Goal: Task Accomplishment & Management: Manage account settings

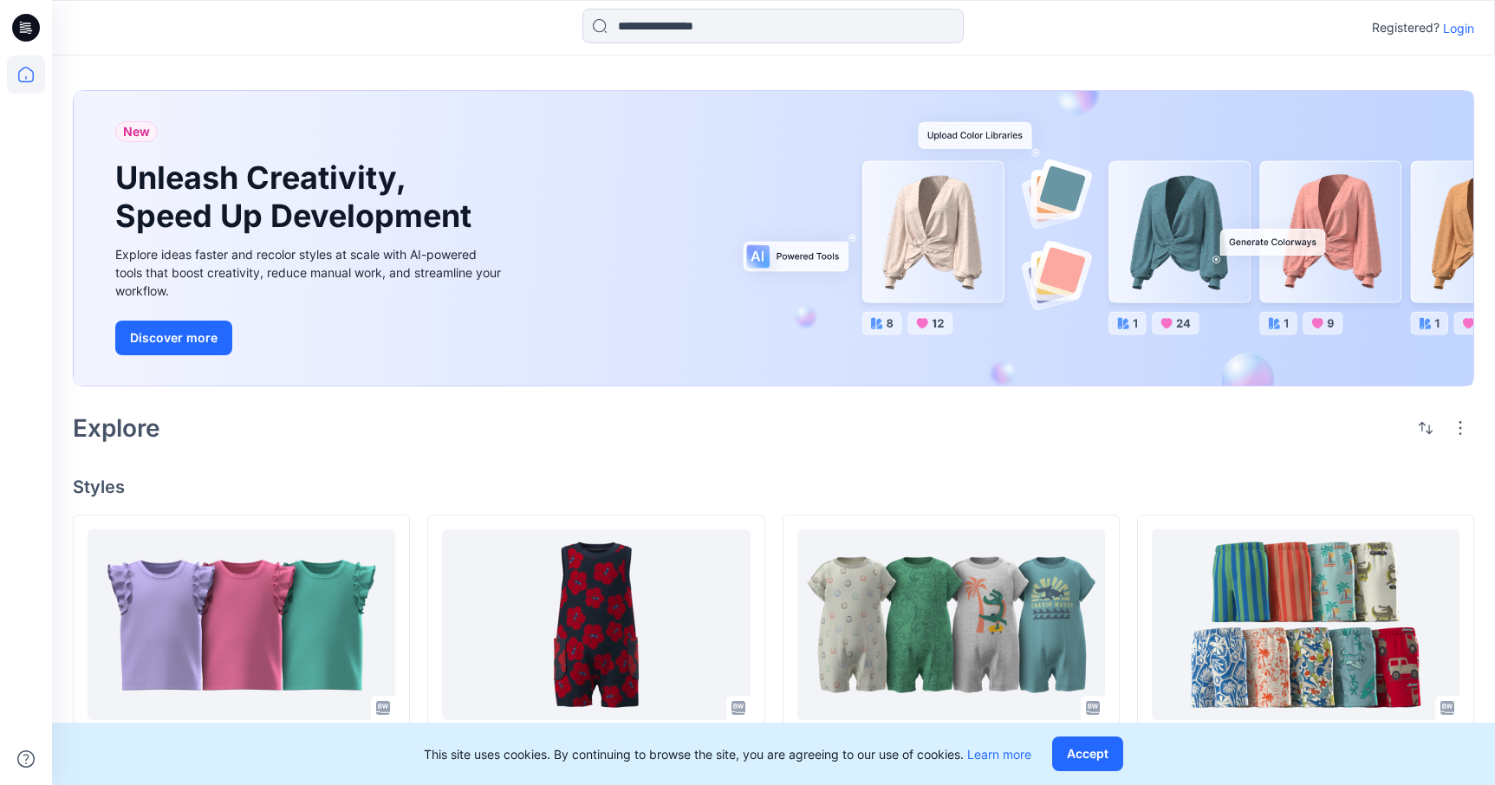
click at [1458, 23] on p "Login" at bounding box center [1458, 28] width 31 height 18
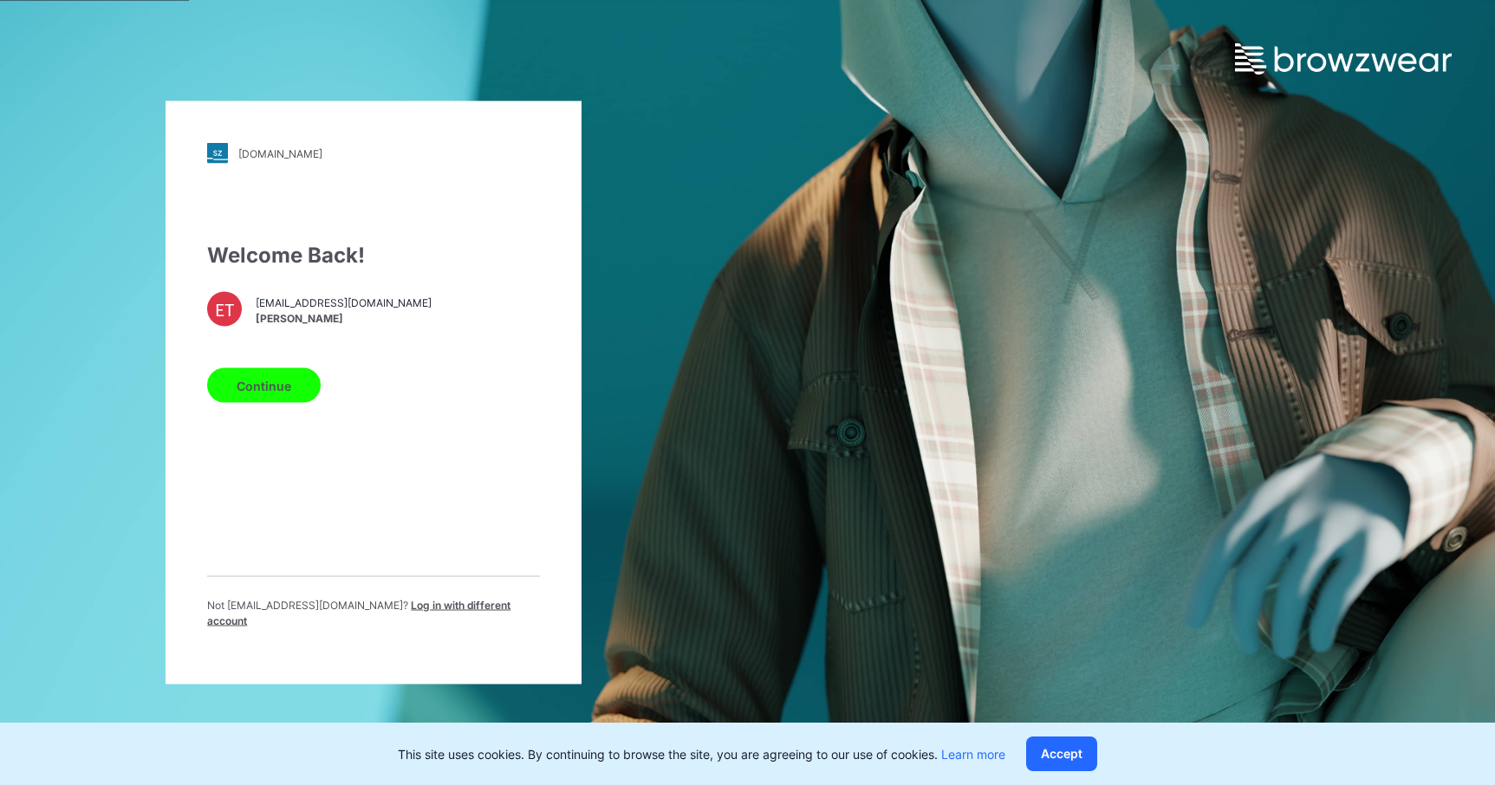
click at [287, 388] on button "Continue" at bounding box center [264, 385] width 114 height 35
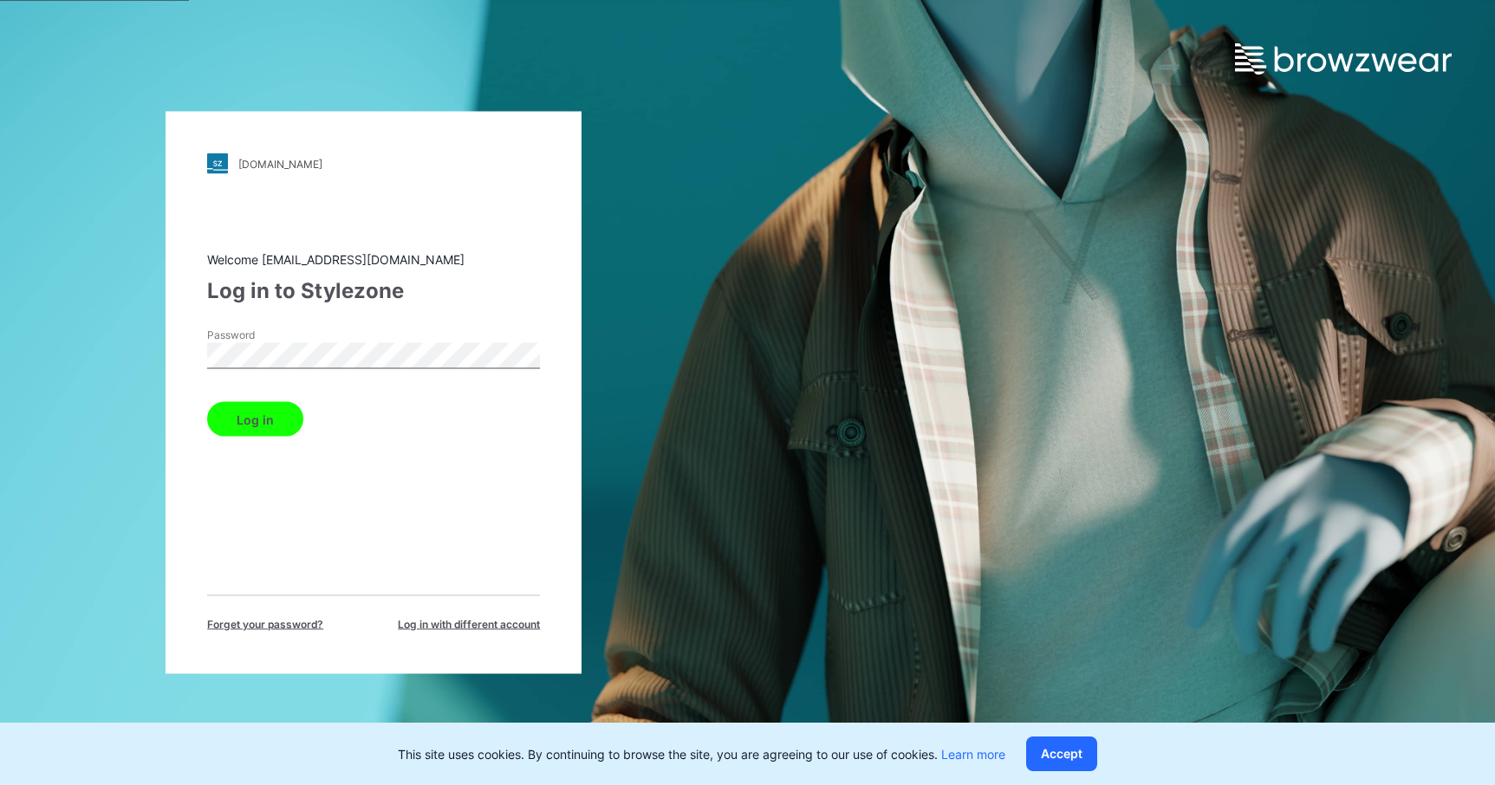
click at [243, 415] on button "Log in" at bounding box center [255, 419] width 96 height 35
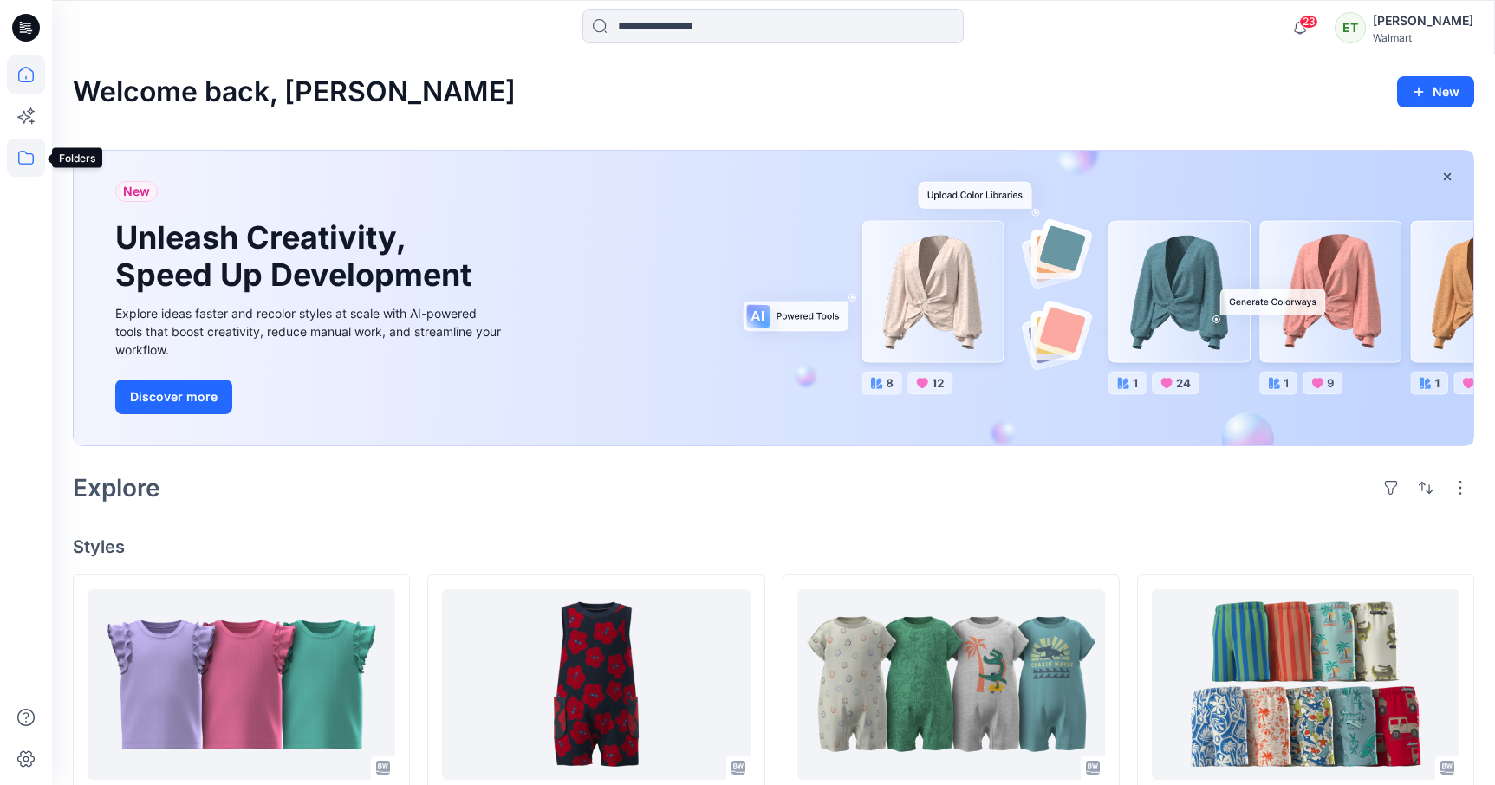
click at [25, 158] on icon at bounding box center [26, 158] width 38 height 38
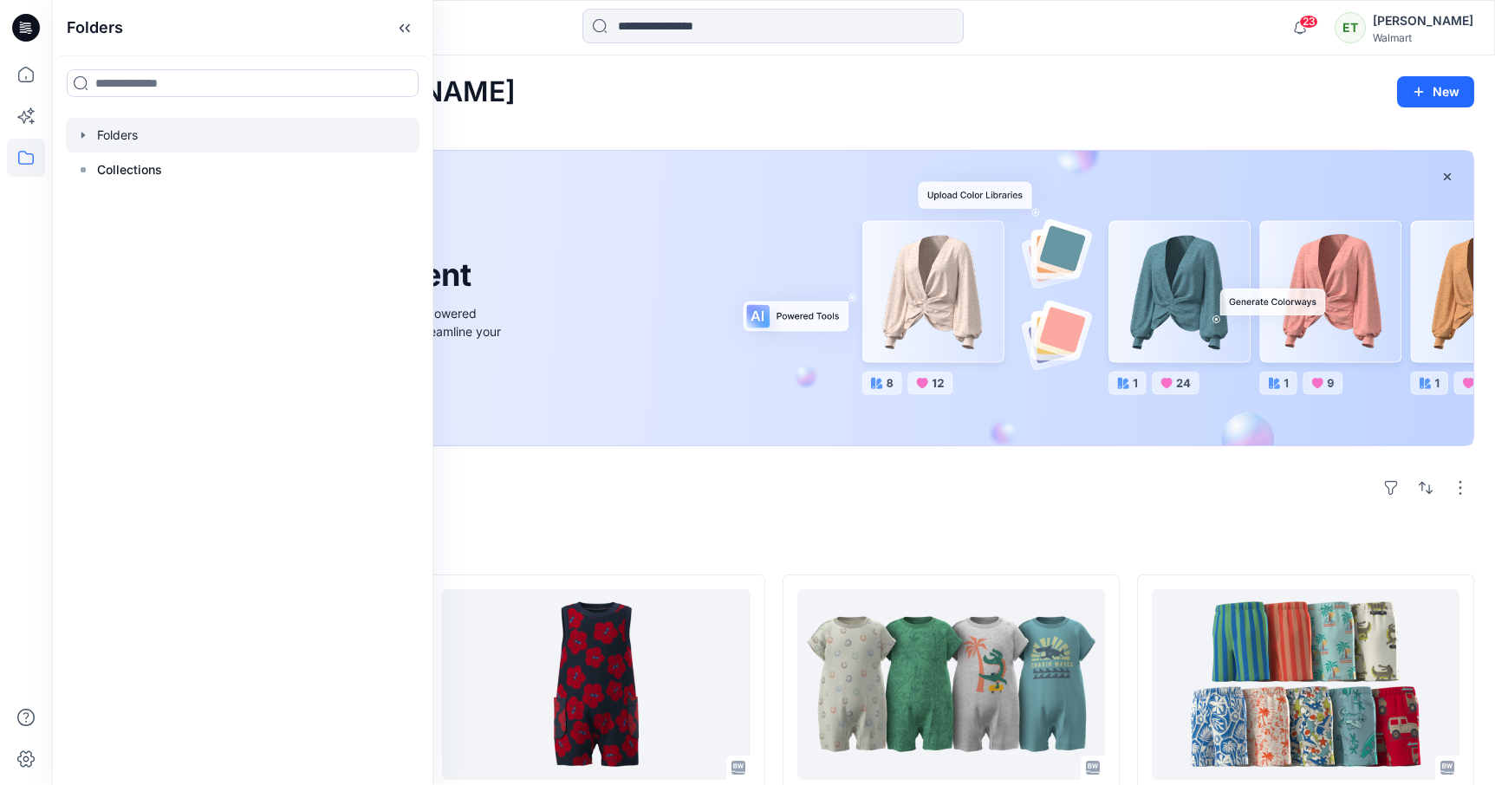
click at [109, 134] on div at bounding box center [243, 135] width 354 height 35
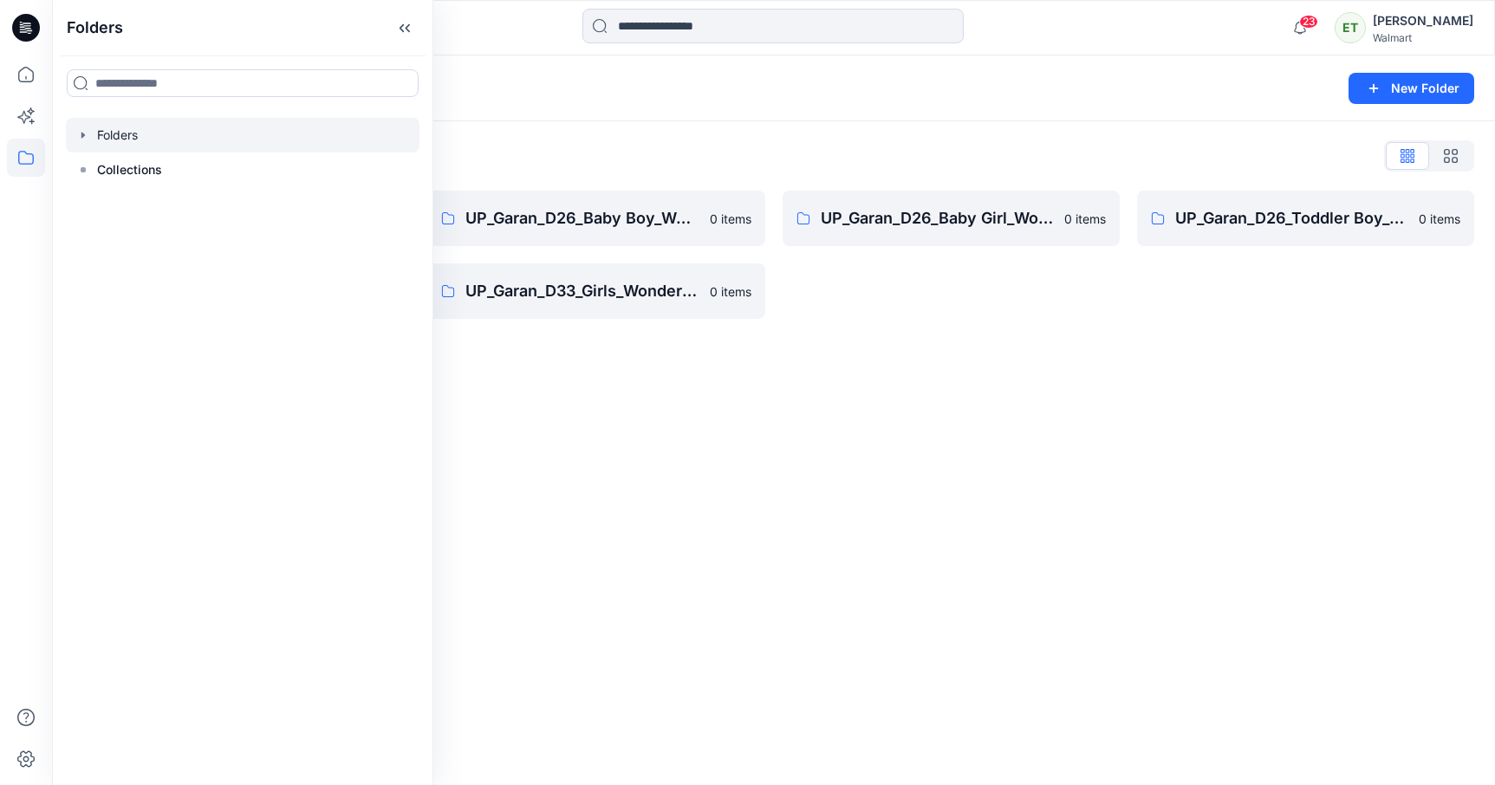
click at [670, 112] on div "Folders New Folder" at bounding box center [773, 88] width 1443 height 66
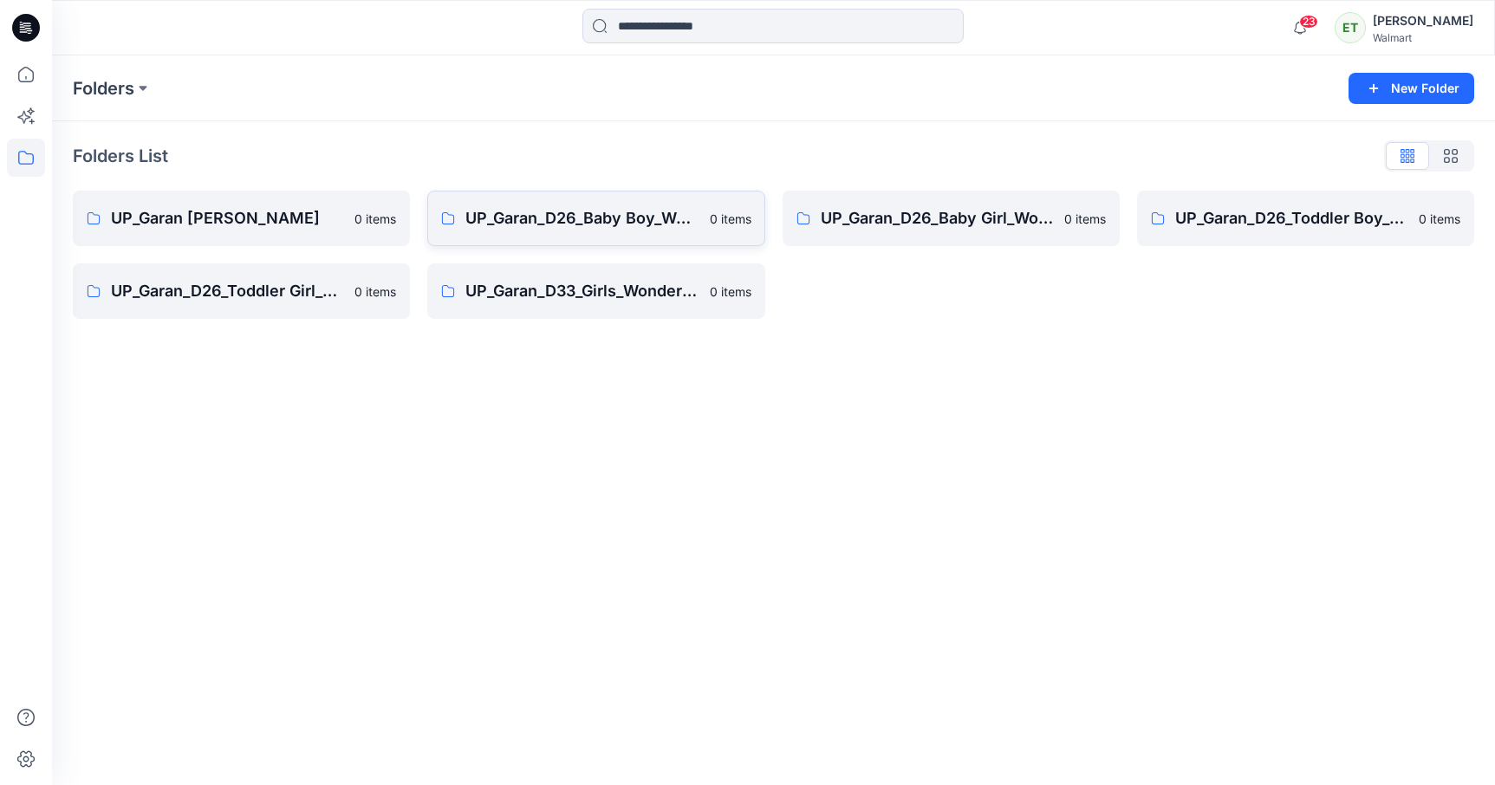
click at [454, 207] on link "UP_Garan_D26_Baby Boy_Wonder Nation 0 items" at bounding box center [595, 218] width 337 height 55
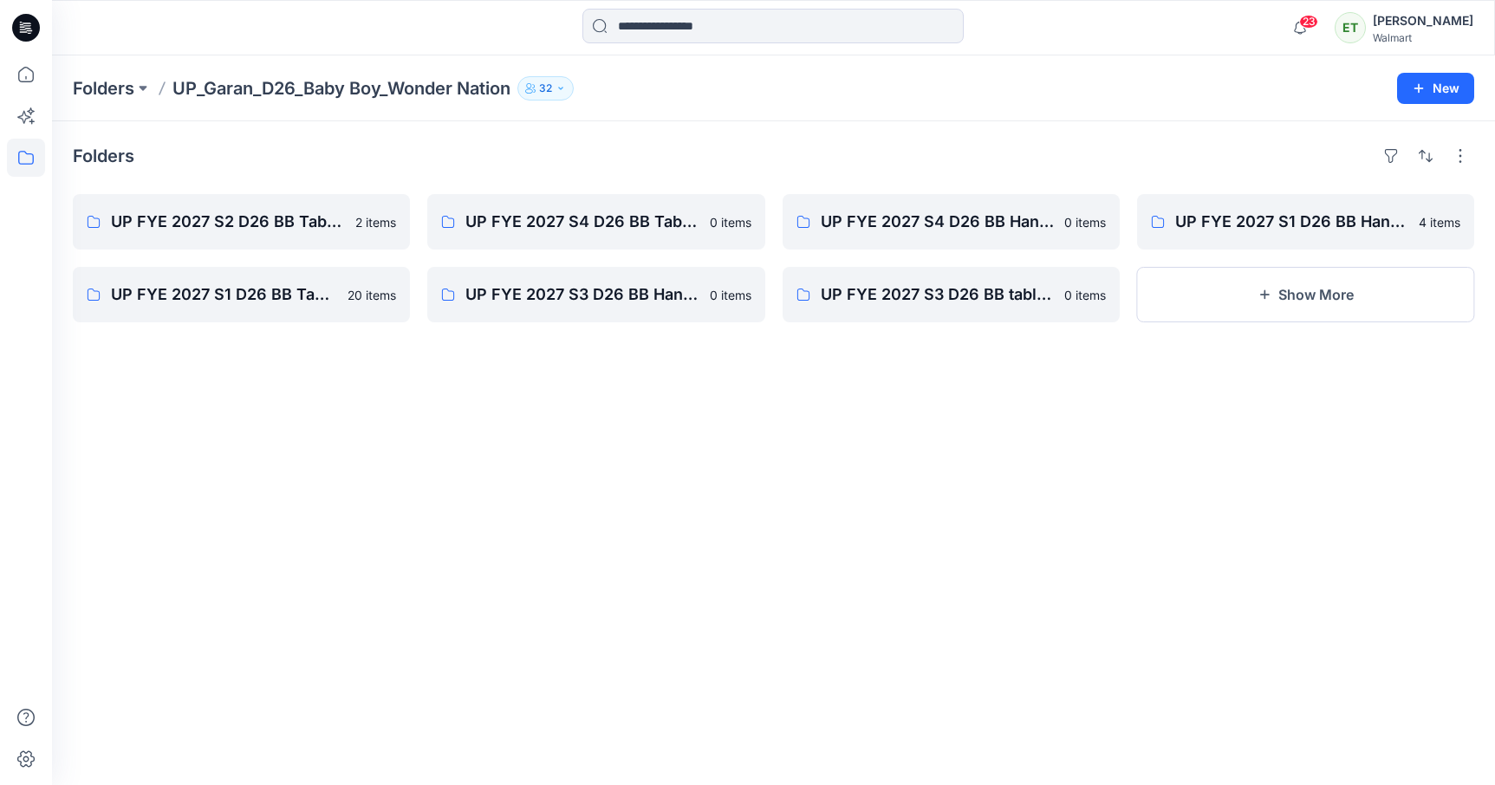
click at [838, 135] on div "Folders UP FYE 2027 S2 D26 BB Table Garan 2 items UP FYE 2027 S1 D26 BB Table G…" at bounding box center [773, 453] width 1443 height 664
click at [953, 147] on div "Folders" at bounding box center [774, 156] width 1402 height 28
click at [275, 220] on p "UP FYE 2027 S2 D26 BB Table Garan" at bounding box center [239, 222] width 257 height 24
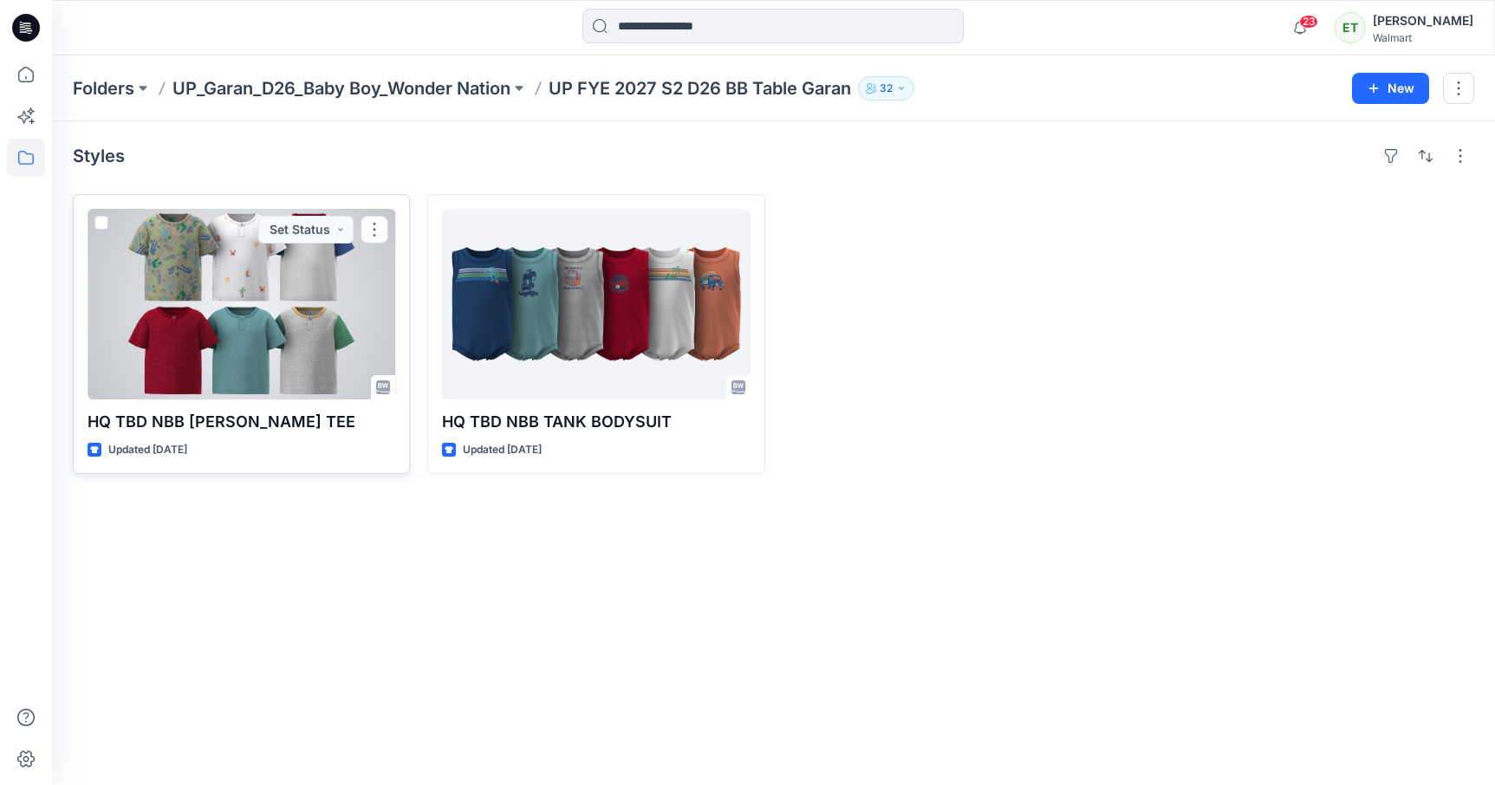
click at [302, 319] on div at bounding box center [242, 304] width 308 height 191
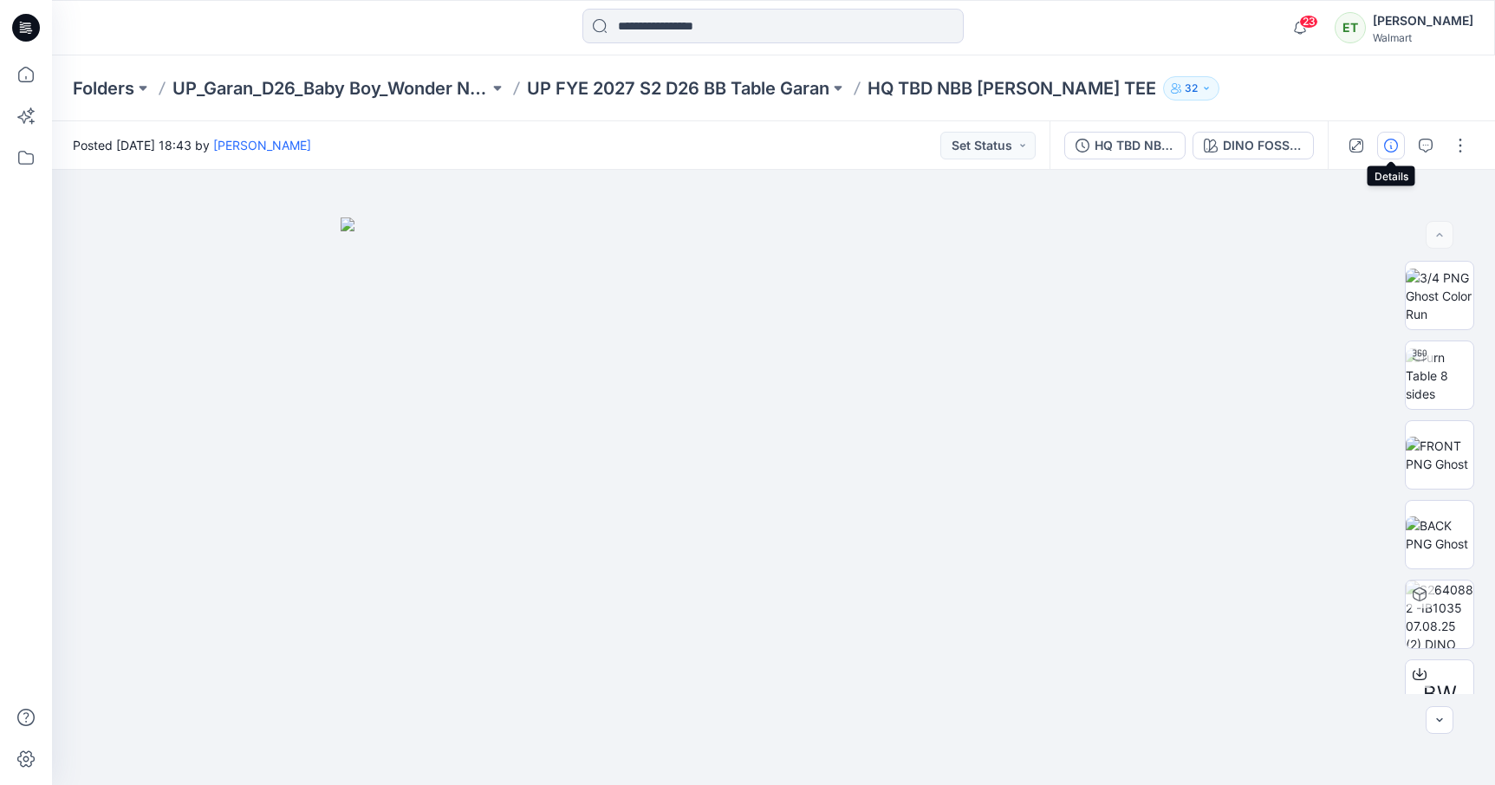
click at [1392, 140] on icon "button" at bounding box center [1391, 146] width 14 height 14
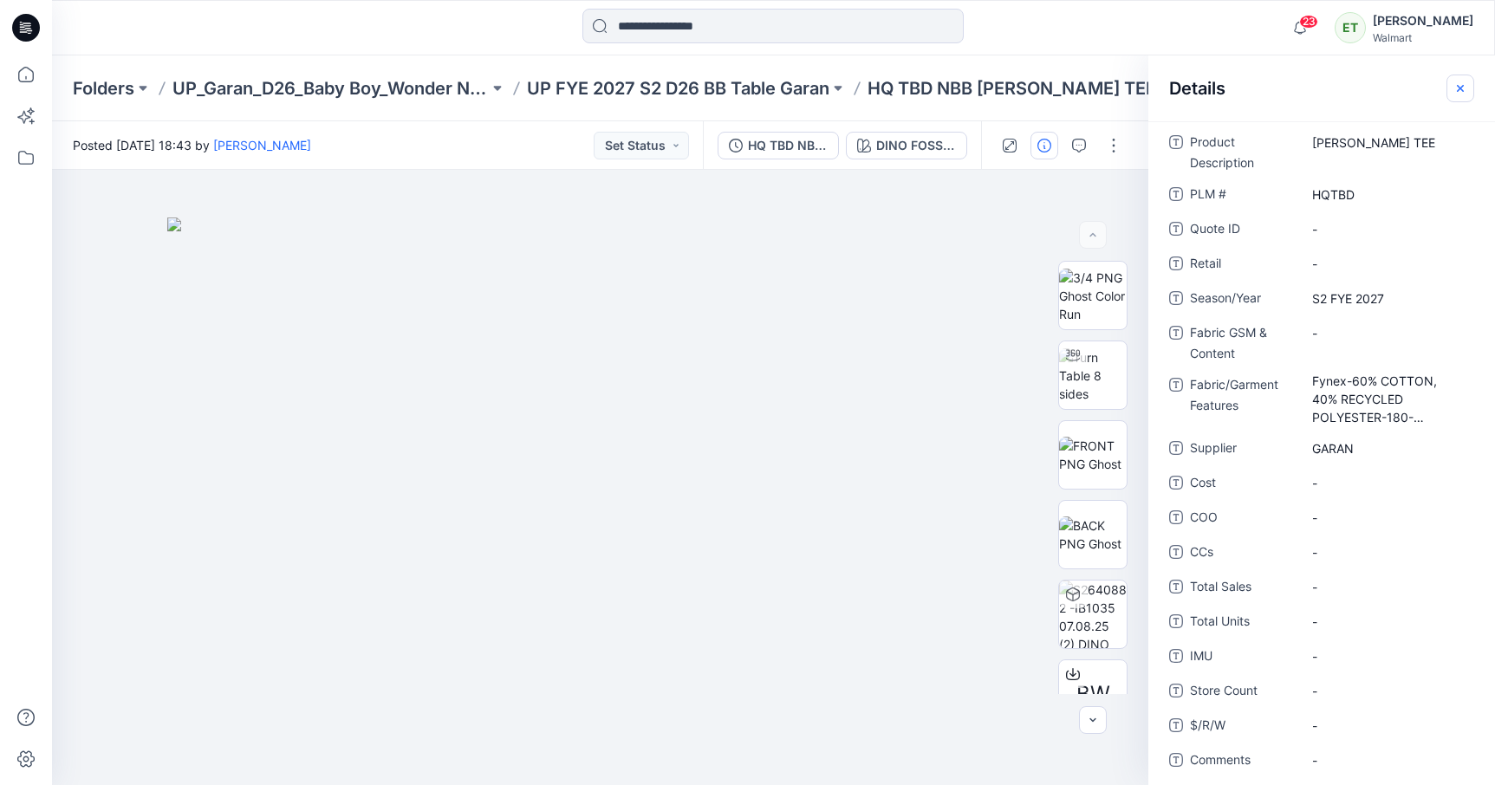
click at [1463, 89] on icon "button" at bounding box center [1460, 87] width 7 height 7
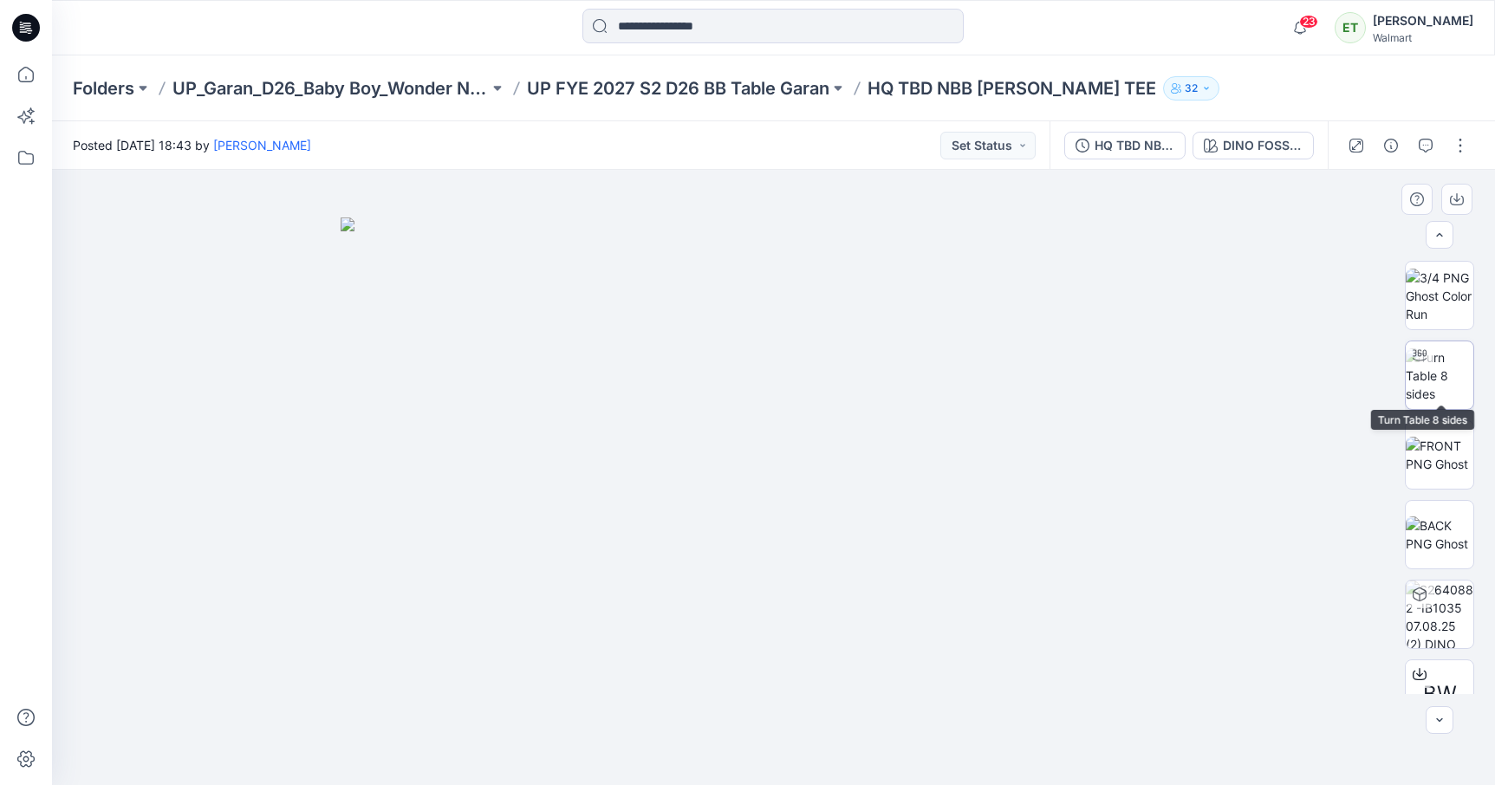
scroll to position [194, 0]
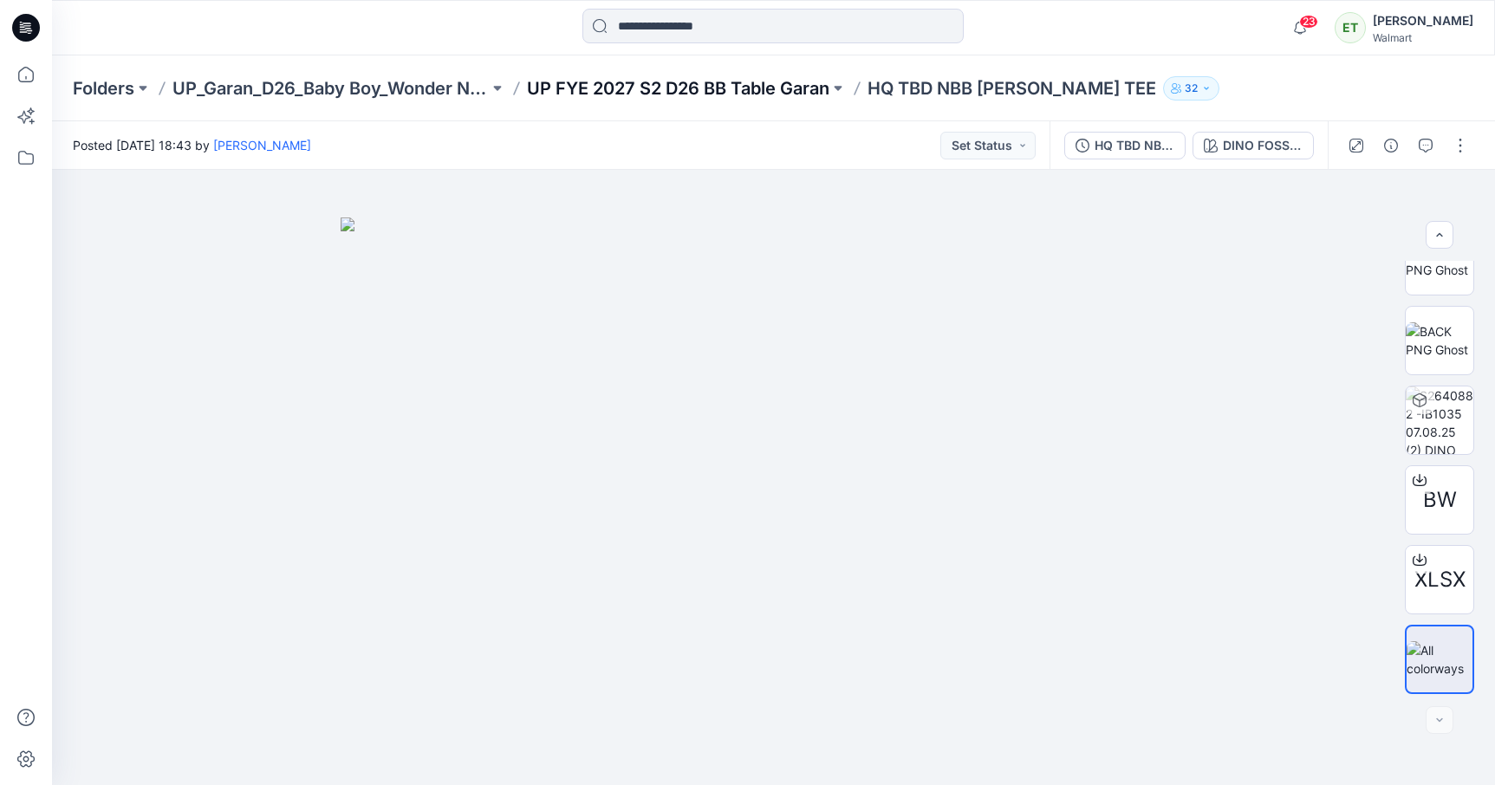
click at [703, 97] on p "UP FYE 2027 S2 D26 BB Table Garan" at bounding box center [678, 88] width 302 height 24
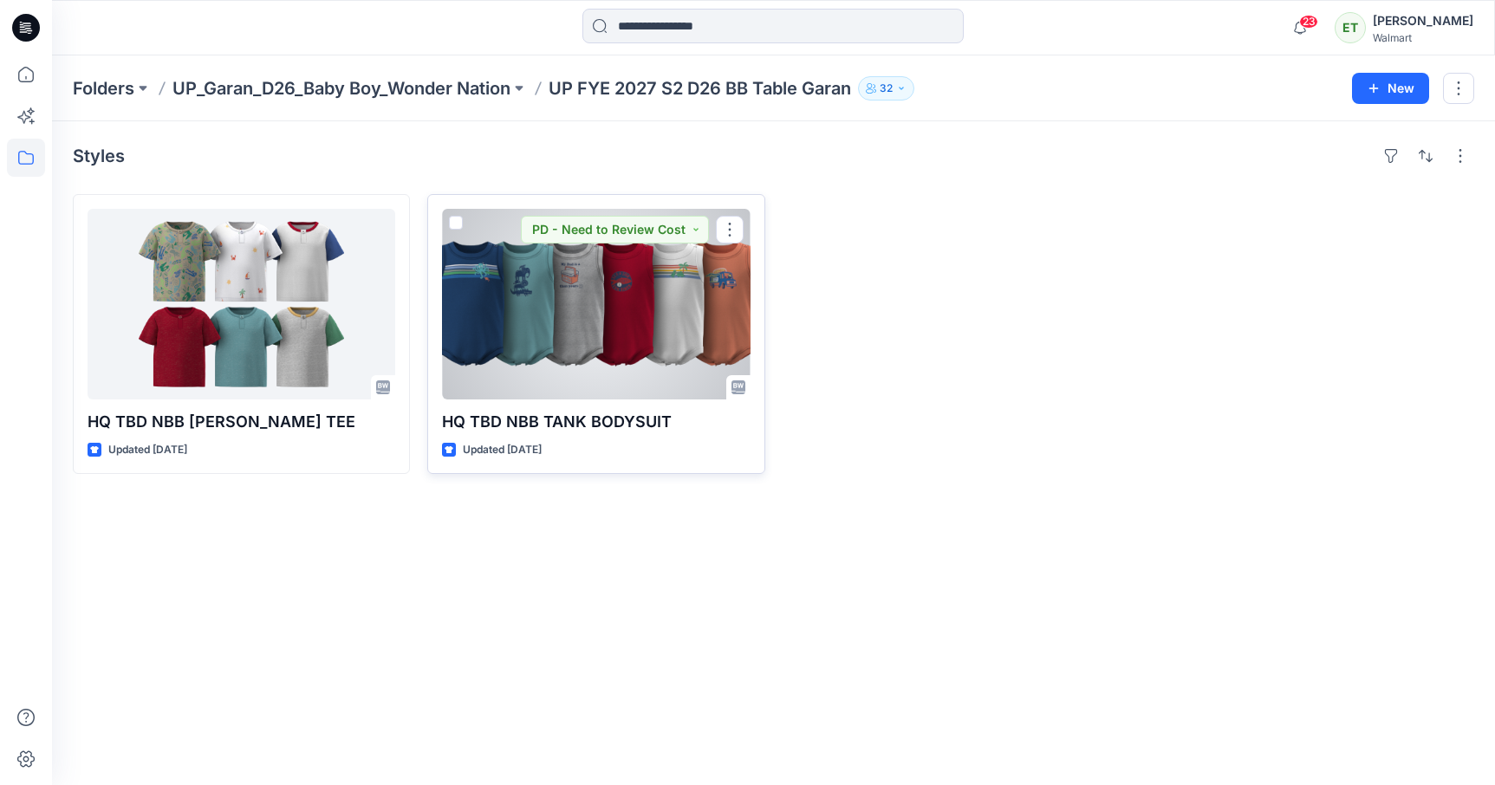
click at [578, 283] on div at bounding box center [596, 304] width 308 height 191
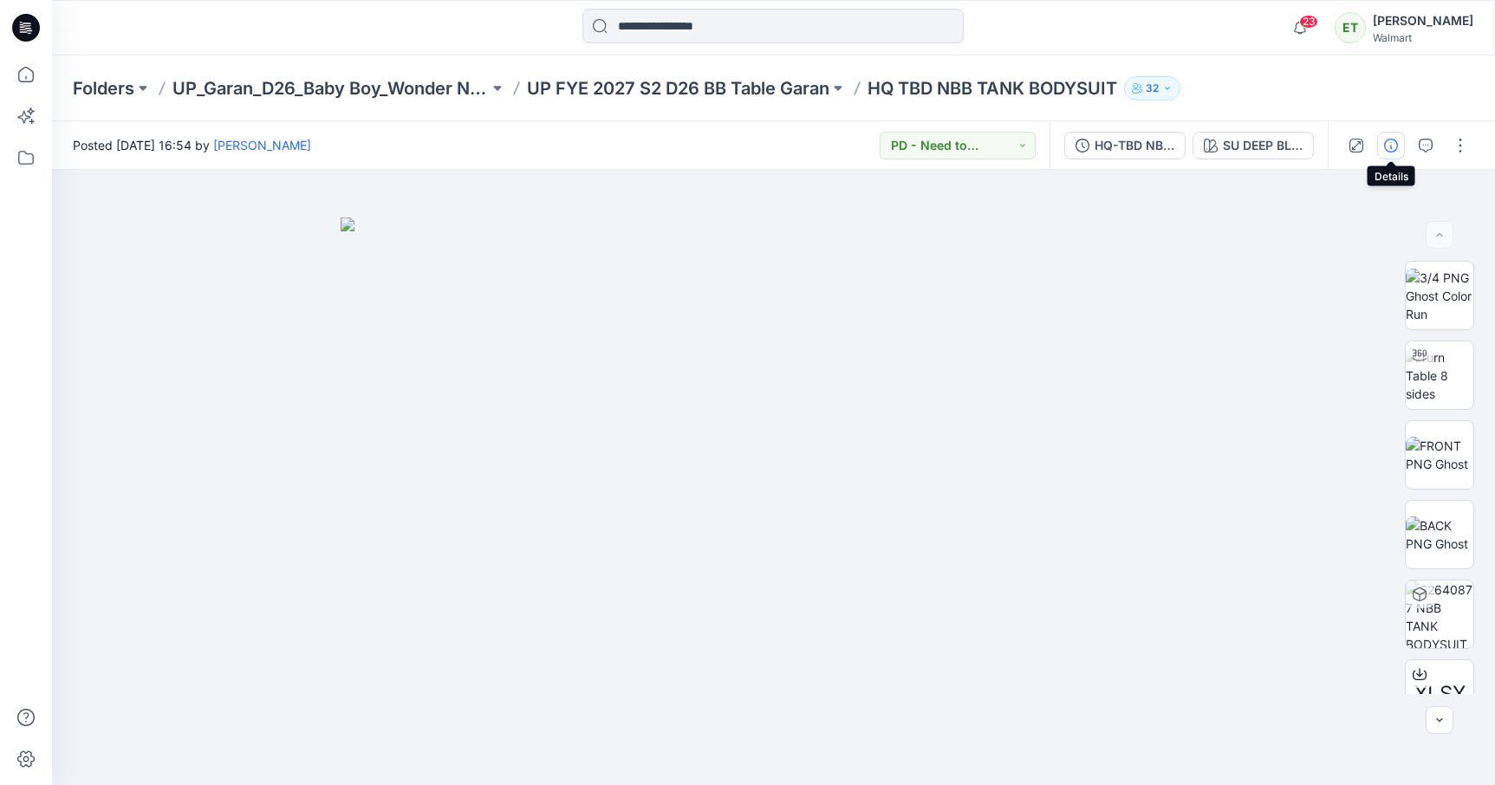
click at [1391, 151] on icon "button" at bounding box center [1391, 146] width 14 height 14
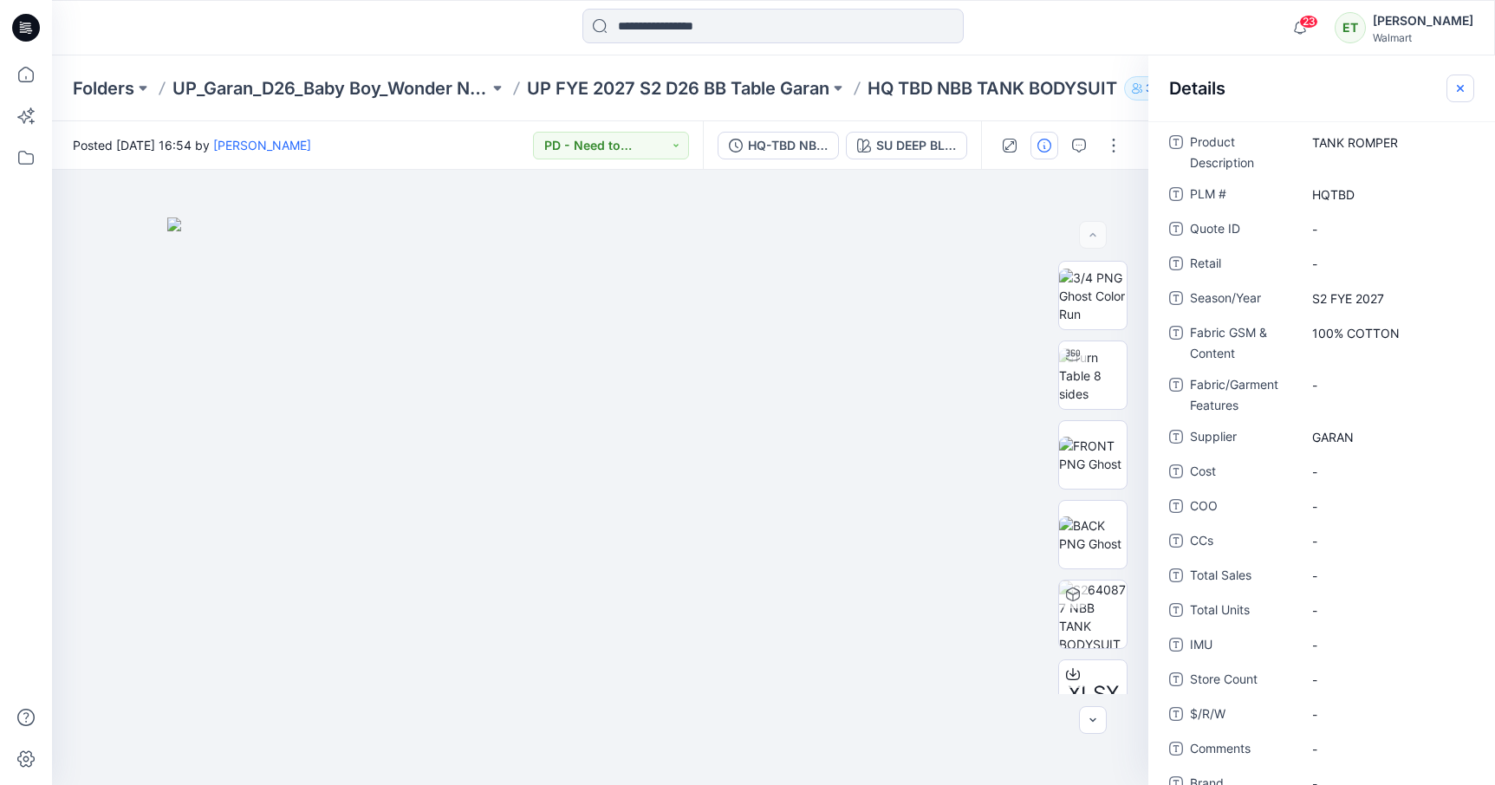
click at [1466, 86] on icon "button" at bounding box center [1461, 88] width 14 height 14
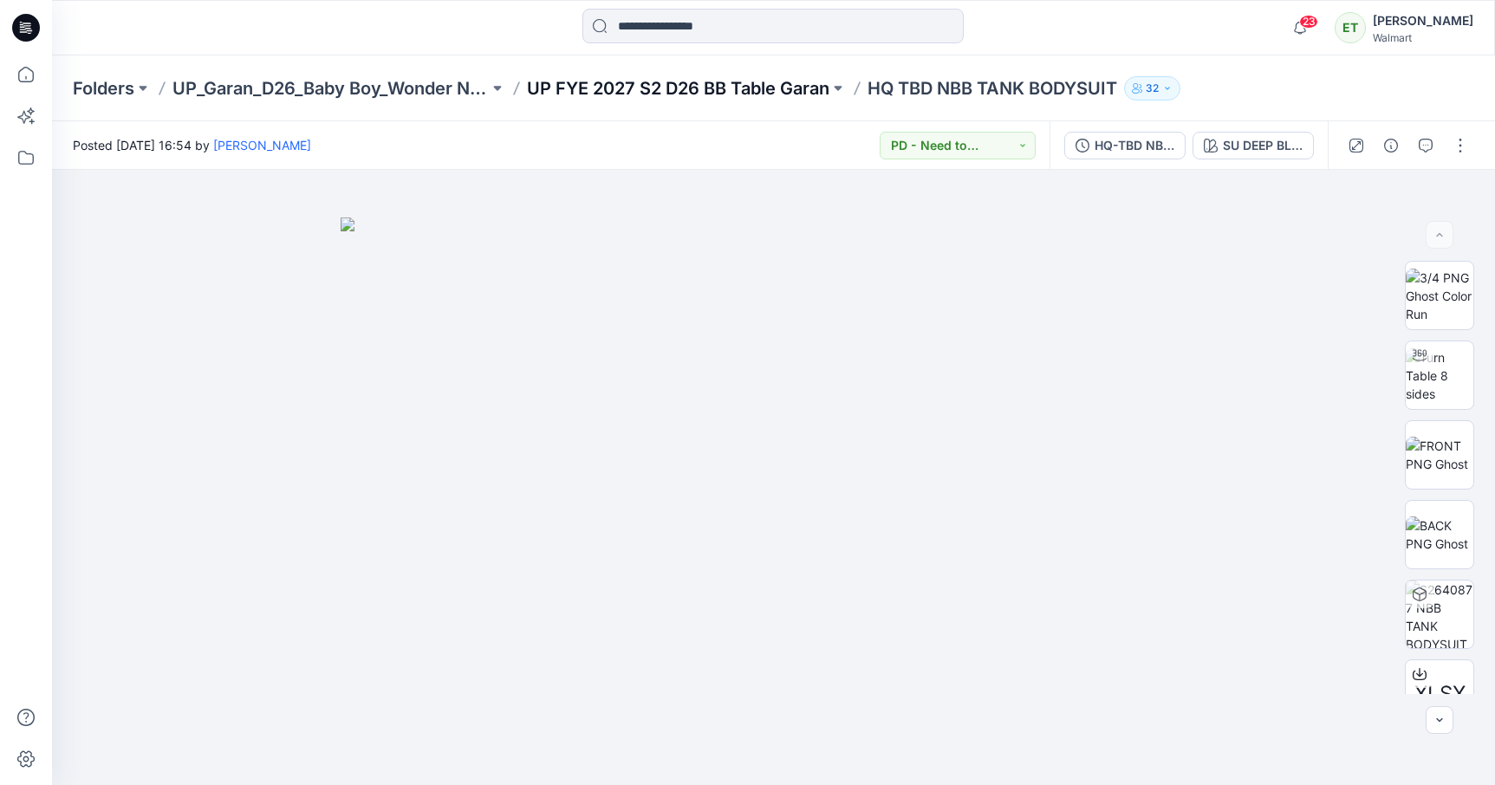
click at [659, 92] on p "UP FYE 2027 S2 D26 BB Table Garan" at bounding box center [678, 88] width 302 height 24
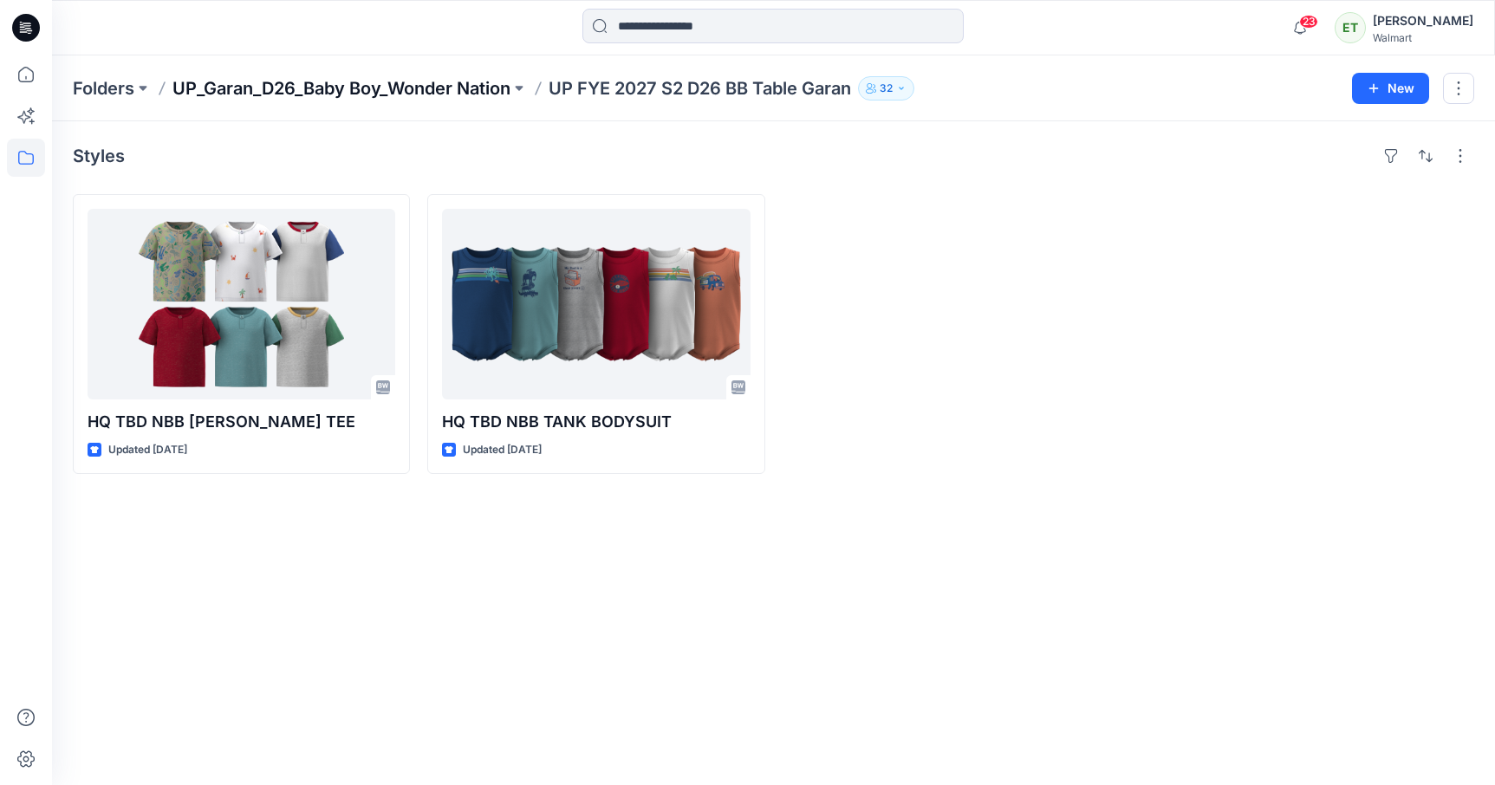
click at [428, 97] on p "UP_Garan_D26_Baby Boy_Wonder Nation" at bounding box center [341, 88] width 338 height 24
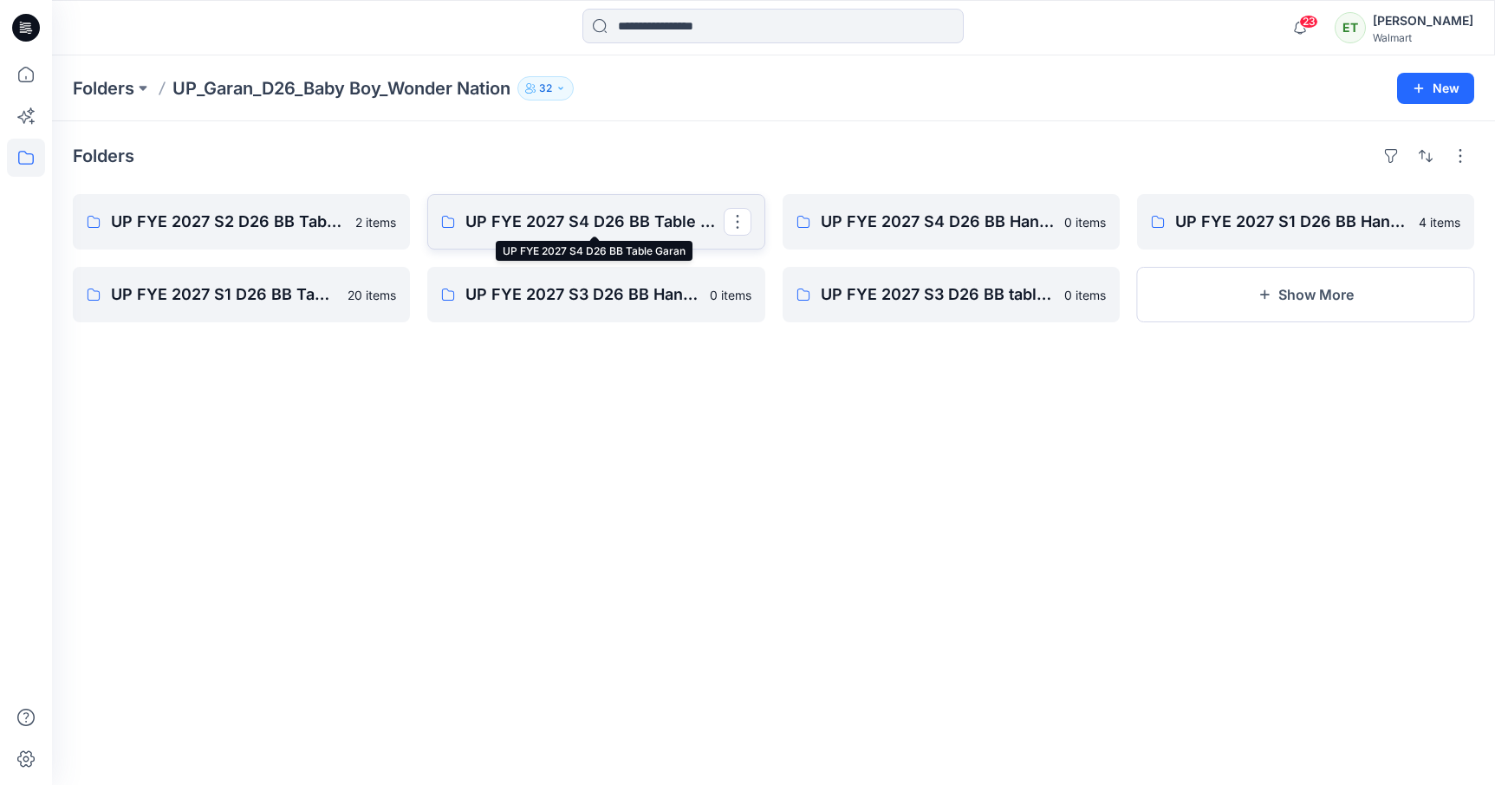
click at [535, 233] on p "UP FYE 2027 S4 D26 BB Table Garan" at bounding box center [593, 222] width 257 height 24
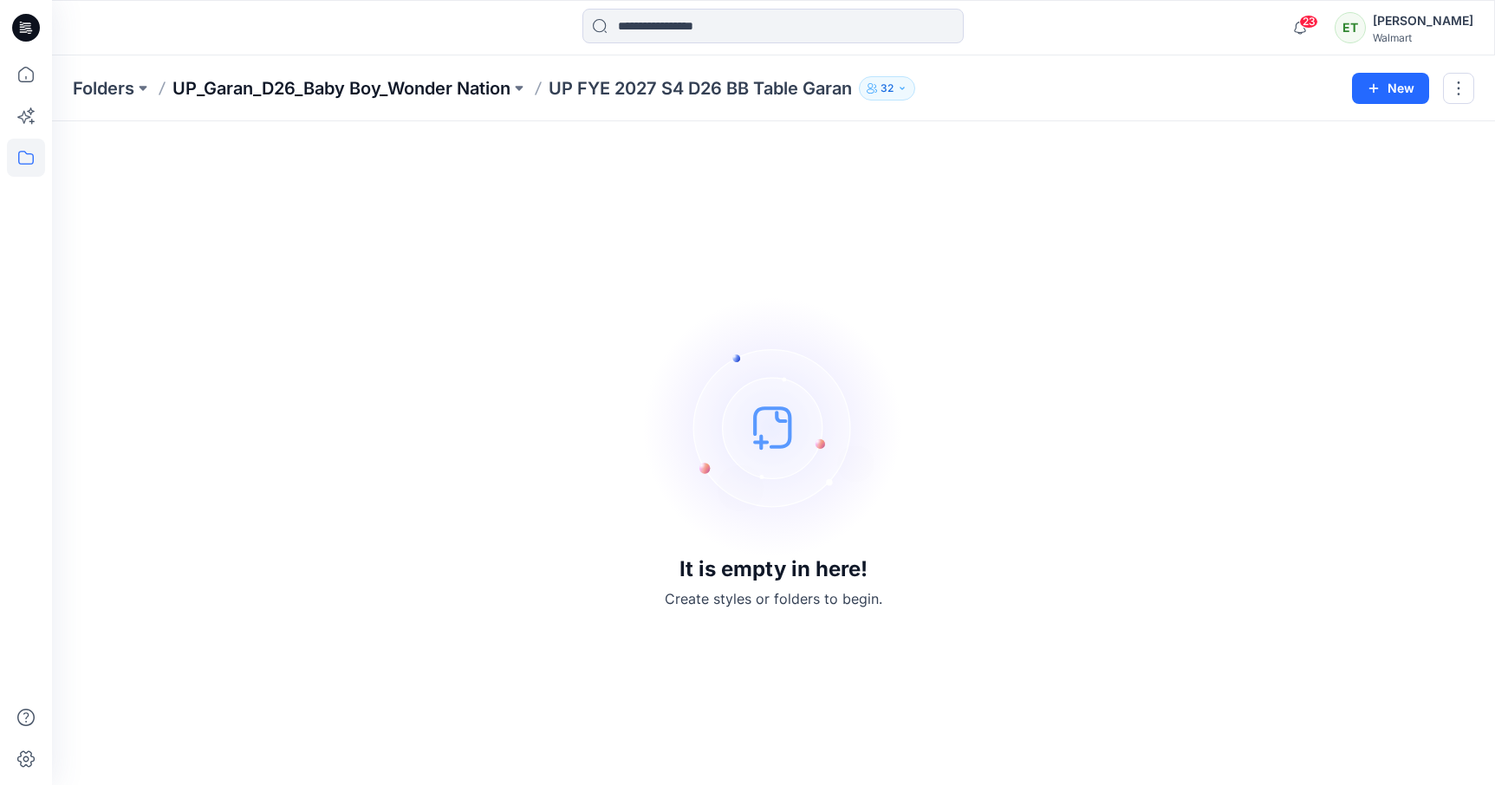
click at [464, 91] on p "UP_Garan_D26_Baby Boy_Wonder Nation" at bounding box center [341, 88] width 338 height 24
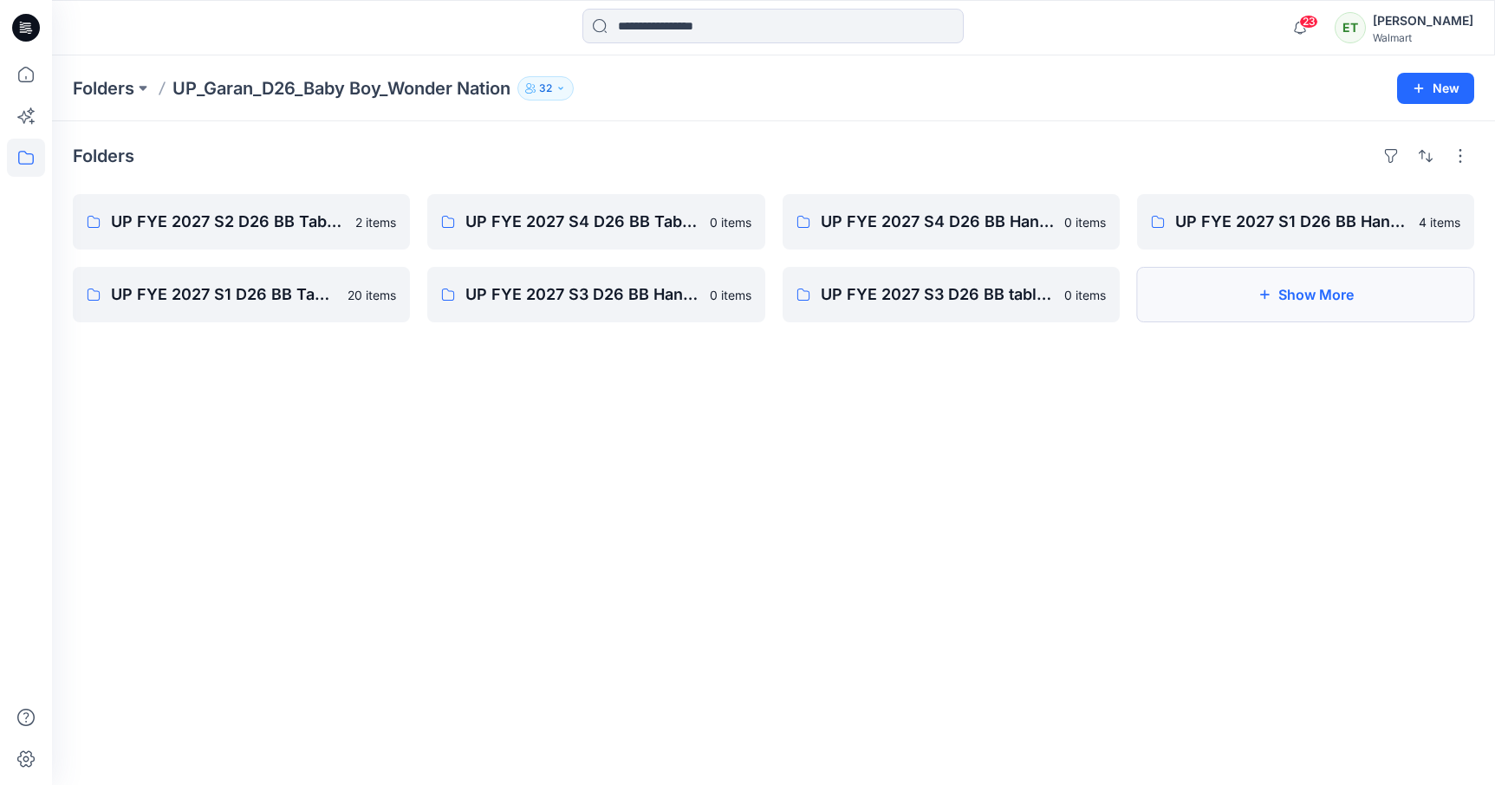
click at [1265, 293] on icon "button" at bounding box center [1265, 295] width 14 height 14
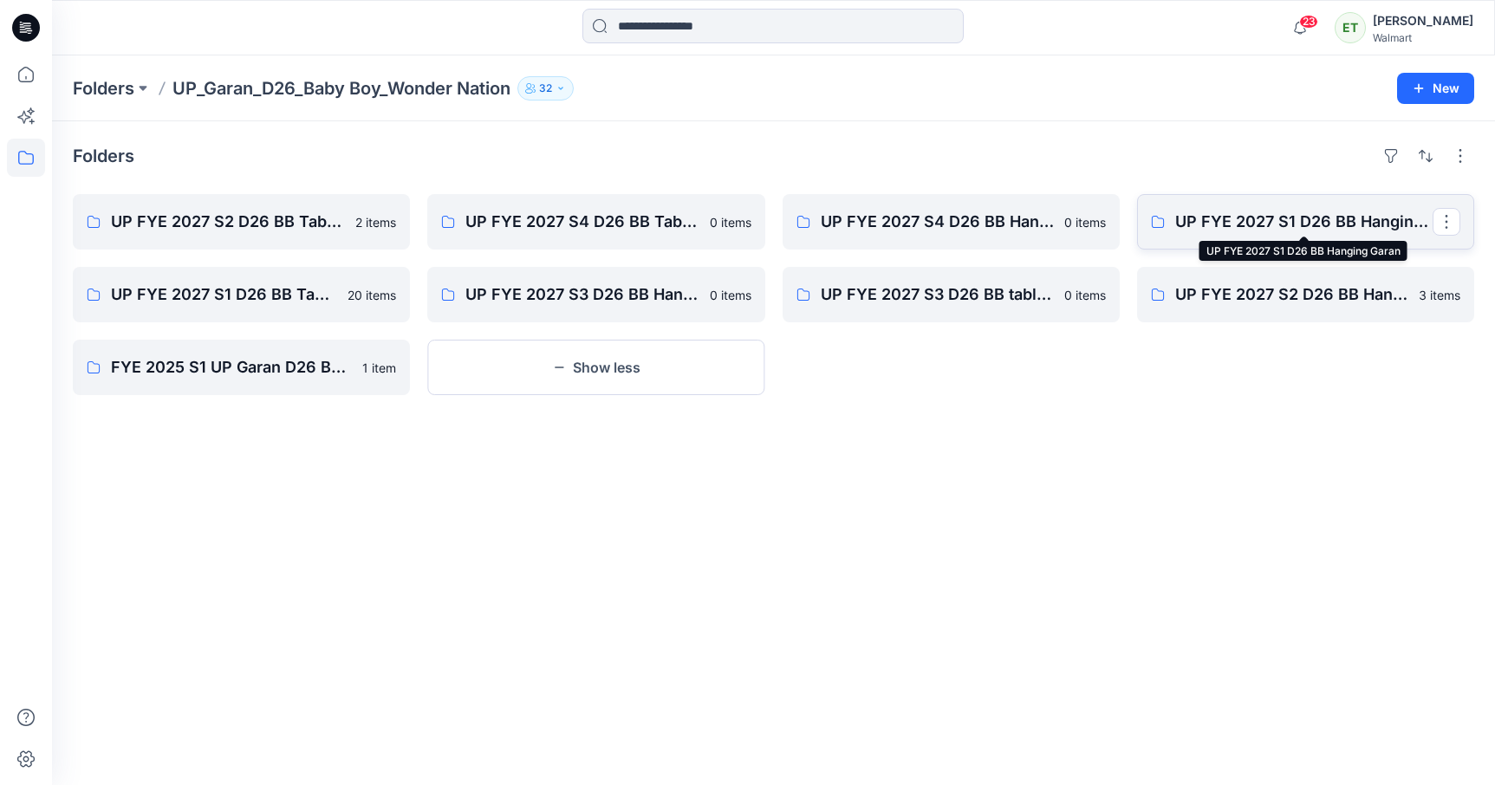
click at [1267, 221] on p "UP FYE 2027 S1 D26 BB Hanging Garan" at bounding box center [1303, 222] width 257 height 24
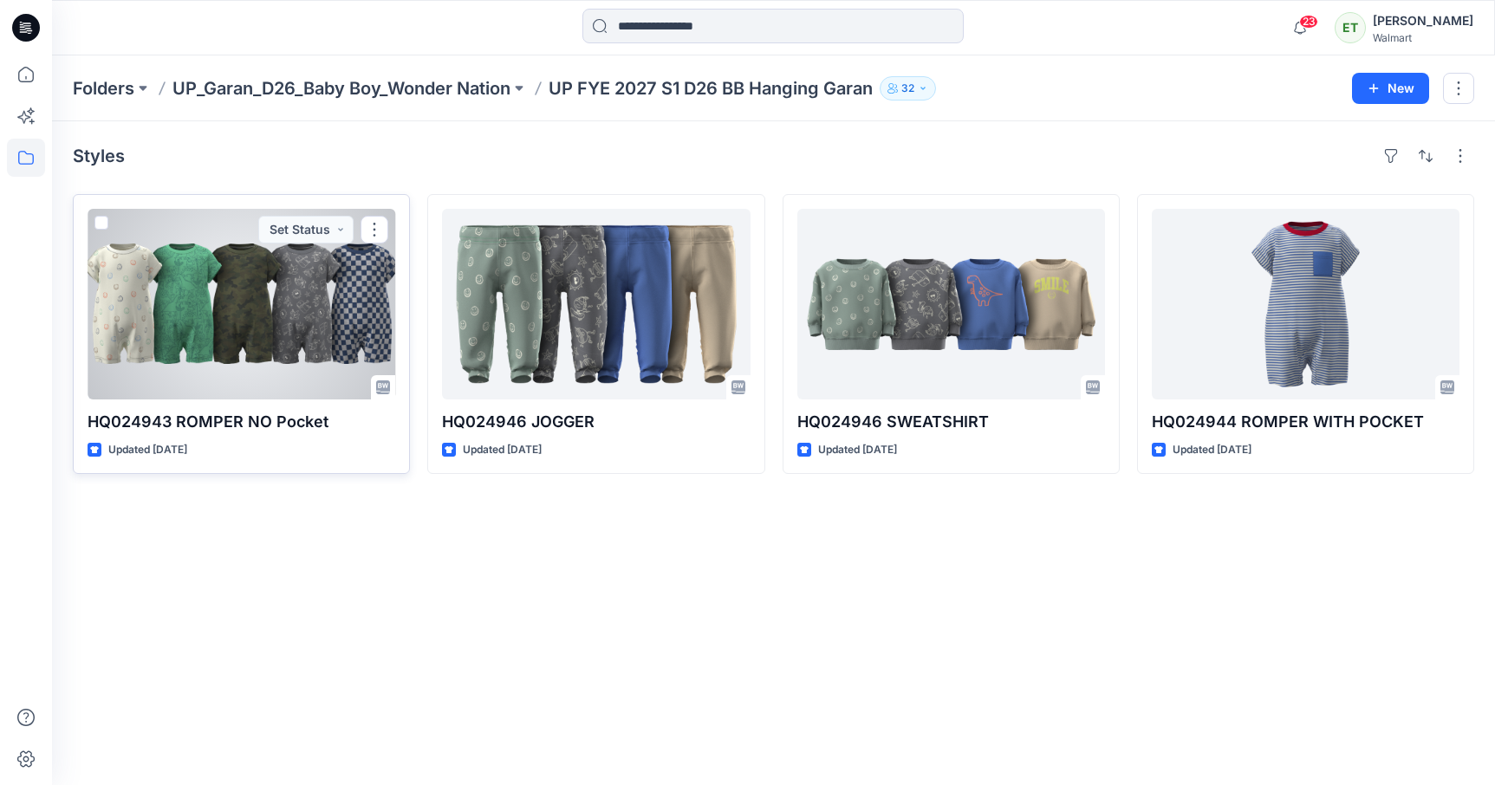
click at [312, 369] on div at bounding box center [242, 304] width 308 height 191
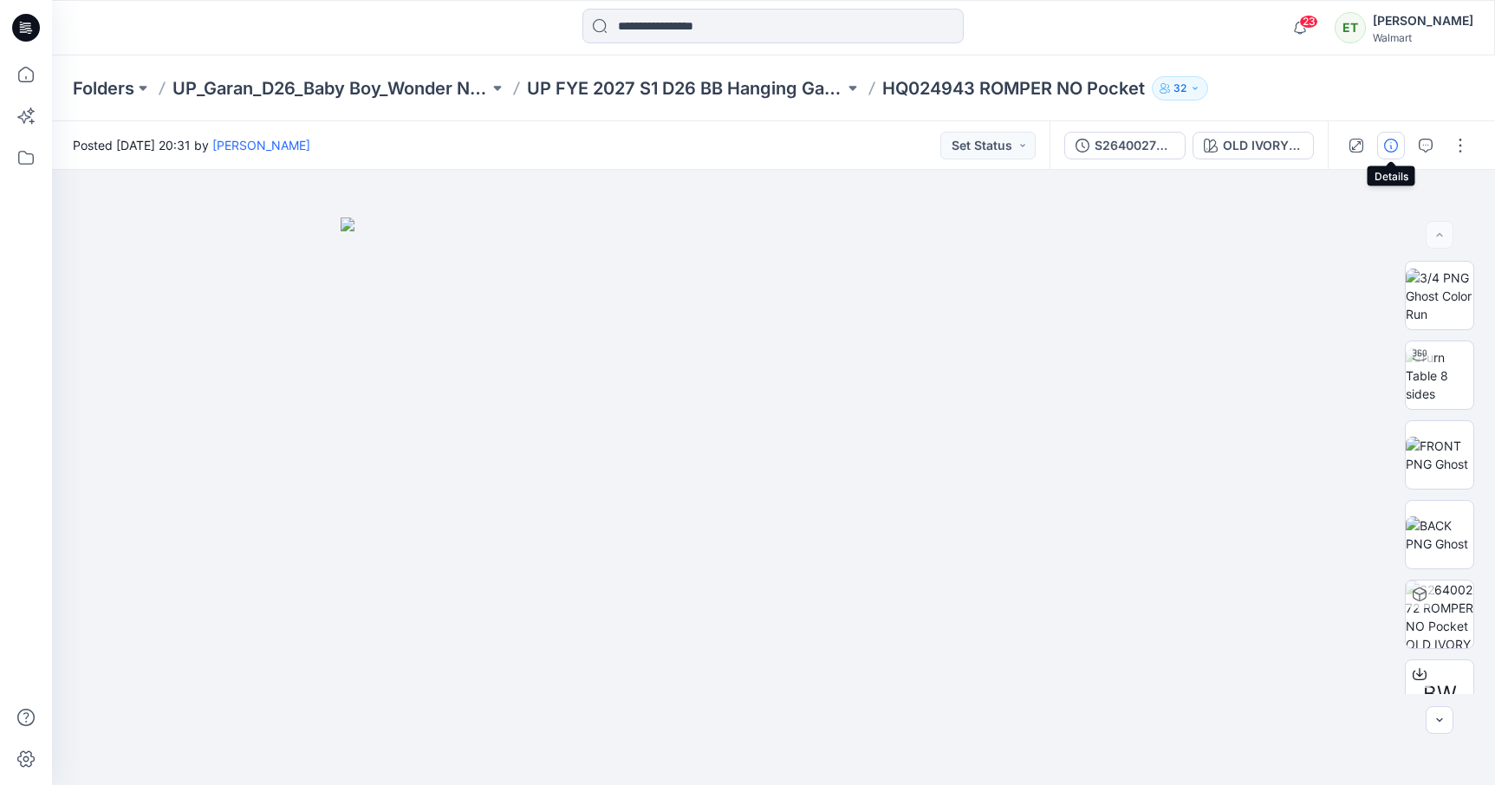
click at [1399, 140] on button "button" at bounding box center [1391, 146] width 28 height 28
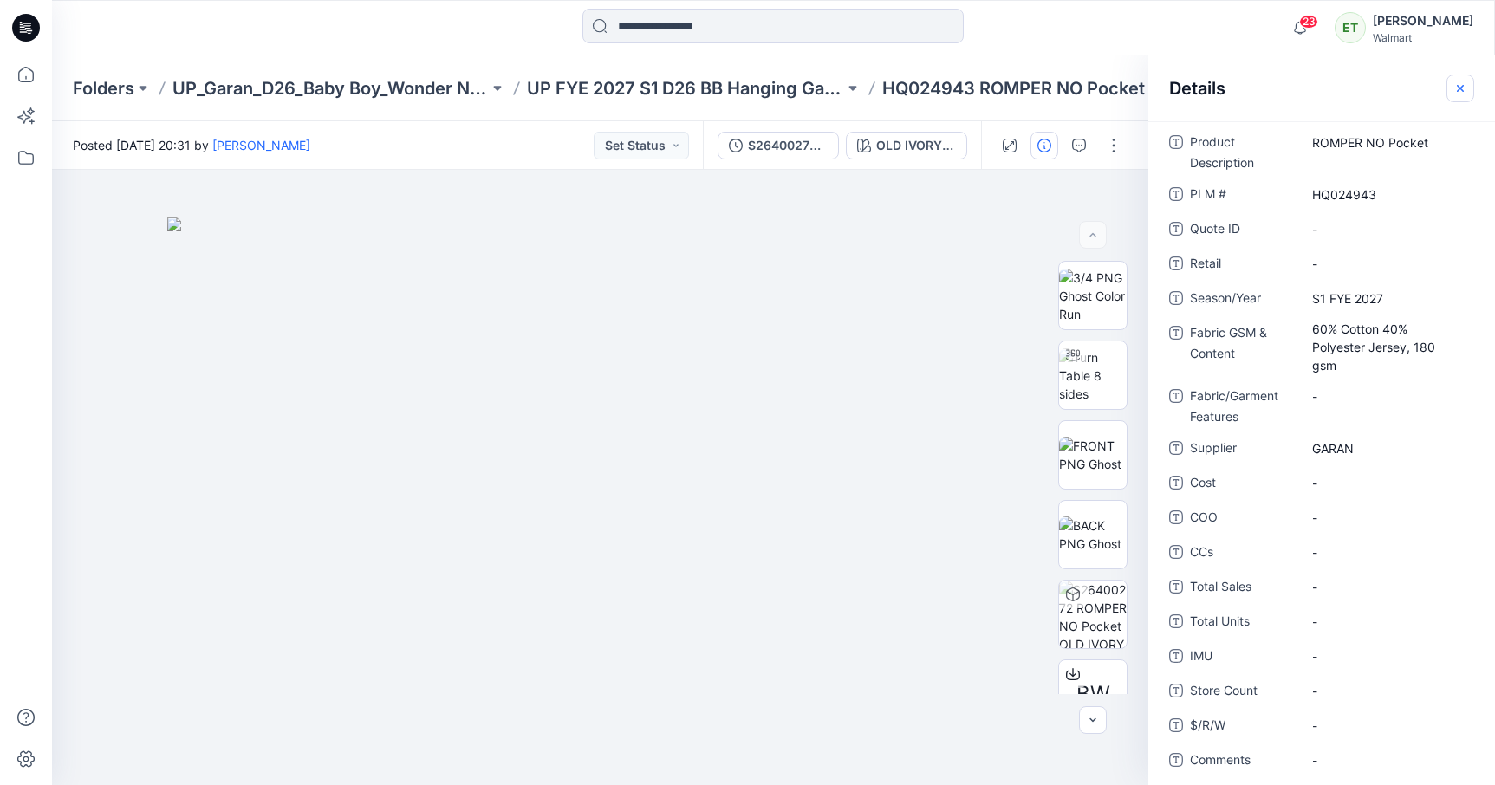
click at [1463, 90] on icon "button" at bounding box center [1460, 87] width 7 height 7
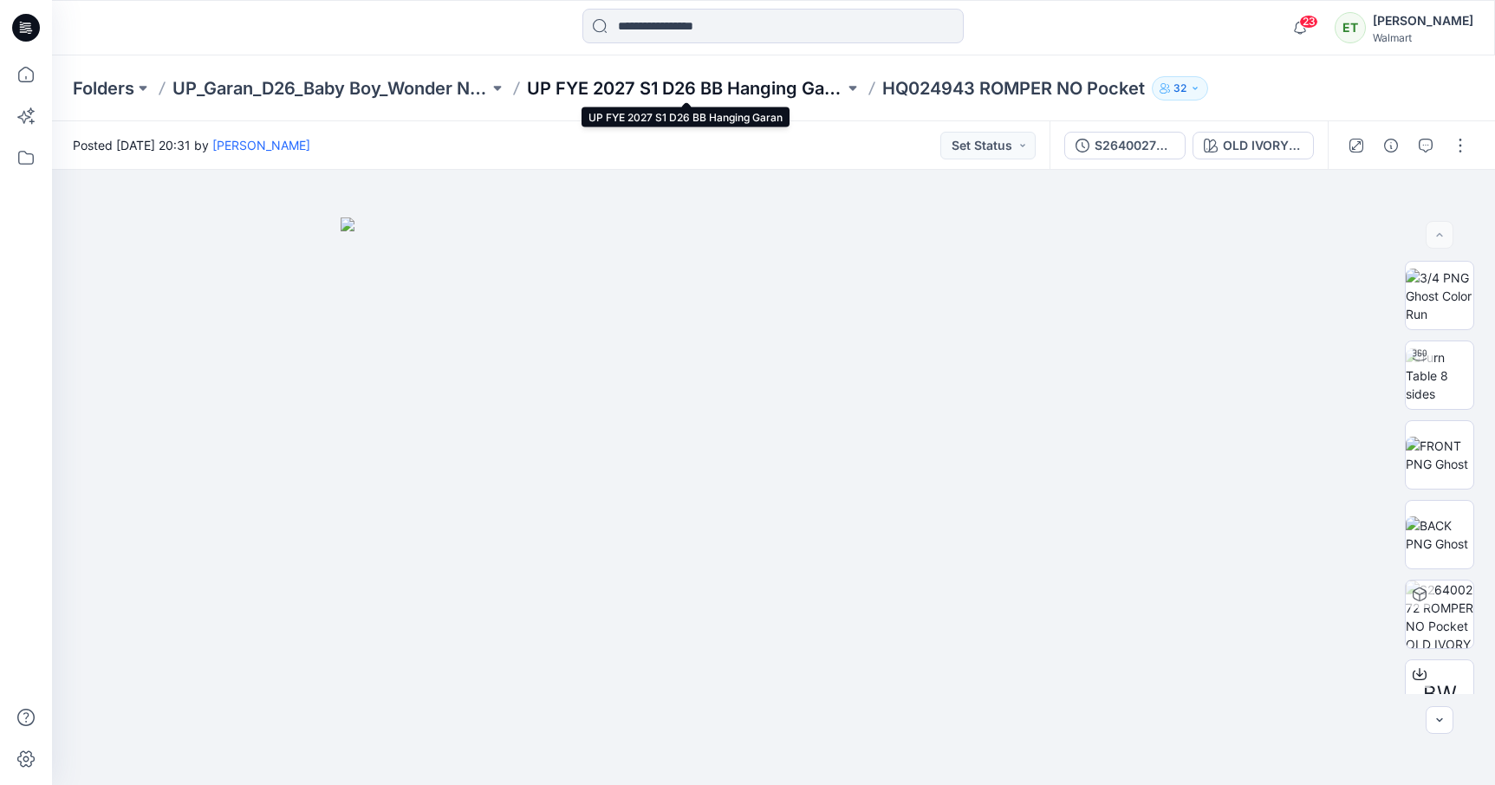
click at [758, 89] on p "UP FYE 2027 S1 D26 BB Hanging Garan" at bounding box center [685, 88] width 316 height 24
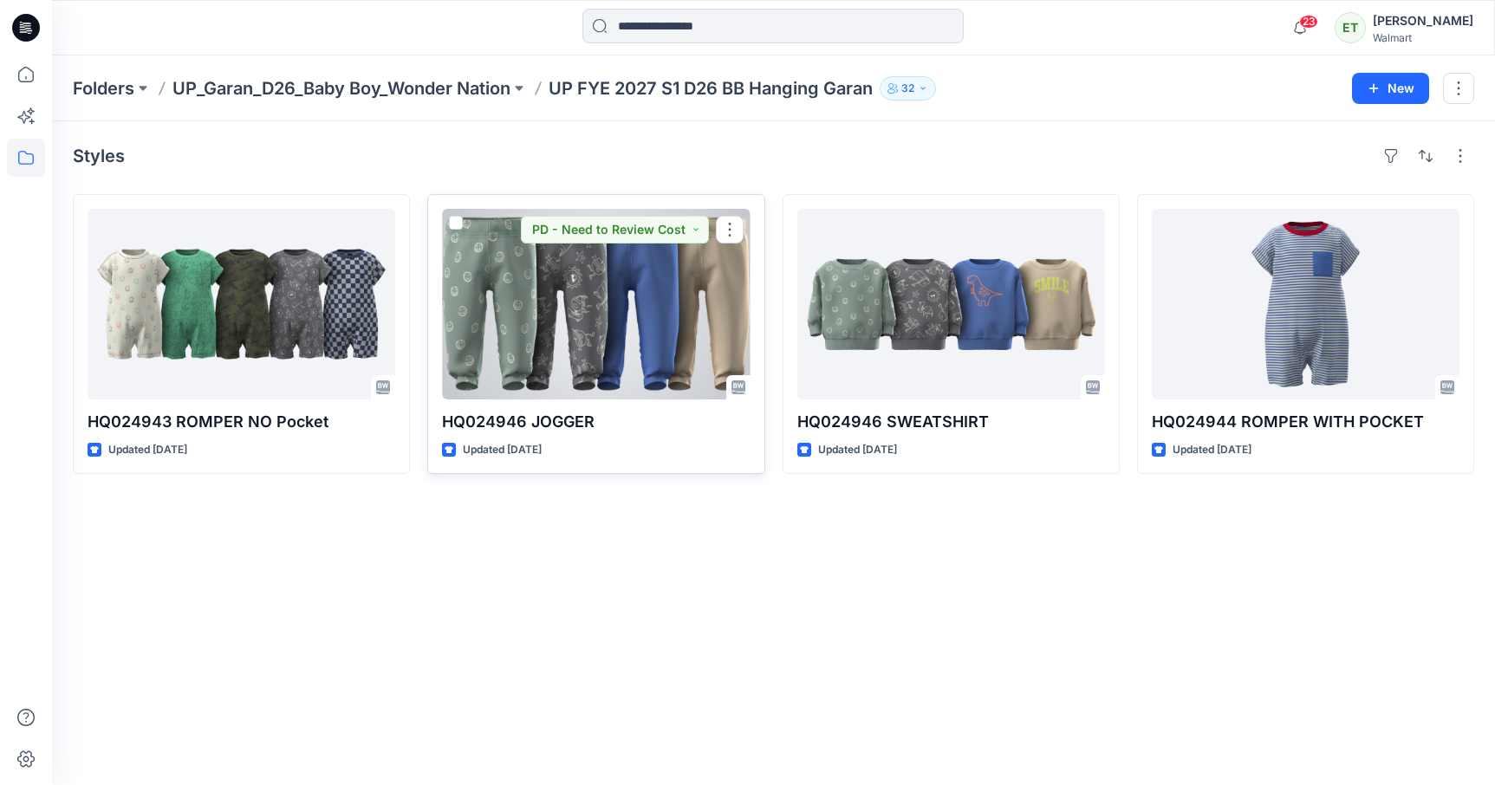
click at [604, 270] on div at bounding box center [596, 304] width 308 height 191
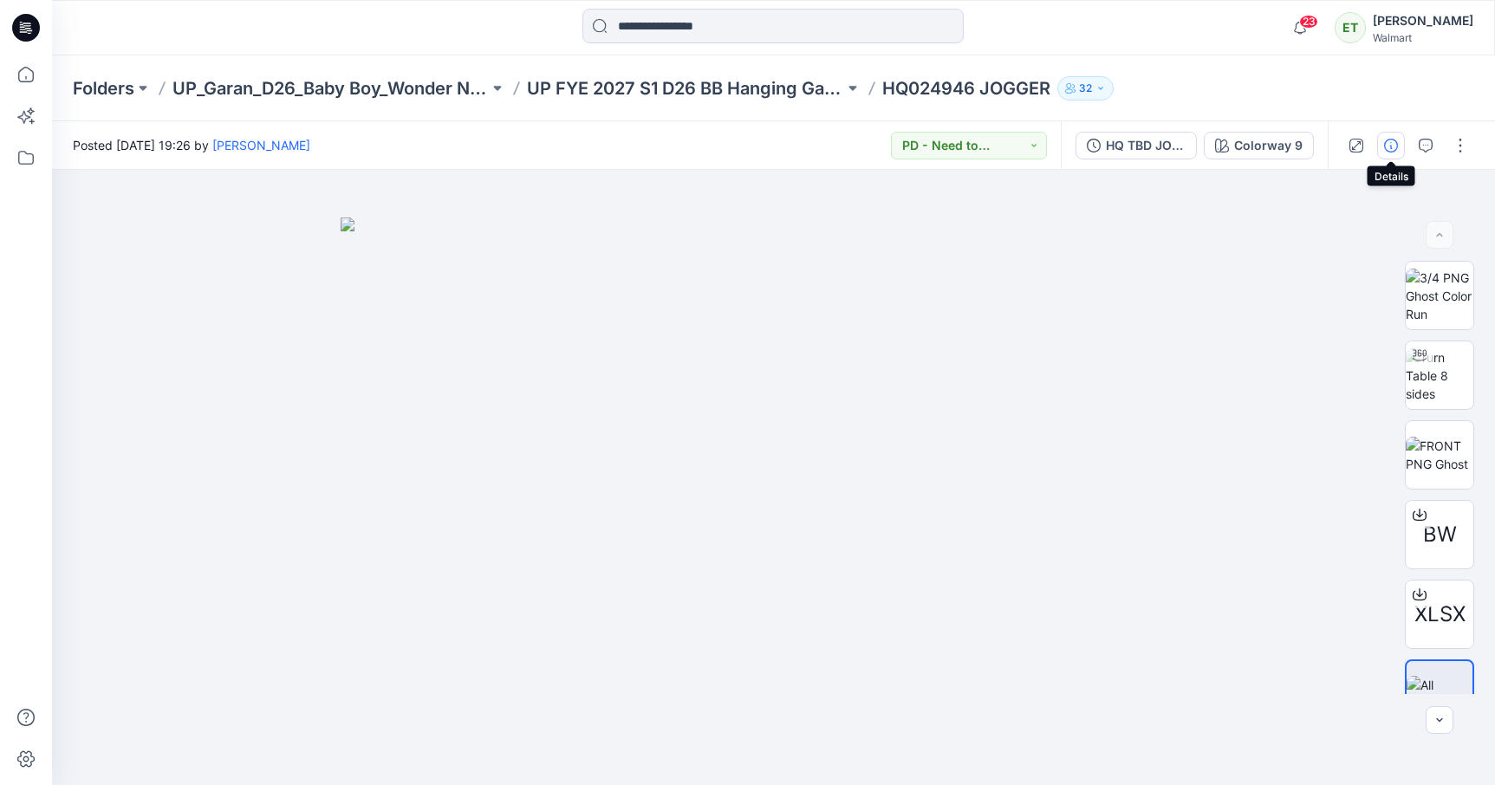
click at [1386, 147] on icon "button" at bounding box center [1391, 146] width 14 height 14
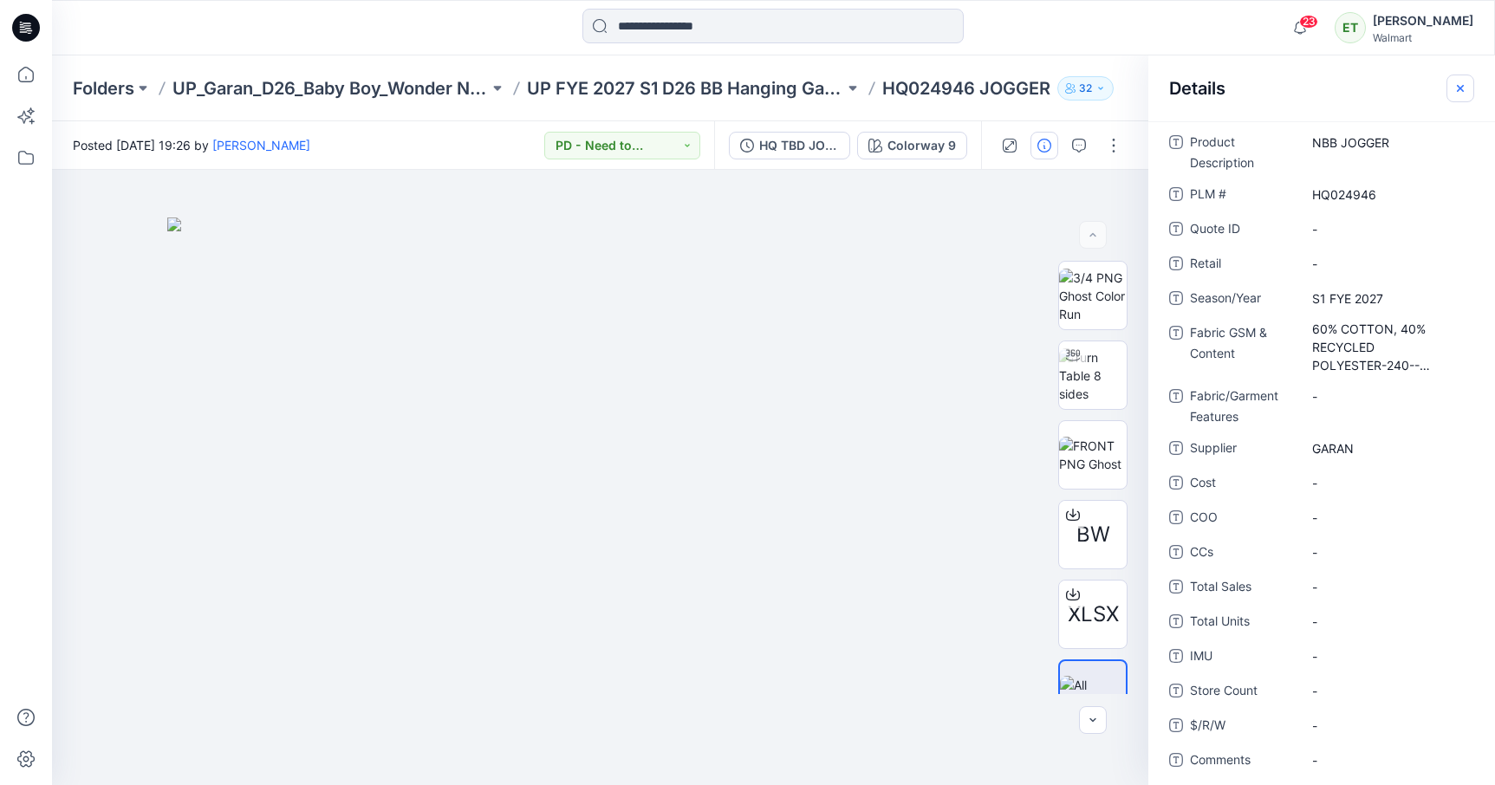
click at [1463, 82] on icon "button" at bounding box center [1461, 88] width 14 height 14
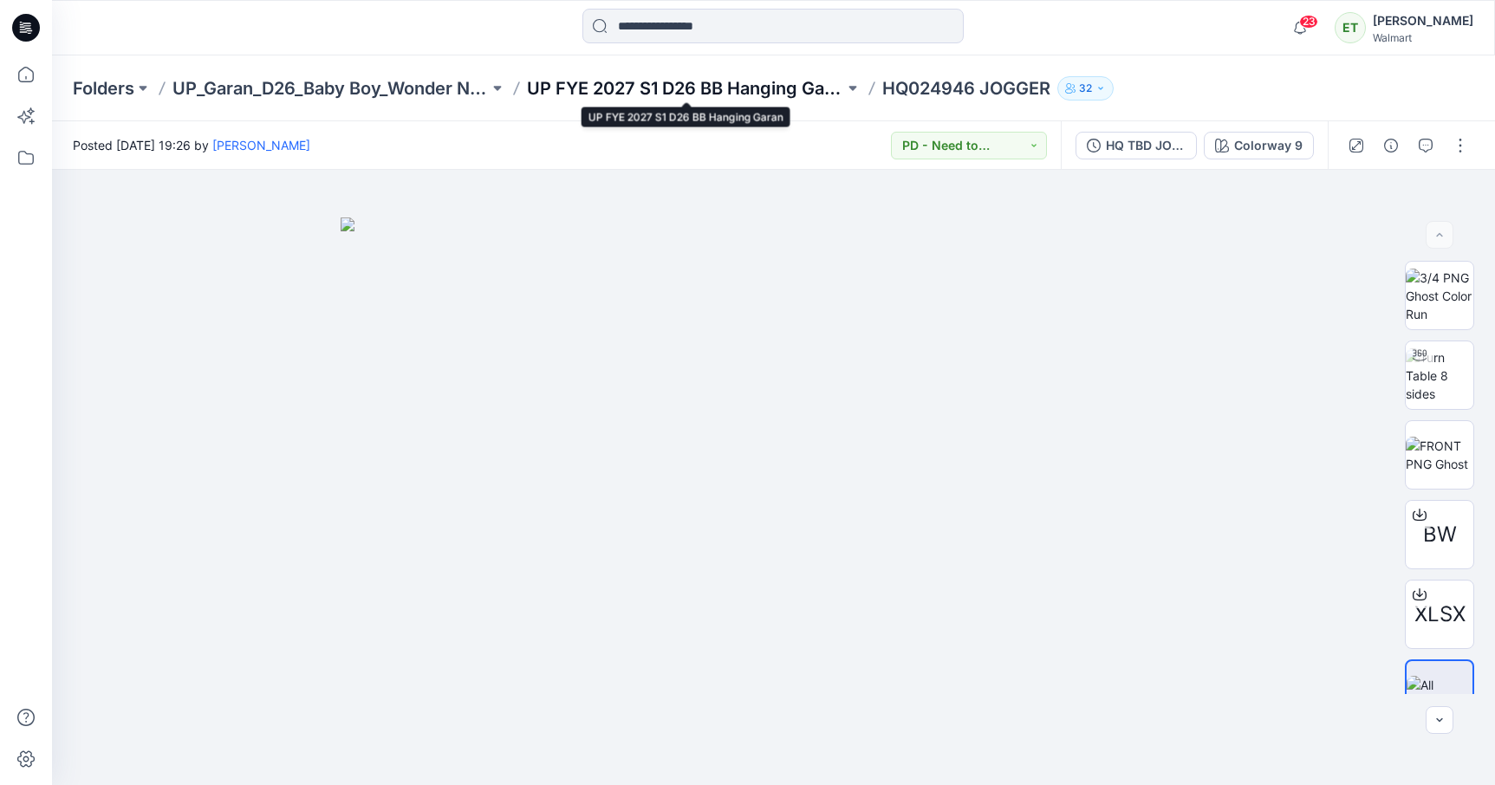
click at [696, 90] on p "UP FYE 2027 S1 D26 BB Hanging Garan" at bounding box center [685, 88] width 316 height 24
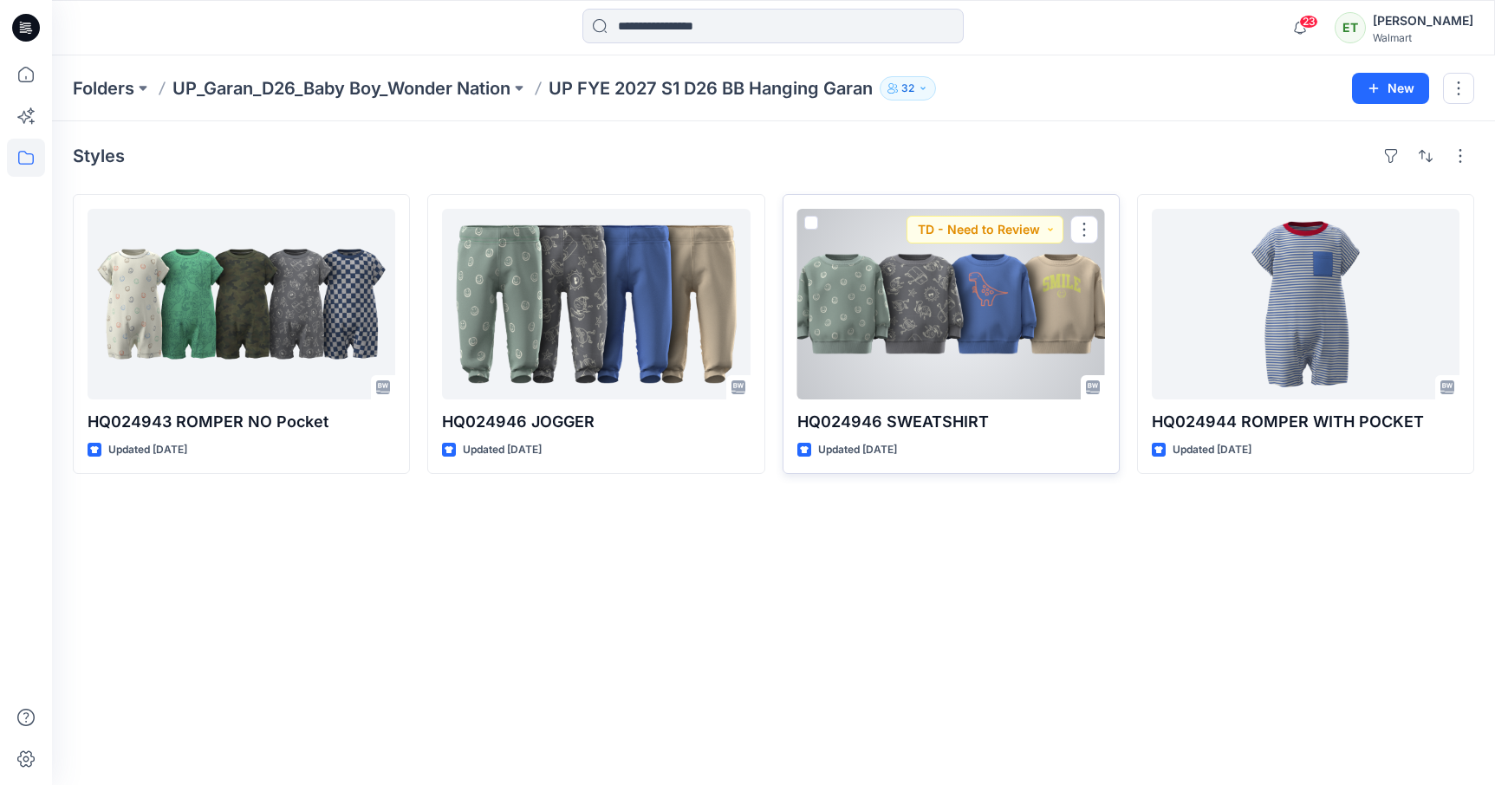
click at [980, 306] on div at bounding box center [951, 304] width 308 height 191
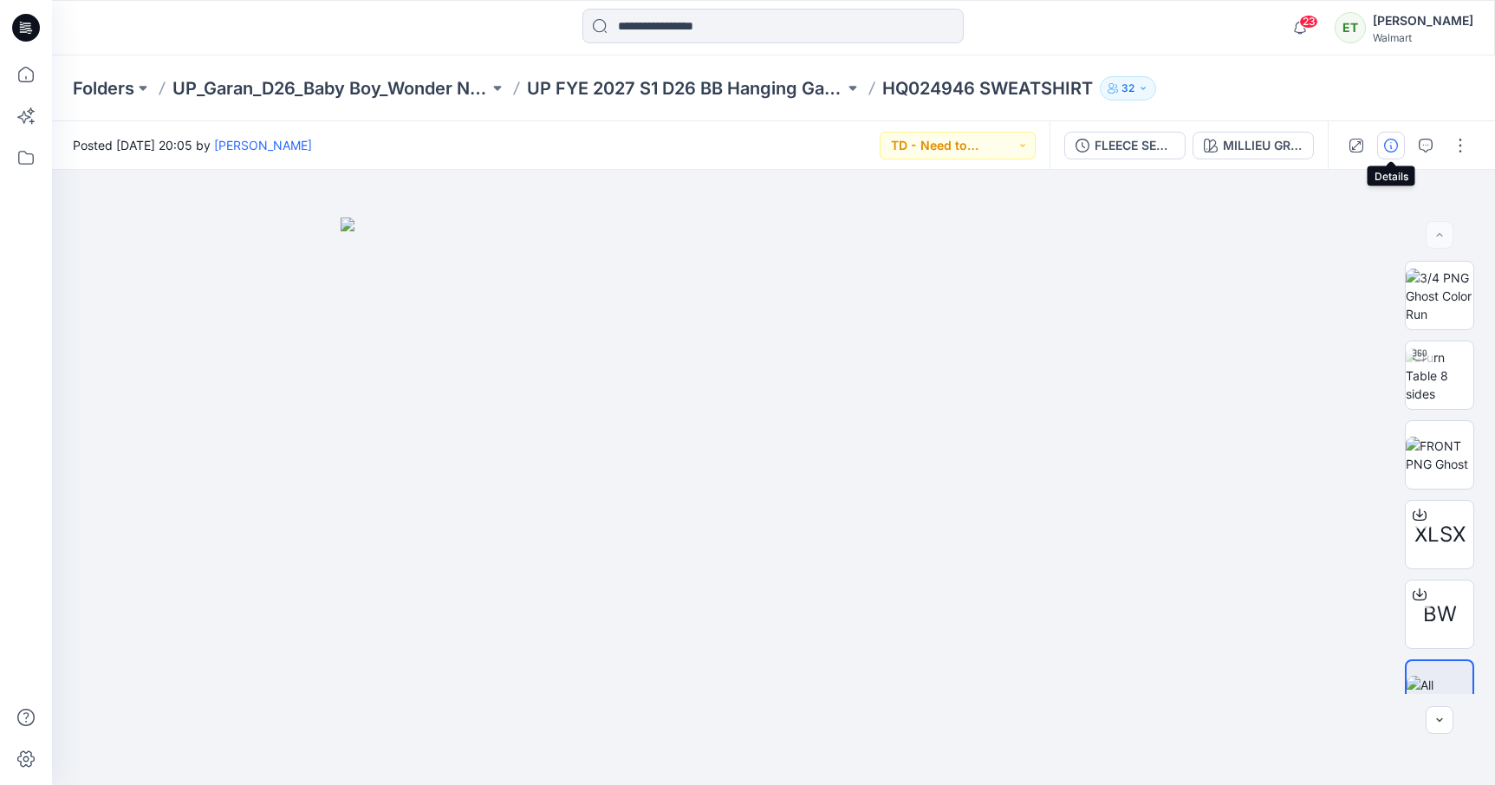
click at [1389, 152] on button "button" at bounding box center [1391, 146] width 28 height 28
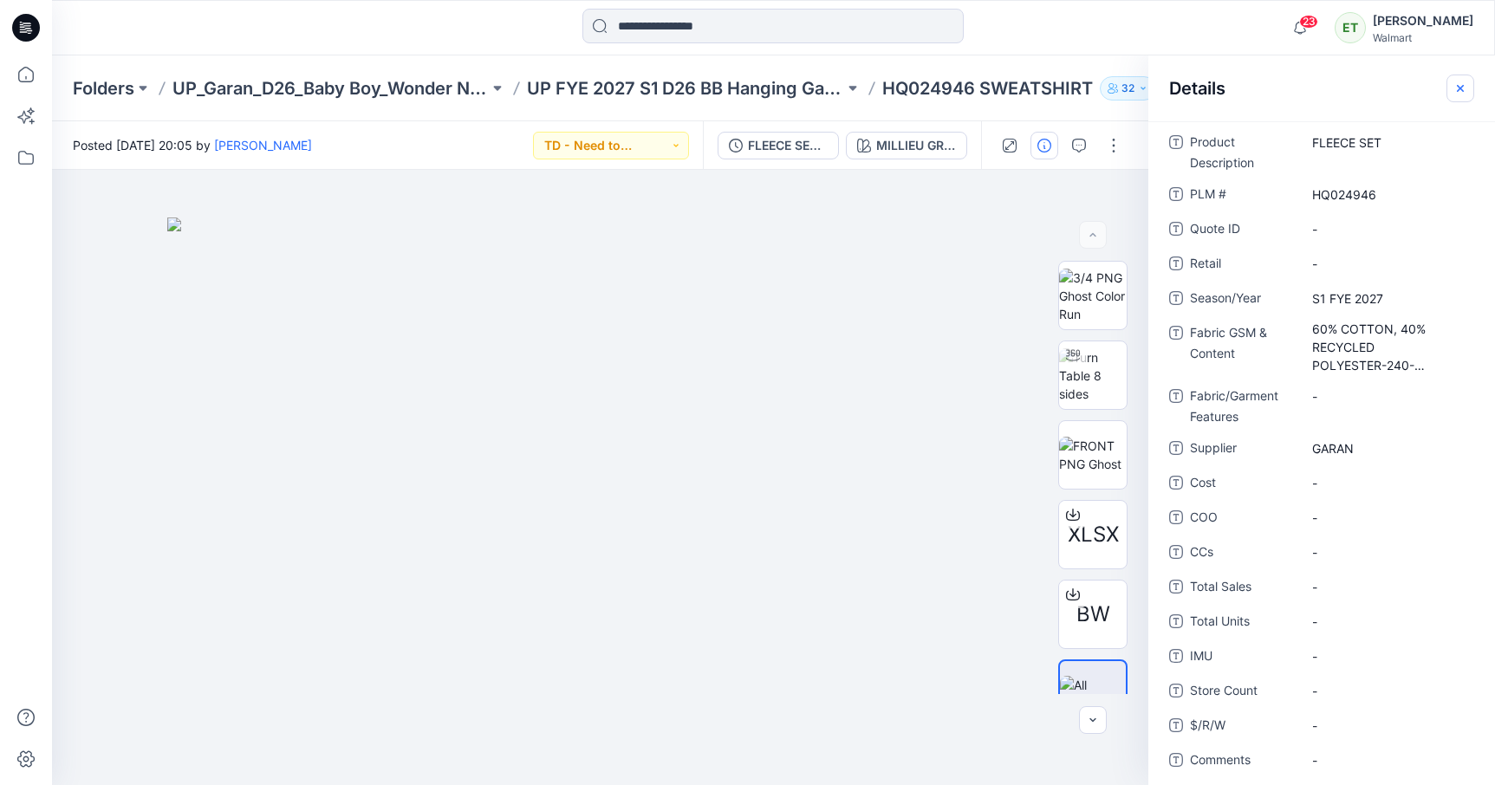
click at [1464, 75] on button "button" at bounding box center [1461, 89] width 28 height 28
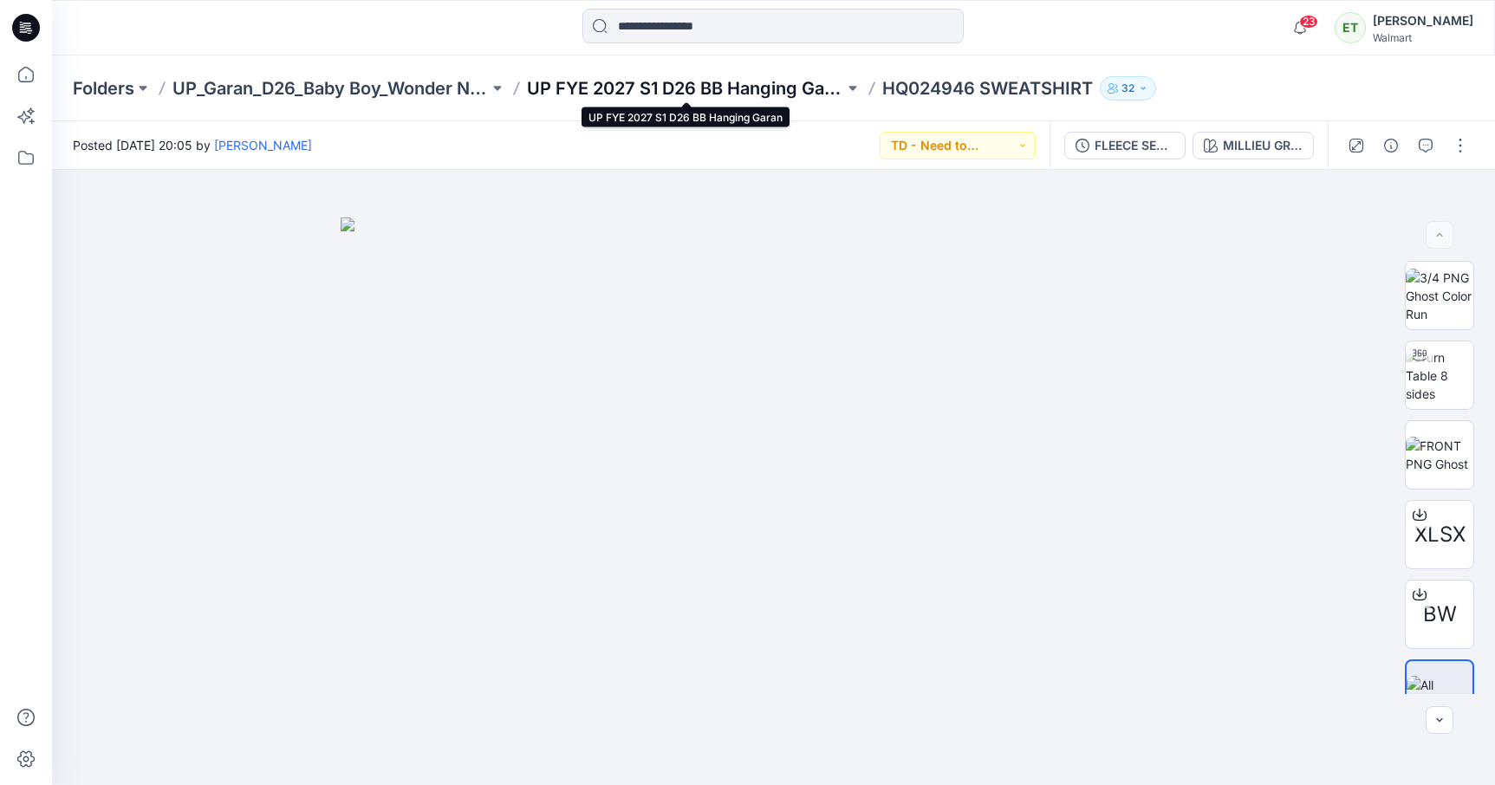
click at [697, 79] on p "UP FYE 2027 S1 D26 BB Hanging Garan" at bounding box center [685, 88] width 316 height 24
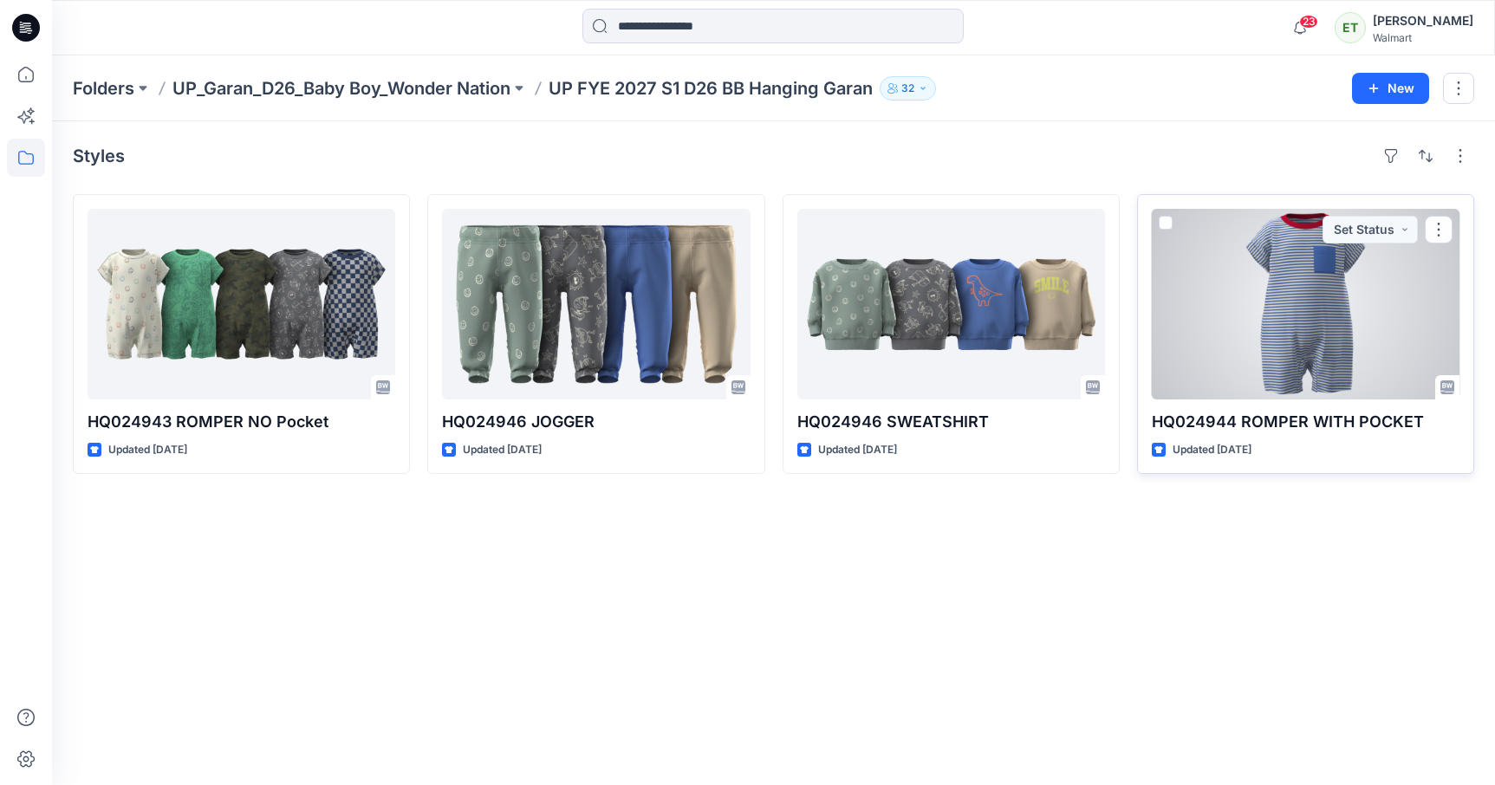
click at [1421, 290] on div at bounding box center [1306, 304] width 308 height 191
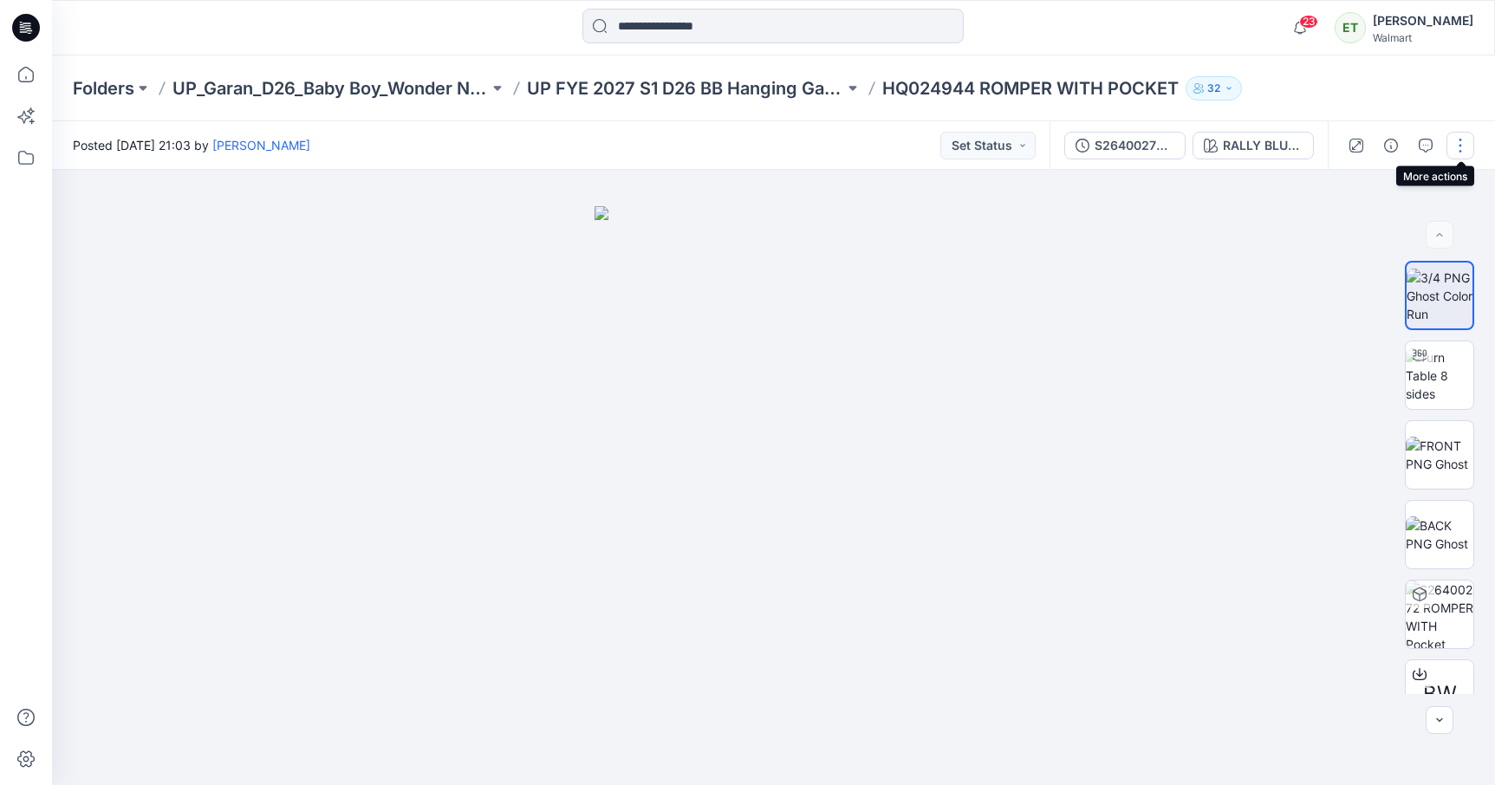
click at [1459, 145] on button "button" at bounding box center [1461, 146] width 28 height 28
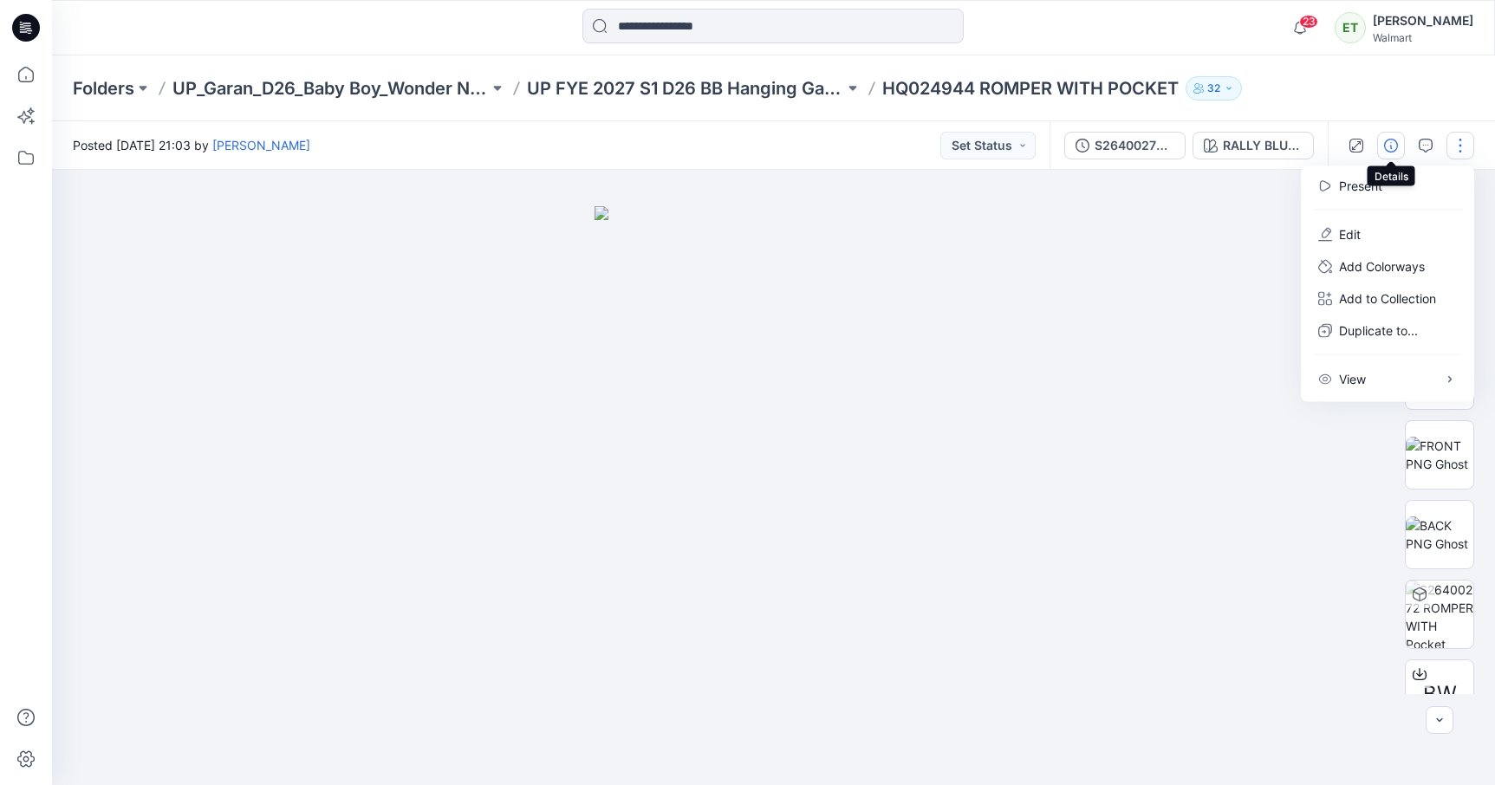
click at [1383, 136] on button "button" at bounding box center [1391, 146] width 28 height 28
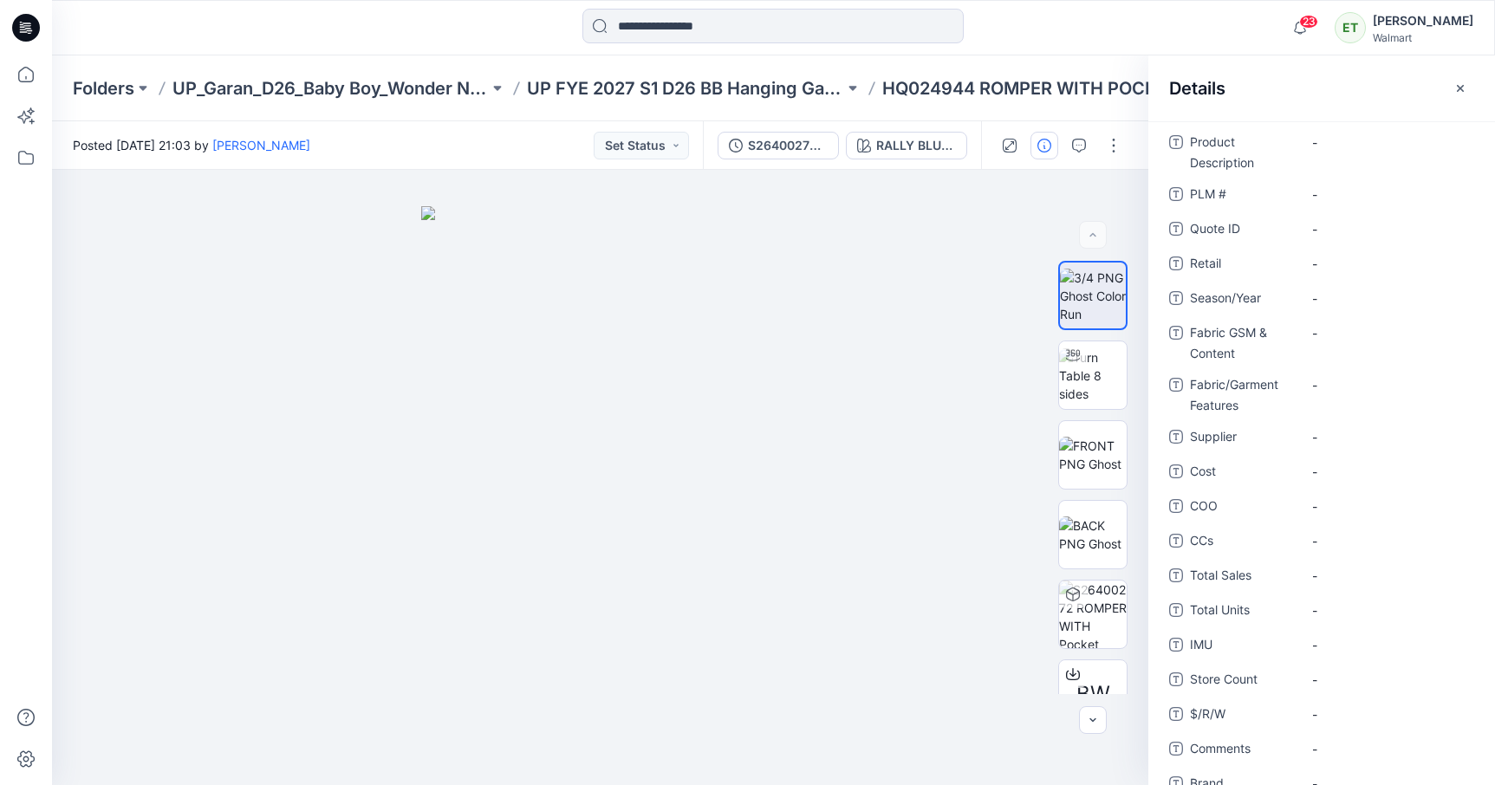
click at [1063, 32] on div at bounding box center [773, 28] width 721 height 38
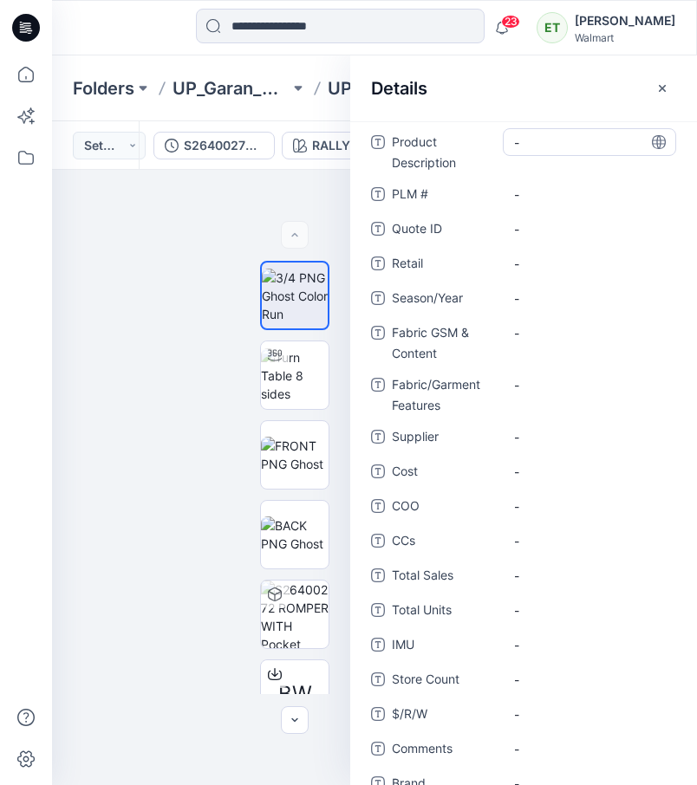
click at [570, 138] on Description "-" at bounding box center [589, 142] width 151 height 18
type textarea "**********"
click at [552, 197] on \ "-" at bounding box center [589, 194] width 151 height 18
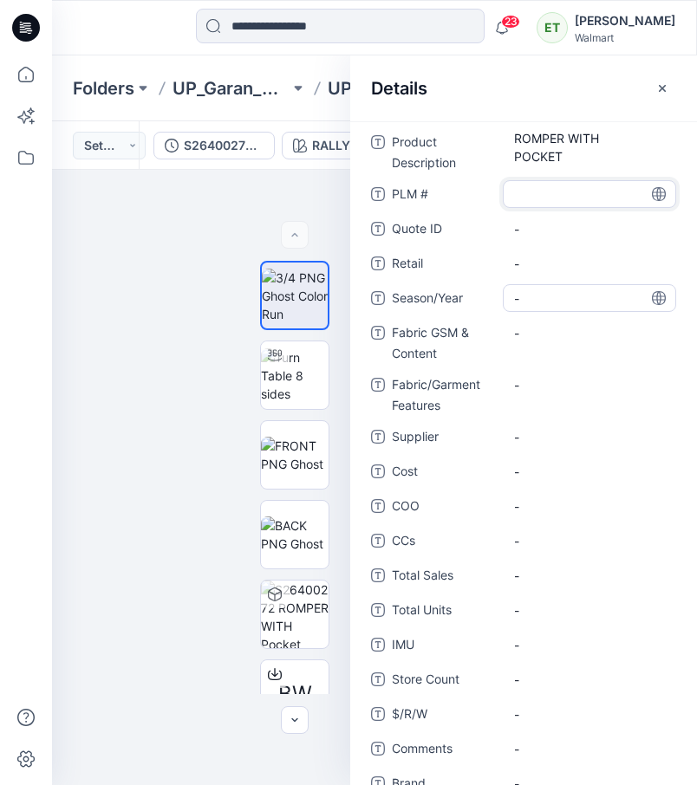
click at [542, 306] on span "-" at bounding box center [589, 298] width 151 height 18
type textarea "*"
type textarea "**********"
click at [543, 328] on Content "-" at bounding box center [589, 333] width 151 height 18
type textarea "**********"
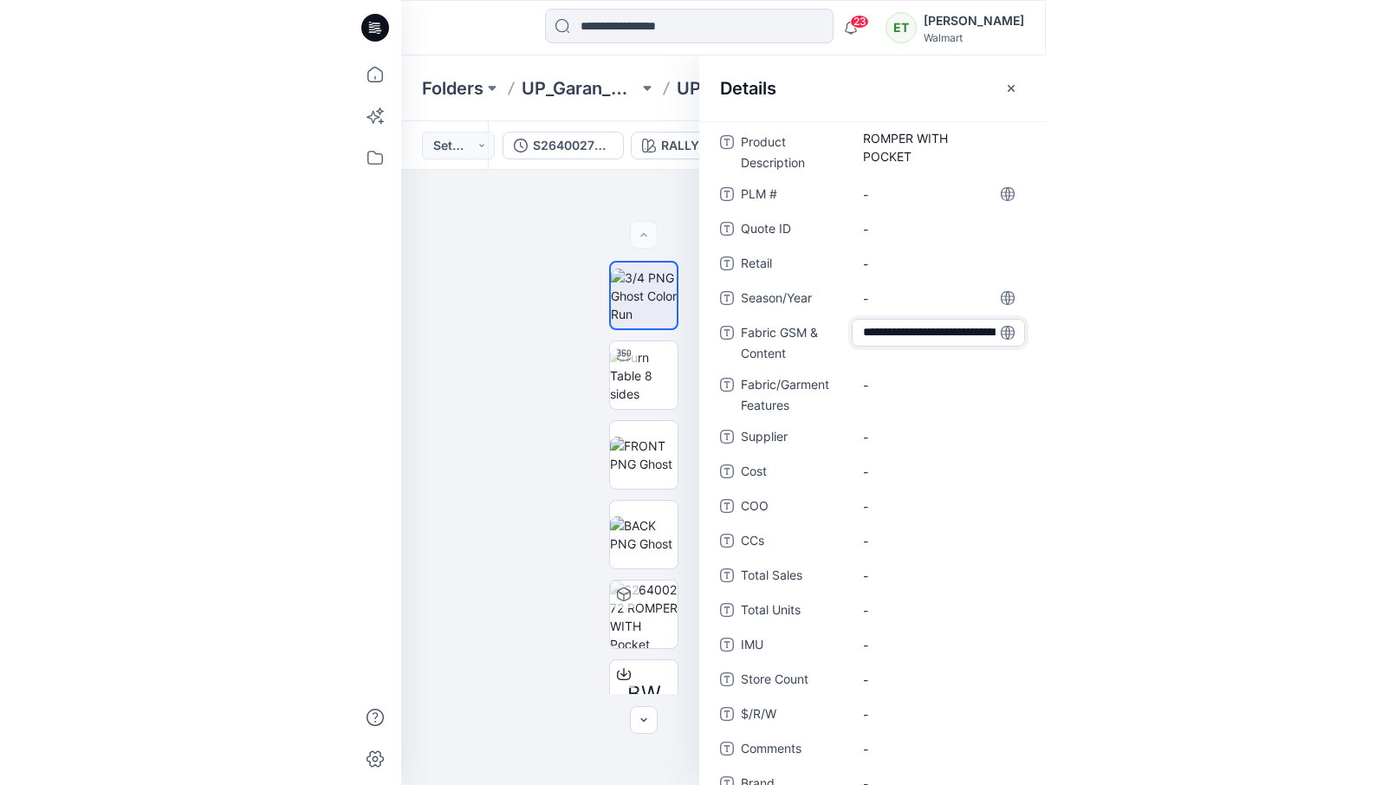
scroll to position [30, 0]
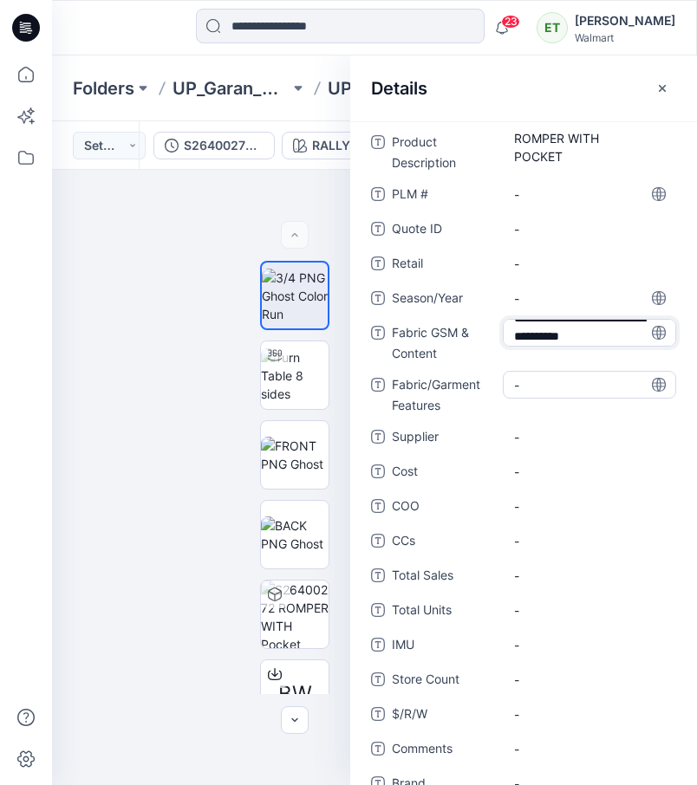
click at [546, 390] on Features "-" at bounding box center [589, 385] width 151 height 18
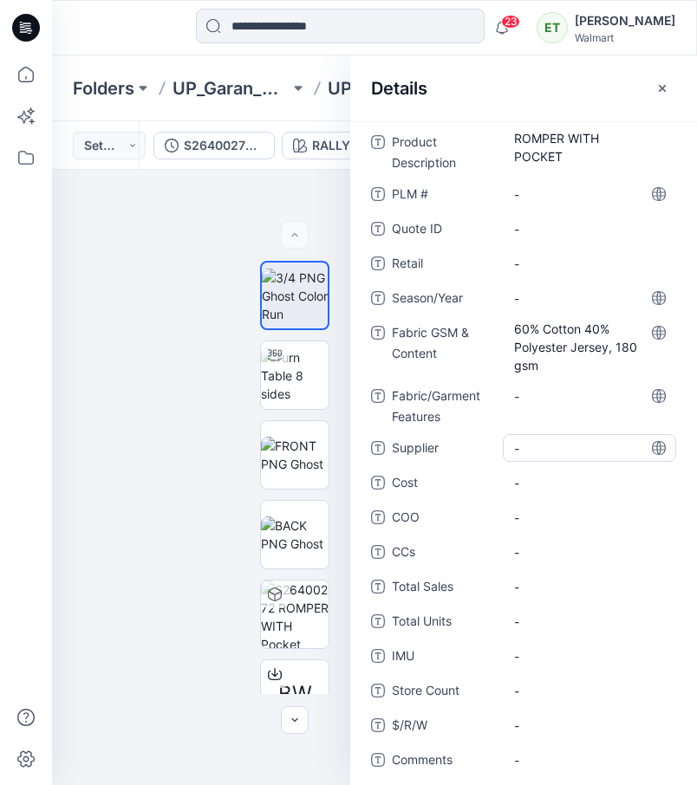
click at [530, 448] on span "-" at bounding box center [589, 448] width 151 height 18
type textarea "*****"
click at [555, 412] on div "-" at bounding box center [589, 404] width 173 height 45
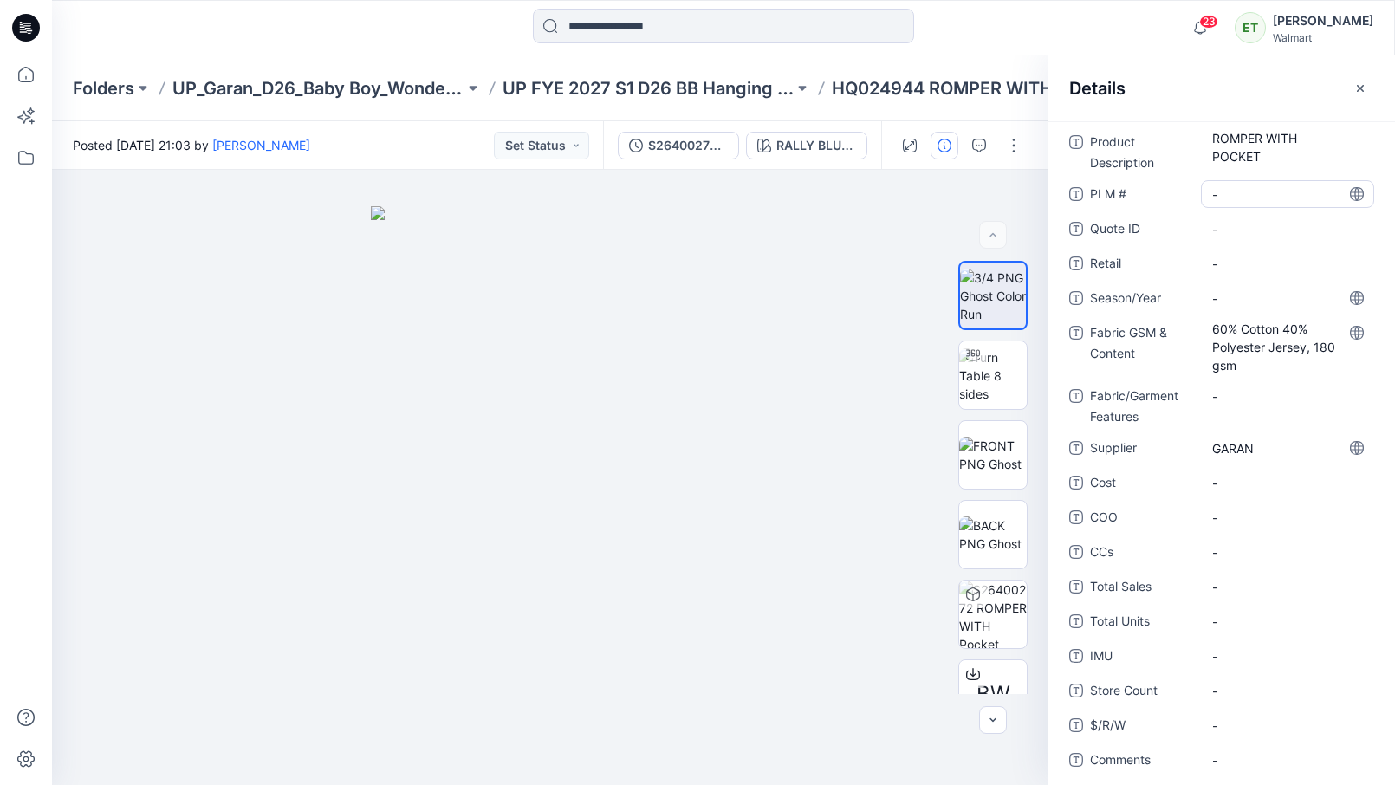
click at [1227, 192] on \ "-" at bounding box center [1288, 194] width 151 height 18
type textarea "********"
click at [1362, 90] on icon "button" at bounding box center [1361, 88] width 14 height 14
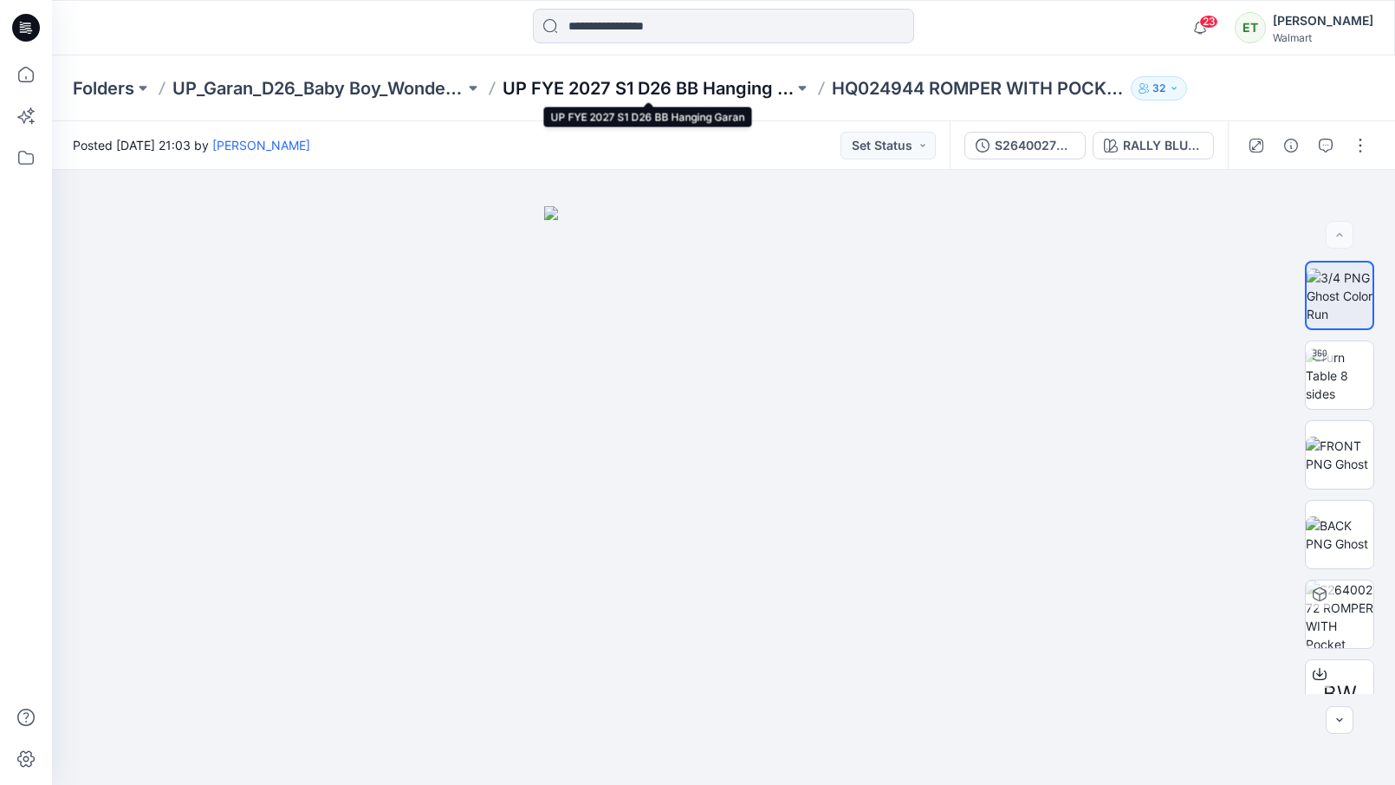
click at [716, 92] on p "UP FYE 2027 S1 D26 BB Hanging Garan" at bounding box center [649, 88] width 292 height 24
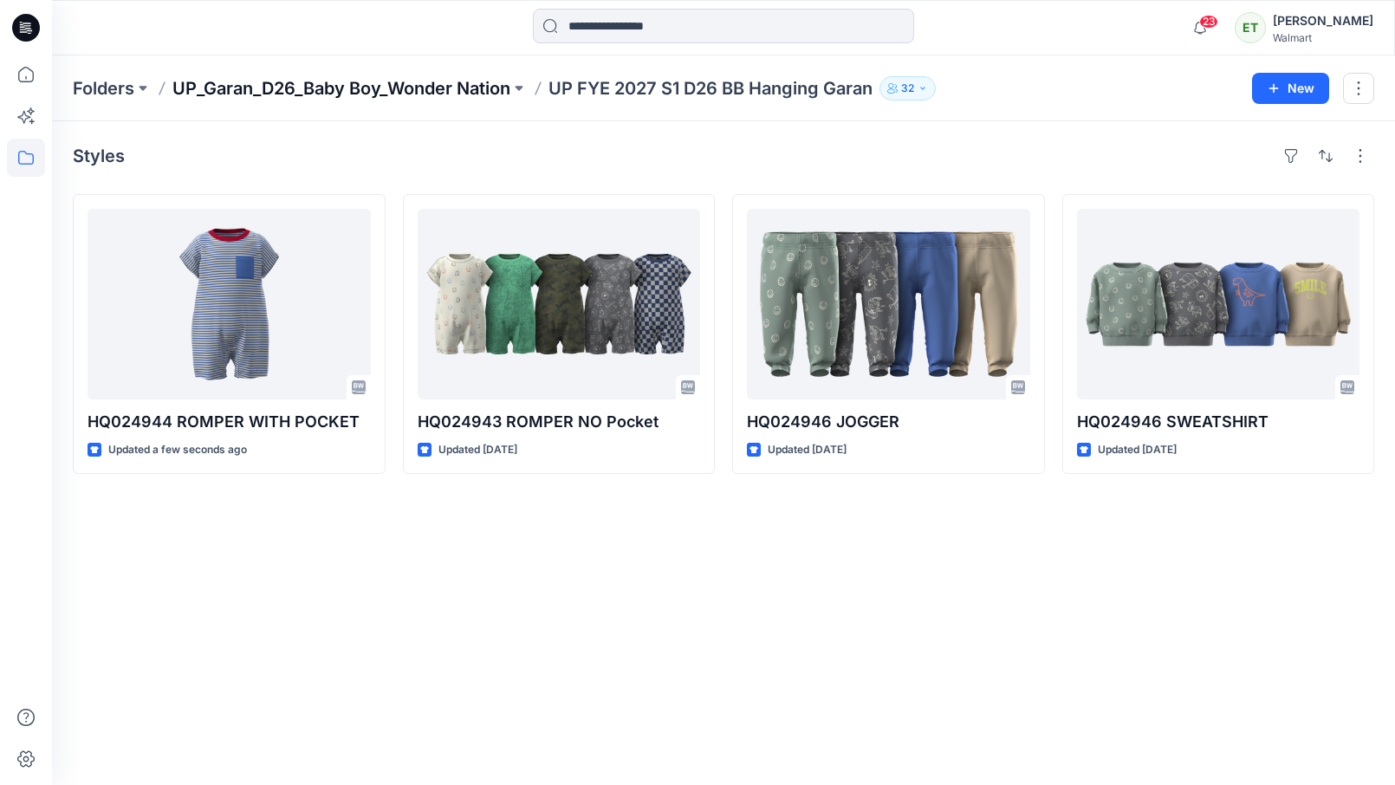
click at [429, 84] on p "UP_Garan_D26_Baby Boy_Wonder Nation" at bounding box center [341, 88] width 338 height 24
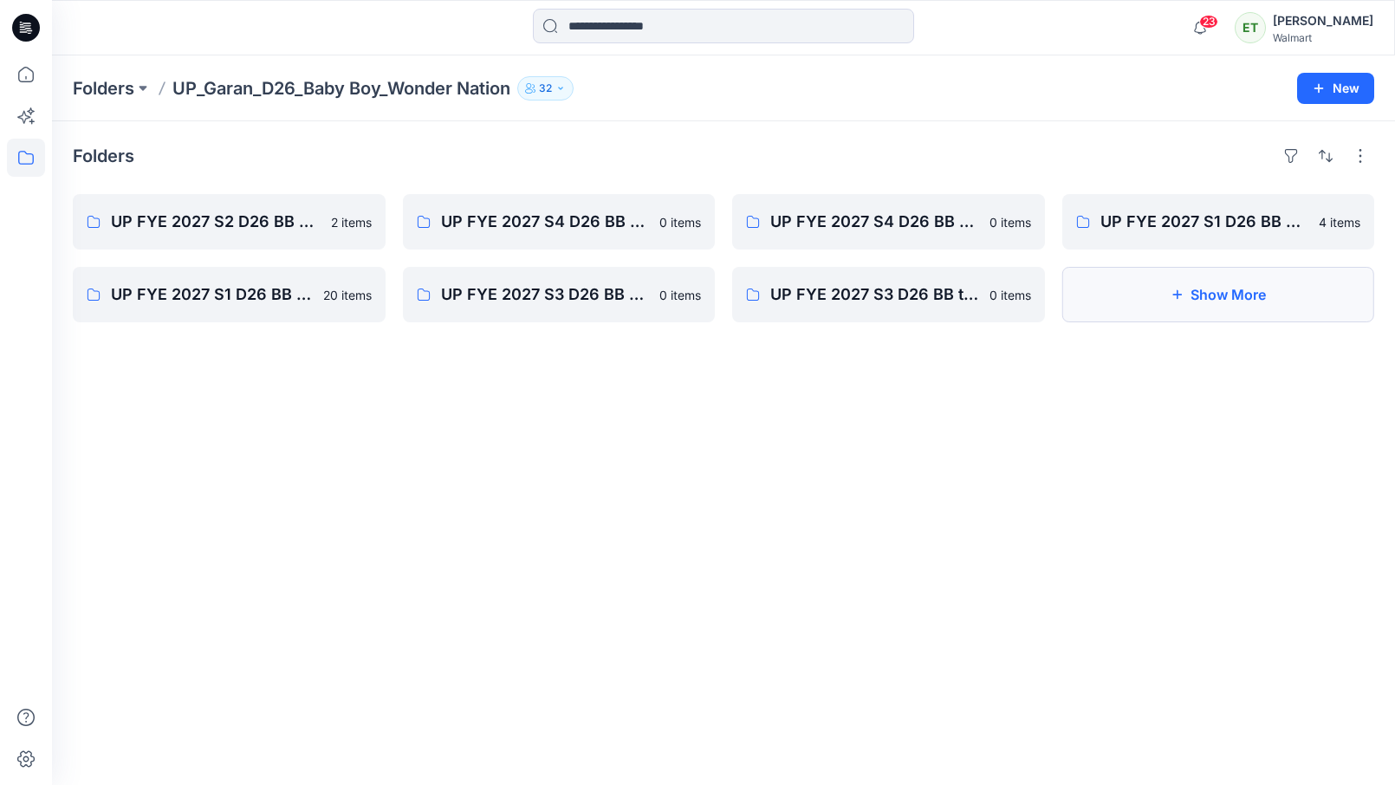
click at [1171, 288] on icon "button" at bounding box center [1177, 295] width 14 height 14
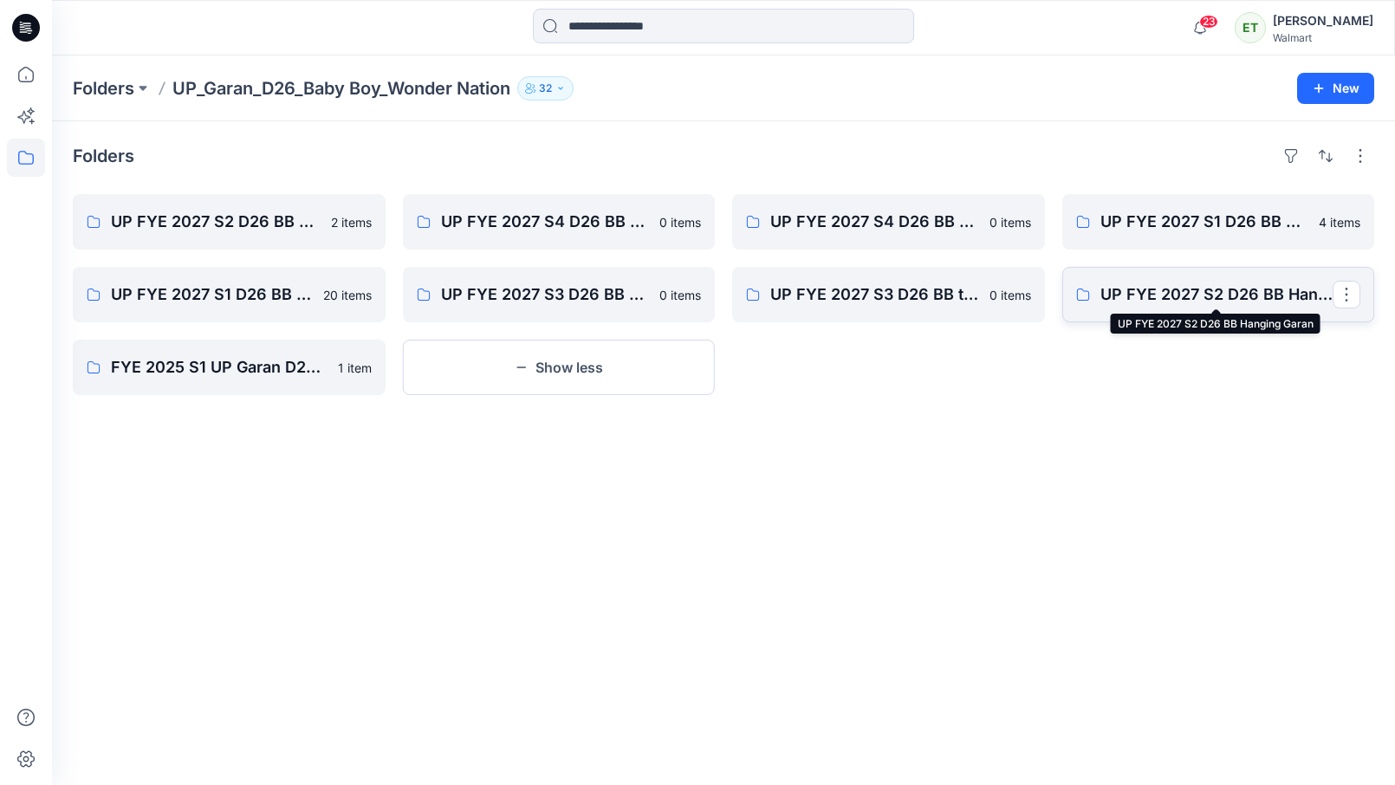
click at [1153, 303] on p "UP FYE 2027 S2 D26 BB Hanging Garan" at bounding box center [1217, 295] width 233 height 24
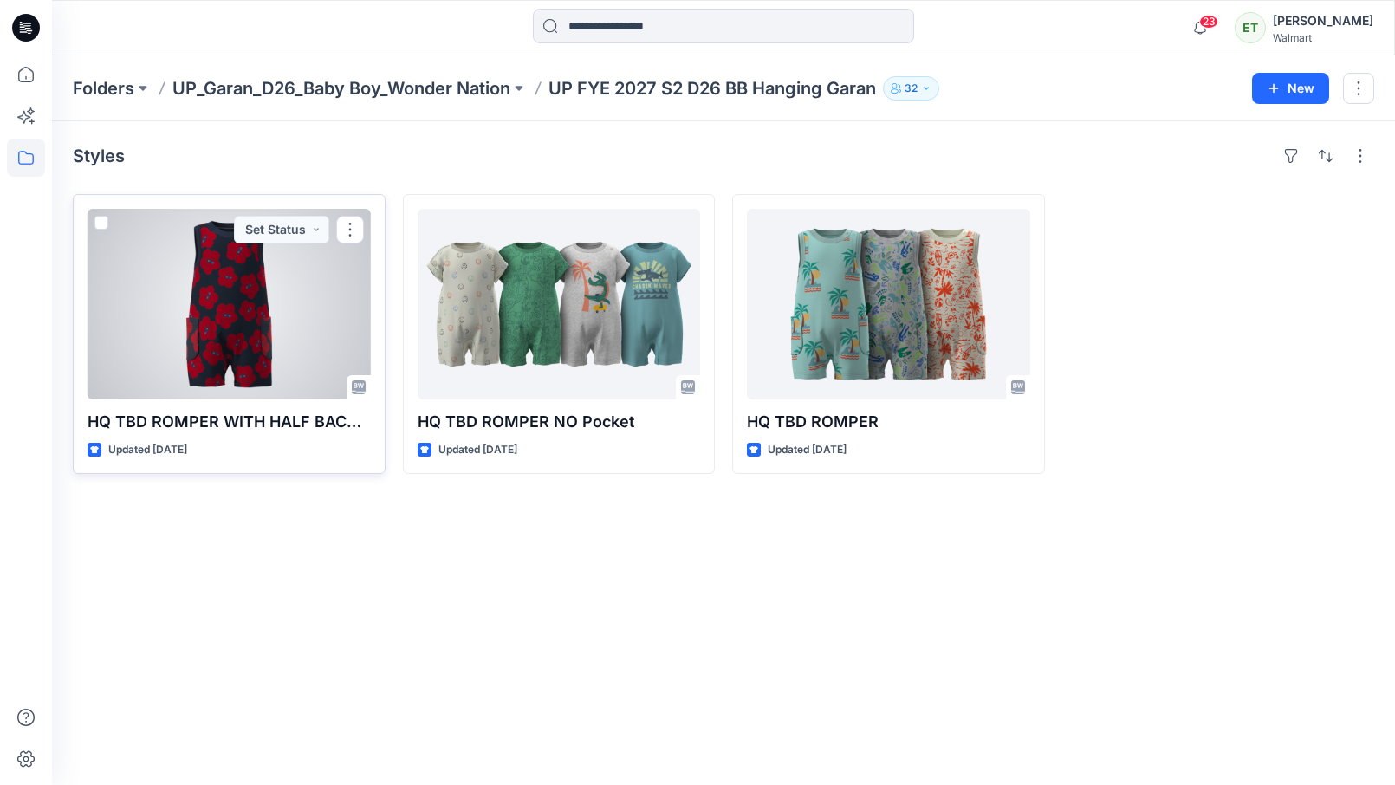
click at [248, 334] on div at bounding box center [229, 304] width 283 height 191
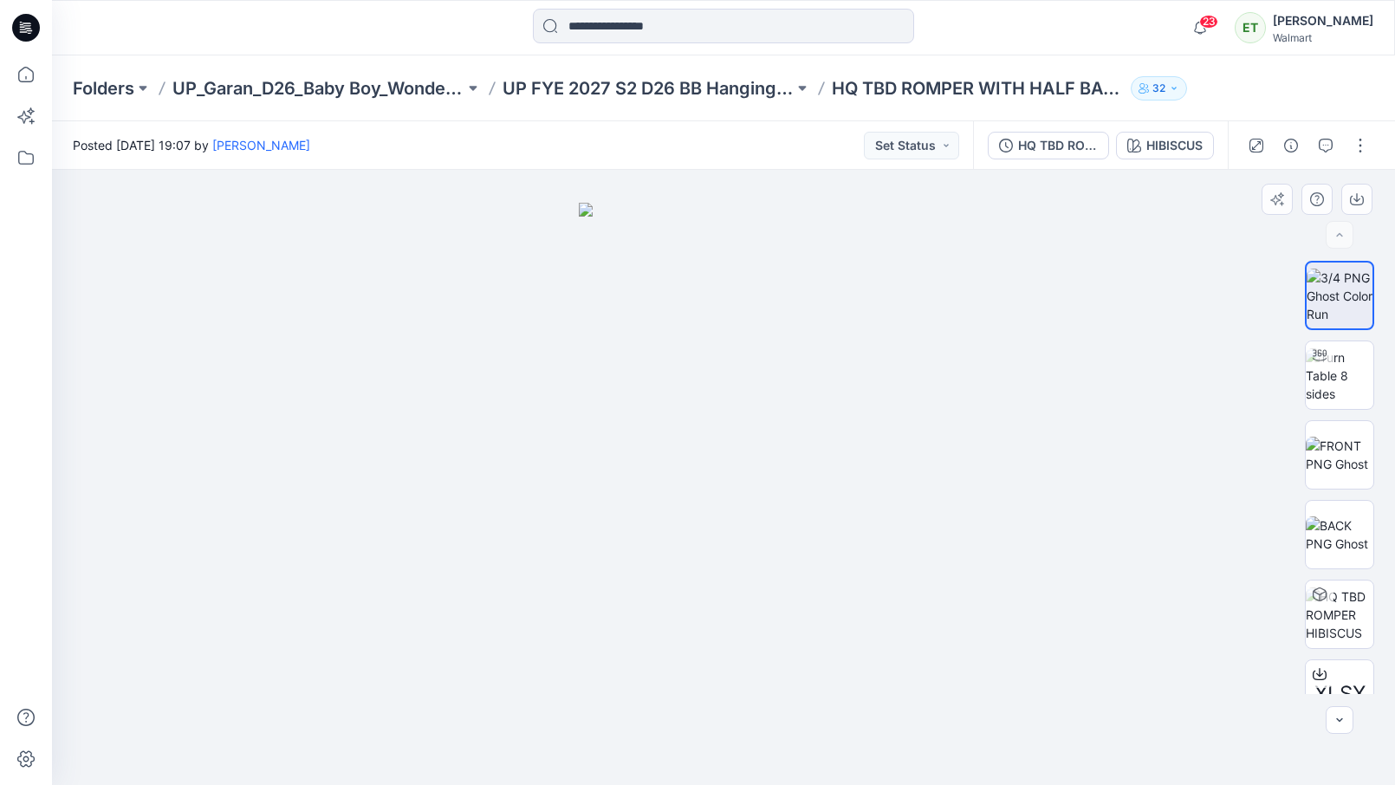
scroll to position [35, 0]
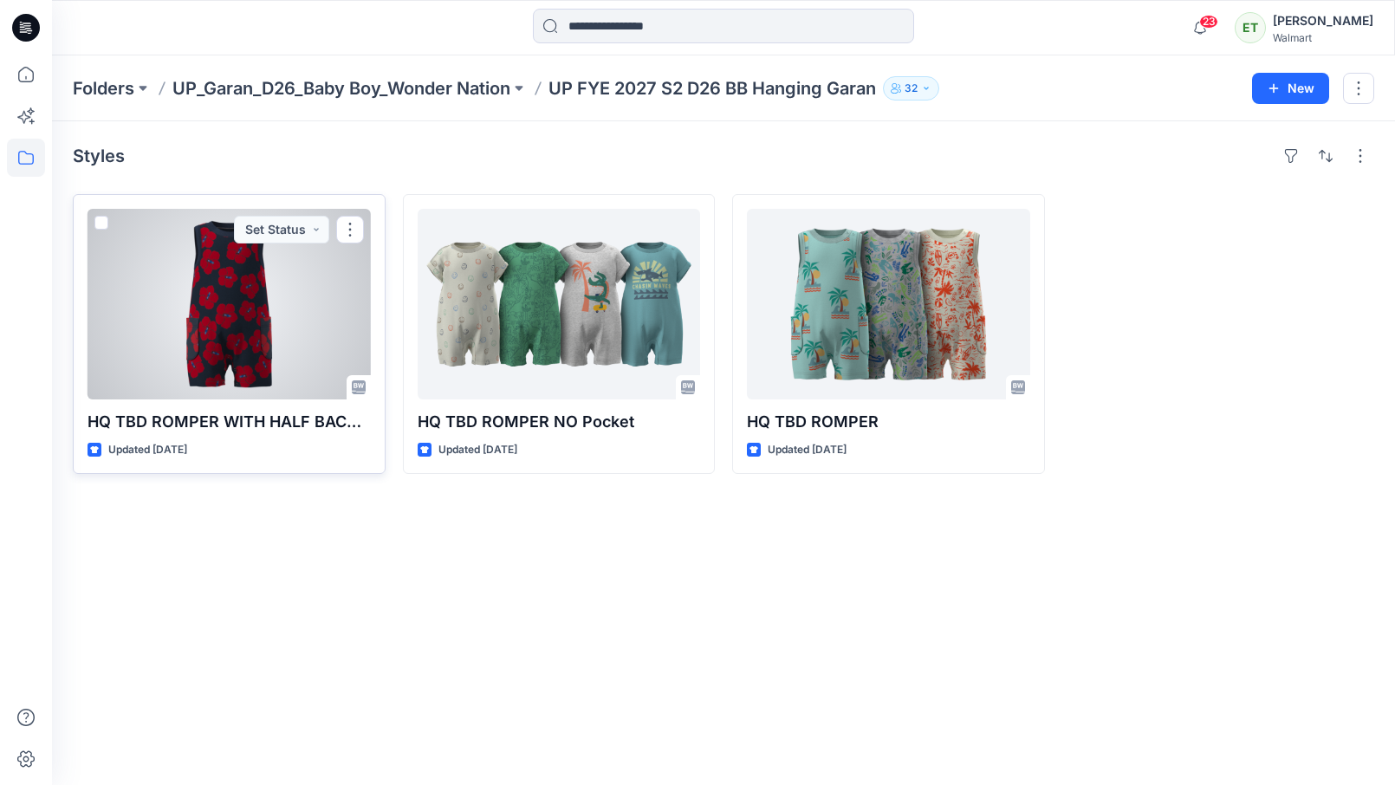
click at [245, 327] on div at bounding box center [229, 304] width 283 height 191
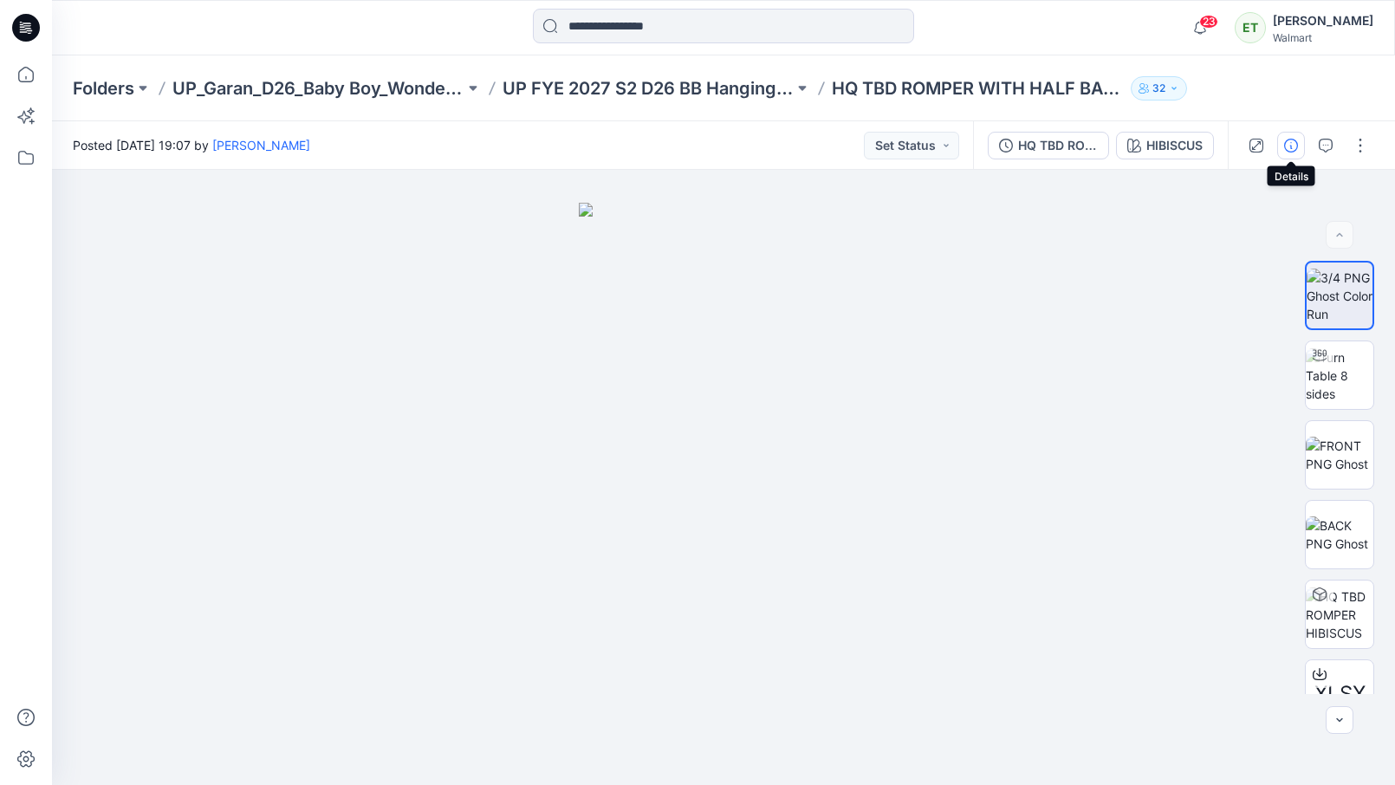
click at [1299, 153] on button "button" at bounding box center [1292, 146] width 28 height 28
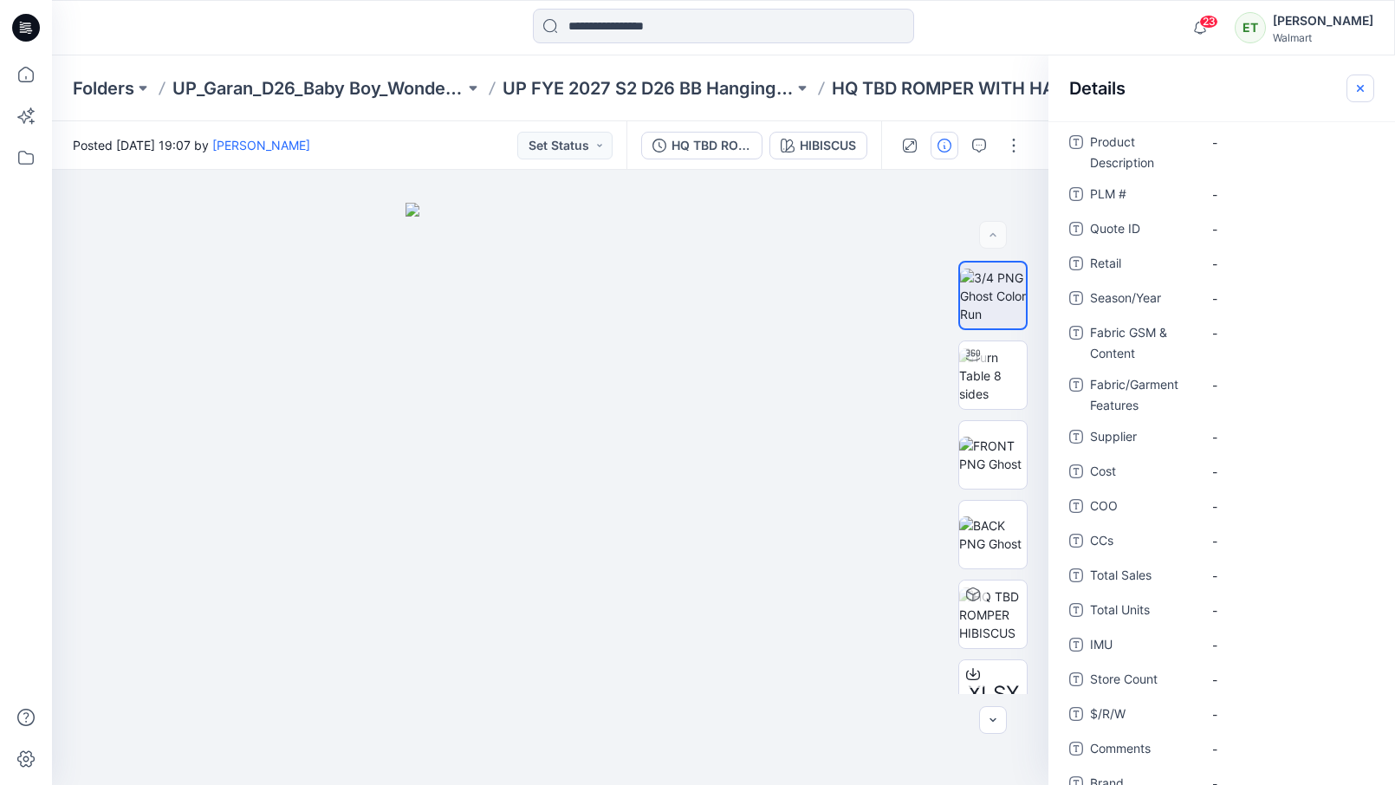
click at [1364, 81] on icon "button" at bounding box center [1361, 88] width 14 height 14
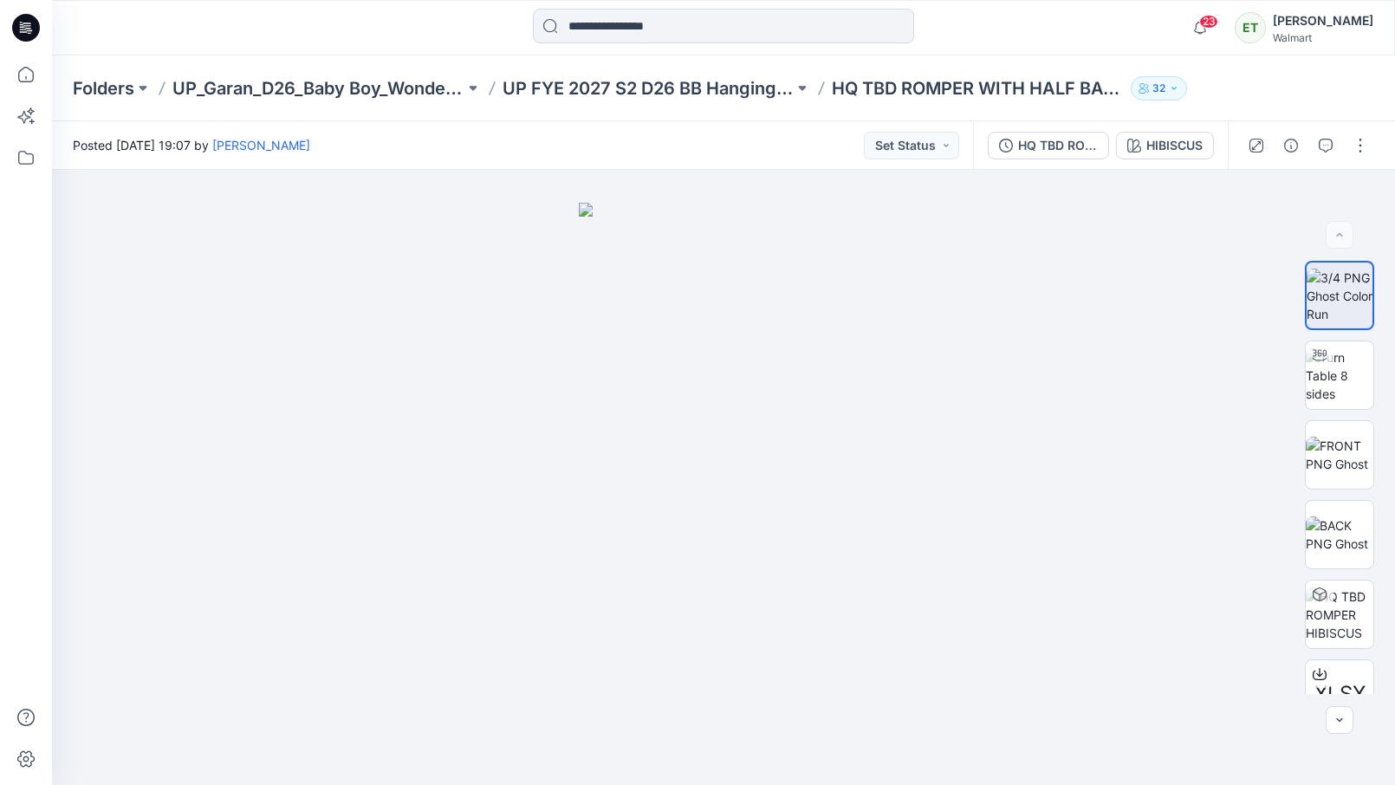
click at [953, 44] on div at bounding box center [723, 28] width 672 height 38
click at [1292, 140] on icon "button" at bounding box center [1292, 146] width 14 height 14
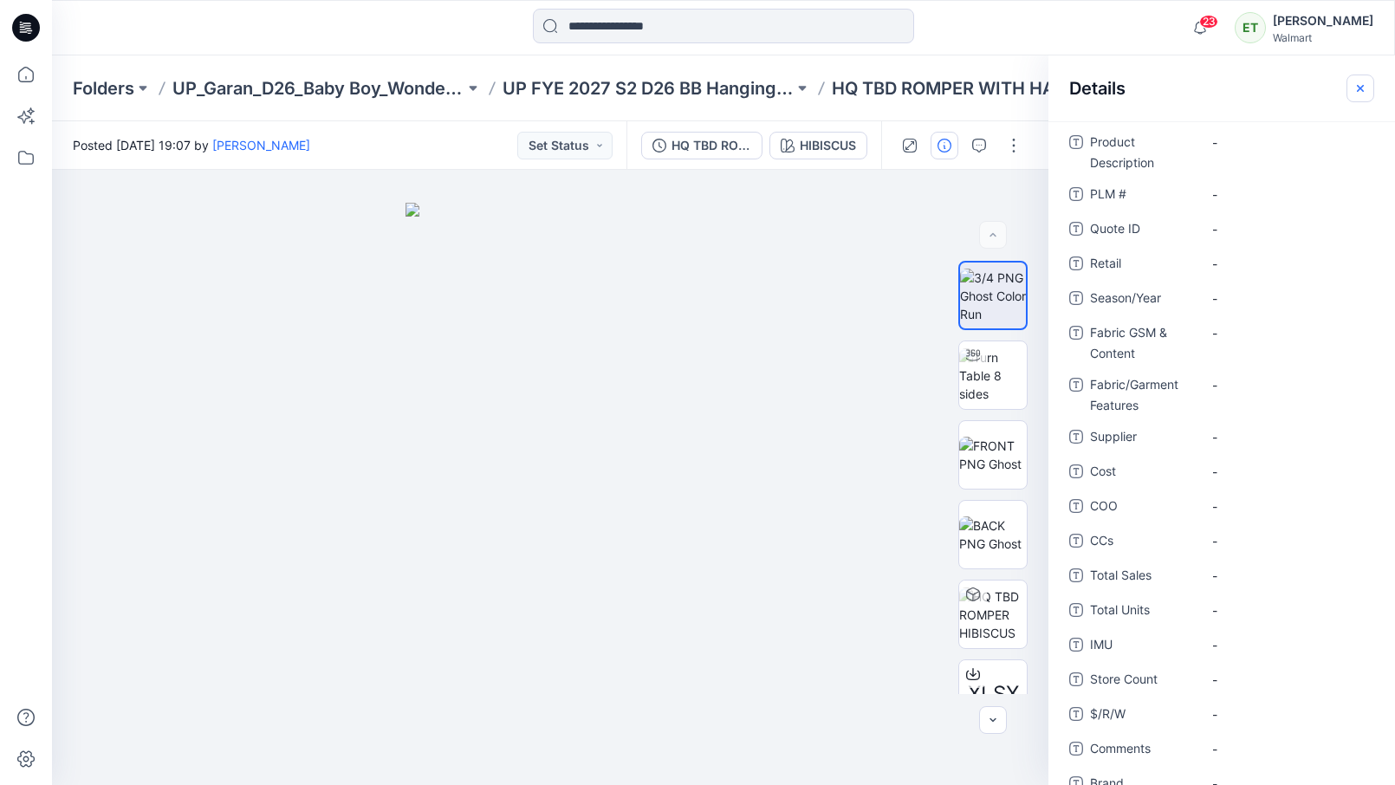
click at [1367, 82] on icon "button" at bounding box center [1361, 88] width 14 height 14
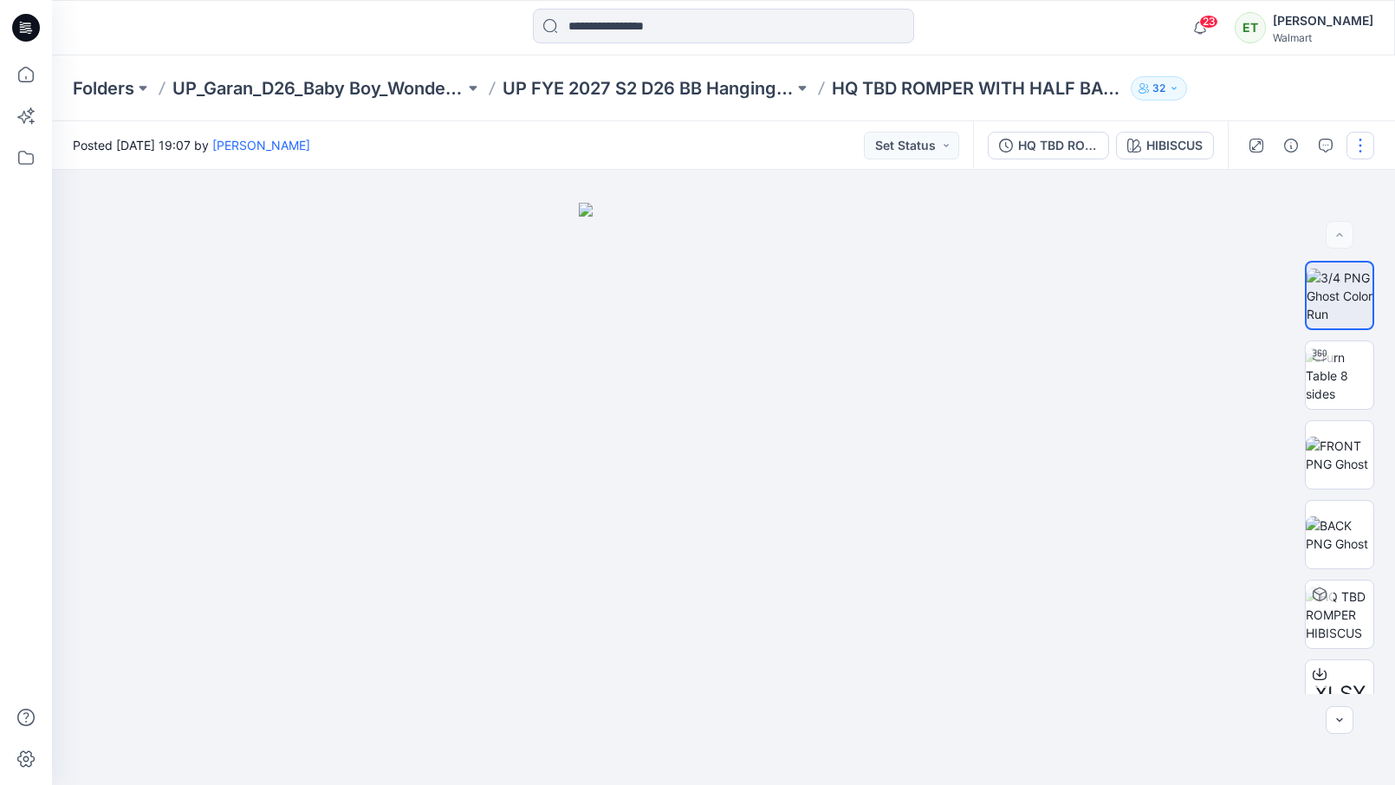
click at [1357, 138] on button "button" at bounding box center [1361, 146] width 28 height 28
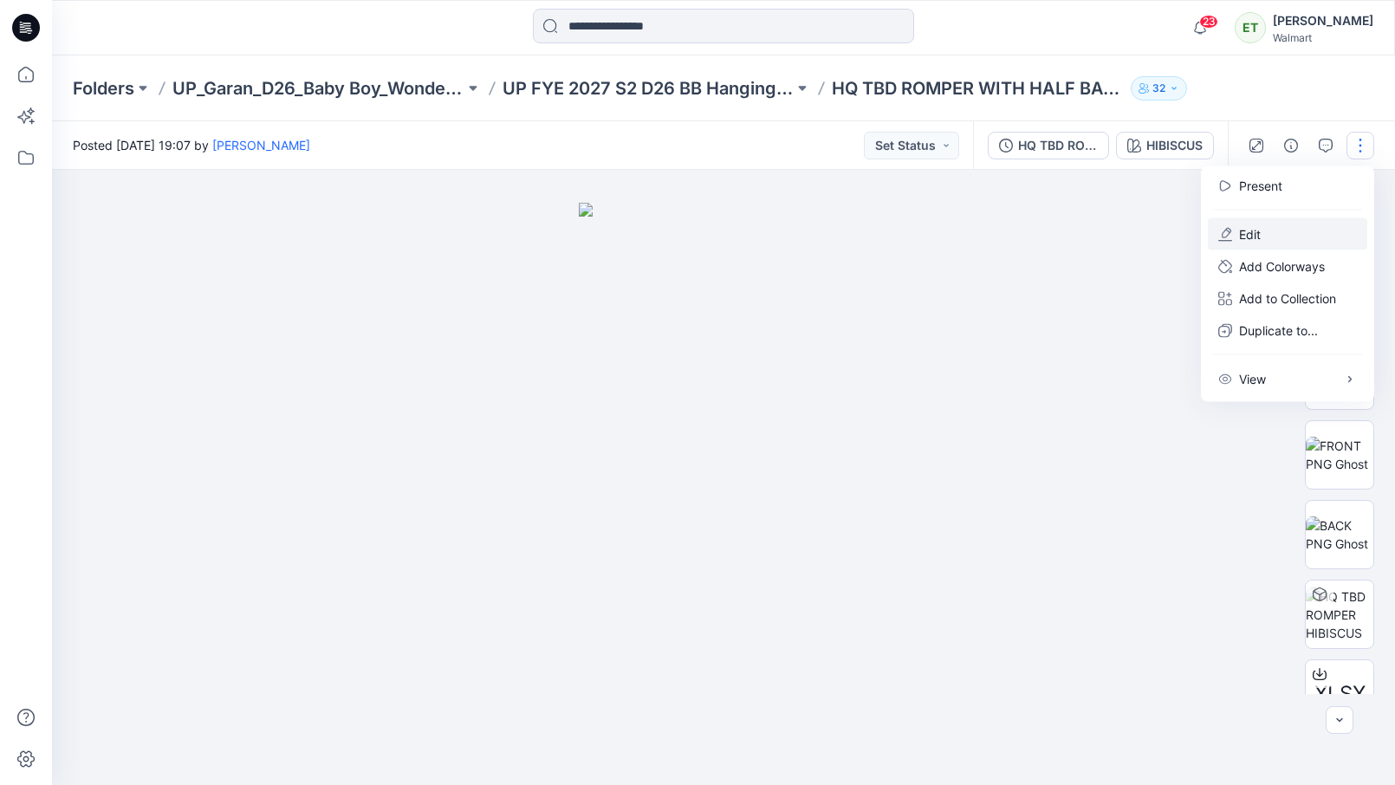
click at [1305, 220] on button "Edit" at bounding box center [1287, 234] width 159 height 32
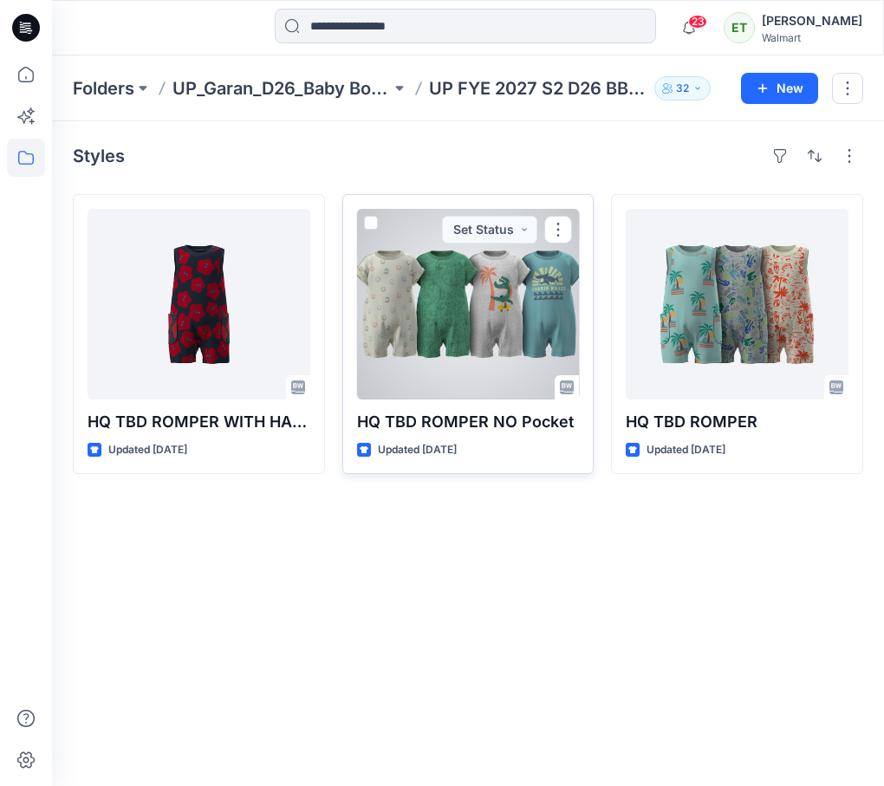
click at [461, 318] on div at bounding box center [468, 304] width 223 height 191
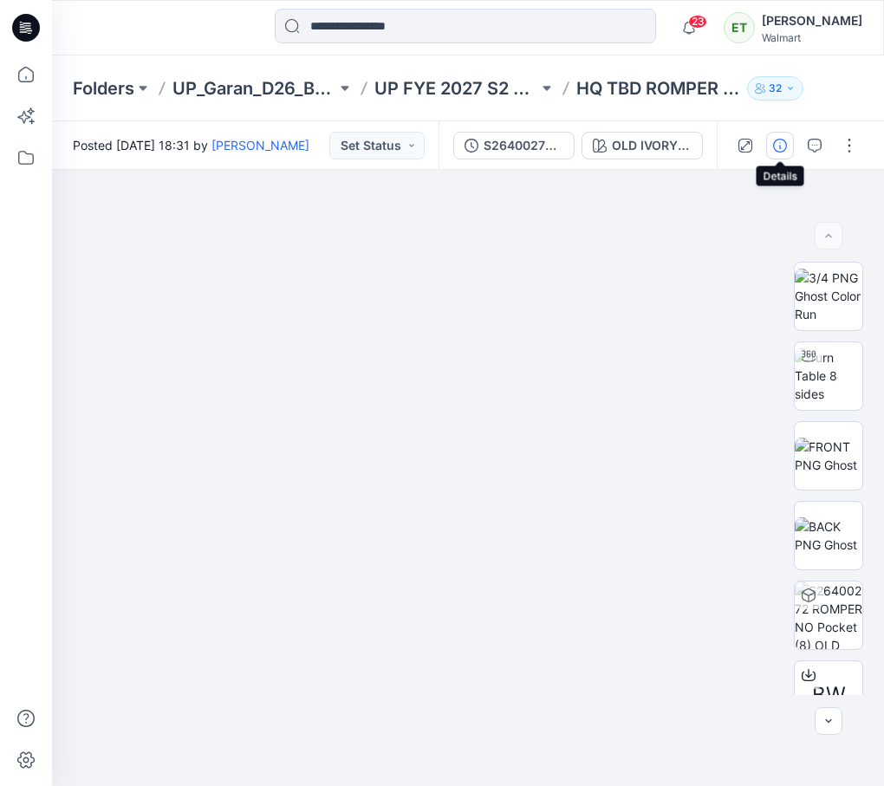
click at [778, 147] on icon "button" at bounding box center [780, 146] width 14 height 14
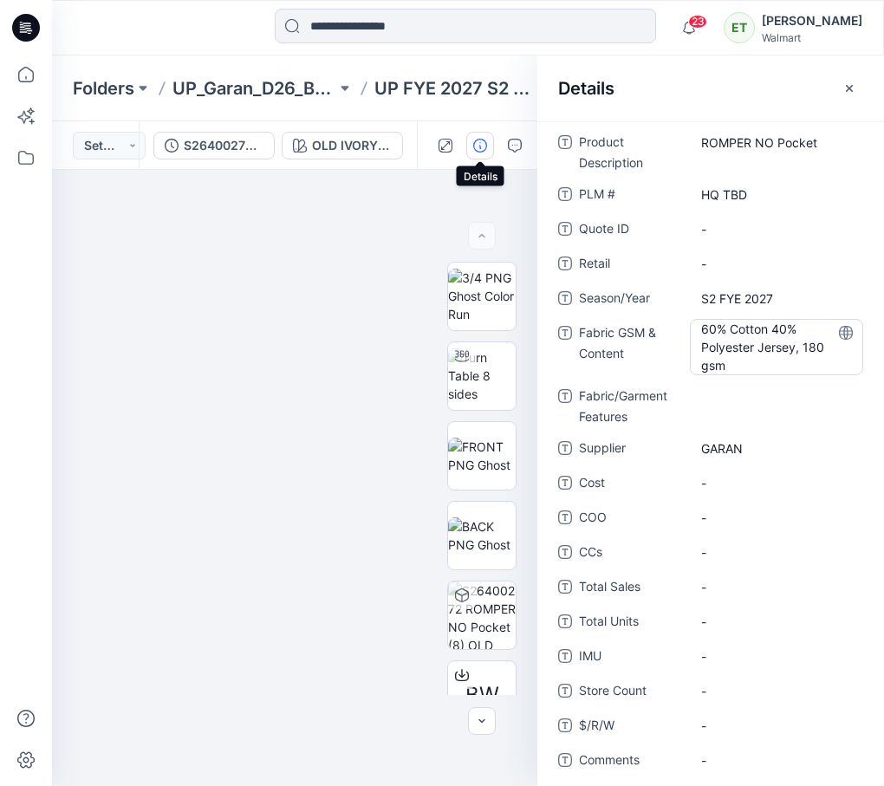
click at [704, 323] on Content "60% Cotton 40% Polyester Jersey, 180 gsm" at bounding box center [776, 347] width 151 height 55
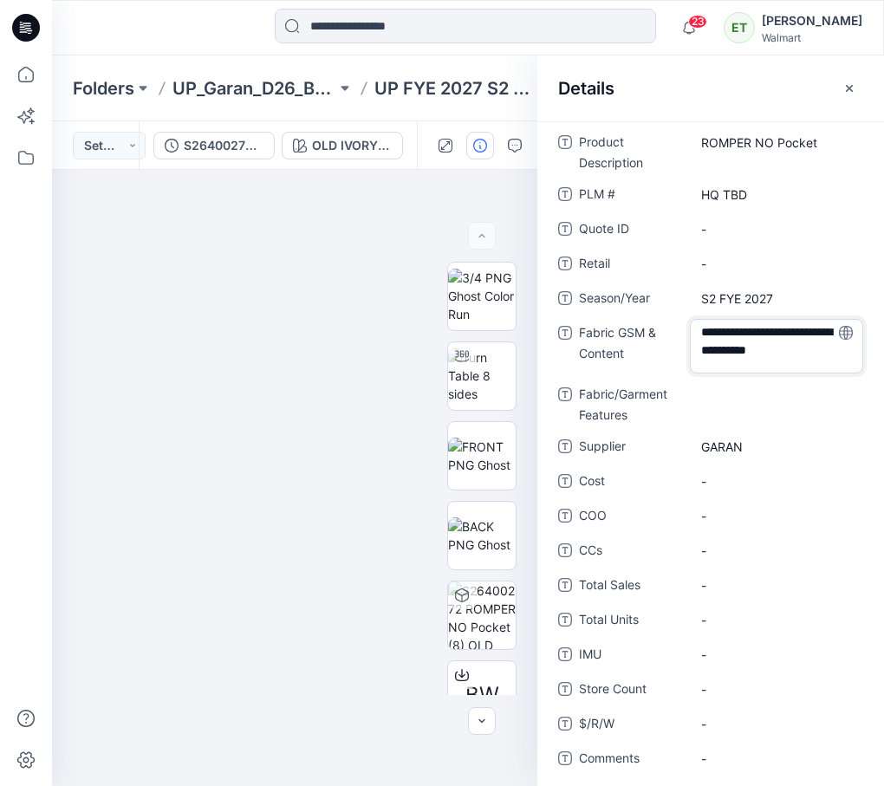
click at [700, 332] on textarea "**********" at bounding box center [776, 346] width 173 height 55
drag, startPoint x: 700, startPoint y: 332, endPoint x: 738, endPoint y: 366, distance: 51.0
click at [738, 366] on textarea "**********" at bounding box center [776, 346] width 173 height 55
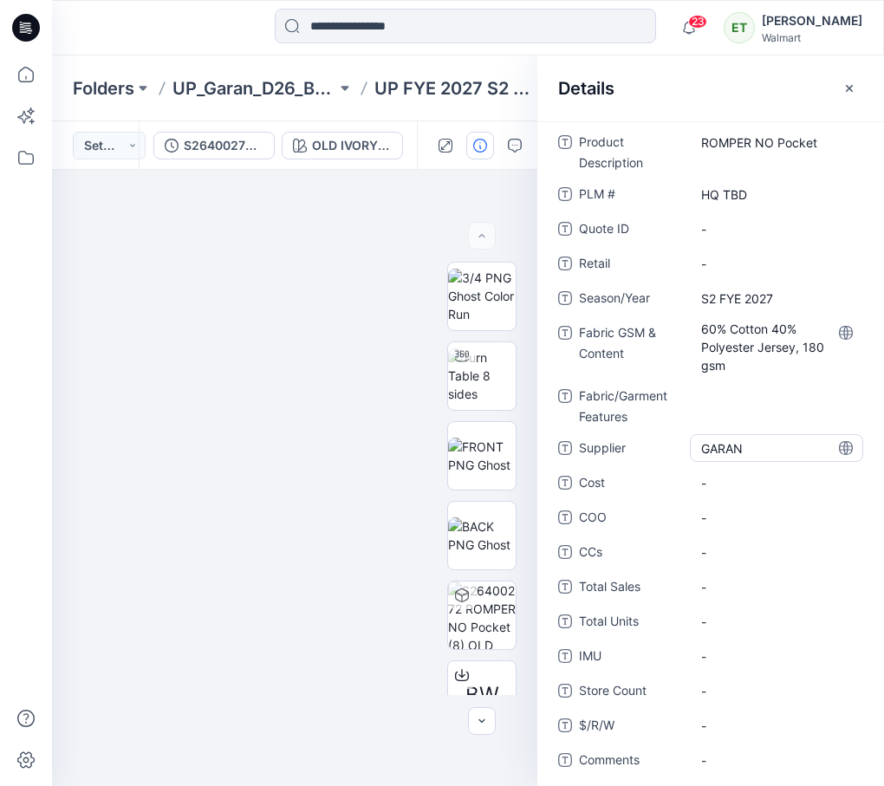
click at [729, 443] on span "GARAN" at bounding box center [776, 448] width 151 height 18
drag, startPoint x: 740, startPoint y: 445, endPoint x: 680, endPoint y: 446, distance: 59.8
click at [680, 446] on div "Supplier *****" at bounding box center [710, 448] width 305 height 28
click at [725, 334] on Content "60% Cotton 40% Polyester Jersey, 180 gsm" at bounding box center [776, 347] width 151 height 55
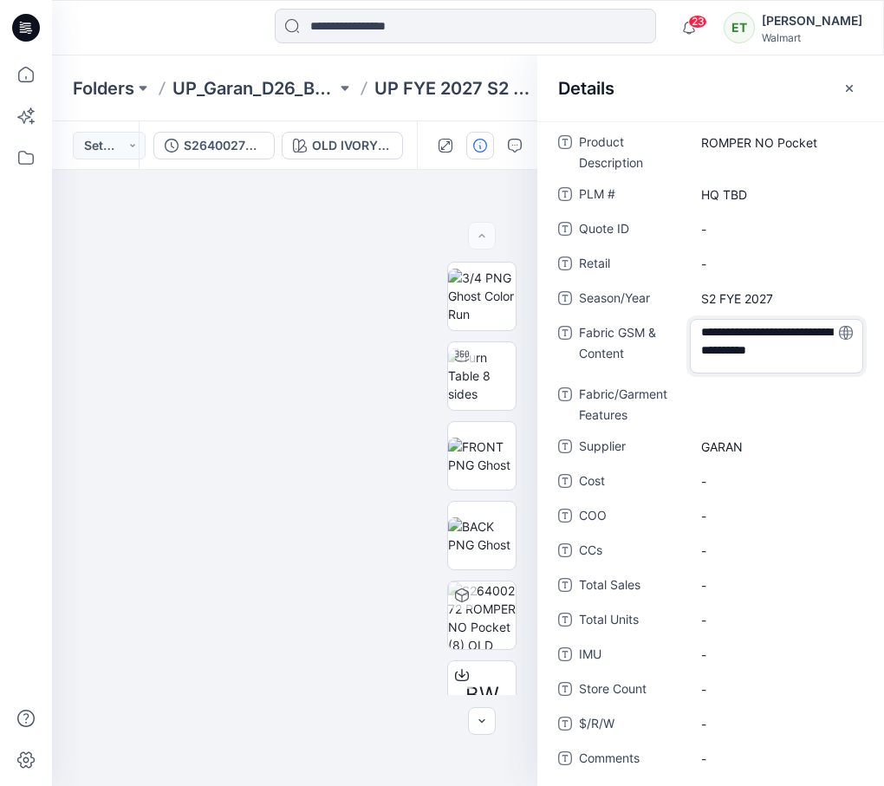
click at [705, 333] on textarea "**********" at bounding box center [776, 346] width 173 height 55
drag, startPoint x: 705, startPoint y: 333, endPoint x: 751, endPoint y: 367, distance: 57.0
click at [751, 367] on textarea "**********" at bounding box center [776, 346] width 173 height 55
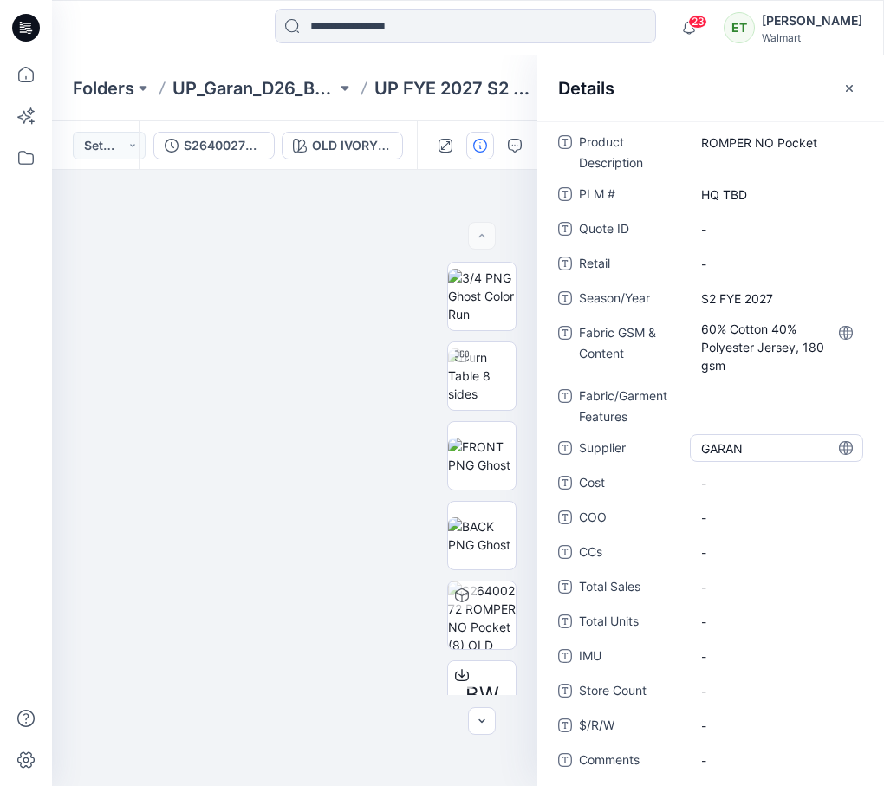
click at [736, 450] on span "GARAN" at bounding box center [776, 448] width 151 height 18
drag, startPoint x: 758, startPoint y: 450, endPoint x: 689, endPoint y: 452, distance: 69.4
click at [690, 452] on textarea "*****" at bounding box center [776, 448] width 173 height 28
click at [847, 88] on icon "button" at bounding box center [849, 88] width 14 height 14
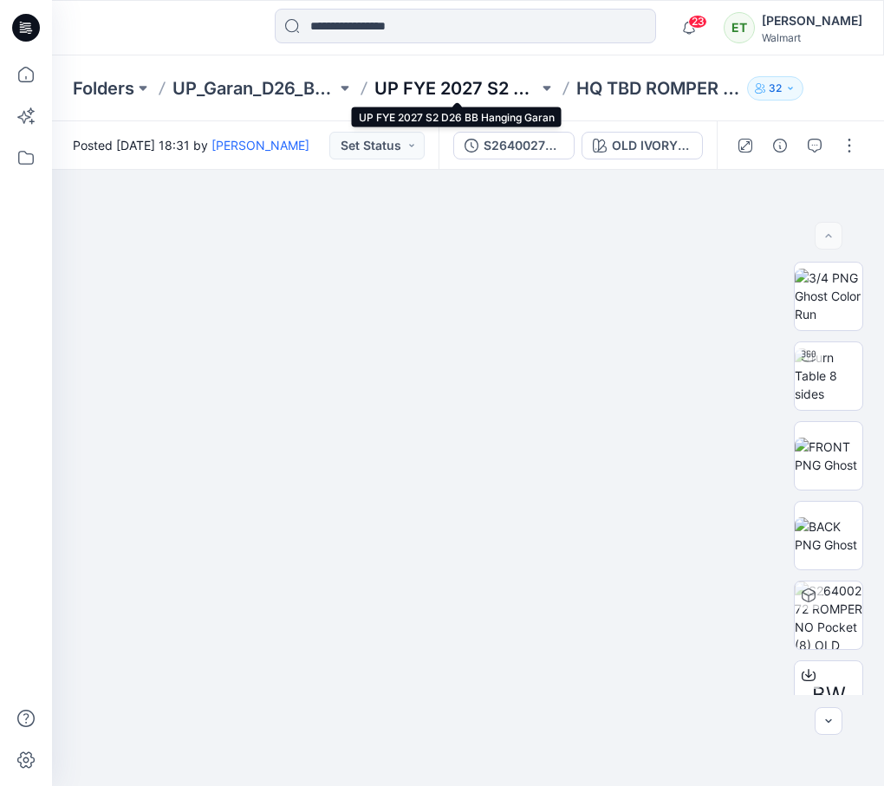
click at [441, 80] on p "UP FYE 2027 S2 D26 BB Hanging Garan" at bounding box center [456, 88] width 164 height 24
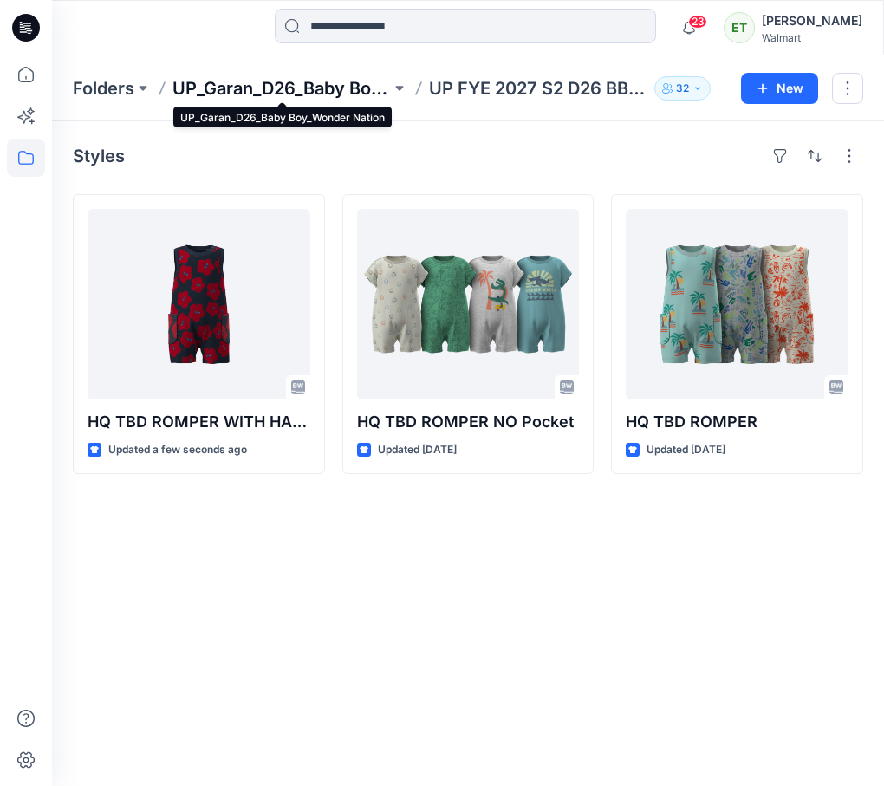
click at [320, 92] on p "UP_Garan_D26_Baby Boy_Wonder Nation" at bounding box center [281, 88] width 218 height 24
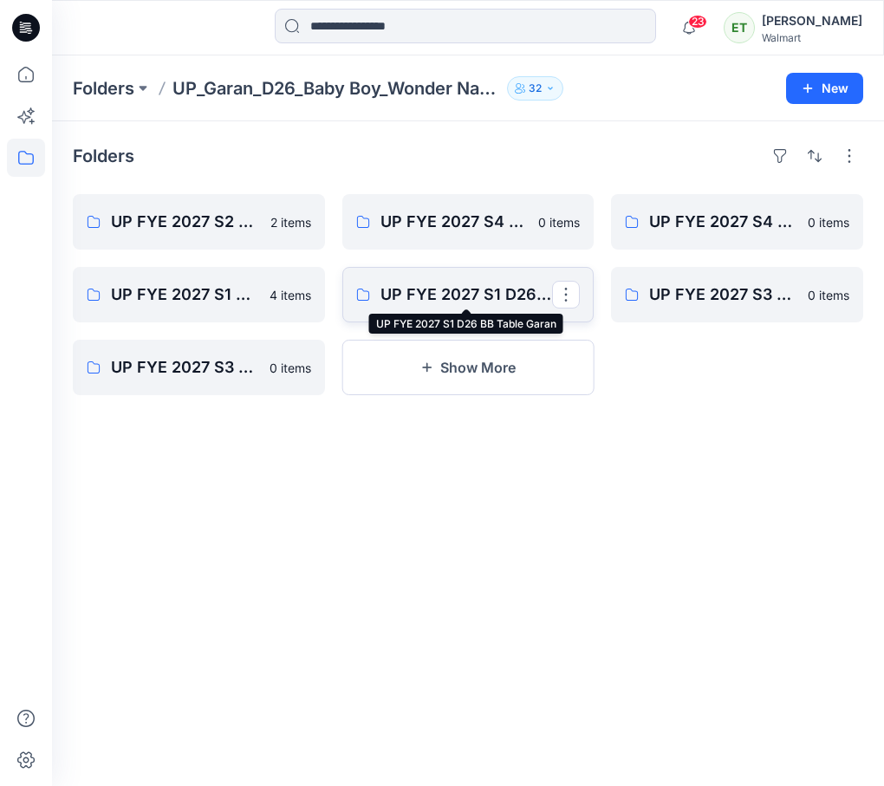
click at [514, 286] on p "UP FYE 2027 S1 D26 BB Table Garan" at bounding box center [466, 295] width 172 height 24
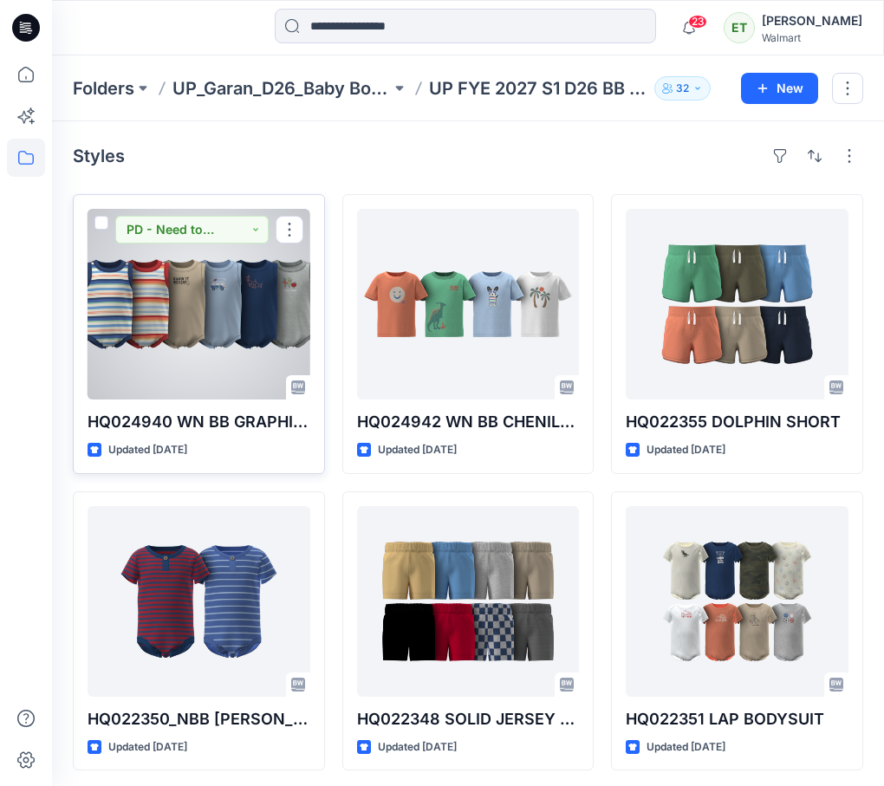
click at [247, 312] on div at bounding box center [199, 304] width 223 height 191
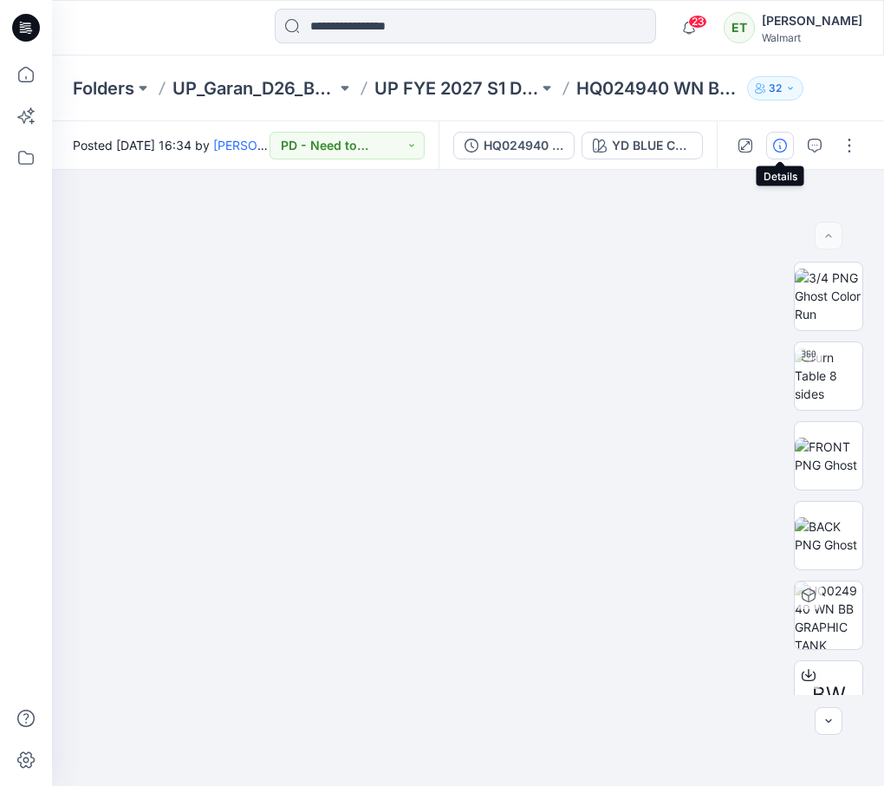
click at [773, 145] on icon "button" at bounding box center [780, 146] width 14 height 14
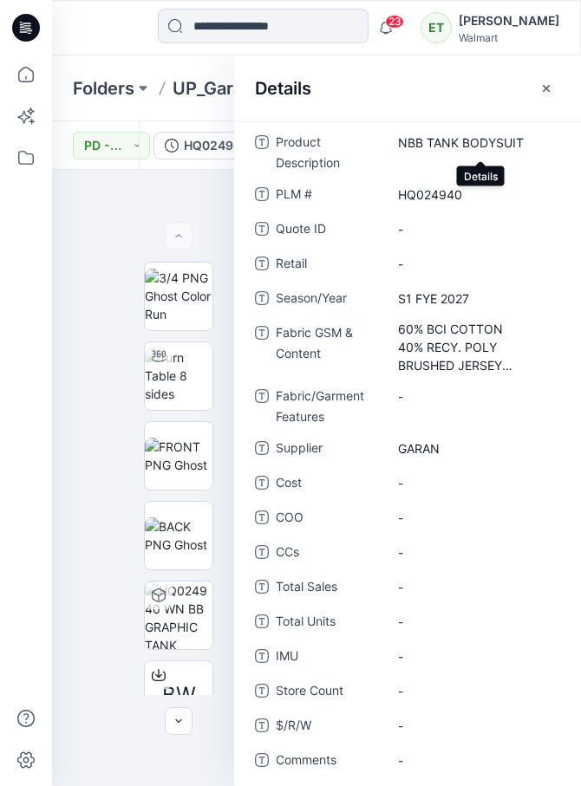
click at [158, 40] on div at bounding box center [105, 28] width 106 height 38
click at [550, 78] on button "button" at bounding box center [546, 89] width 28 height 28
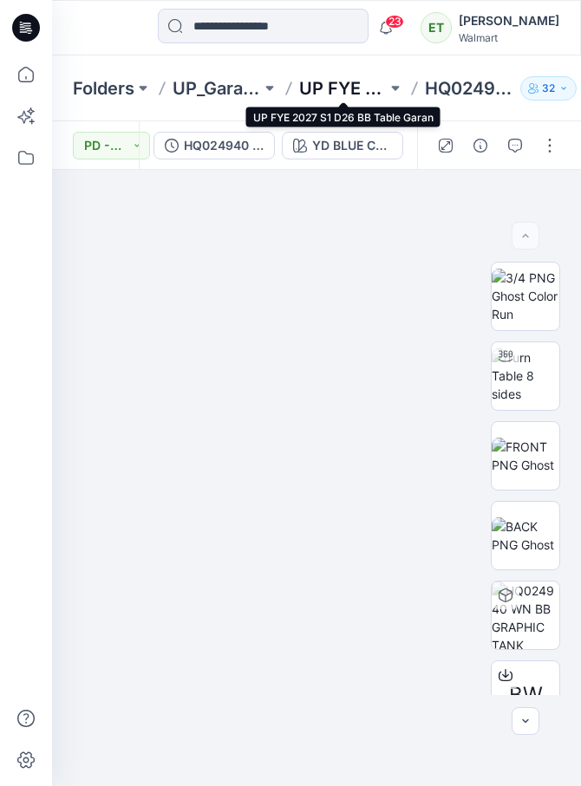
click at [361, 87] on p "UP FYE 2027 S1 D26 BB Table Garan" at bounding box center [343, 88] width 88 height 24
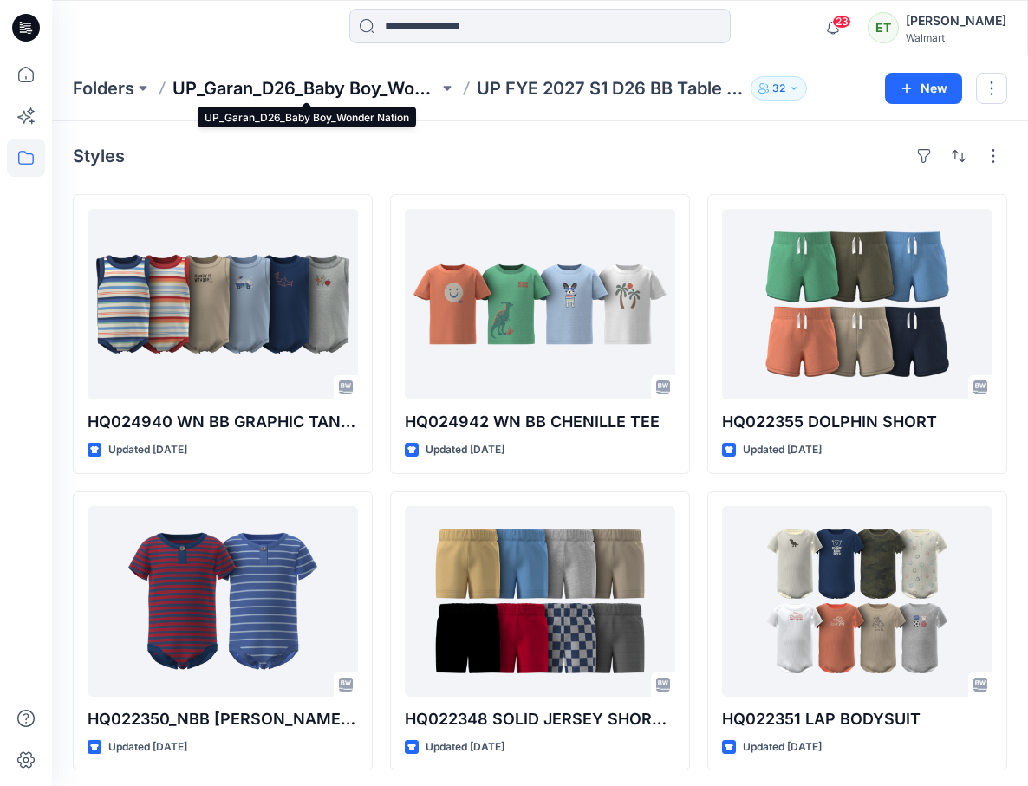
click at [397, 82] on p "UP_Garan_D26_Baby Boy_Wonder Nation" at bounding box center [305, 88] width 266 height 24
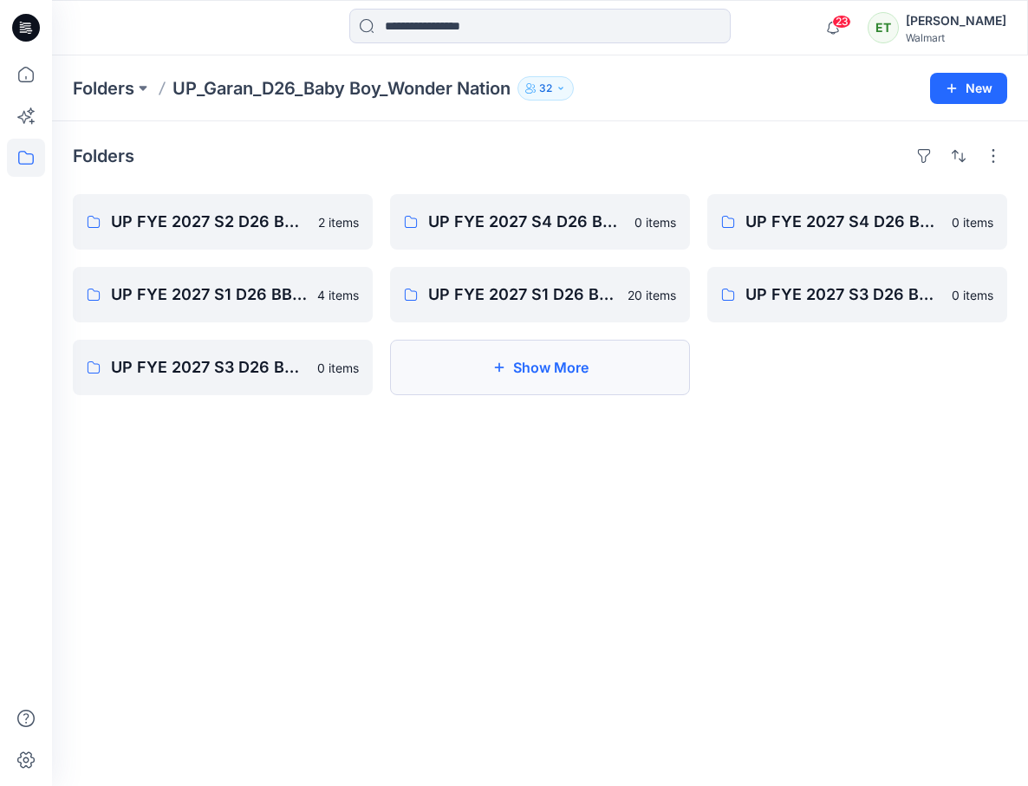
click at [564, 366] on button "Show More" at bounding box center [540, 367] width 300 height 55
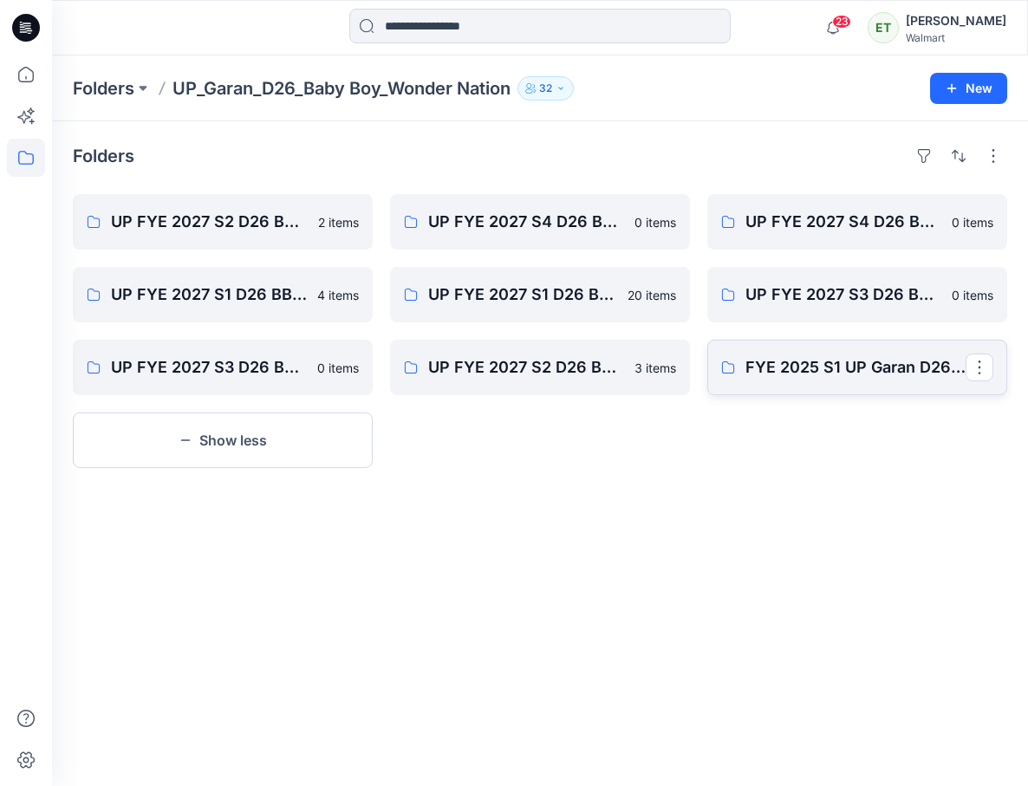
click at [834, 381] on link "FYE 2025 S1 UP Garan D26 Baby Boy" at bounding box center [857, 367] width 300 height 55
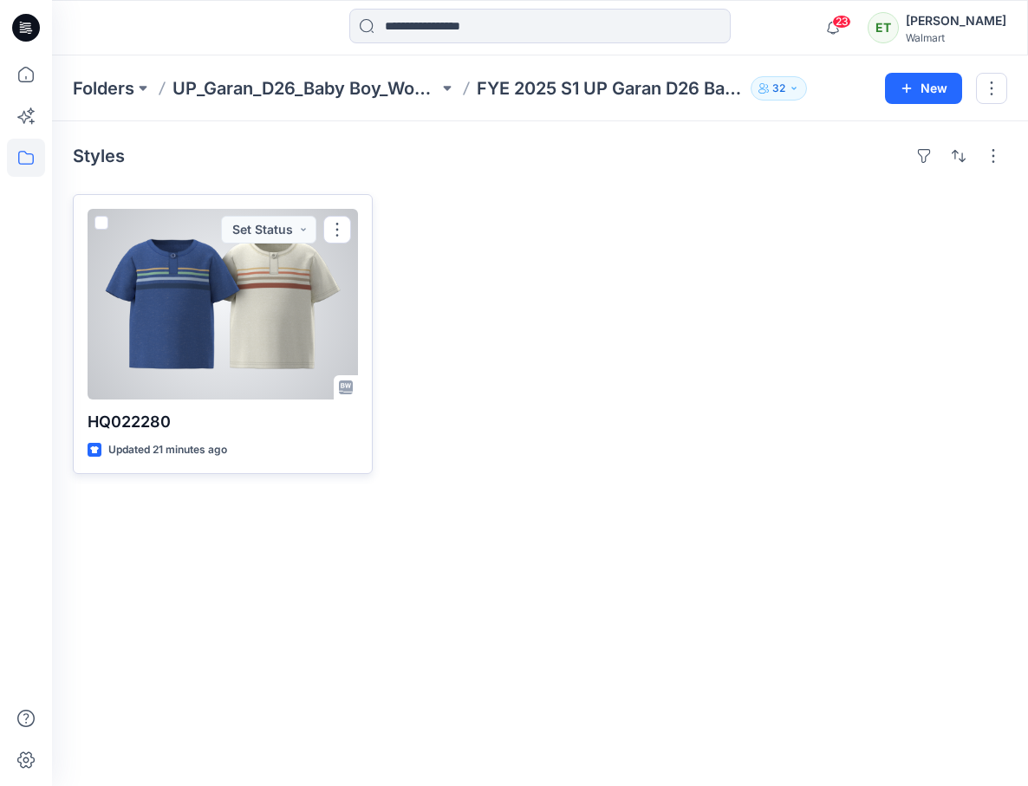
click at [238, 330] on div at bounding box center [223, 304] width 270 height 191
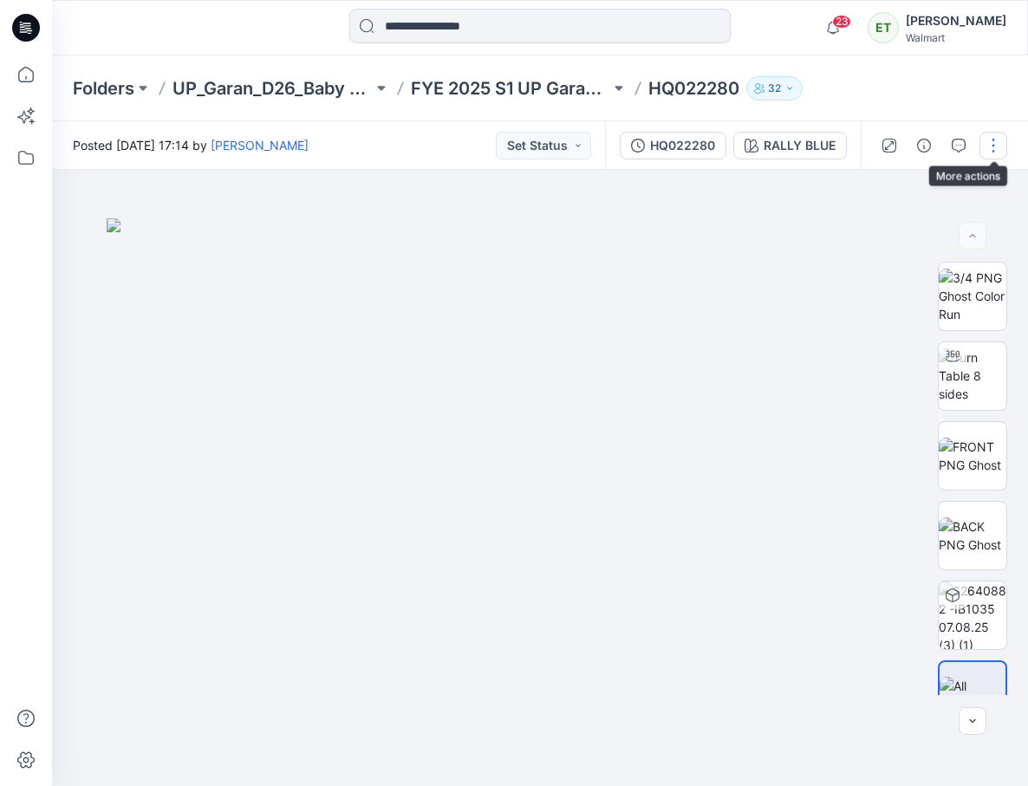
click at [883, 148] on button "button" at bounding box center [993, 146] width 28 height 28
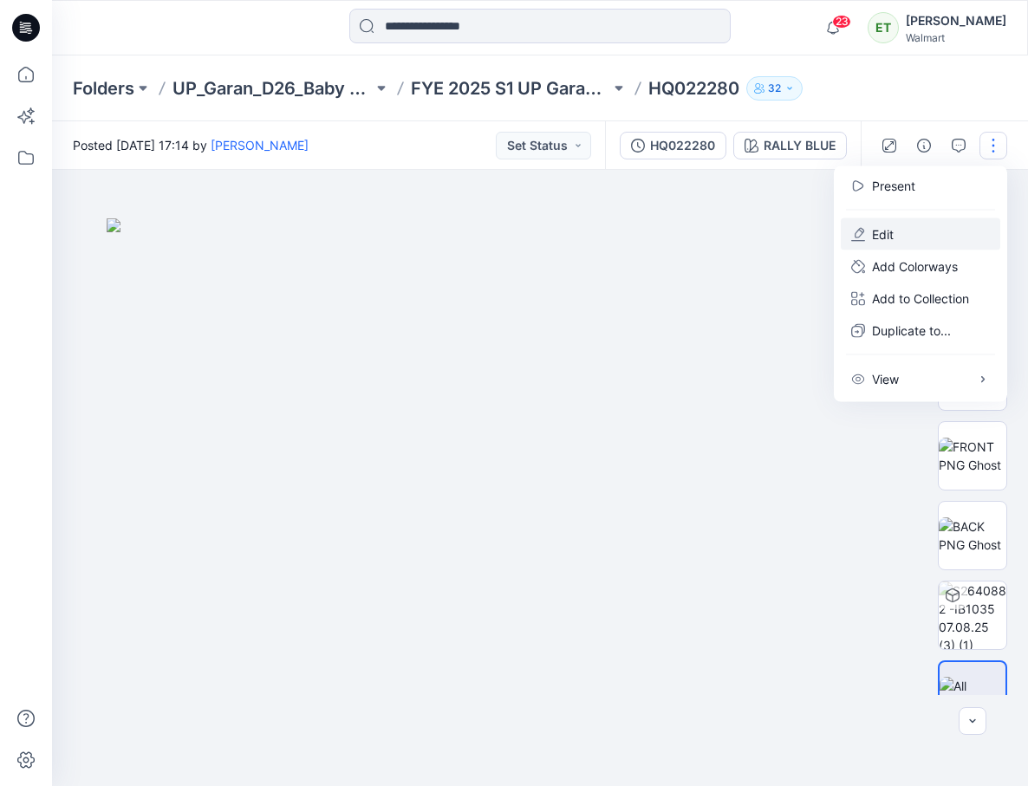
click at [883, 229] on button "Edit" at bounding box center [920, 234] width 159 height 32
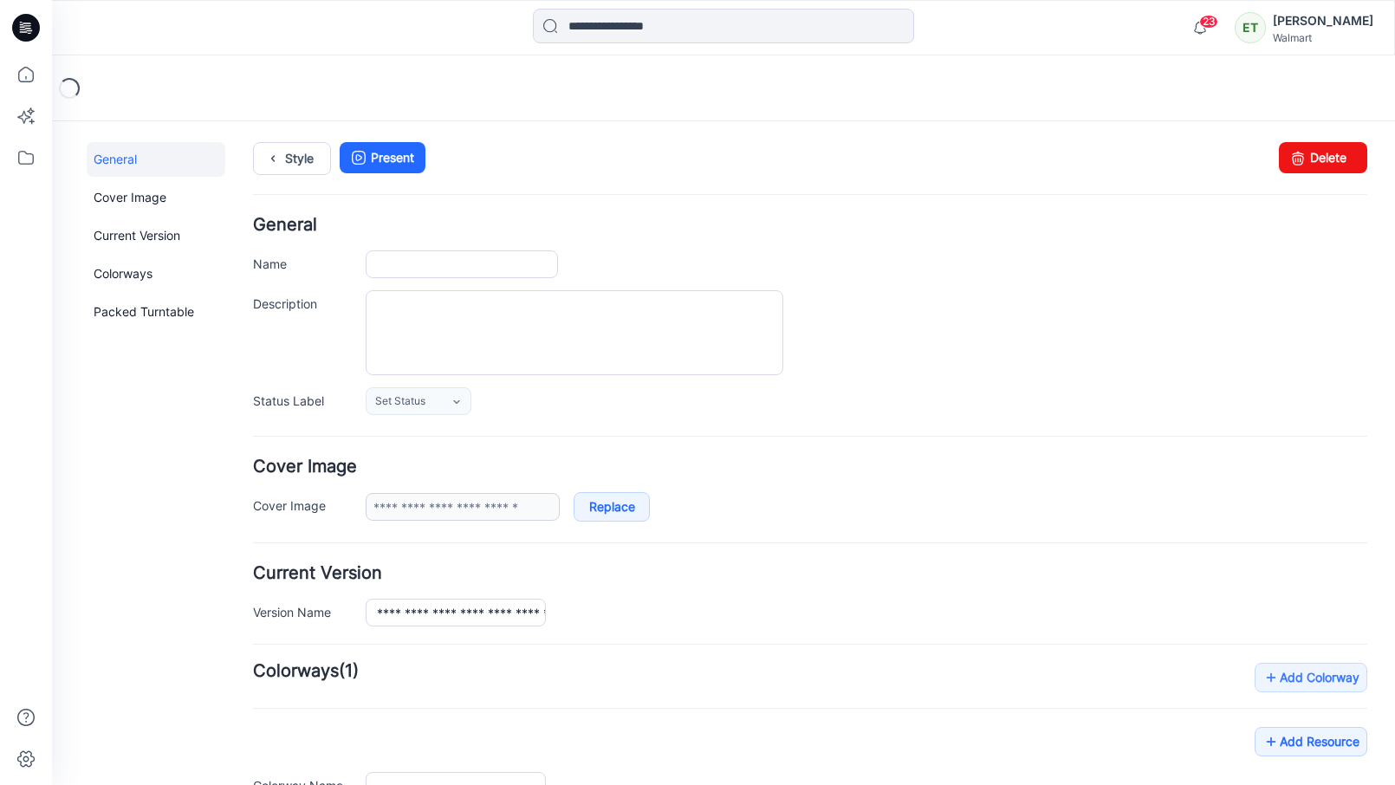
type input "**********"
type input "********"
type input "**********"
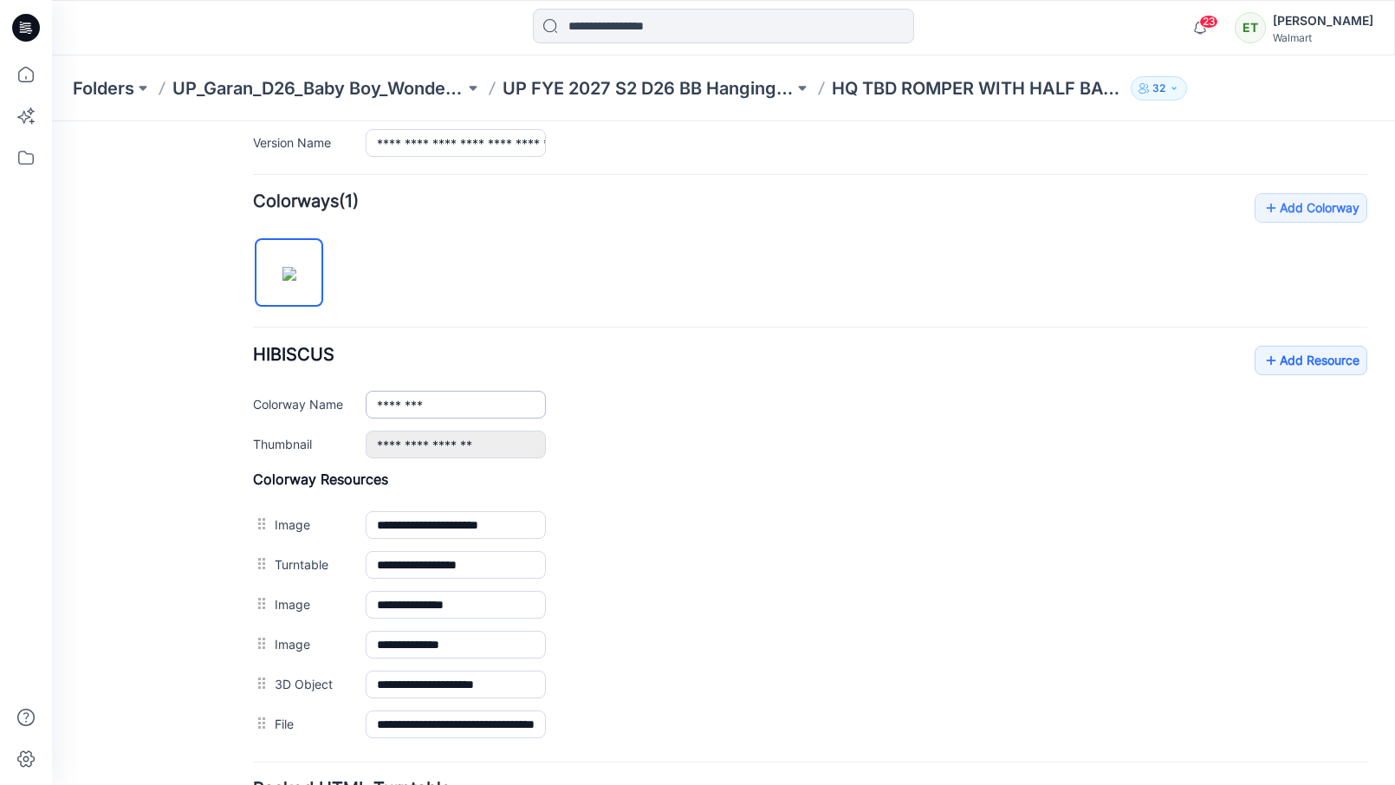
scroll to position [628, 0]
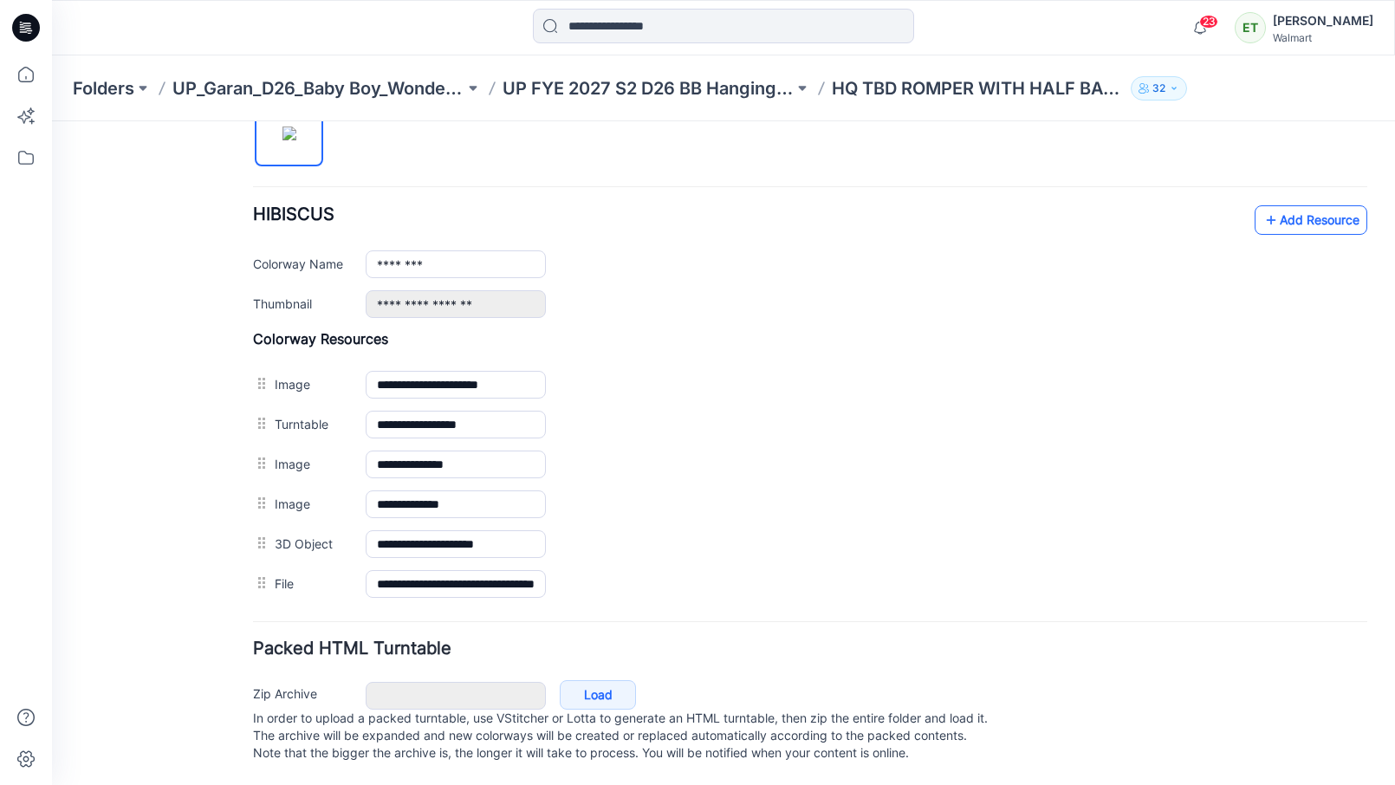
click at [1359, 205] on link "Add Resource" at bounding box center [1311, 219] width 113 height 29
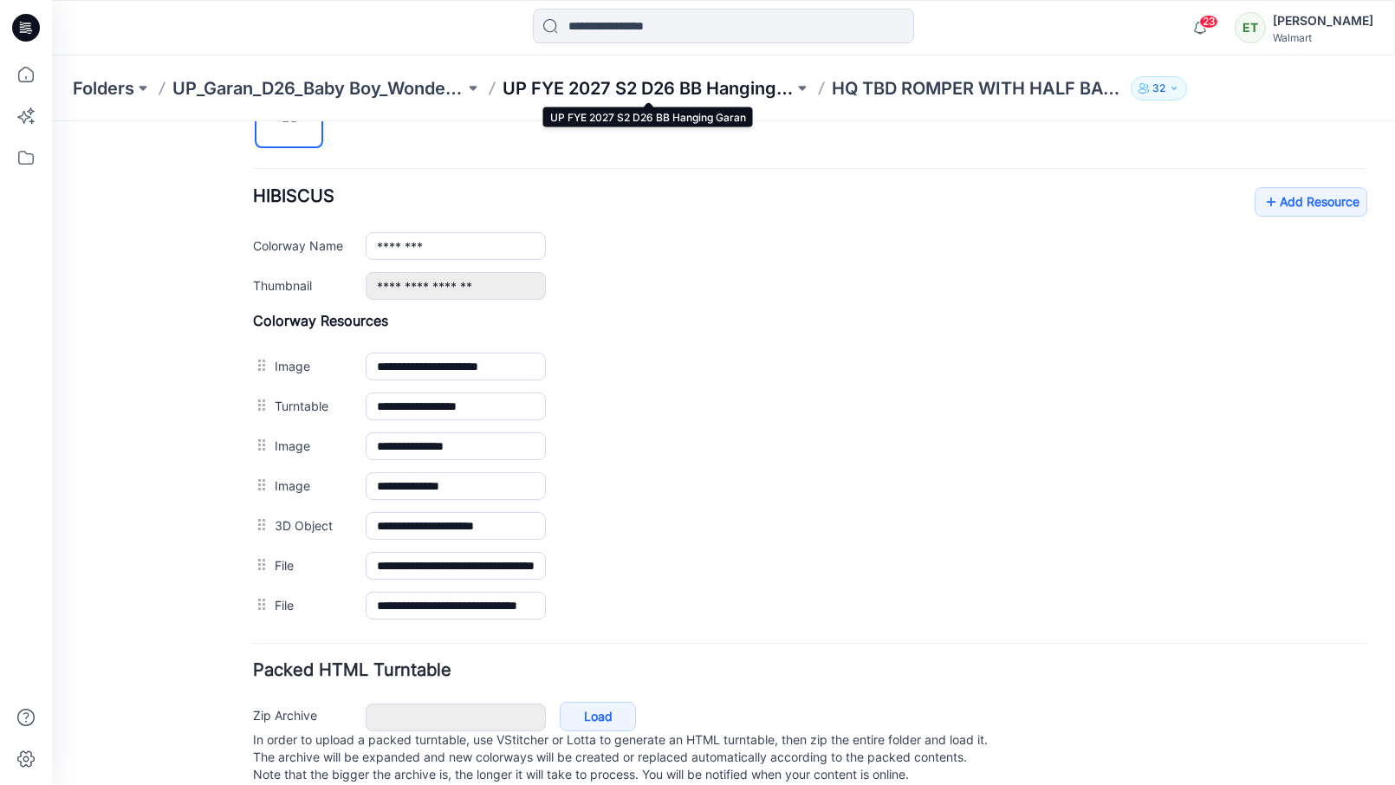
click at [711, 94] on p "UP FYE 2027 S2 D26 BB Hanging Garan" at bounding box center [649, 88] width 292 height 24
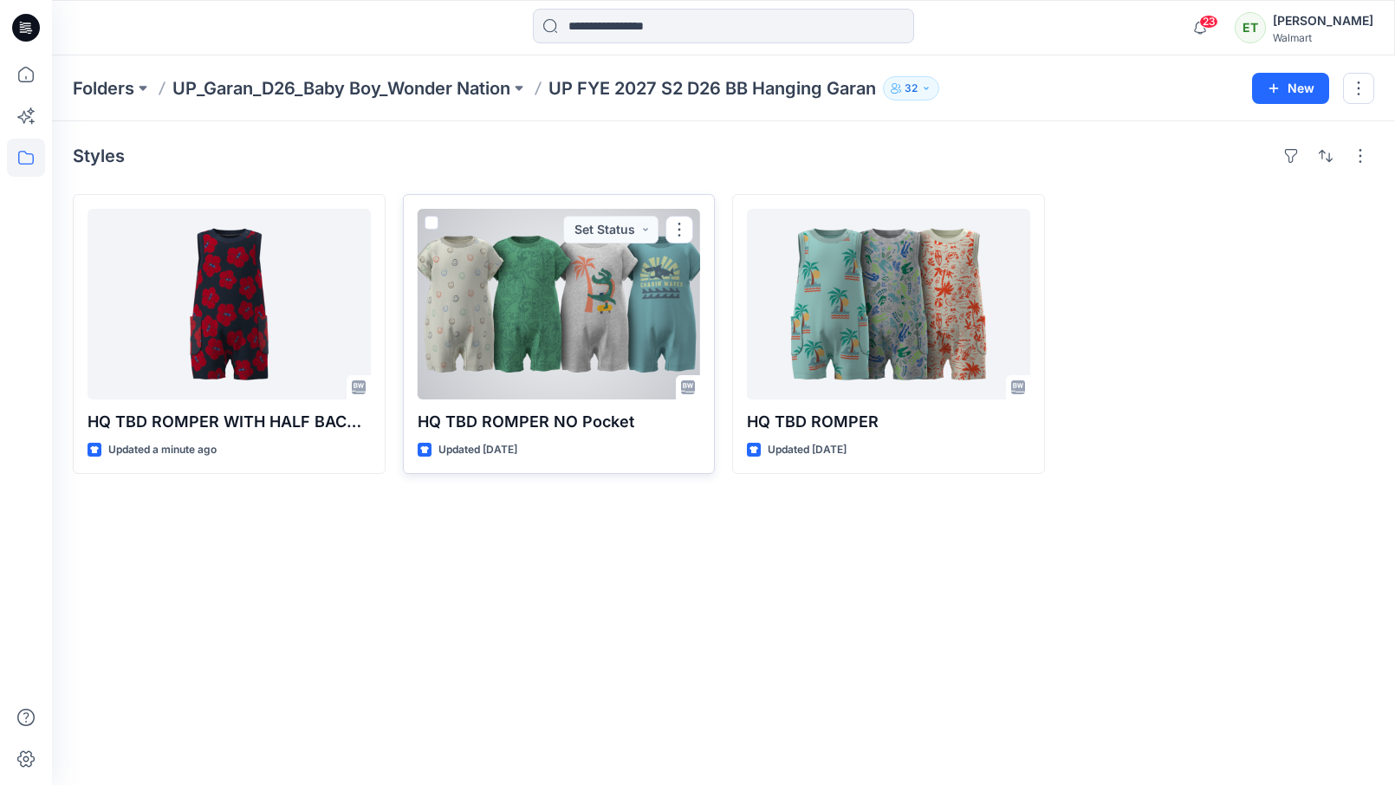
click at [563, 325] on div at bounding box center [559, 304] width 283 height 191
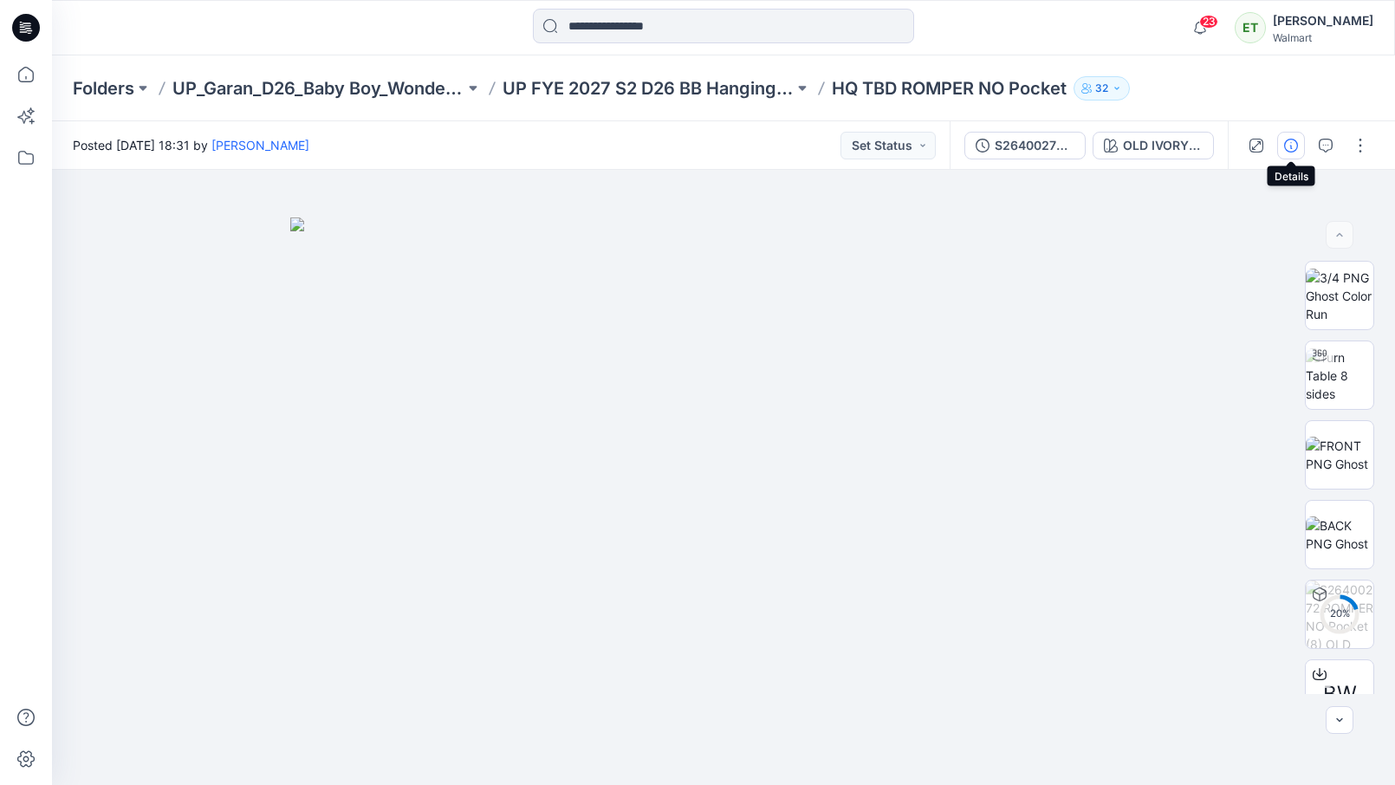
click at [1291, 135] on button "button" at bounding box center [1292, 146] width 28 height 28
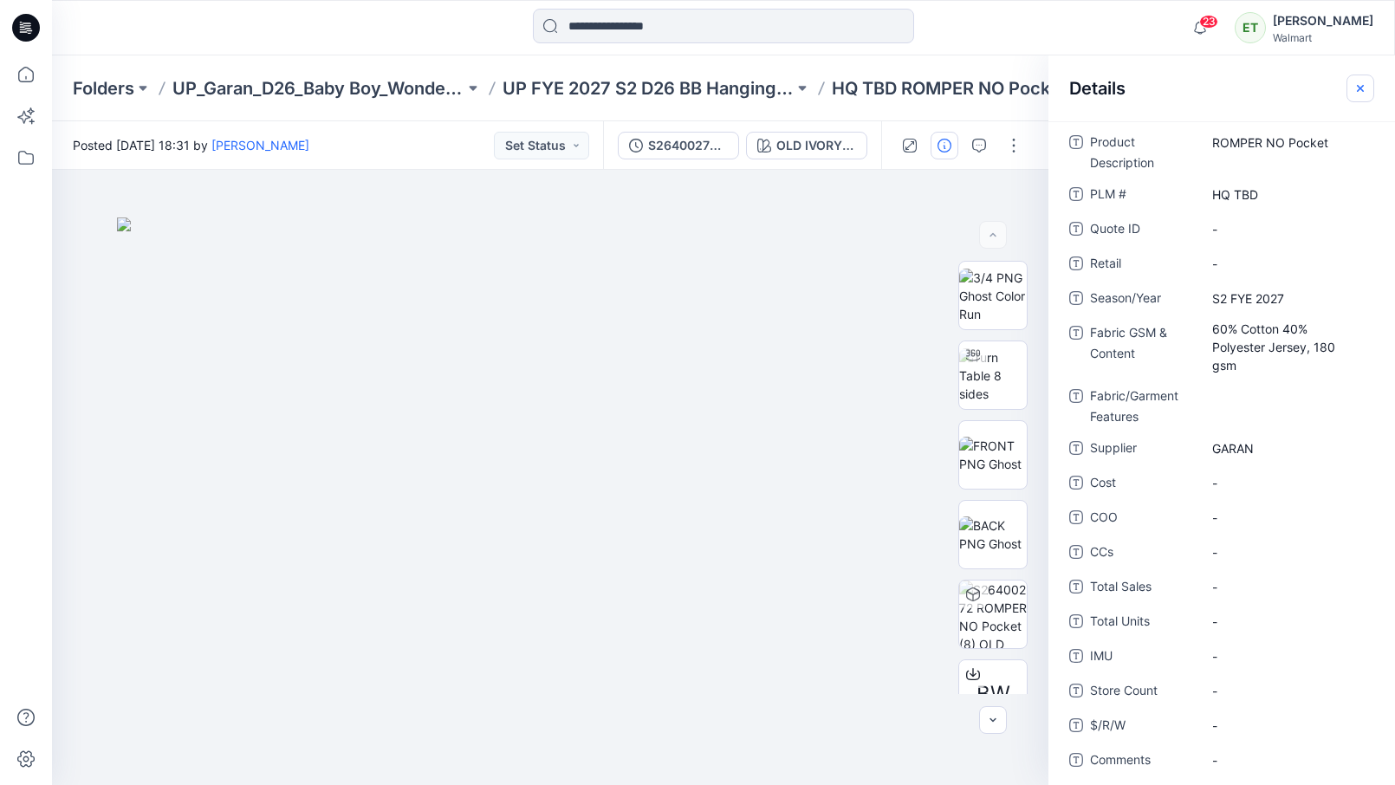
click at [1357, 81] on icon "button" at bounding box center [1361, 88] width 14 height 14
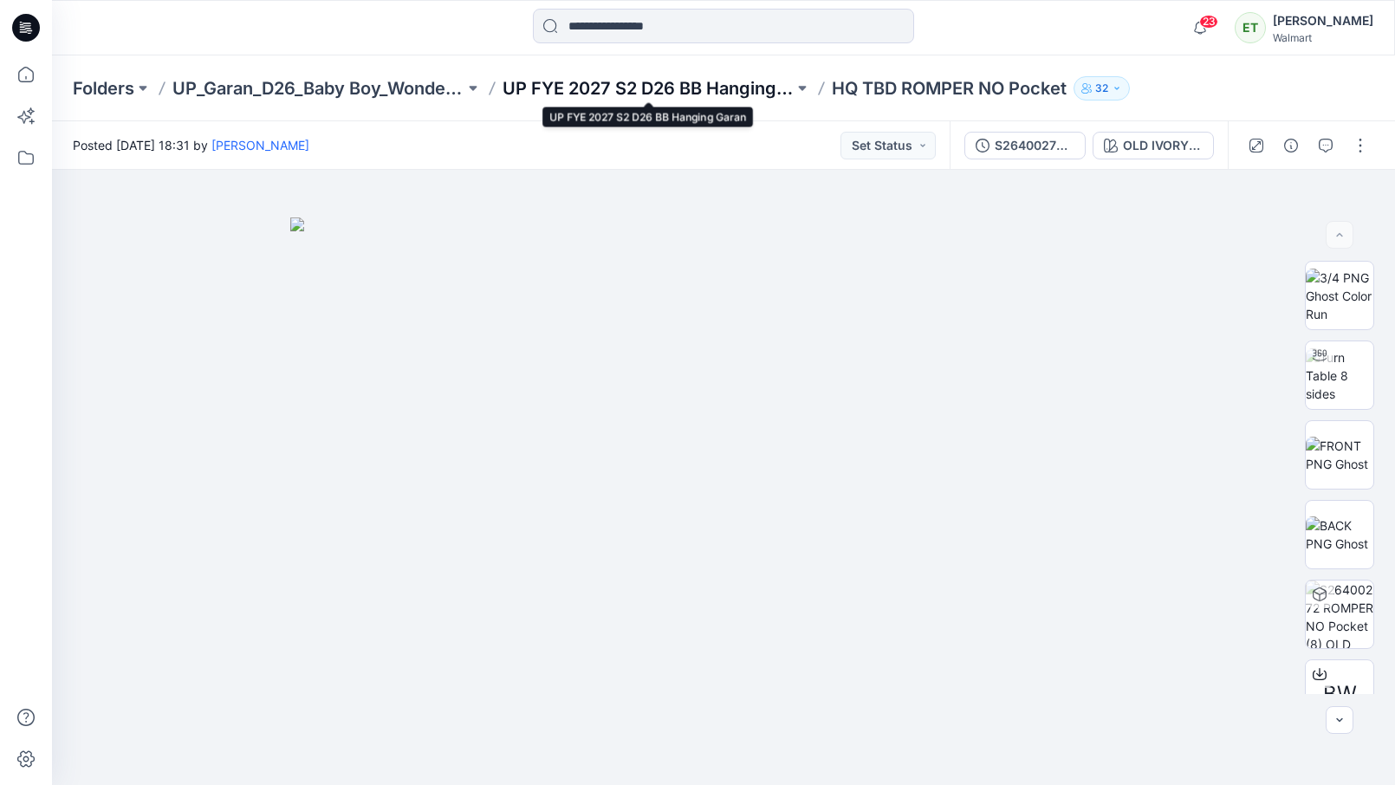
click at [660, 78] on p "UP FYE 2027 S2 D26 BB Hanging Garan" at bounding box center [649, 88] width 292 height 24
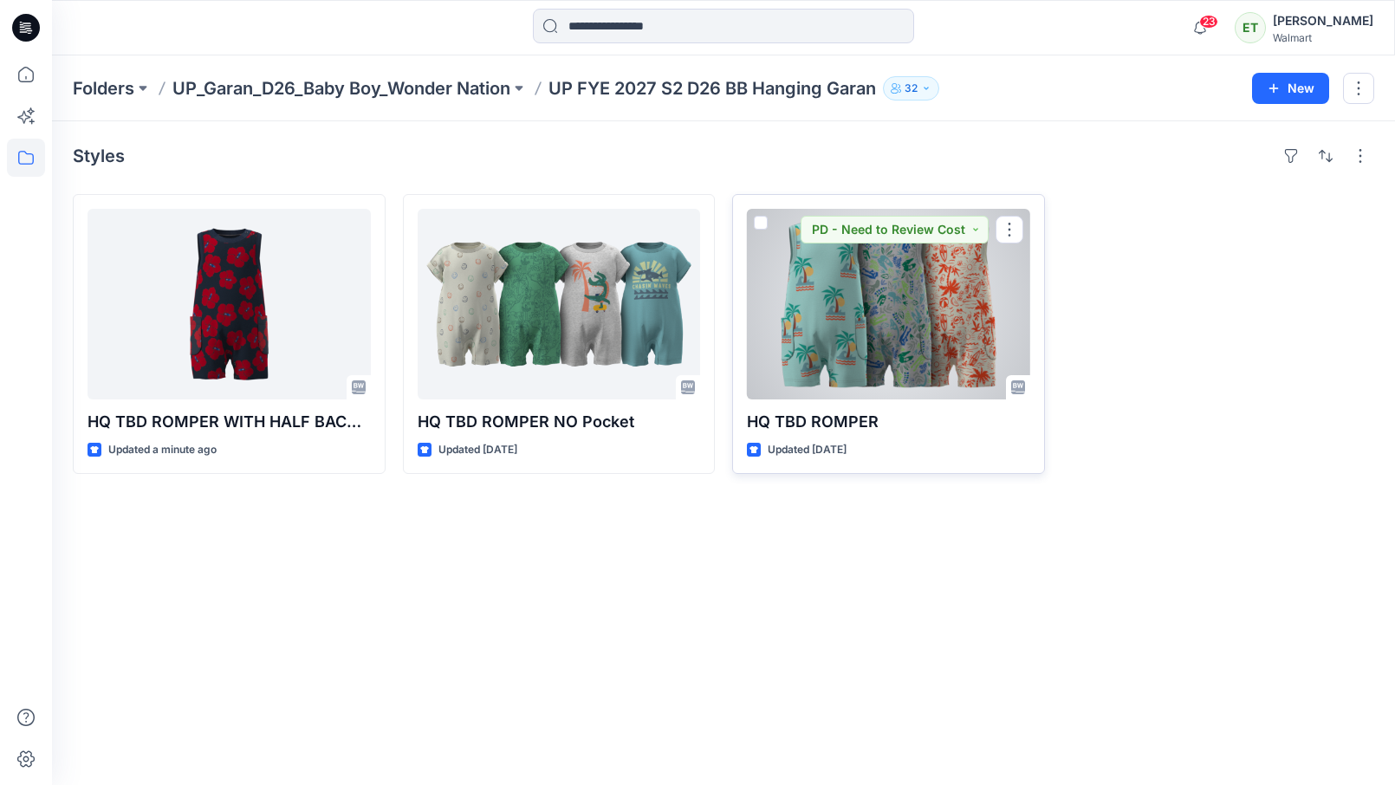
click at [934, 314] on div at bounding box center [888, 304] width 283 height 191
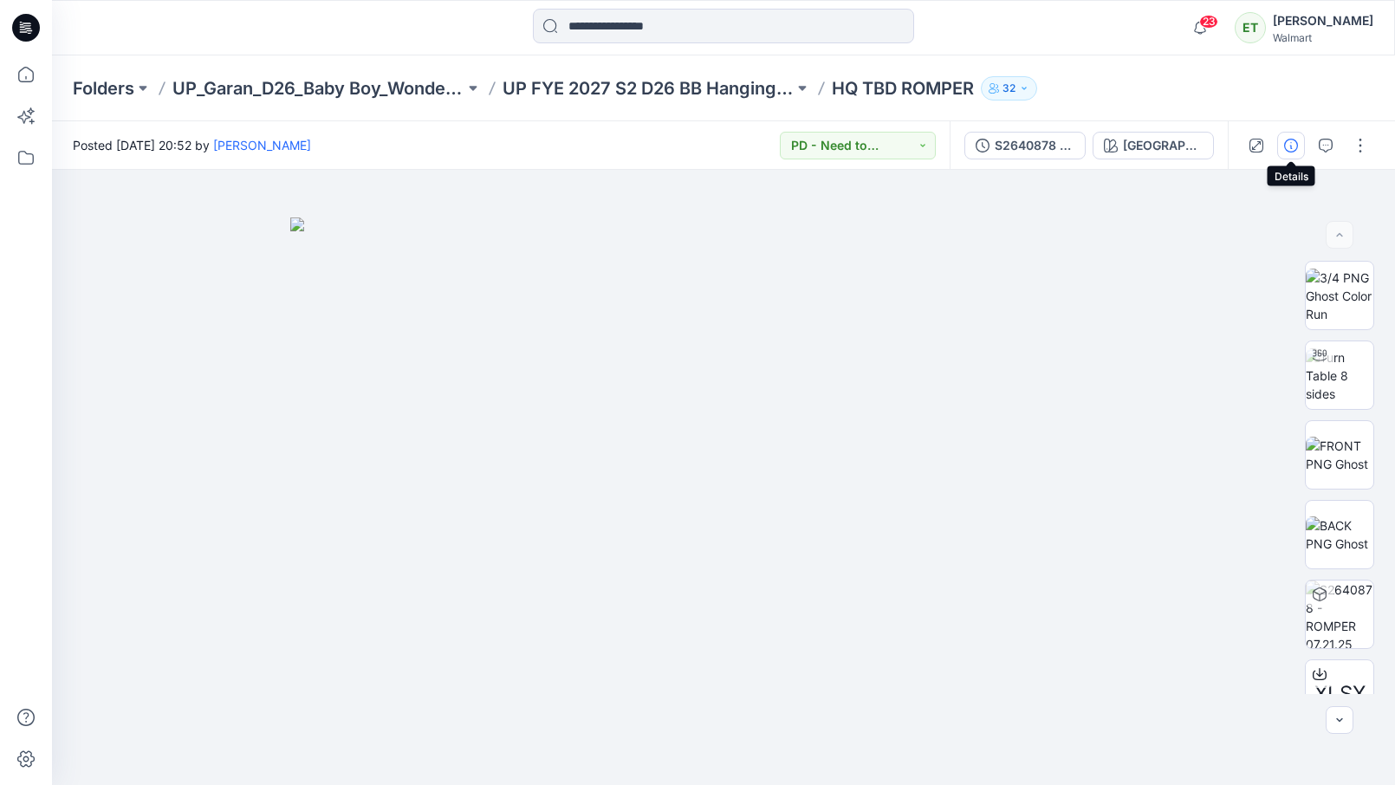
click at [1293, 142] on icon "button" at bounding box center [1292, 146] width 14 height 14
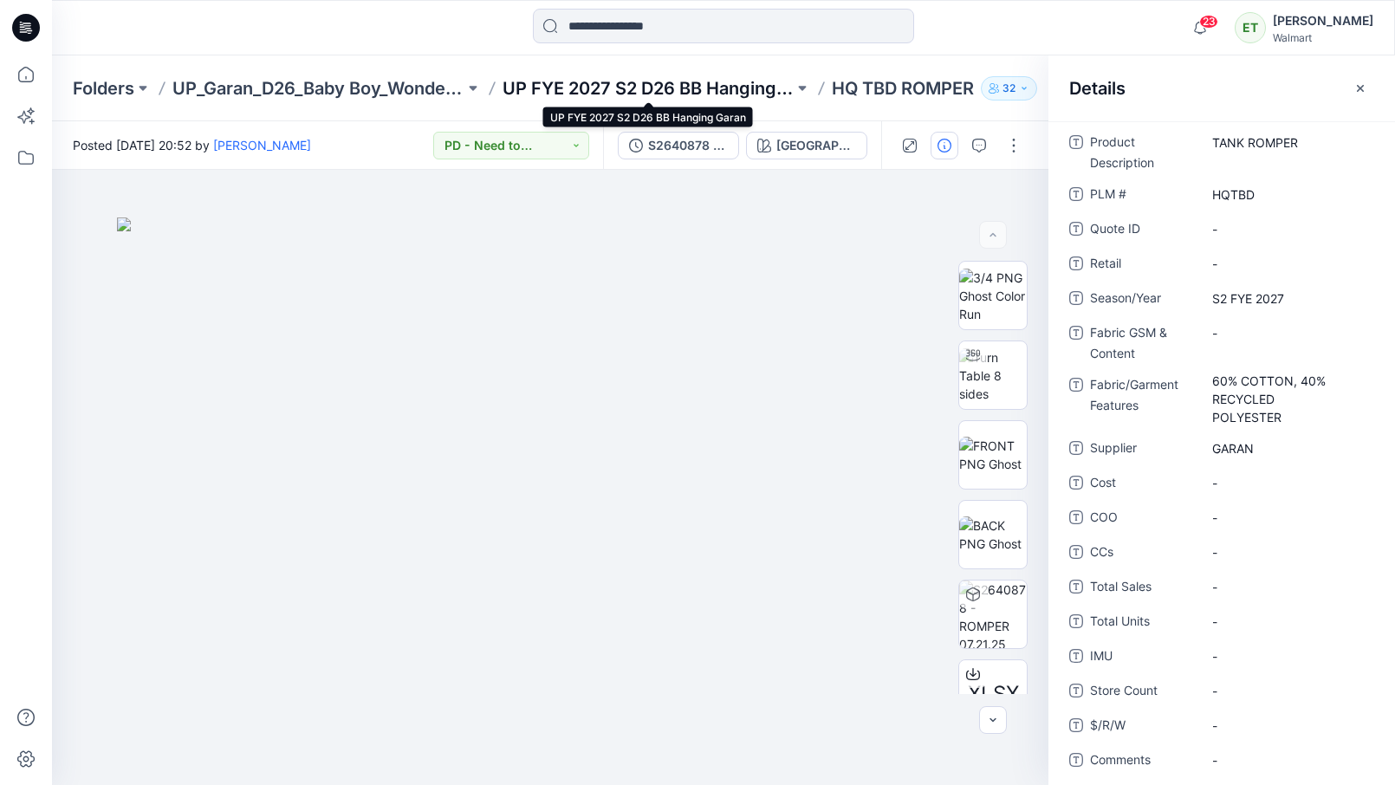
click at [666, 87] on p "UP FYE 2027 S2 D26 BB Hanging Garan" at bounding box center [649, 88] width 292 height 24
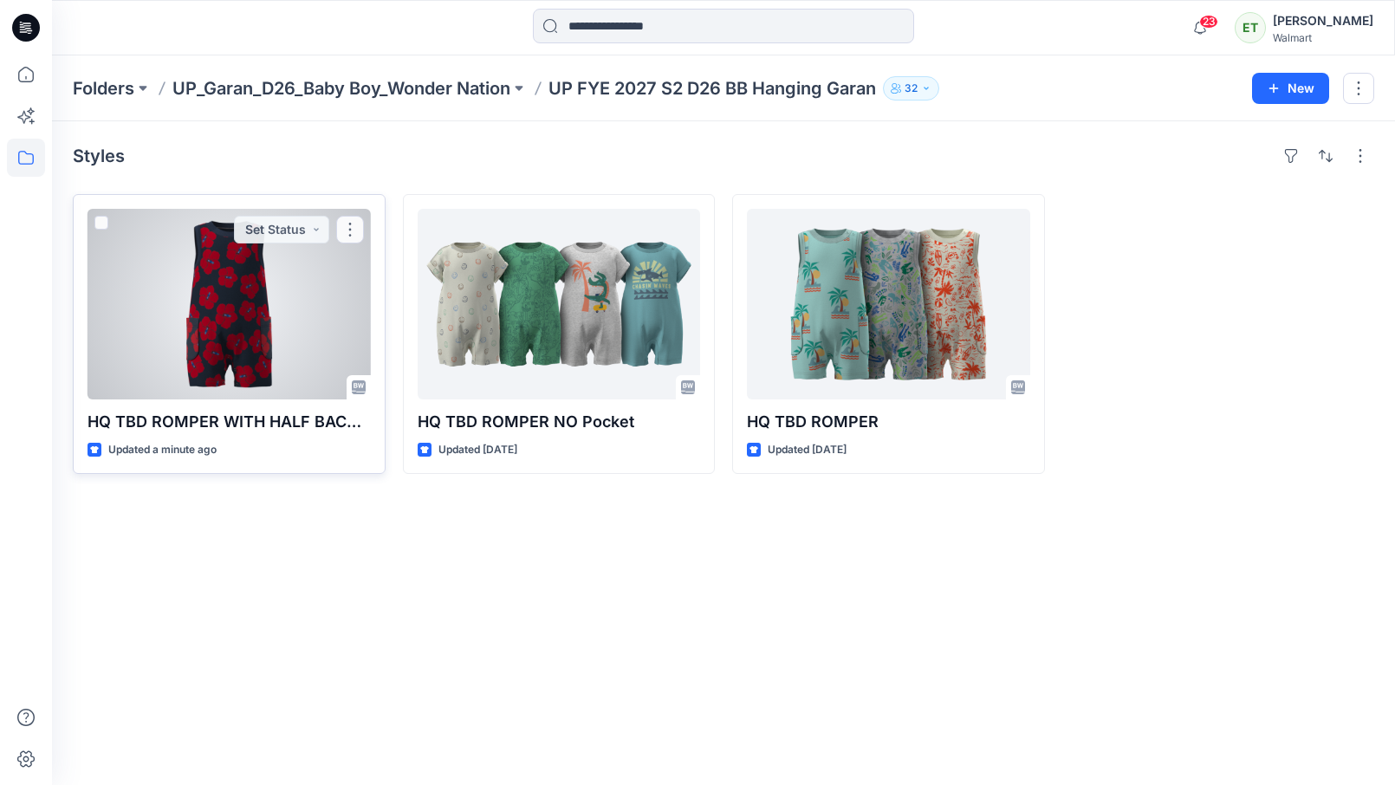
click at [270, 300] on div at bounding box center [229, 304] width 283 height 191
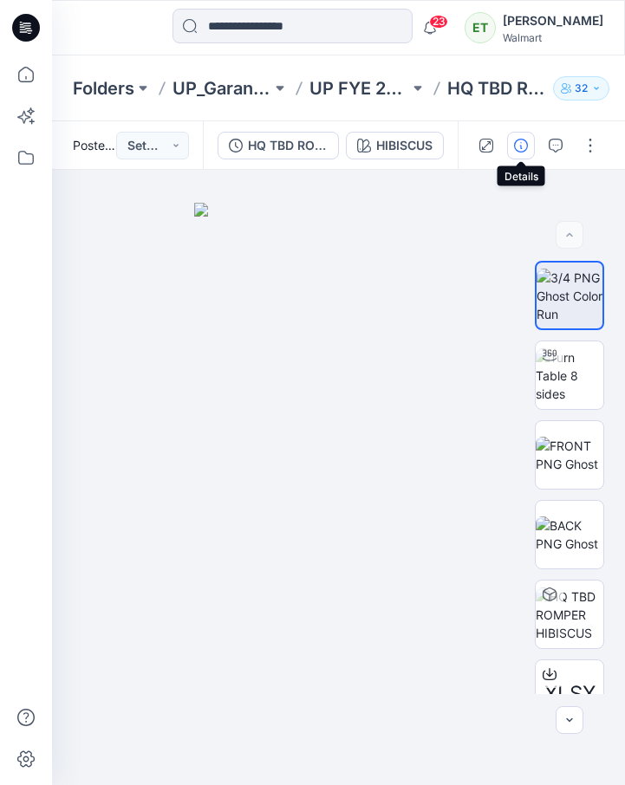
click at [517, 137] on button "button" at bounding box center [521, 146] width 28 height 28
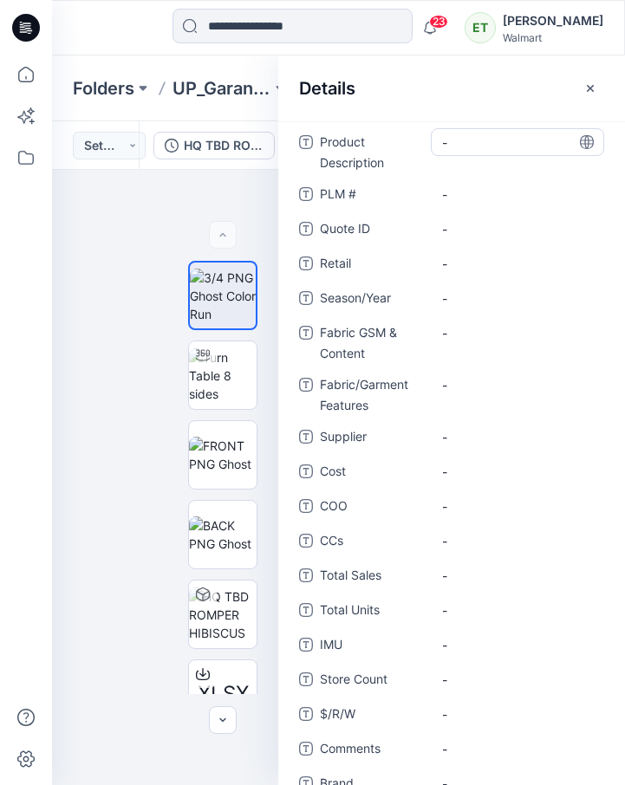
click at [476, 144] on Description "-" at bounding box center [517, 142] width 151 height 18
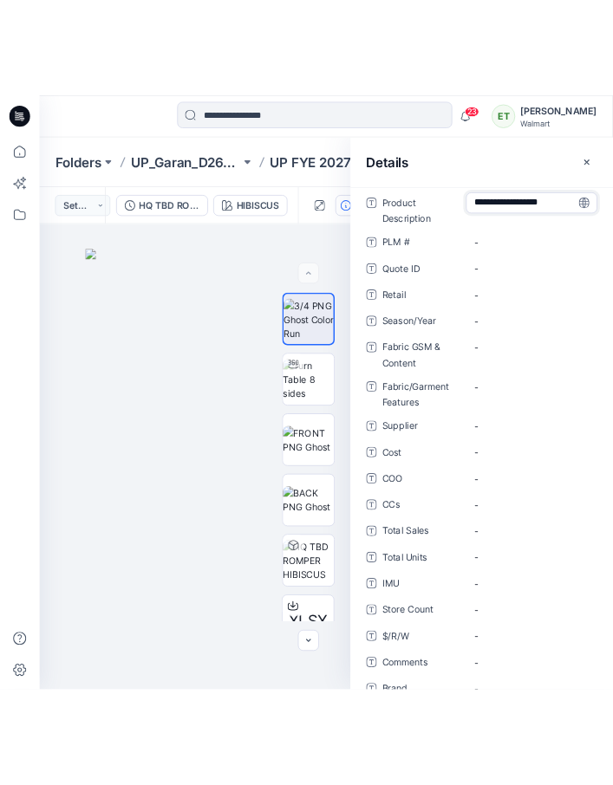
scroll to position [12, 0]
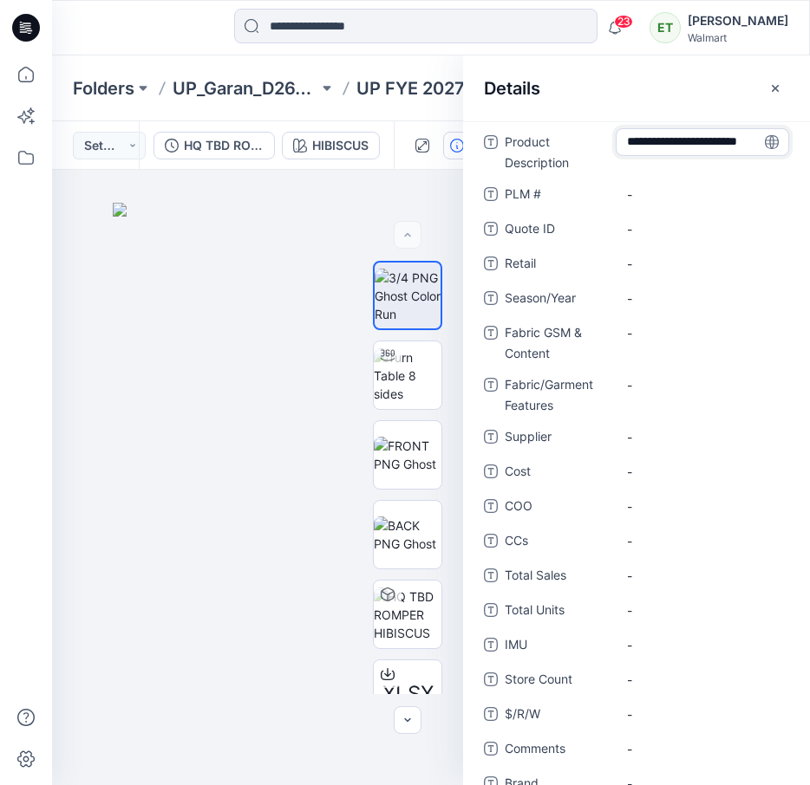
type textarea "**********"
click at [697, 322] on div "-" at bounding box center [701, 333] width 173 height 28
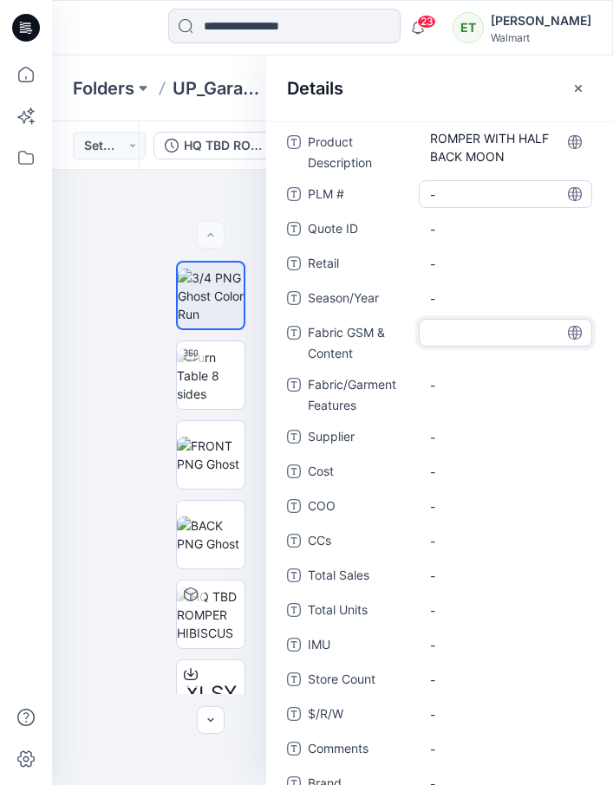
click at [446, 189] on \ "-" at bounding box center [505, 194] width 151 height 18
click at [446, 189] on textarea at bounding box center [505, 194] width 173 height 28
type textarea "******"
click at [452, 298] on span "-" at bounding box center [505, 298] width 151 height 18
type textarea "**********"
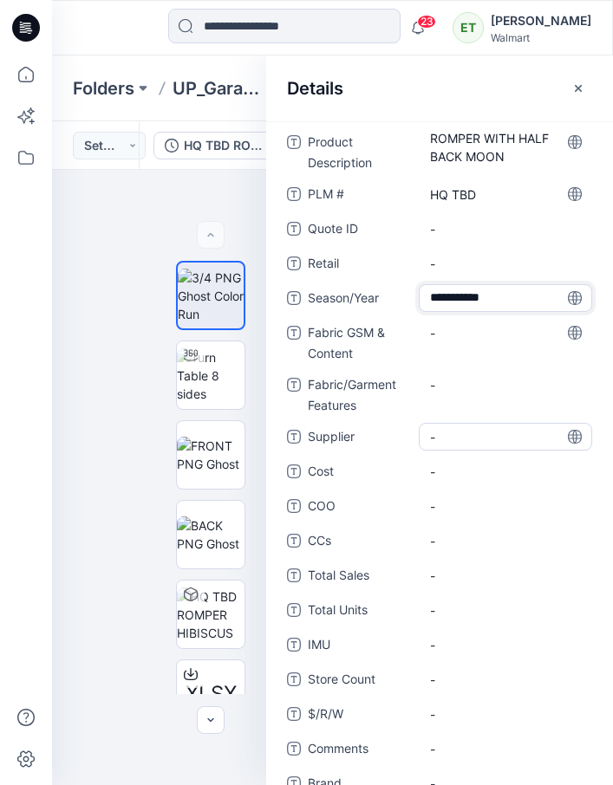
click at [459, 449] on div "-" at bounding box center [505, 437] width 173 height 28
click at [438, 331] on Content "-" at bounding box center [505, 333] width 151 height 18
click at [438, 331] on textarea at bounding box center [505, 333] width 173 height 28
type textarea "**********"
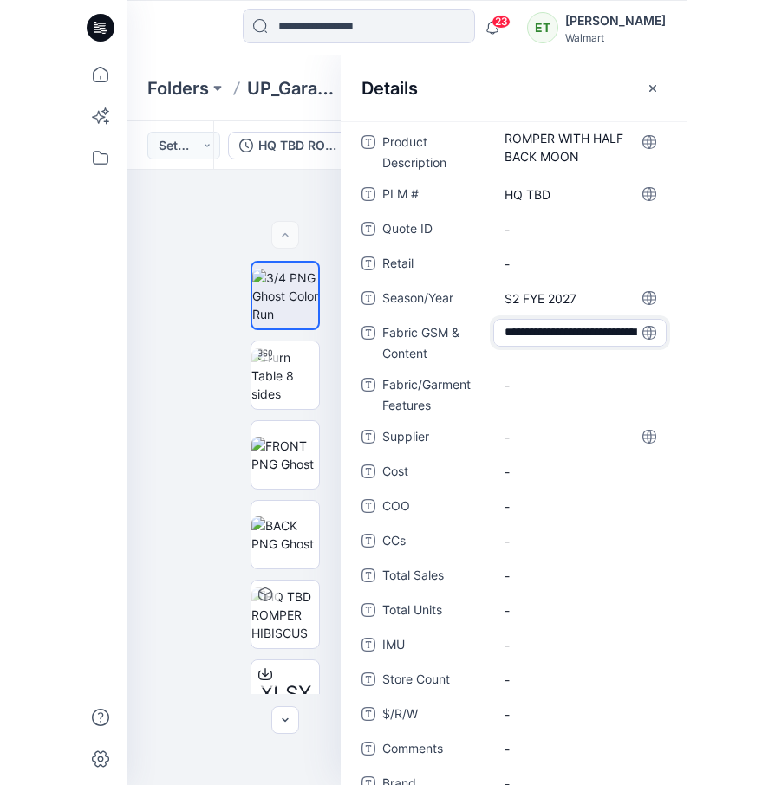
scroll to position [30, 0]
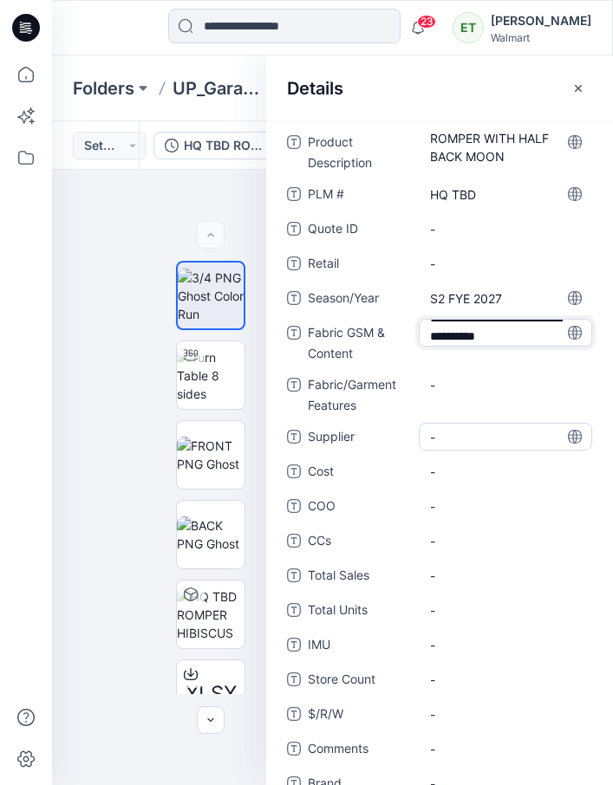
click at [513, 442] on span "-" at bounding box center [505, 437] width 151 height 18
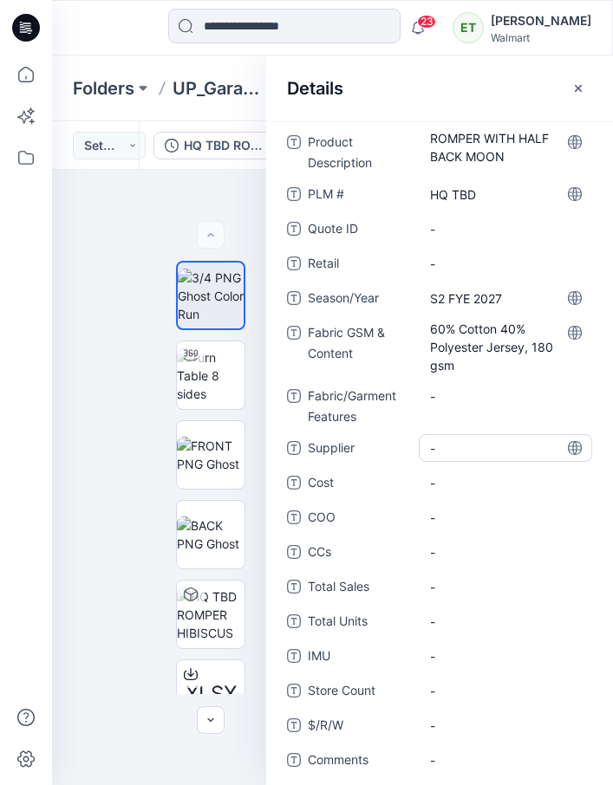
click at [454, 449] on span "-" at bounding box center [505, 448] width 151 height 18
type textarea "*****"
click at [455, 515] on span "-" at bounding box center [505, 518] width 151 height 18
click at [484, 418] on div "-" at bounding box center [505, 404] width 173 height 45
click at [582, 80] on button "button" at bounding box center [578, 89] width 28 height 28
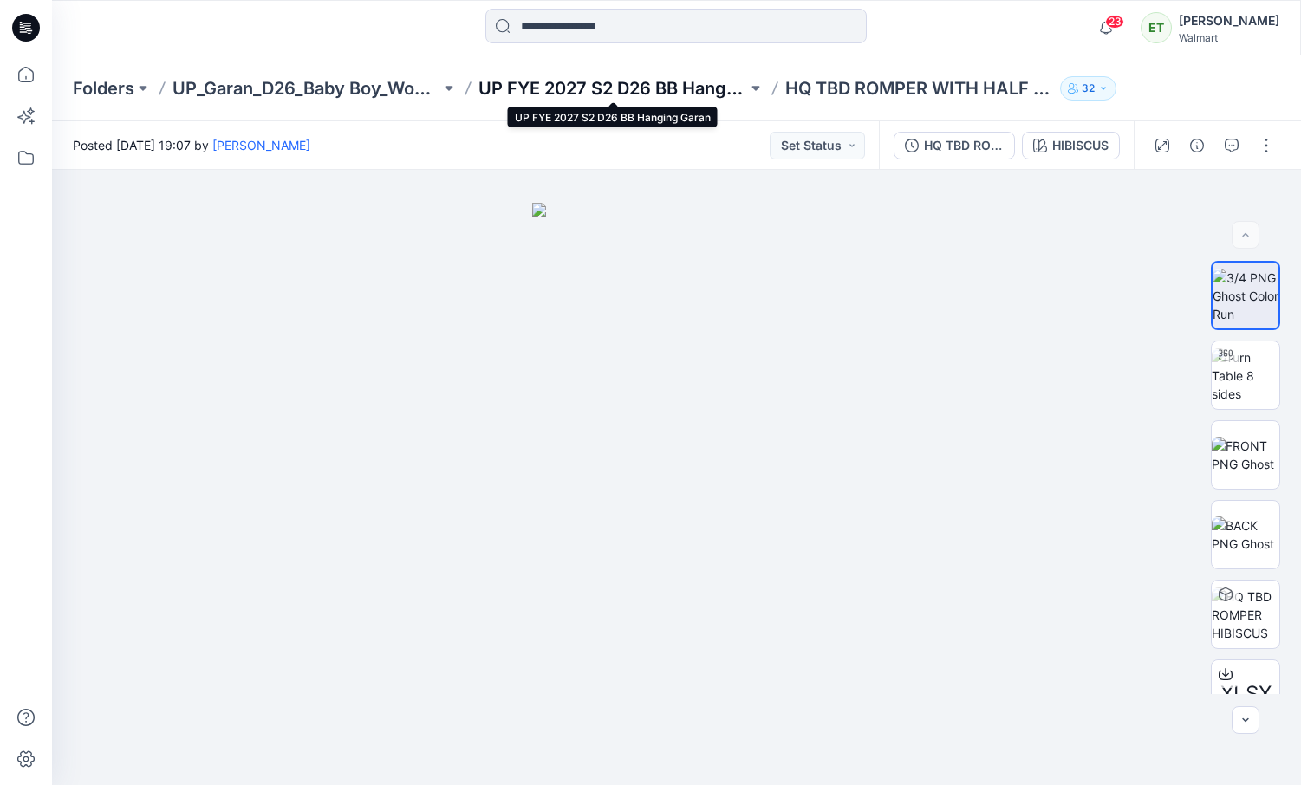
click at [582, 89] on p "UP FYE 2027 S2 D26 BB Hanging Garan" at bounding box center [612, 88] width 268 height 24
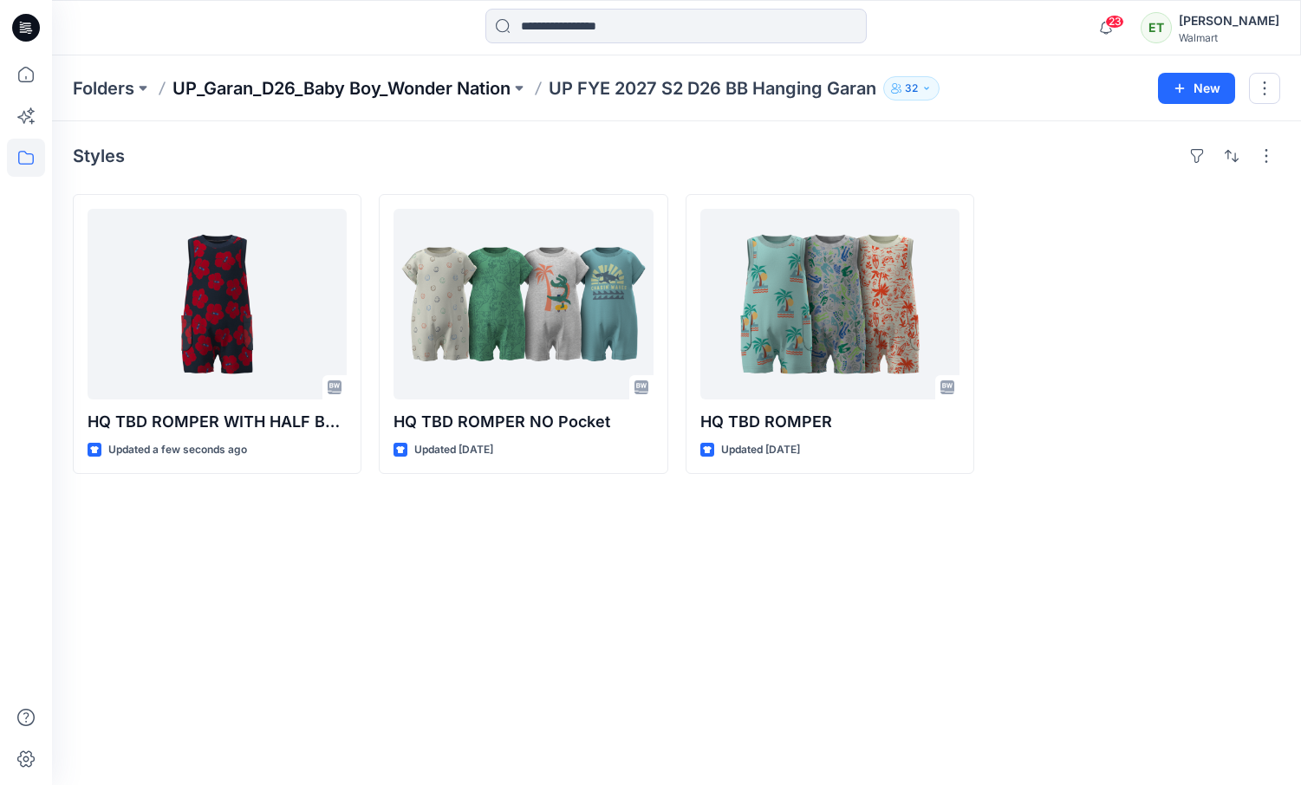
click at [451, 86] on p "UP_Garan_D26_Baby Boy_Wonder Nation" at bounding box center [341, 88] width 338 height 24
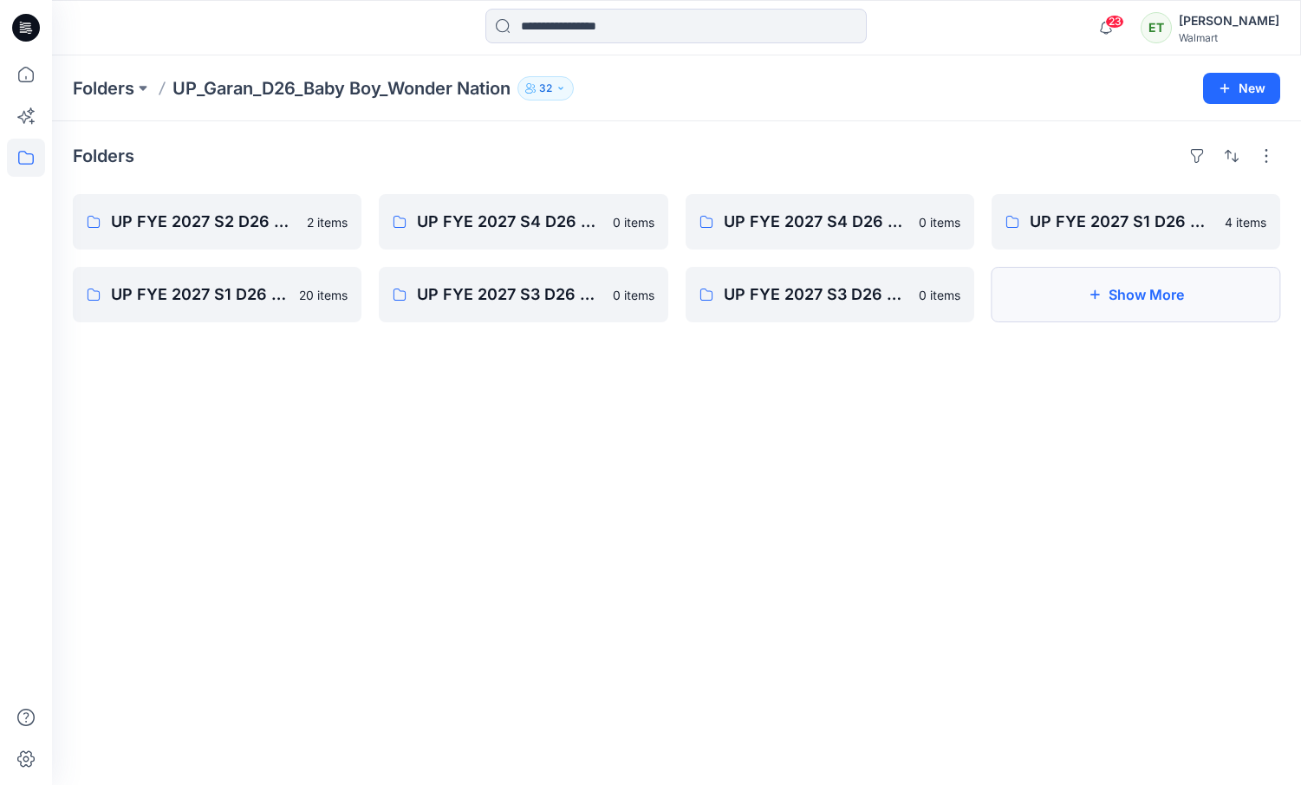
click at [1051, 287] on button "Show More" at bounding box center [1136, 294] width 289 height 55
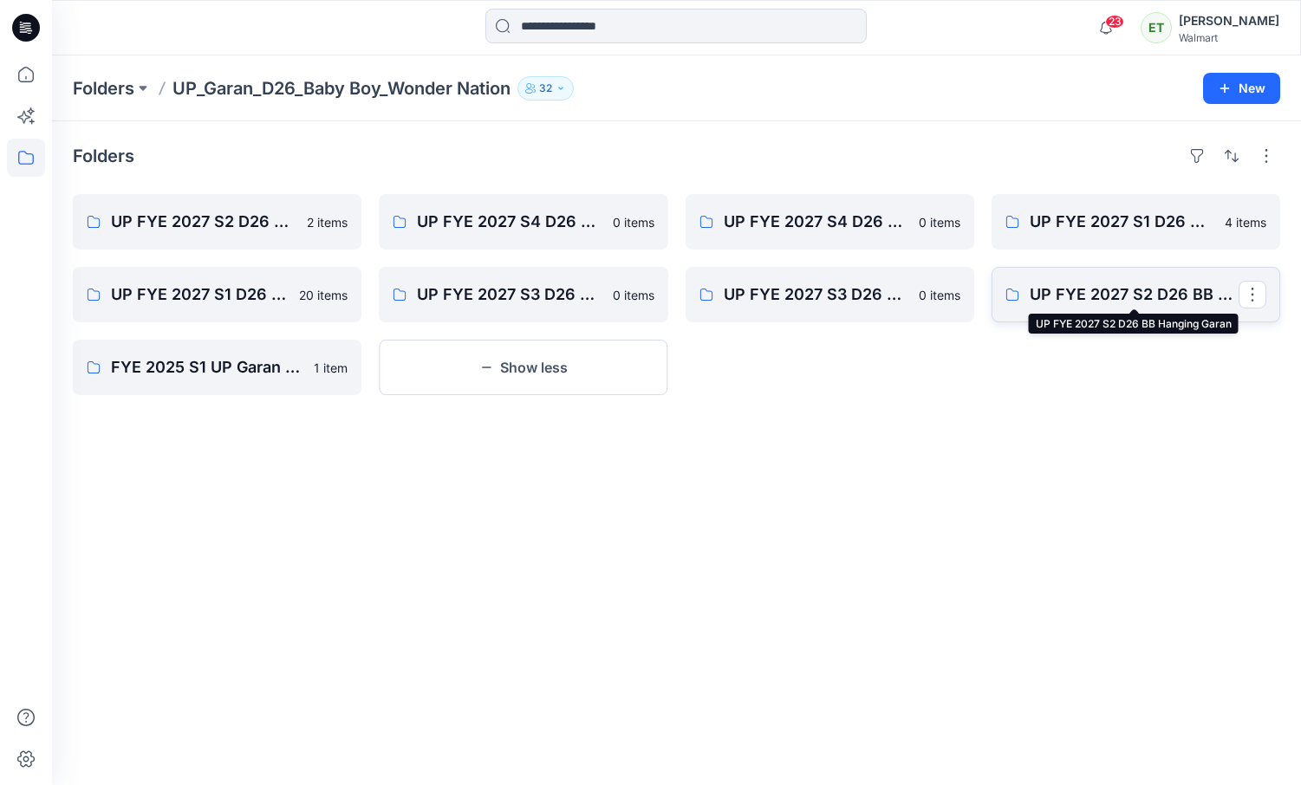
click at [1061, 288] on p "UP FYE 2027 S2 D26 BB Hanging Garan" at bounding box center [1134, 295] width 209 height 24
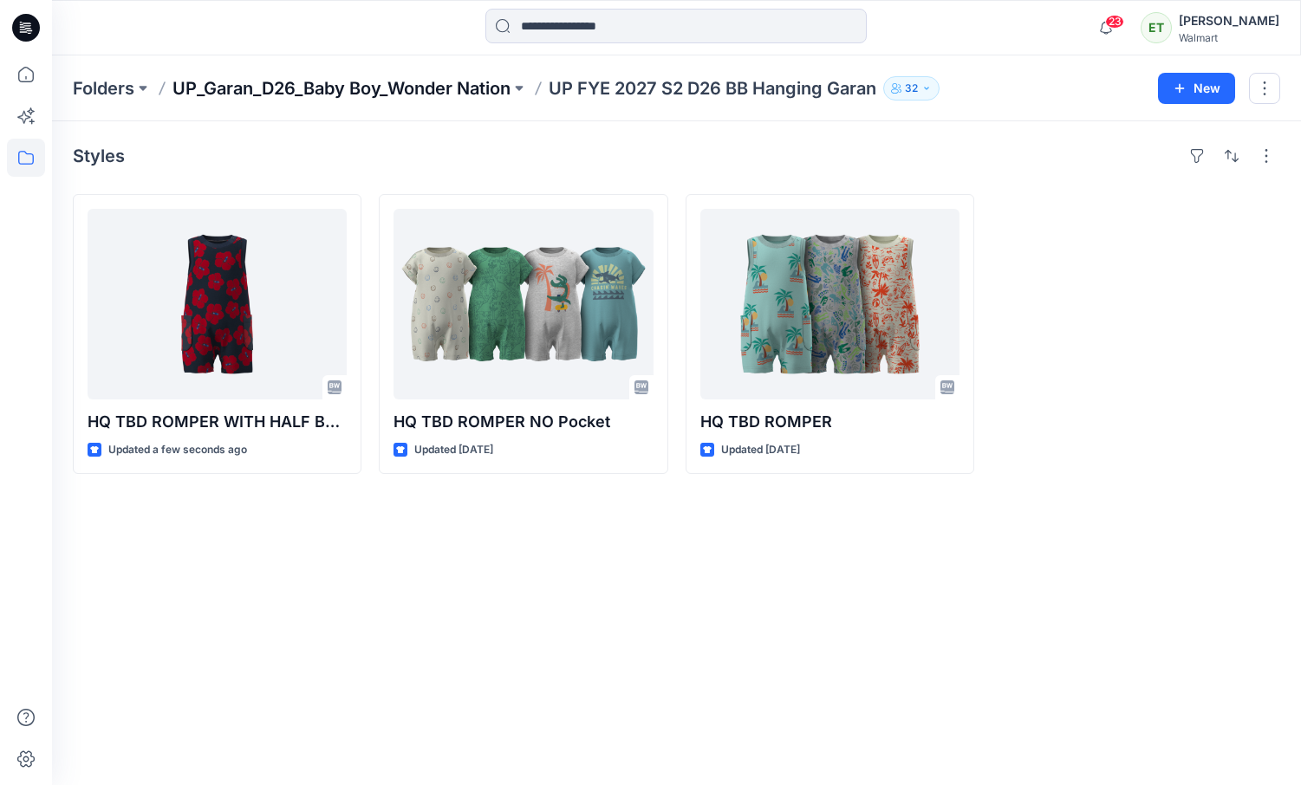
click at [478, 92] on p "UP_Garan_D26_Baby Boy_Wonder Nation" at bounding box center [341, 88] width 338 height 24
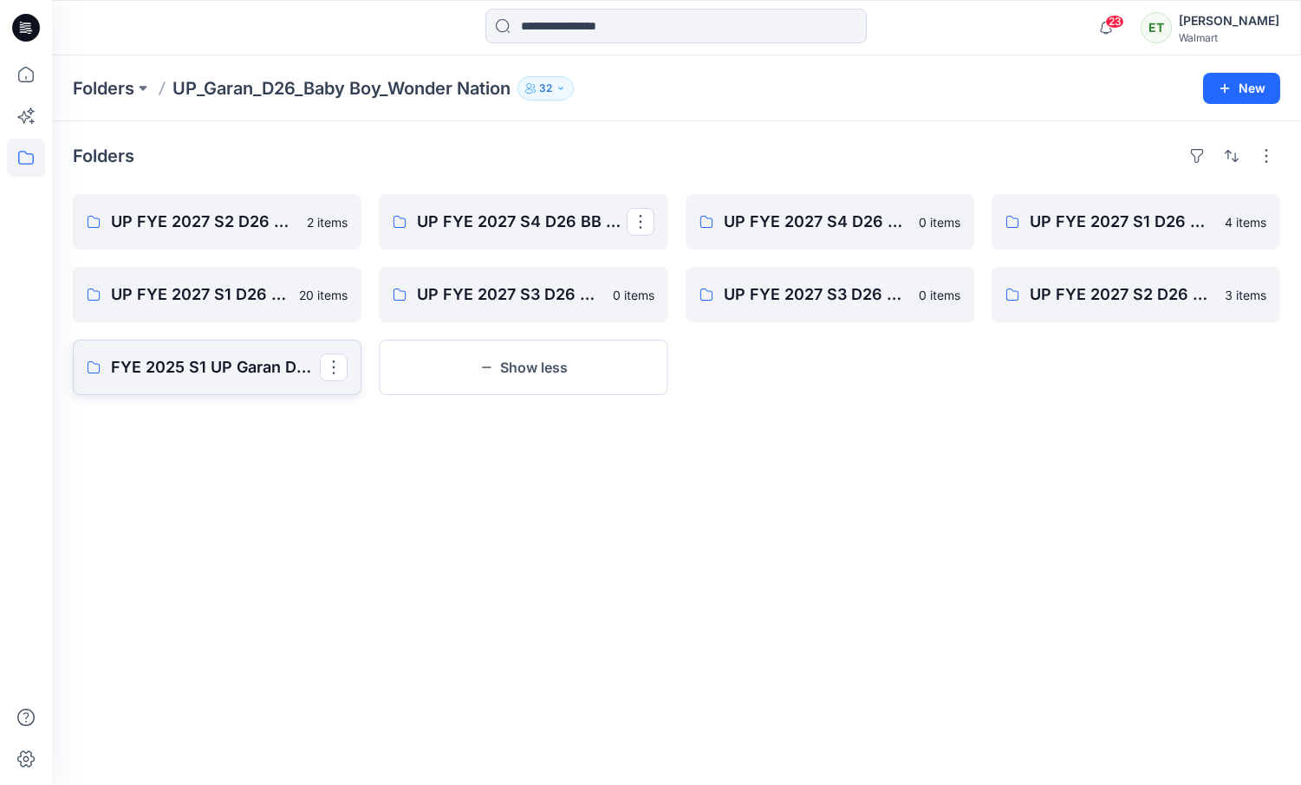
click at [185, 361] on p "FYE 2025 S1 UP Garan D26 Baby Boy" at bounding box center [215, 367] width 209 height 24
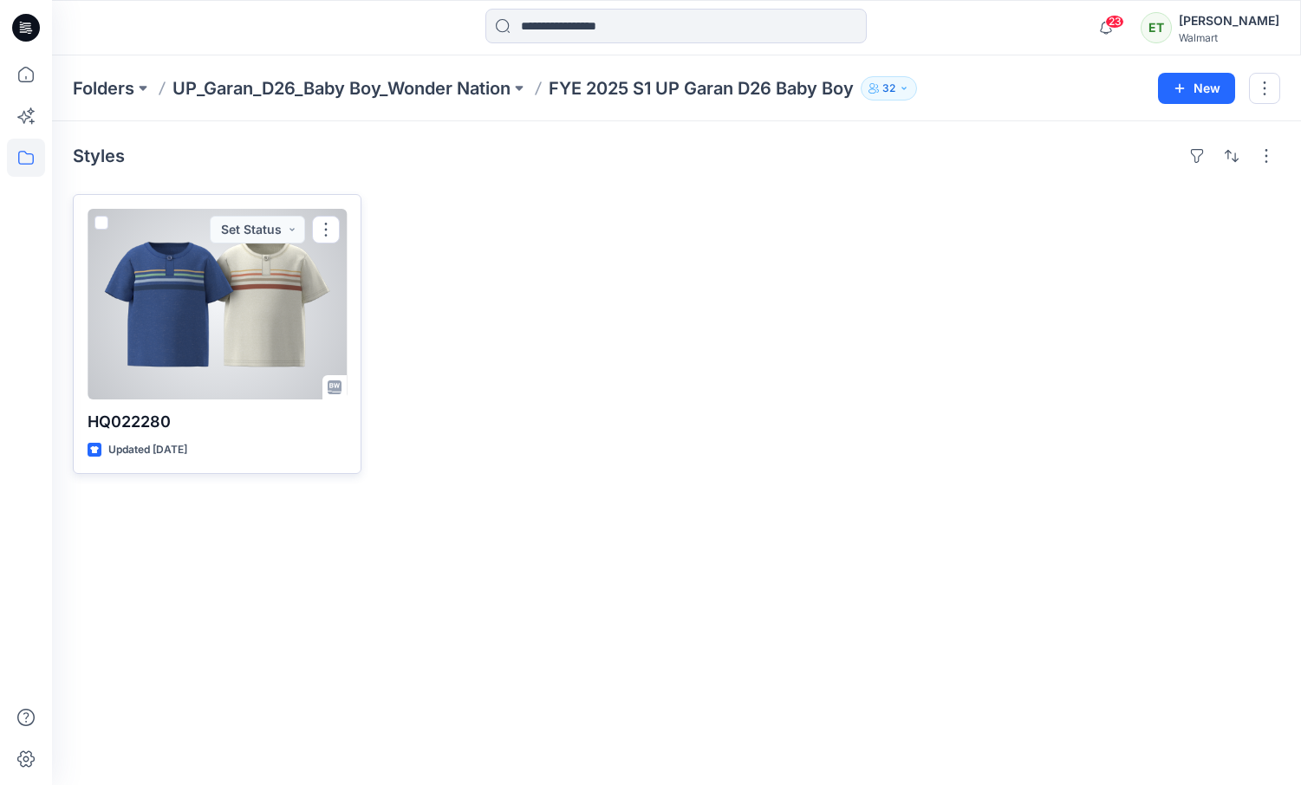
click at [215, 315] on div at bounding box center [217, 304] width 259 height 191
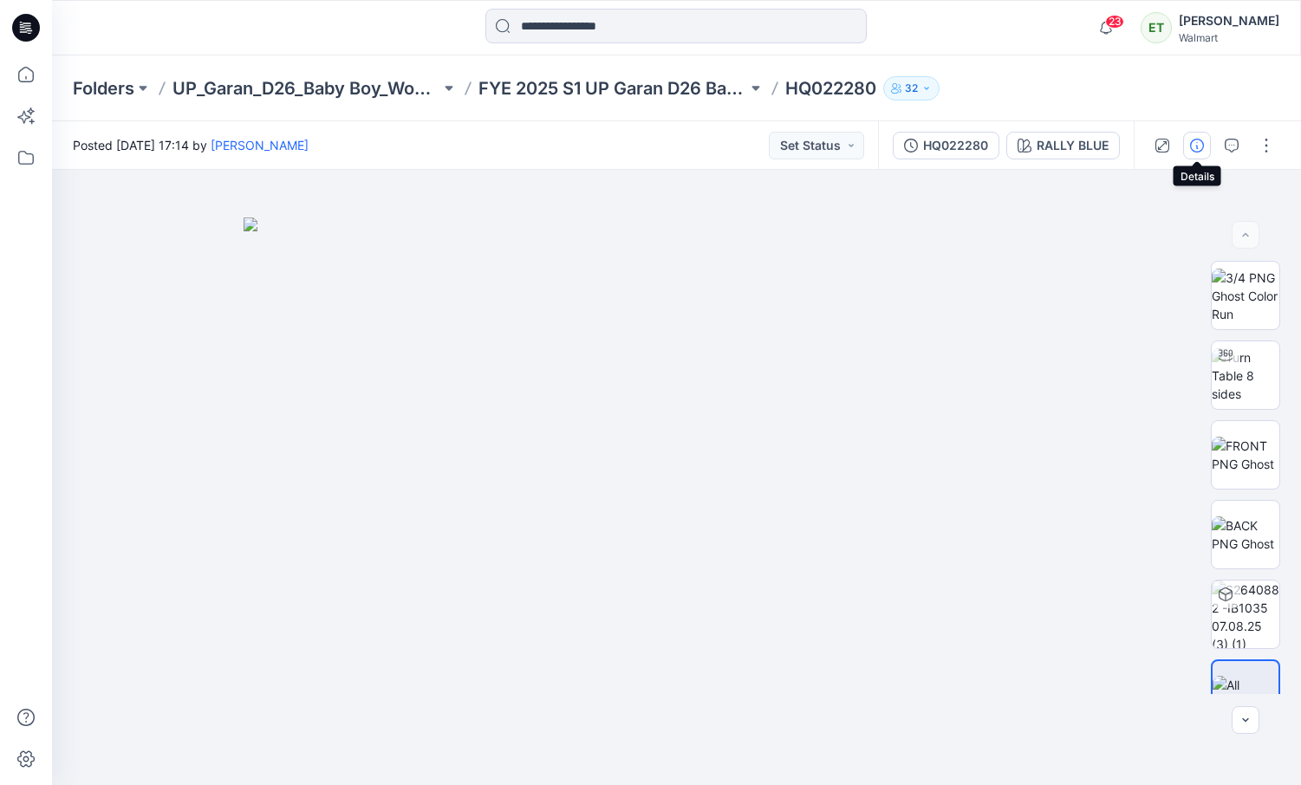
click at [1193, 136] on button "button" at bounding box center [1197, 146] width 28 height 28
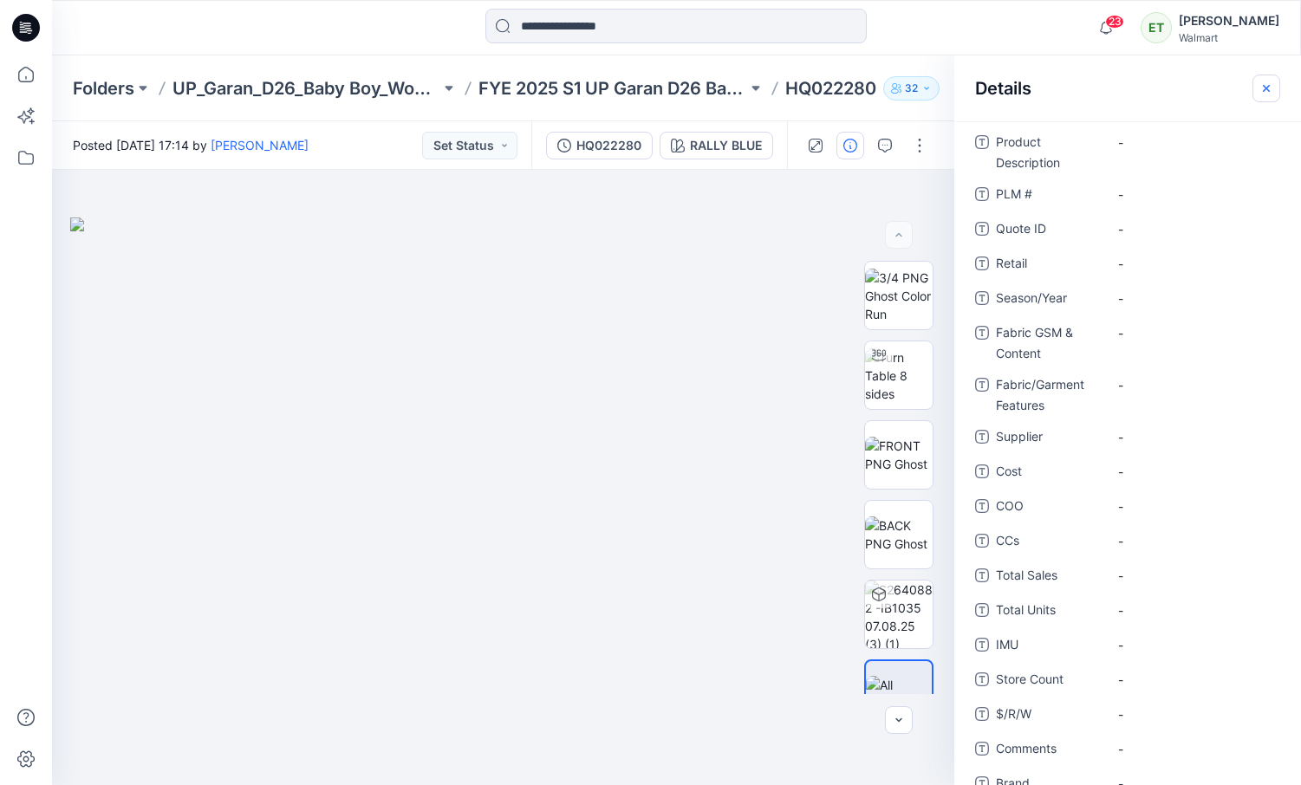
click at [1271, 85] on icon "button" at bounding box center [1266, 88] width 14 height 14
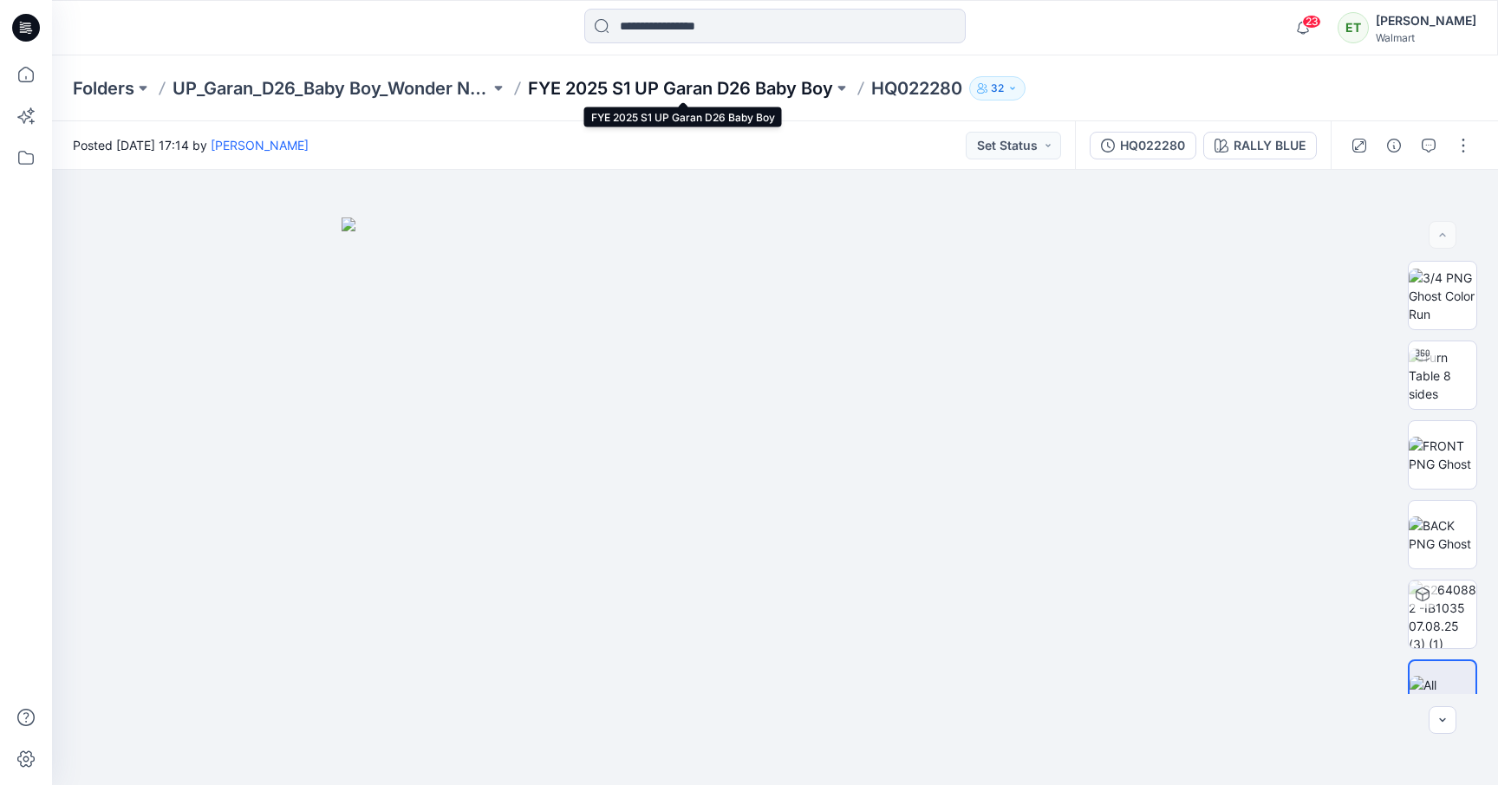
click at [684, 87] on p "FYE 2025 S1 UP Garan D26 Baby Boy" at bounding box center [680, 88] width 305 height 24
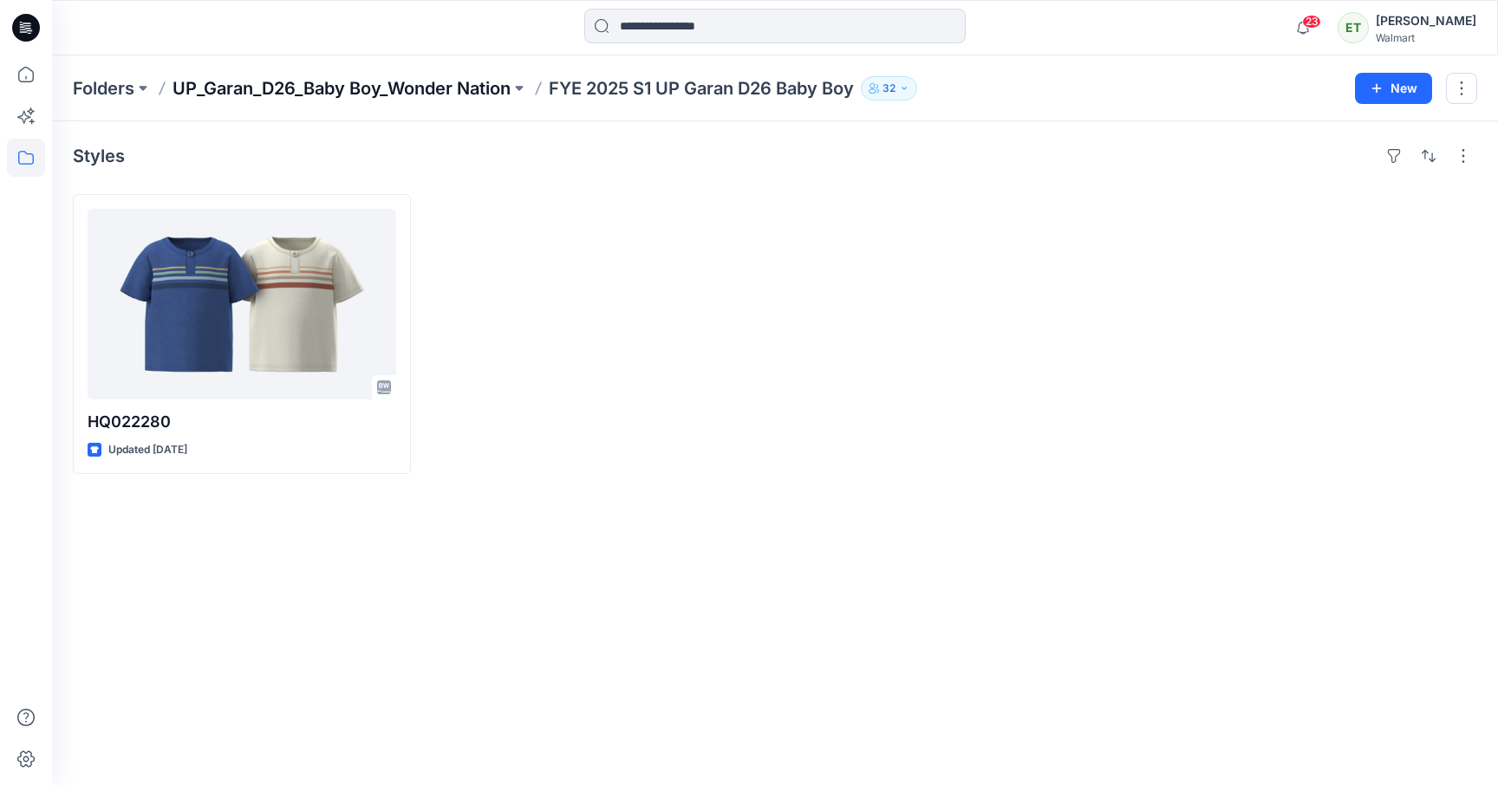
click at [355, 81] on p "UP_Garan_D26_Baby Boy_Wonder Nation" at bounding box center [341, 88] width 338 height 24
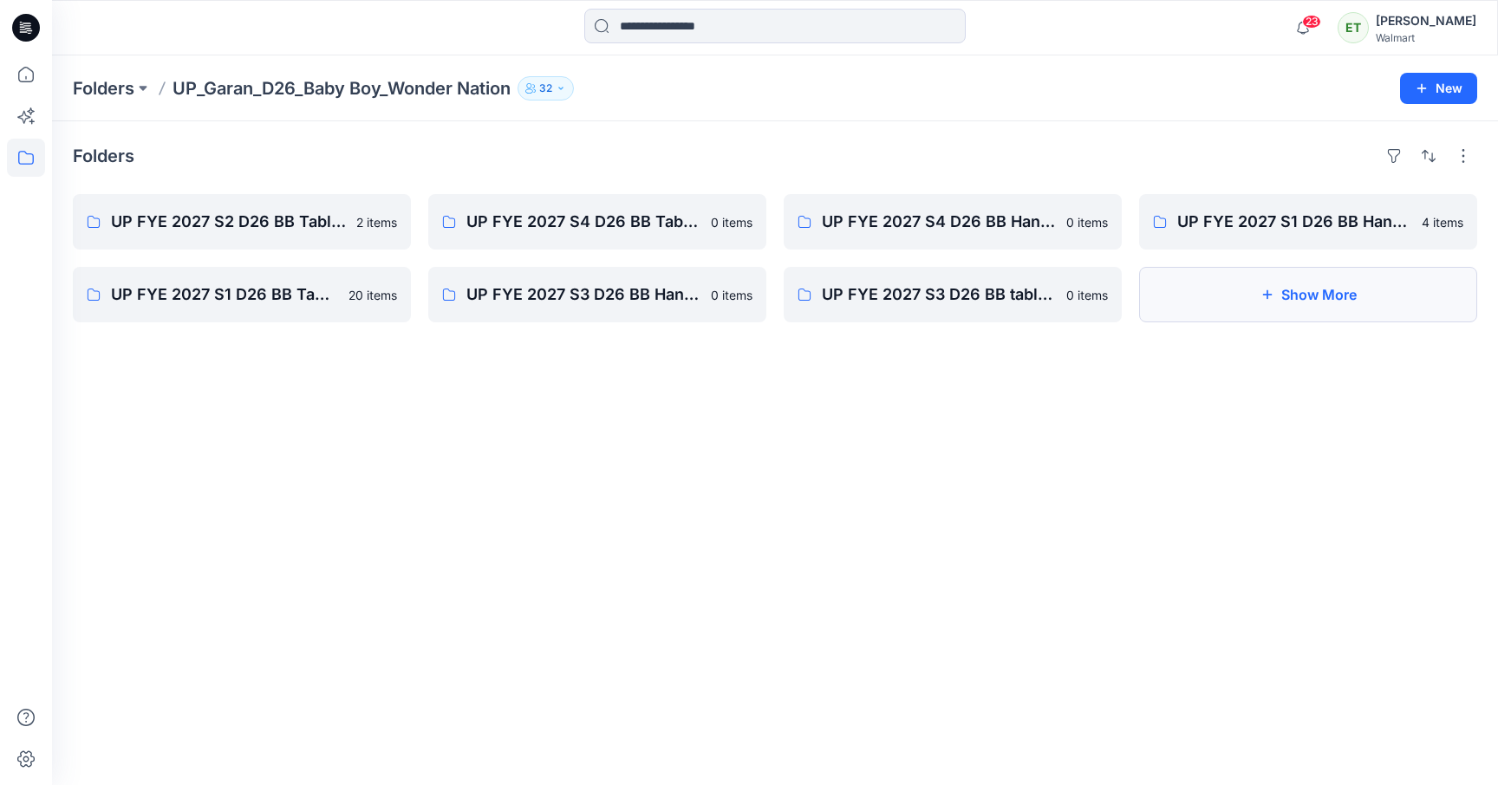
click at [1236, 298] on button "Show More" at bounding box center [1308, 294] width 338 height 55
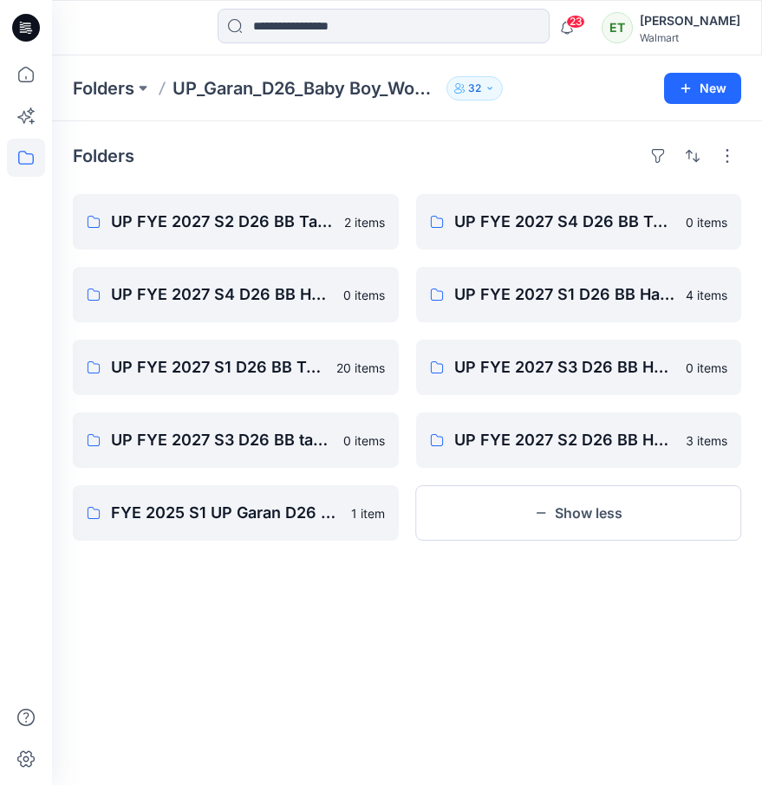
click at [363, 560] on div "Folders UP FYE 2027 S2 D26 BB Table Garan 2 items UP FYE 2027 S4 D26 BB Hanging…" at bounding box center [407, 453] width 710 height 664
click at [193, 523] on p "FYE 2025 S1 UP Garan D26 Baby Boy" at bounding box center [234, 513] width 246 height 24
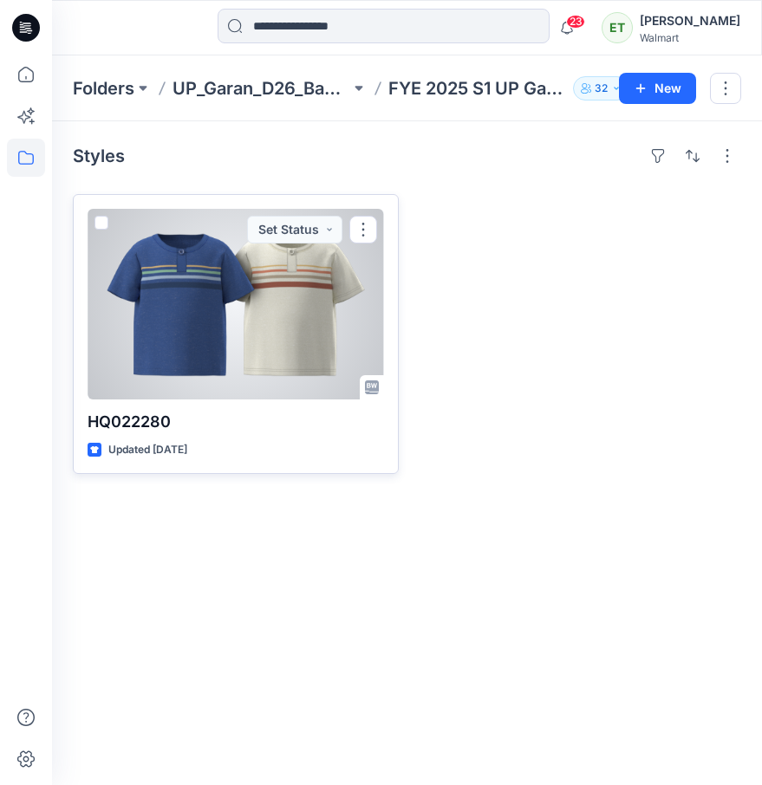
click at [259, 321] on div at bounding box center [236, 304] width 296 height 191
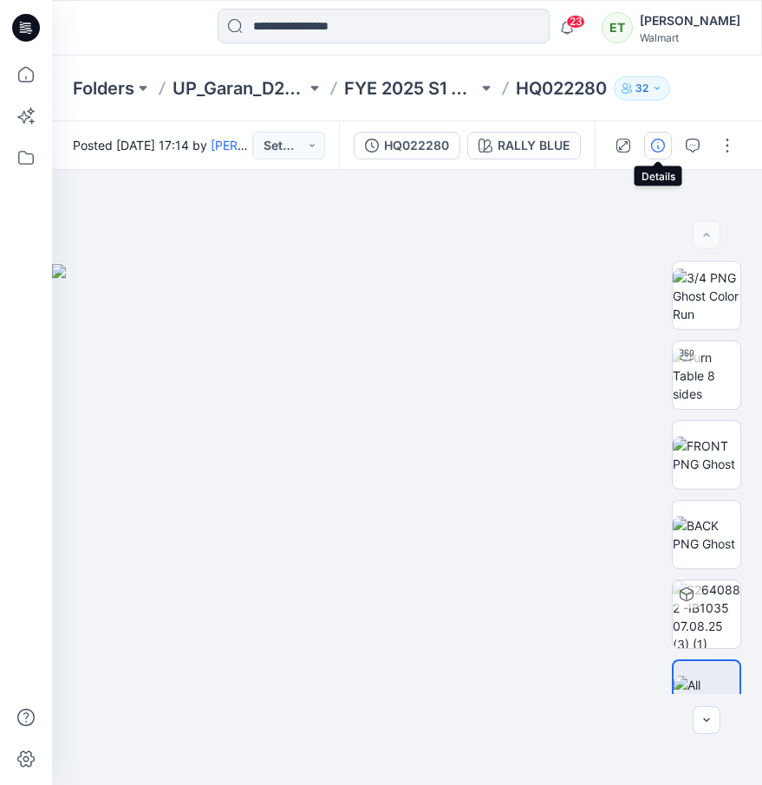
click at [656, 152] on button "button" at bounding box center [658, 146] width 28 height 28
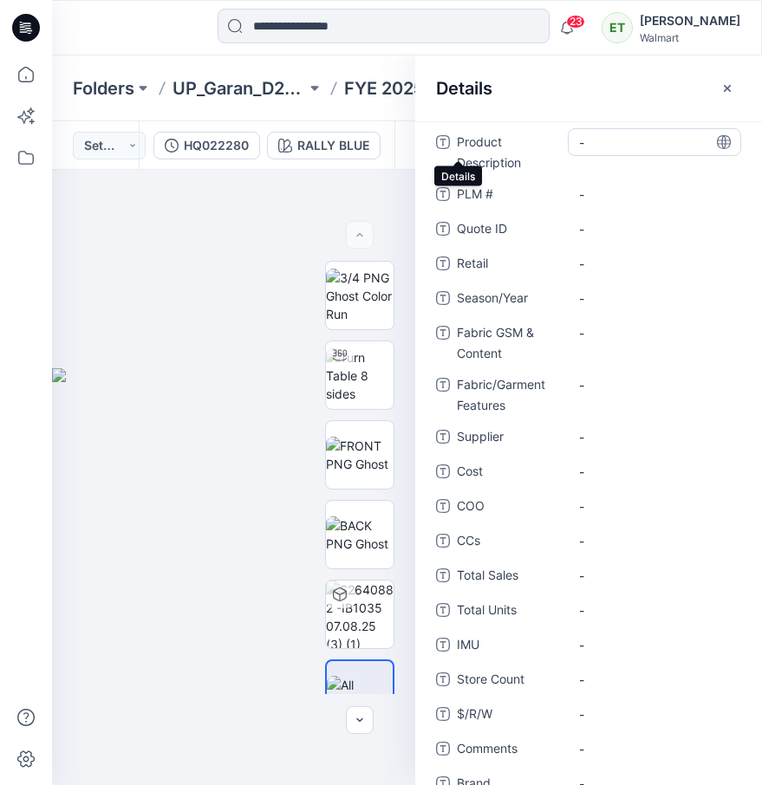
click at [615, 145] on Description "-" at bounding box center [654, 142] width 151 height 18
type textarea "*********"
click at [388, 105] on div "Folders UP_Garan_D26_Baby Boy_Wonder Nation FYE 2025 S1 UP Garan D26 Baby Boy H…" at bounding box center [407, 88] width 710 height 66
click at [594, 188] on \ "-" at bounding box center [654, 194] width 151 height 18
type textarea "********"
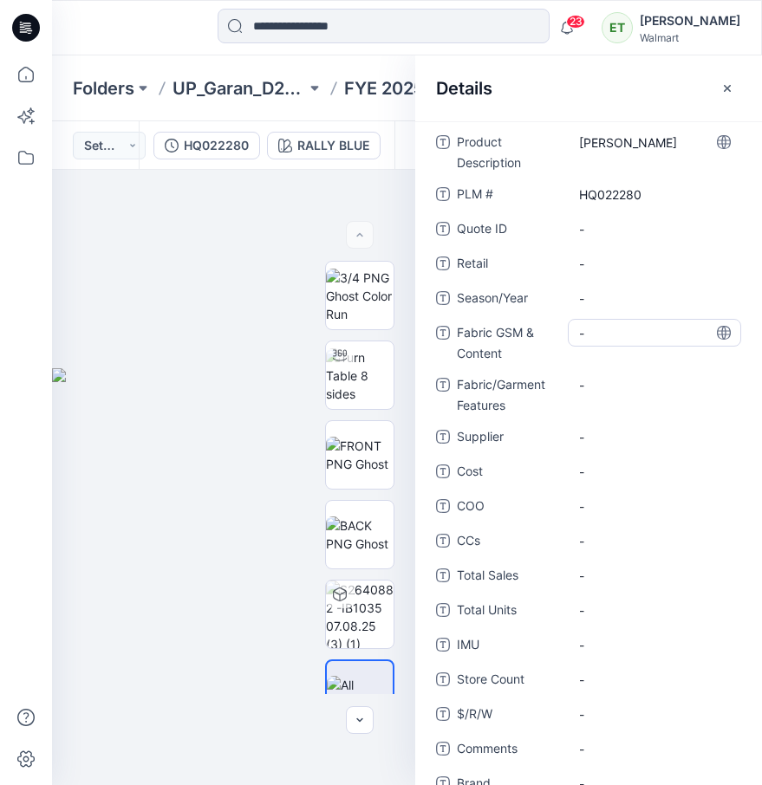
click at [632, 334] on Content "-" at bounding box center [654, 333] width 151 height 18
click at [594, 326] on Content "-" at bounding box center [654, 333] width 151 height 18
type textarea "**********"
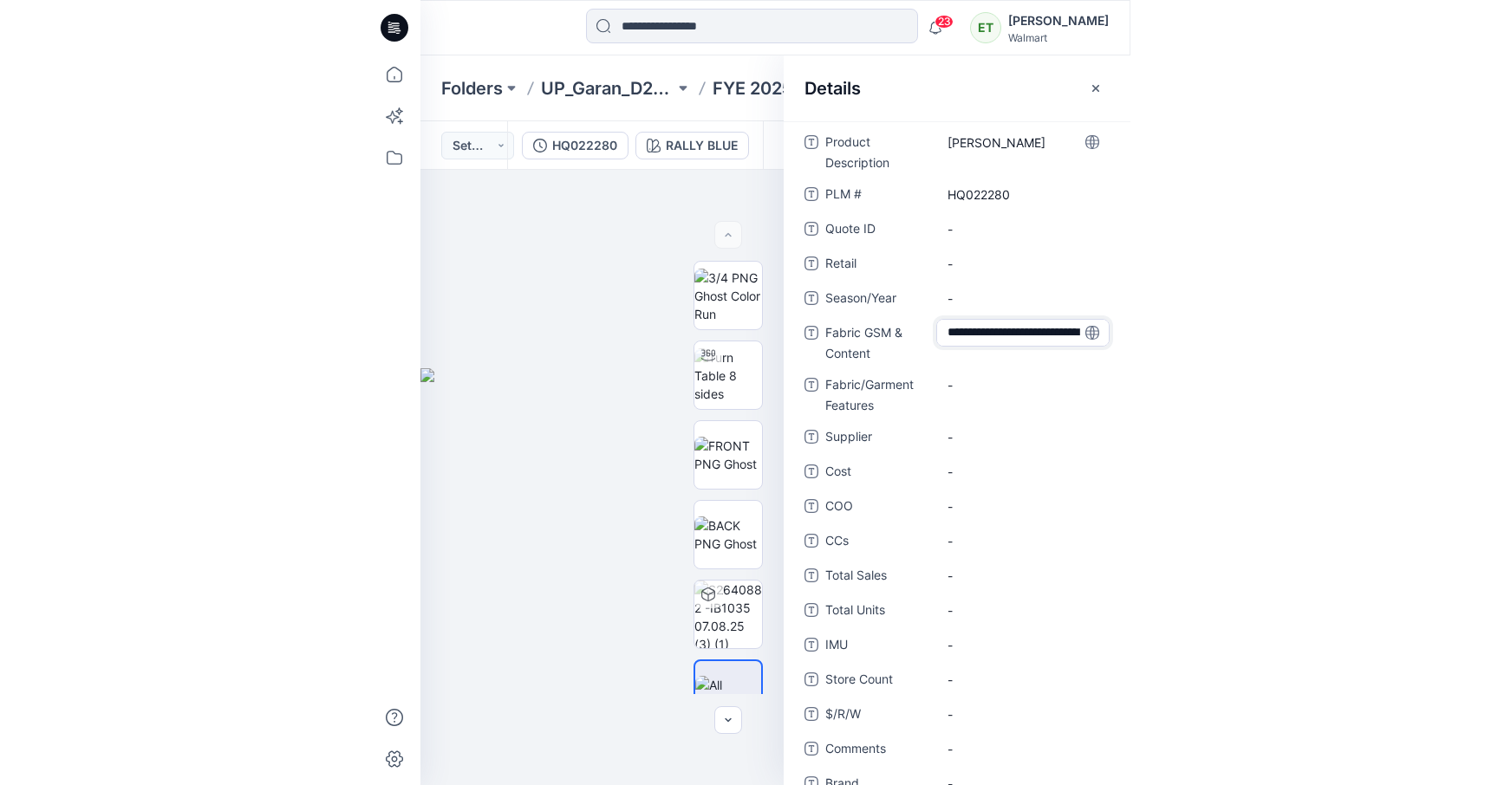
scroll to position [49, 0]
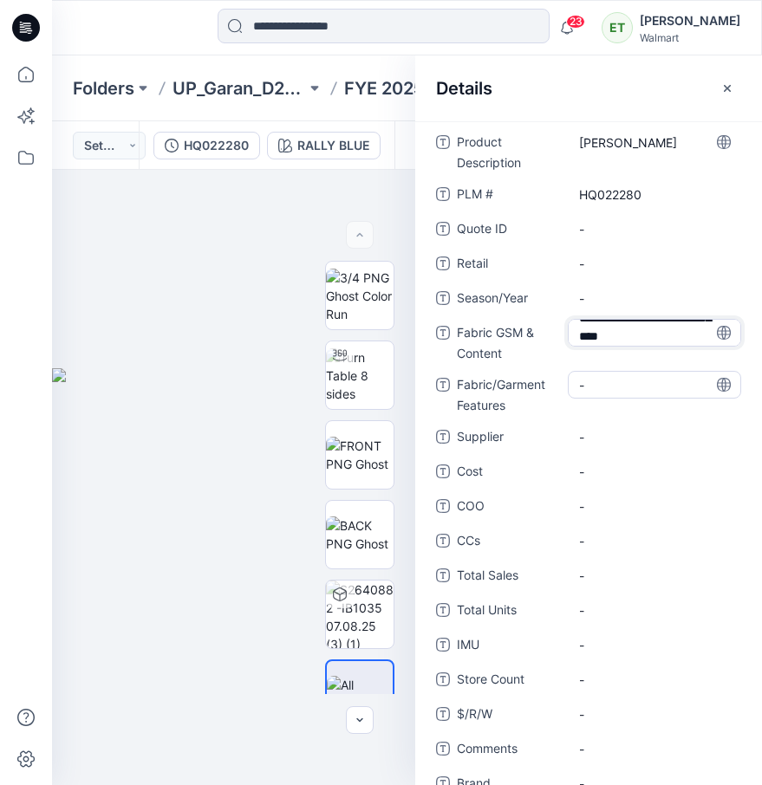
click at [599, 382] on div "-" at bounding box center [654, 385] width 173 height 28
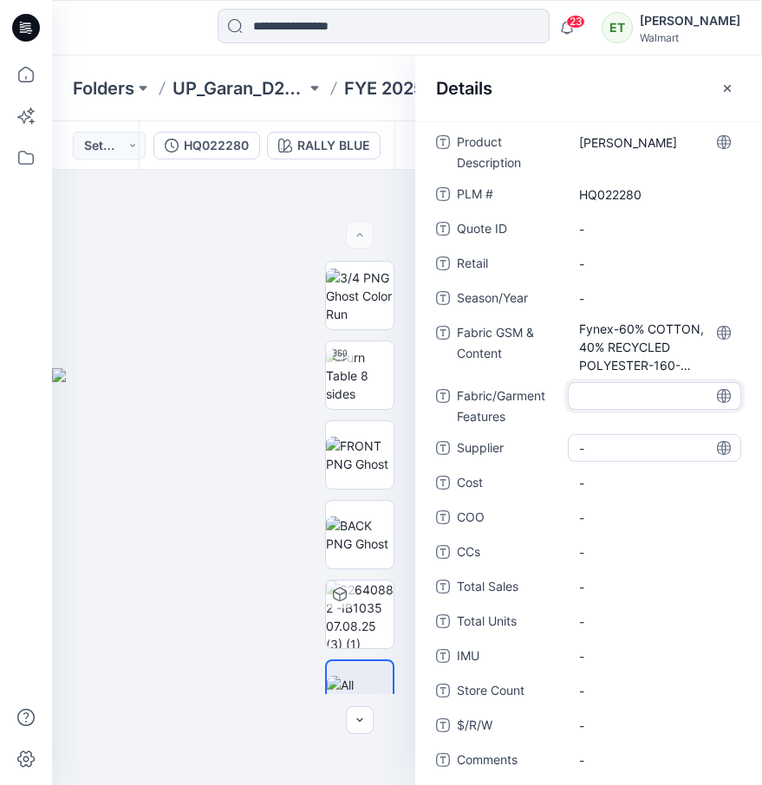
click at [594, 455] on span "-" at bounding box center [654, 448] width 151 height 18
type textarea "*****"
click at [621, 244] on div "Product Description SS HENLEY PLM # HQ022280 Quote ID - Retail - Season/Year - …" at bounding box center [588, 530] width 305 height 805
click at [731, 75] on button "button" at bounding box center [727, 89] width 28 height 28
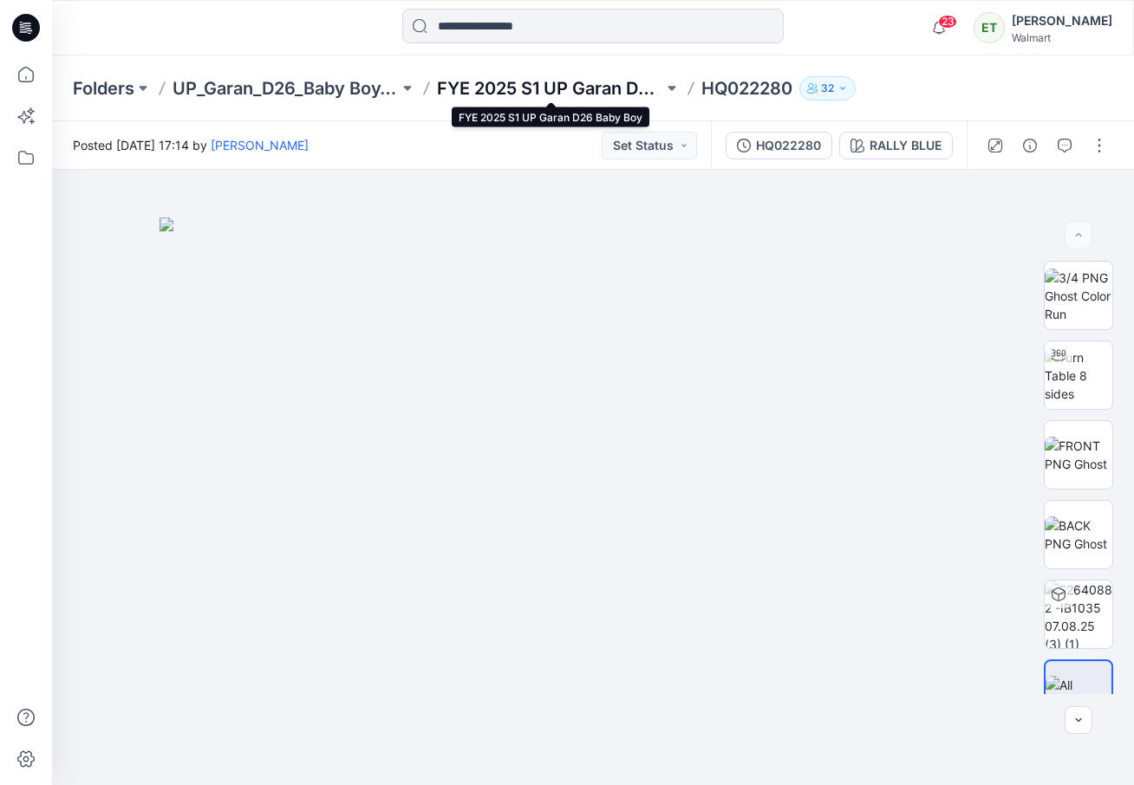
click at [555, 90] on p "FYE 2025 S1 UP Garan D26 Baby Boy" at bounding box center [550, 88] width 226 height 24
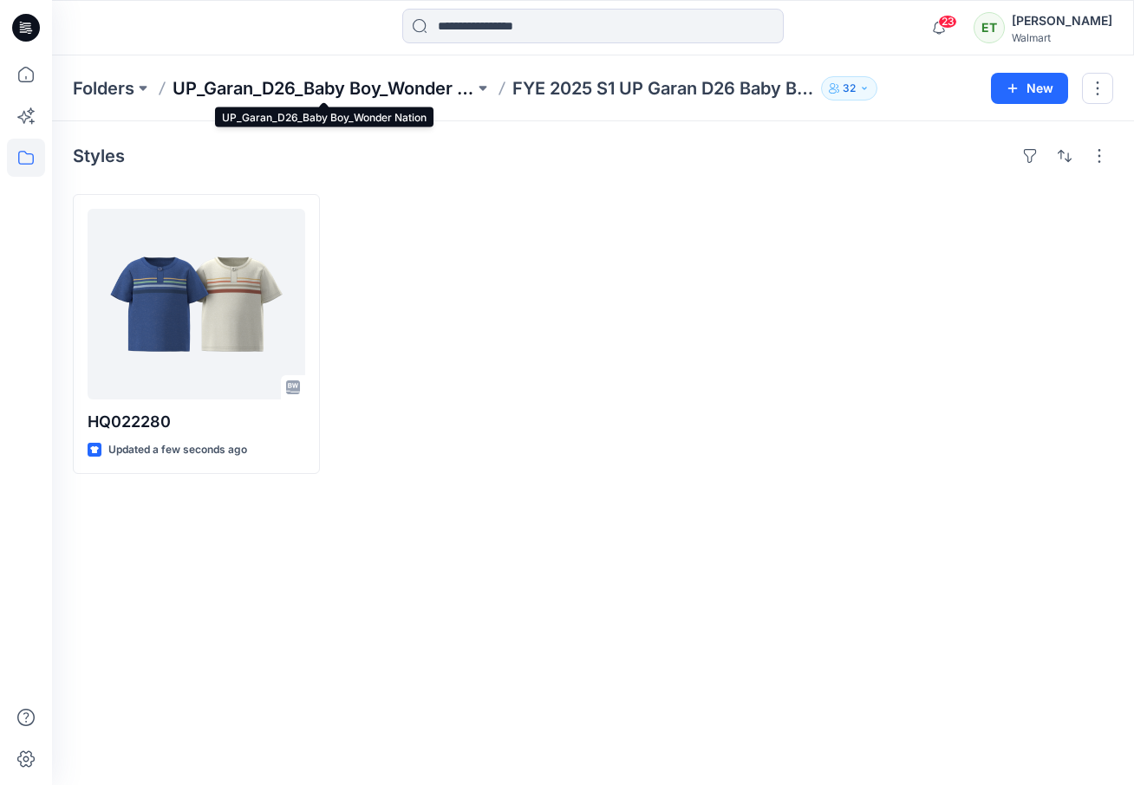
click at [344, 99] on p "UP_Garan_D26_Baby Boy_Wonder Nation" at bounding box center [323, 88] width 302 height 24
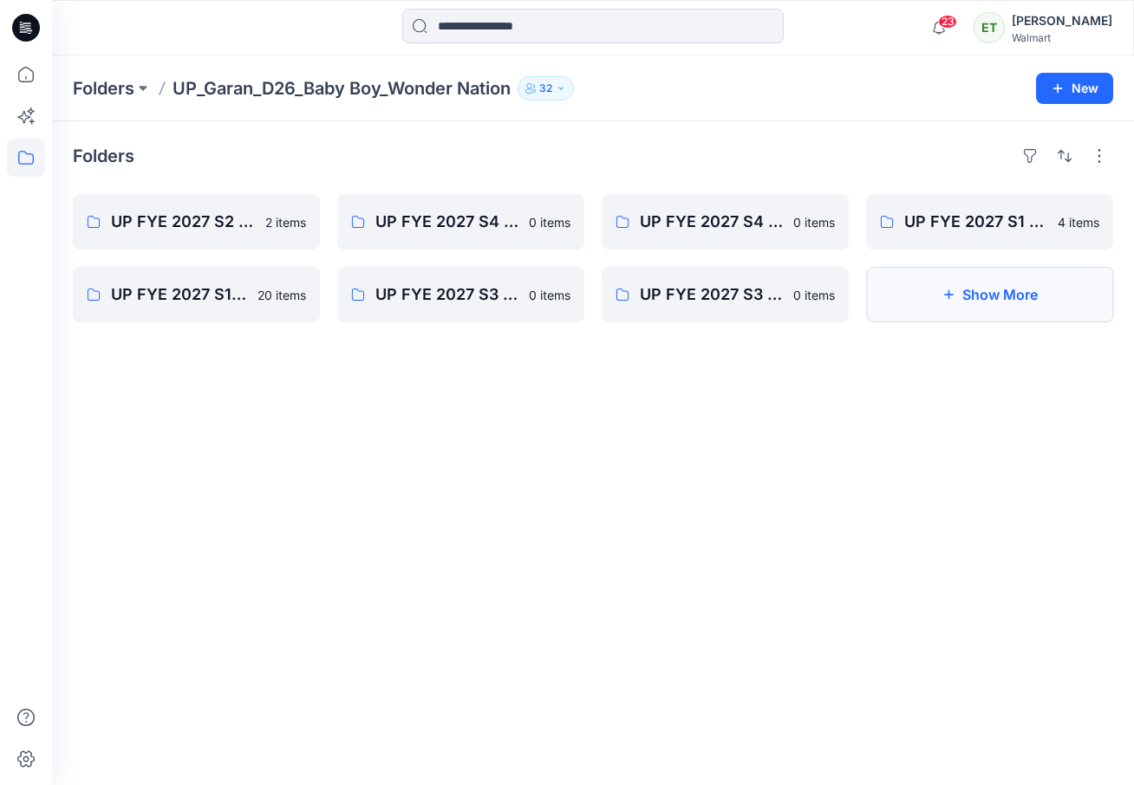
click at [970, 313] on button "Show More" at bounding box center [989, 294] width 247 height 55
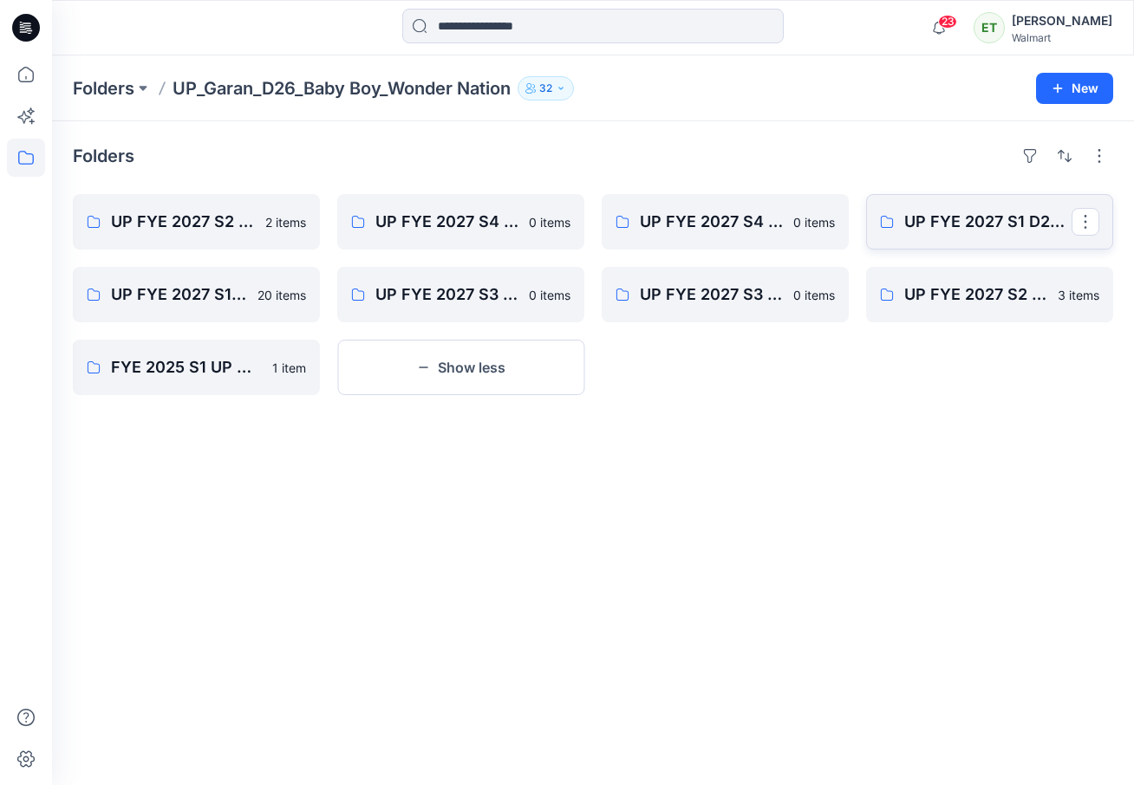
click at [991, 238] on link "UP FYE 2027 S1 D26 BB Hanging Garan" at bounding box center [989, 221] width 247 height 55
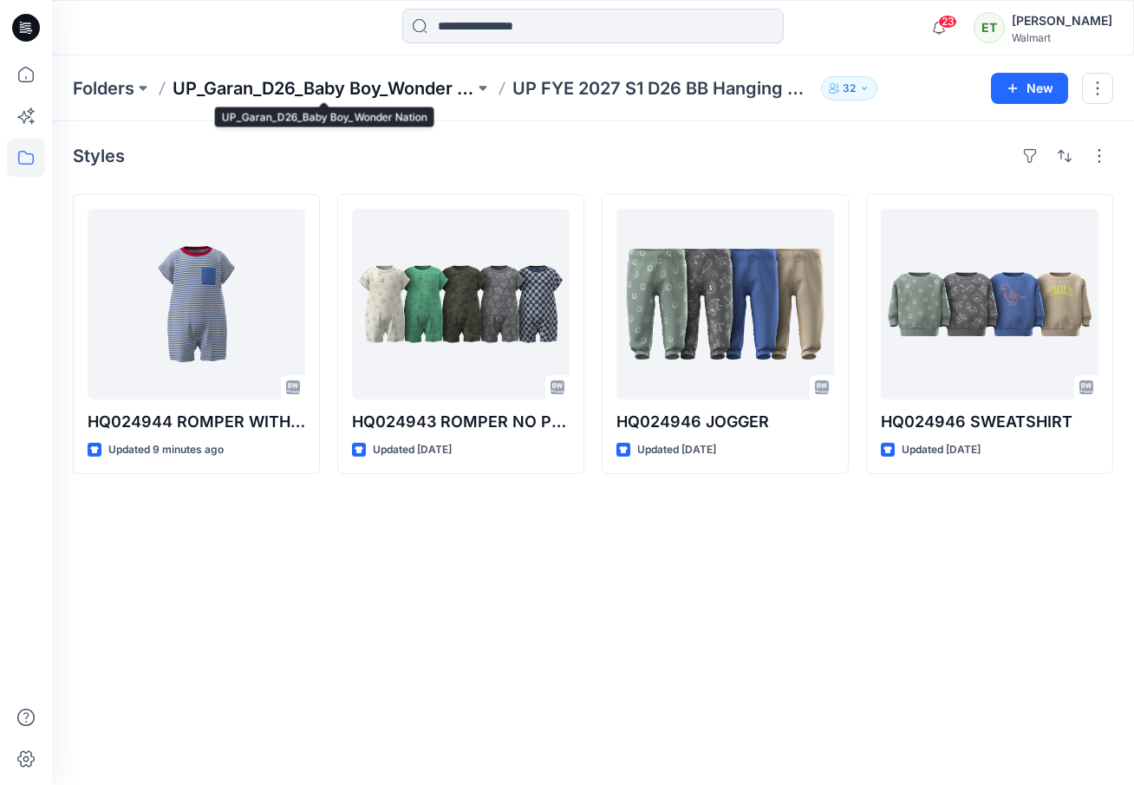
click at [421, 87] on p "UP_Garan_D26_Baby Boy_Wonder Nation" at bounding box center [323, 88] width 302 height 24
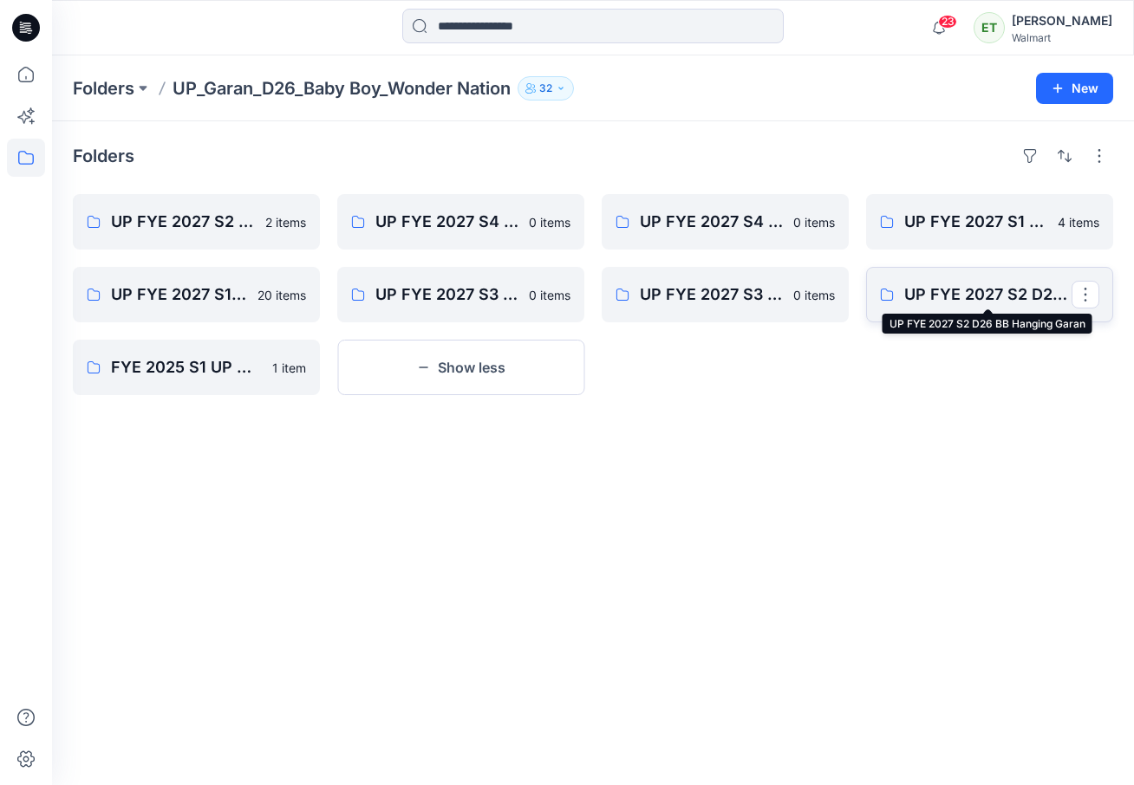
click at [974, 288] on p "UP FYE 2027 S2 D26 BB Hanging Garan" at bounding box center [987, 295] width 167 height 24
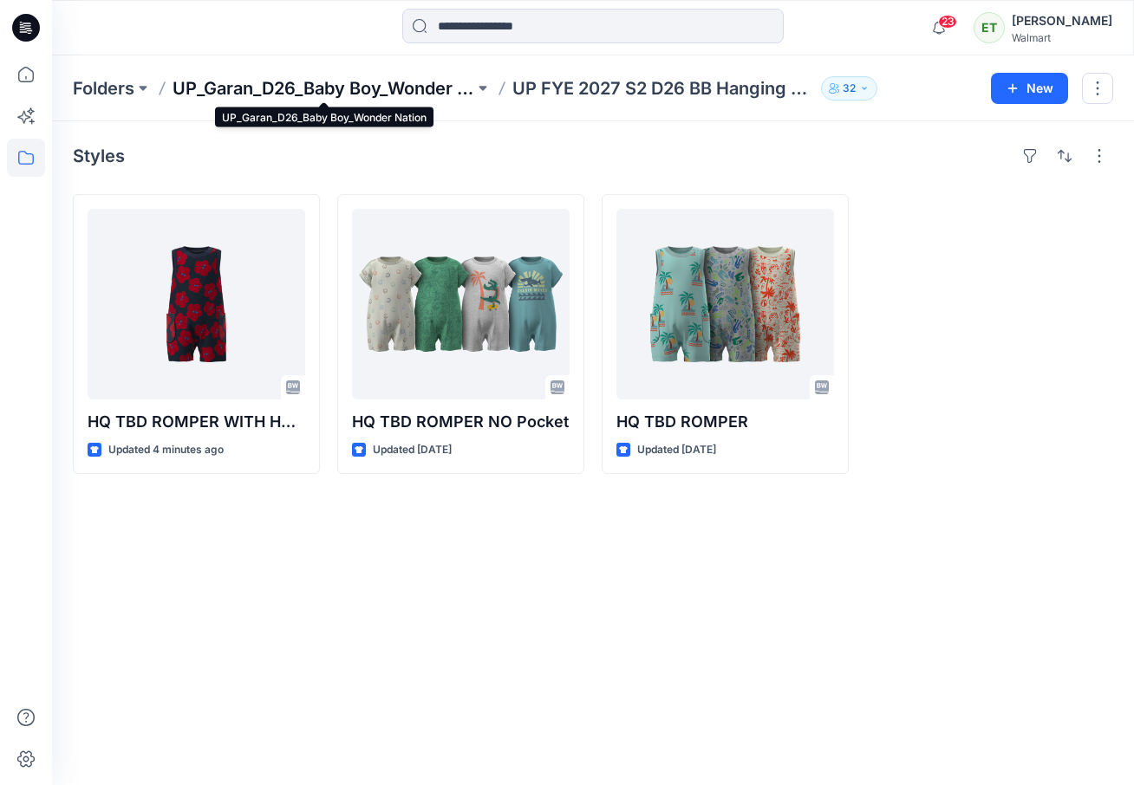
click at [330, 93] on p "UP_Garan_D26_Baby Boy_Wonder Nation" at bounding box center [323, 88] width 302 height 24
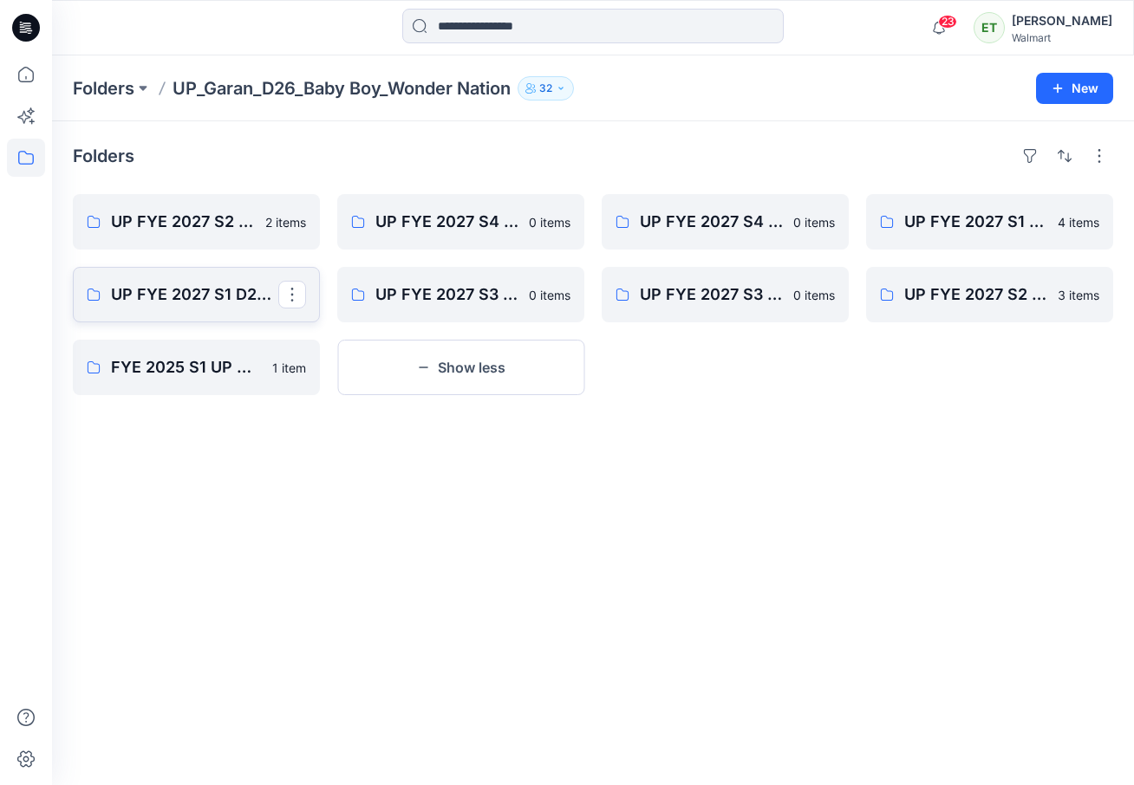
click at [166, 290] on p "UP FYE 2027 S1 D26 BB Table Garan" at bounding box center [194, 295] width 167 height 24
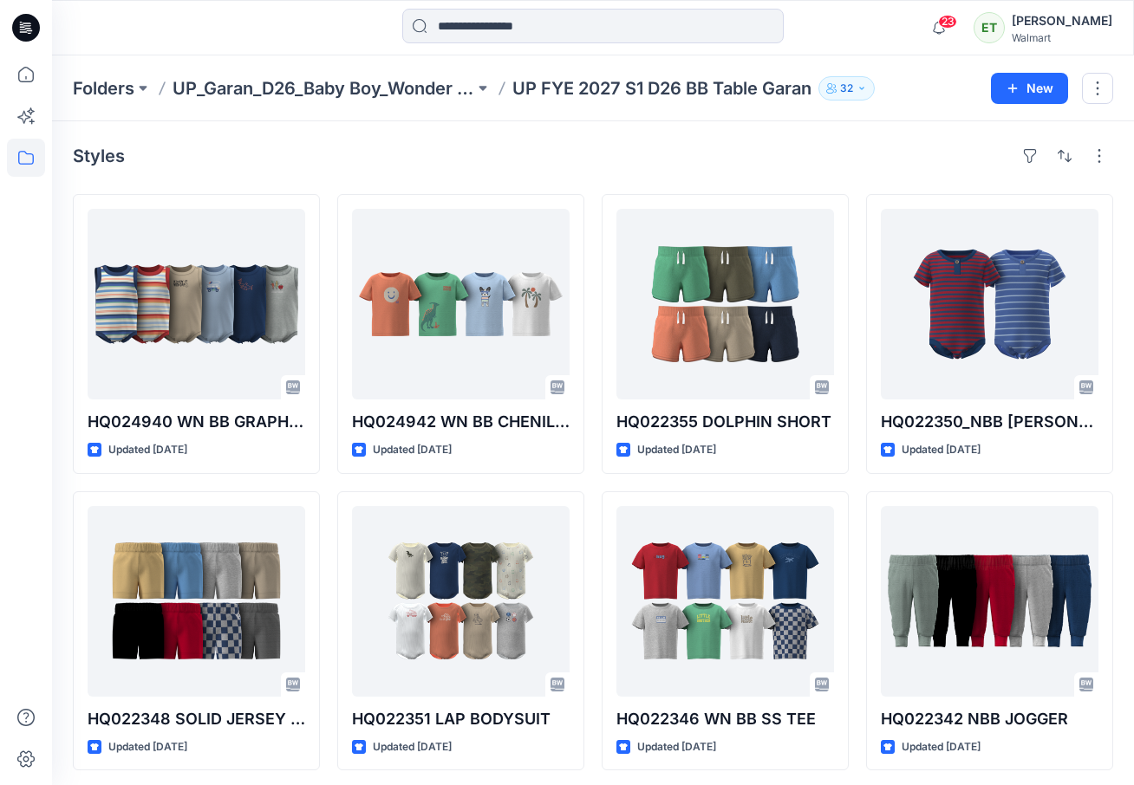
click at [3, 214] on div at bounding box center [26, 392] width 52 height 785
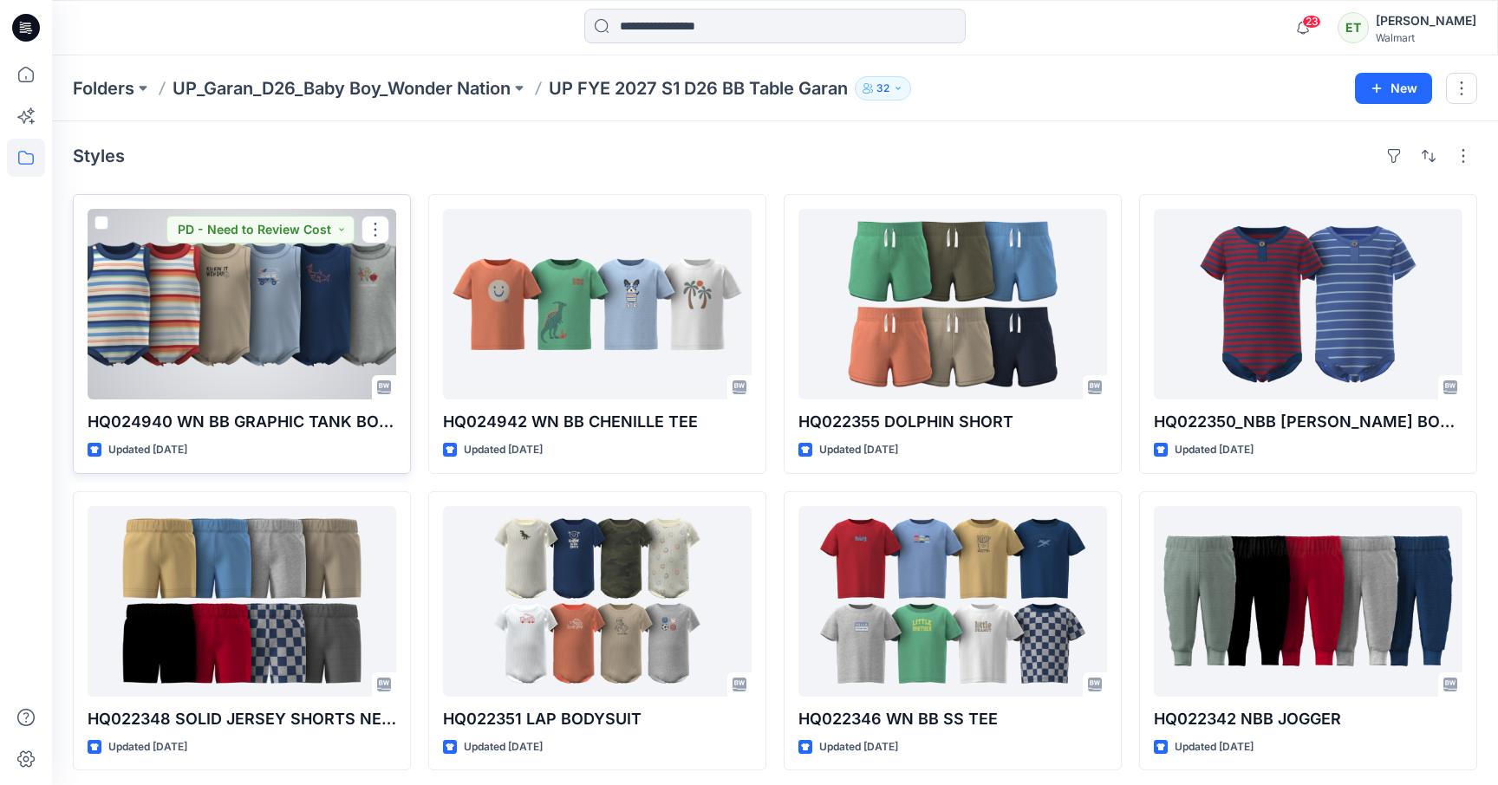
click at [255, 249] on div at bounding box center [242, 304] width 309 height 191
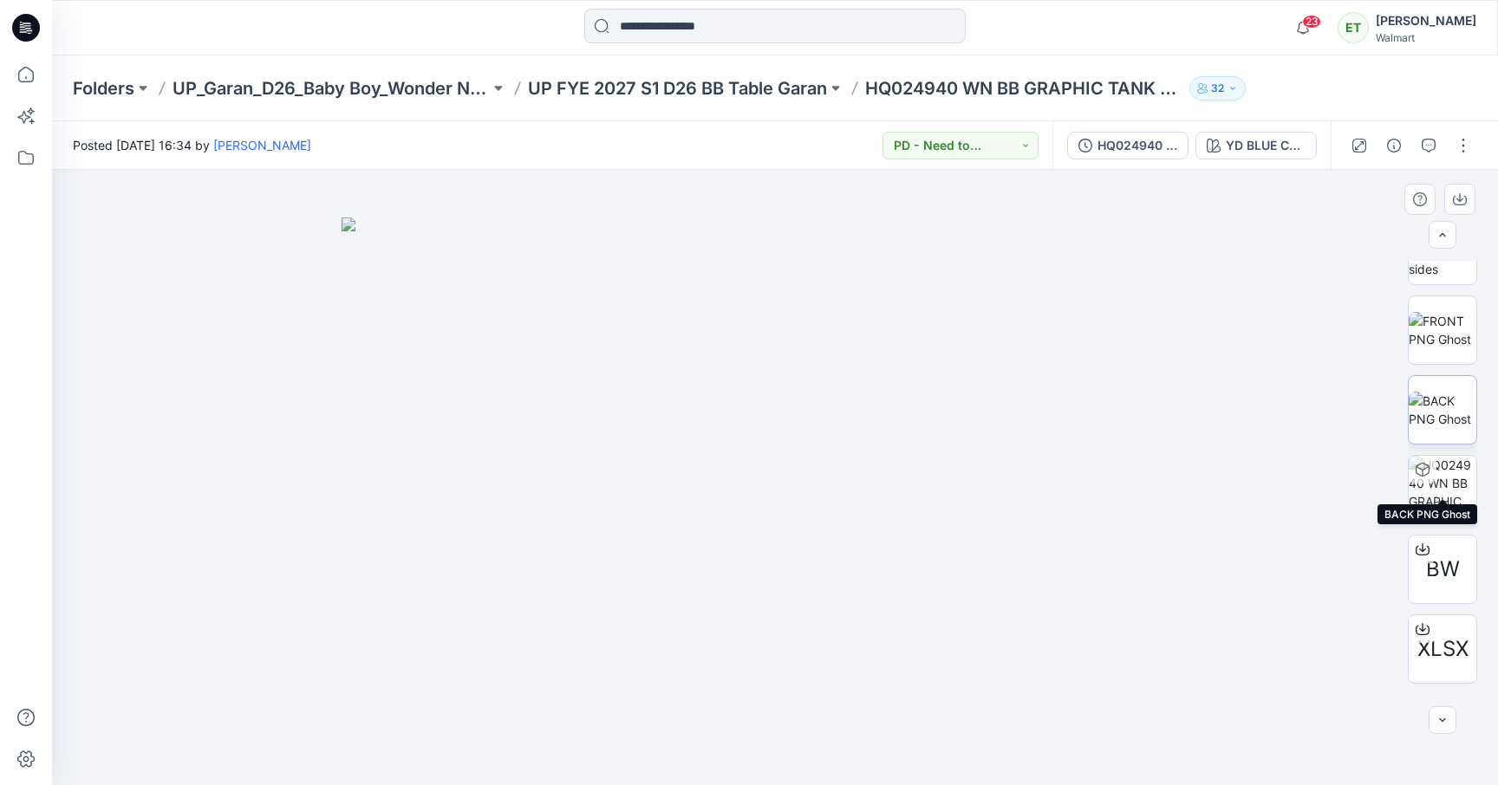
scroll to position [194, 0]
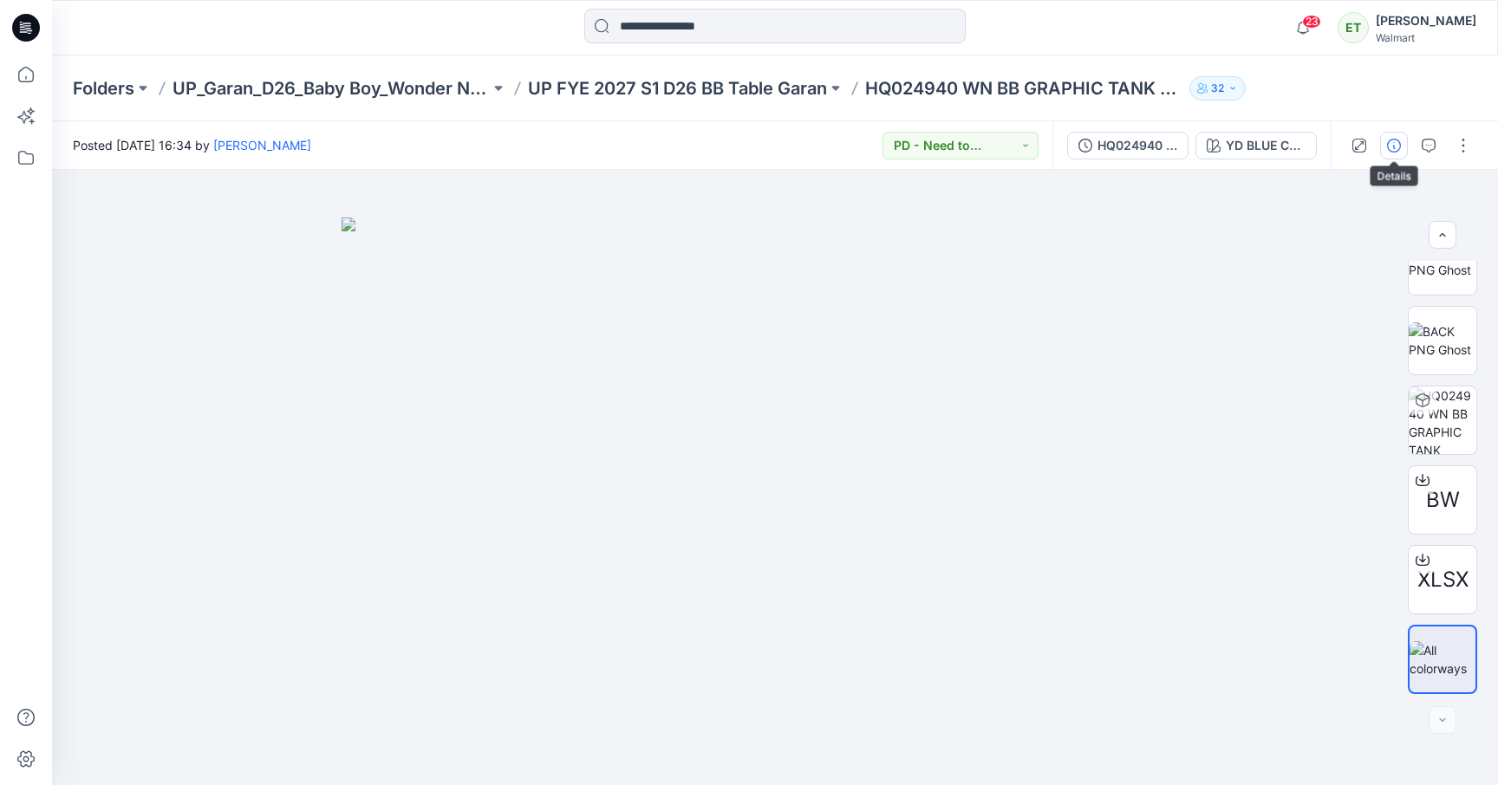
click at [1395, 149] on icon "button" at bounding box center [1394, 146] width 14 height 14
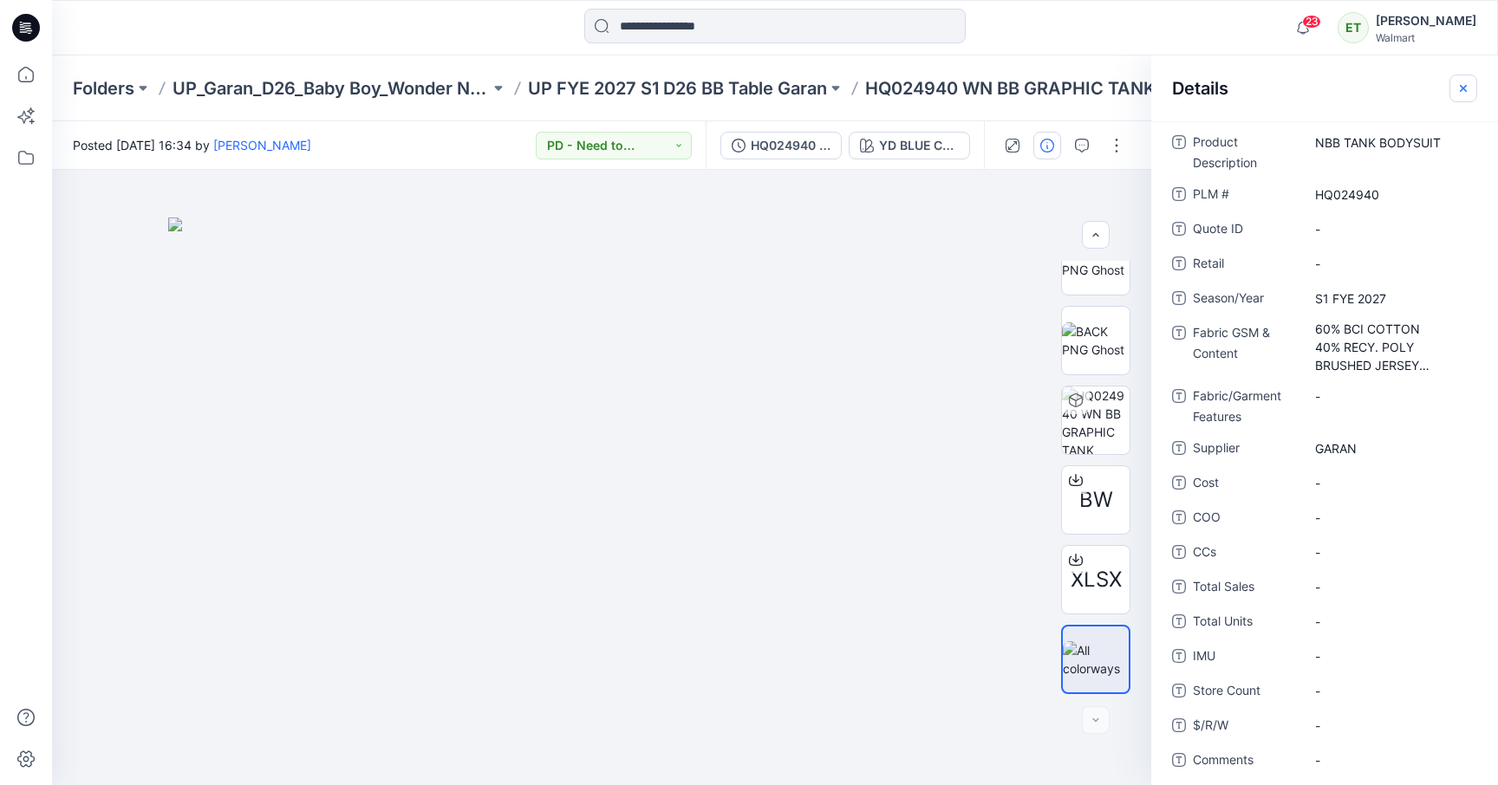
click at [1395, 90] on button "button" at bounding box center [1463, 89] width 28 height 28
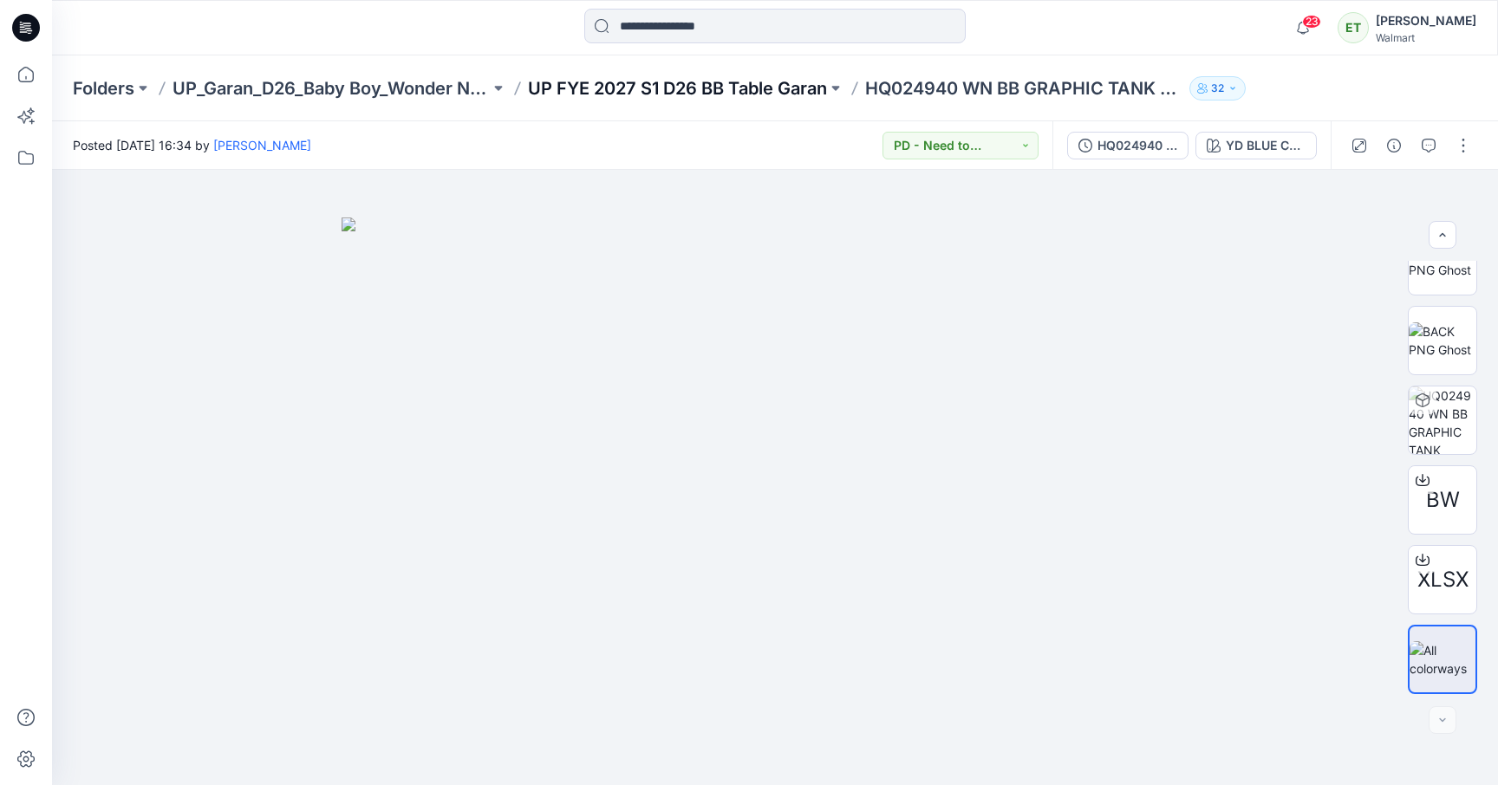
click at [754, 94] on p "UP FYE 2027 S1 D26 BB Table Garan" at bounding box center [677, 88] width 299 height 24
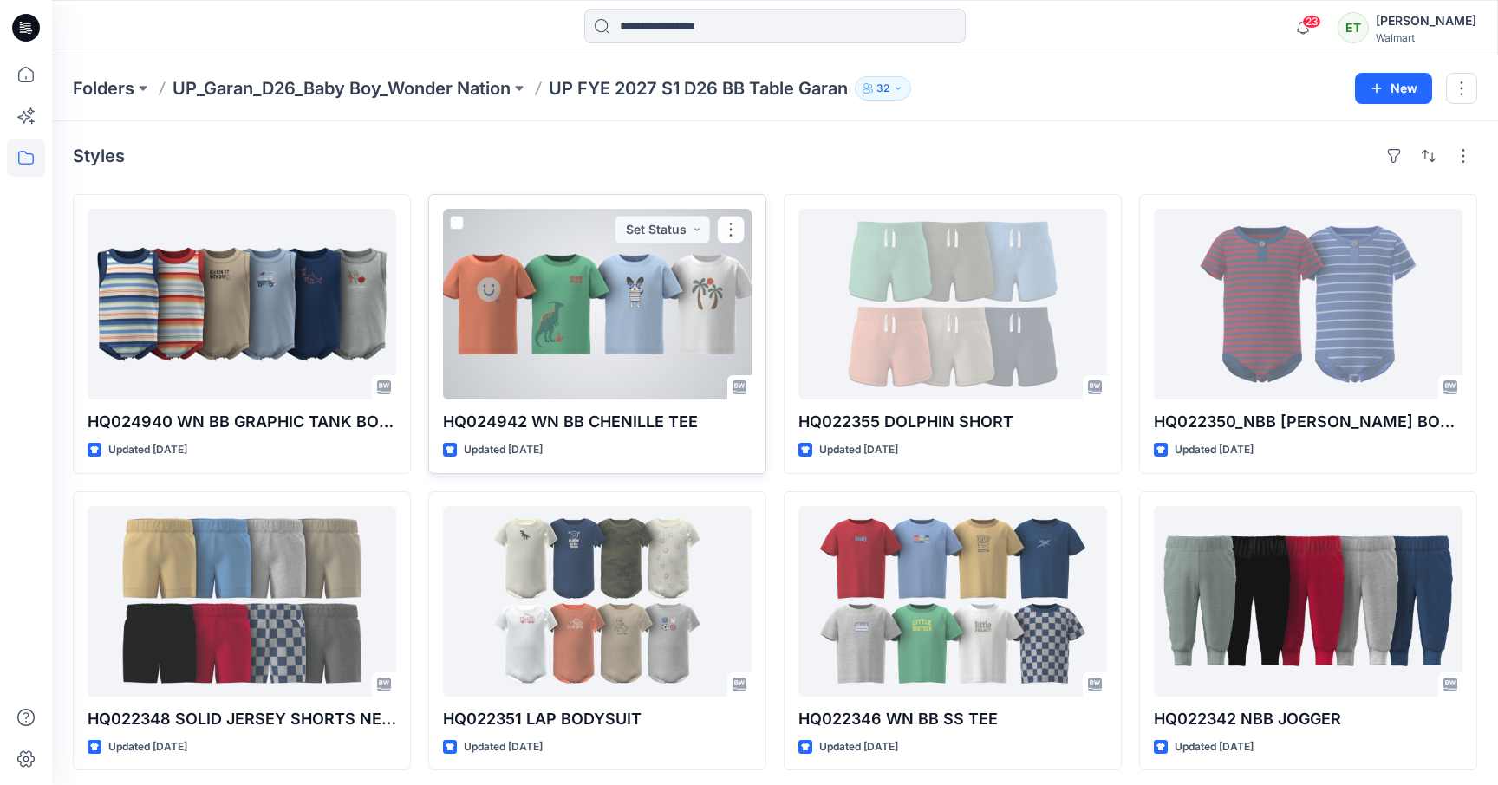
click at [630, 310] on div at bounding box center [597, 304] width 309 height 191
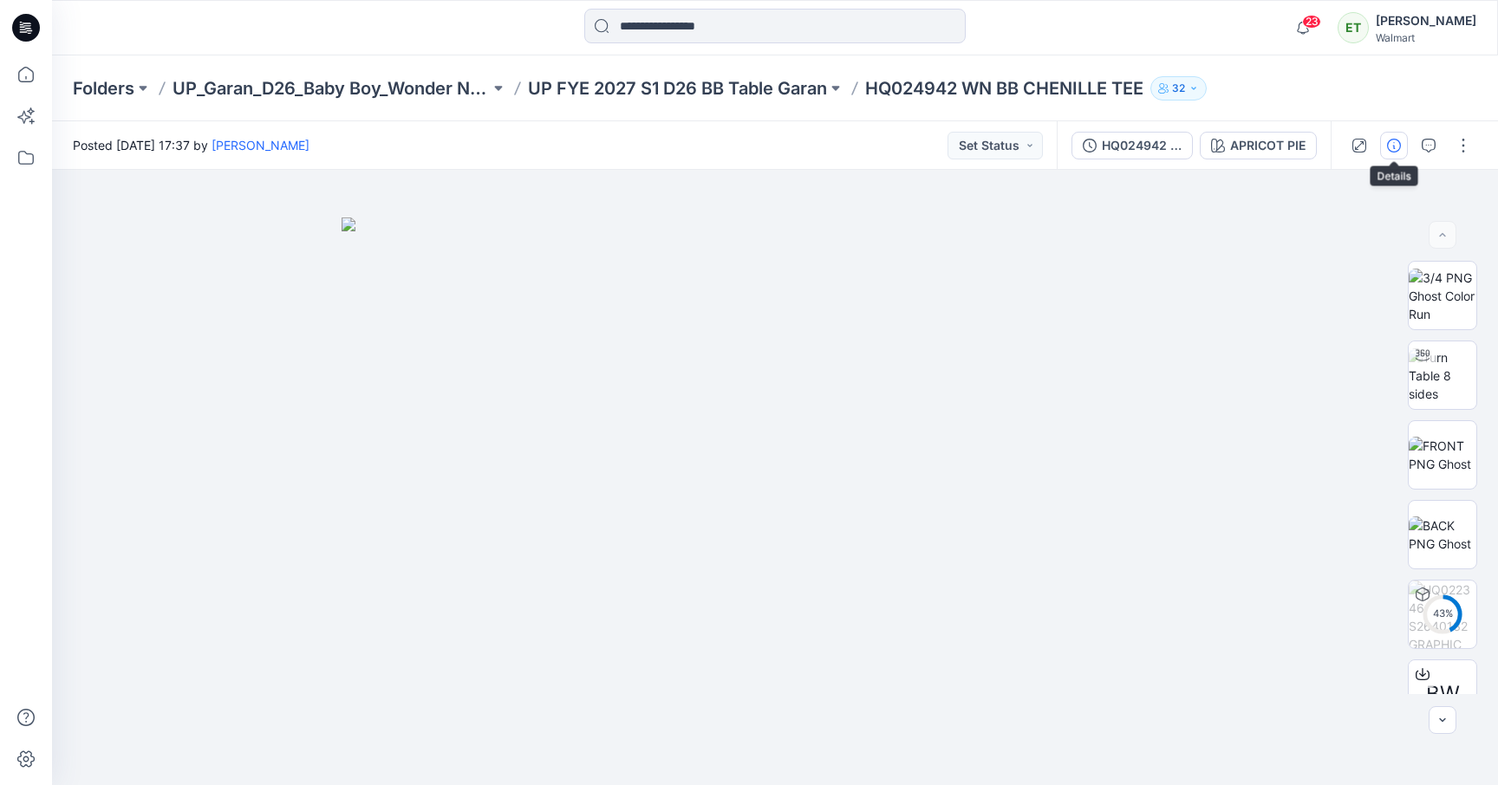
click at [1385, 134] on button "button" at bounding box center [1394, 146] width 28 height 28
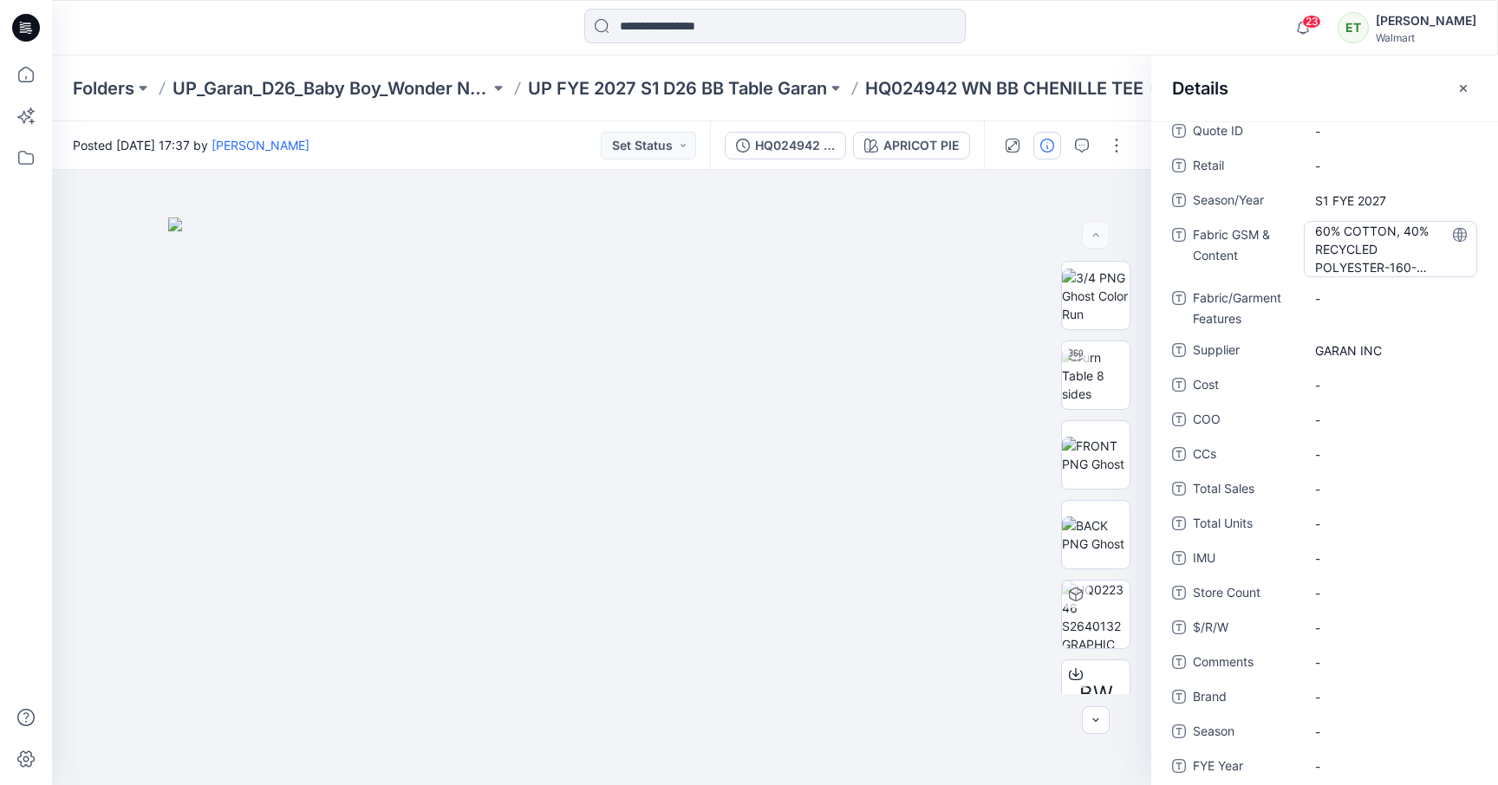
scroll to position [148, 0]
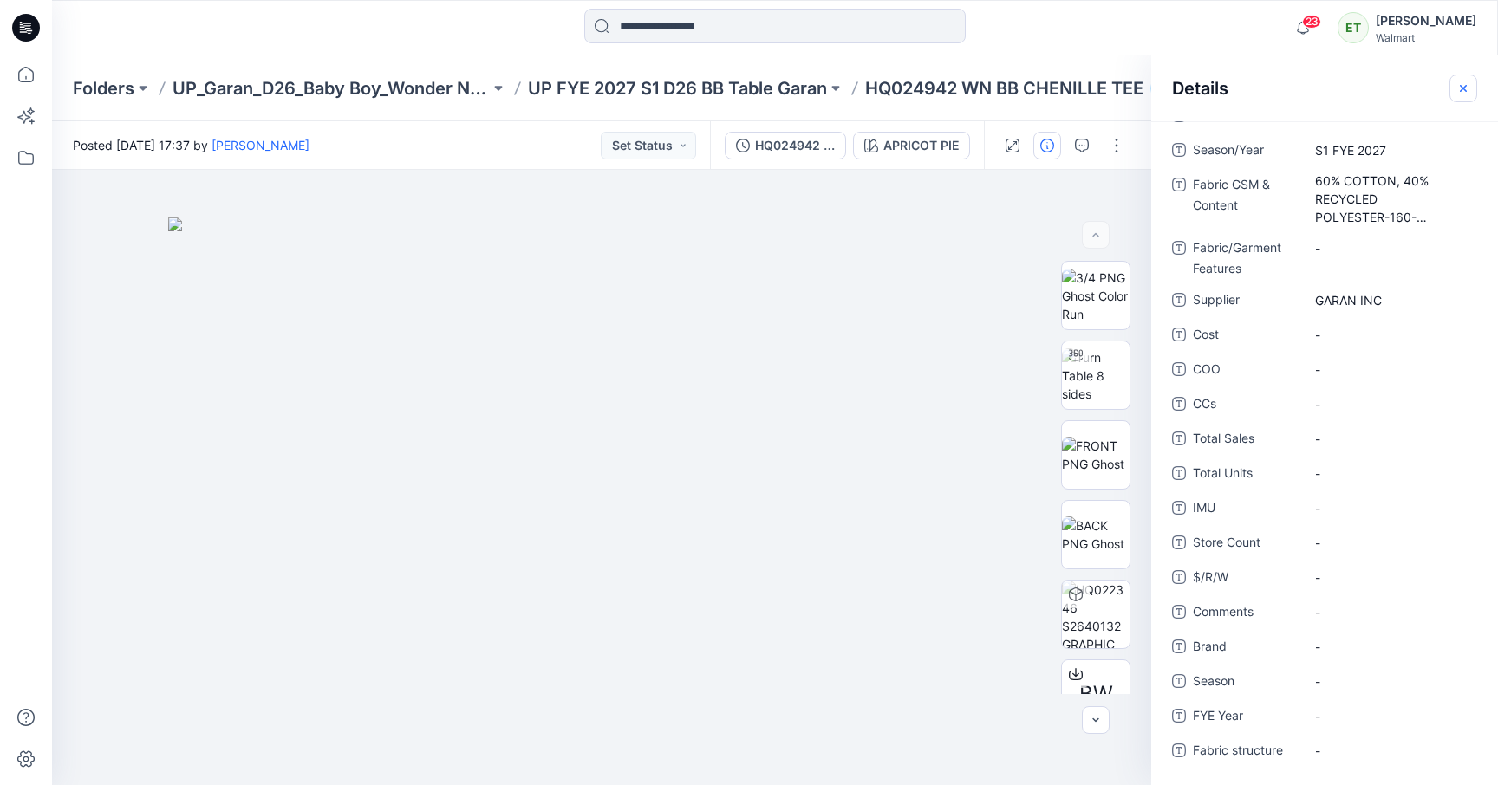
click at [1395, 84] on icon "button" at bounding box center [1463, 88] width 14 height 14
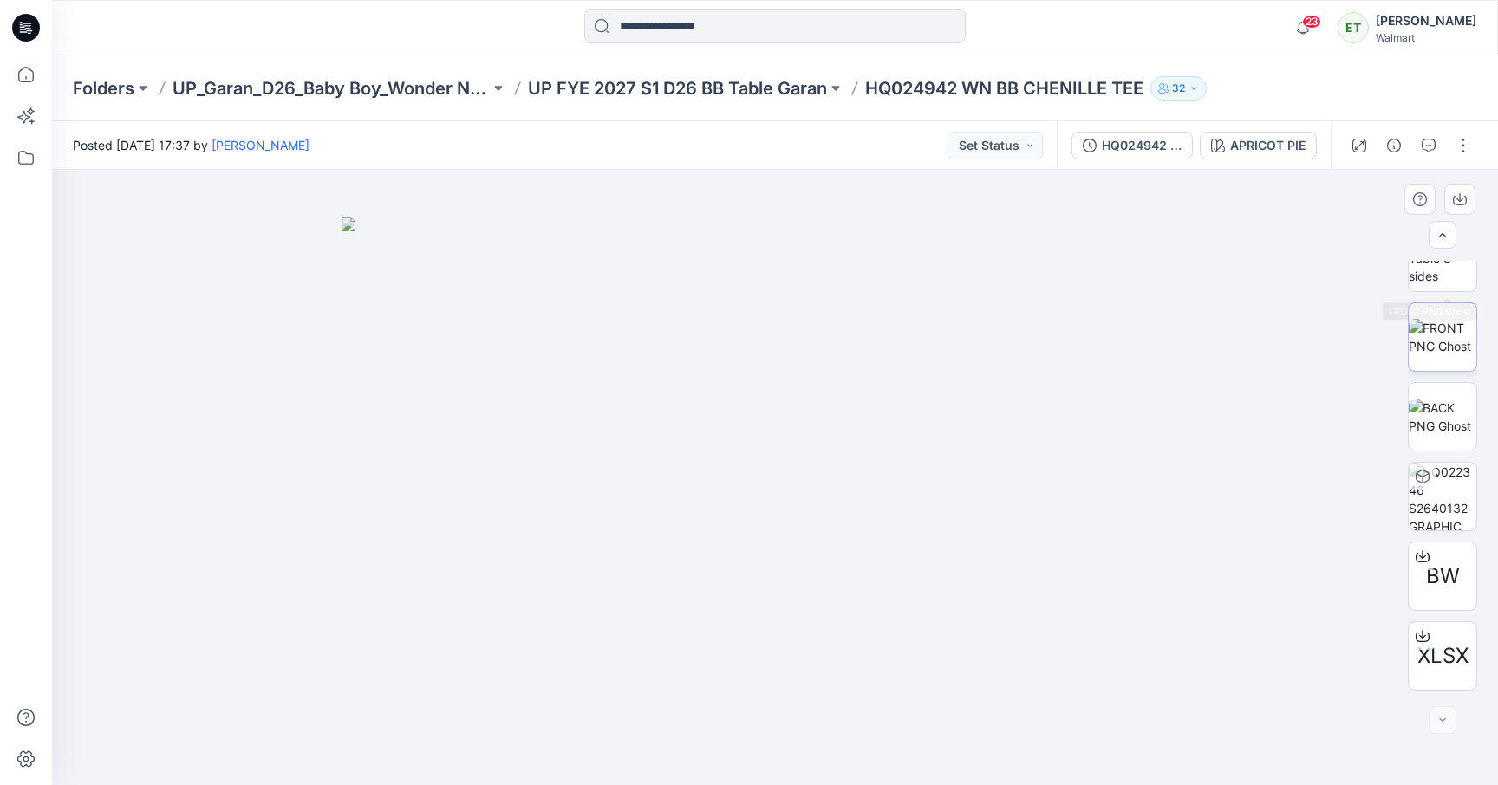
scroll to position [194, 0]
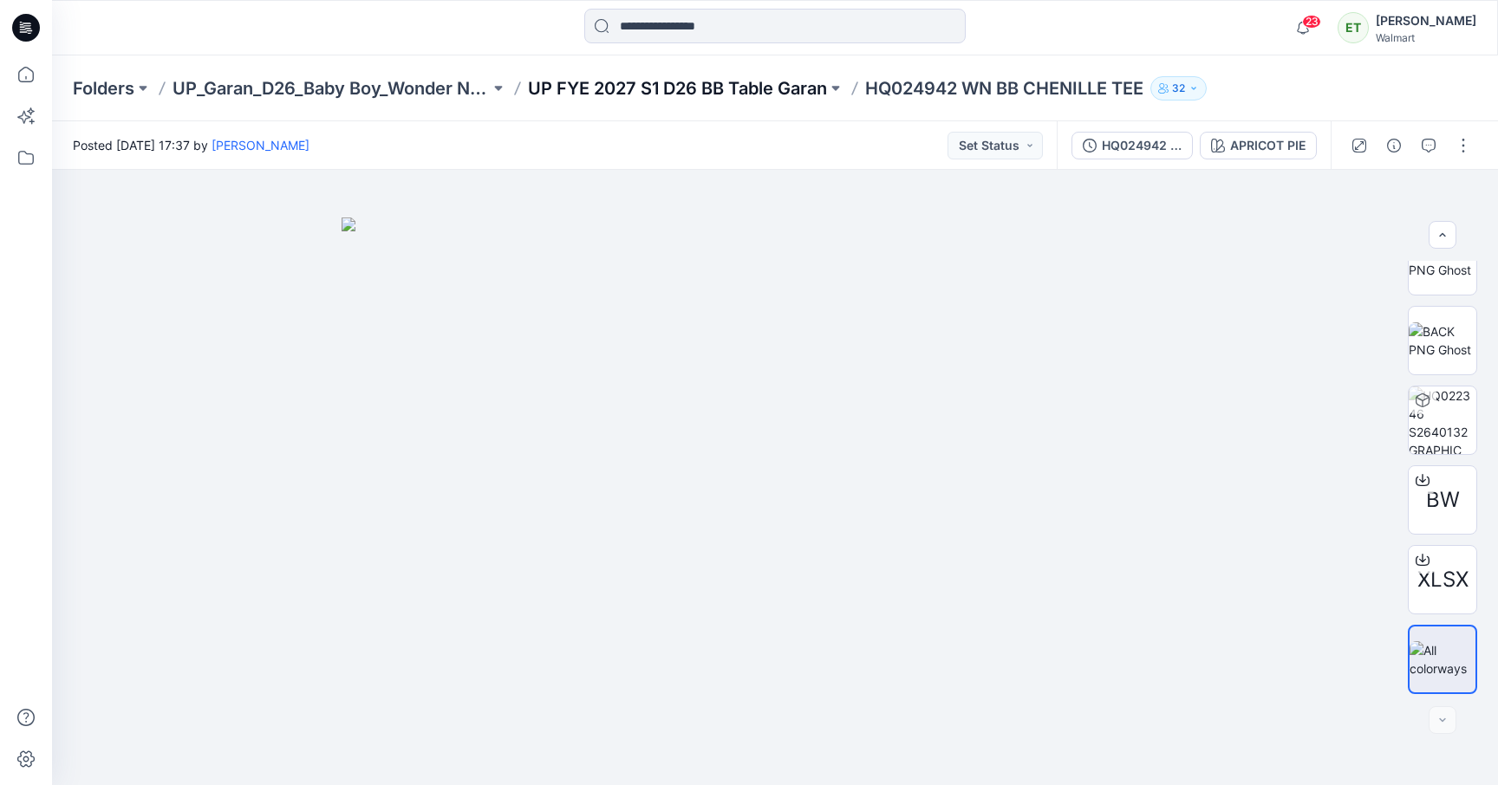
click at [722, 78] on p "UP FYE 2027 S1 D26 BB Table Garan" at bounding box center [677, 88] width 299 height 24
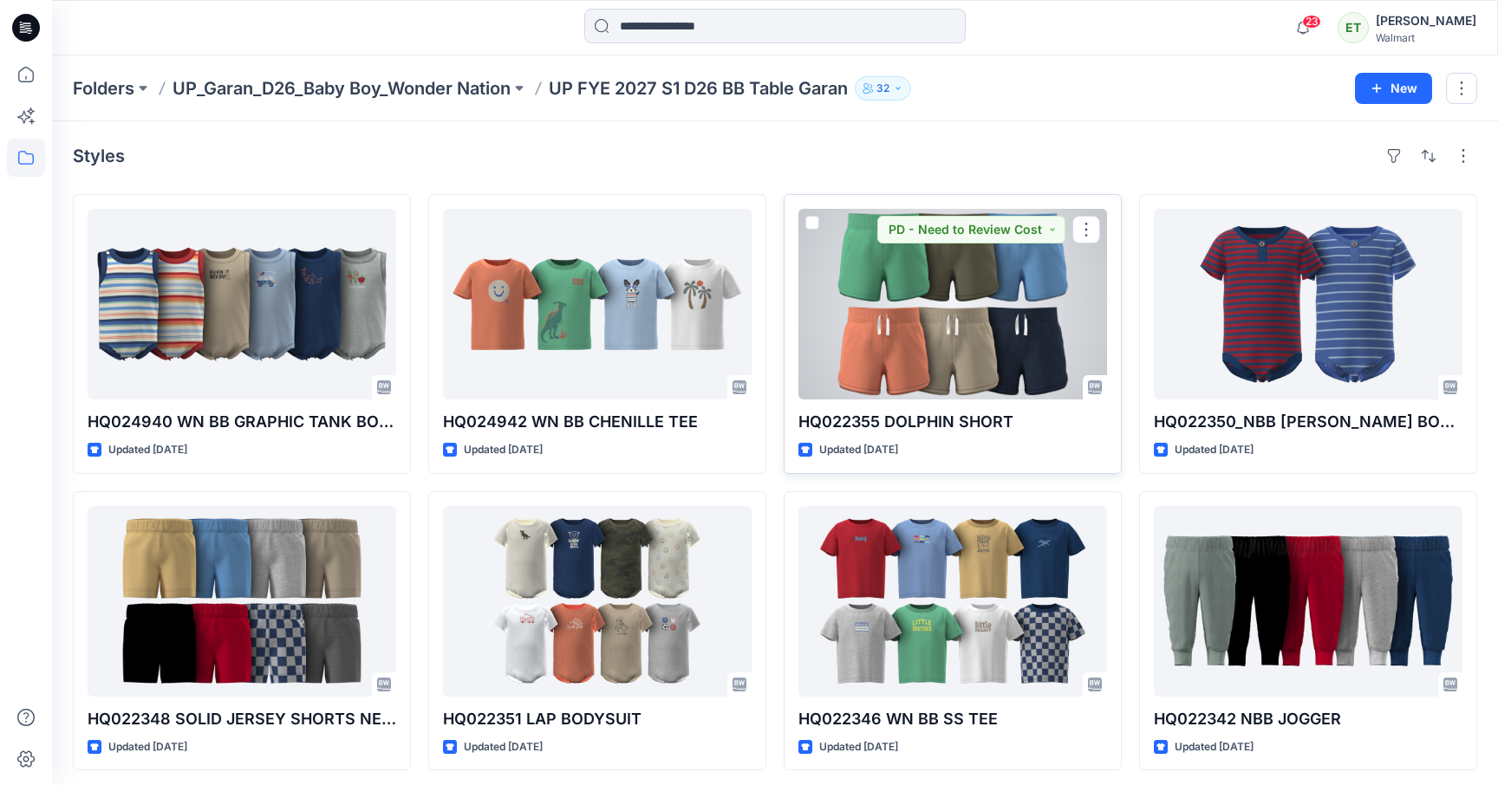
click at [932, 371] on div at bounding box center [952, 304] width 309 height 191
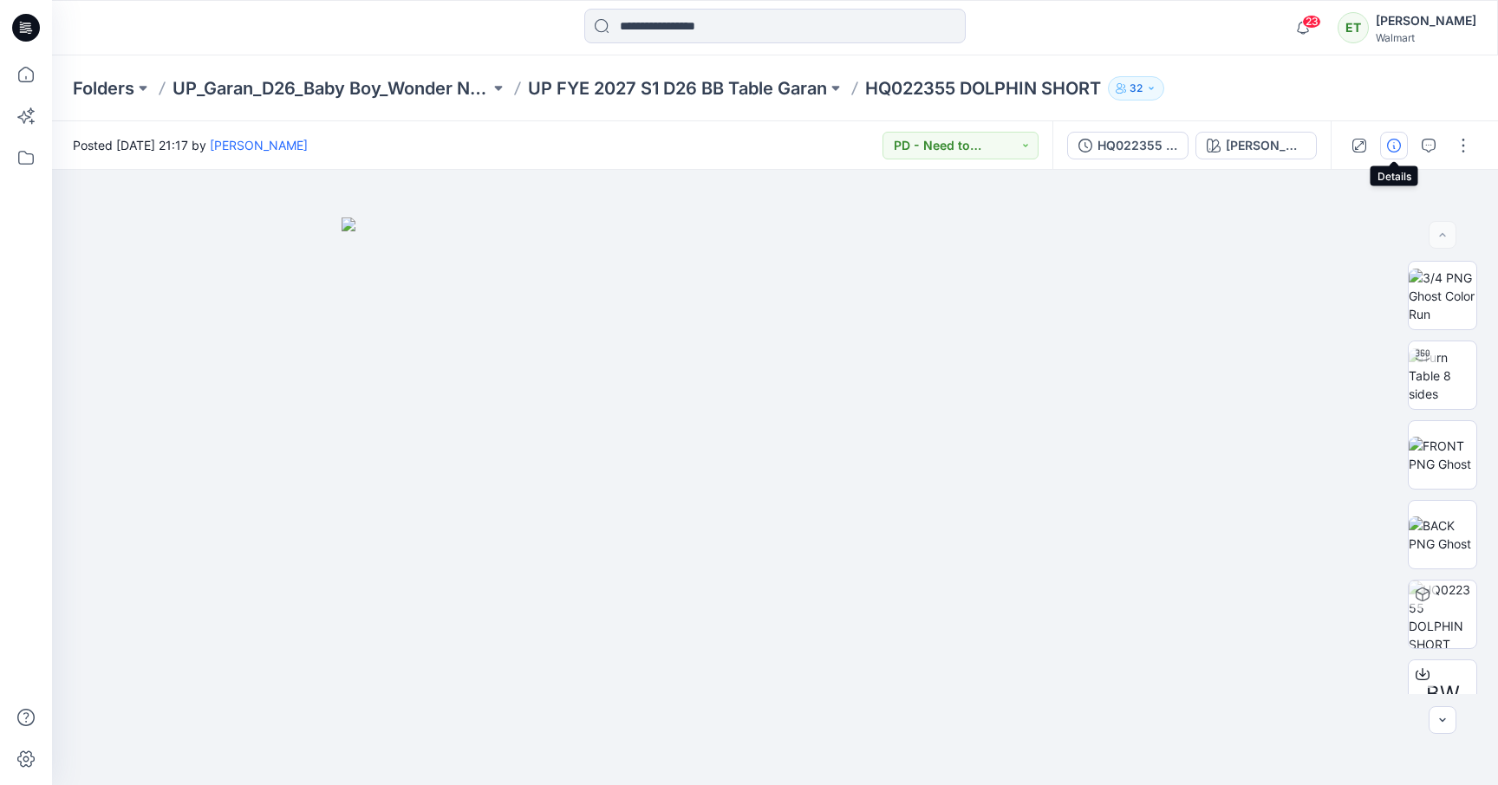
click at [1394, 146] on icon "button" at bounding box center [1394, 146] width 14 height 14
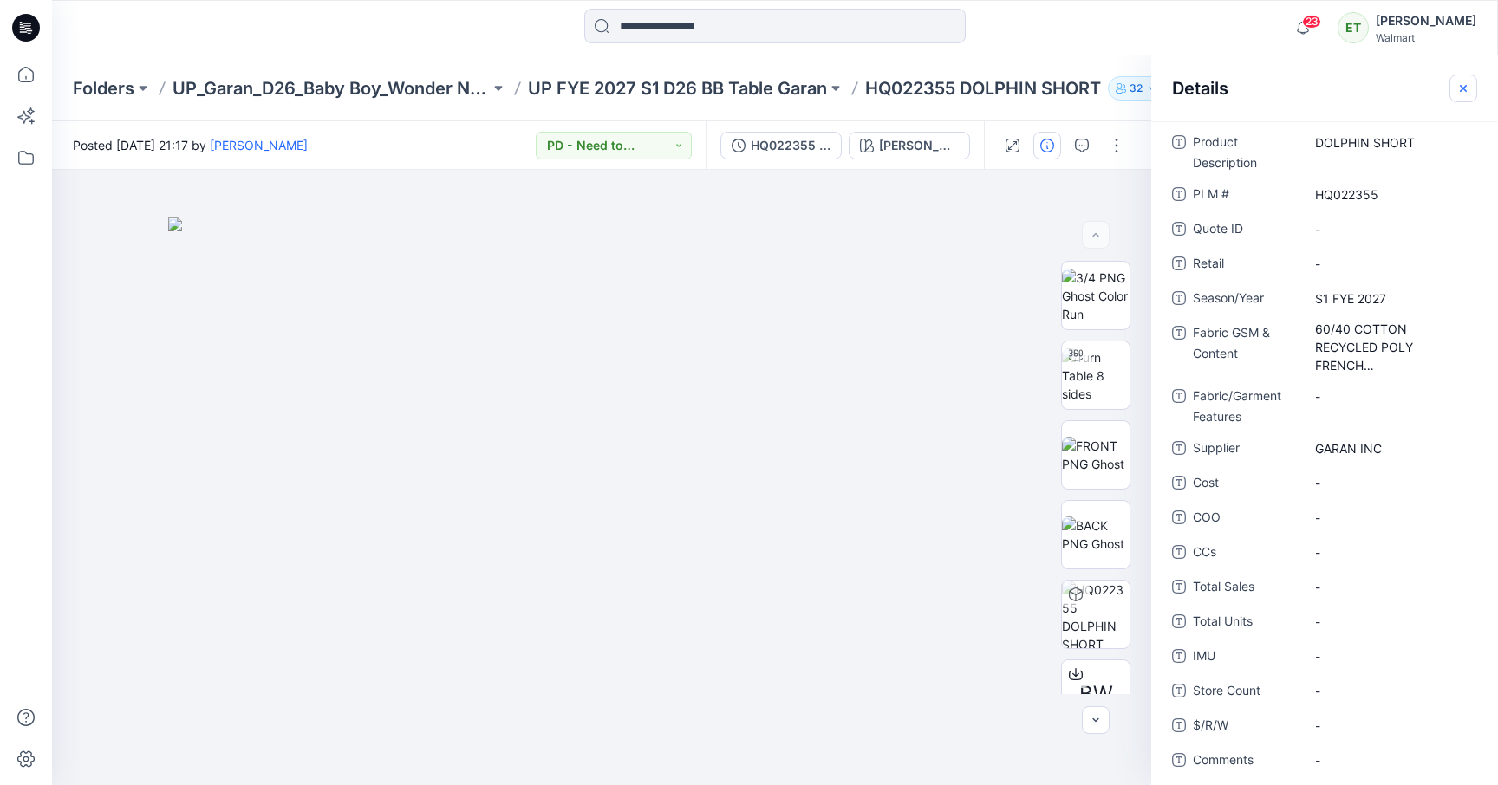
click at [1395, 81] on button "button" at bounding box center [1463, 89] width 28 height 28
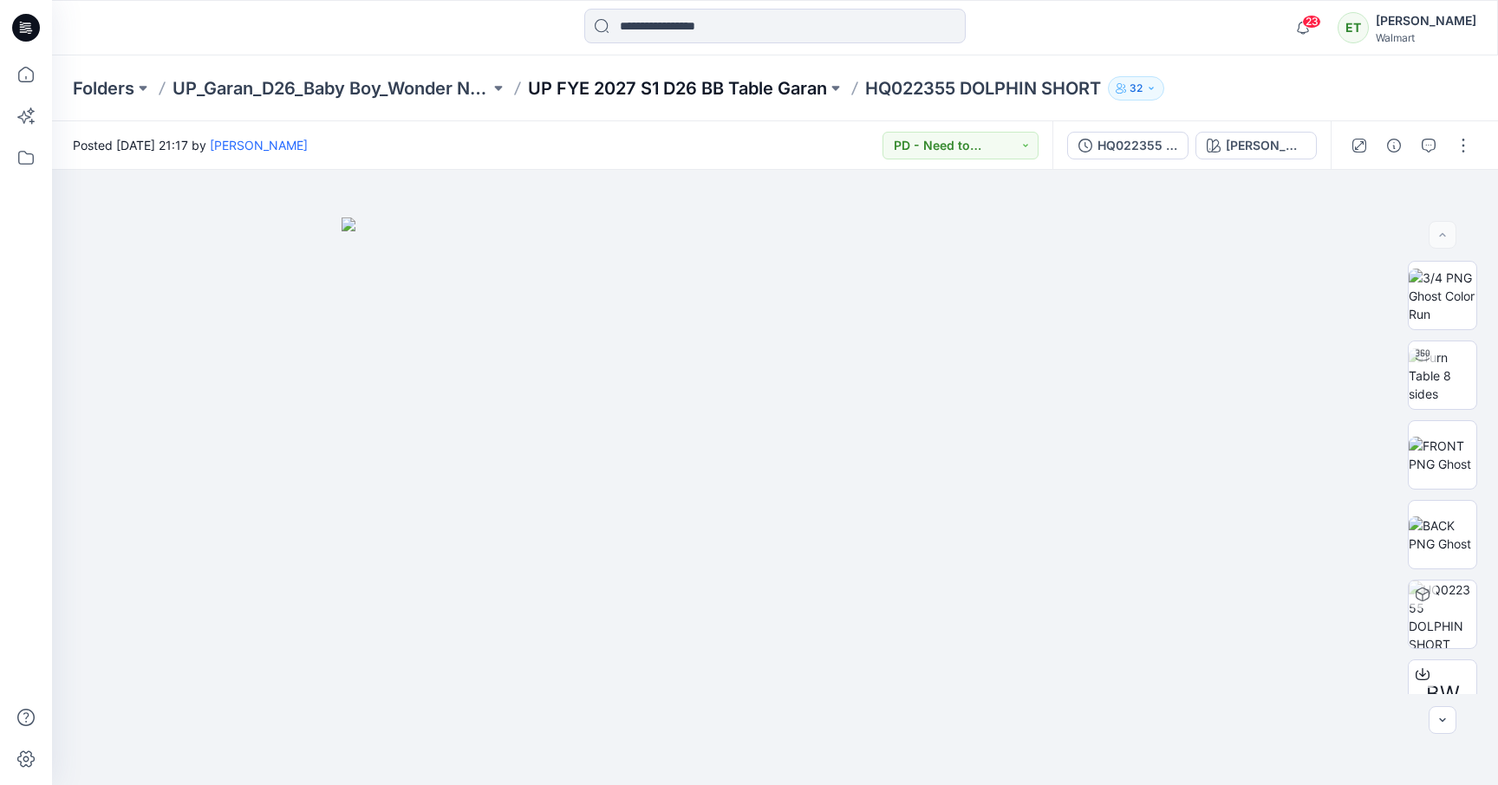
click at [772, 88] on p "UP FYE 2027 S1 D26 BB Table Garan" at bounding box center [677, 88] width 299 height 24
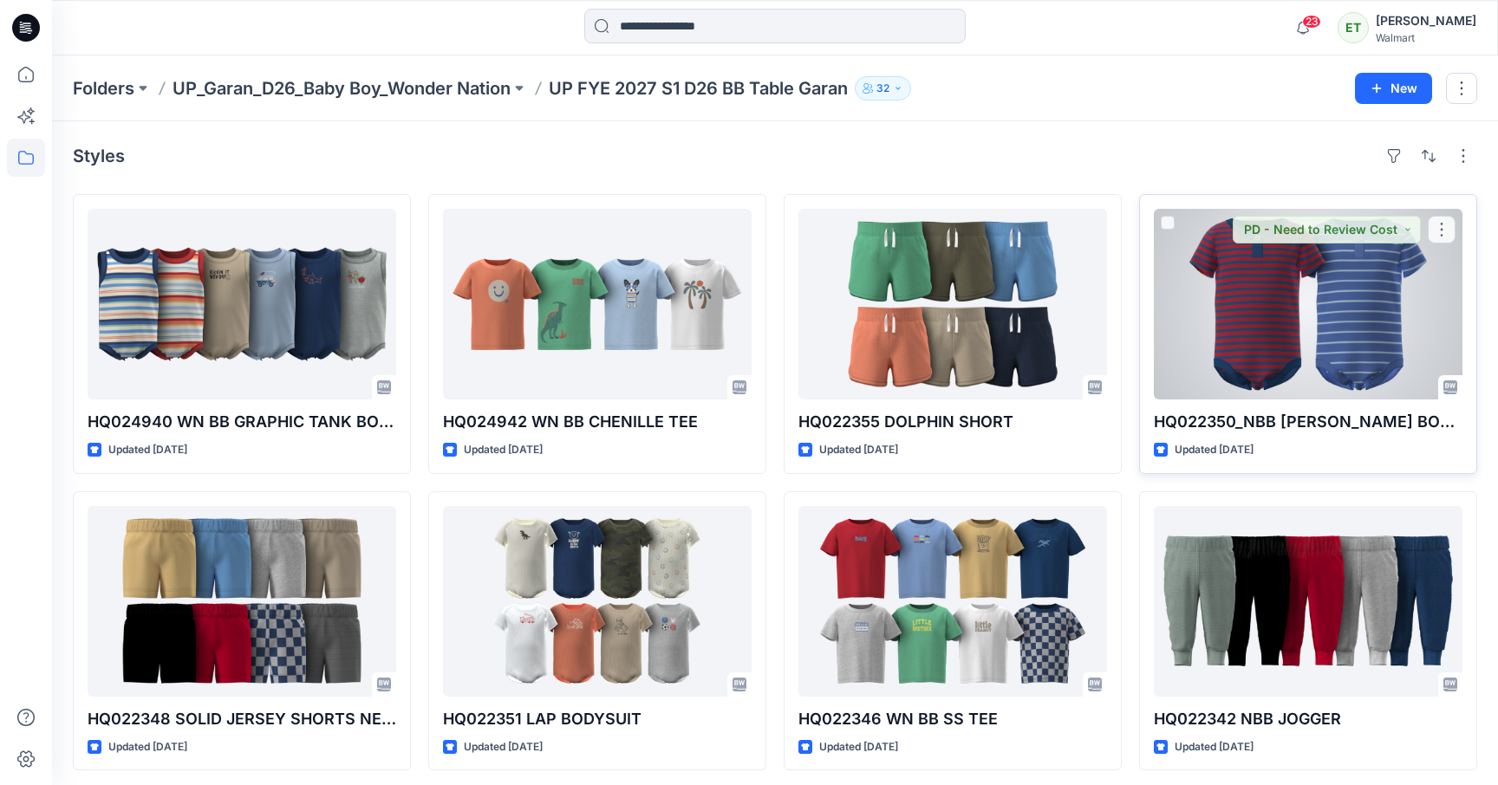
click at [1250, 333] on div at bounding box center [1308, 304] width 309 height 191
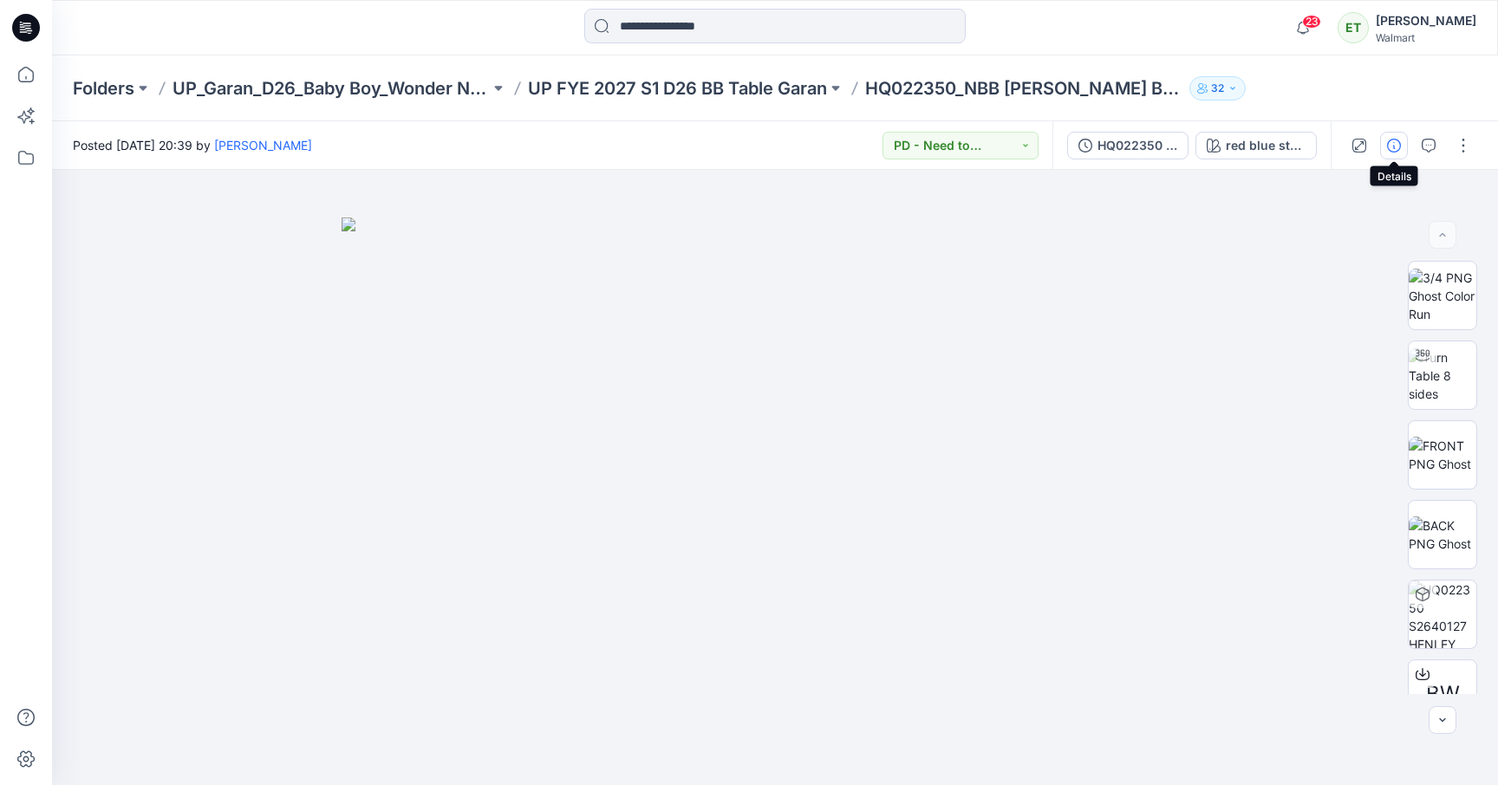
click at [1395, 156] on button "button" at bounding box center [1394, 146] width 28 height 28
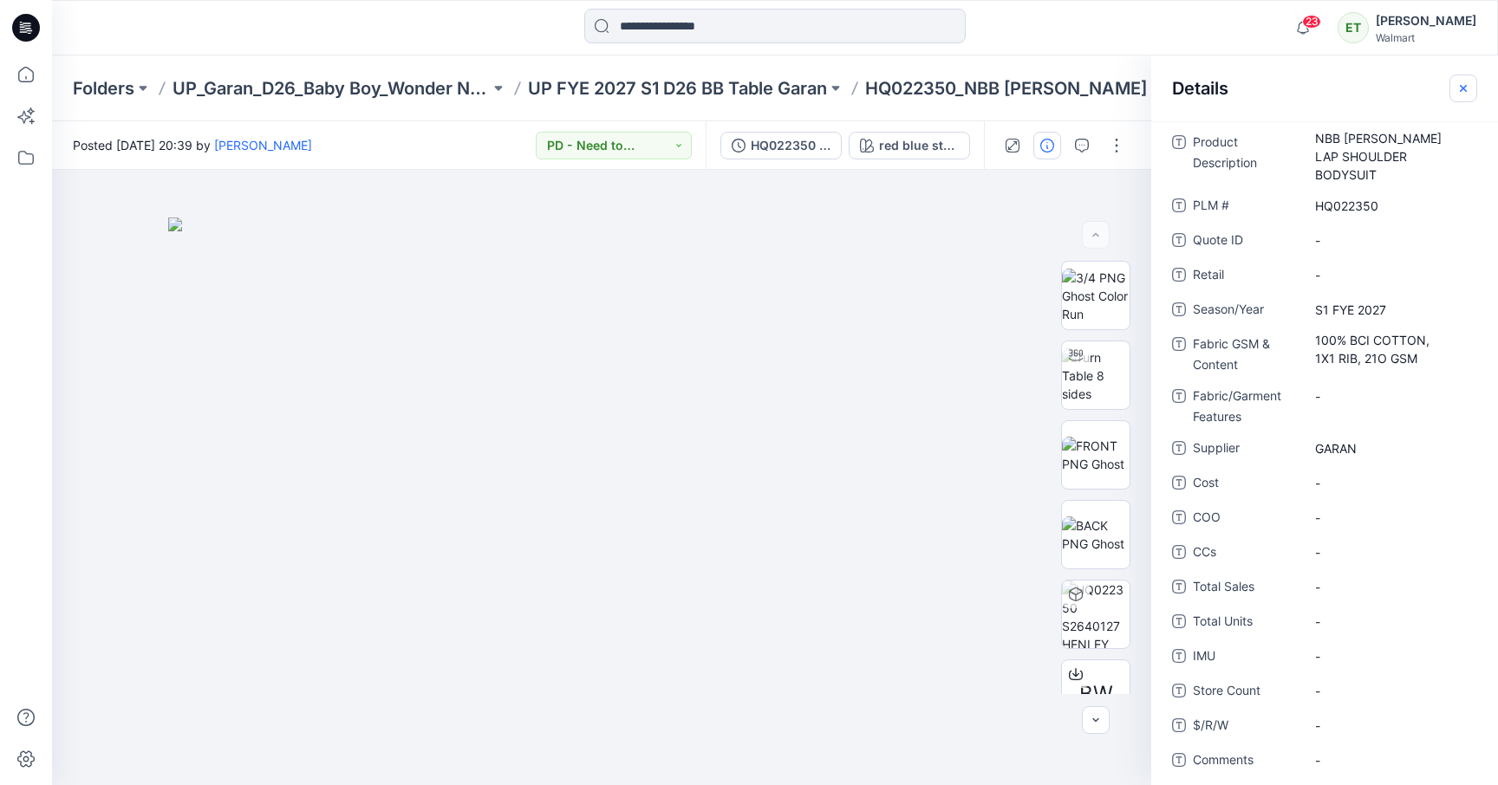
click at [1395, 78] on button "button" at bounding box center [1463, 89] width 28 height 28
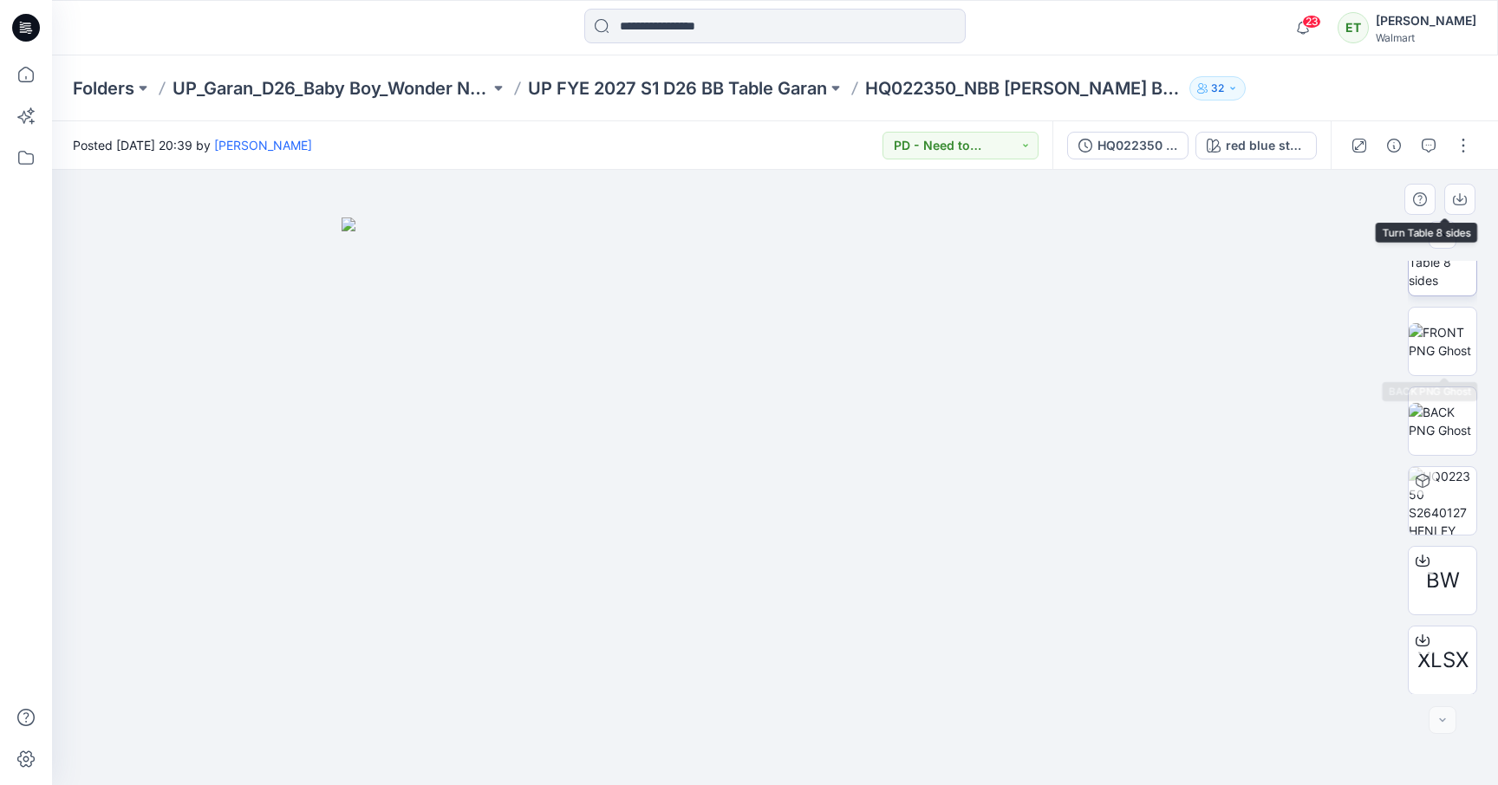
scroll to position [194, 0]
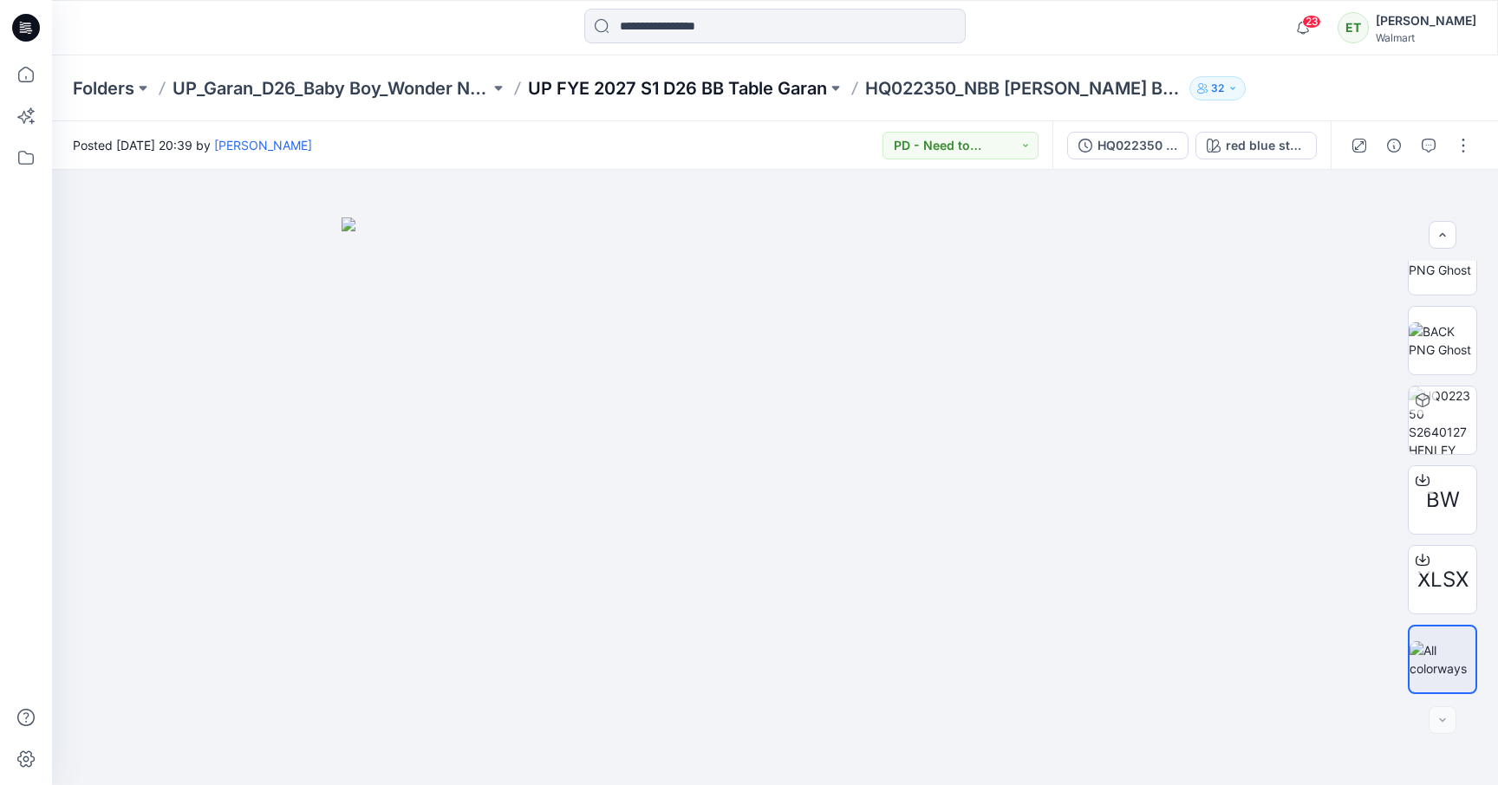
click at [750, 94] on p "UP FYE 2027 S1 D26 BB Table Garan" at bounding box center [677, 88] width 299 height 24
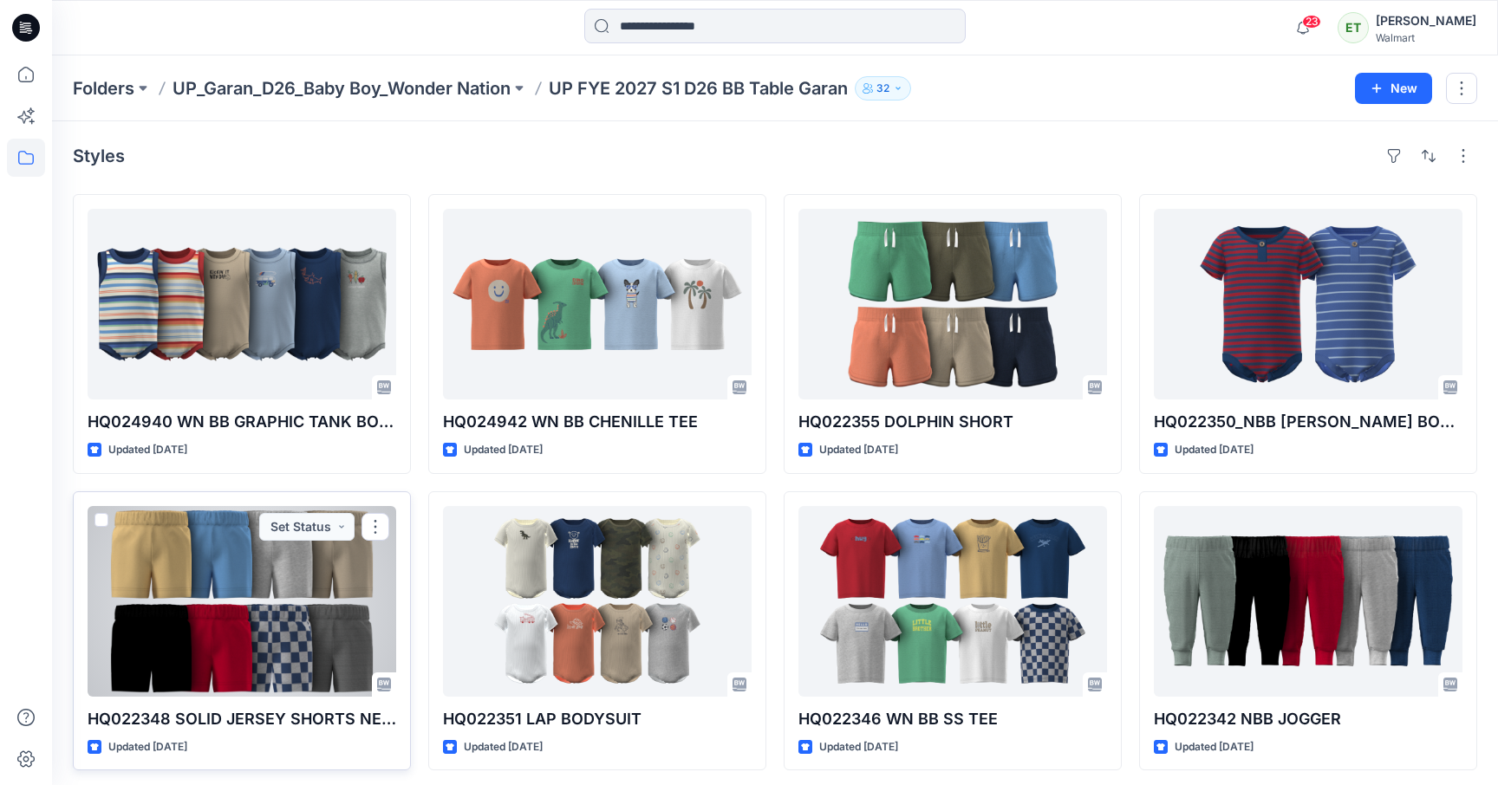
click at [262, 555] on div at bounding box center [242, 601] width 309 height 191
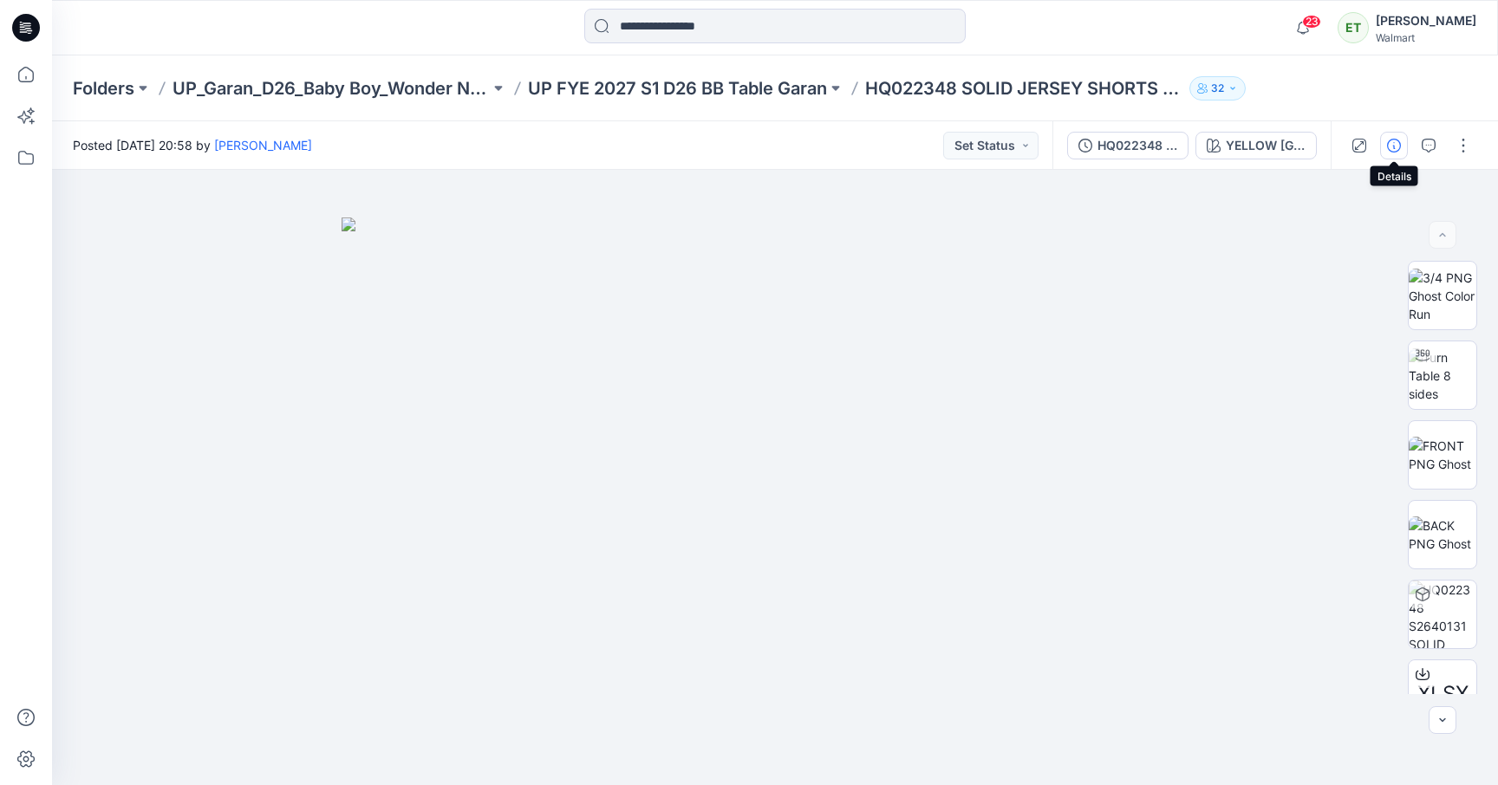
click at [1389, 152] on button "button" at bounding box center [1394, 146] width 28 height 28
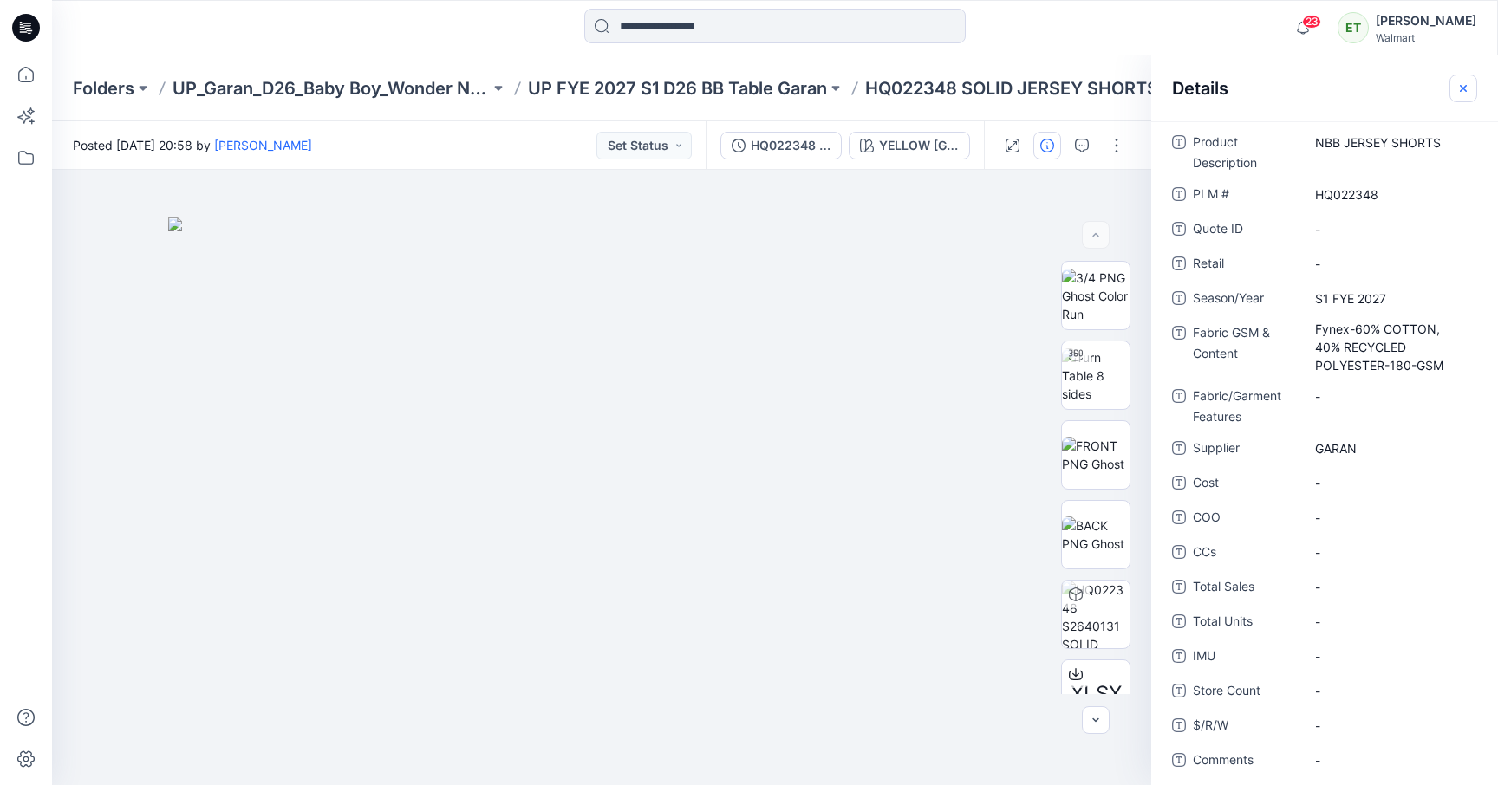
click at [1395, 94] on button "button" at bounding box center [1463, 89] width 28 height 28
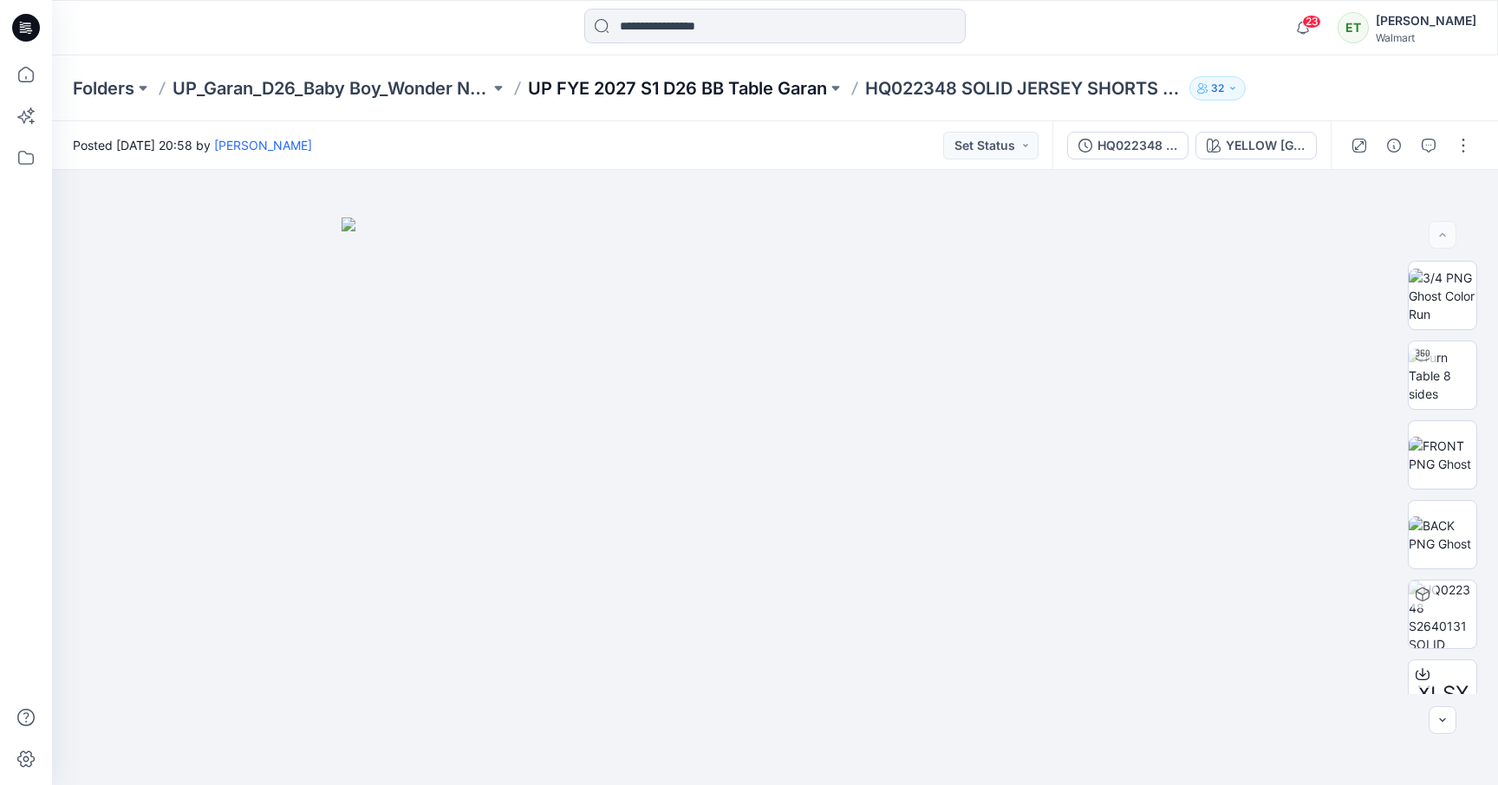
click at [667, 76] on p "UP FYE 2027 S1 D26 BB Table Garan" at bounding box center [677, 88] width 299 height 24
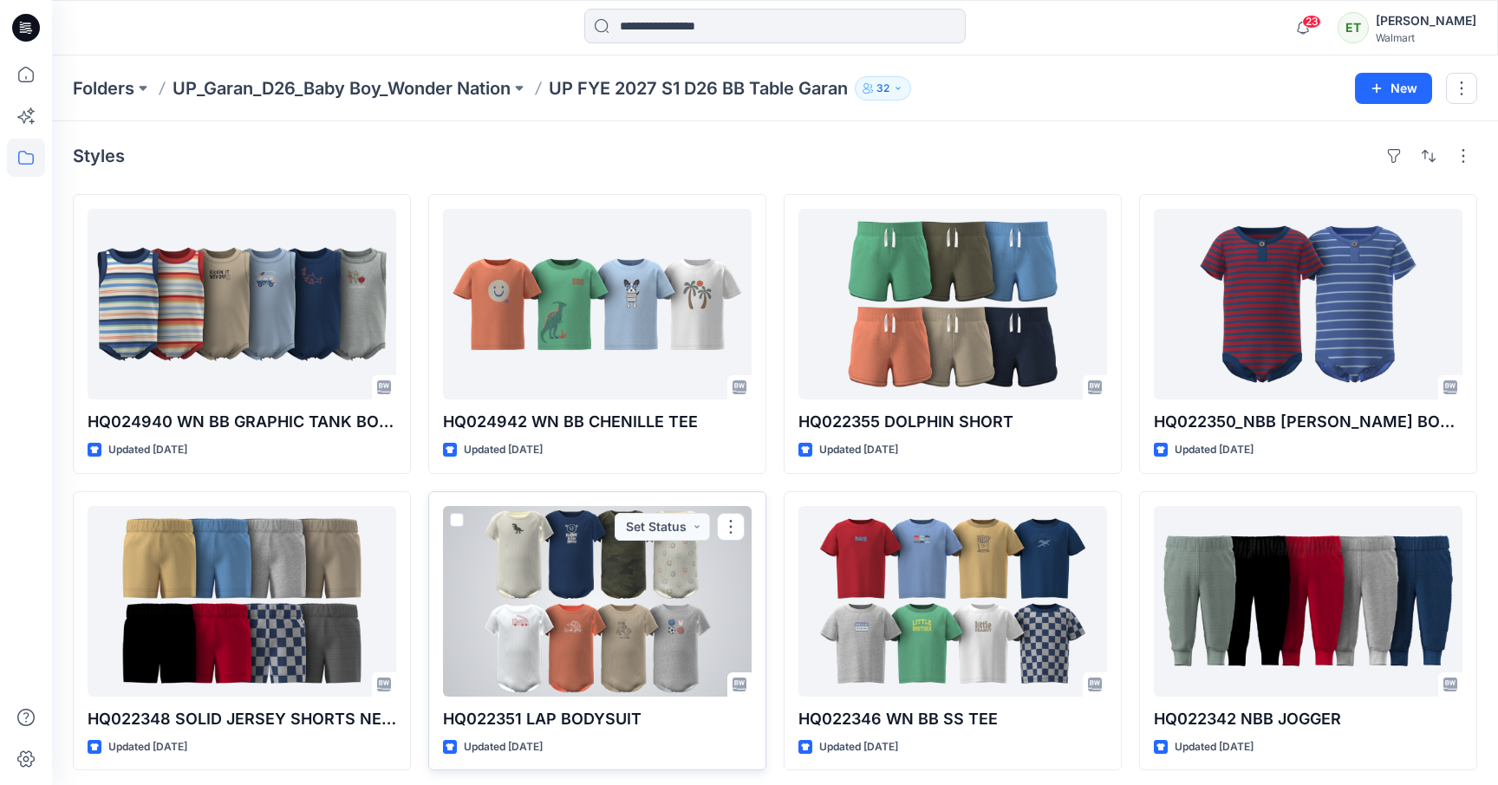
click at [576, 653] on div at bounding box center [597, 601] width 309 height 191
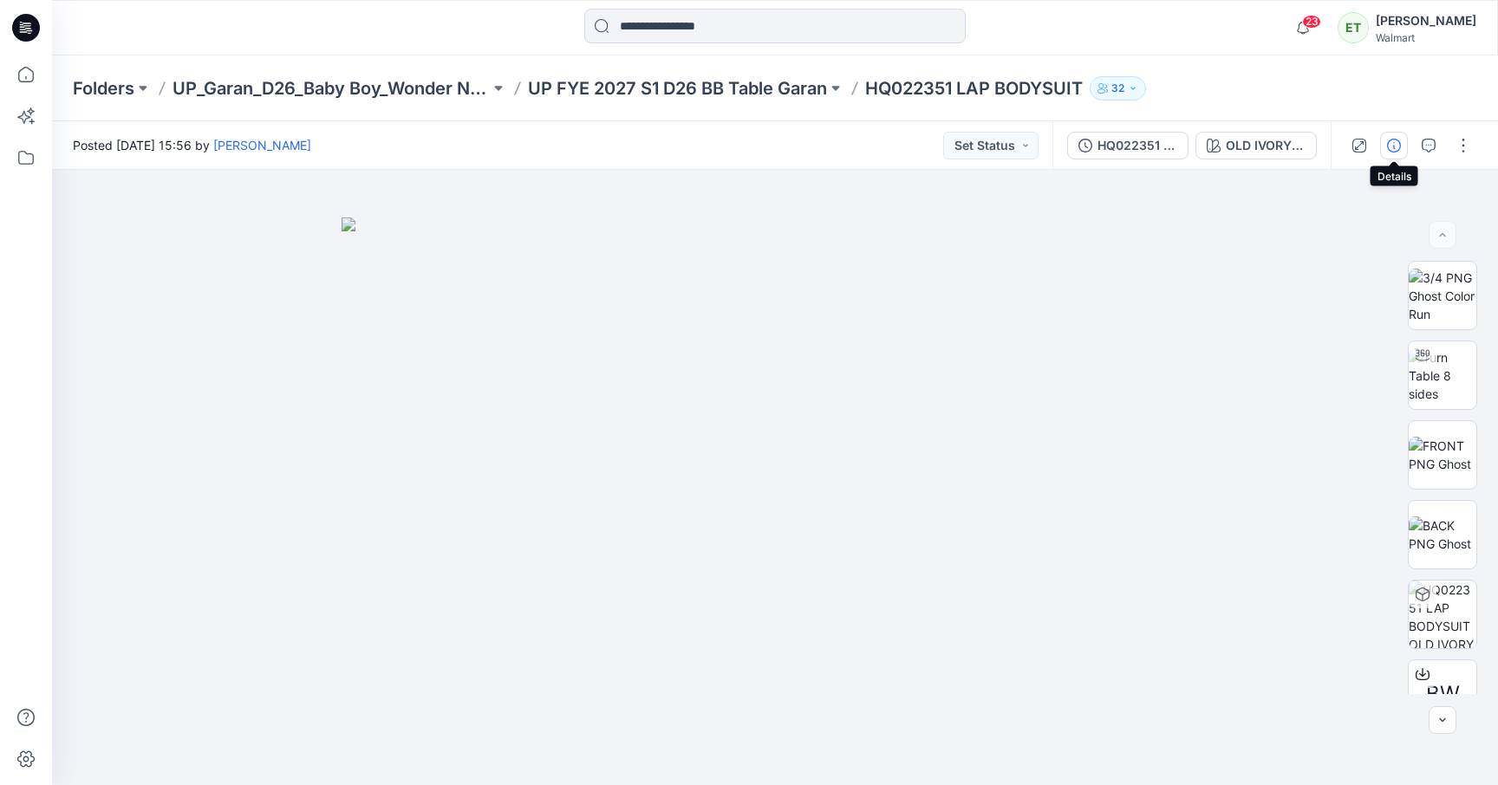
click at [1389, 153] on button "button" at bounding box center [1394, 146] width 28 height 28
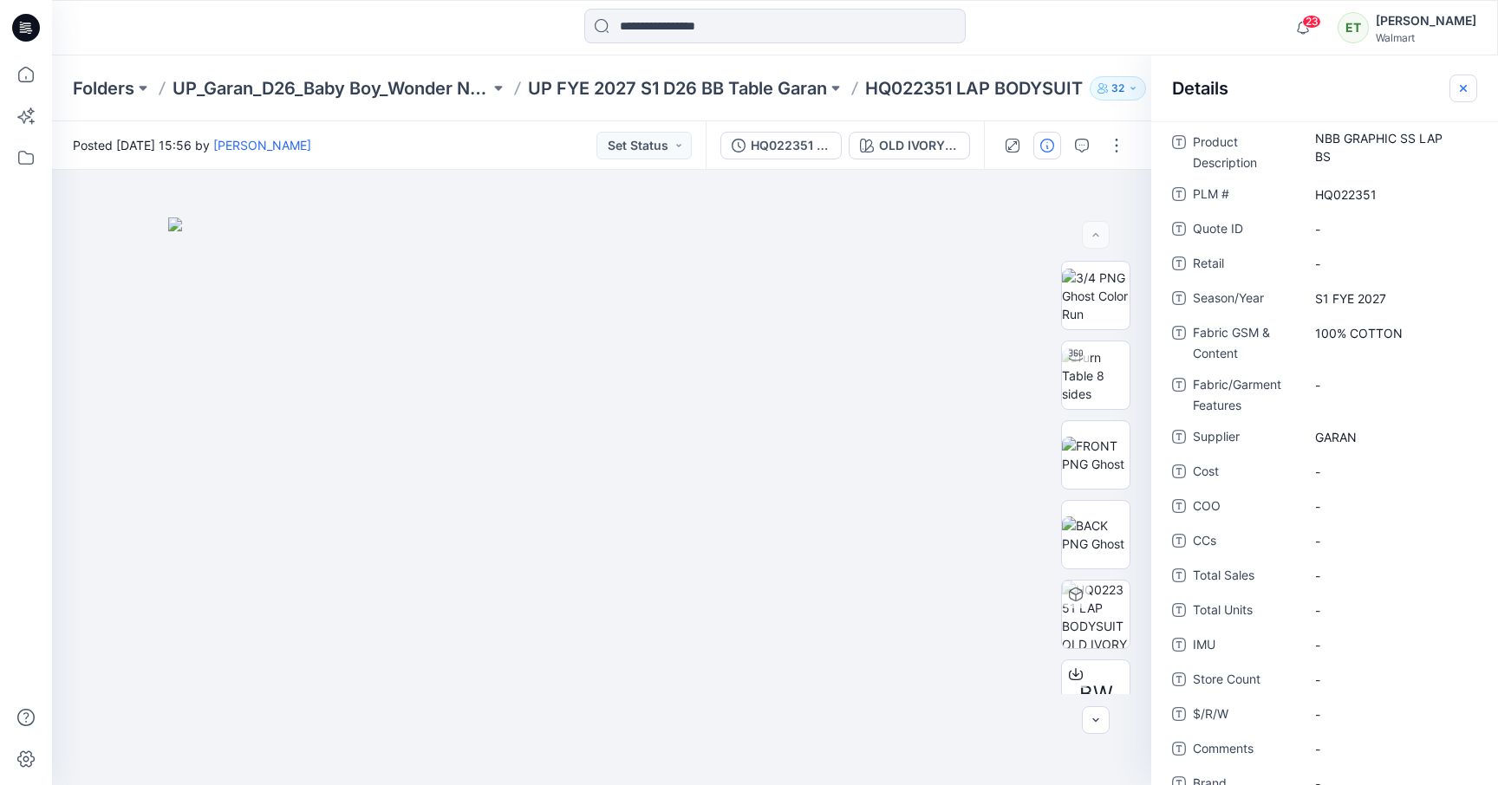
click at [1395, 99] on button "button" at bounding box center [1463, 89] width 28 height 28
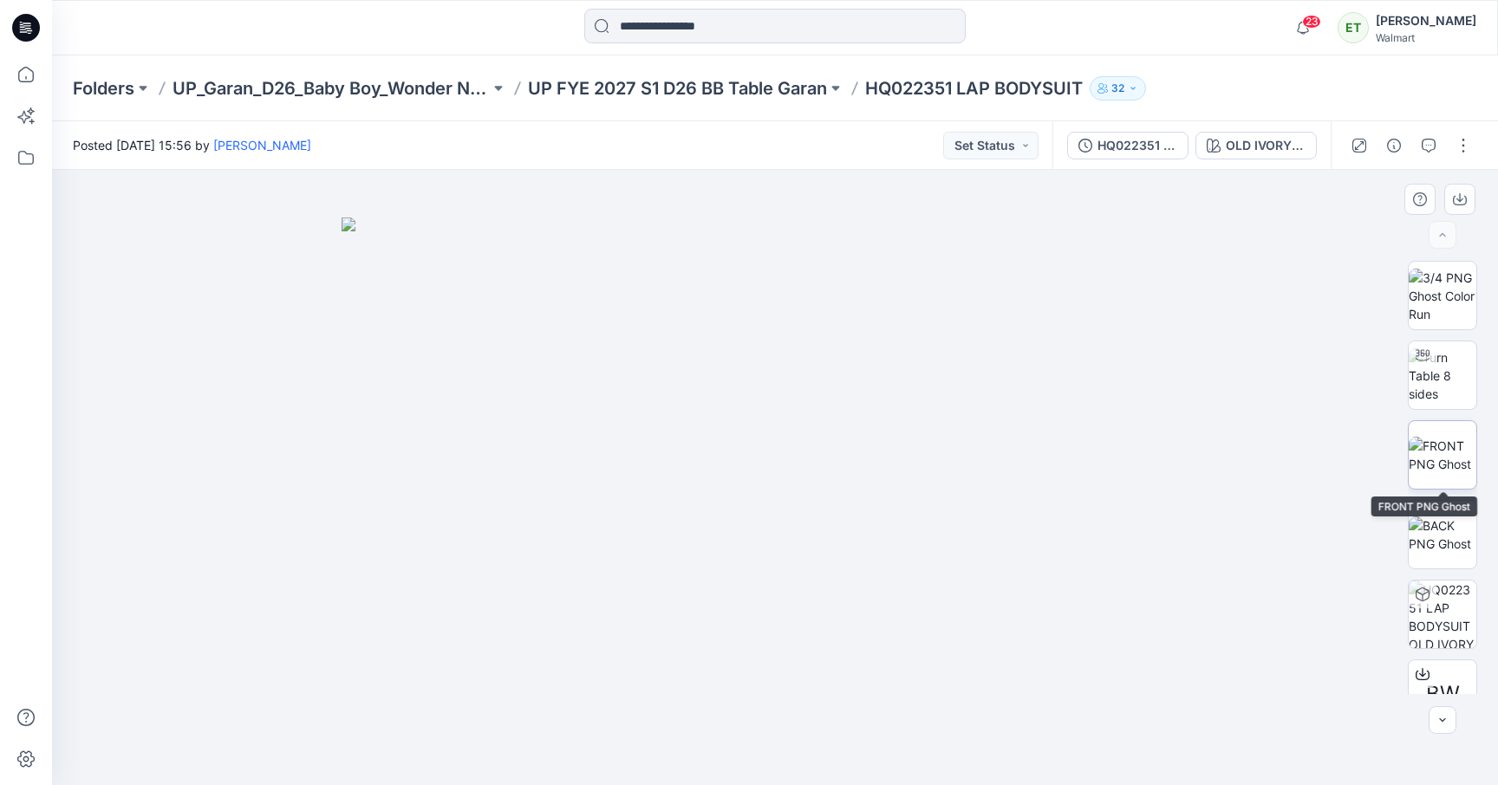
scroll to position [194, 0]
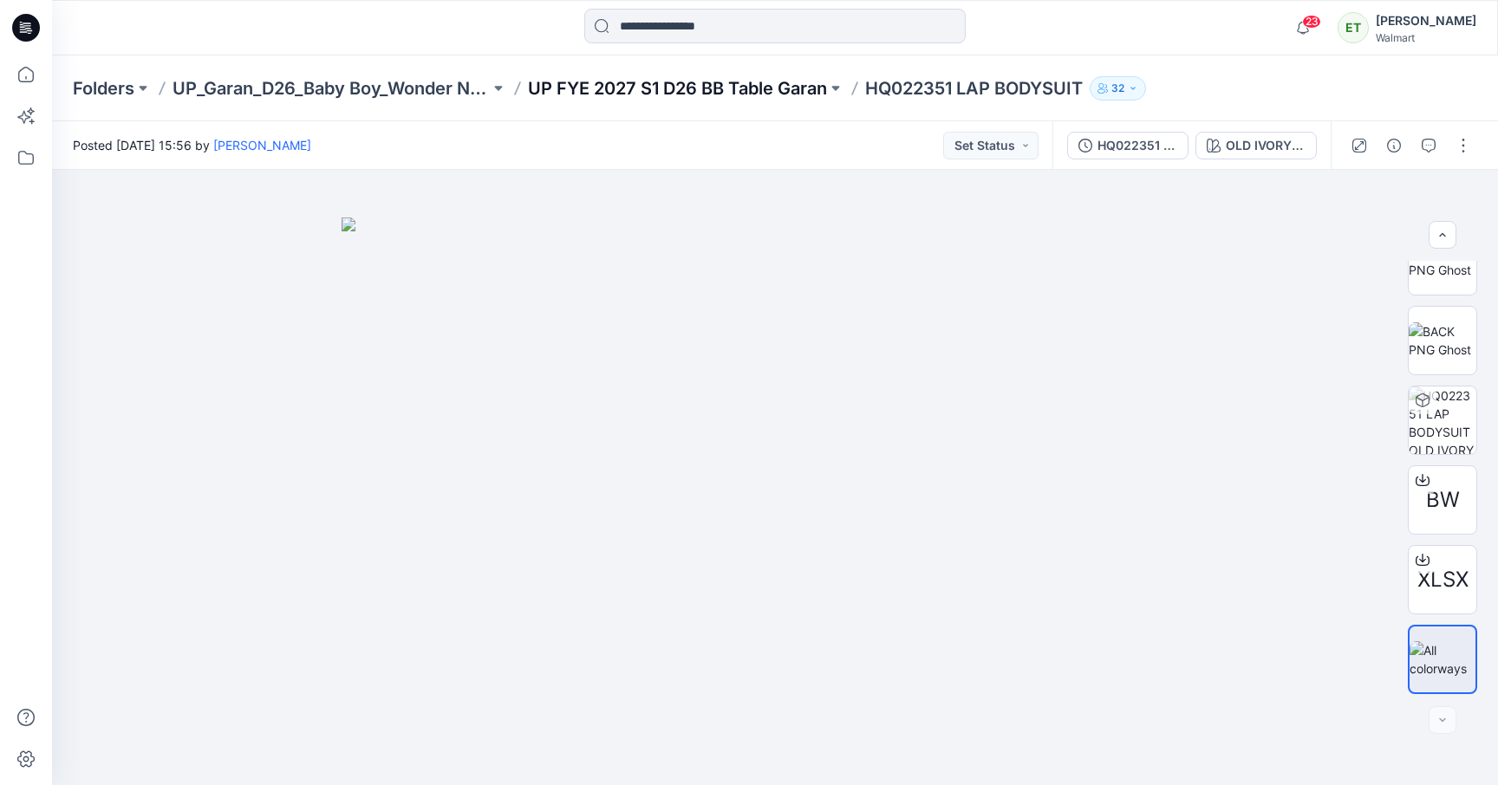
click at [797, 91] on p "UP FYE 2027 S1 D26 BB Table Garan" at bounding box center [677, 88] width 299 height 24
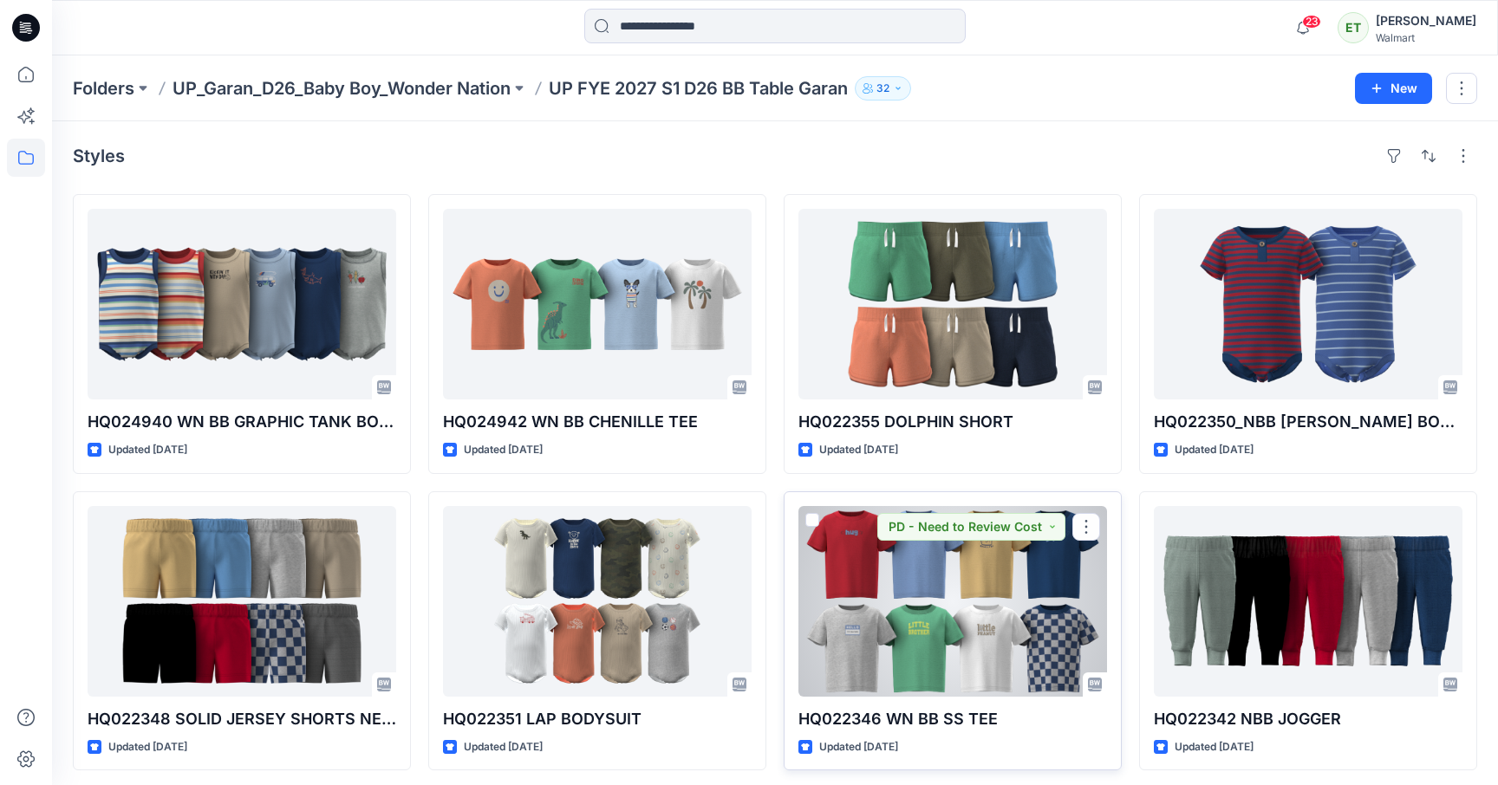
click at [932, 580] on div at bounding box center [952, 601] width 309 height 191
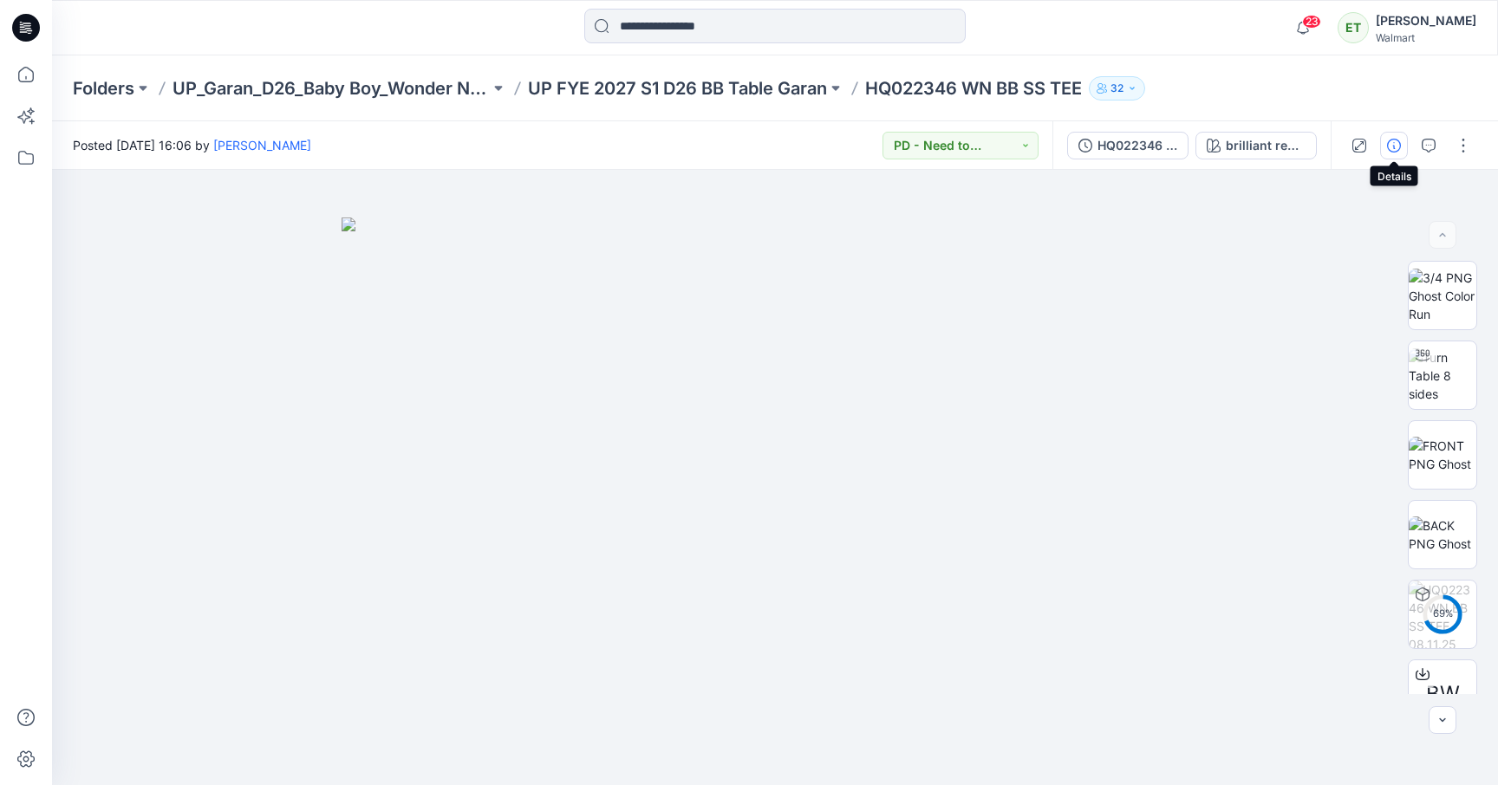
click at [1382, 155] on button "button" at bounding box center [1394, 146] width 28 height 28
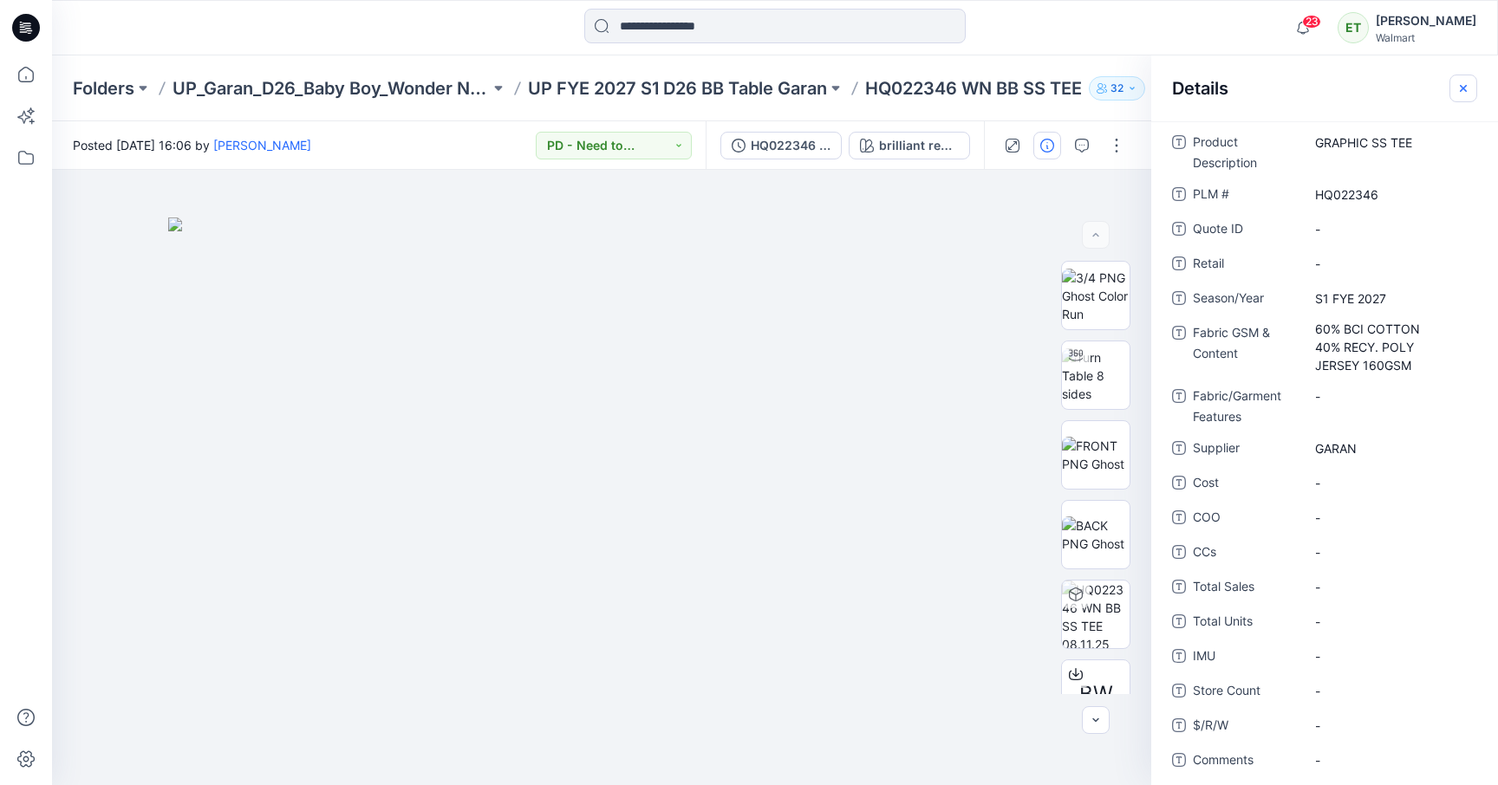
click at [1395, 94] on icon "button" at bounding box center [1463, 88] width 14 height 14
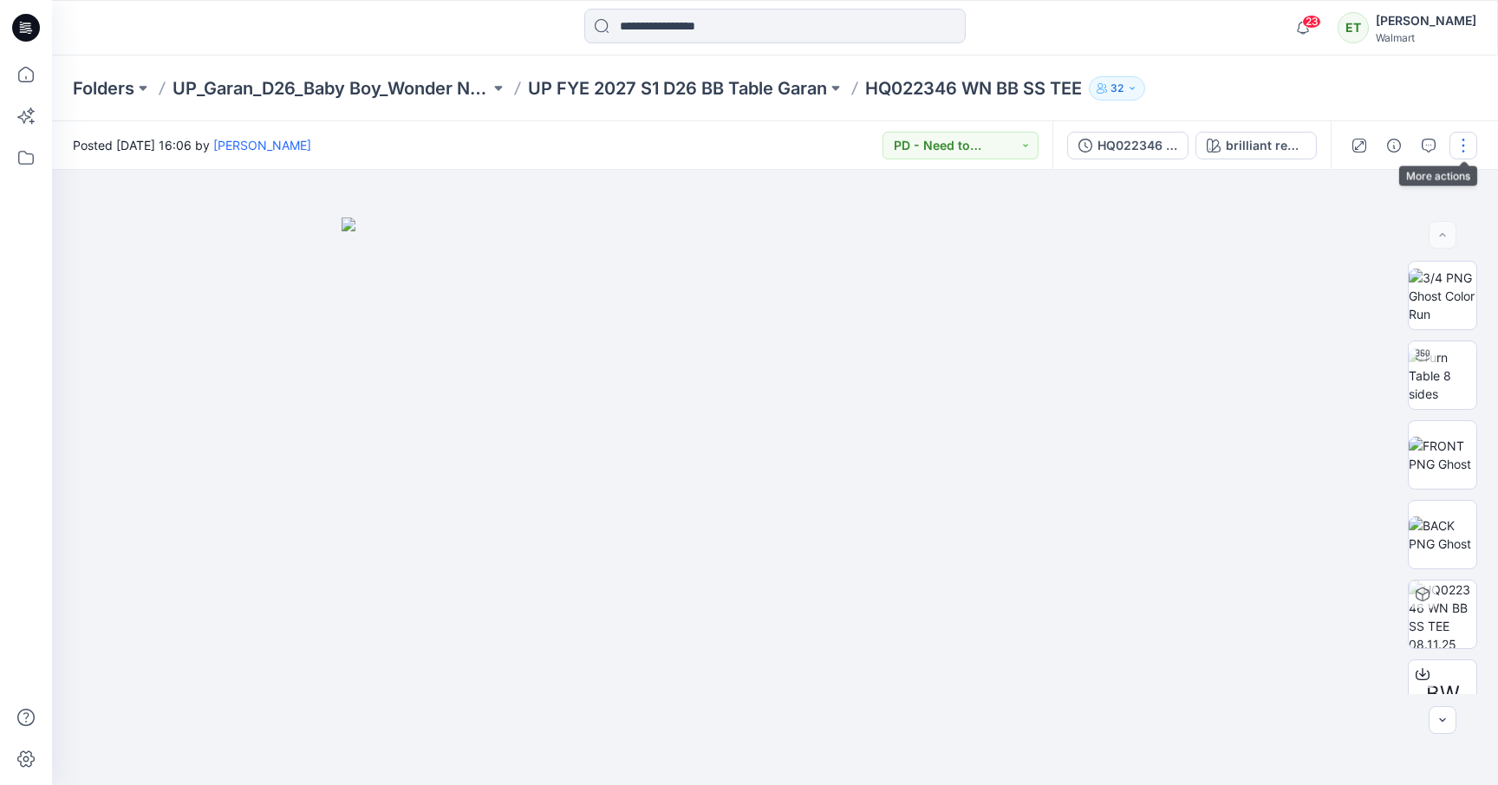
click at [1395, 146] on button "button" at bounding box center [1463, 146] width 28 height 28
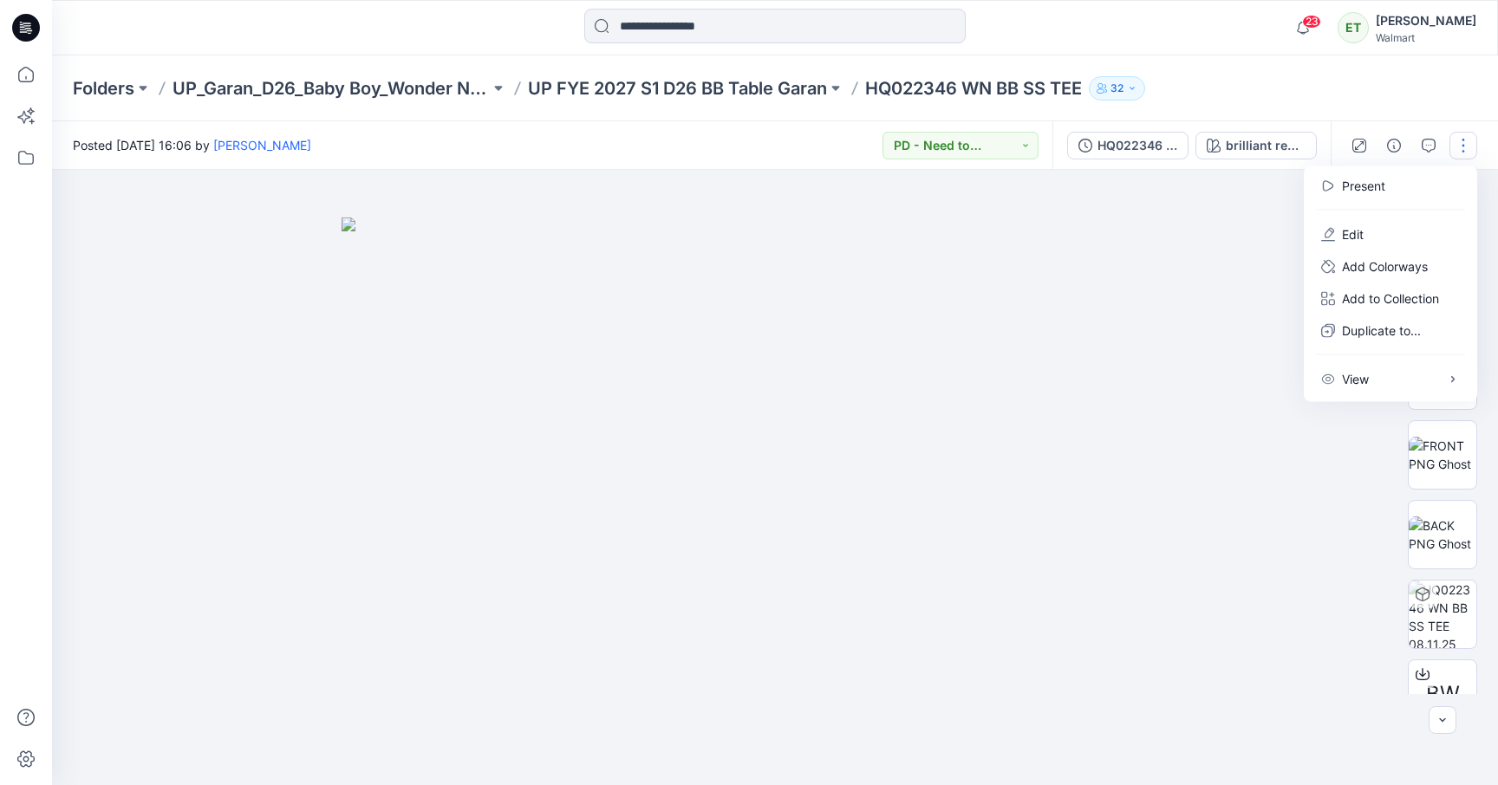
click at [1395, 146] on button "button" at bounding box center [1463, 146] width 28 height 28
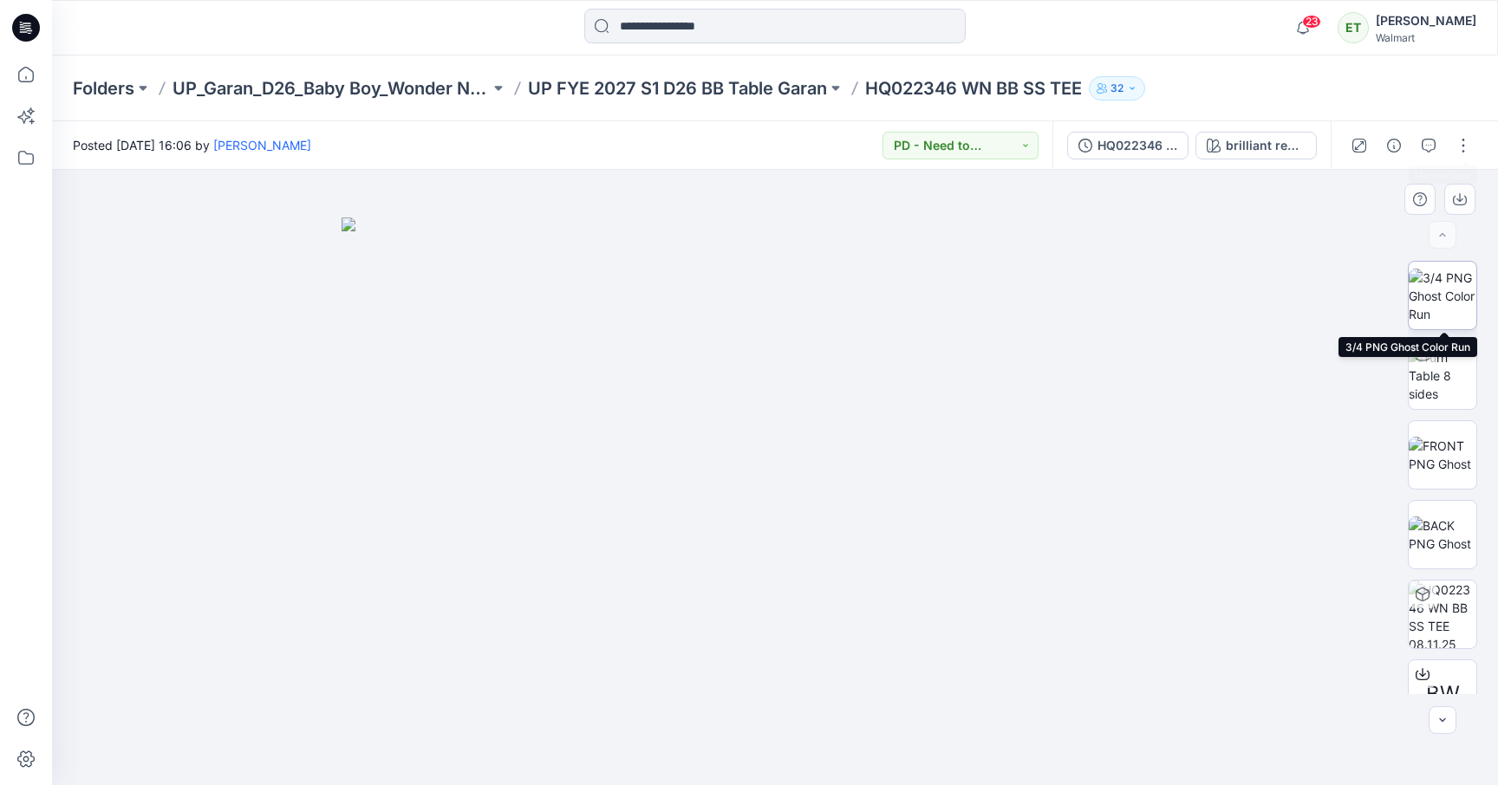
scroll to position [194, 0]
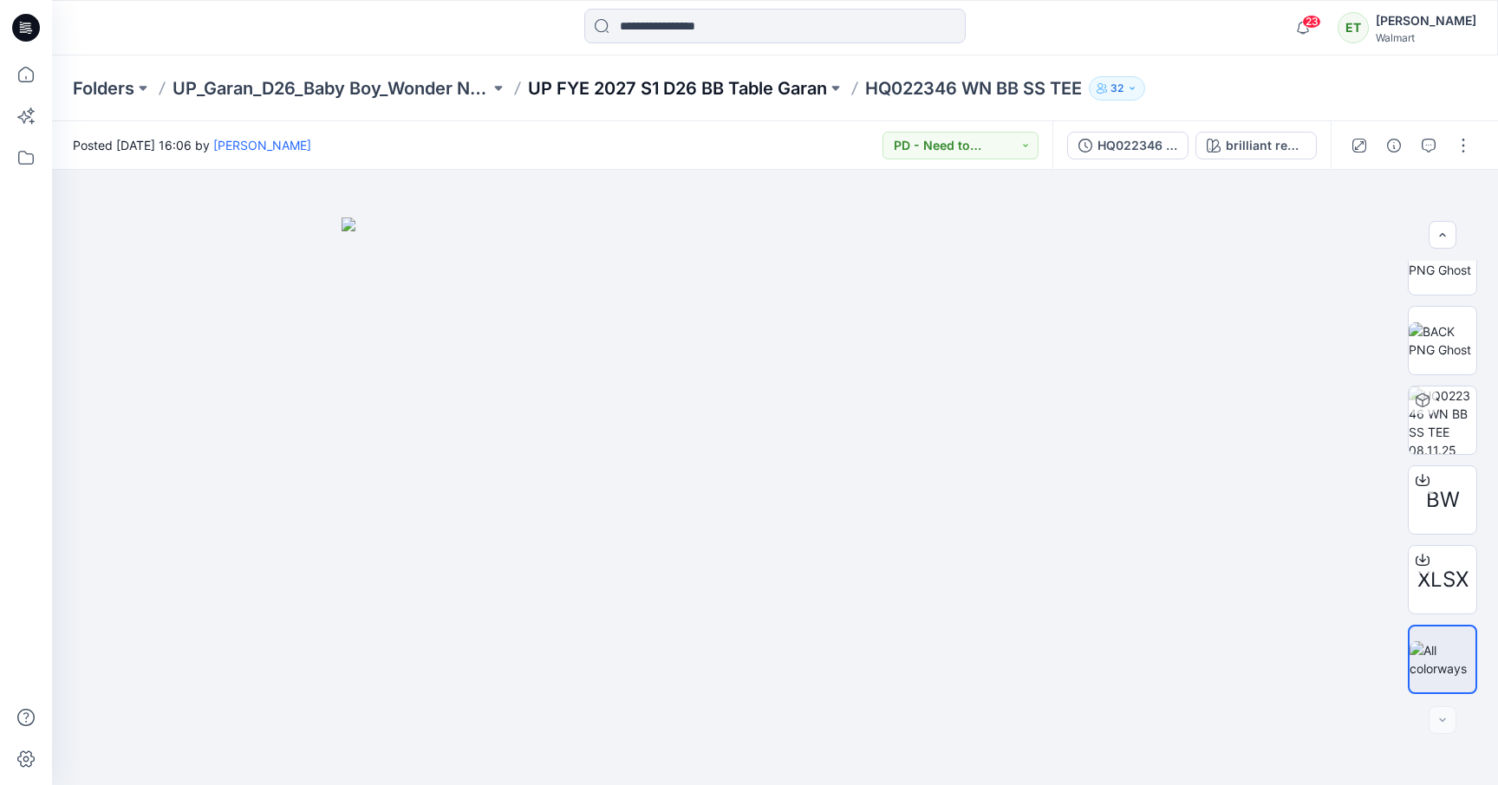
click at [759, 78] on p "UP FYE 2027 S1 D26 BB Table Garan" at bounding box center [677, 88] width 299 height 24
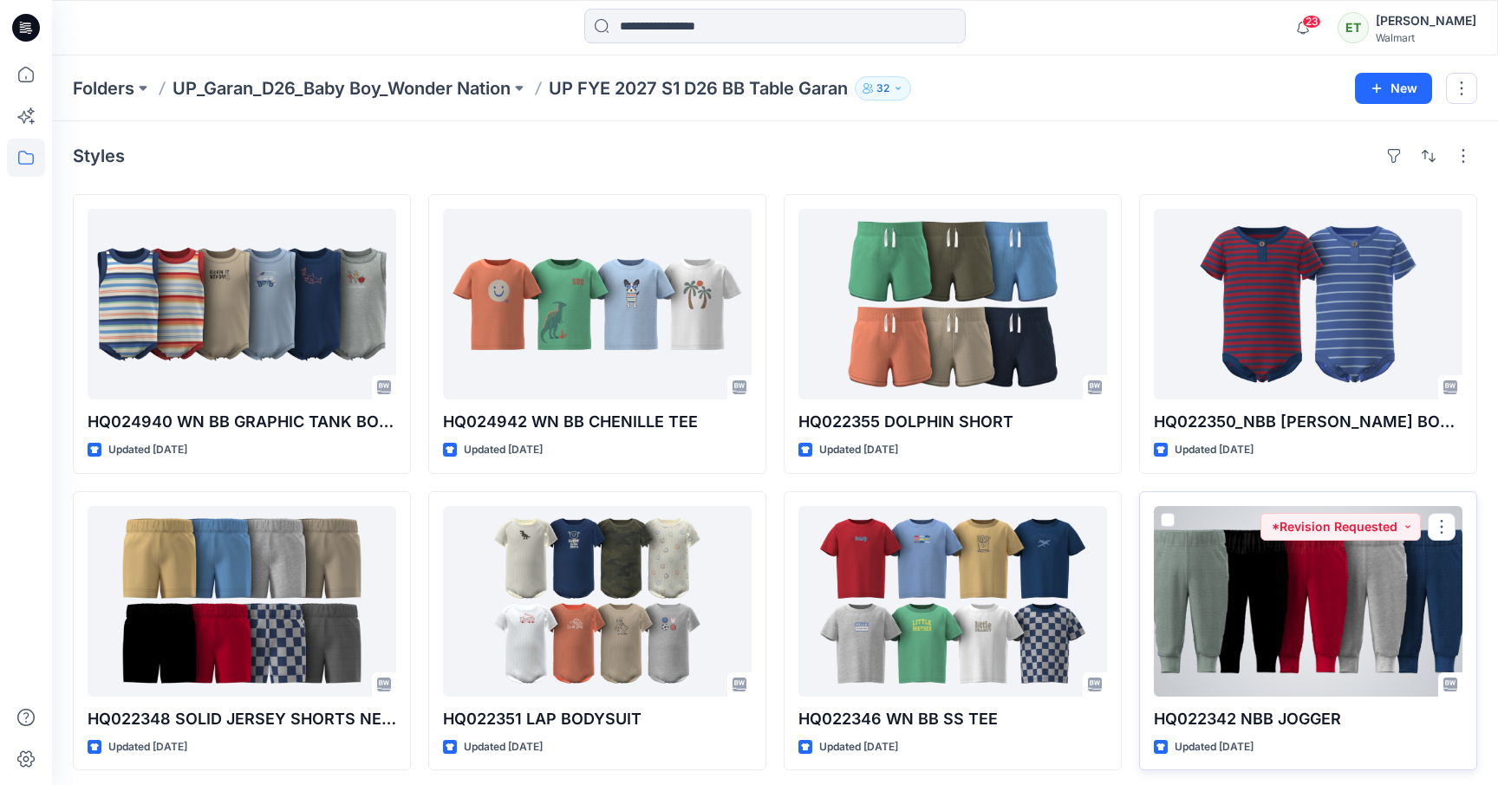
click at [1245, 624] on div at bounding box center [1308, 601] width 309 height 191
click at [1245, 624] on div "Folders UP_Garan_D26_Baby Boy_Wonder Nation UP FYE 2027 S1 D26 BB Table Garan 3…" at bounding box center [775, 603] width 1446 height 1096
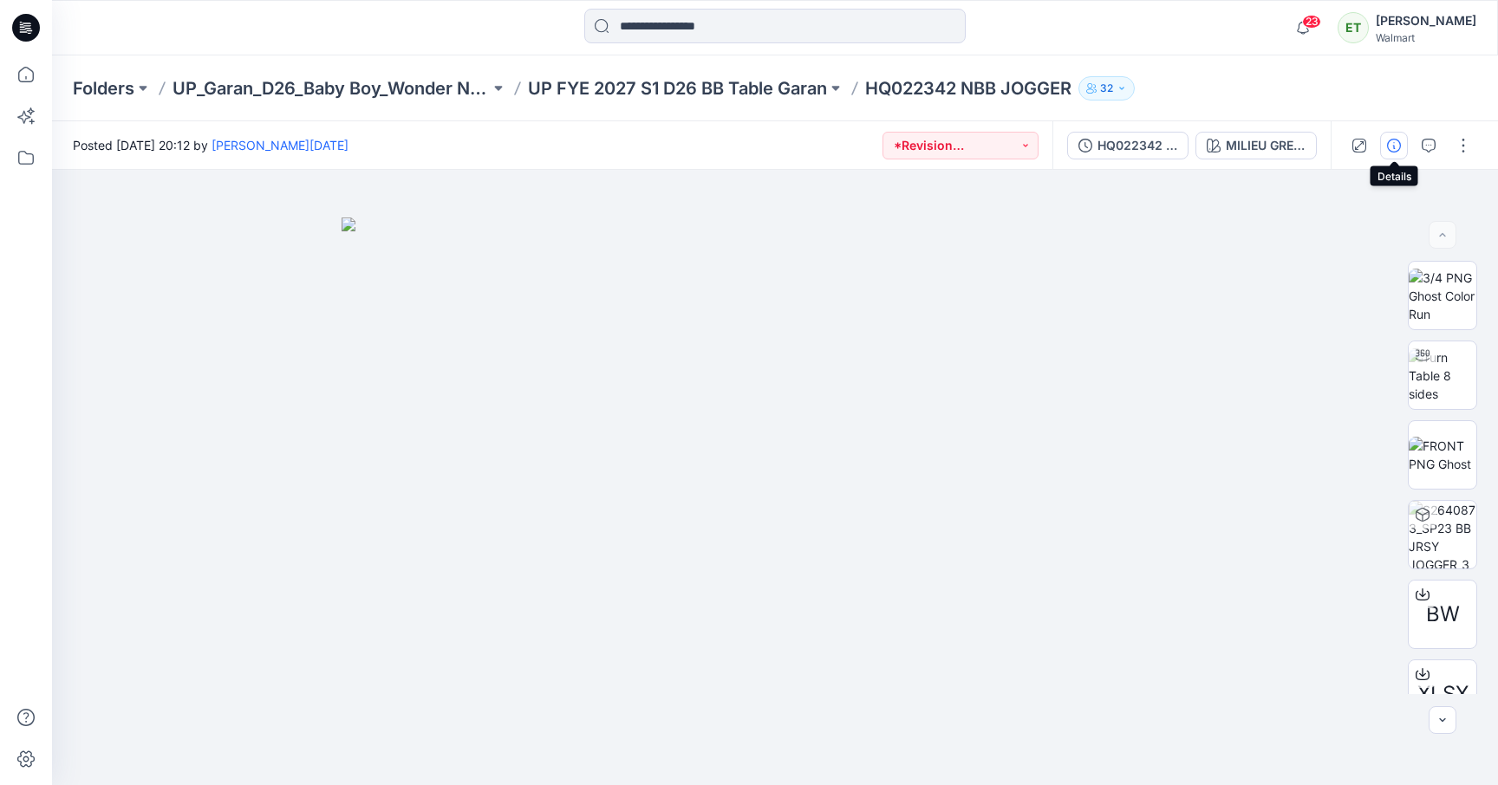
click at [1382, 150] on button "button" at bounding box center [1394, 146] width 28 height 28
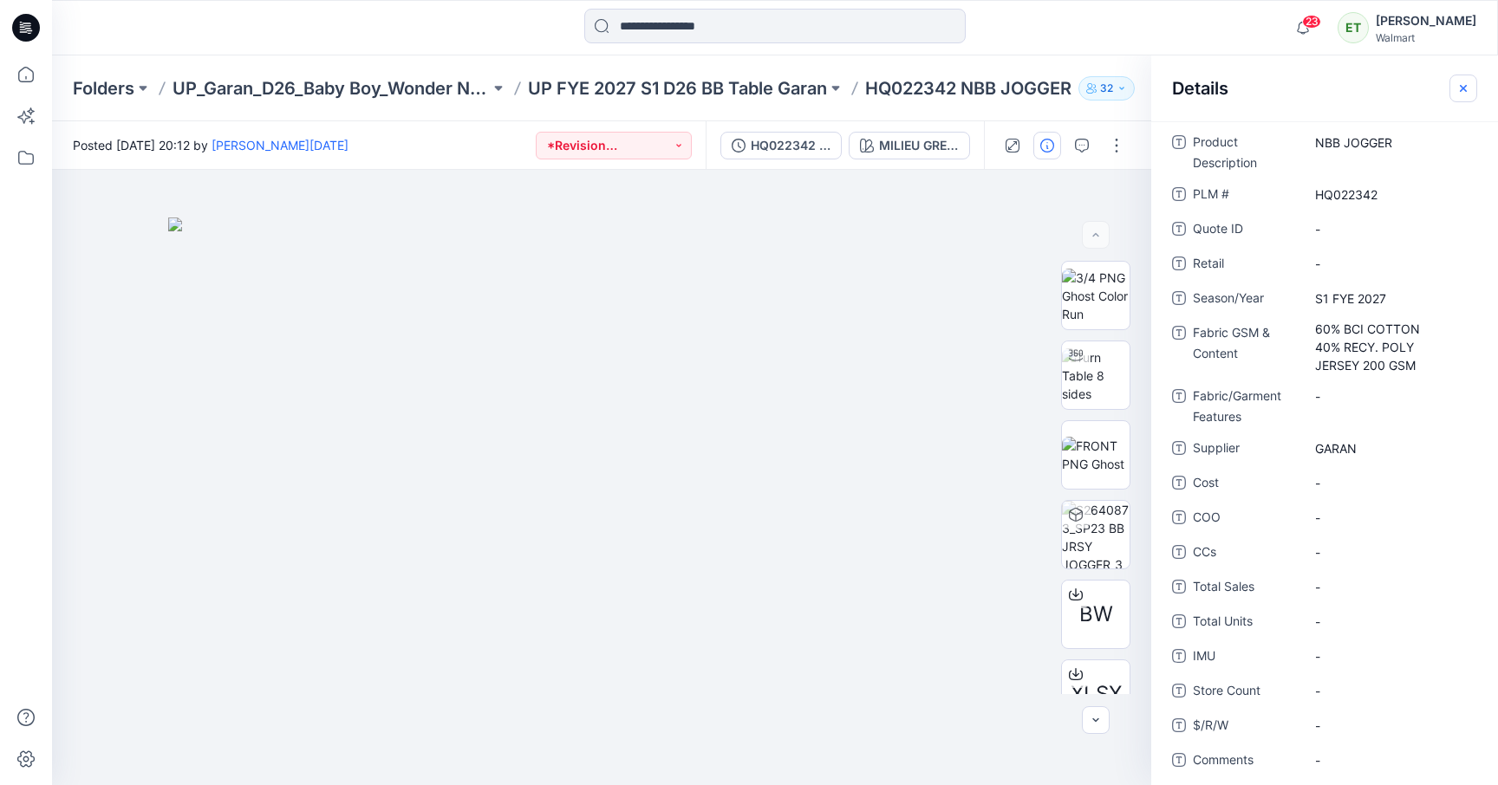
click at [1395, 90] on icon "button" at bounding box center [1463, 88] width 14 height 14
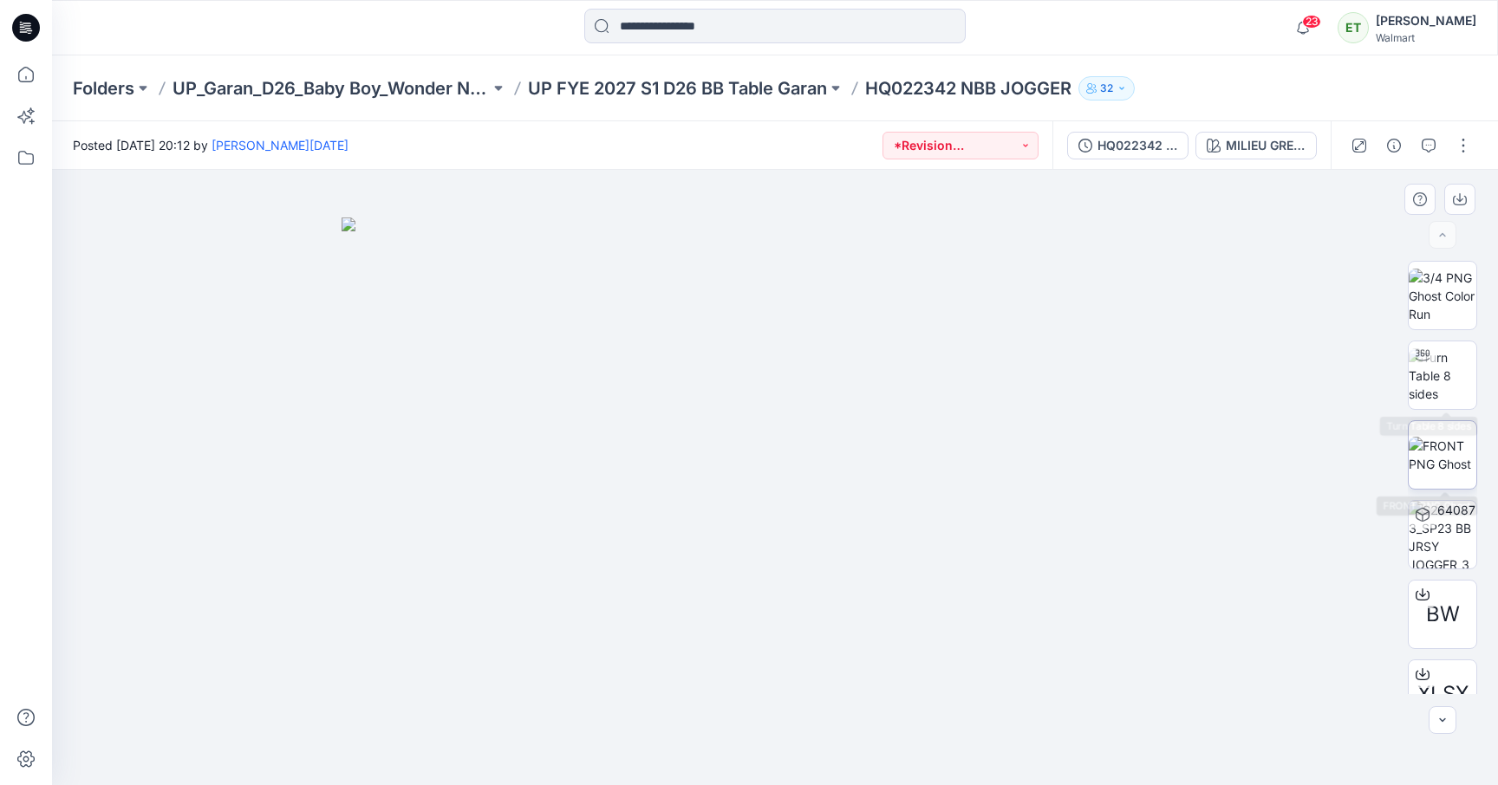
scroll to position [114, 0]
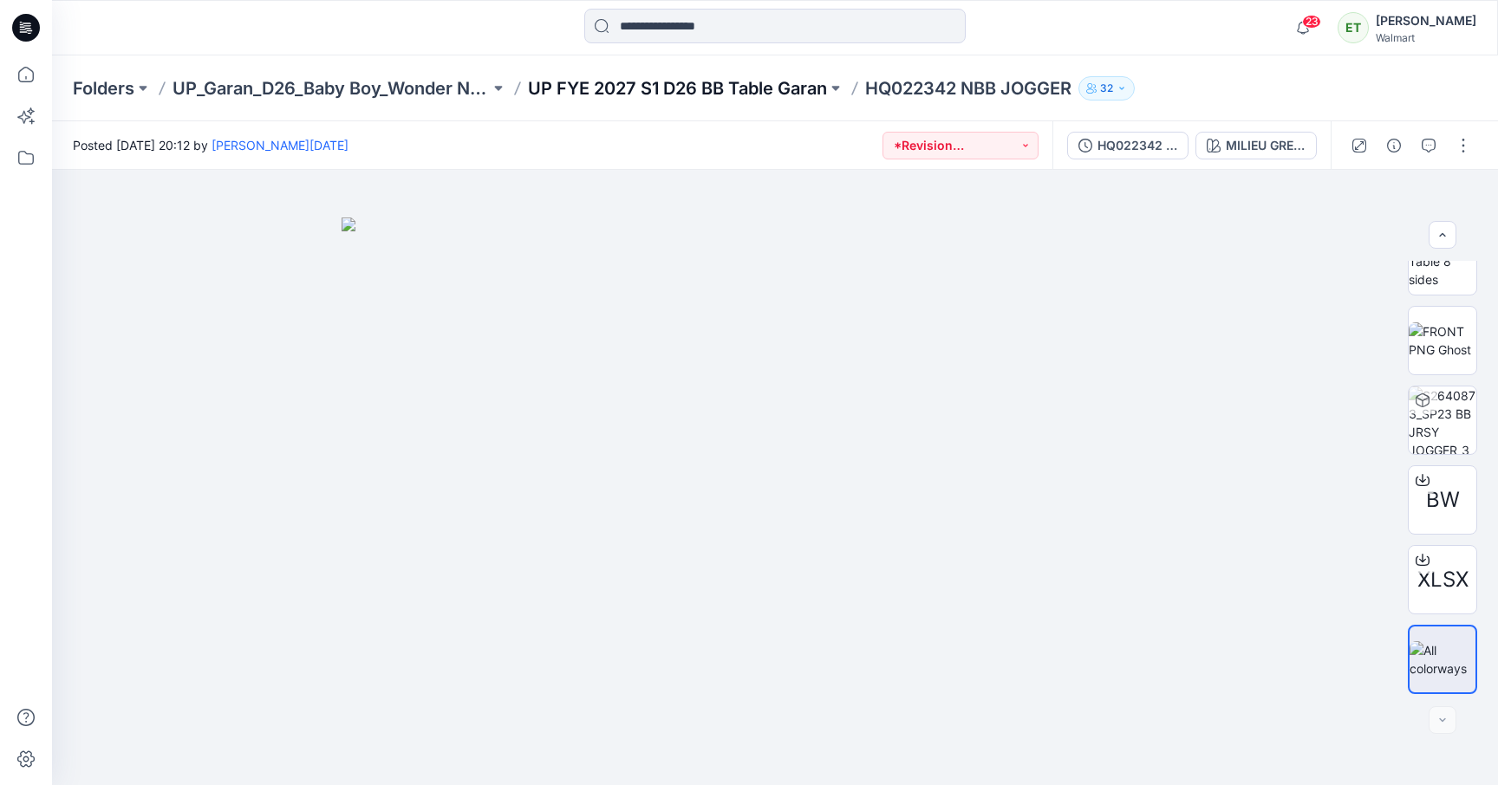
click at [688, 98] on p "UP FYE 2027 S1 D26 BB Table Garan" at bounding box center [677, 88] width 299 height 24
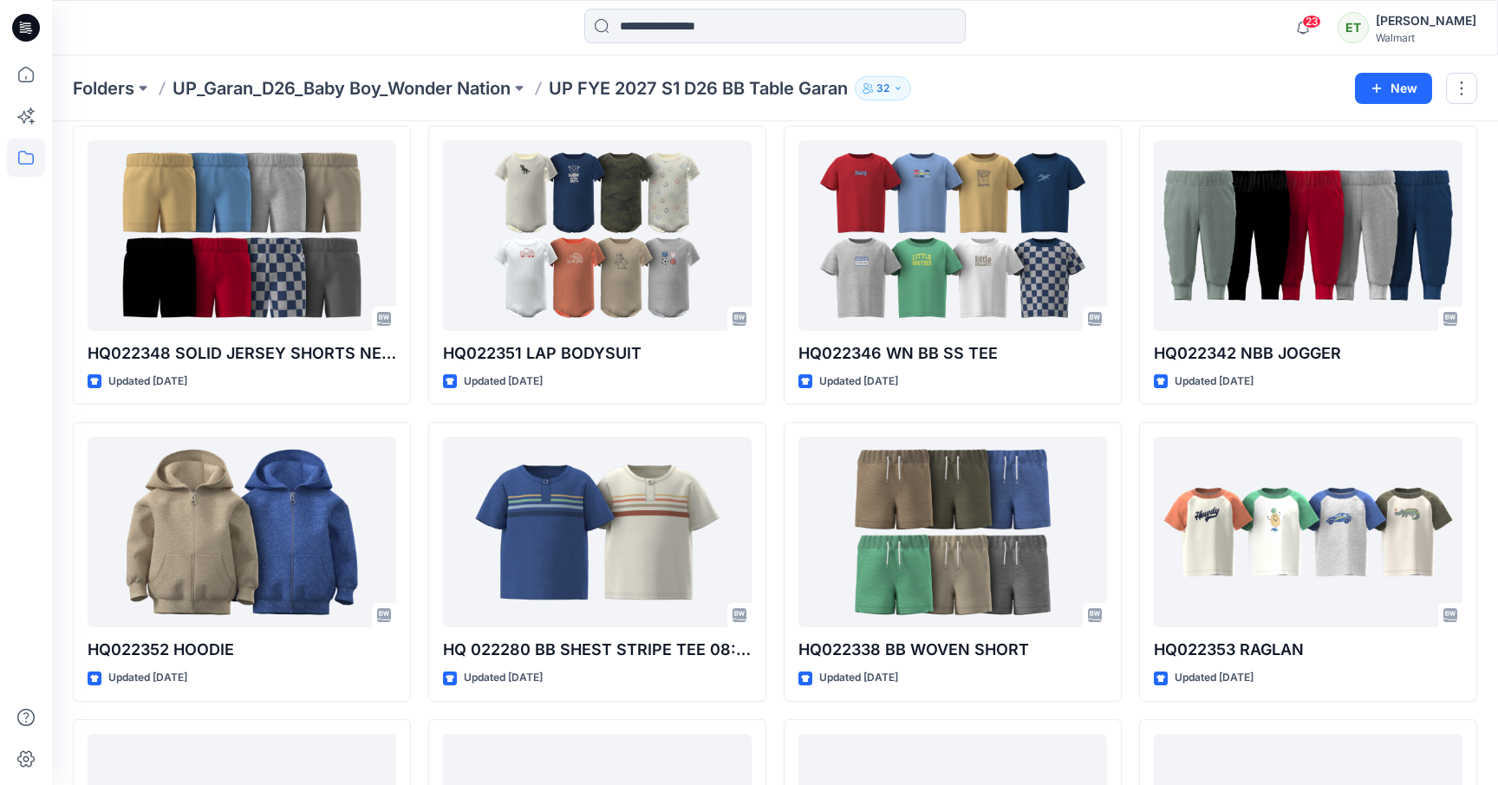
scroll to position [377, 0]
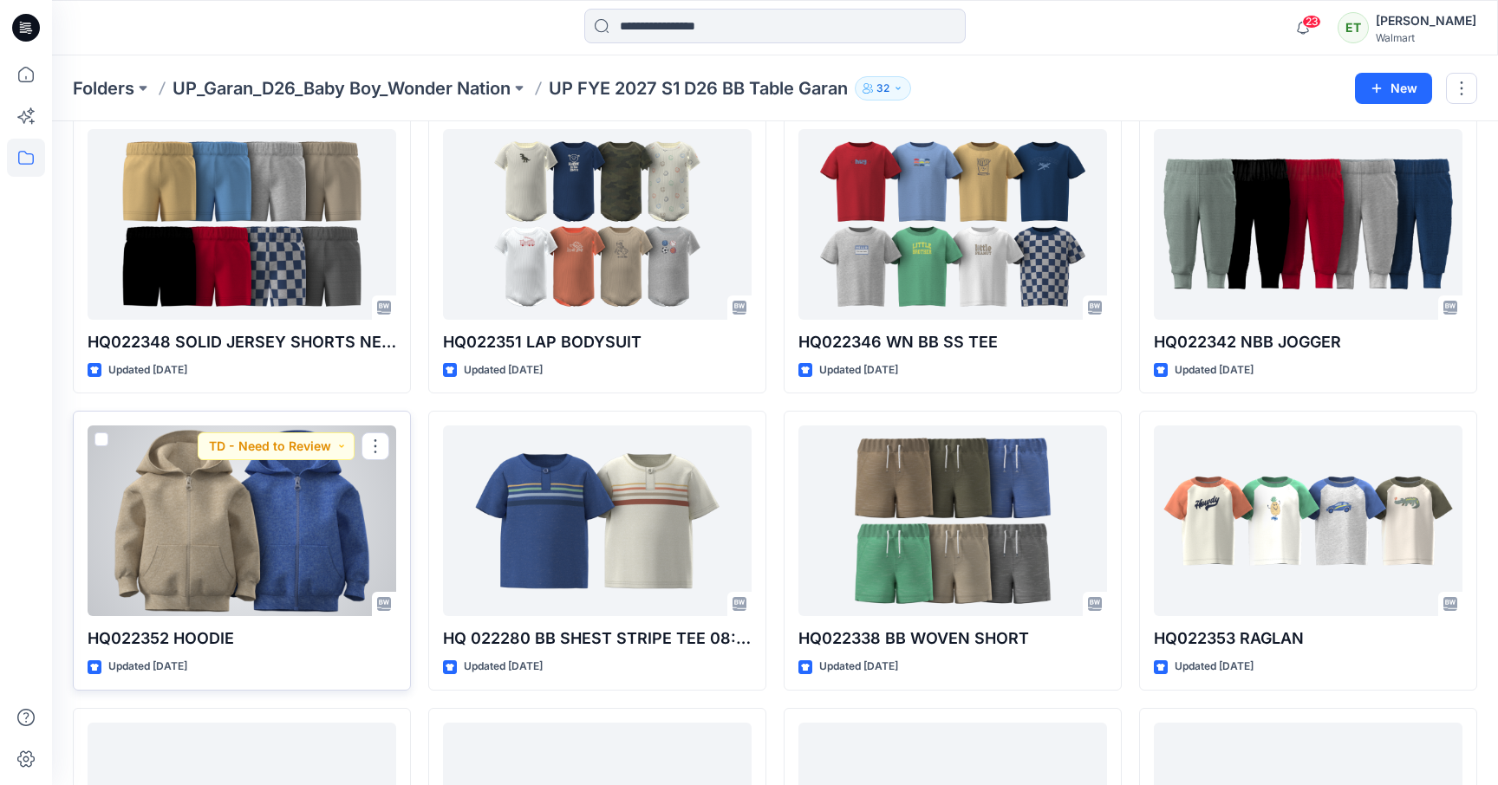
click at [365, 468] on div at bounding box center [242, 521] width 309 height 191
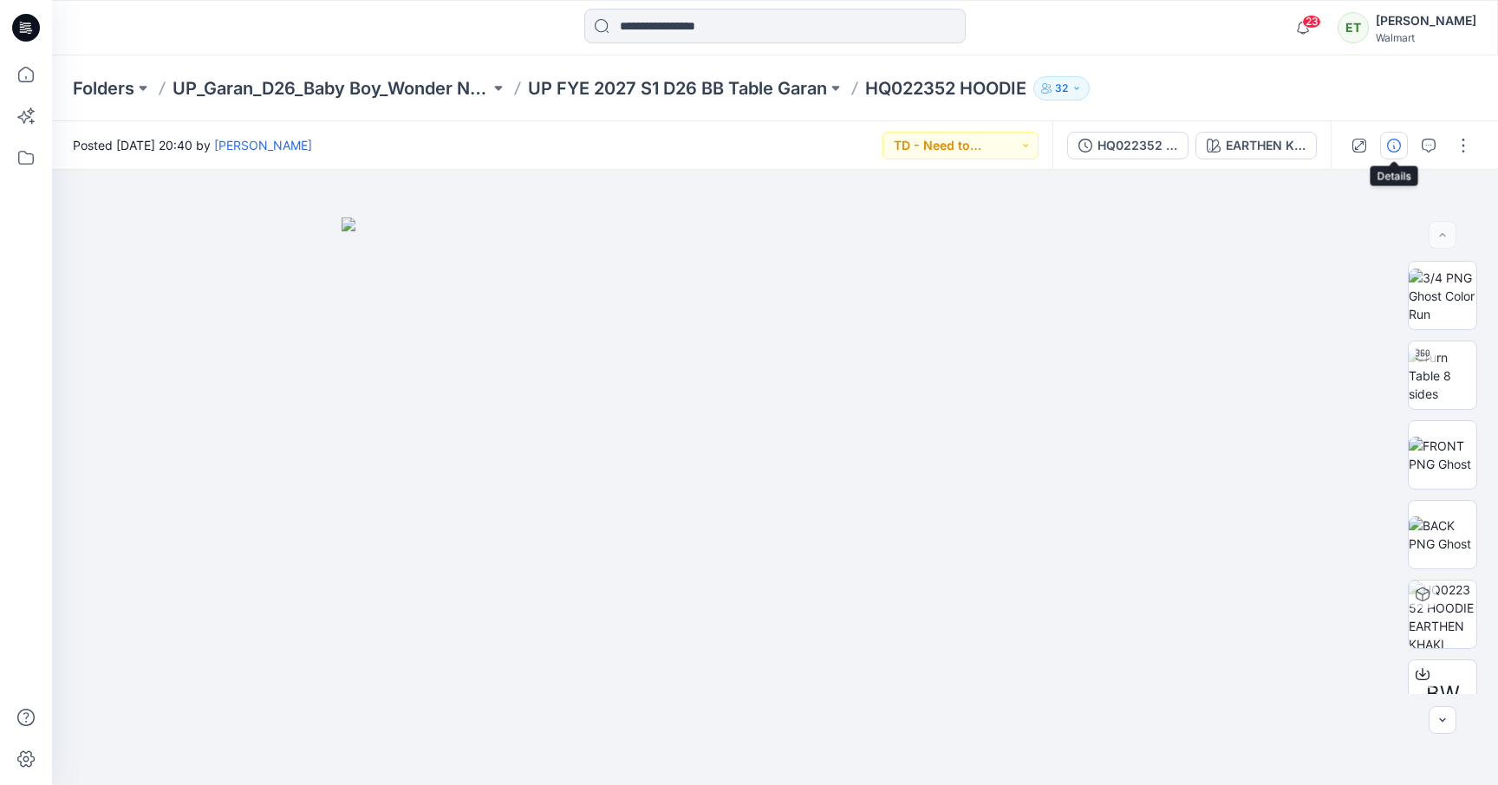
click at [1395, 151] on button "button" at bounding box center [1394, 146] width 28 height 28
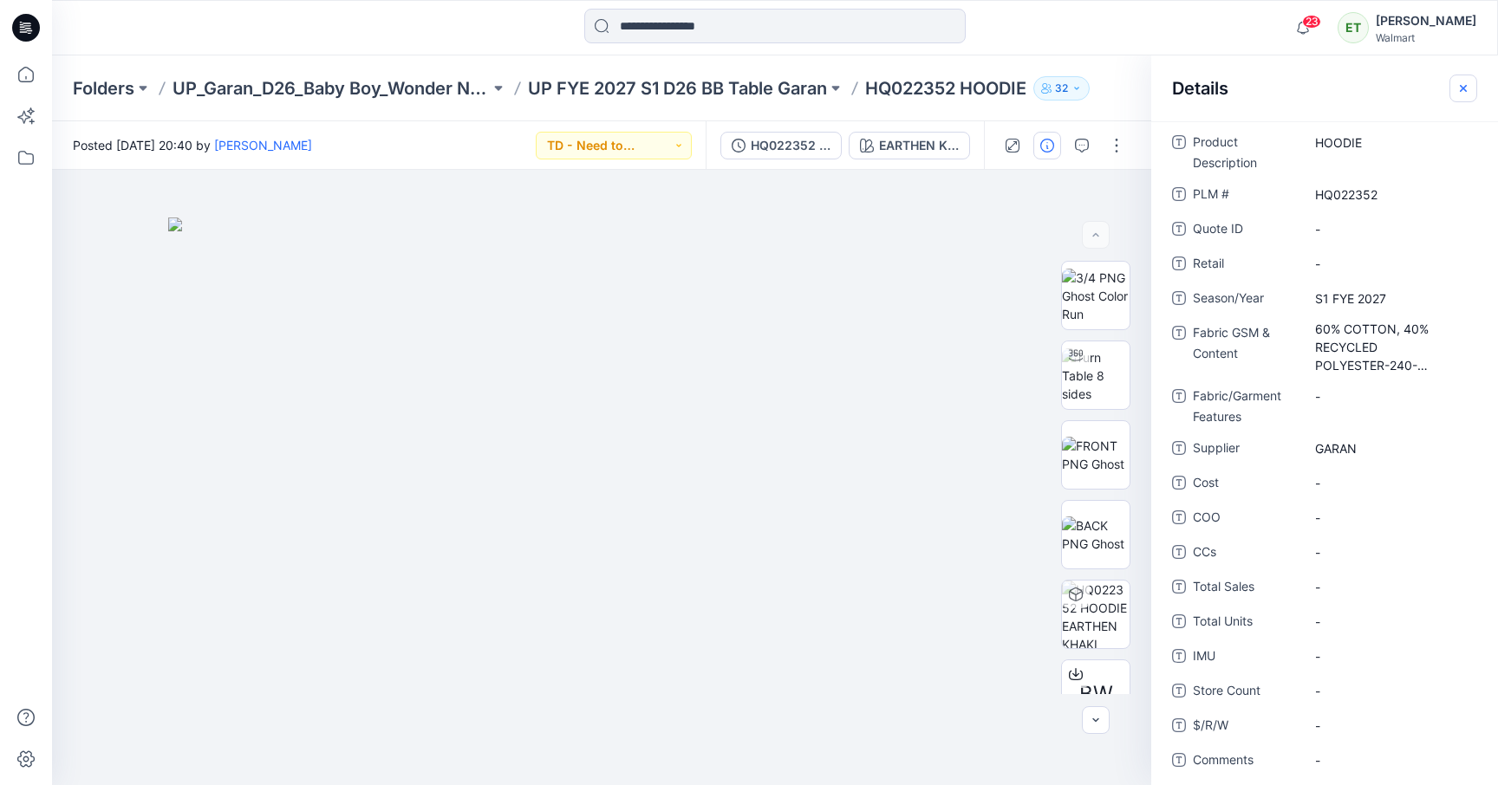
click at [1395, 88] on icon "button" at bounding box center [1463, 88] width 14 height 14
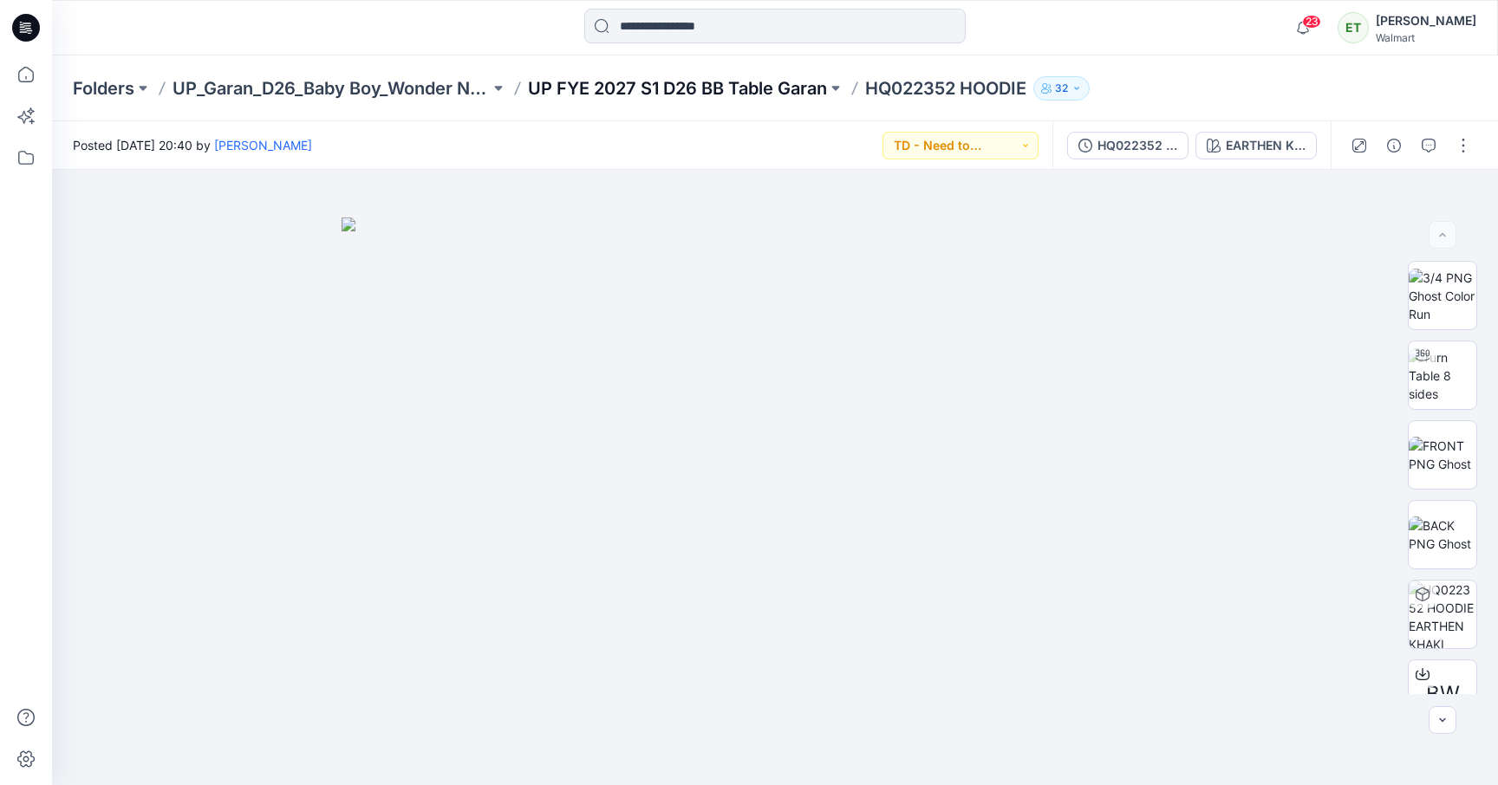
click at [742, 89] on p "UP FYE 2027 S1 D26 BB Table Garan" at bounding box center [677, 88] width 299 height 24
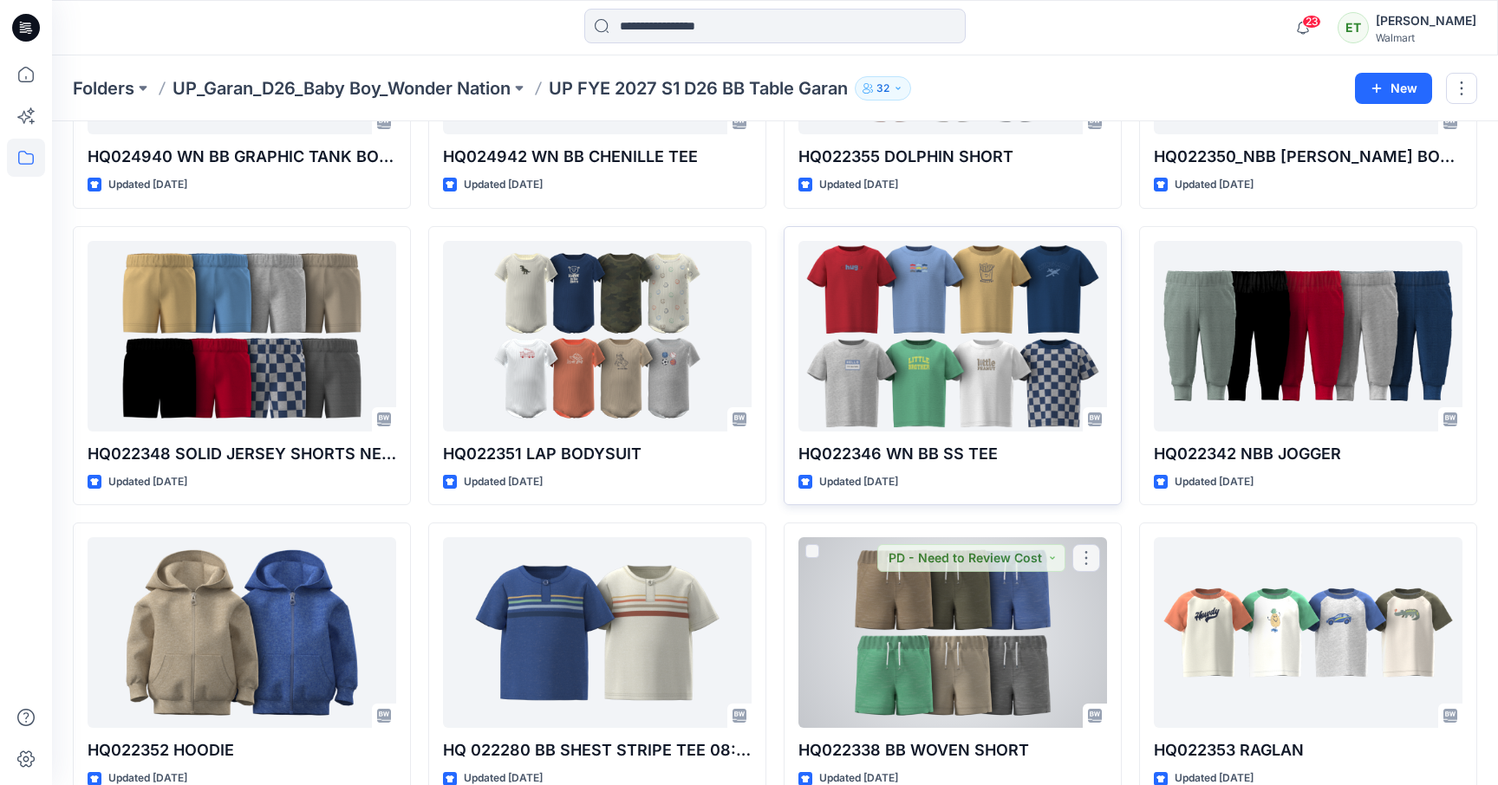
scroll to position [271, 0]
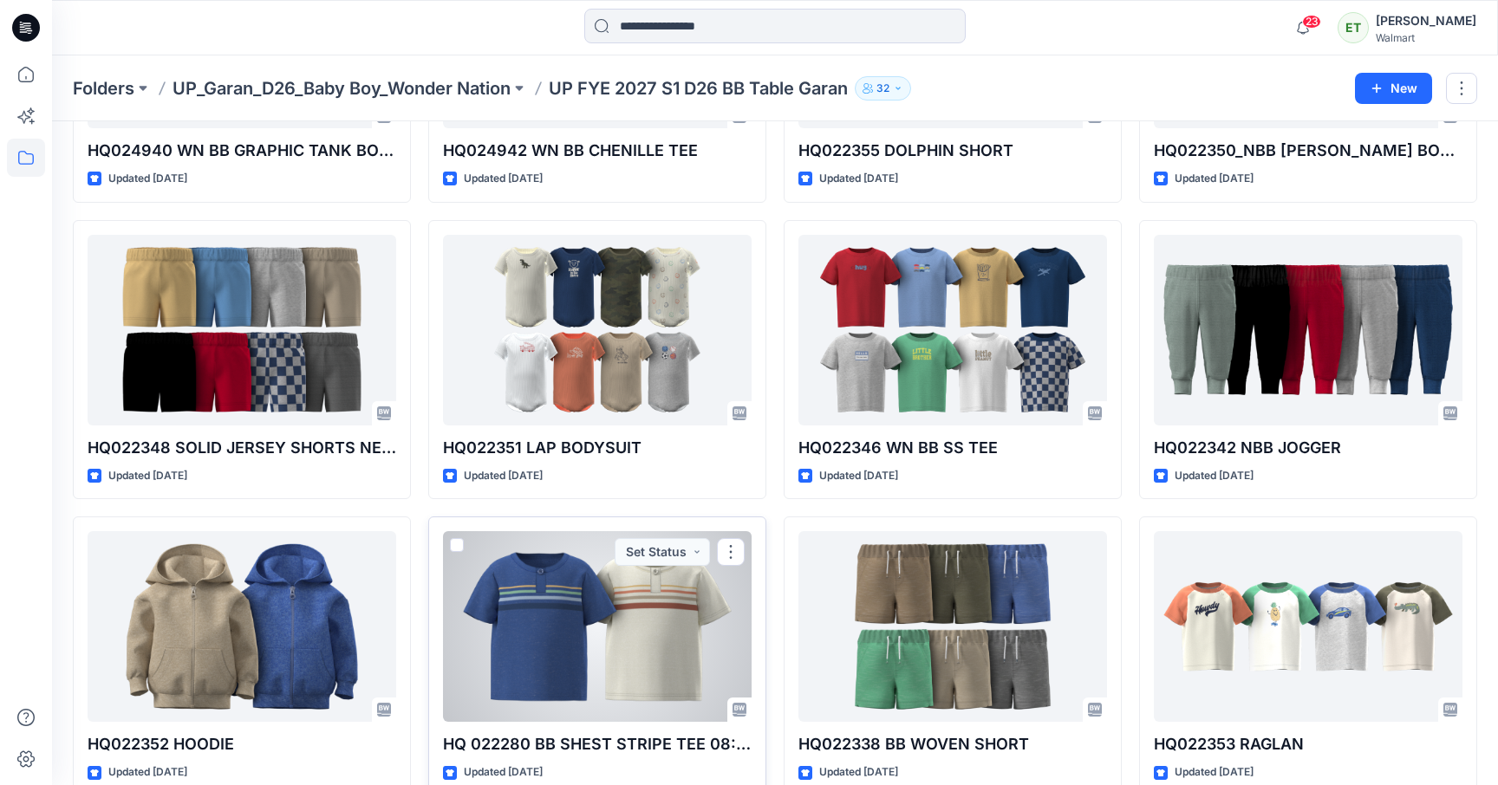
click at [667, 582] on div at bounding box center [597, 626] width 309 height 191
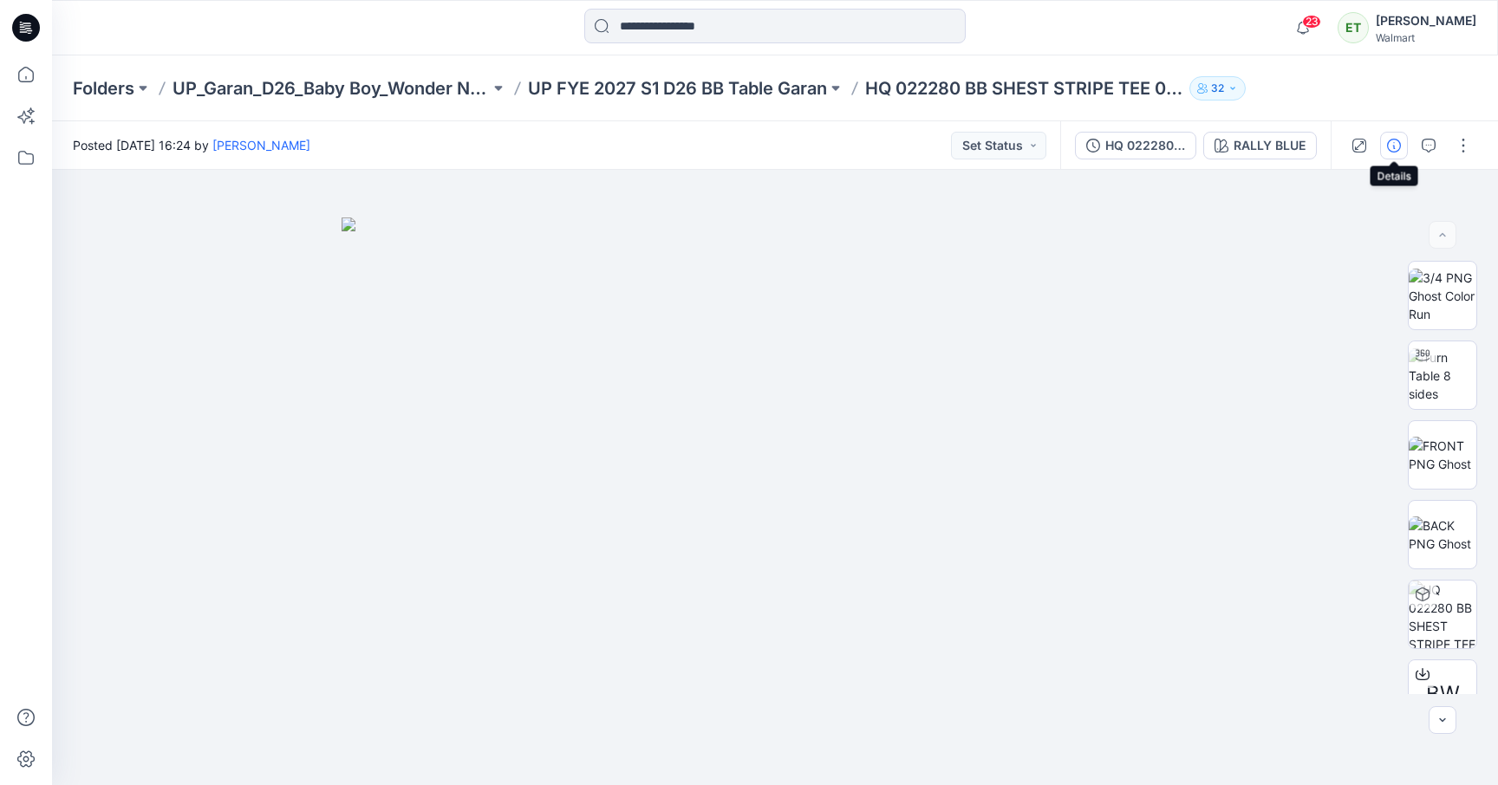
click at [1385, 149] on button "button" at bounding box center [1394, 146] width 28 height 28
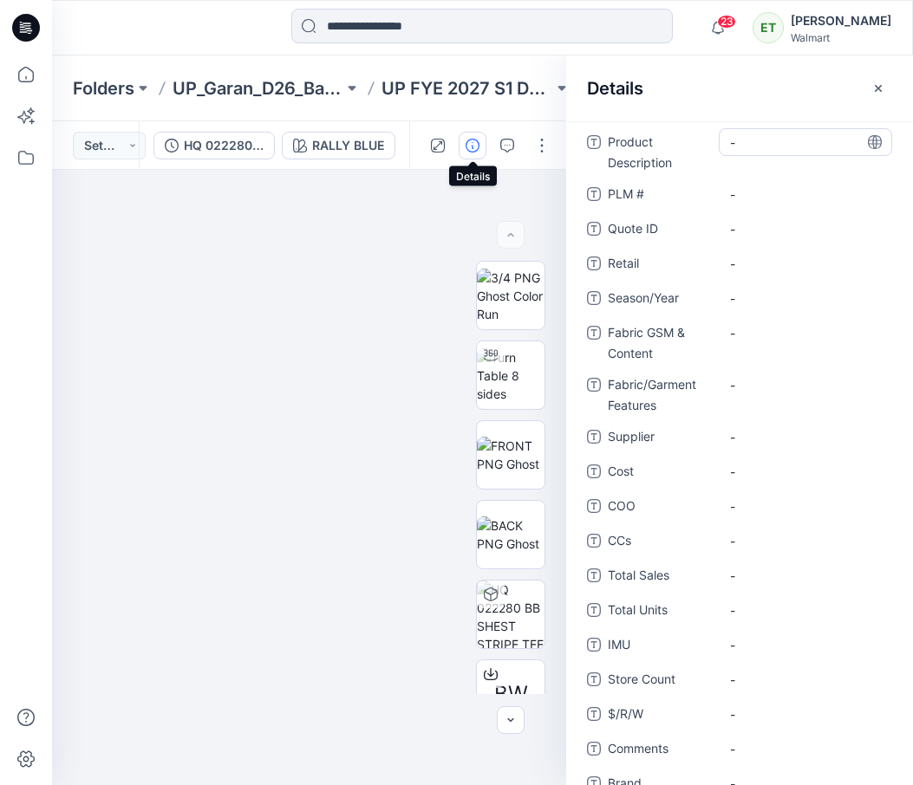
click at [744, 141] on Description "-" at bounding box center [805, 142] width 151 height 18
type textarea "*********"
click at [751, 197] on \ "-" at bounding box center [805, 194] width 151 height 18
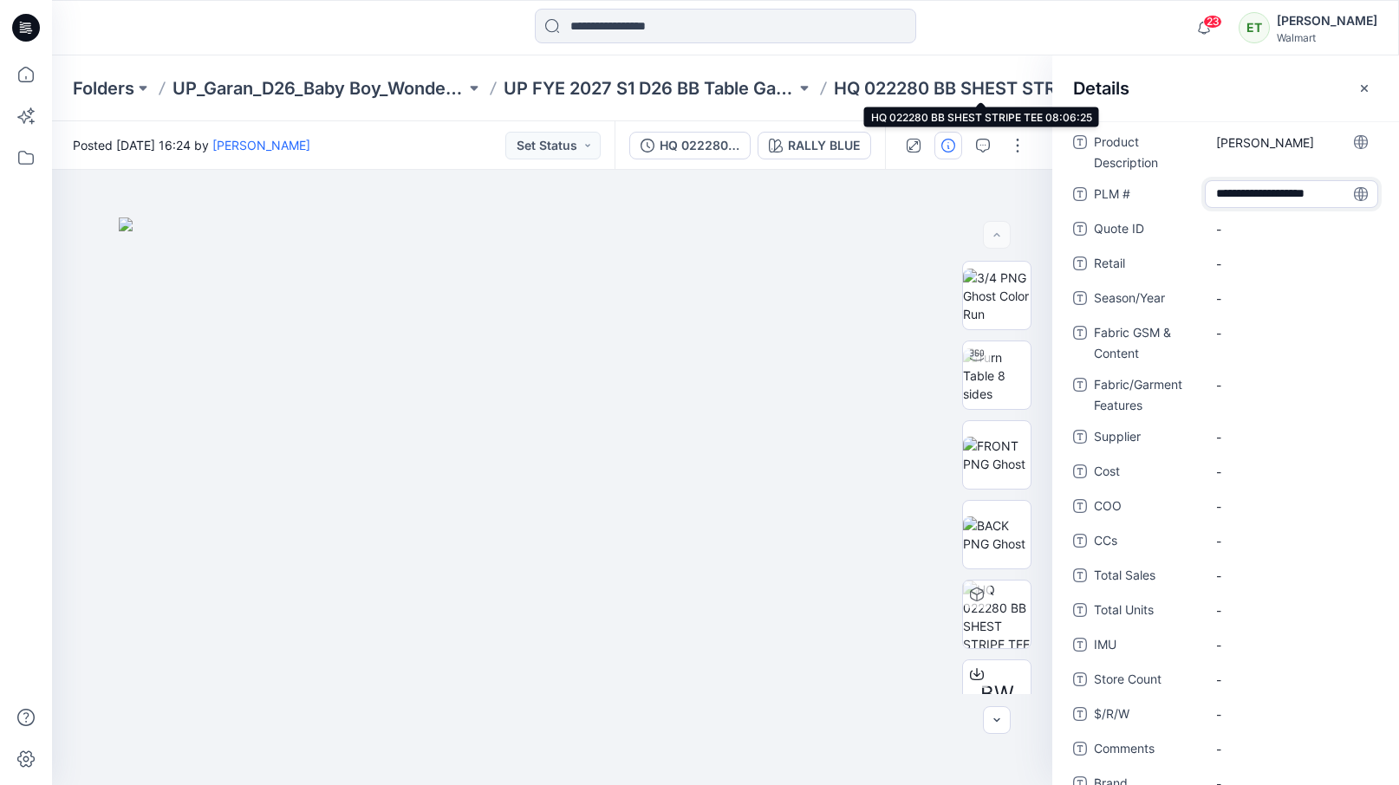
scroll to position [12, 0]
type textarea "**********"
click at [1291, 310] on div "-" at bounding box center [1291, 298] width 173 height 28
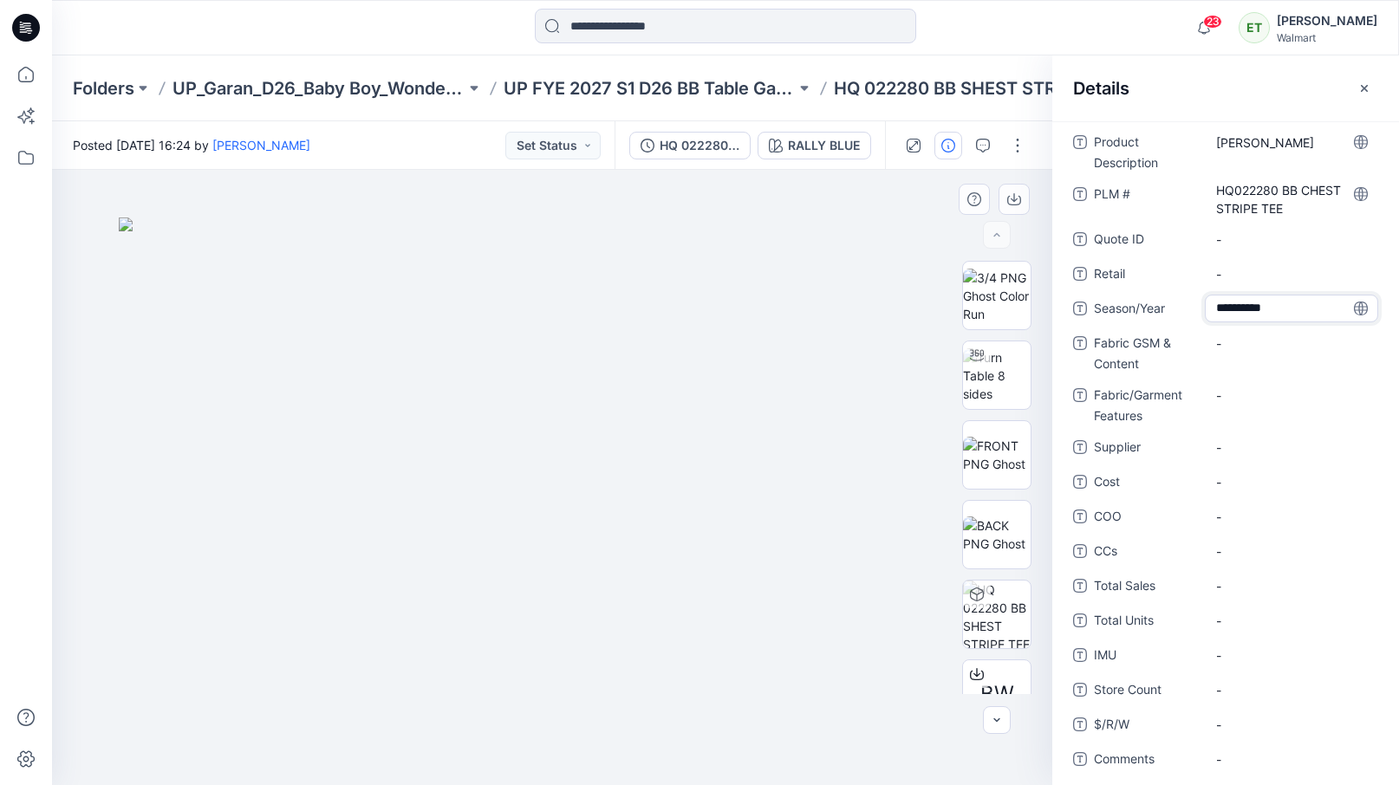
type textarea "**********"
click at [1221, 354] on div "-" at bounding box center [1291, 343] width 173 height 28
click at [1245, 394] on Features "-" at bounding box center [1291, 396] width 151 height 18
type textarea "**********"
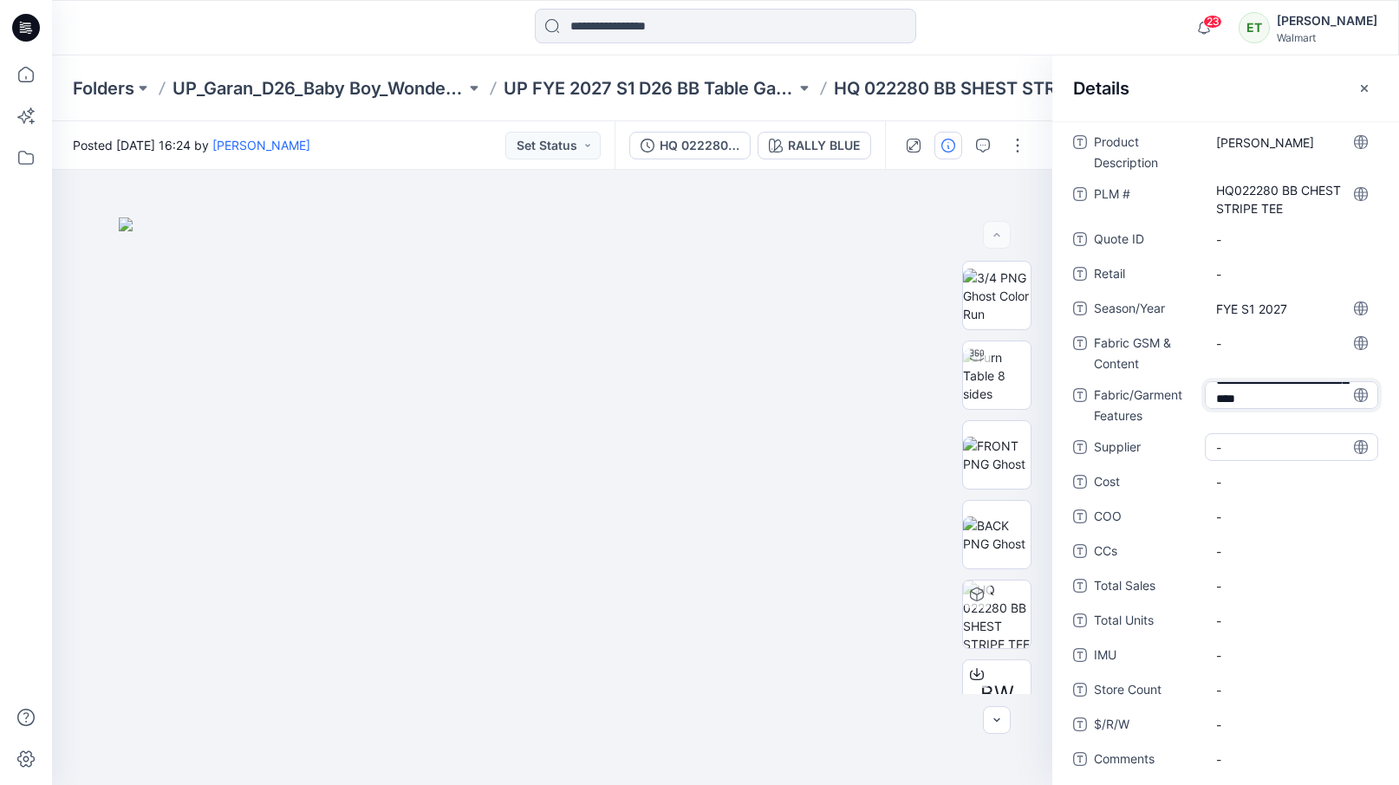
click at [1298, 453] on span "-" at bounding box center [1291, 448] width 151 height 18
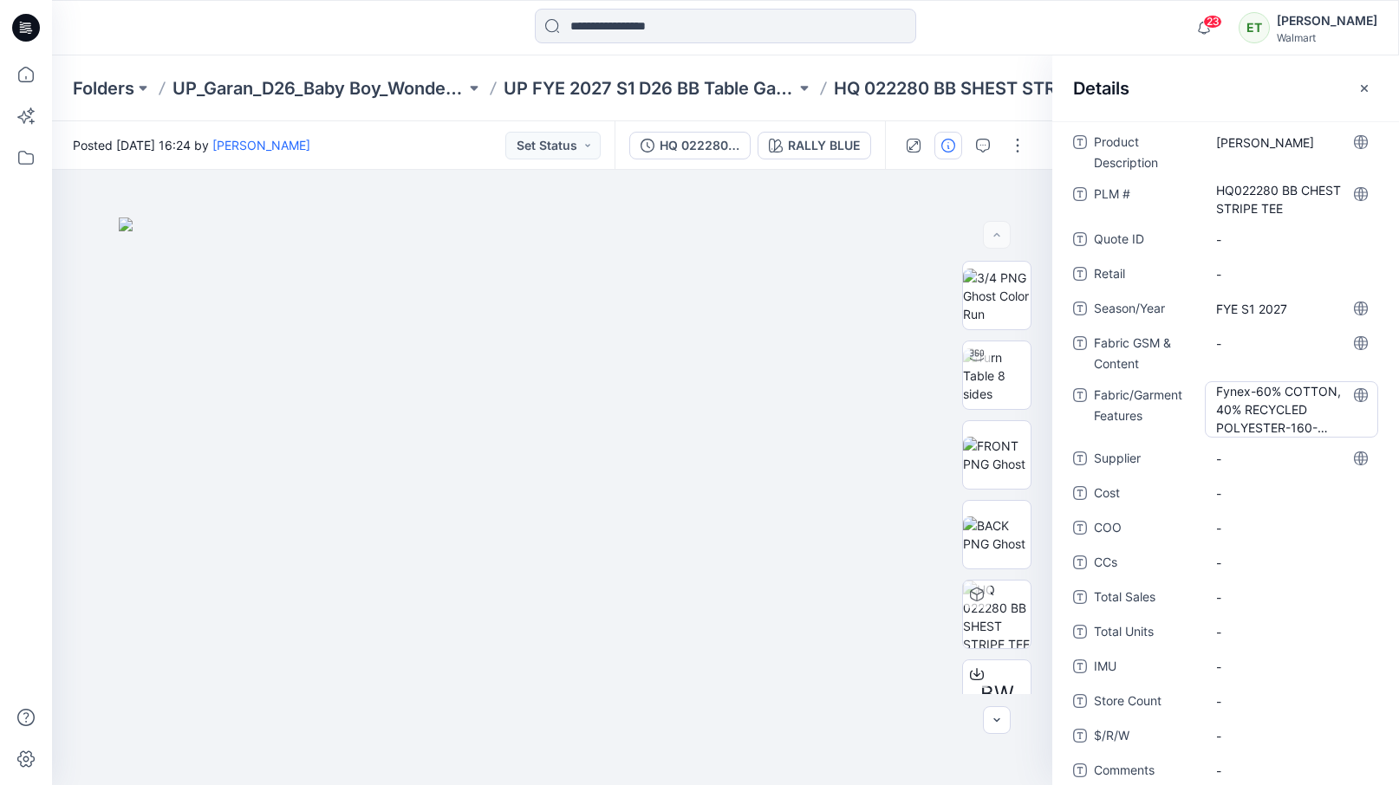
click at [1294, 426] on Features "Fynex-60% COTTON, 40% RECYCLED POLYESTER-160-GSM-KN-00331-JERSEY" at bounding box center [1291, 409] width 151 height 55
drag, startPoint x: 1215, startPoint y: 393, endPoint x: 1356, endPoint y: 488, distance: 170.4
click at [1356, 488] on div "**********" at bounding box center [1225, 535] width 305 height 814
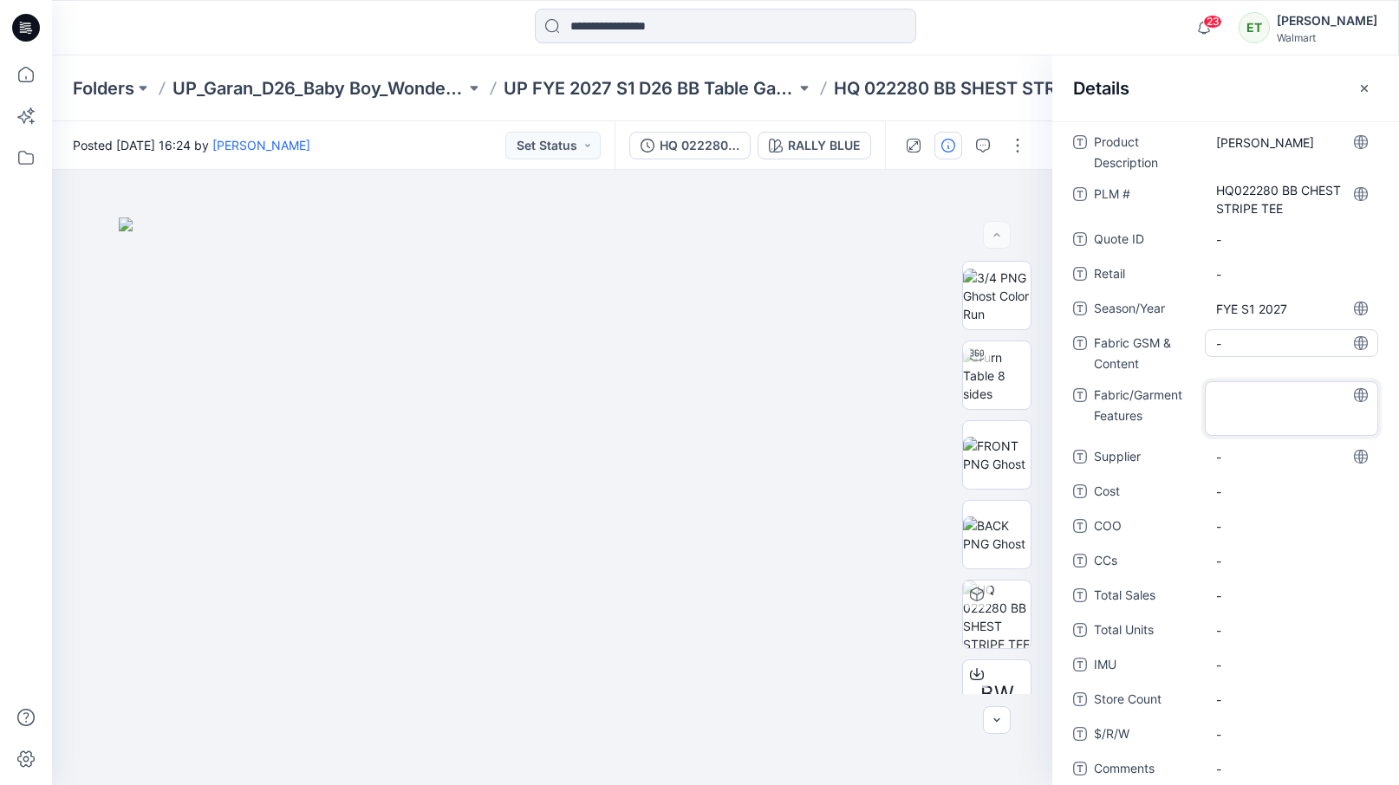
click at [1234, 341] on Content "-" at bounding box center [1291, 344] width 151 height 18
type textarea "**********"
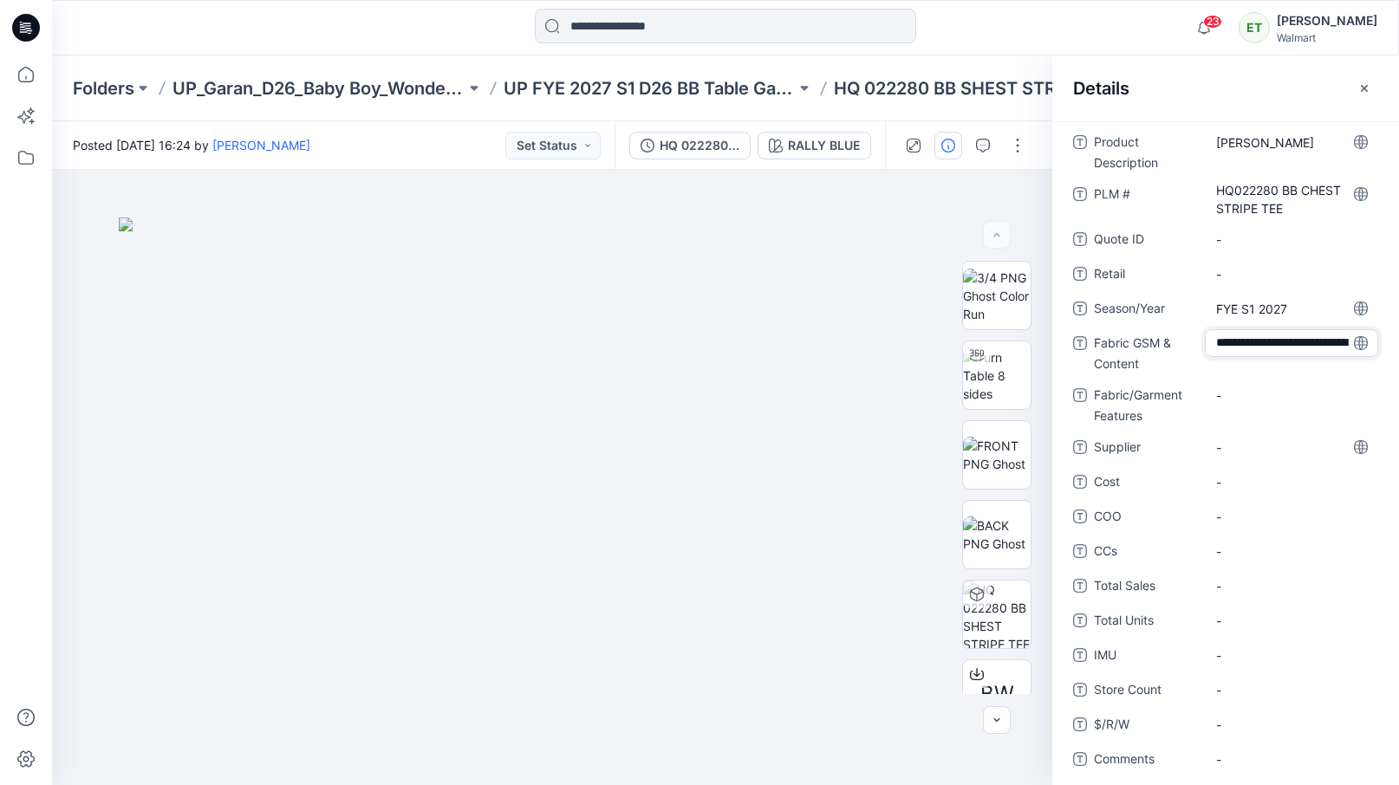
scroll to position [49, 0]
click at [1239, 444] on div "**********" at bounding box center [1225, 530] width 305 height 804
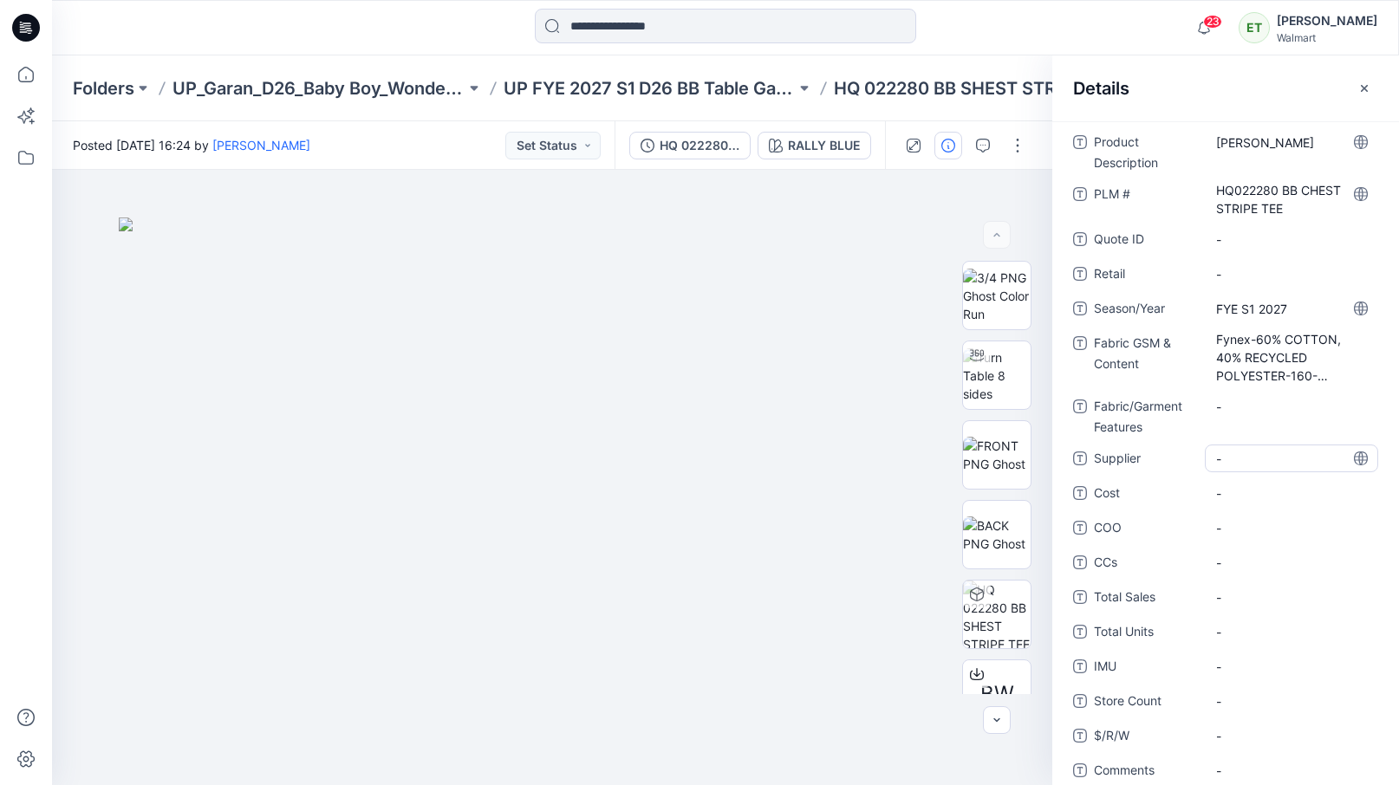
click at [1215, 464] on div "-" at bounding box center [1291, 459] width 173 height 28
type textarea "*****"
click at [1245, 502] on div "-" at bounding box center [1291, 493] width 173 height 28
click at [1307, 234] on ID "-" at bounding box center [1291, 240] width 151 height 18
click at [1364, 89] on icon "button" at bounding box center [1364, 88] width 14 height 14
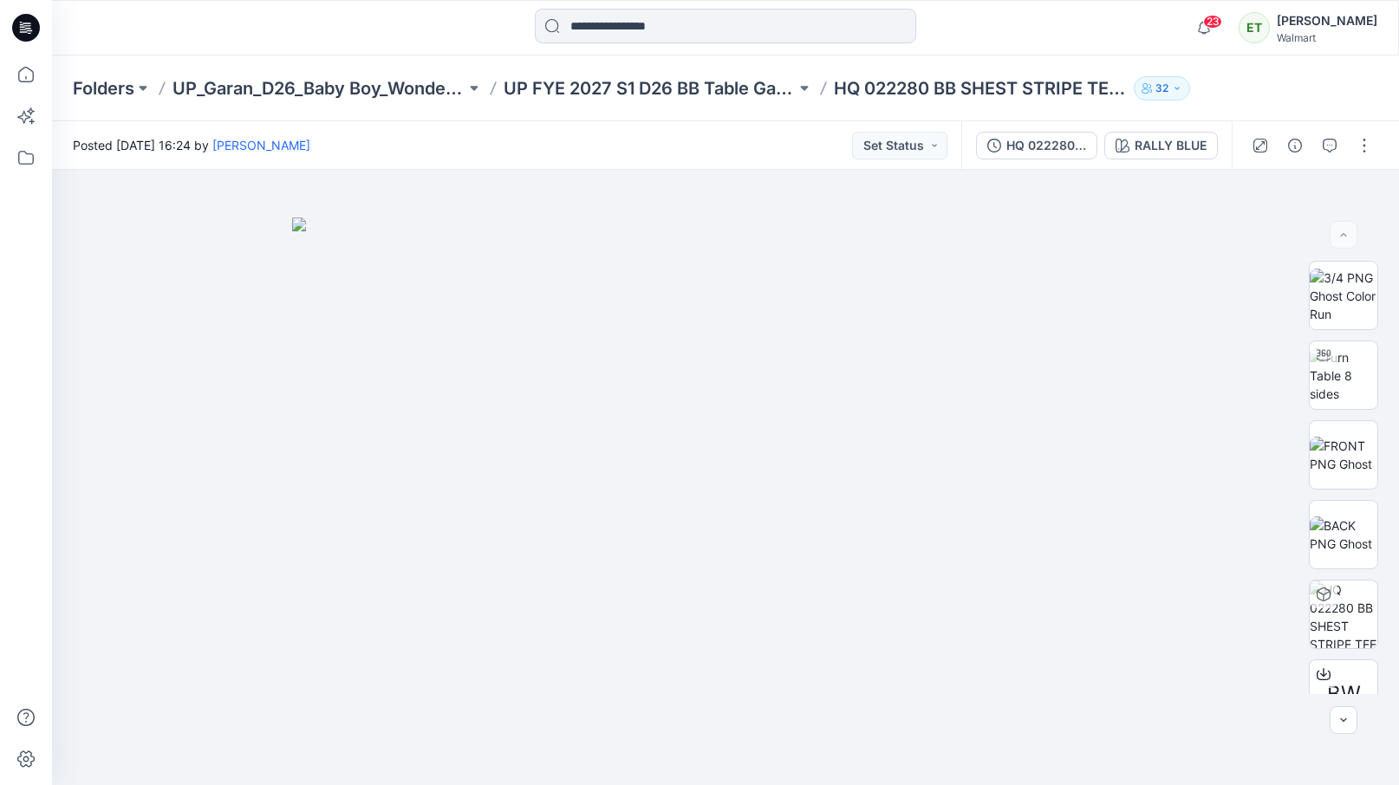
click at [936, 37] on div at bounding box center [724, 28] width 673 height 38
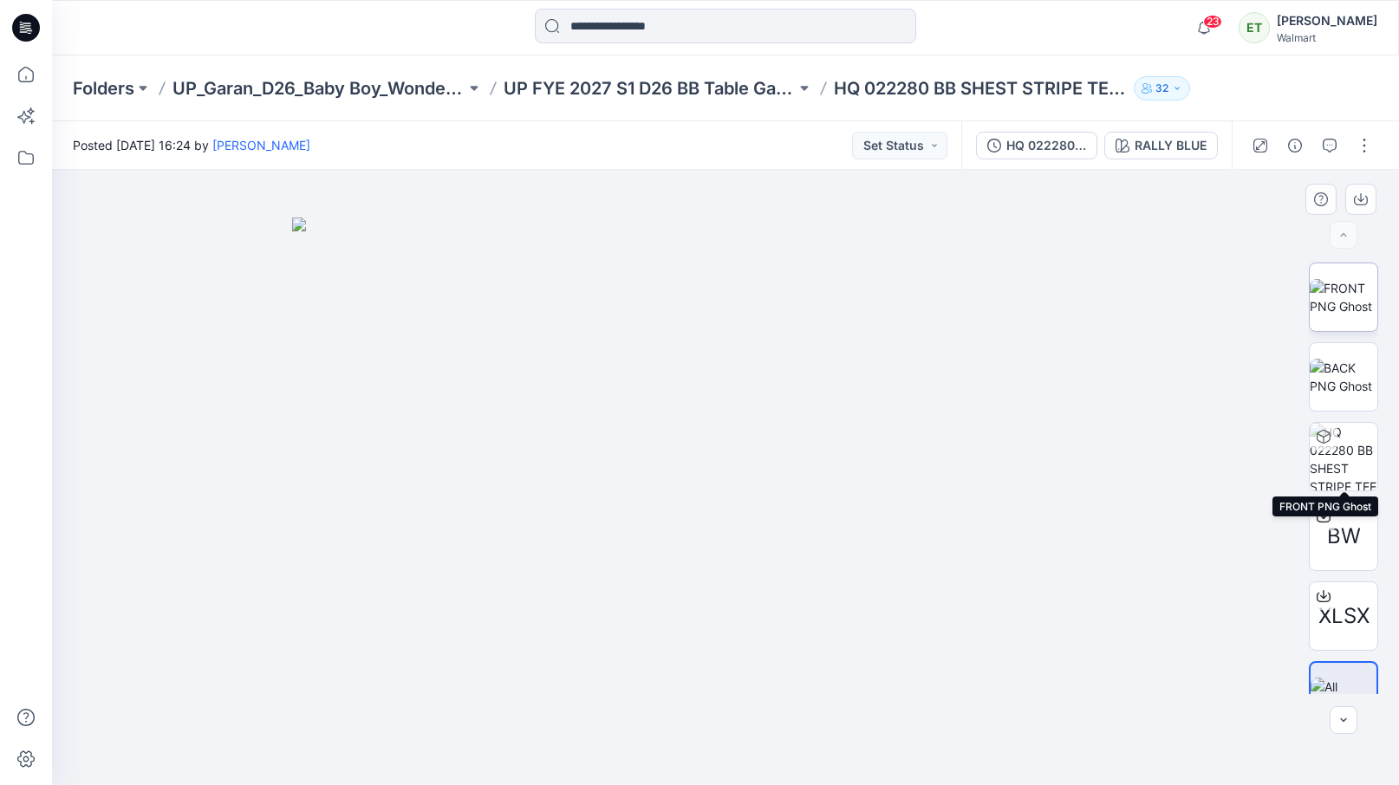
scroll to position [194, 0]
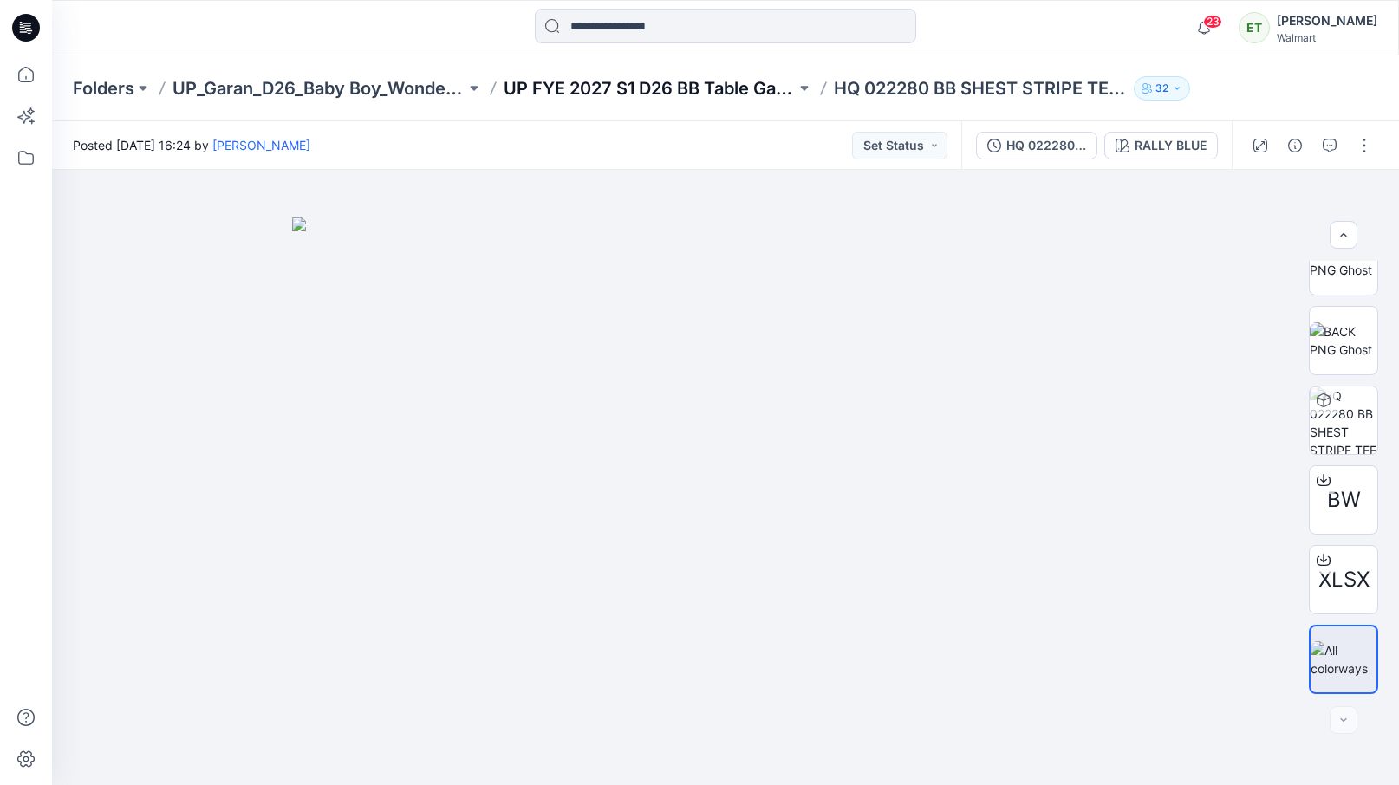
click at [732, 88] on p "UP FYE 2027 S1 D26 BB Table Garan" at bounding box center [650, 88] width 293 height 24
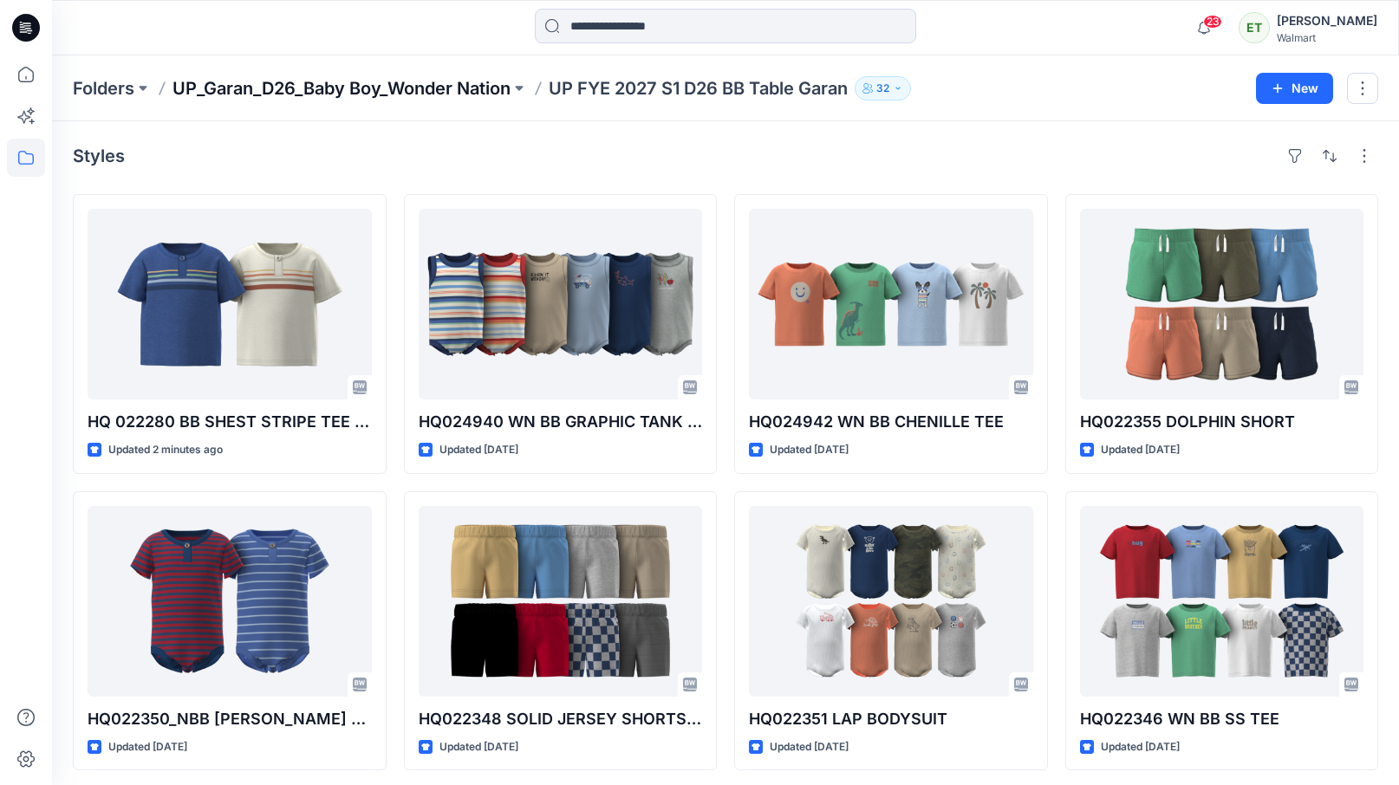
click at [482, 77] on p "UP_Garan_D26_Baby Boy_Wonder Nation" at bounding box center [341, 88] width 338 height 24
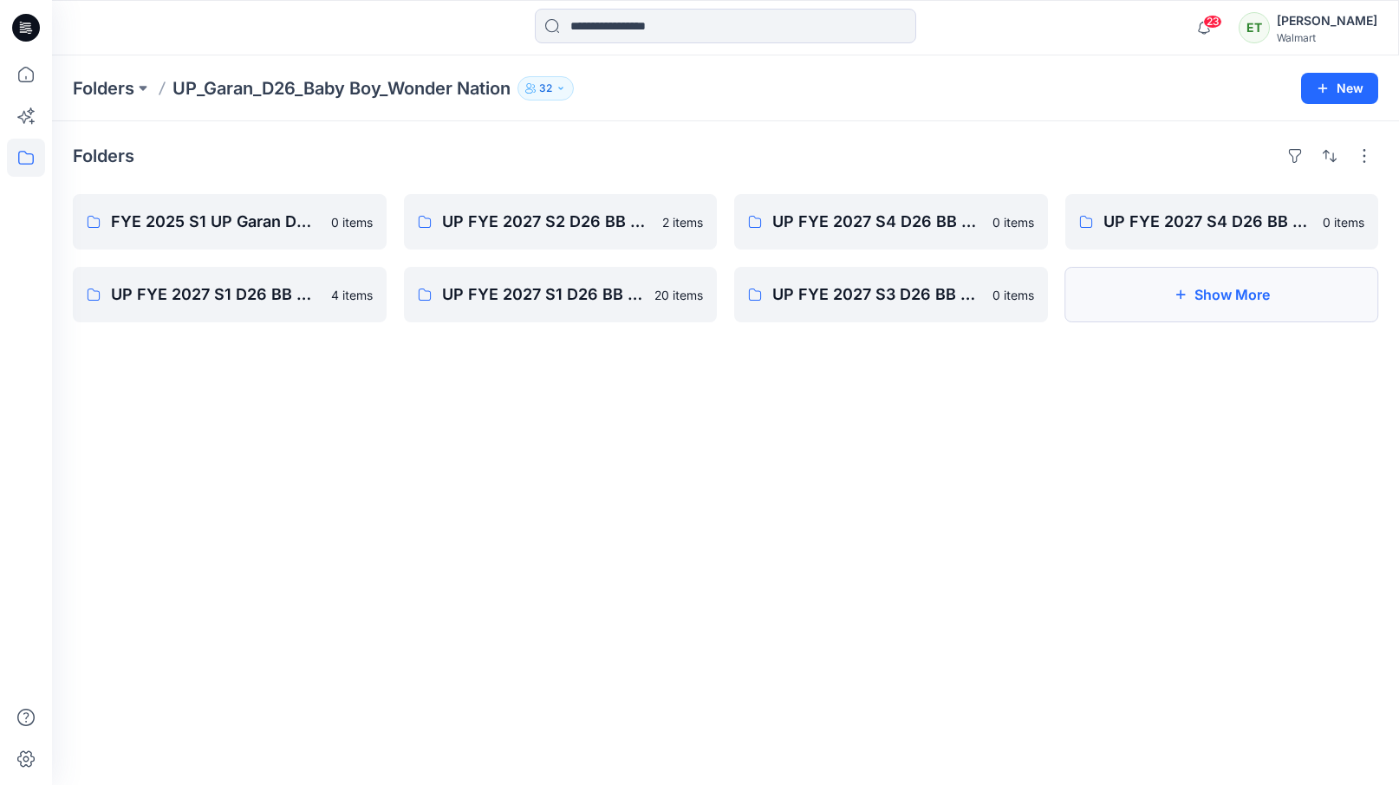
click at [1236, 296] on button "Show More" at bounding box center [1222, 294] width 314 height 55
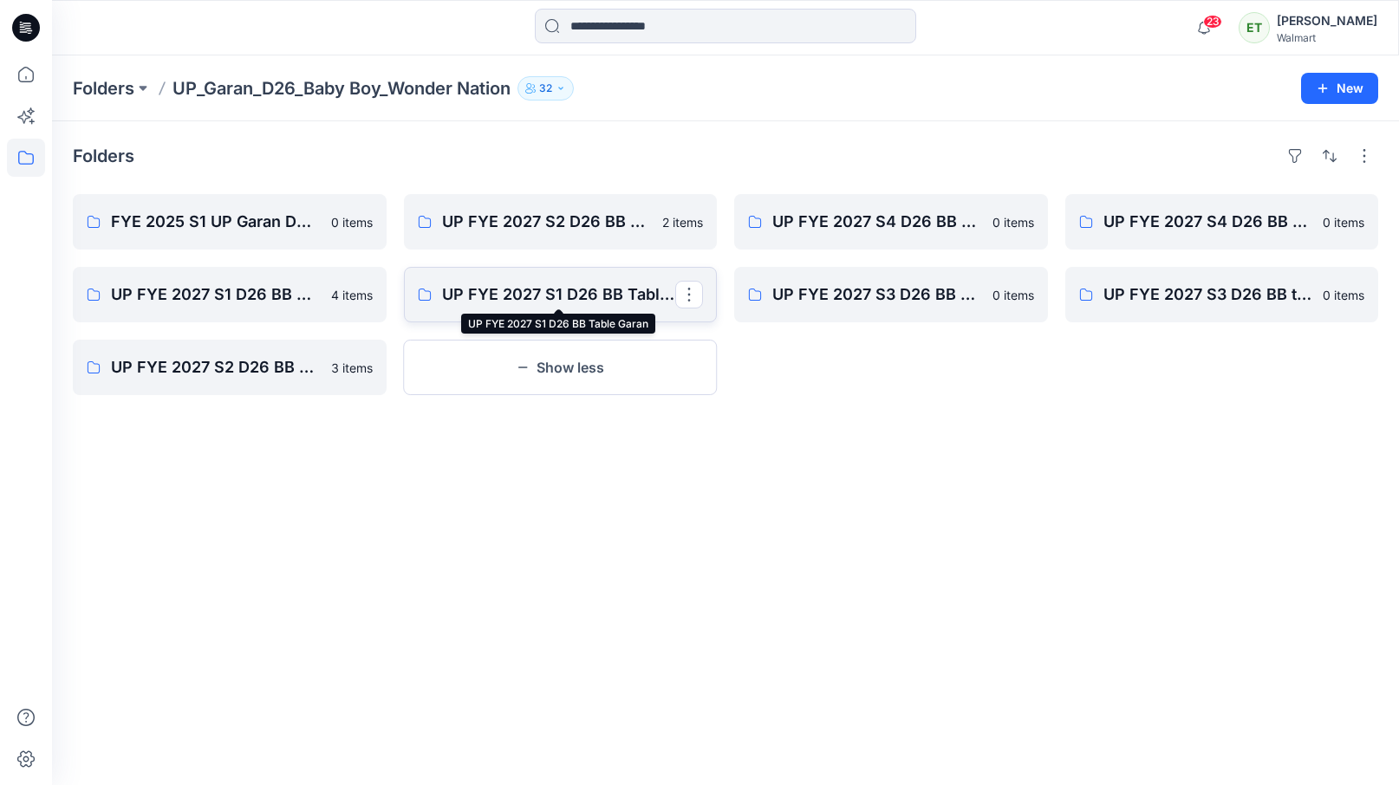
click at [545, 292] on p "UP FYE 2027 S1 D26 BB Table Garan" at bounding box center [559, 295] width 234 height 24
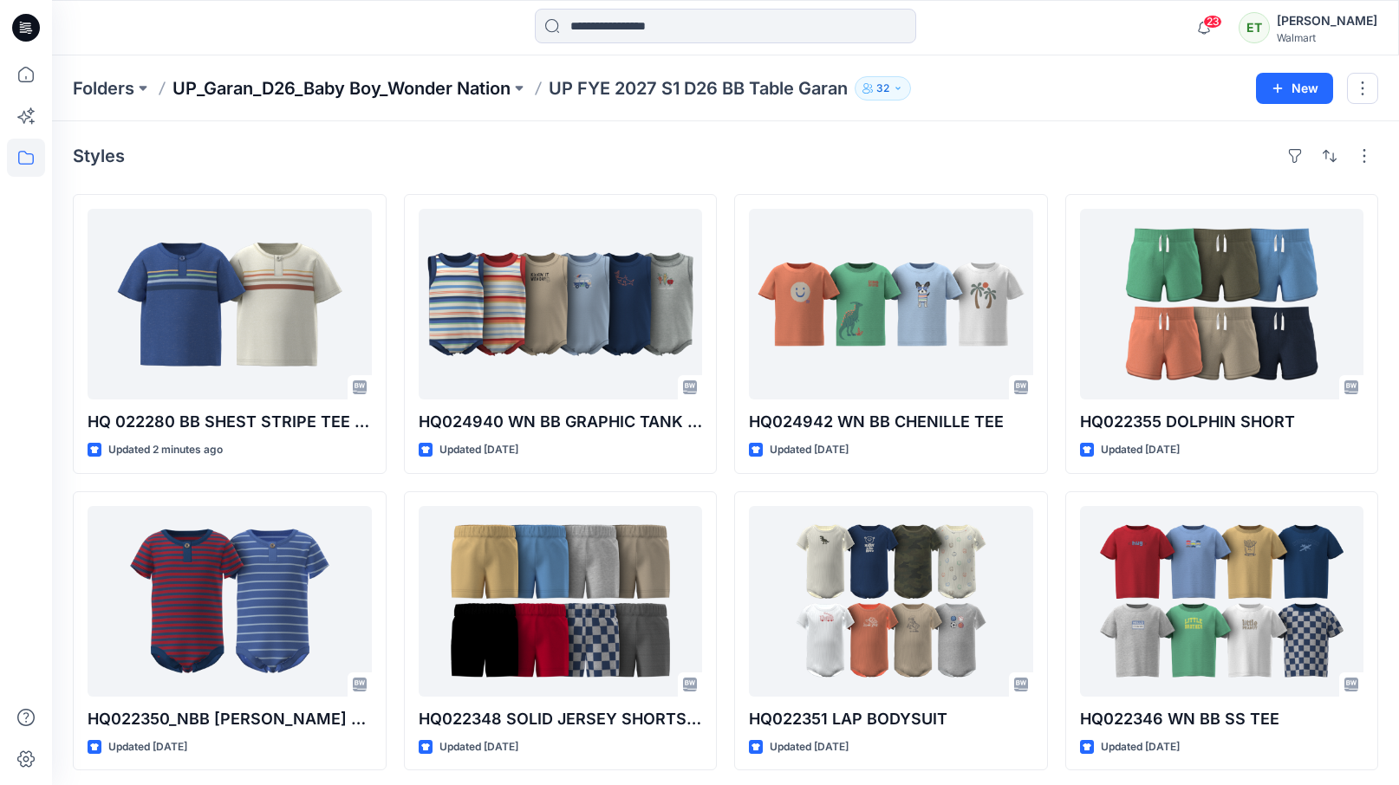
click at [425, 79] on p "UP_Garan_D26_Baby Boy_Wonder Nation" at bounding box center [341, 88] width 338 height 24
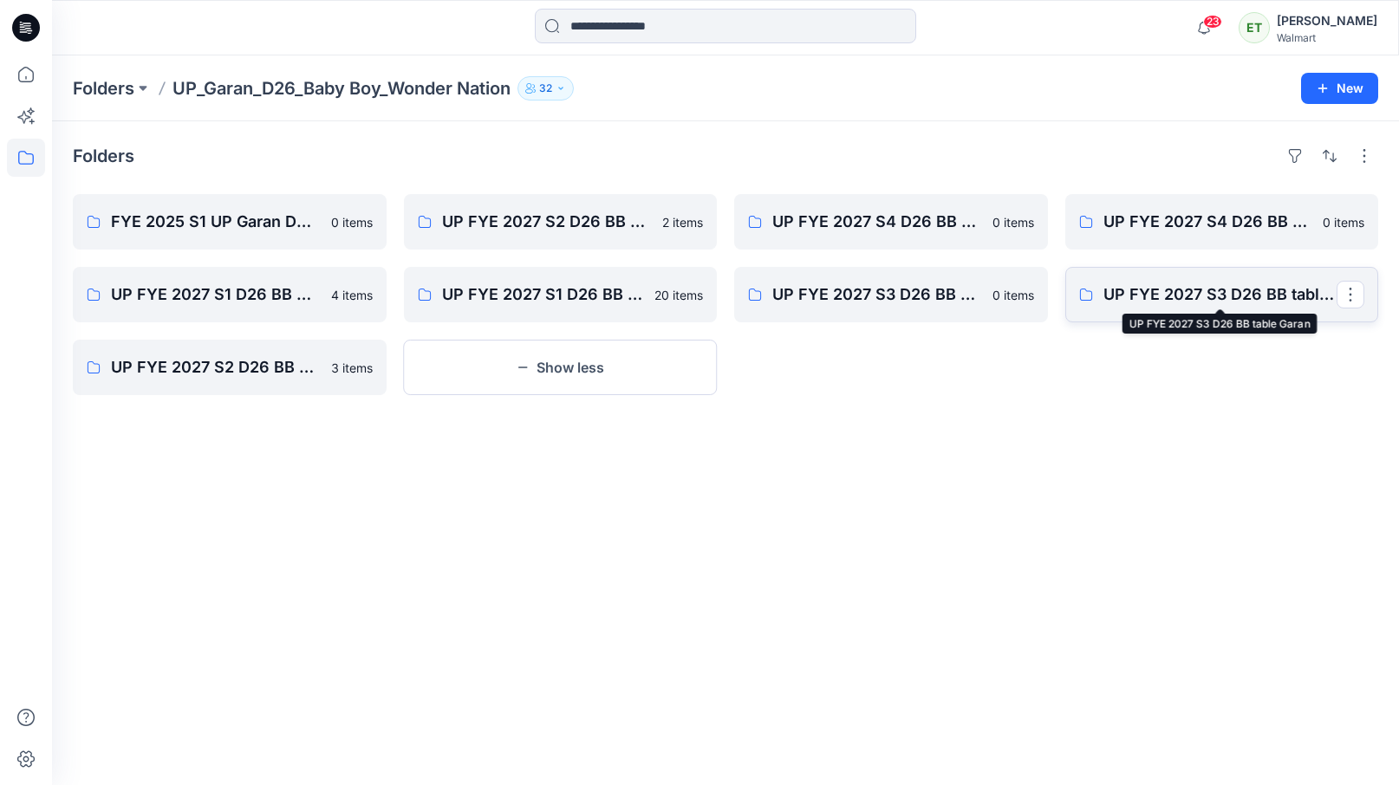
click at [1148, 284] on p "UP FYE 2027 S3 D26 BB table Garan" at bounding box center [1220, 295] width 234 height 24
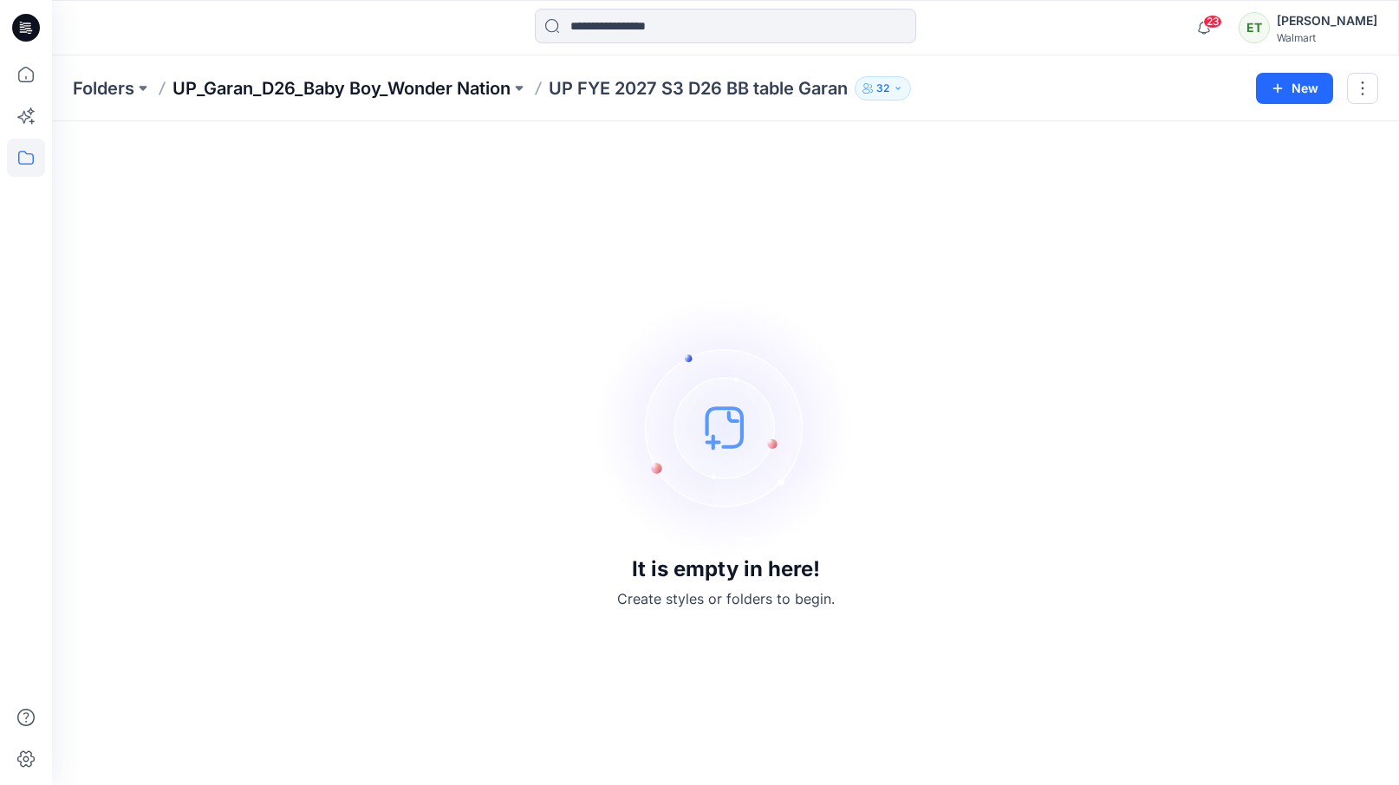
click at [467, 78] on p "UP_Garan_D26_Baby Boy_Wonder Nation" at bounding box center [341, 88] width 338 height 24
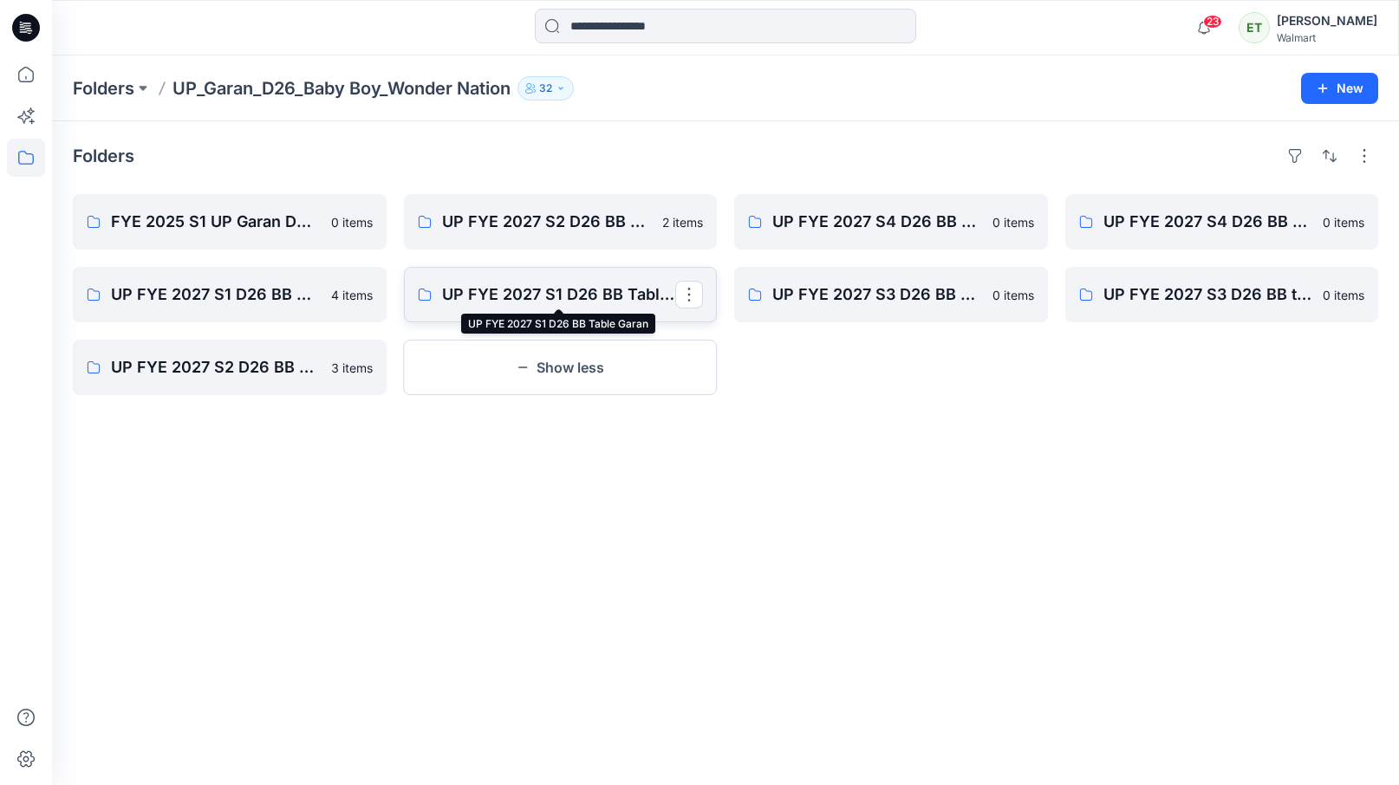
click at [625, 285] on p "UP FYE 2027 S1 D26 BB Table Garan" at bounding box center [559, 295] width 234 height 24
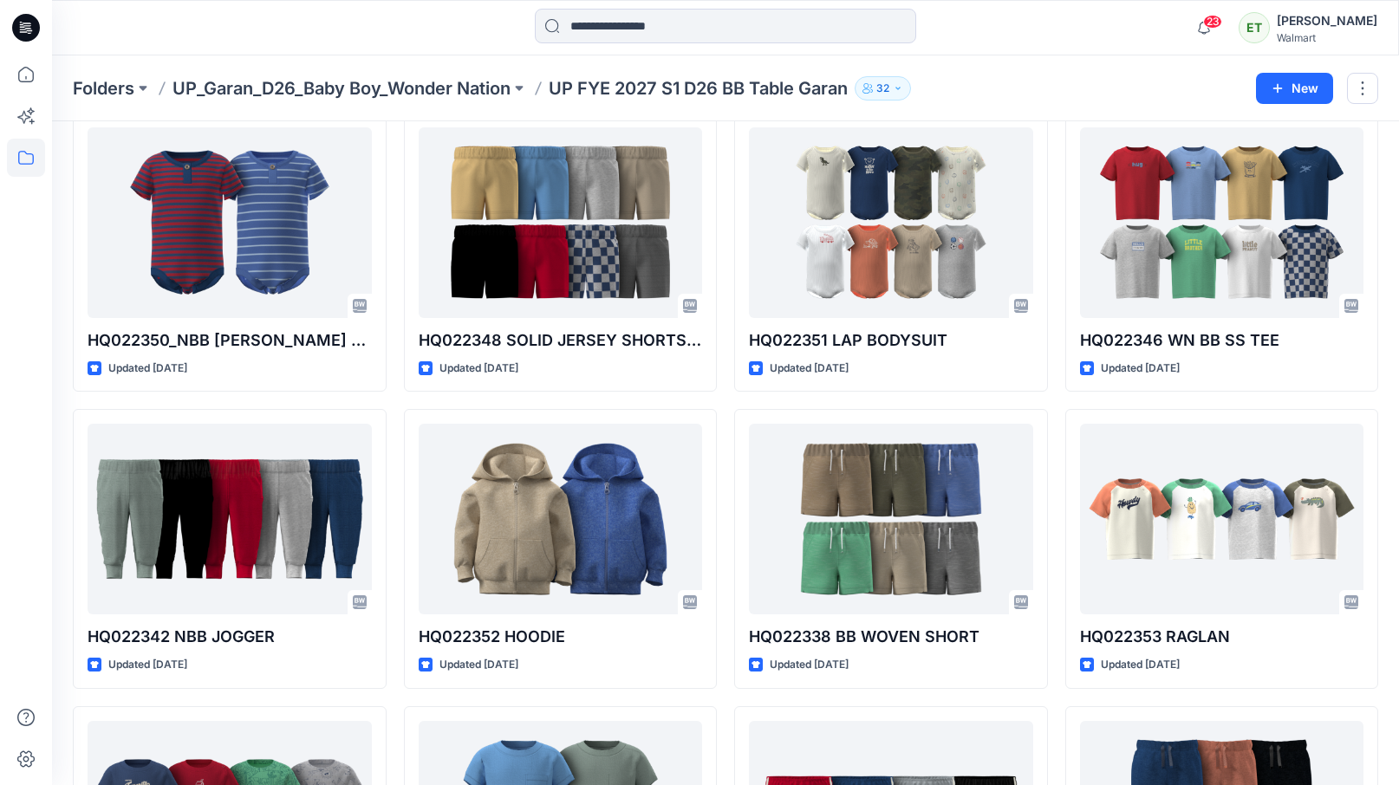
scroll to position [458, 0]
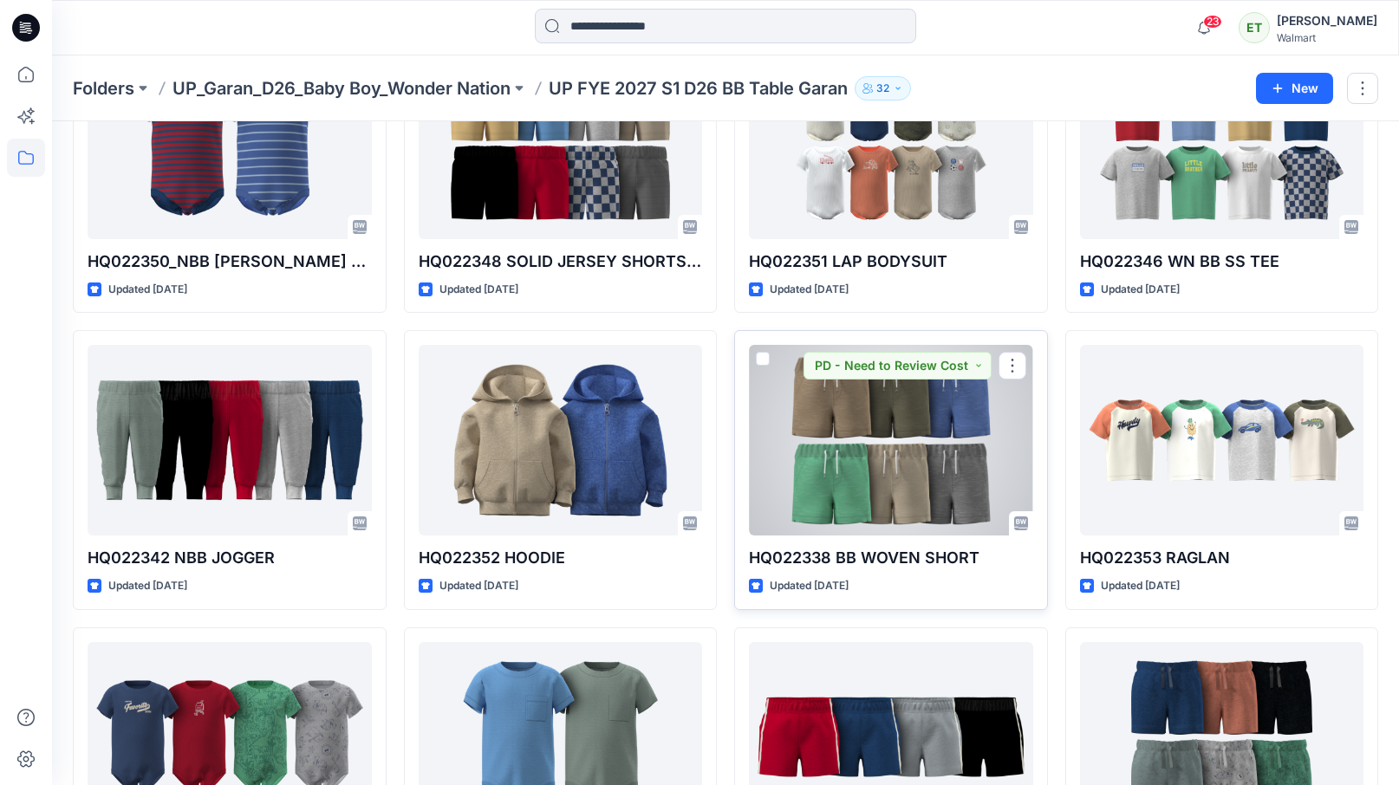
click at [879, 487] on div at bounding box center [891, 440] width 284 height 191
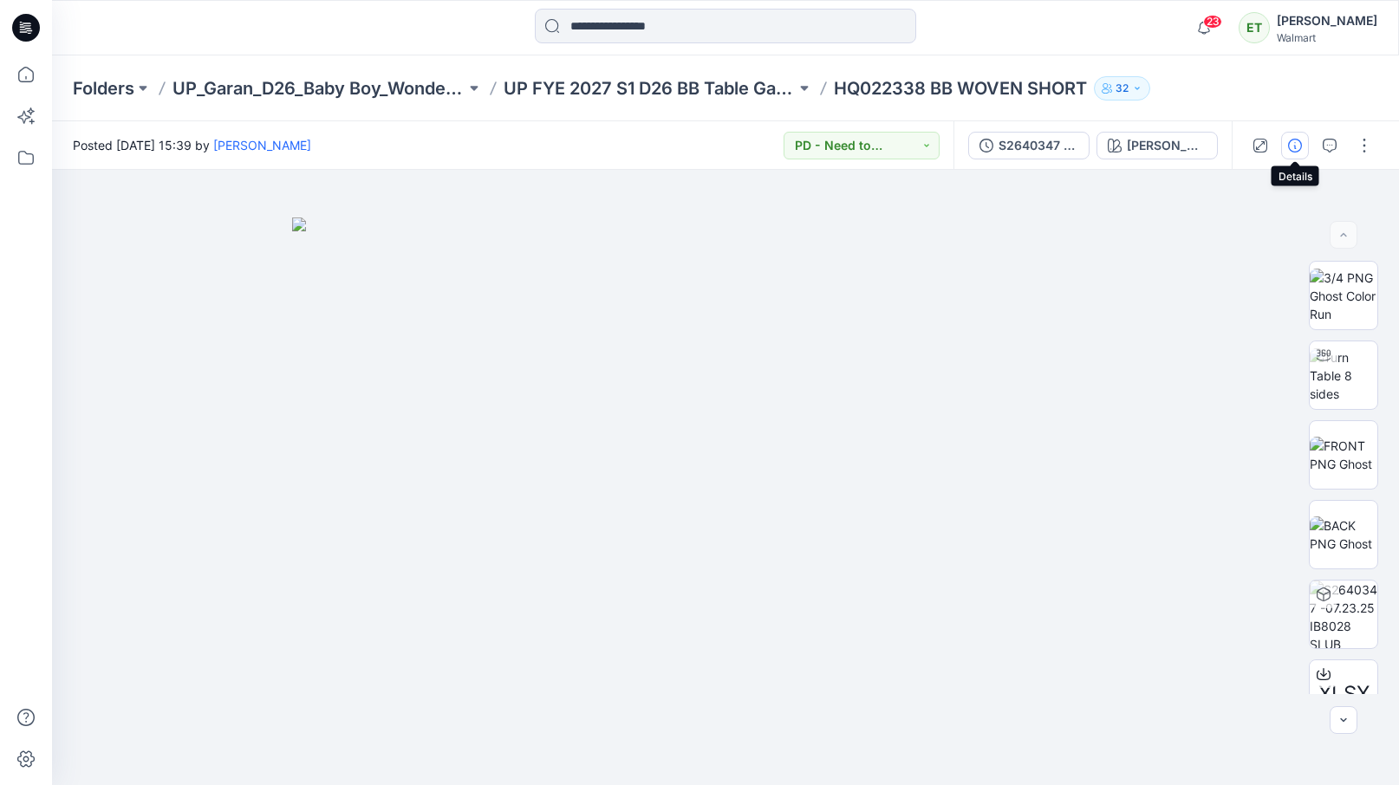
click at [1301, 150] on icon "button" at bounding box center [1295, 146] width 14 height 14
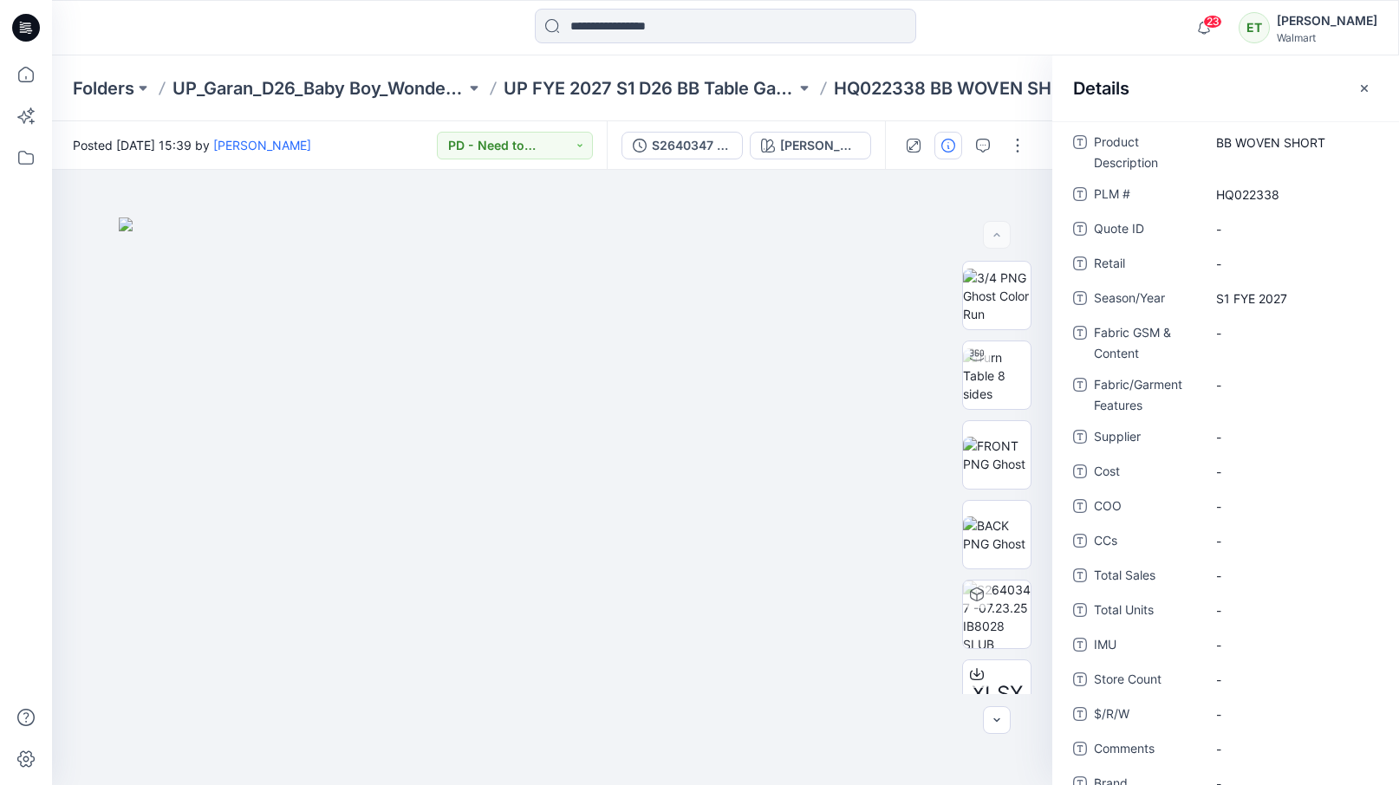
click at [27, 267] on div at bounding box center [26, 420] width 38 height 730
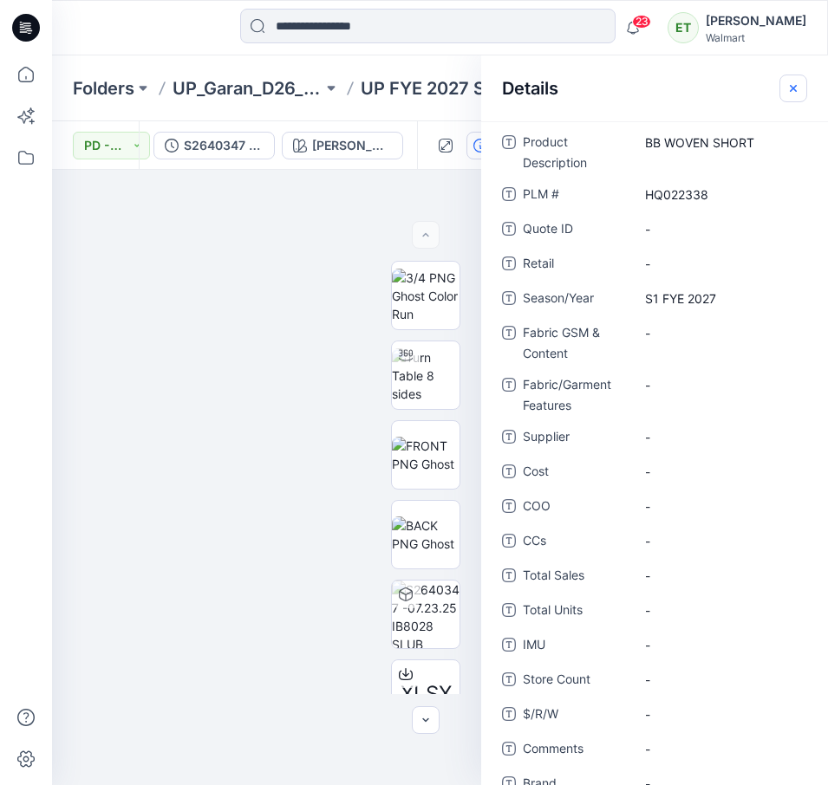
click at [790, 87] on icon "button" at bounding box center [793, 88] width 14 height 14
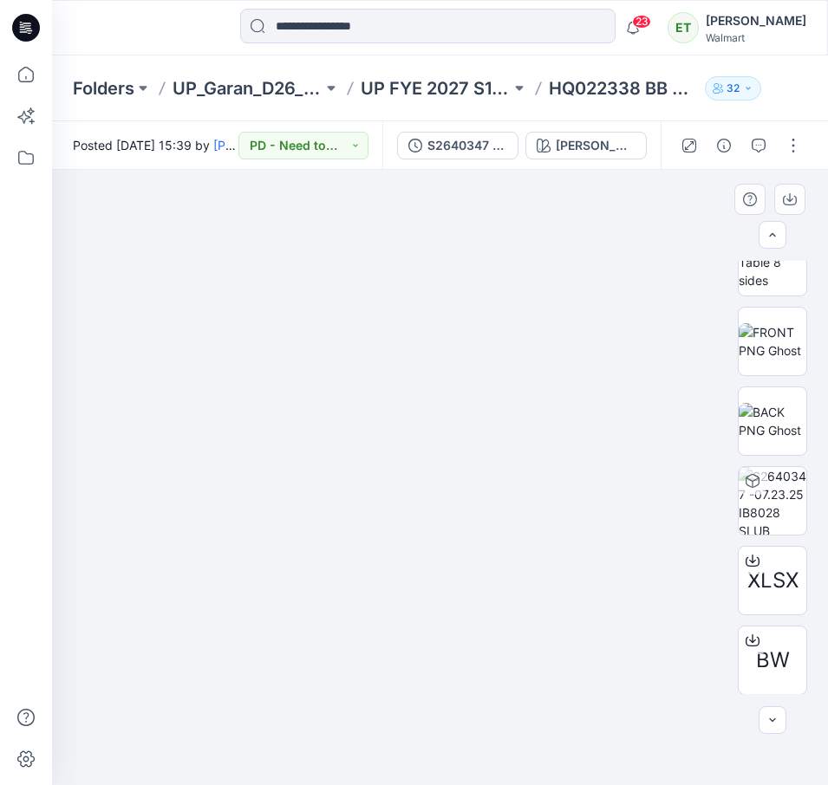
scroll to position [134, 0]
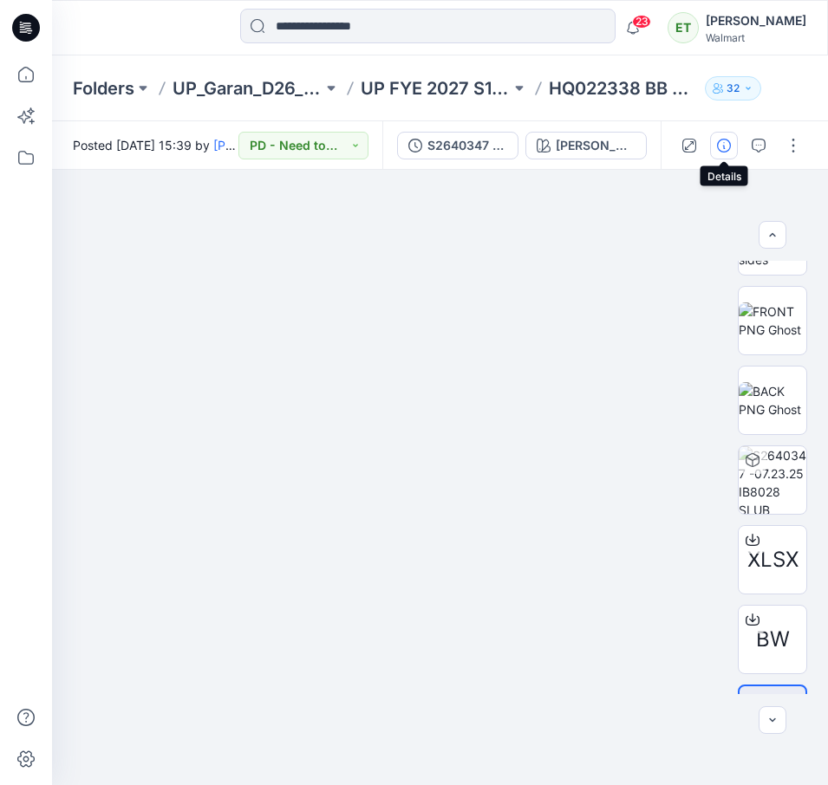
click at [722, 156] on button "button" at bounding box center [724, 146] width 28 height 28
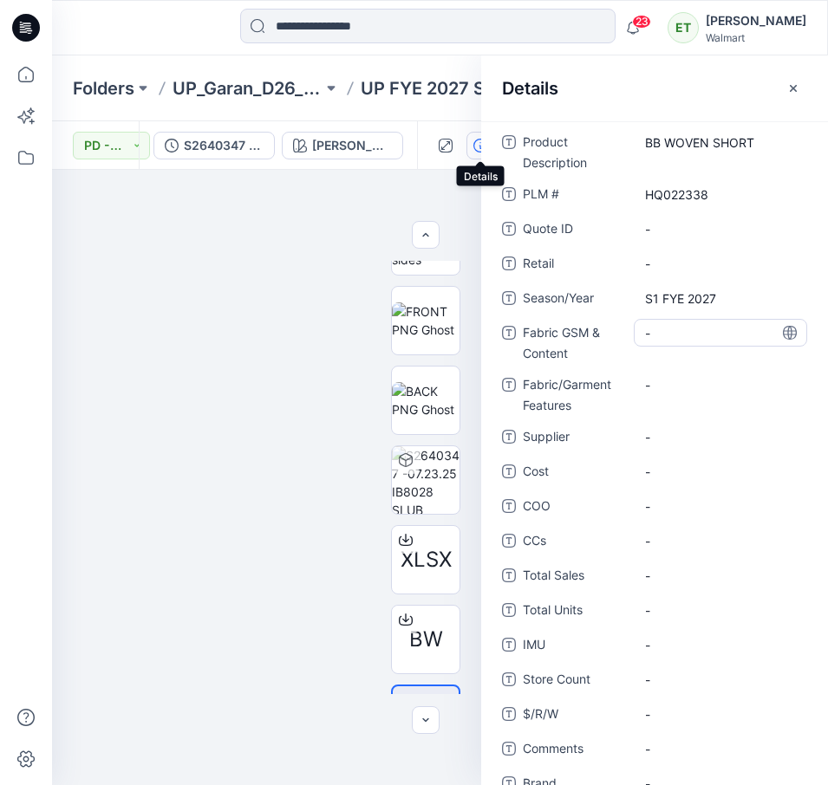
click at [660, 334] on Content "-" at bounding box center [720, 333] width 151 height 18
click at [727, 340] on textarea "**********" at bounding box center [720, 333] width 173 height 28
click at [696, 340] on textarea "**********" at bounding box center [720, 333] width 173 height 28
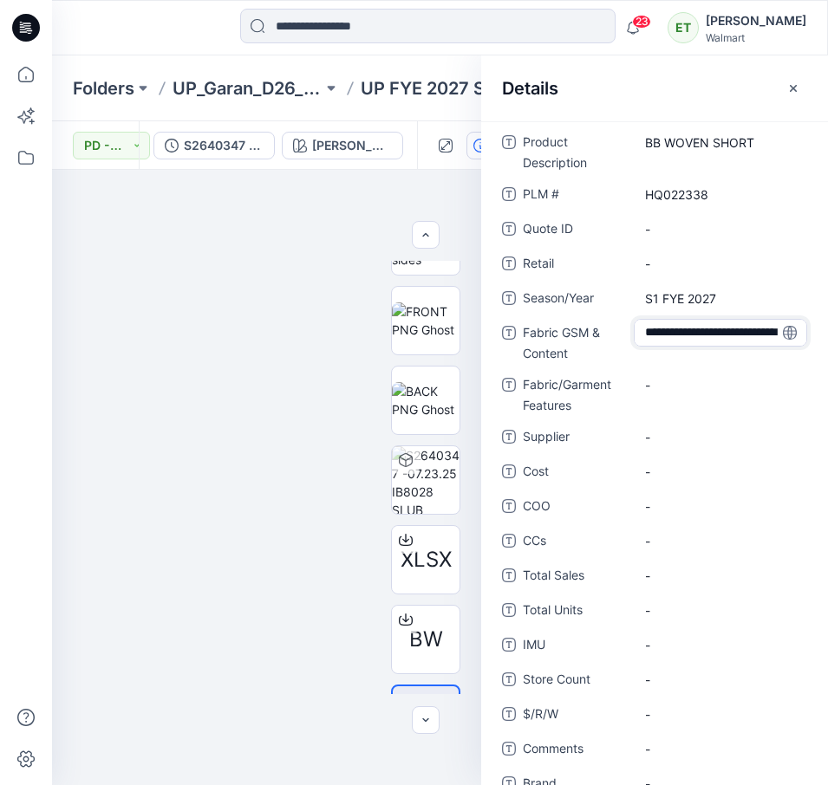
drag, startPoint x: 695, startPoint y: 340, endPoint x: 648, endPoint y: 318, distance: 51.6
click at [648, 318] on div "**********" at bounding box center [654, 525] width 305 height 794
click at [706, 333] on textarea "**********" at bounding box center [720, 333] width 173 height 28
click at [757, 327] on textarea "**********" at bounding box center [720, 333] width 173 height 28
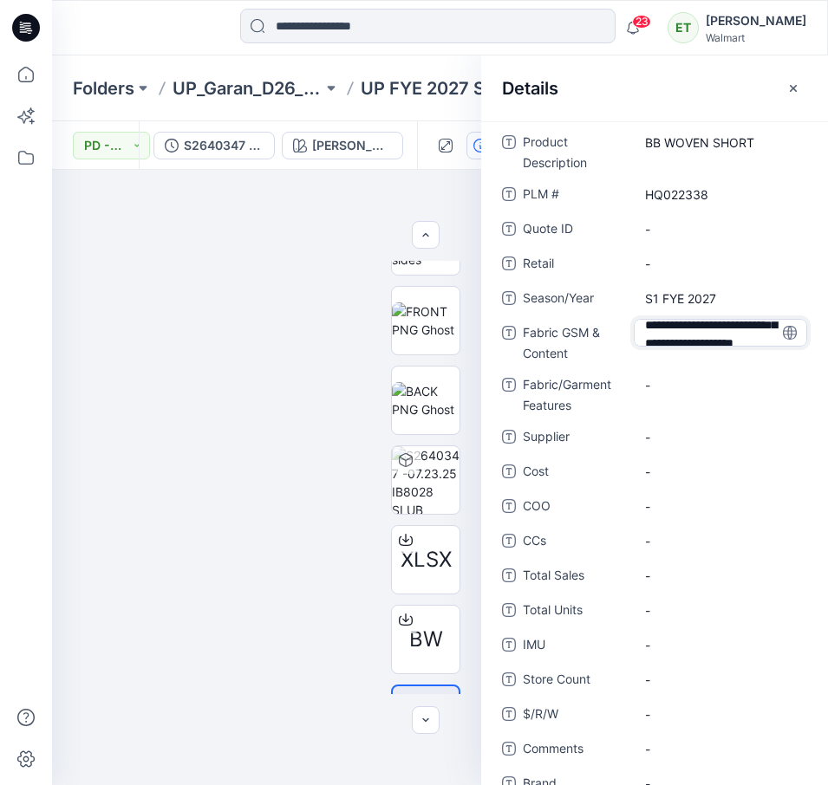
click at [762, 327] on textarea "**********" at bounding box center [720, 333] width 173 height 28
drag, startPoint x: 762, startPoint y: 327, endPoint x: 631, endPoint y: 321, distance: 131.0
click at [631, 321] on div "**********" at bounding box center [654, 341] width 305 height 45
type textarea "**********"
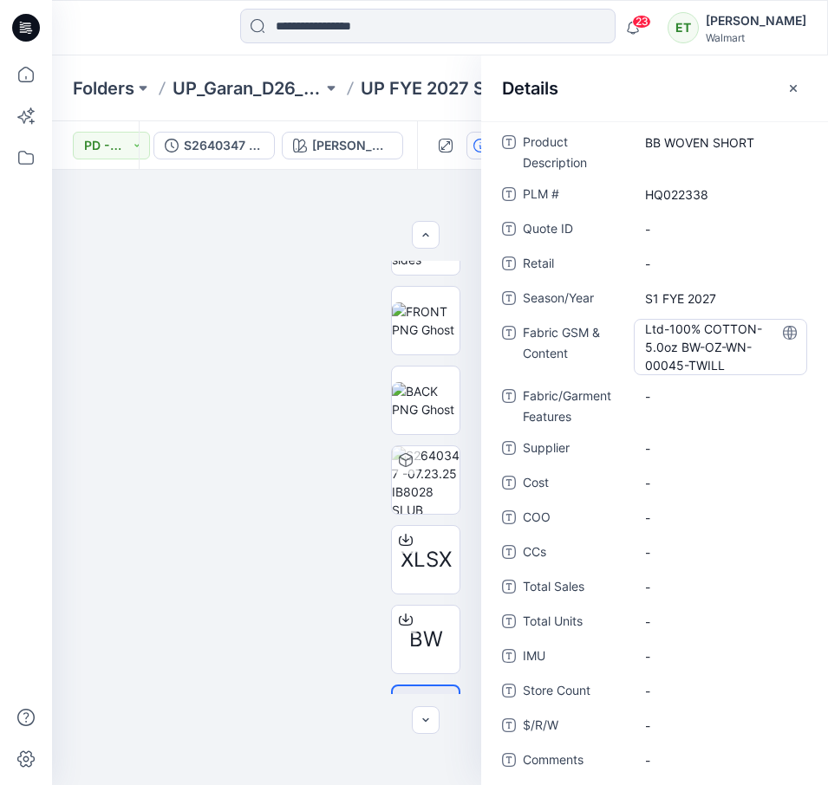
click at [661, 333] on Content "Ltd-100% COTTON-5.0oz BW-OZ-WN-00045-TWILL" at bounding box center [720, 347] width 151 height 55
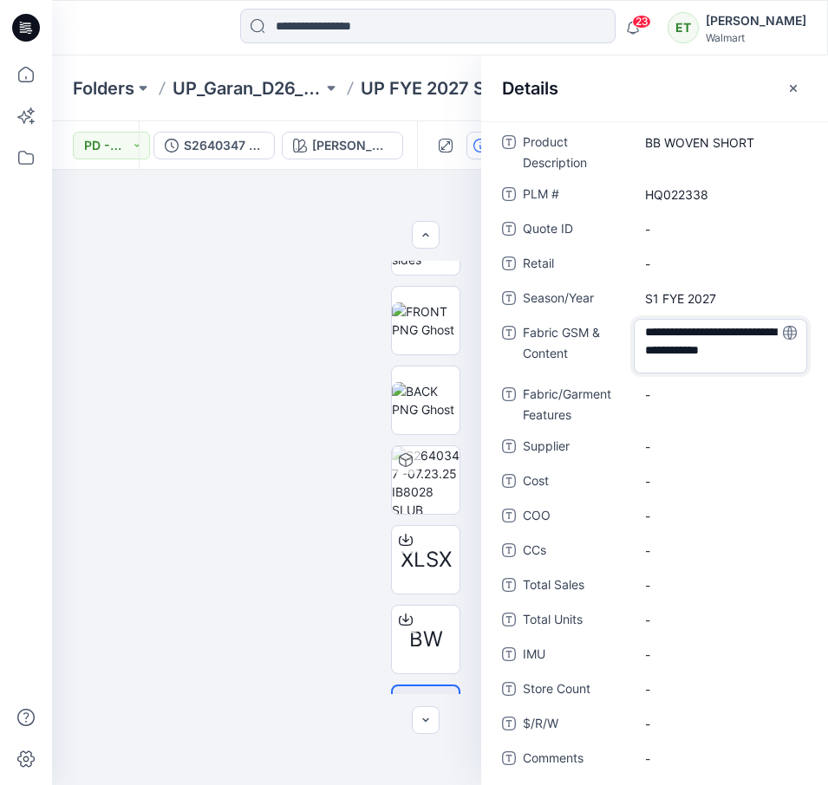
click at [671, 335] on textarea "**********" at bounding box center [720, 346] width 173 height 55
type textarea "**********"
click at [710, 476] on span "-" at bounding box center [720, 481] width 151 height 18
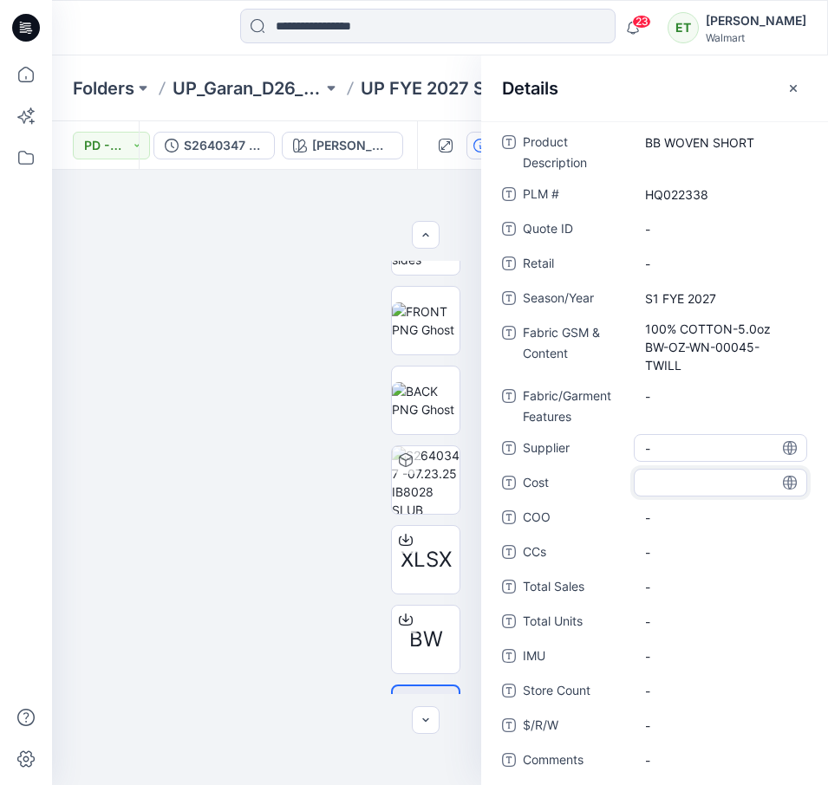
click at [686, 446] on span "-" at bounding box center [720, 448] width 151 height 18
type textarea "*****"
click at [706, 569] on div "Product Description BB WOVEN SHORT PLM # HQ022338 Quote ID - Retail - Season/Ye…" at bounding box center [654, 530] width 305 height 805
click at [794, 82] on icon "button" at bounding box center [793, 88] width 14 height 14
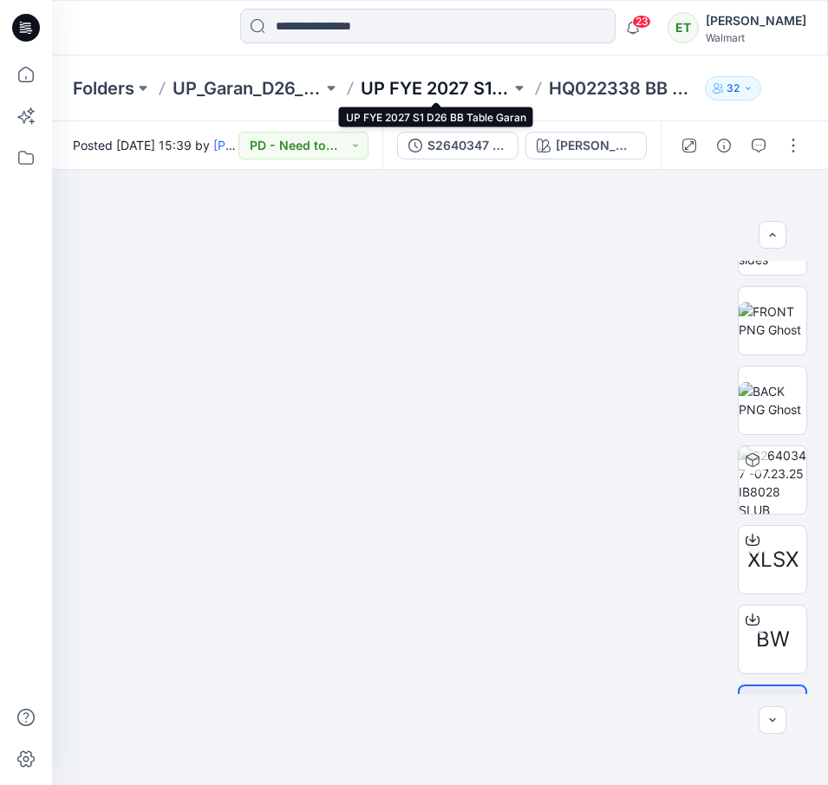
click at [402, 88] on p "UP FYE 2027 S1 D26 BB Table Garan" at bounding box center [436, 88] width 150 height 24
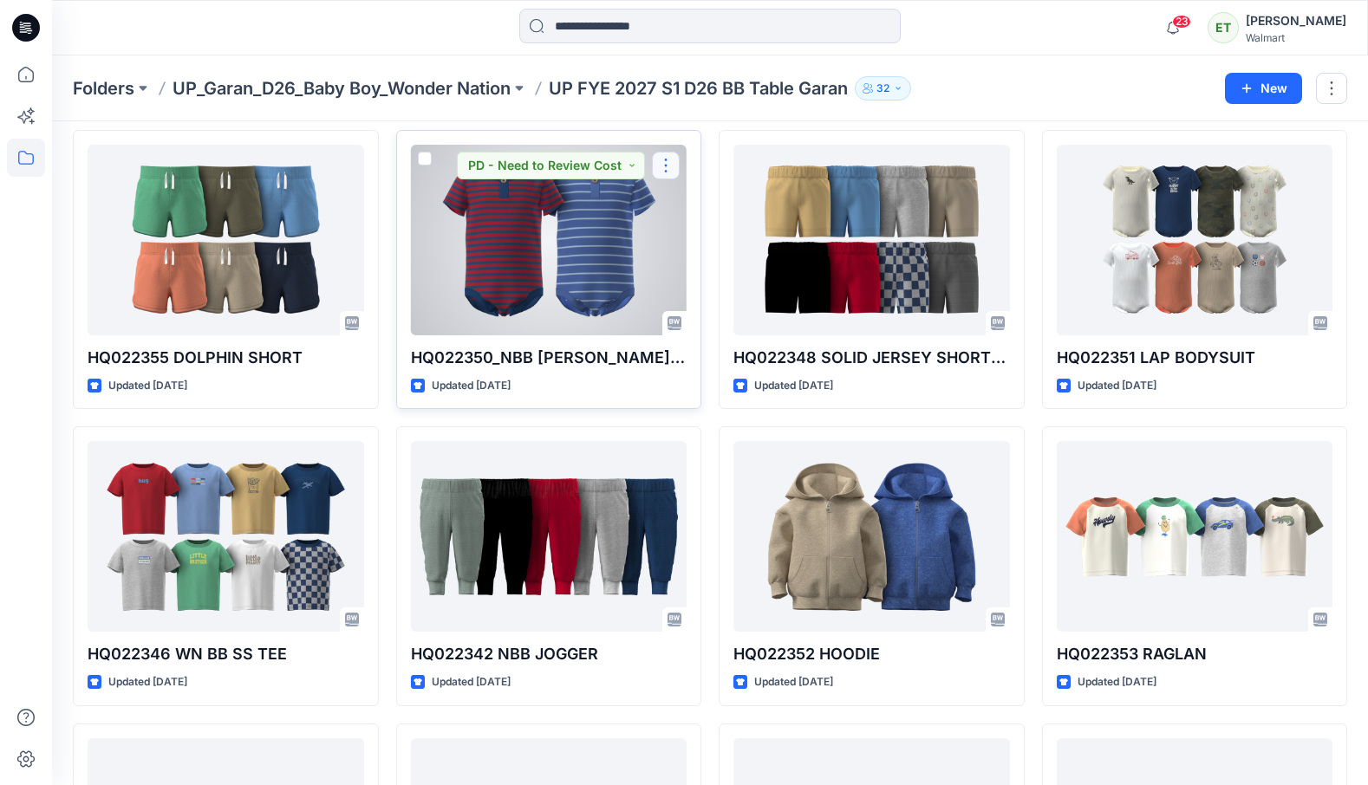
scroll to position [375, 0]
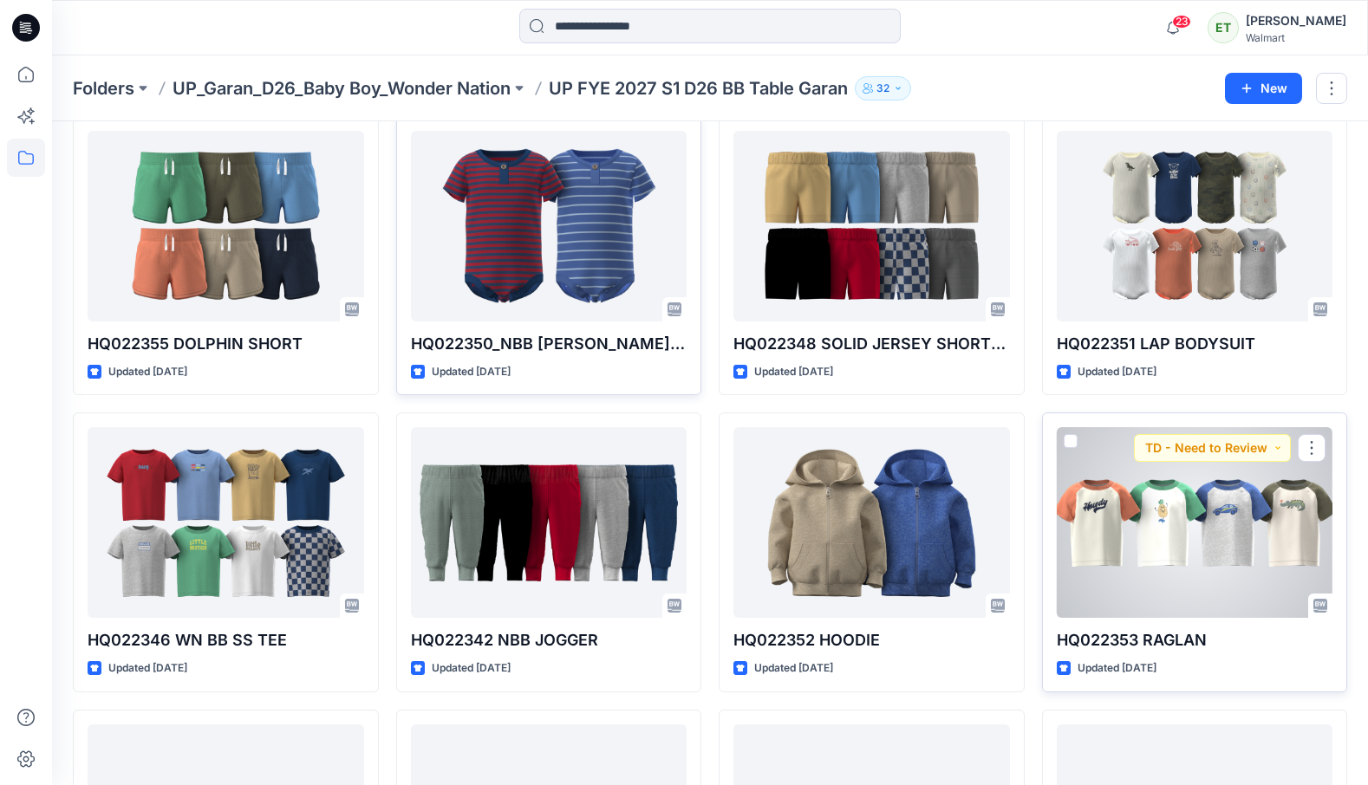
click at [1158, 527] on div at bounding box center [1195, 522] width 276 height 191
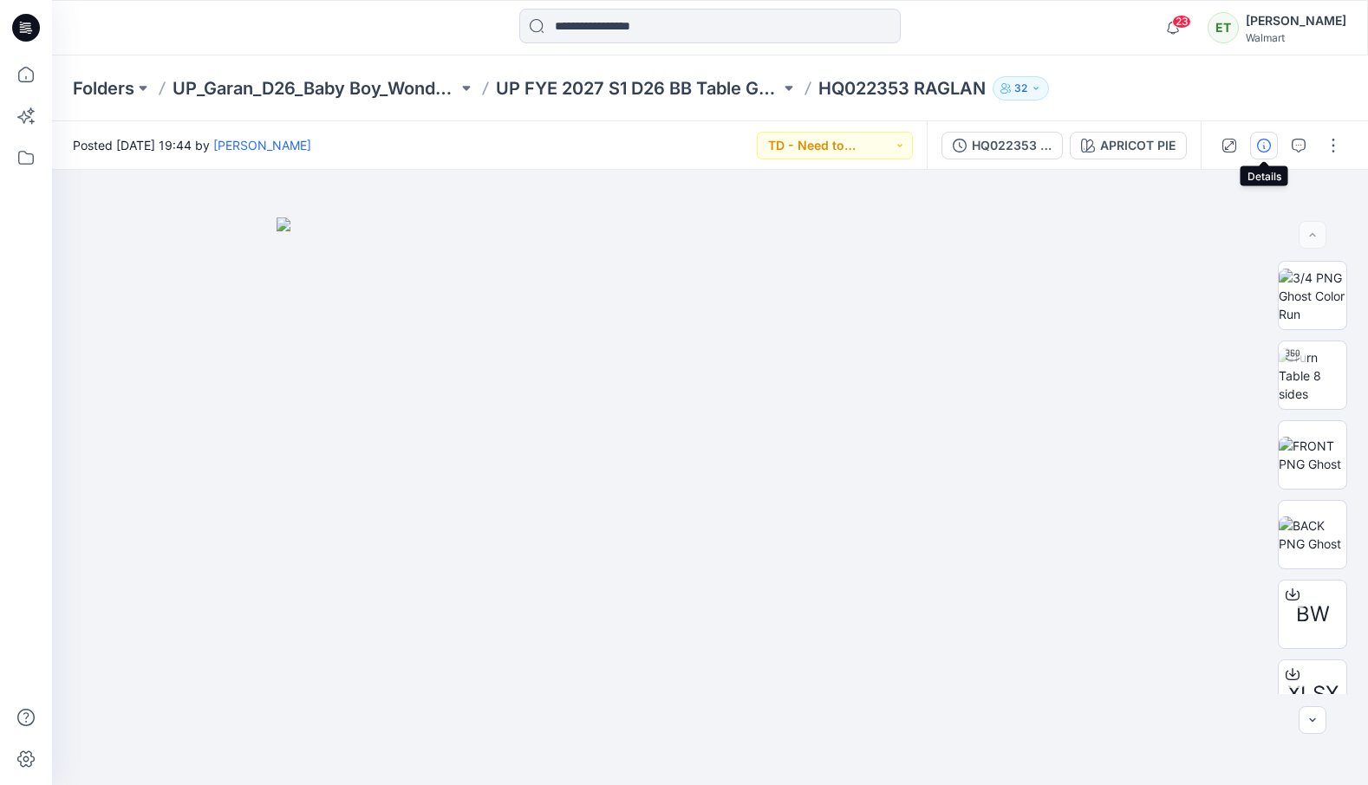
click at [1251, 151] on button "button" at bounding box center [1264, 146] width 28 height 28
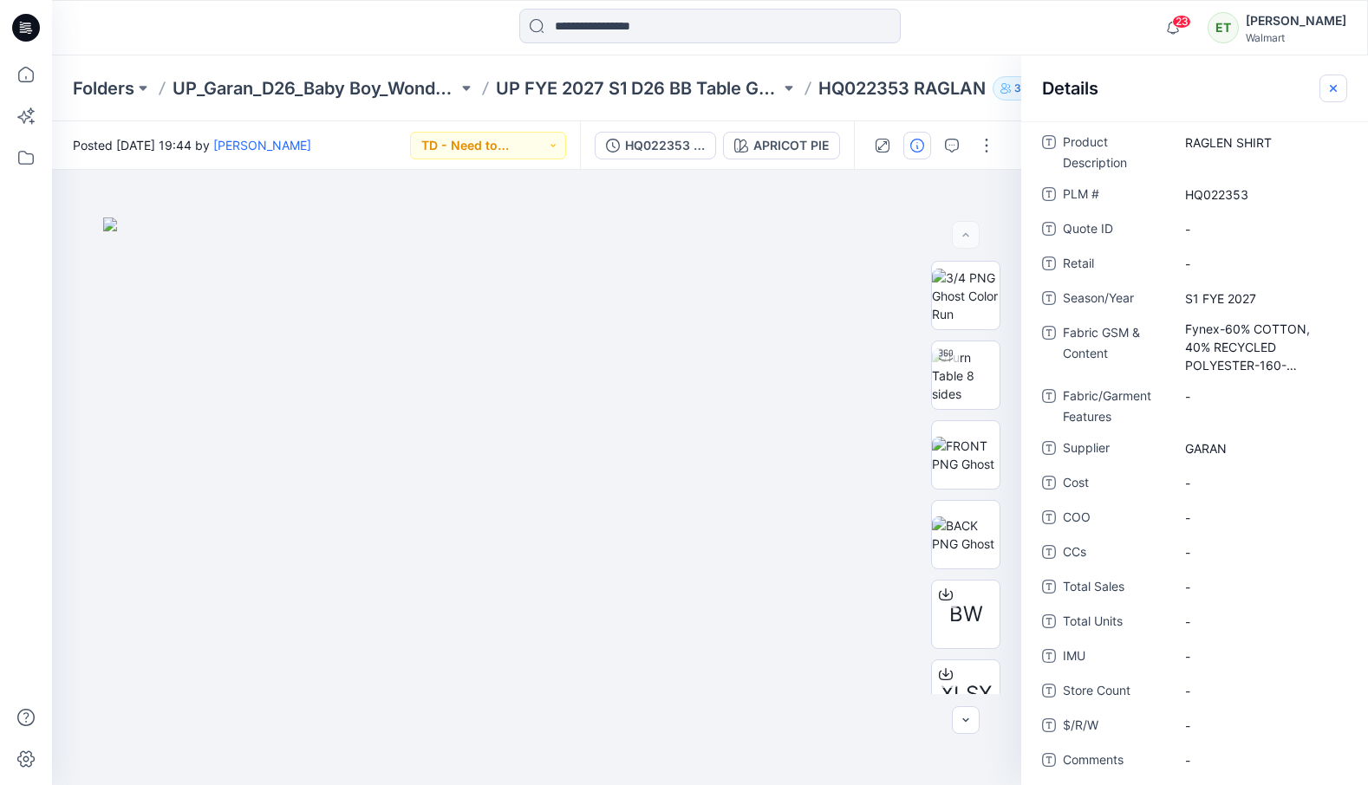
click at [1344, 88] on button "button" at bounding box center [1333, 89] width 28 height 28
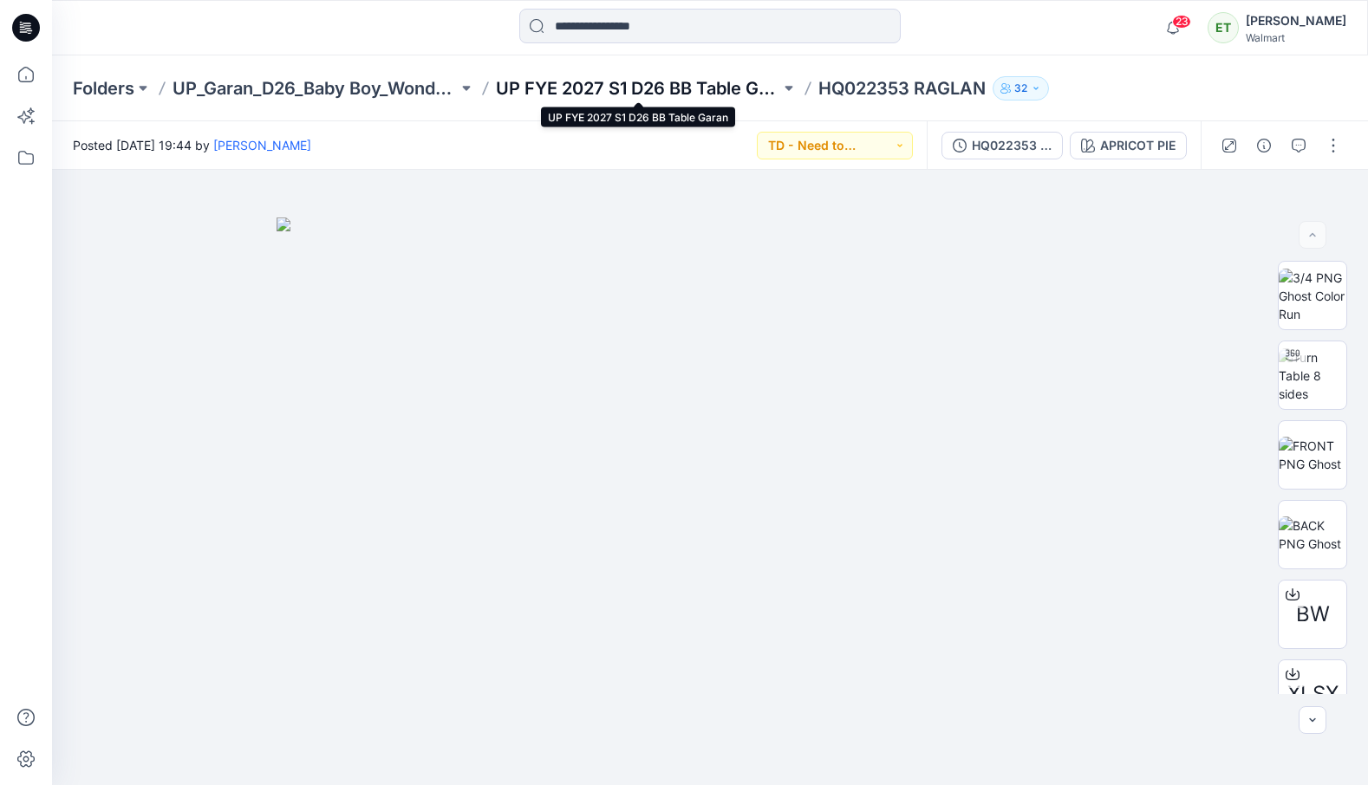
click at [687, 76] on p "UP FYE 2027 S1 D26 BB Table Garan" at bounding box center [638, 88] width 285 height 24
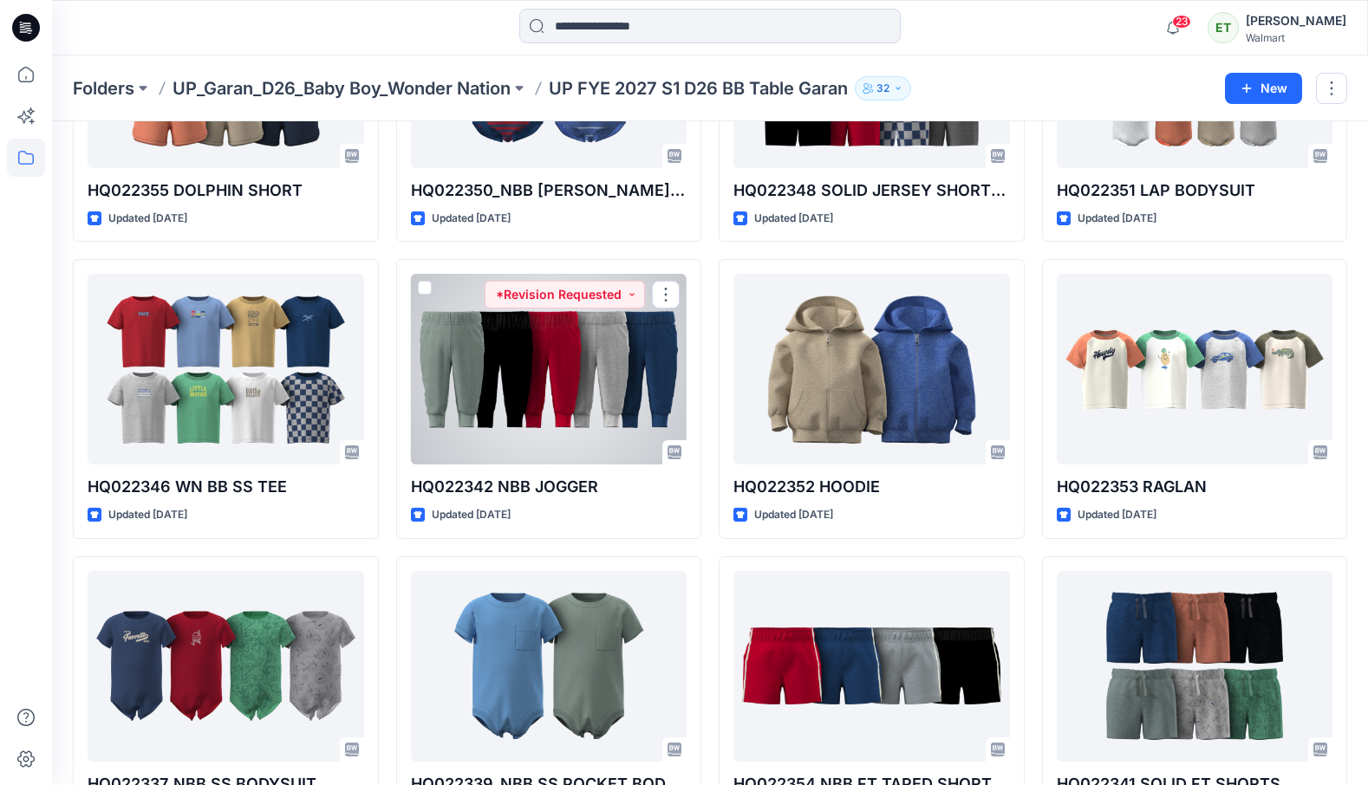
scroll to position [585, 0]
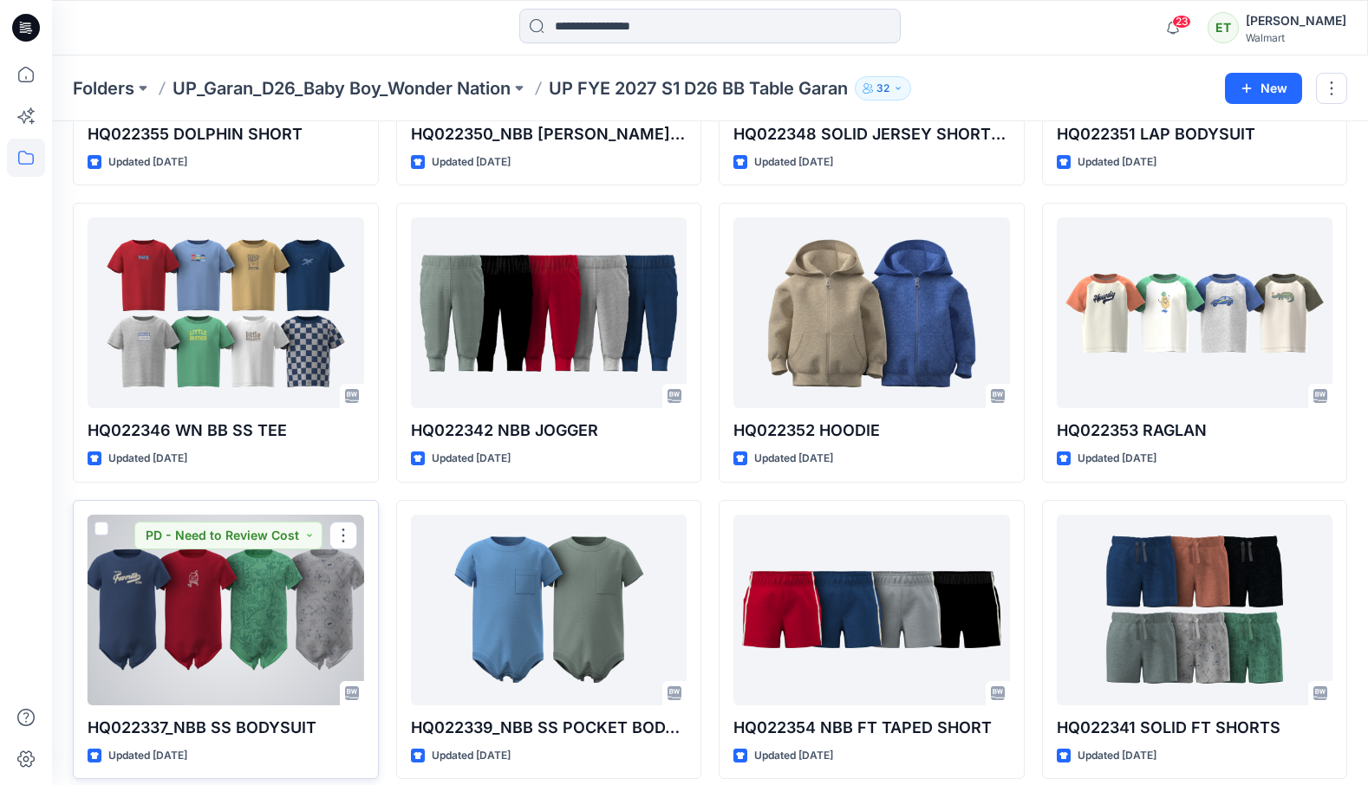
click at [239, 567] on div at bounding box center [226, 610] width 276 height 191
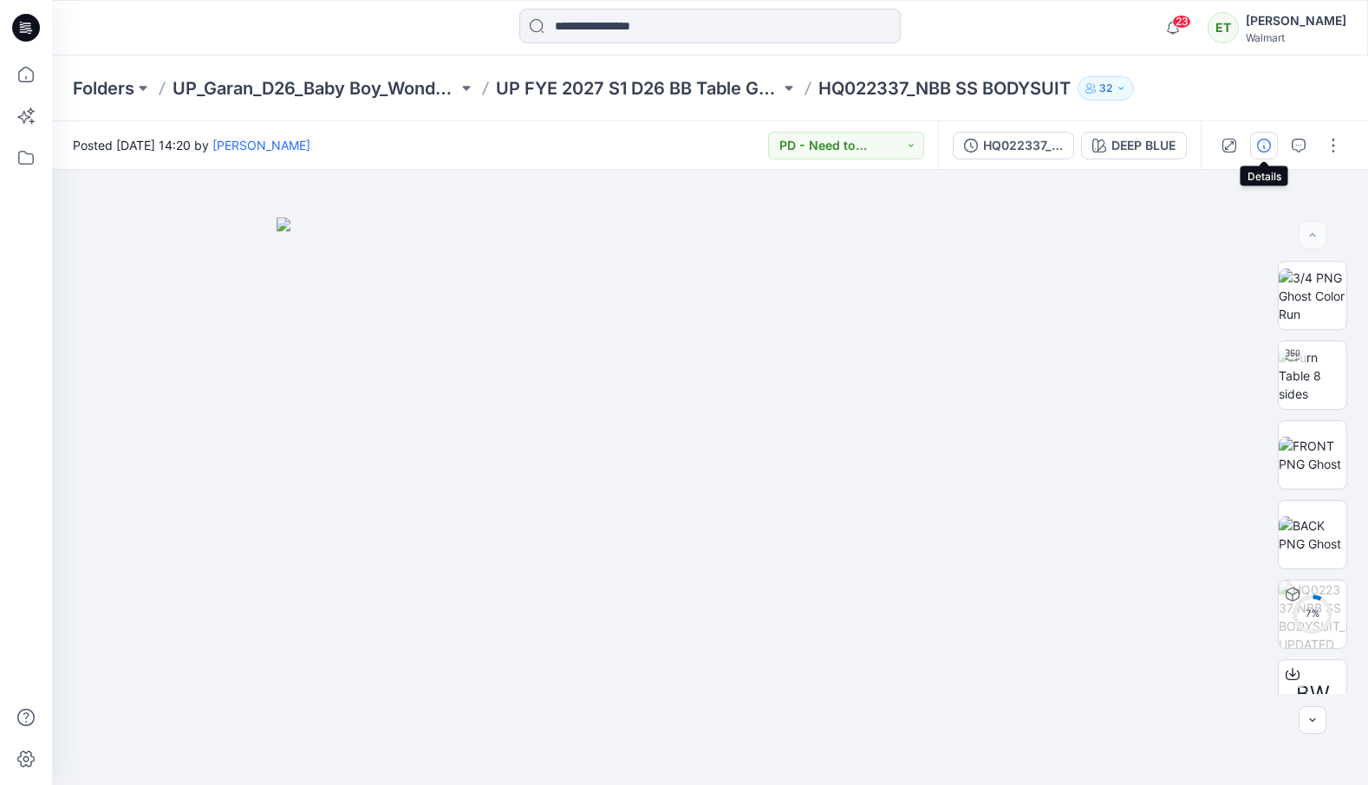
click at [1264, 144] on icon "button" at bounding box center [1264, 146] width 14 height 14
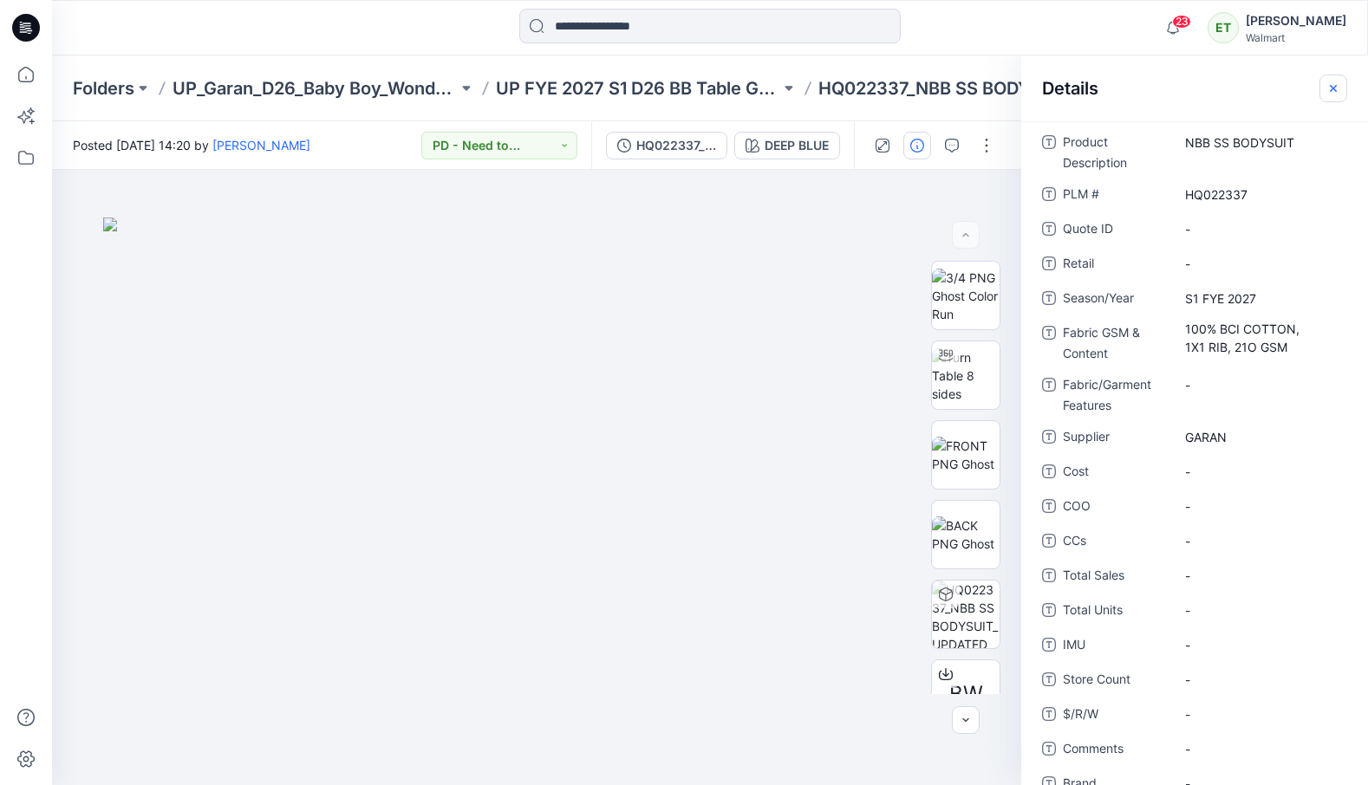
click at [1340, 92] on button "button" at bounding box center [1333, 89] width 28 height 28
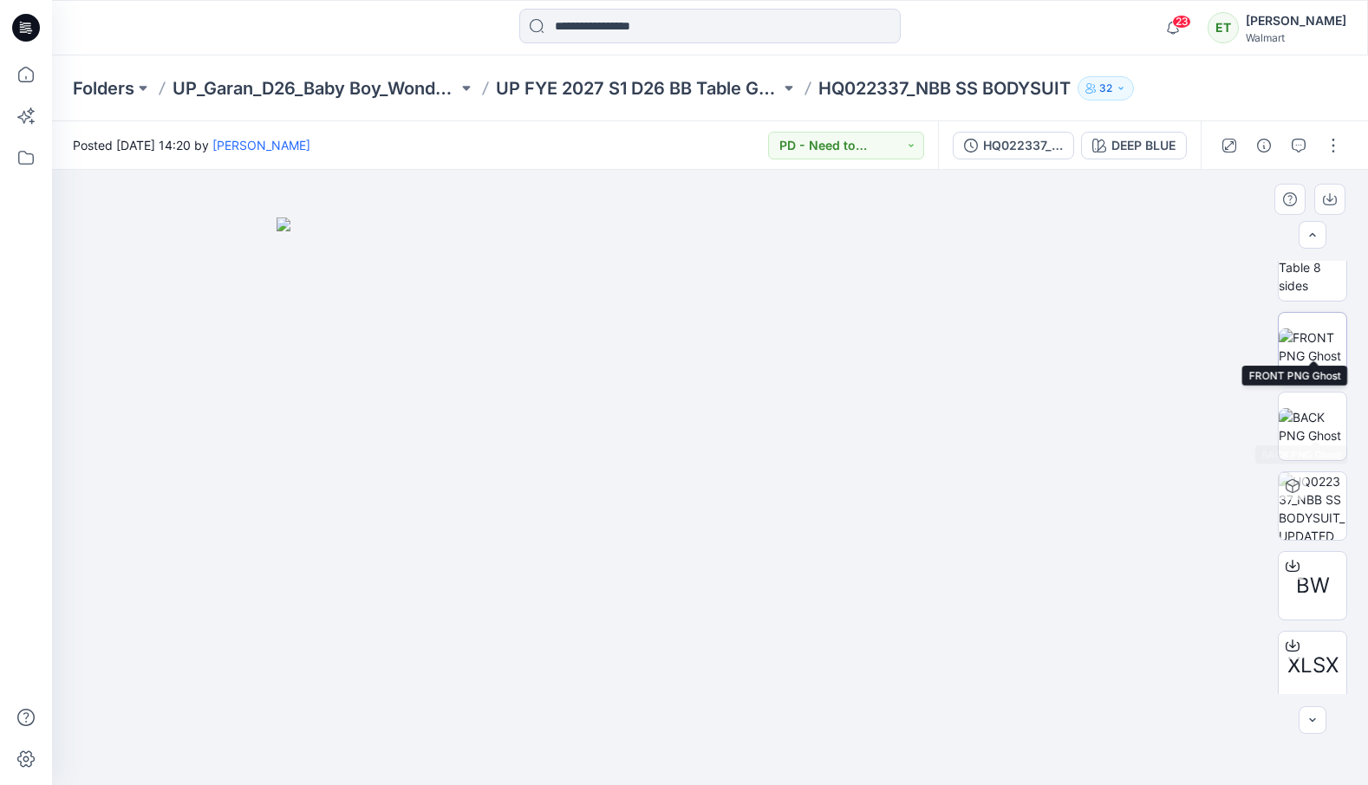
scroll to position [194, 0]
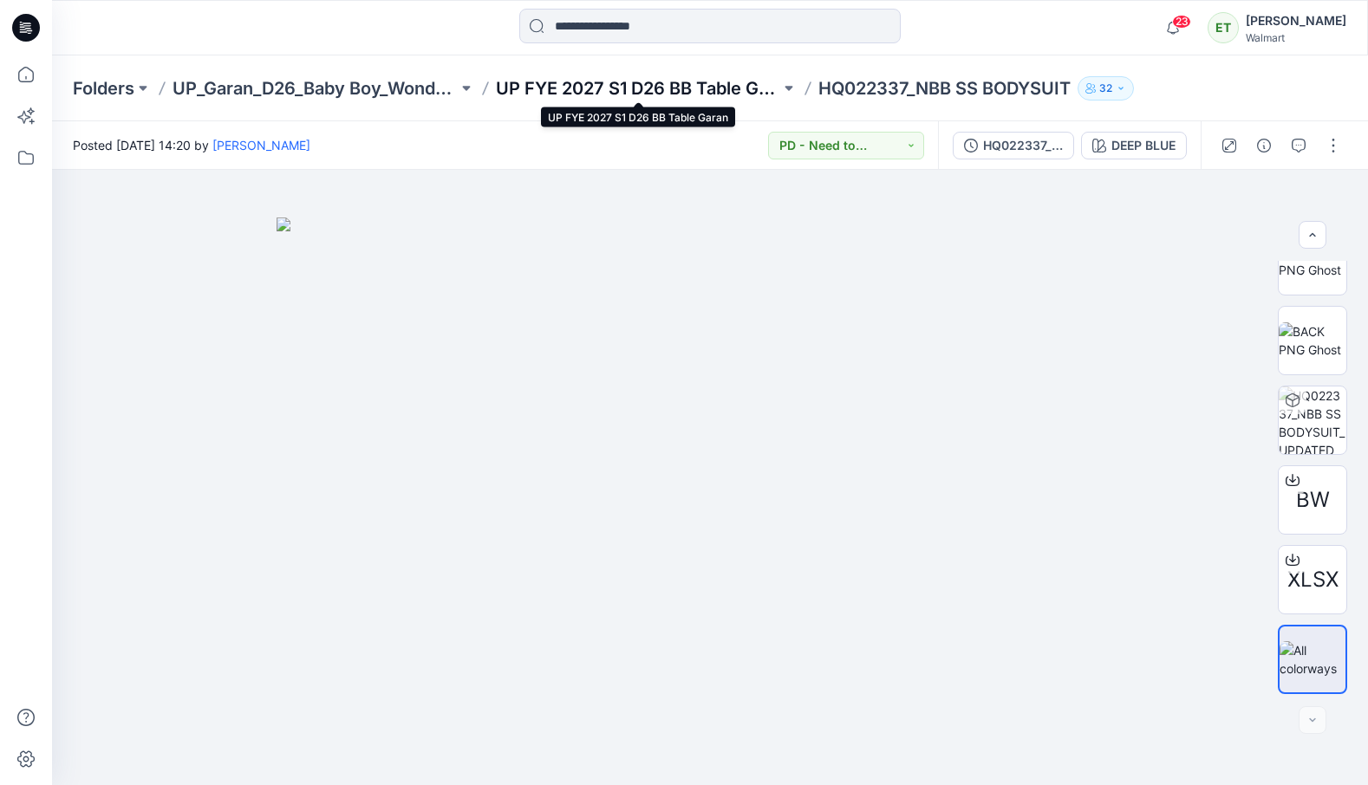
click at [694, 91] on p "UP FYE 2027 S1 D26 BB Table Garan" at bounding box center [638, 88] width 285 height 24
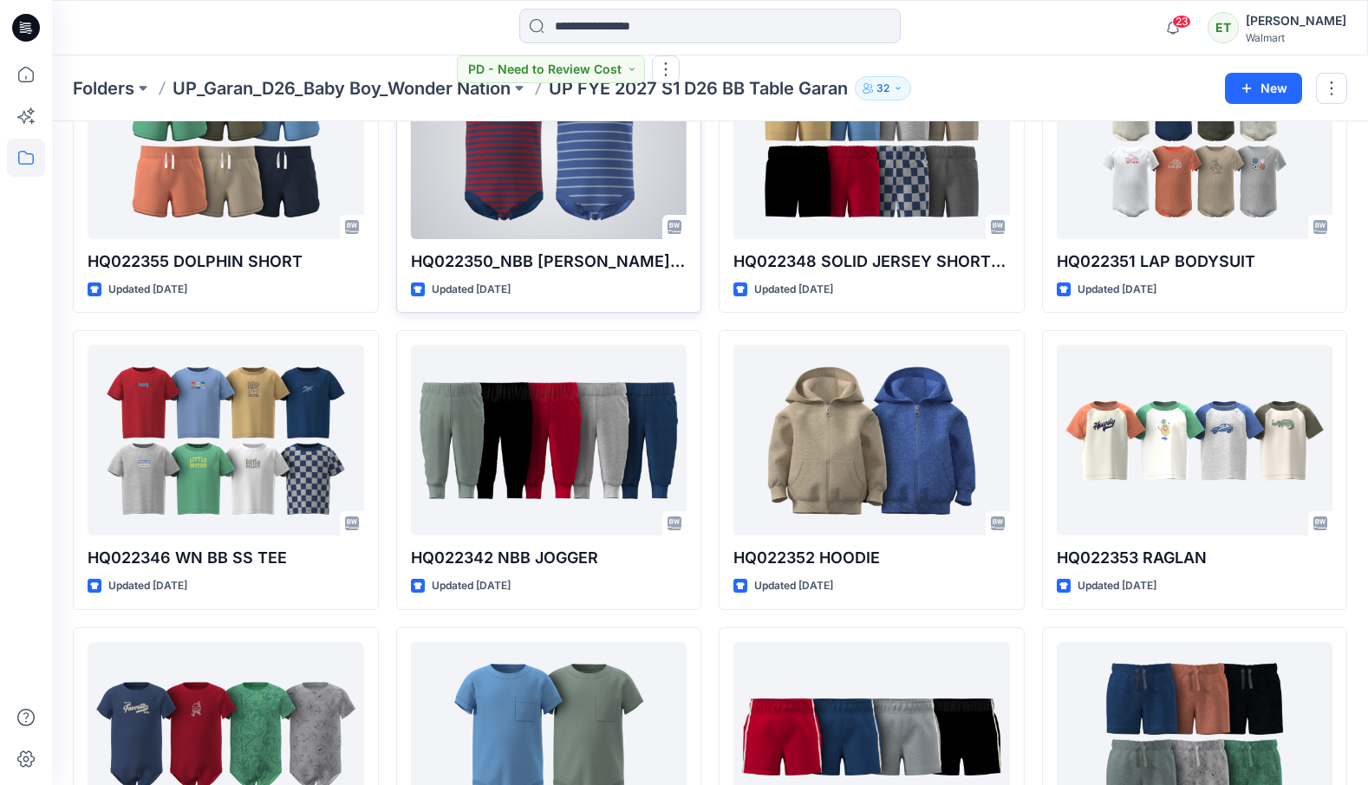
scroll to position [692, 0]
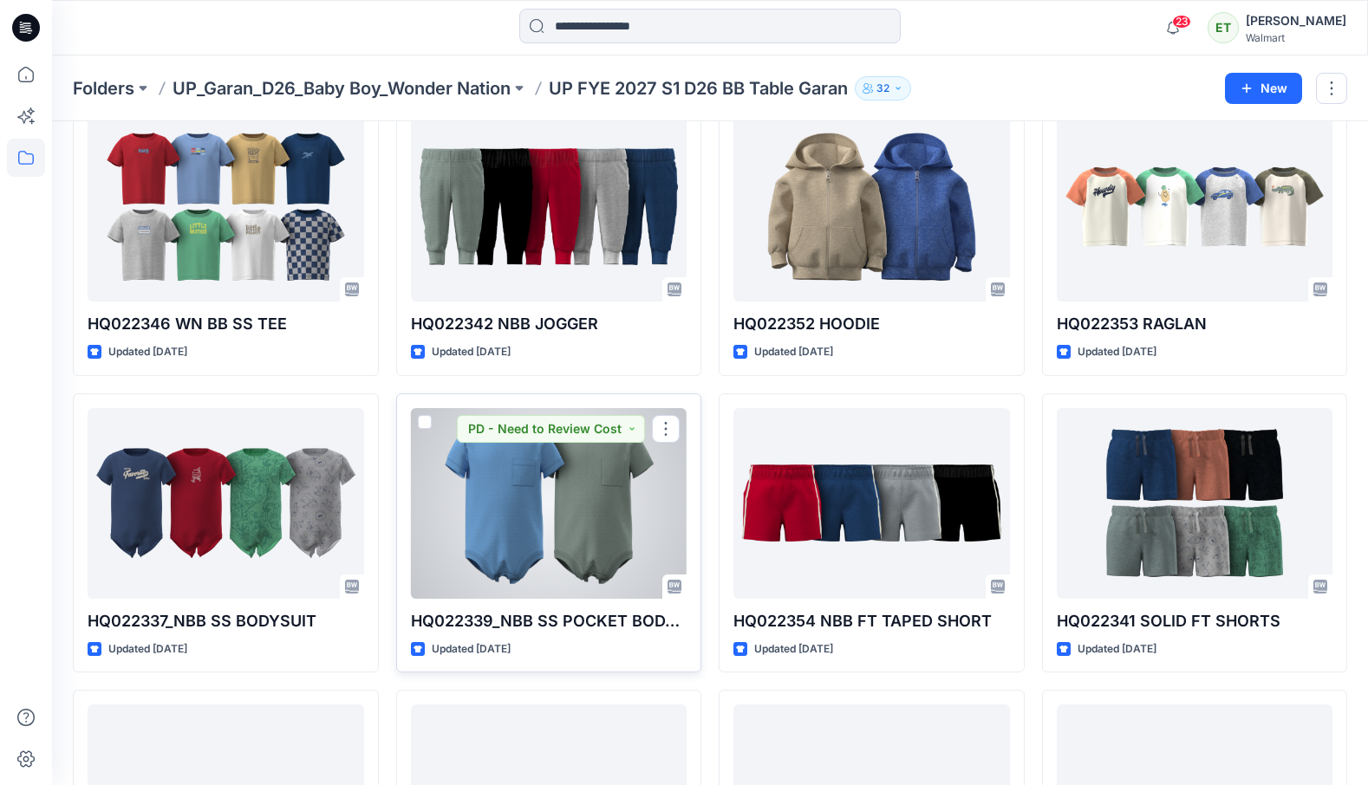
click at [574, 556] on div at bounding box center [549, 503] width 276 height 191
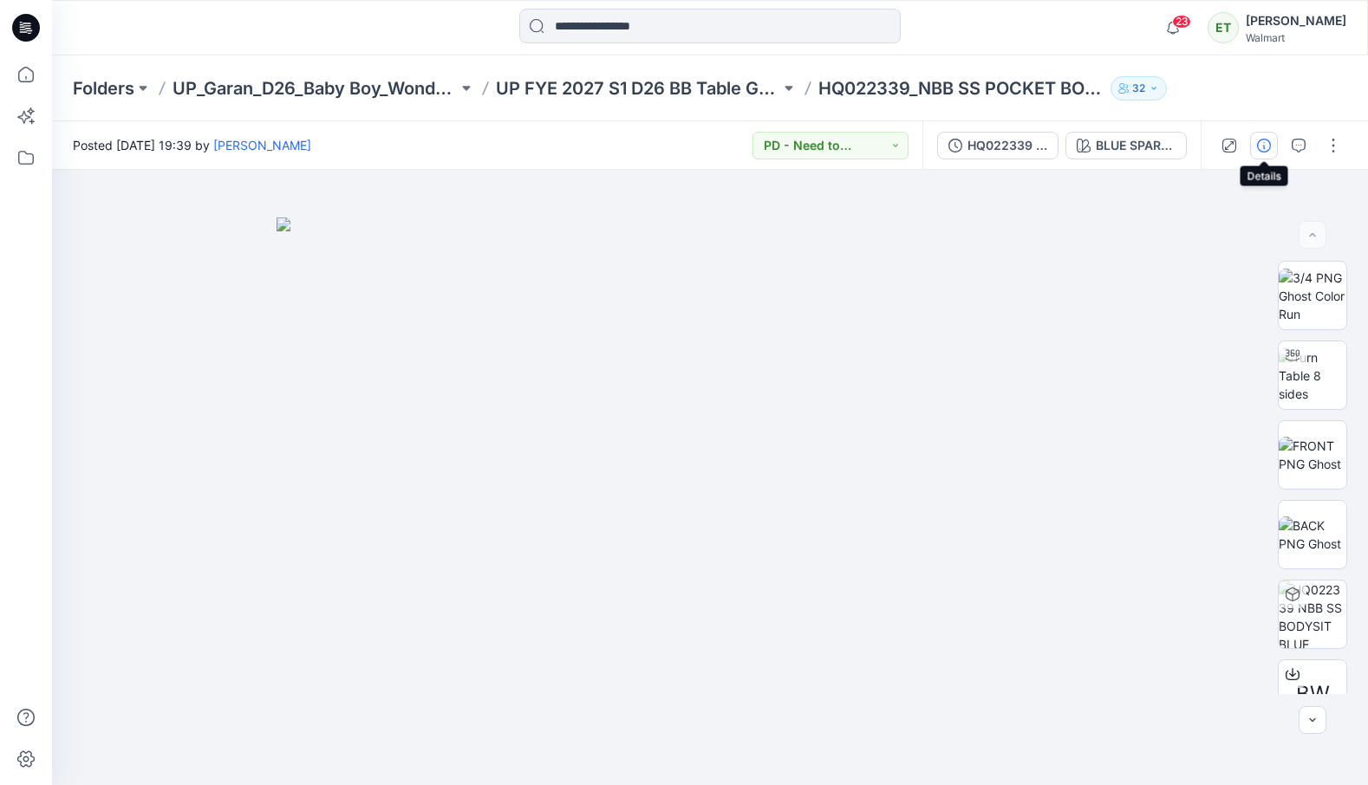
click at [1267, 139] on icon "button" at bounding box center [1264, 146] width 14 height 14
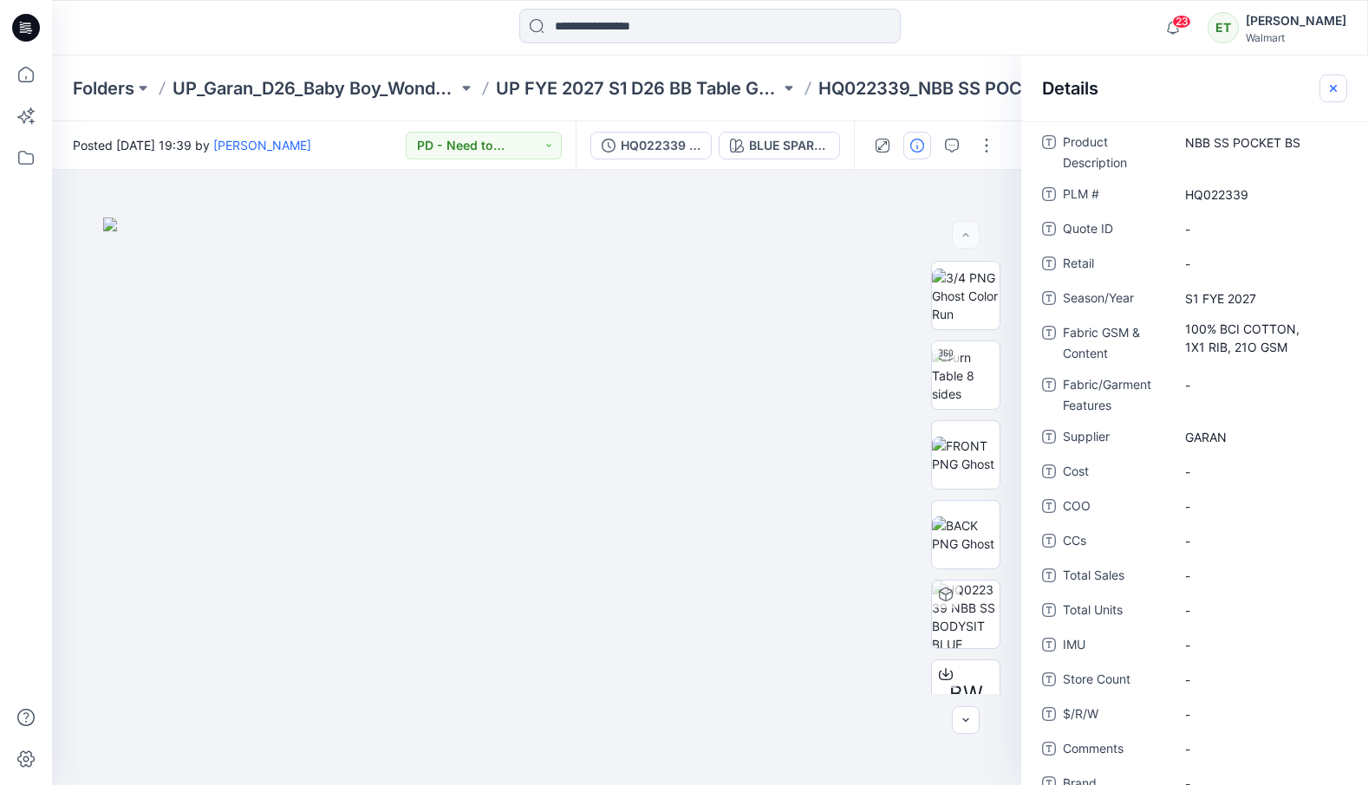
click at [1328, 94] on icon "button" at bounding box center [1333, 88] width 14 height 14
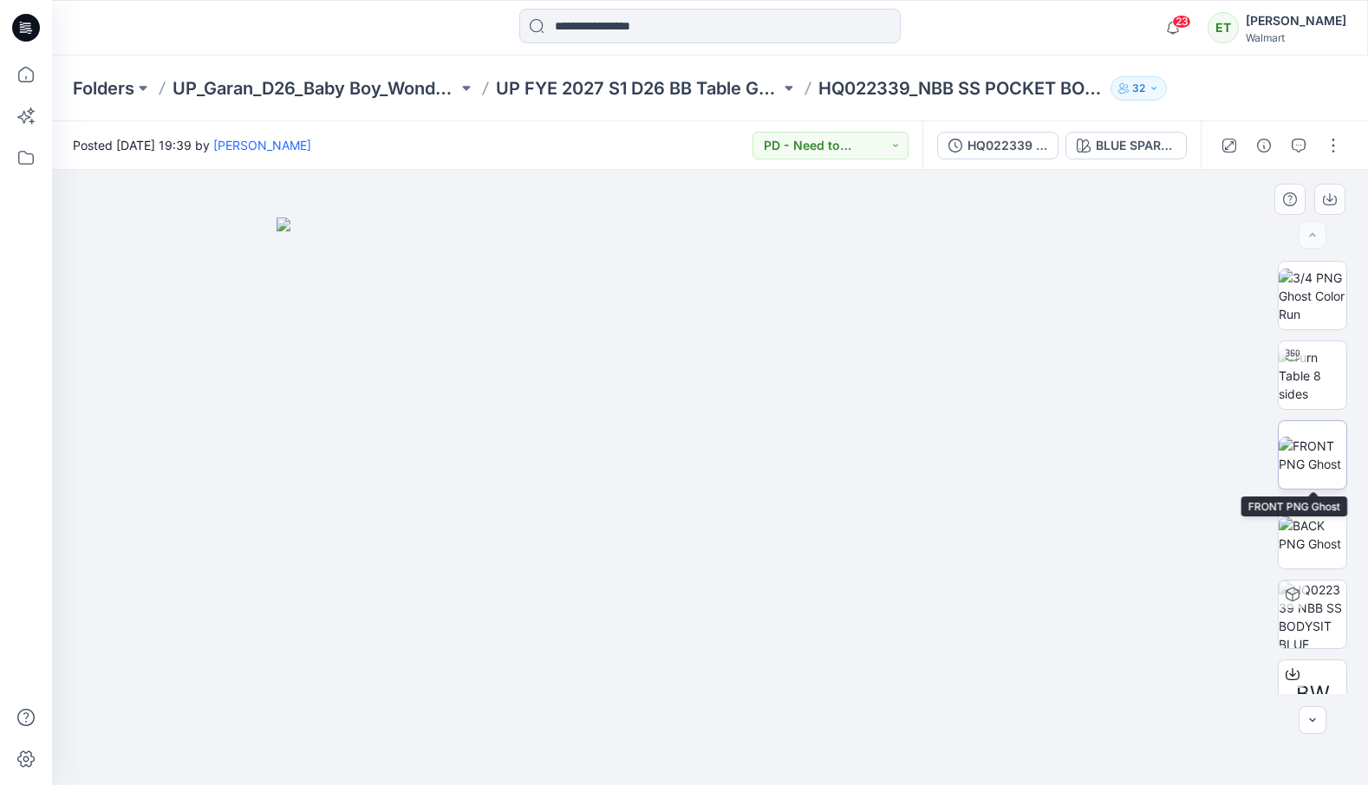
scroll to position [194, 0]
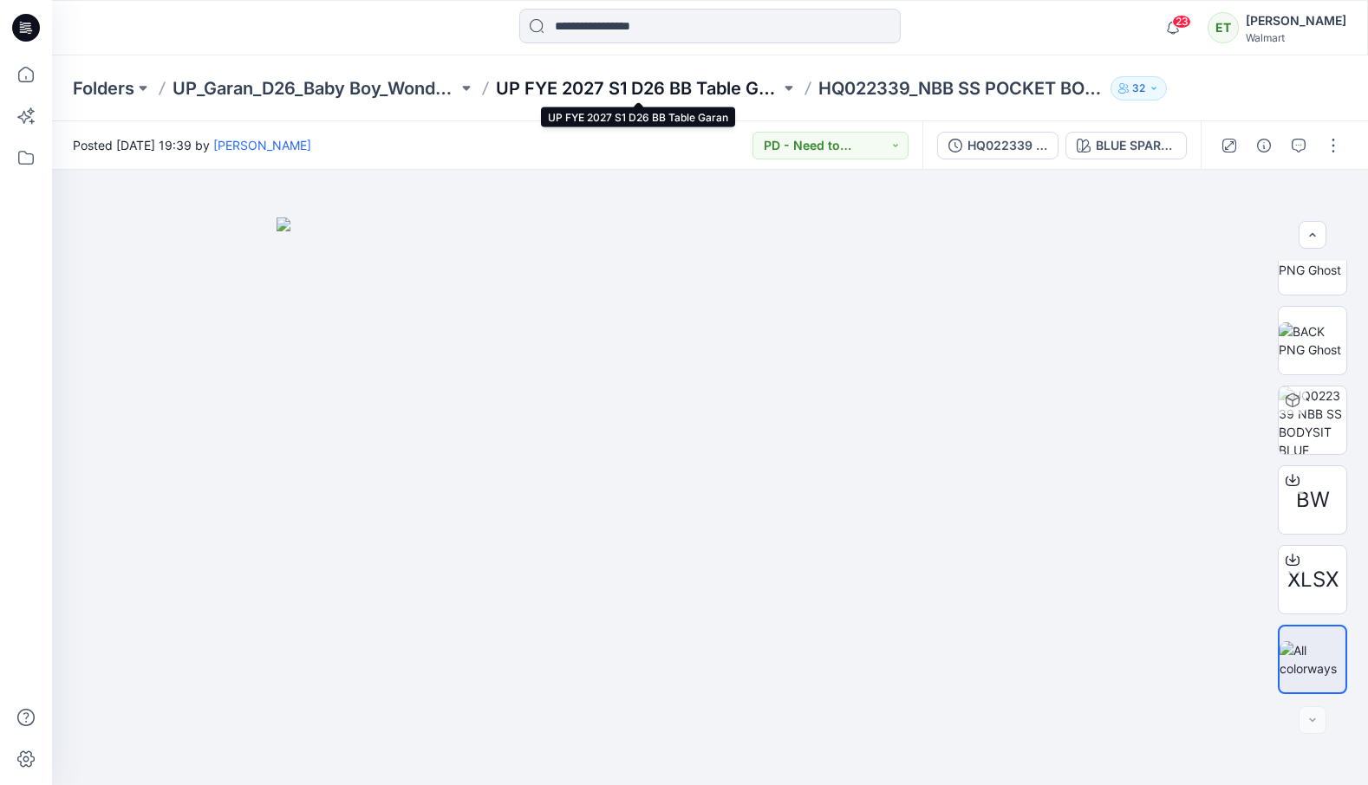
click at [722, 88] on p "UP FYE 2027 S1 D26 BB Table Garan" at bounding box center [638, 88] width 285 height 24
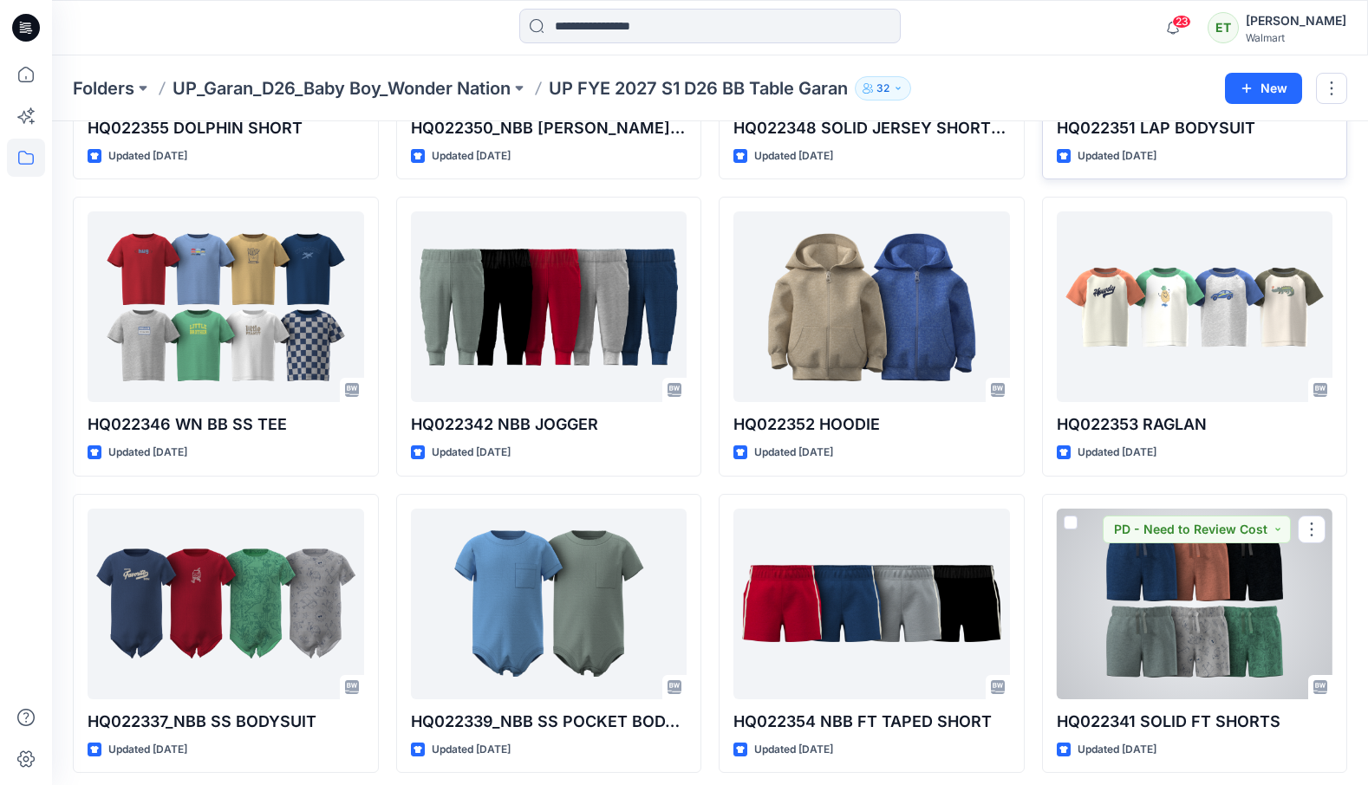
scroll to position [642, 0]
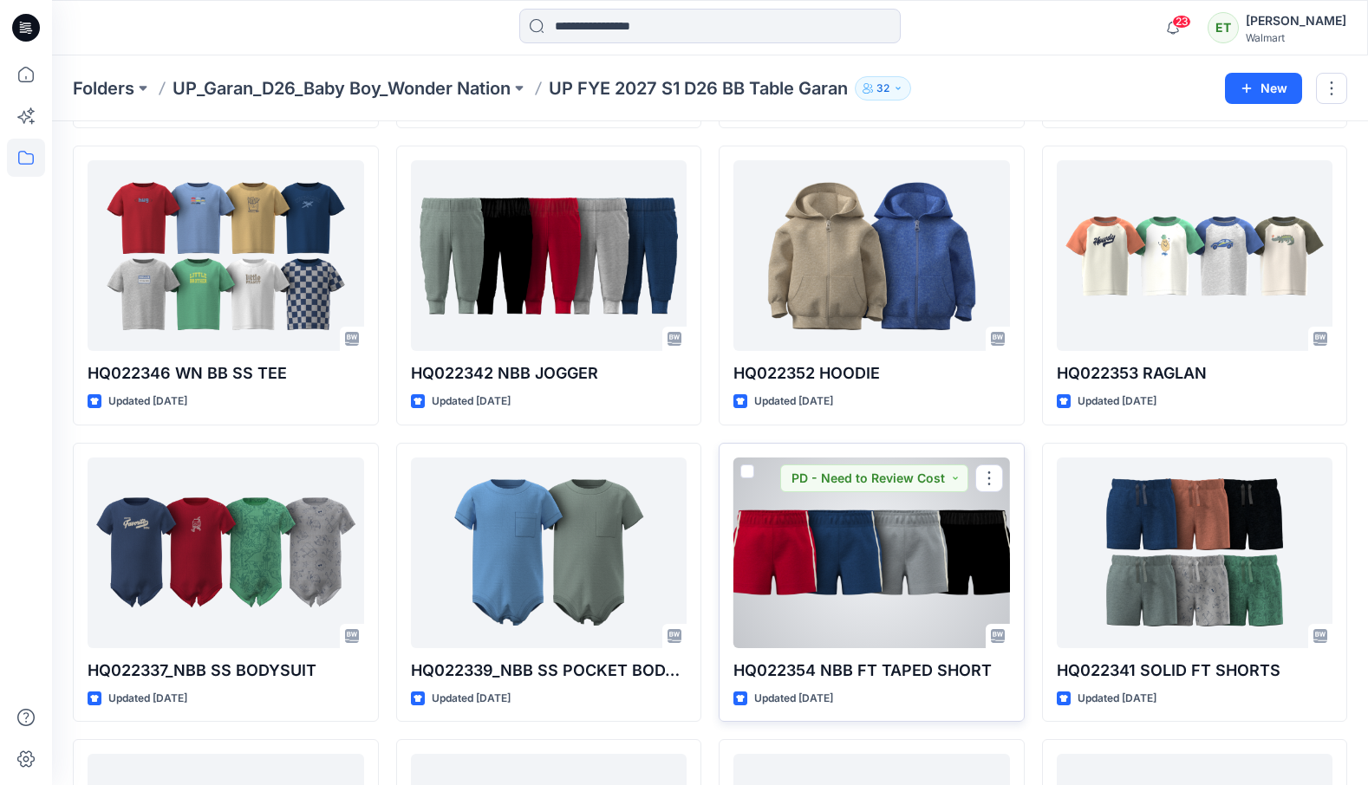
click at [927, 632] on div at bounding box center [871, 553] width 276 height 191
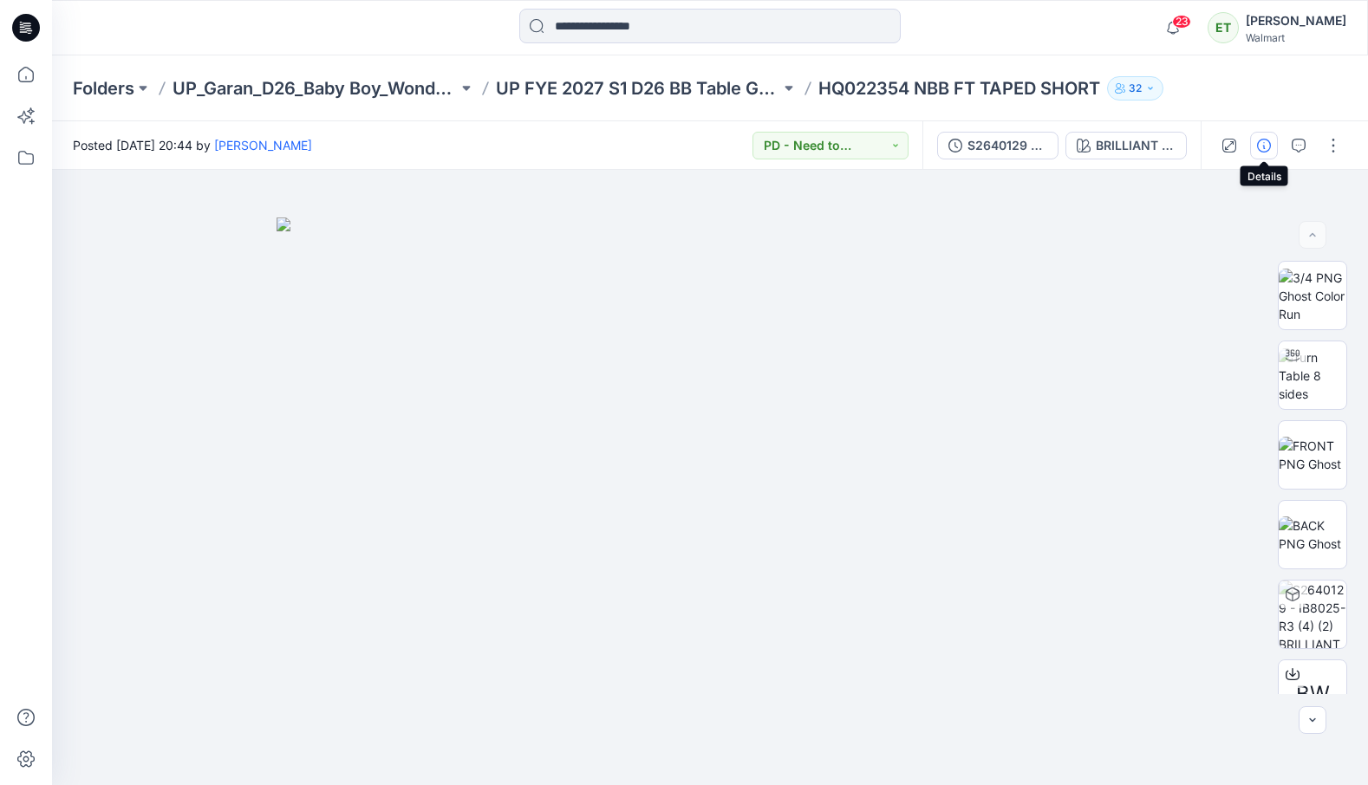
click at [1267, 141] on icon "button" at bounding box center [1264, 146] width 14 height 14
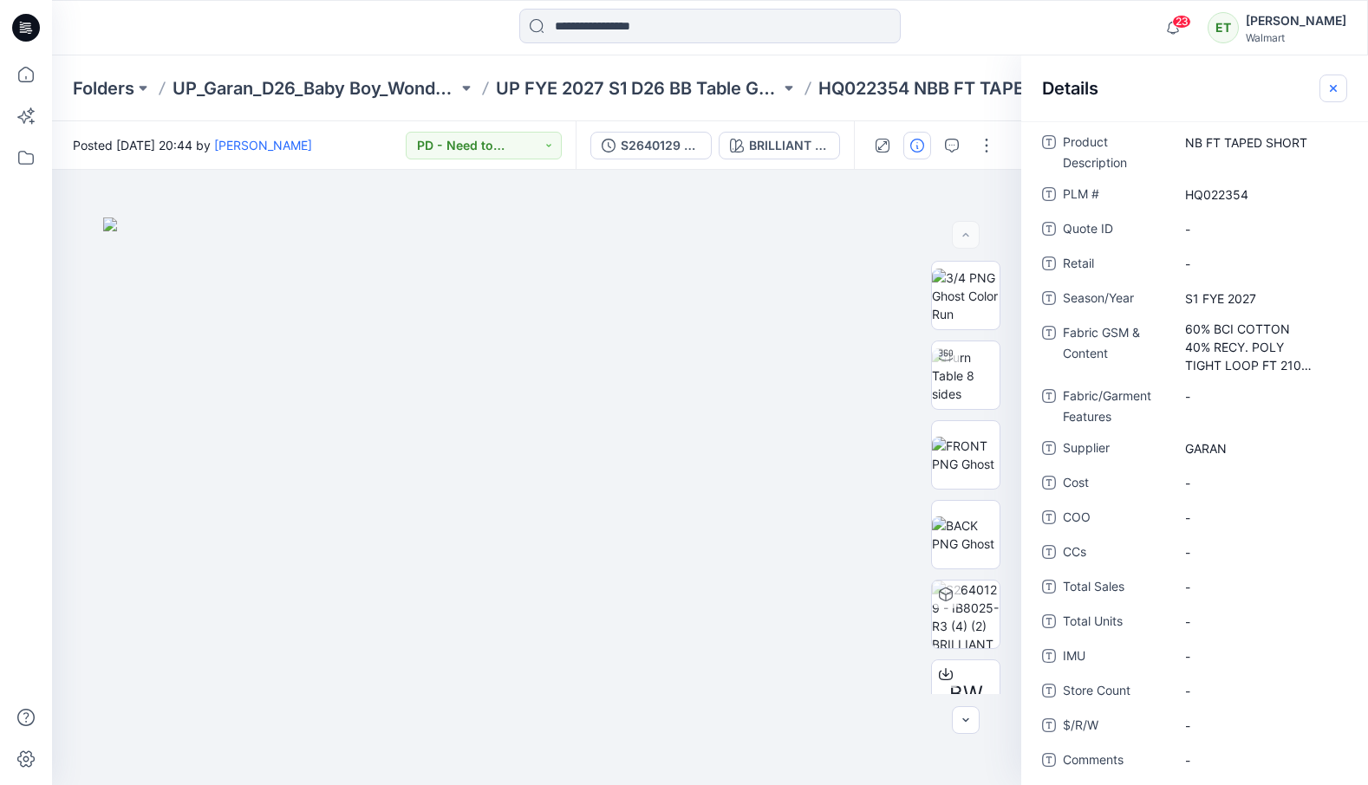
click at [1330, 81] on icon "button" at bounding box center [1333, 88] width 14 height 14
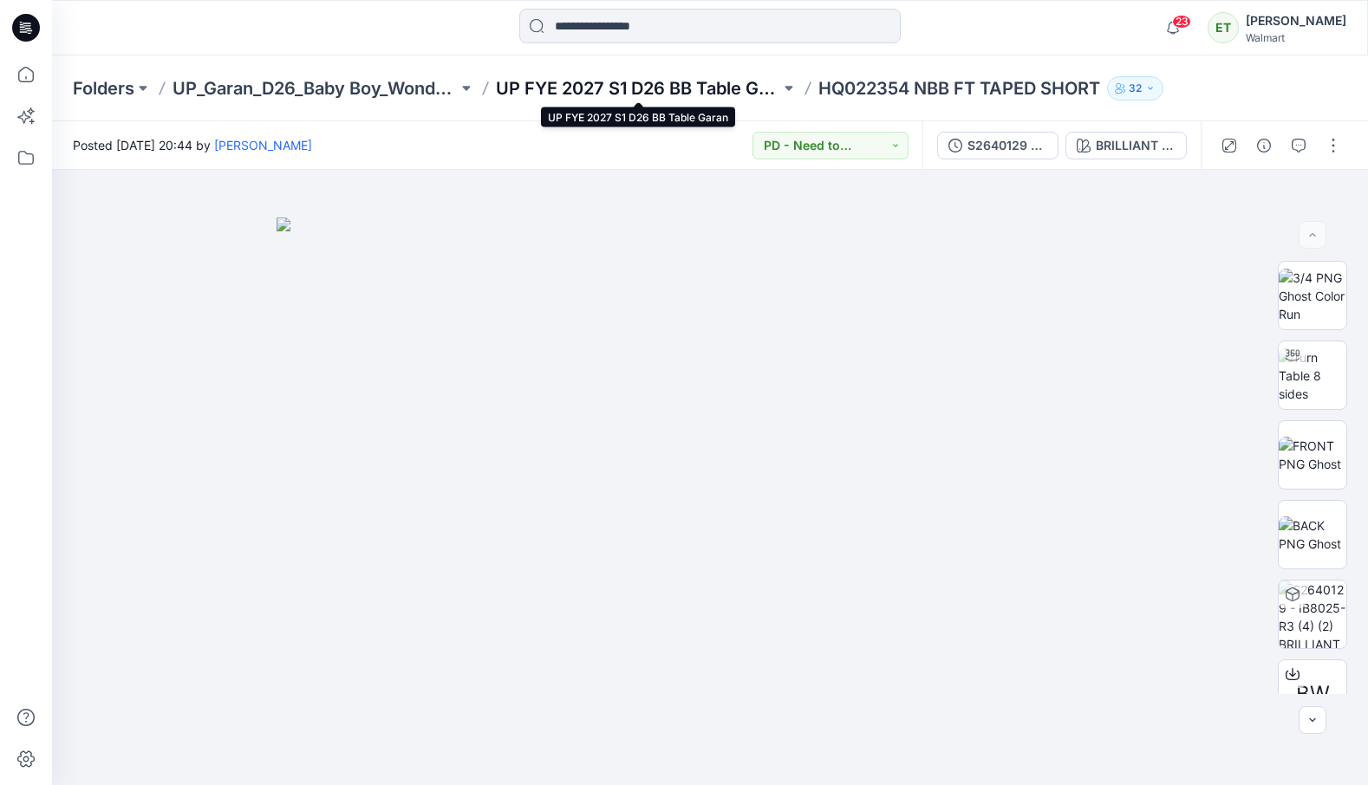
click at [722, 99] on p "UP FYE 2027 S1 D26 BB Table Garan" at bounding box center [638, 88] width 285 height 24
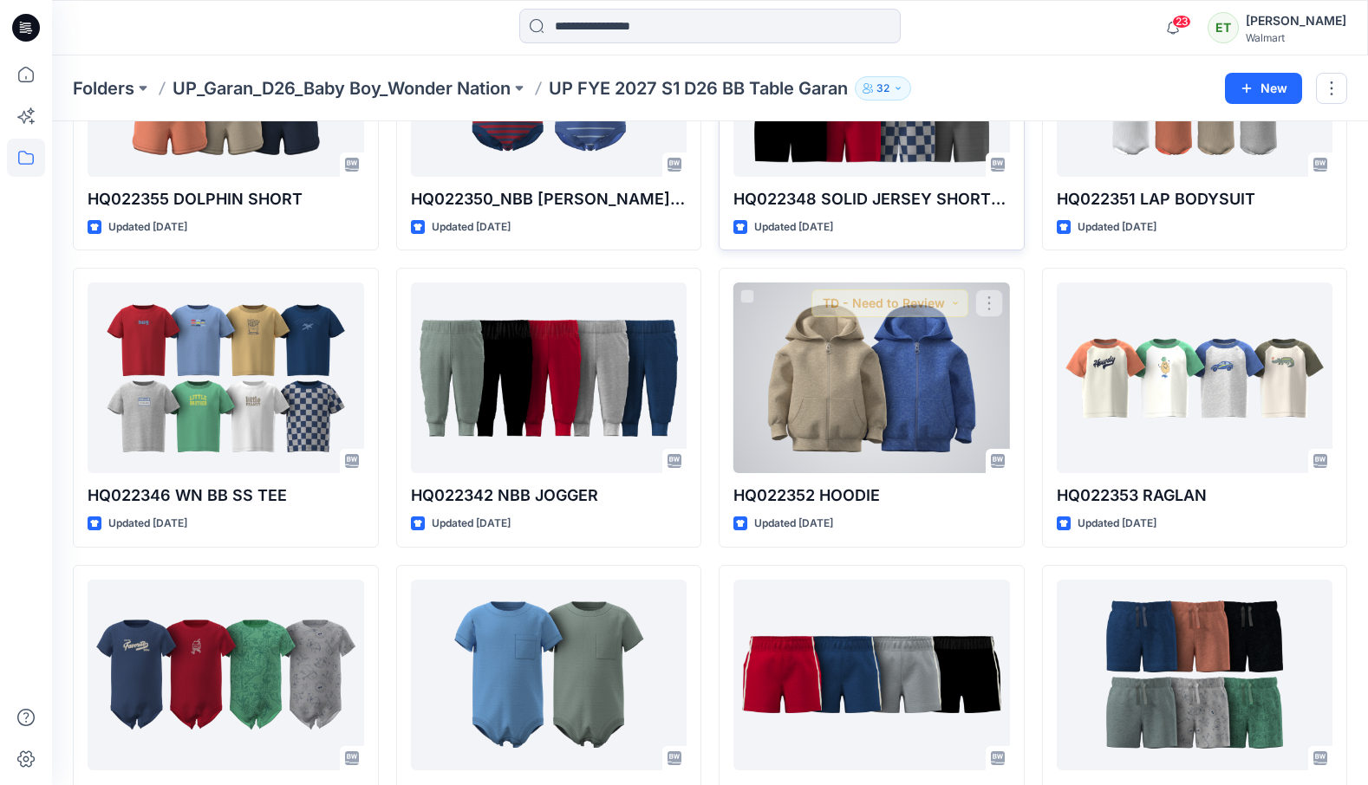
scroll to position [897, 0]
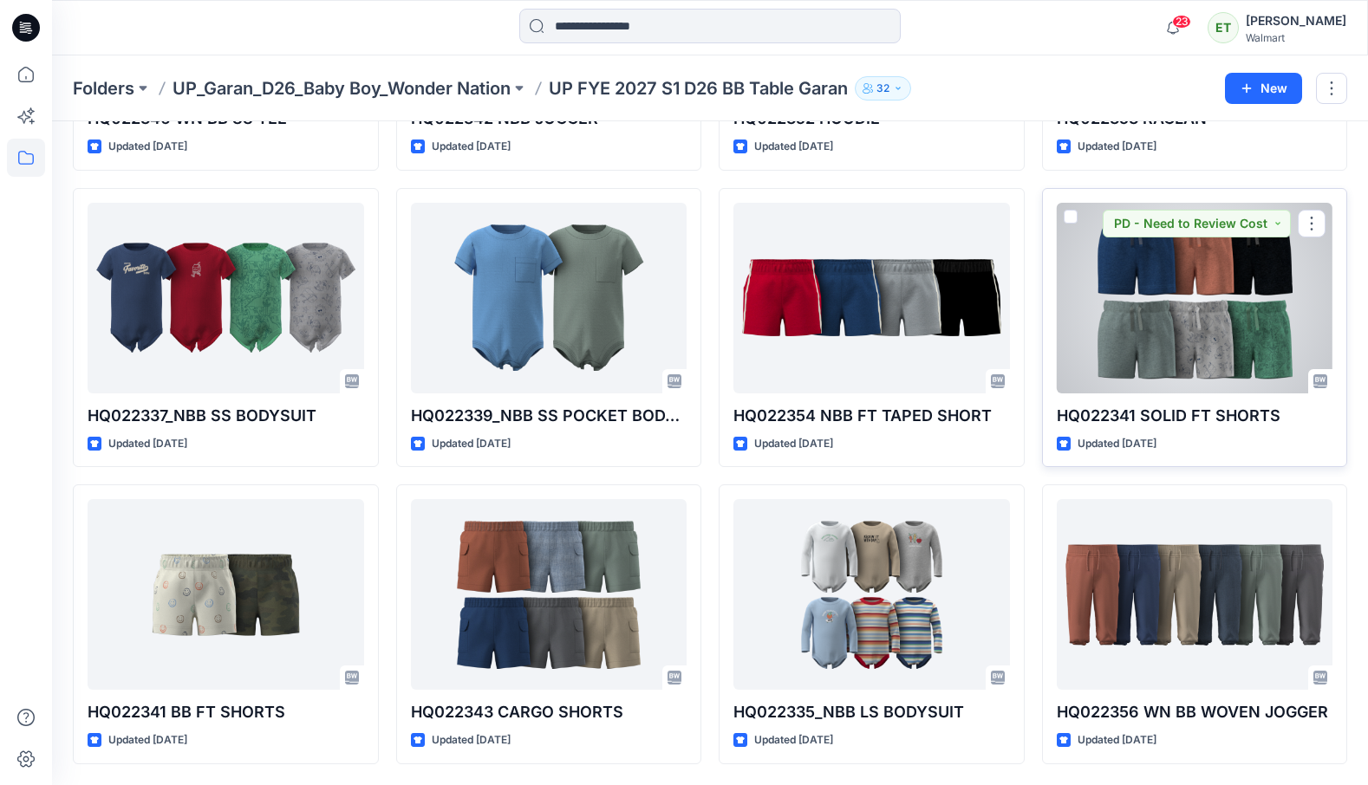
click at [1191, 353] on div at bounding box center [1195, 298] width 276 height 191
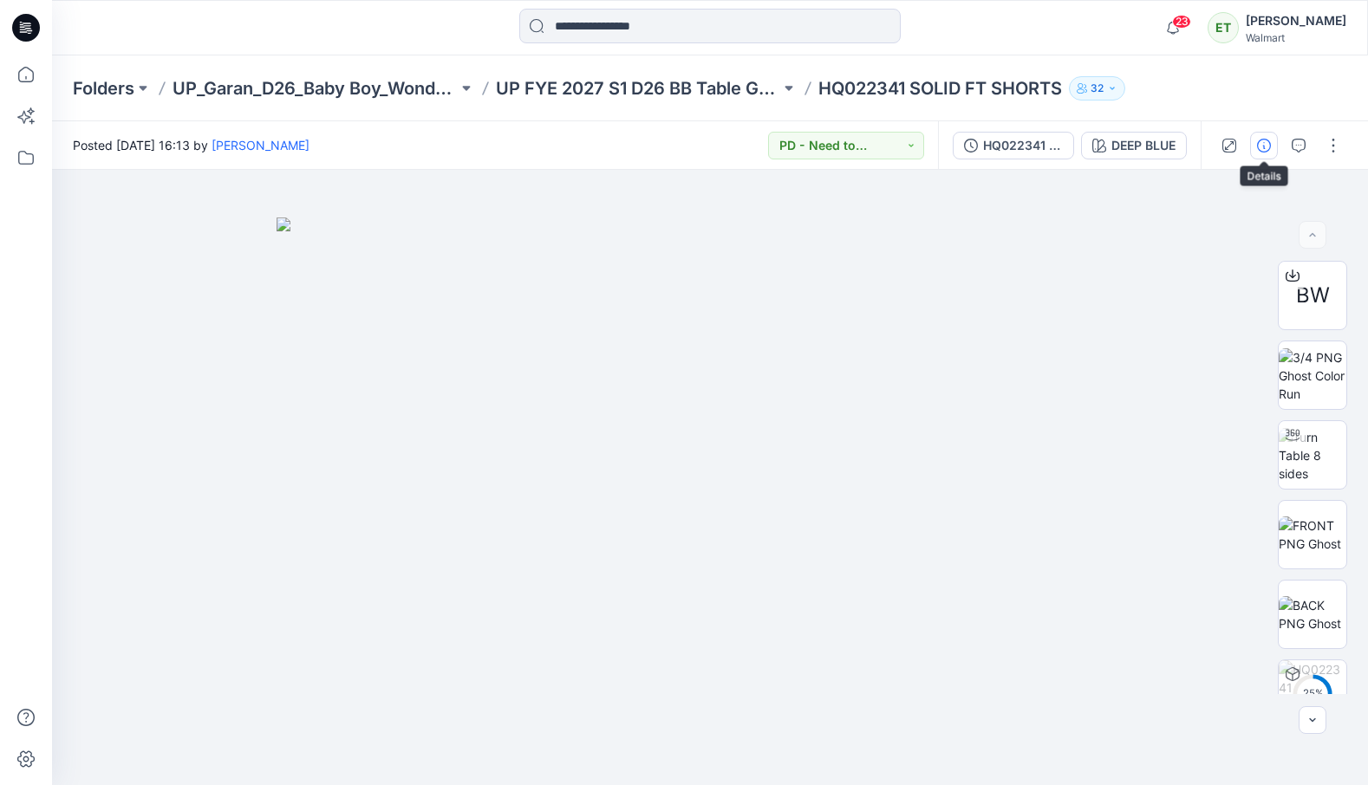
click at [1272, 141] on button "button" at bounding box center [1264, 146] width 28 height 28
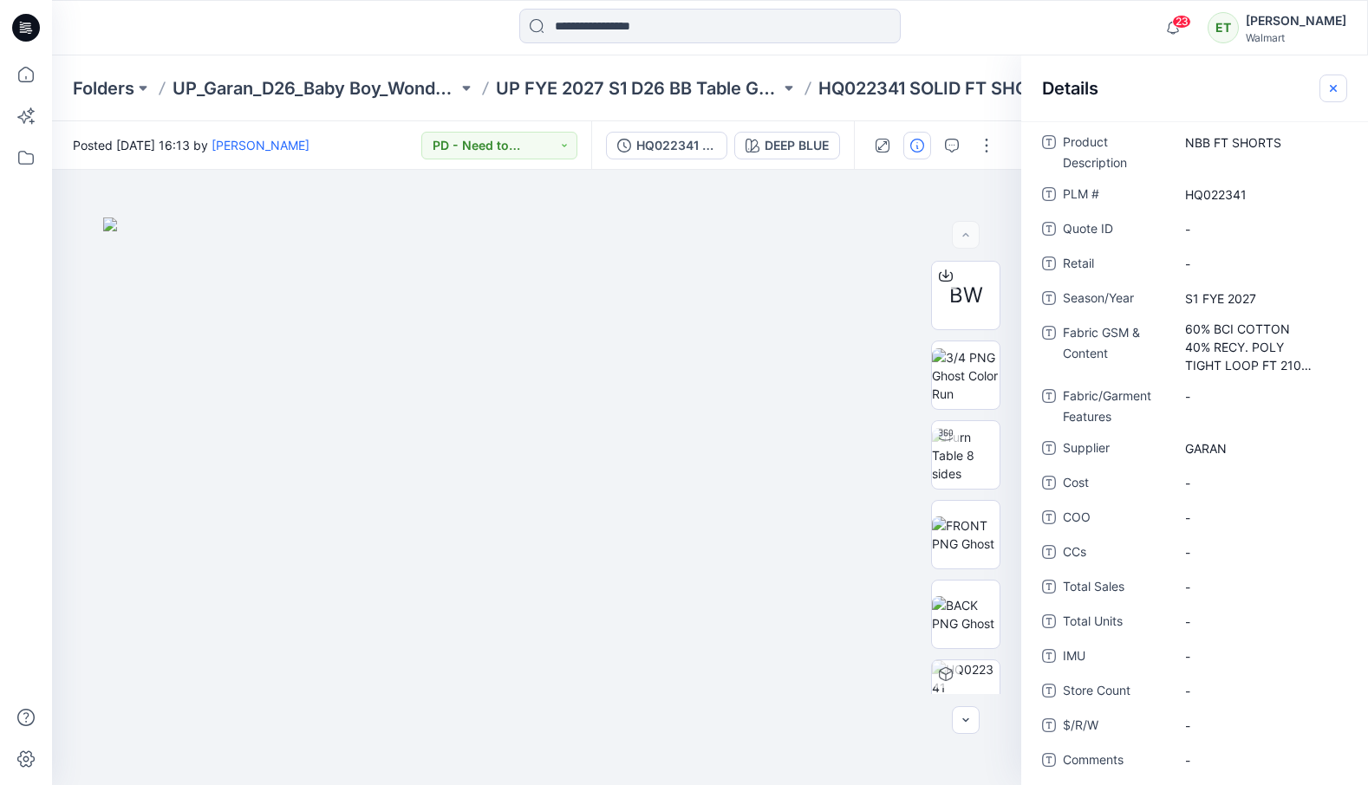
click at [1335, 79] on button "button" at bounding box center [1333, 89] width 28 height 28
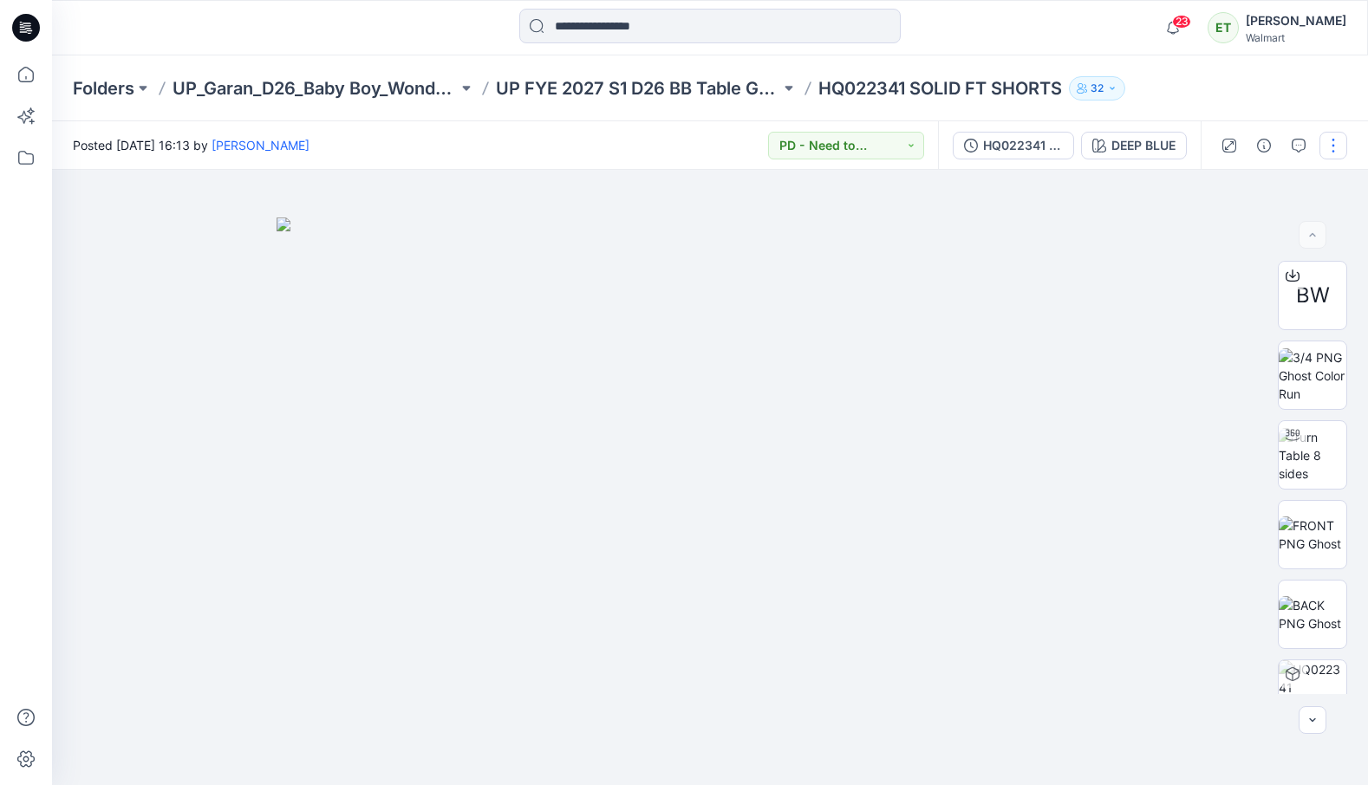
click at [1337, 139] on button "button" at bounding box center [1333, 146] width 28 height 28
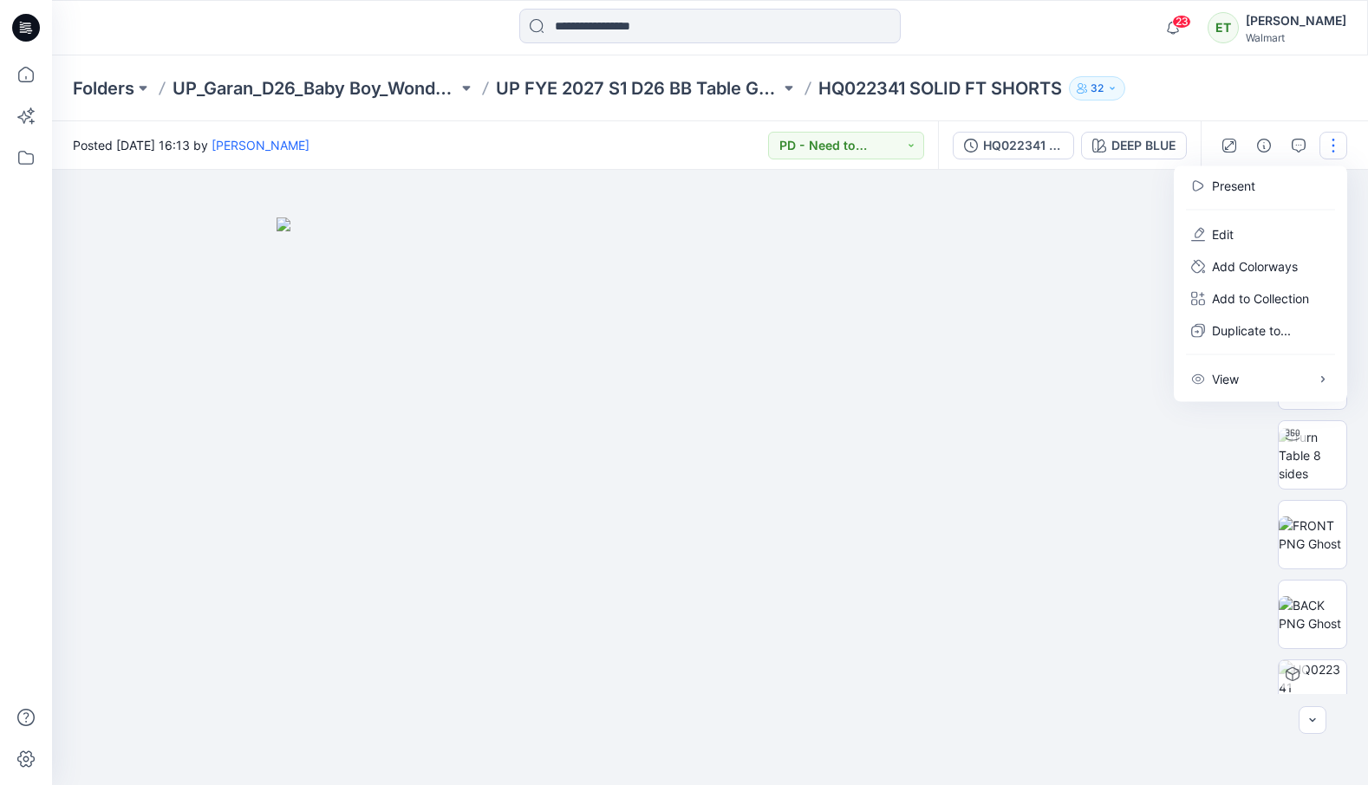
click at [1306, 81] on div "Folders UP_Garan_D26_Baby Boy_Wonder Nation UP FYE 2027 S1 D26 BB Table Garan H…" at bounding box center [710, 88] width 1316 height 66
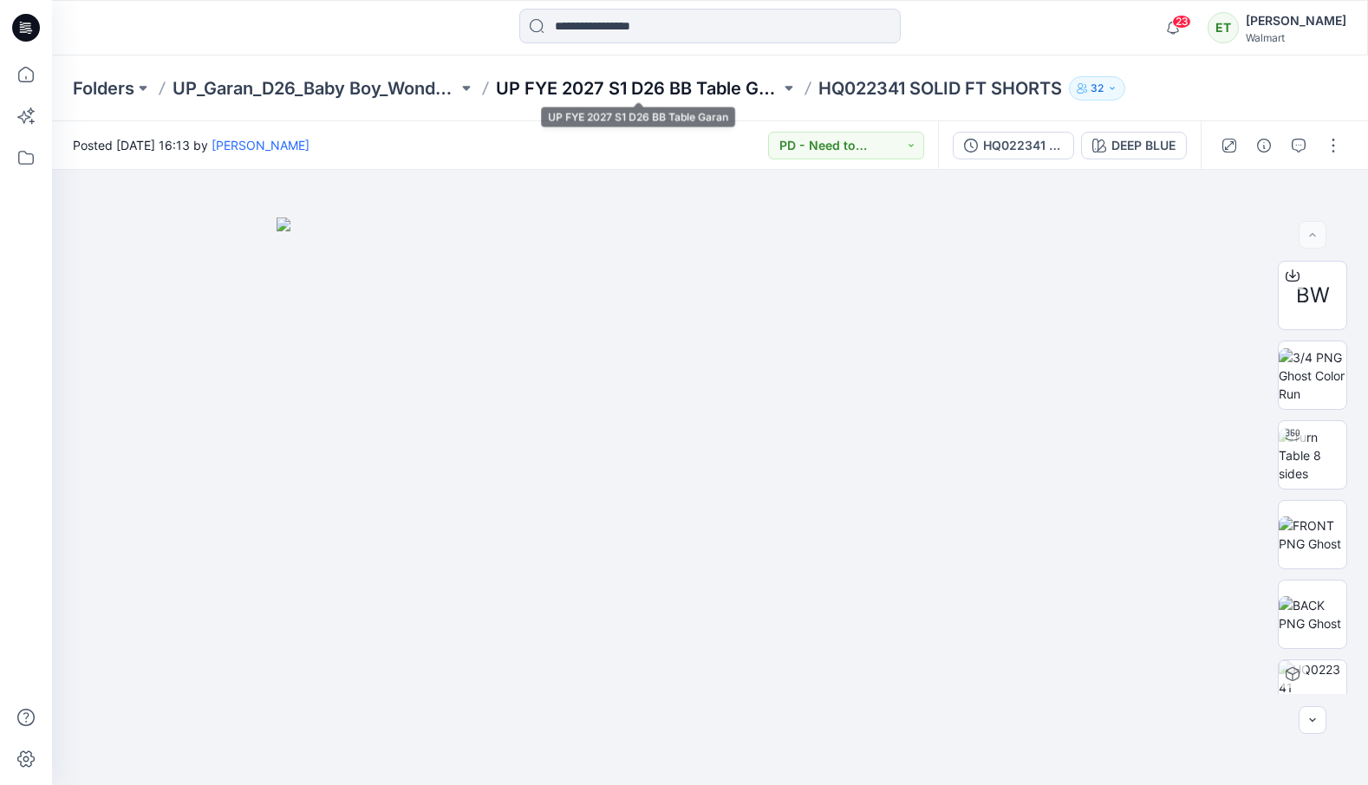
click at [714, 76] on p "UP FYE 2027 S1 D26 BB Table Garan" at bounding box center [638, 88] width 285 height 24
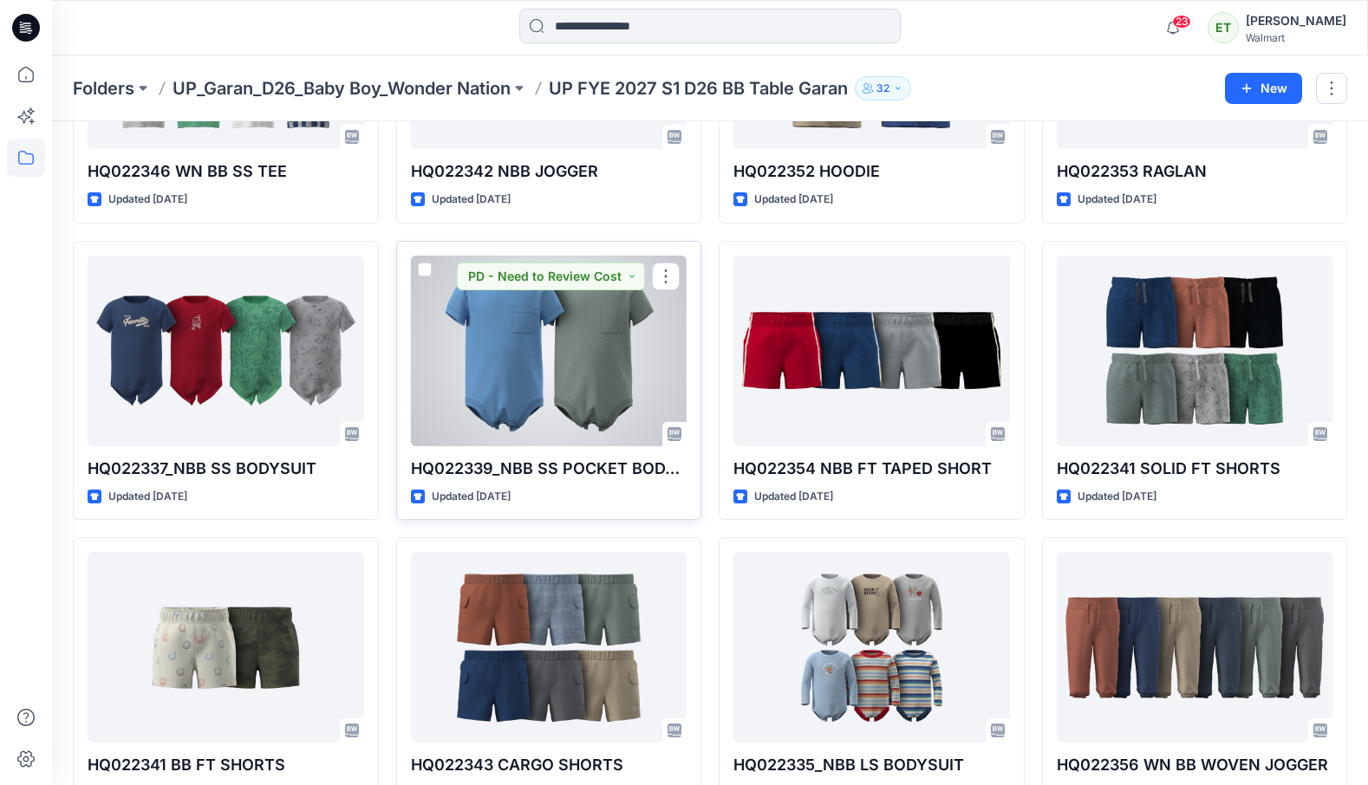
scroll to position [897, 0]
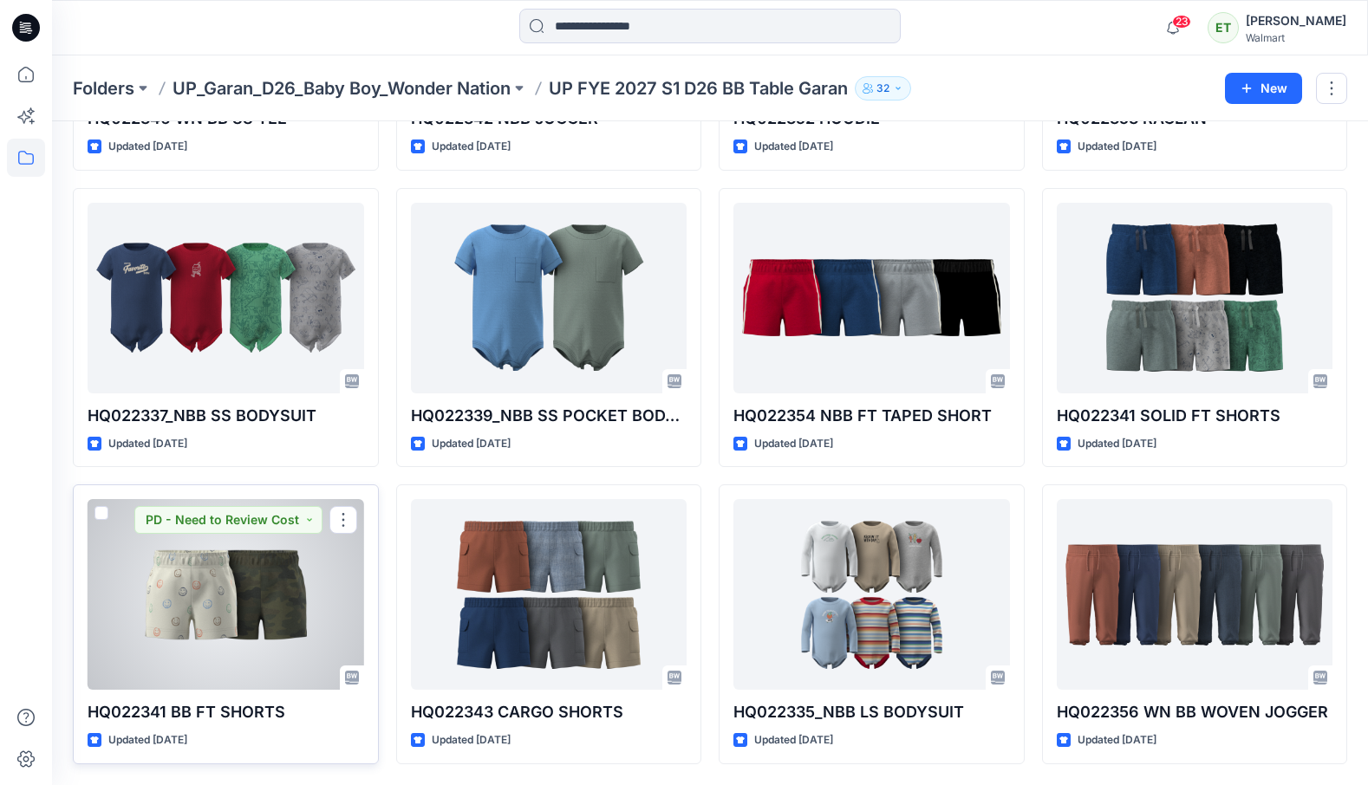
click at [184, 581] on div at bounding box center [226, 594] width 276 height 191
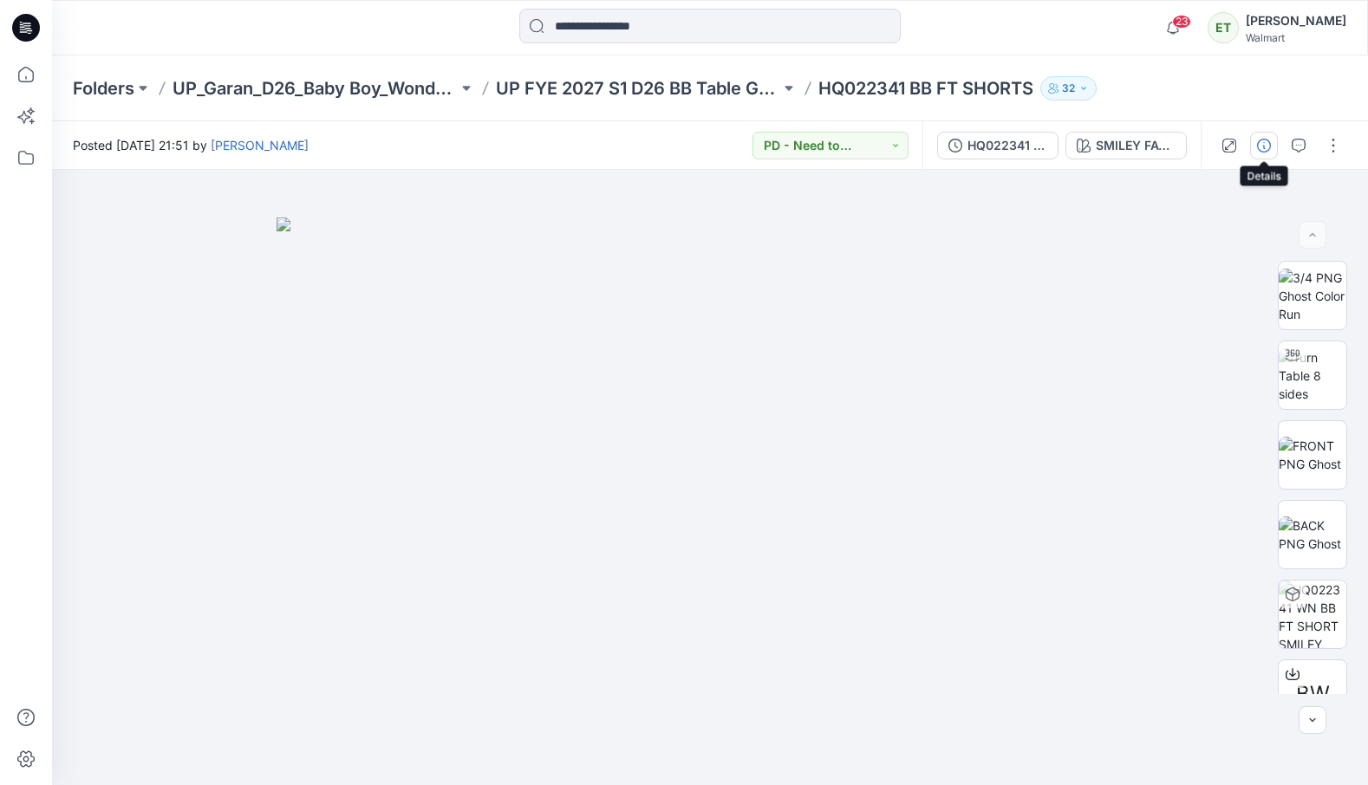
click at [1267, 151] on icon "button" at bounding box center [1264, 146] width 14 height 14
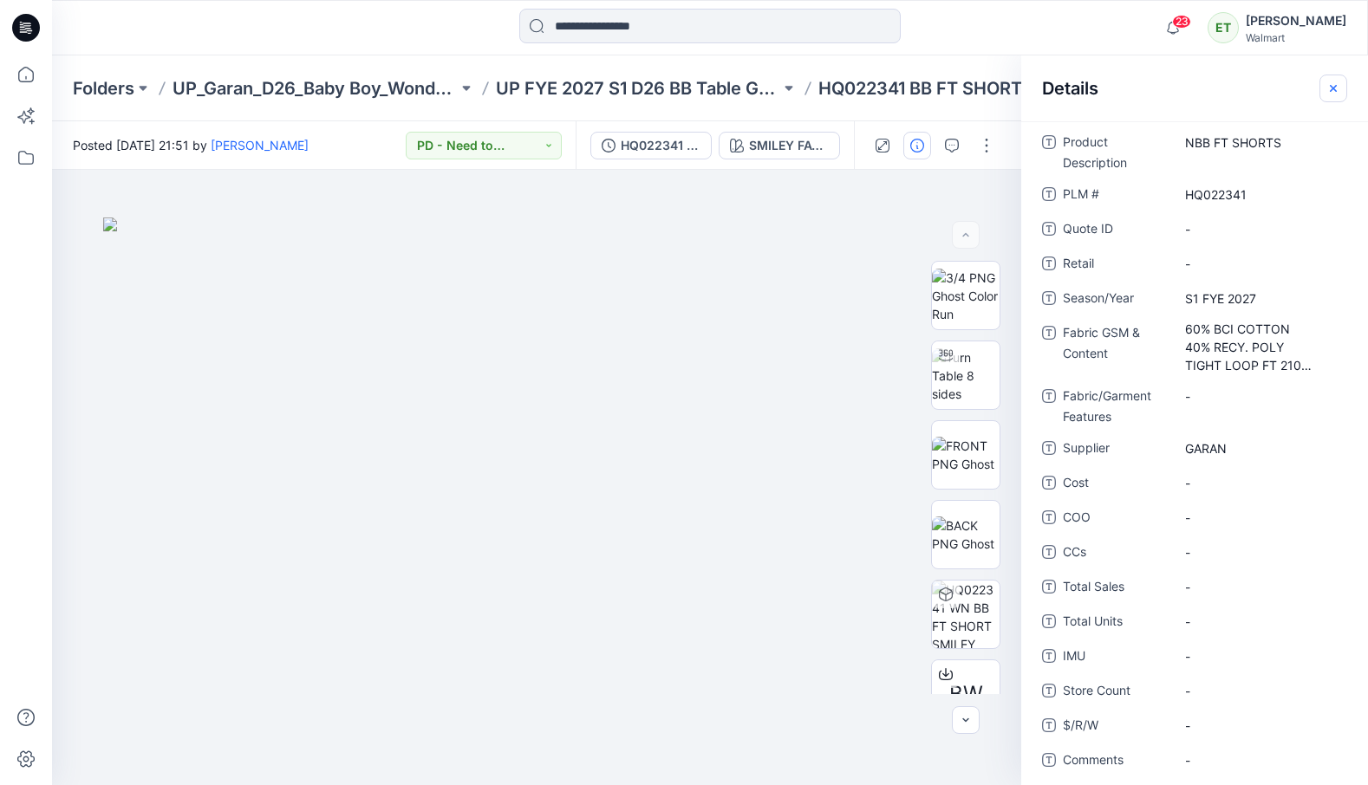
click at [1339, 84] on icon "button" at bounding box center [1333, 88] width 14 height 14
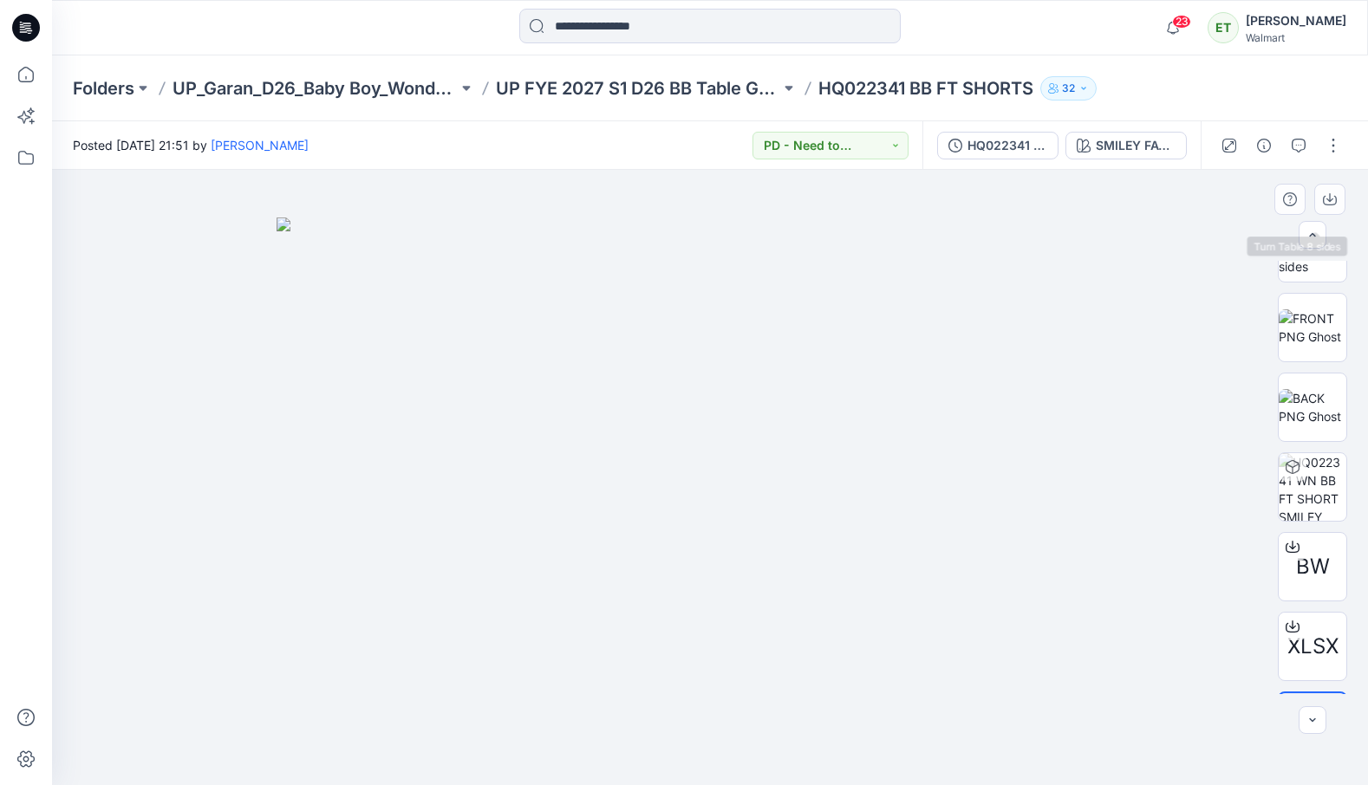
scroll to position [194, 0]
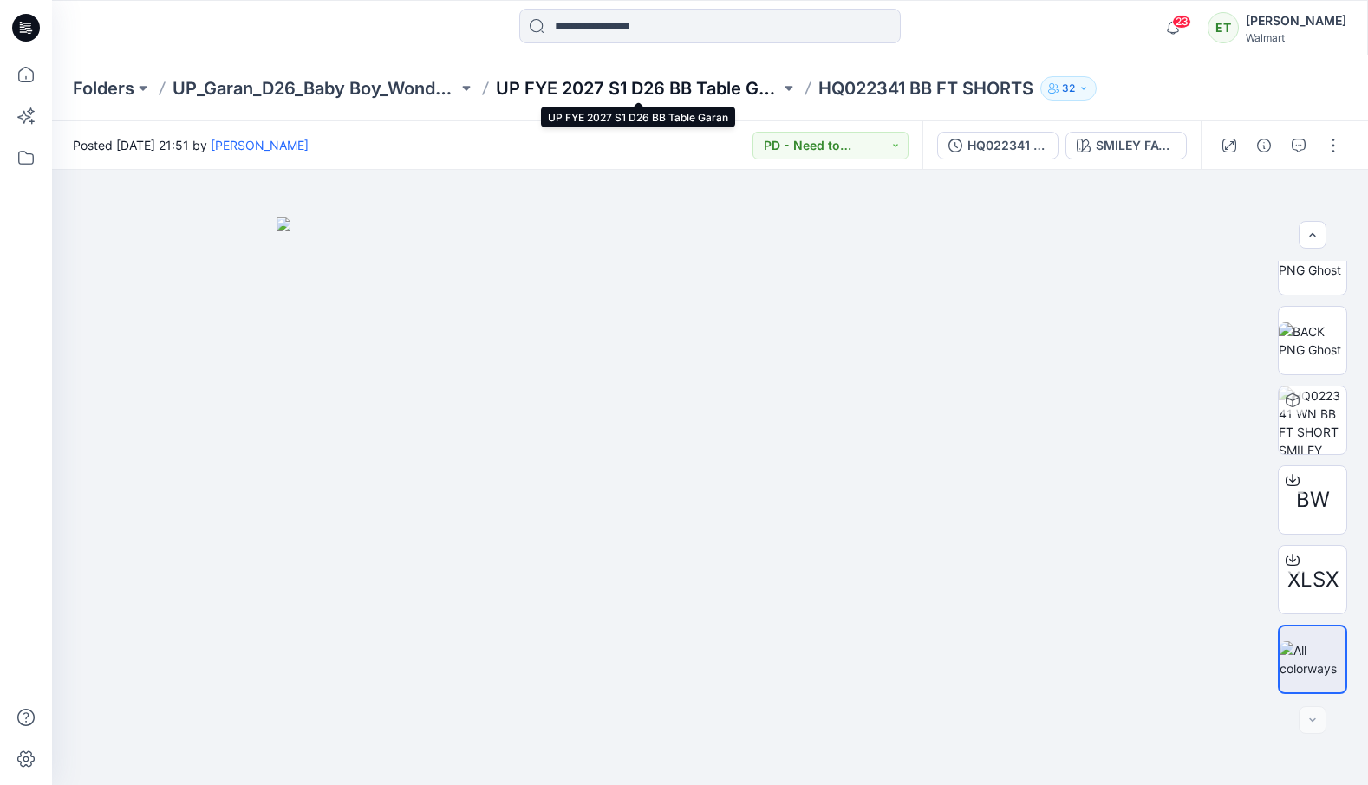
click at [749, 93] on p "UP FYE 2027 S1 D26 BB Table Garan" at bounding box center [638, 88] width 285 height 24
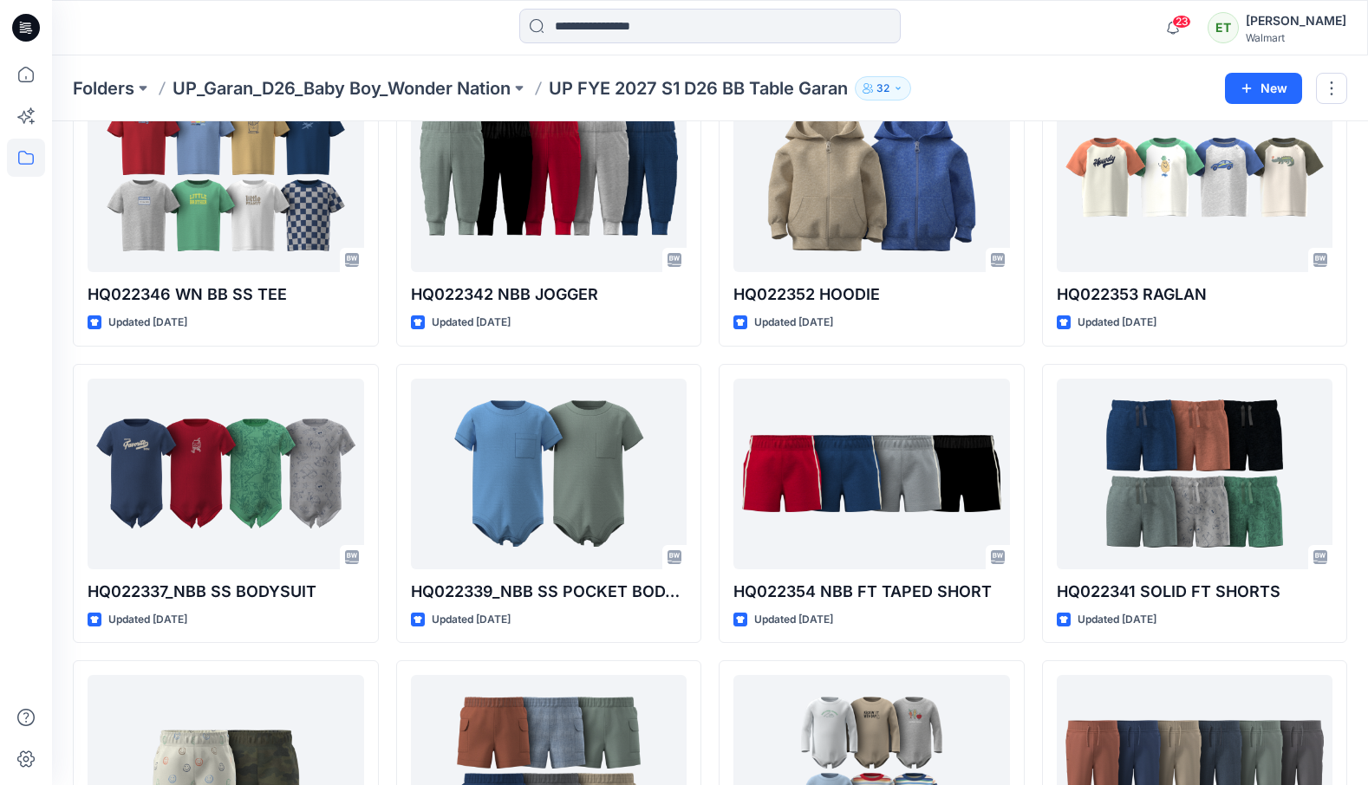
scroll to position [897, 0]
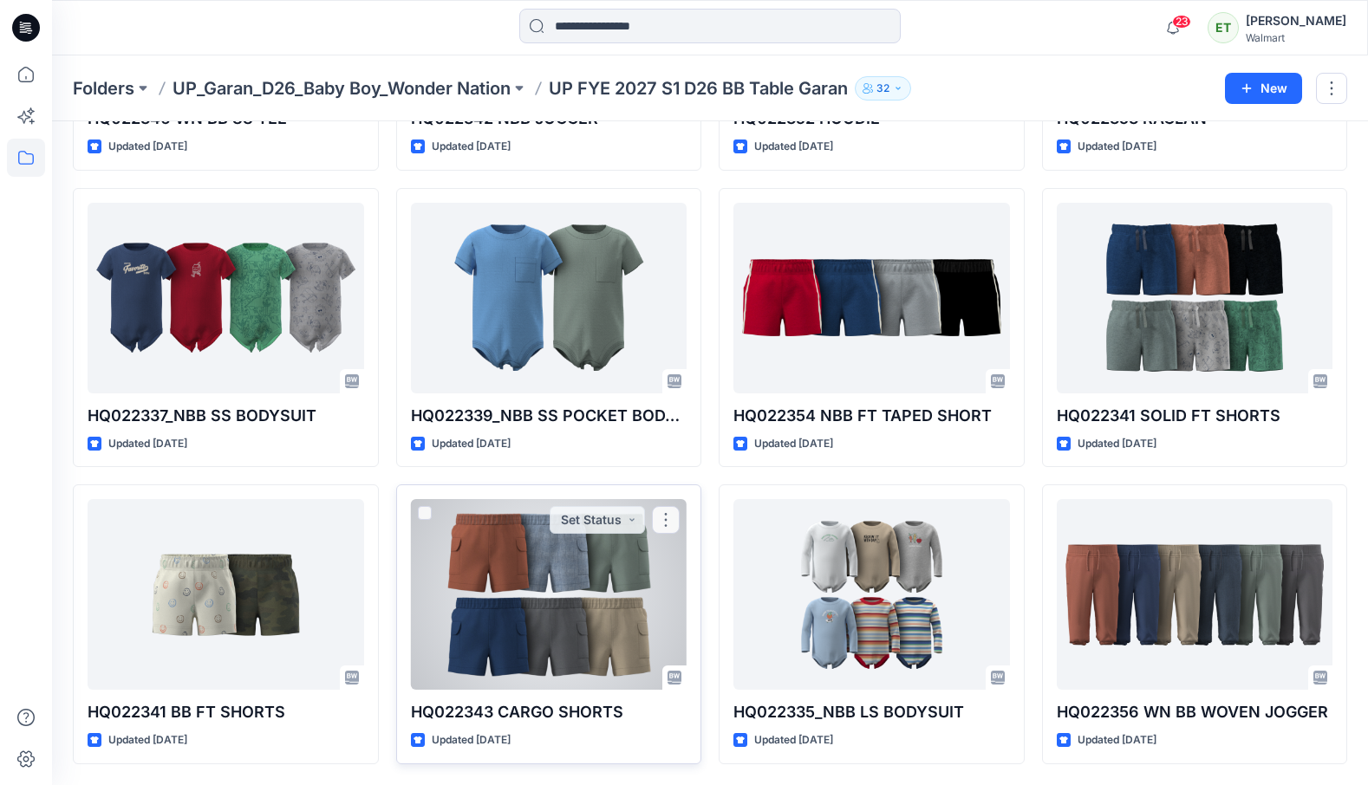
click at [558, 656] on div at bounding box center [549, 594] width 276 height 191
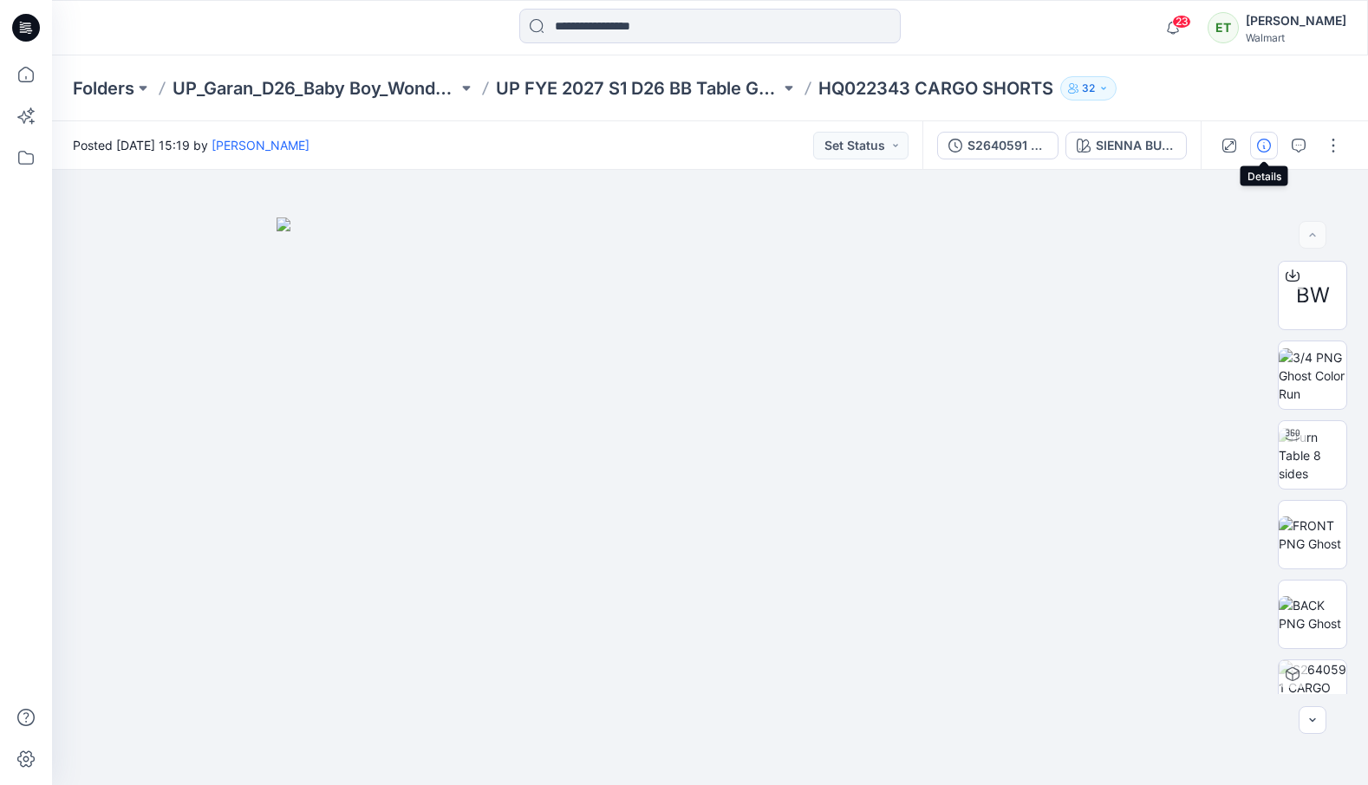
click at [1267, 152] on icon "button" at bounding box center [1264, 146] width 14 height 14
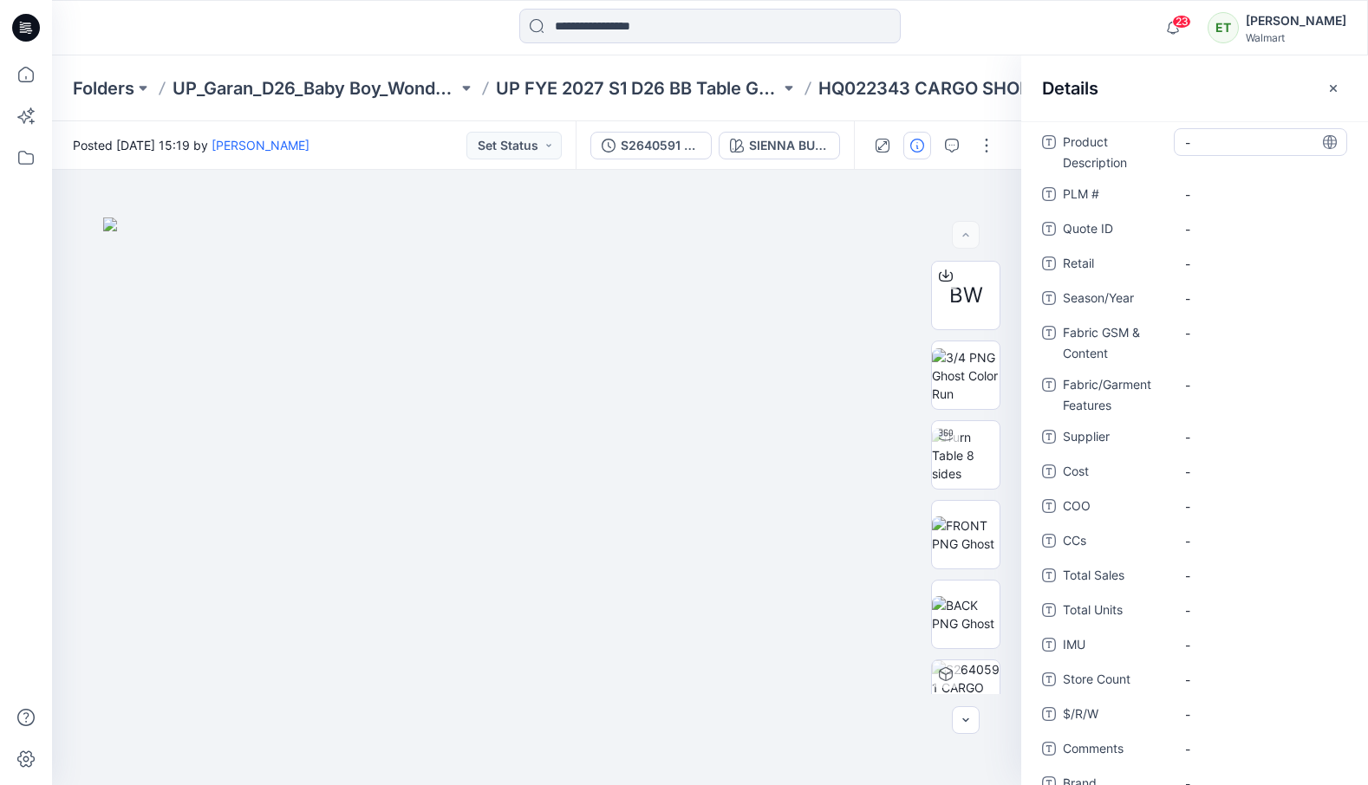
click at [1209, 142] on Description "-" at bounding box center [1260, 142] width 151 height 18
click at [1252, 132] on textarea "**********" at bounding box center [1260, 142] width 173 height 28
type textarea "**********"
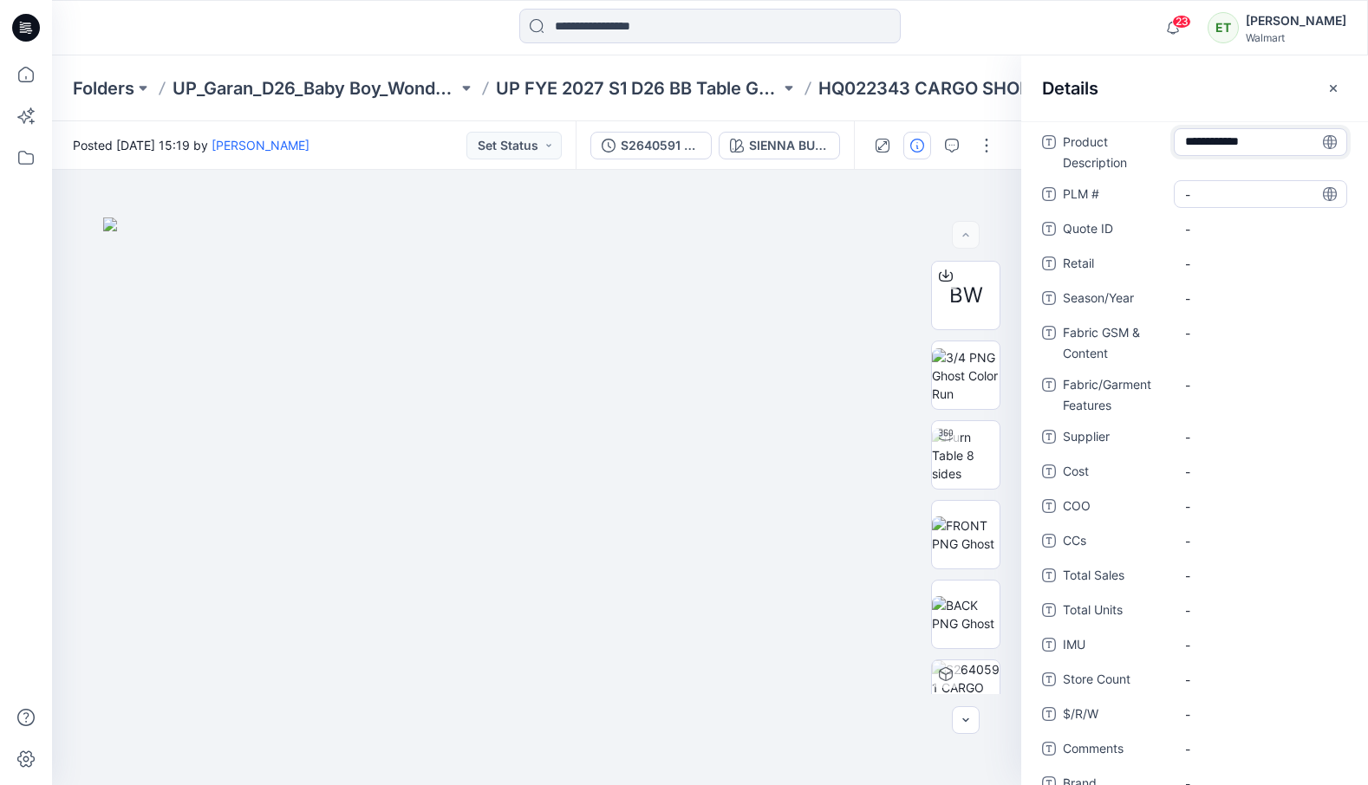
click at [1214, 192] on \ "-" at bounding box center [1260, 194] width 151 height 18
type textarea "********"
click at [1195, 328] on Content "-" at bounding box center [1260, 333] width 151 height 18
click at [1330, 90] on icon "button" at bounding box center [1333, 87] width 7 height 7
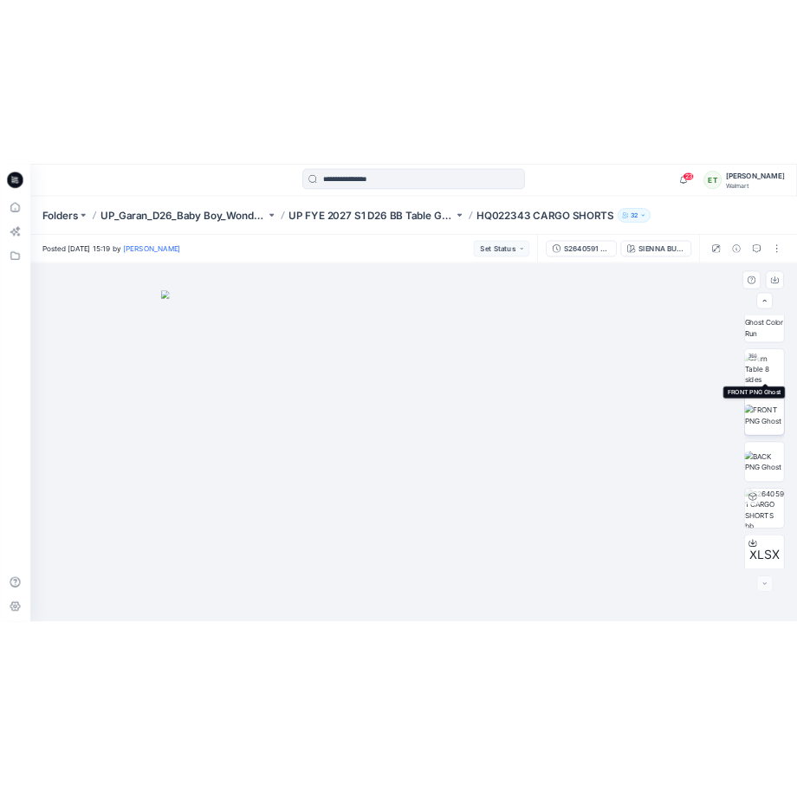
scroll to position [194, 0]
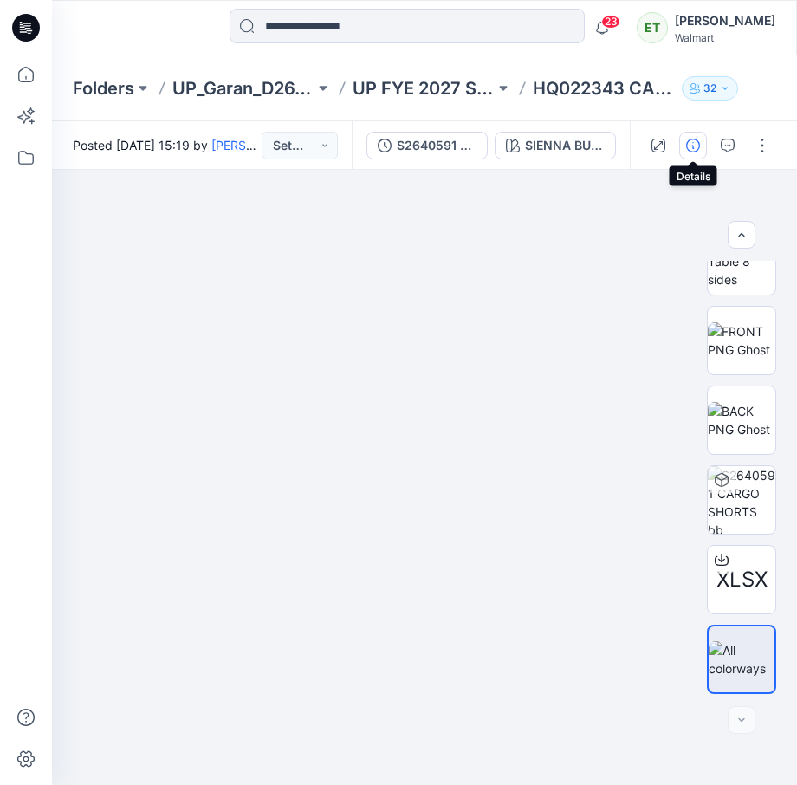
click at [693, 145] on icon "button" at bounding box center [693, 146] width 14 height 14
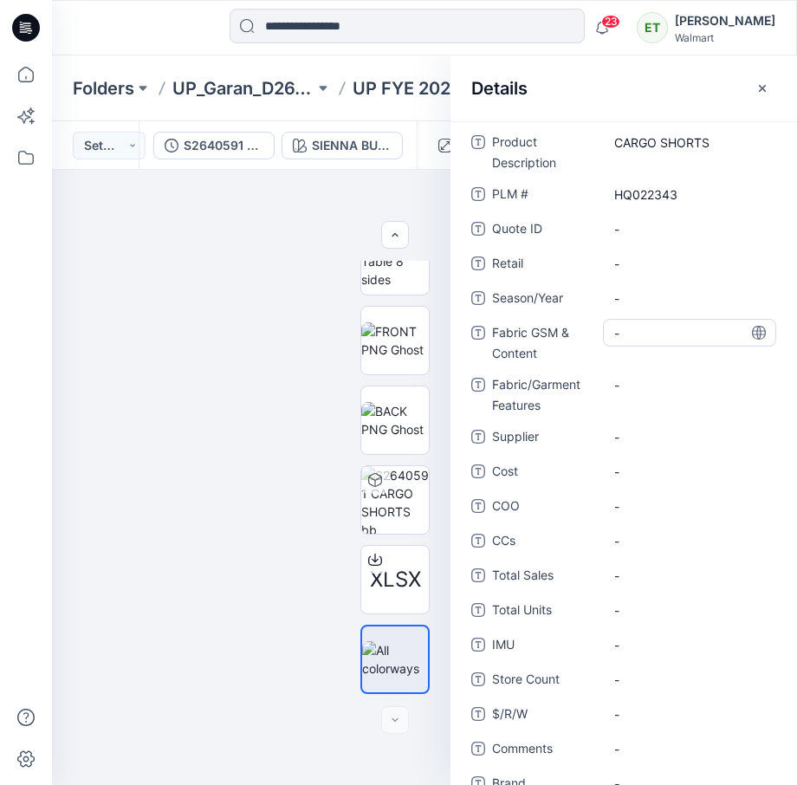
click at [632, 335] on Content "-" at bounding box center [690, 333] width 151 height 18
type textarea "**********"
click at [631, 434] on div "-" at bounding box center [689, 437] width 173 height 28
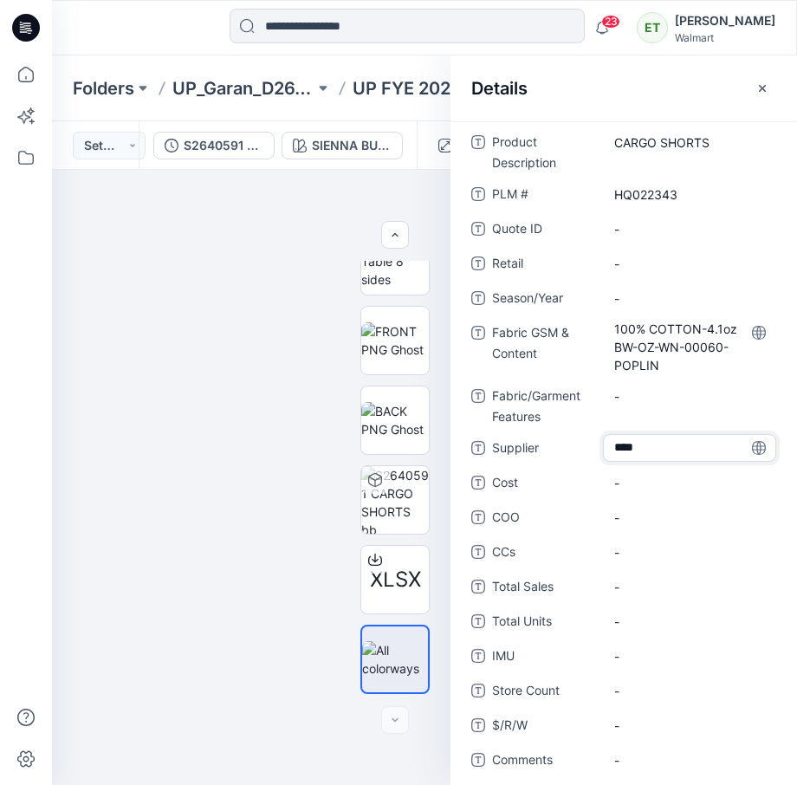
type textarea "*****"
click at [658, 83] on div "Details" at bounding box center [624, 87] width 347 height 65
click at [757, 90] on icon "button" at bounding box center [763, 88] width 14 height 14
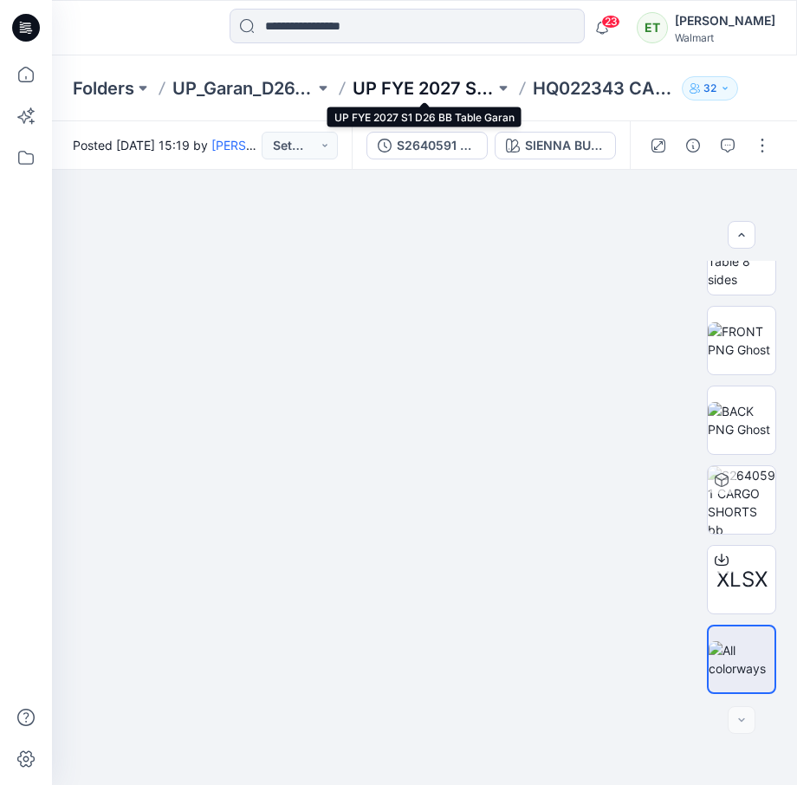
click at [384, 86] on p "UP FYE 2027 S1 D26 BB Table Garan" at bounding box center [424, 88] width 142 height 24
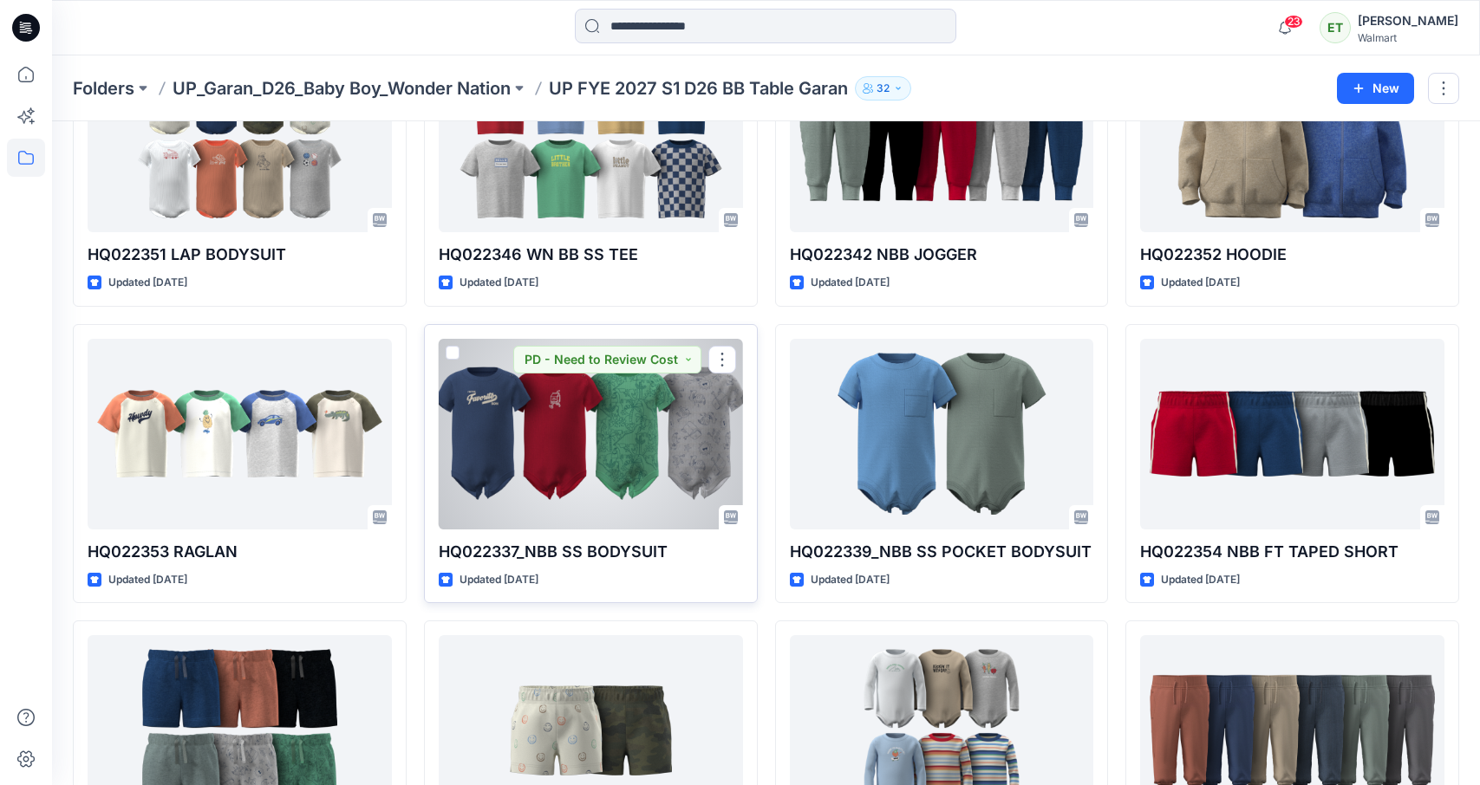
scroll to position [897, 0]
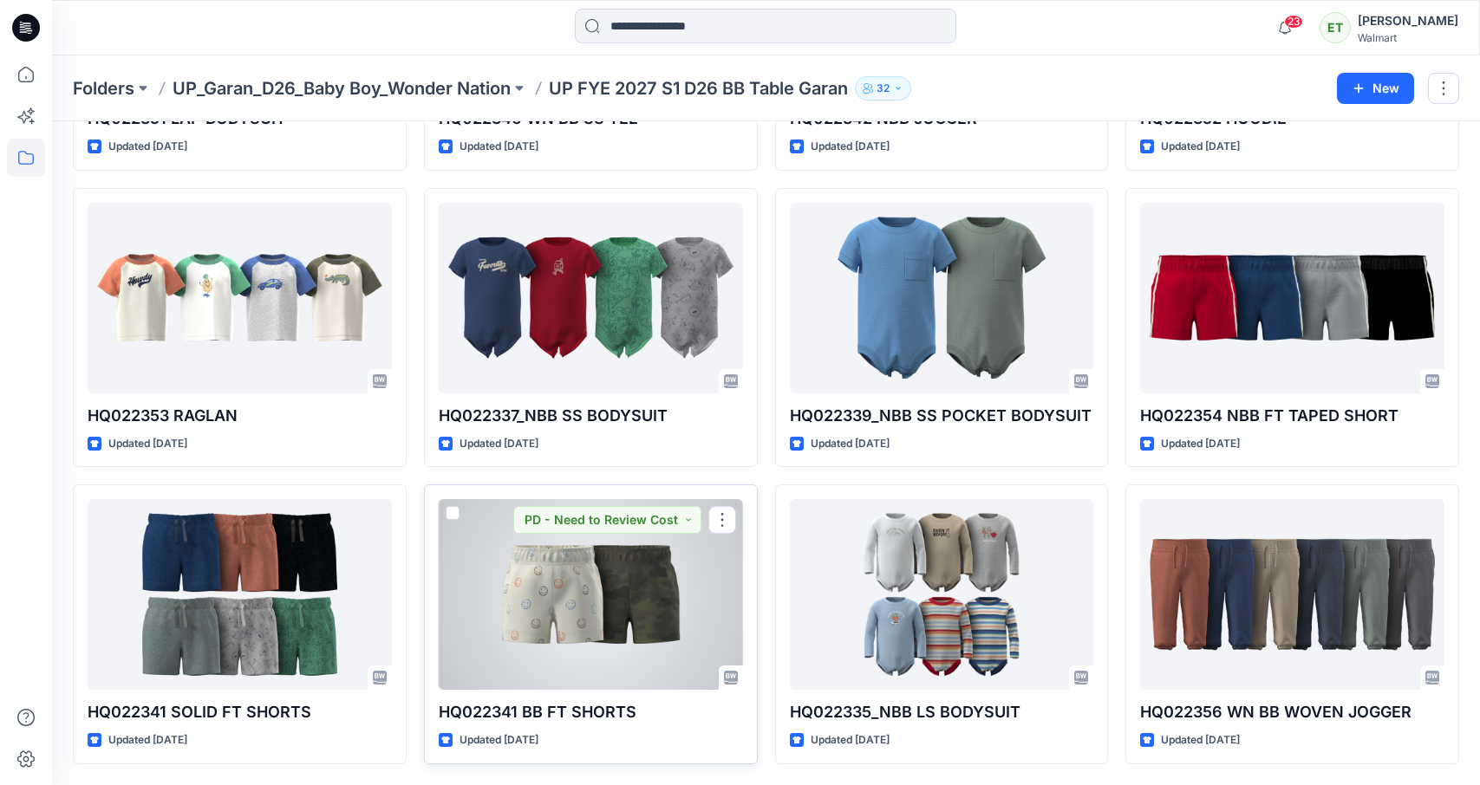
click at [626, 597] on div at bounding box center [591, 594] width 304 height 191
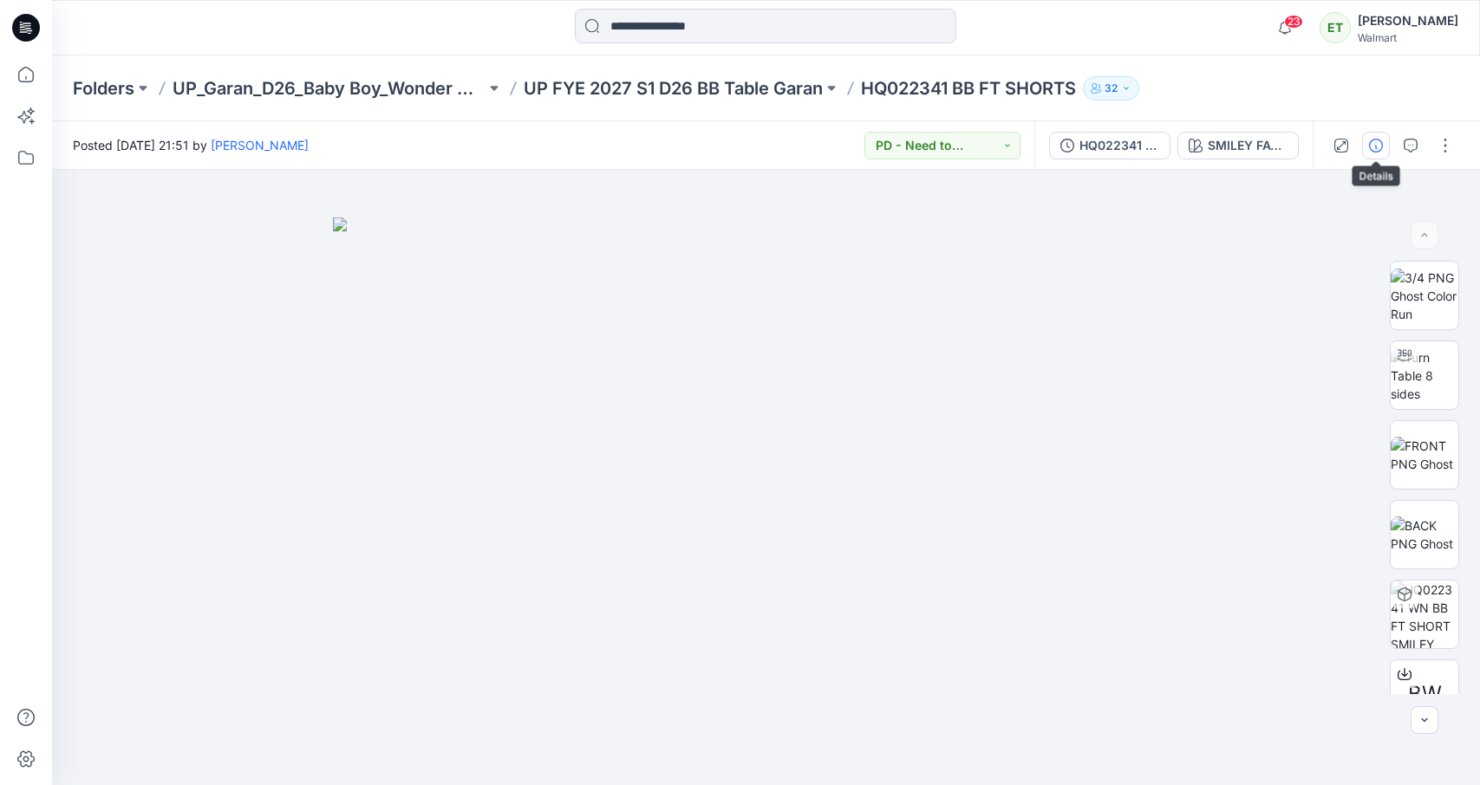
click at [1372, 146] on icon "button" at bounding box center [1376, 146] width 14 height 14
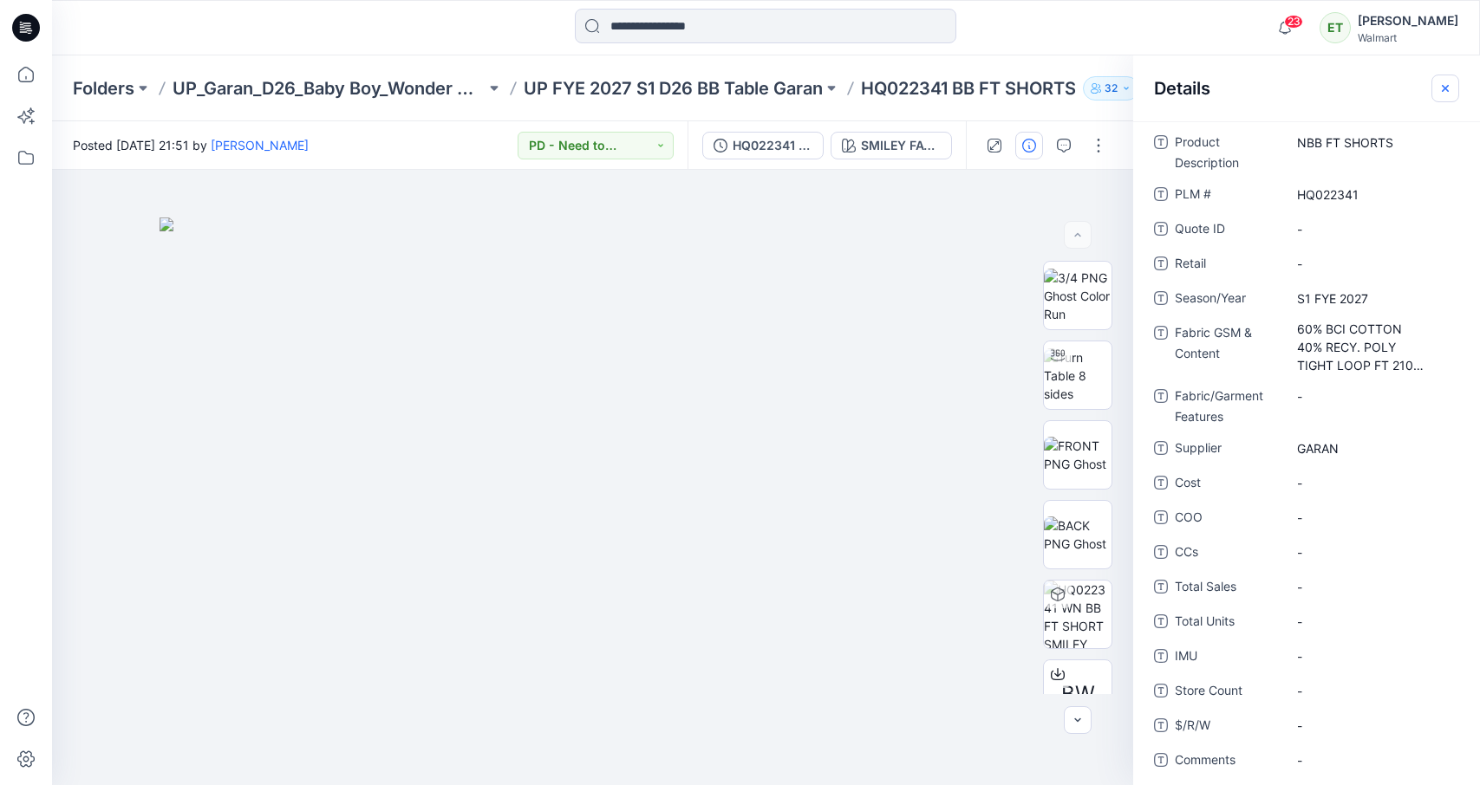
click at [1395, 81] on icon "button" at bounding box center [1445, 88] width 14 height 14
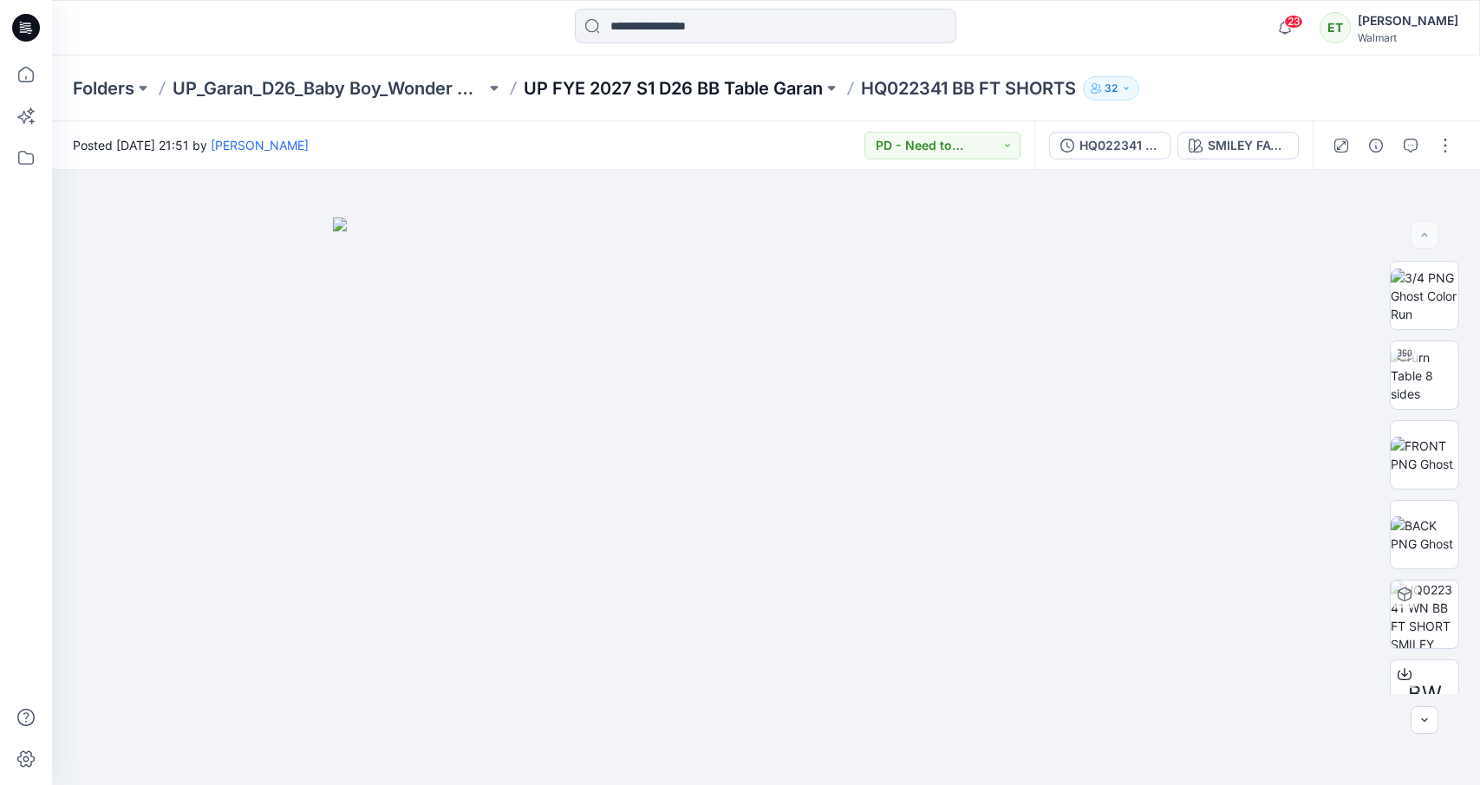
click at [731, 81] on p "UP FYE 2027 S1 D26 BB Table Garan" at bounding box center [673, 88] width 299 height 24
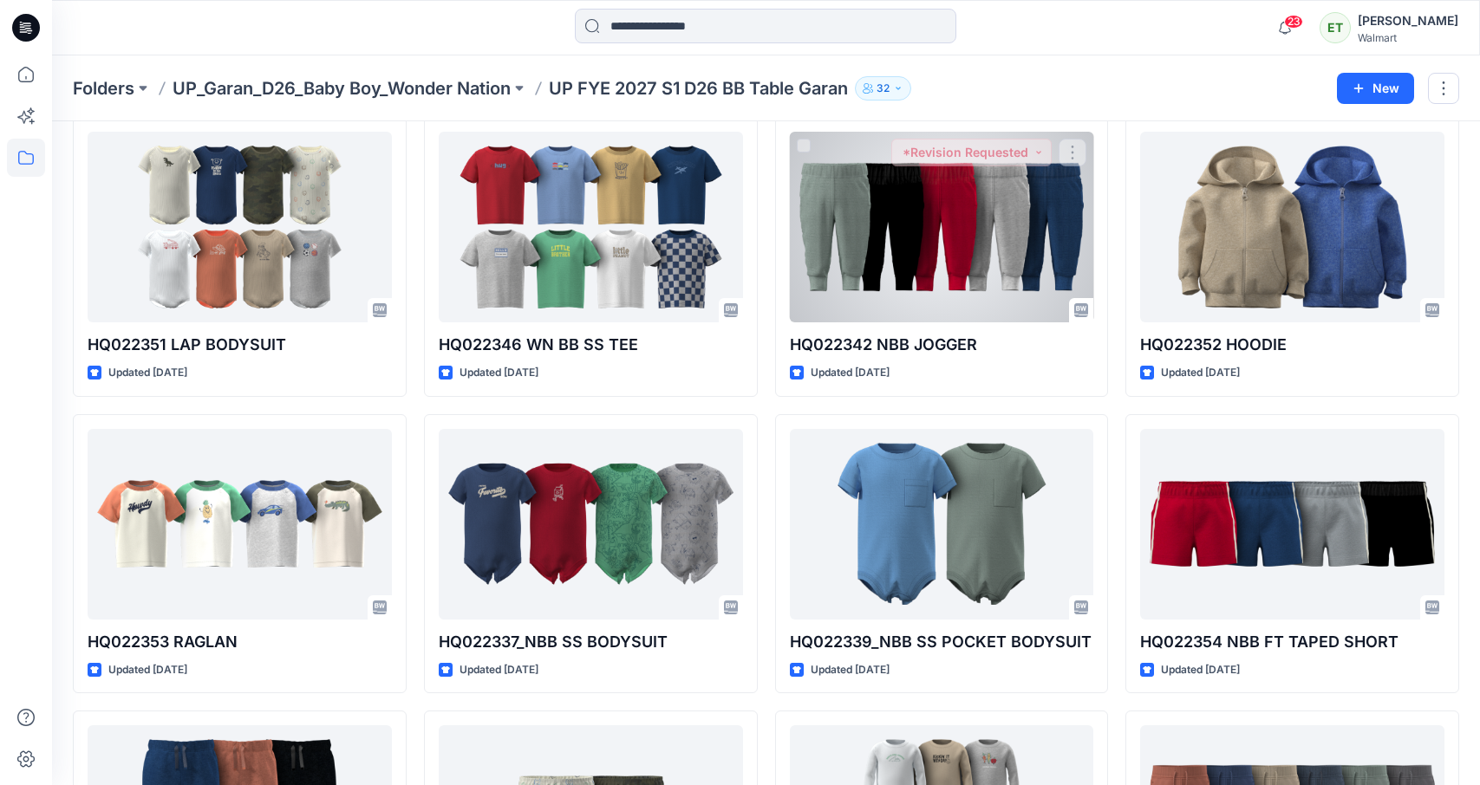
scroll to position [897, 0]
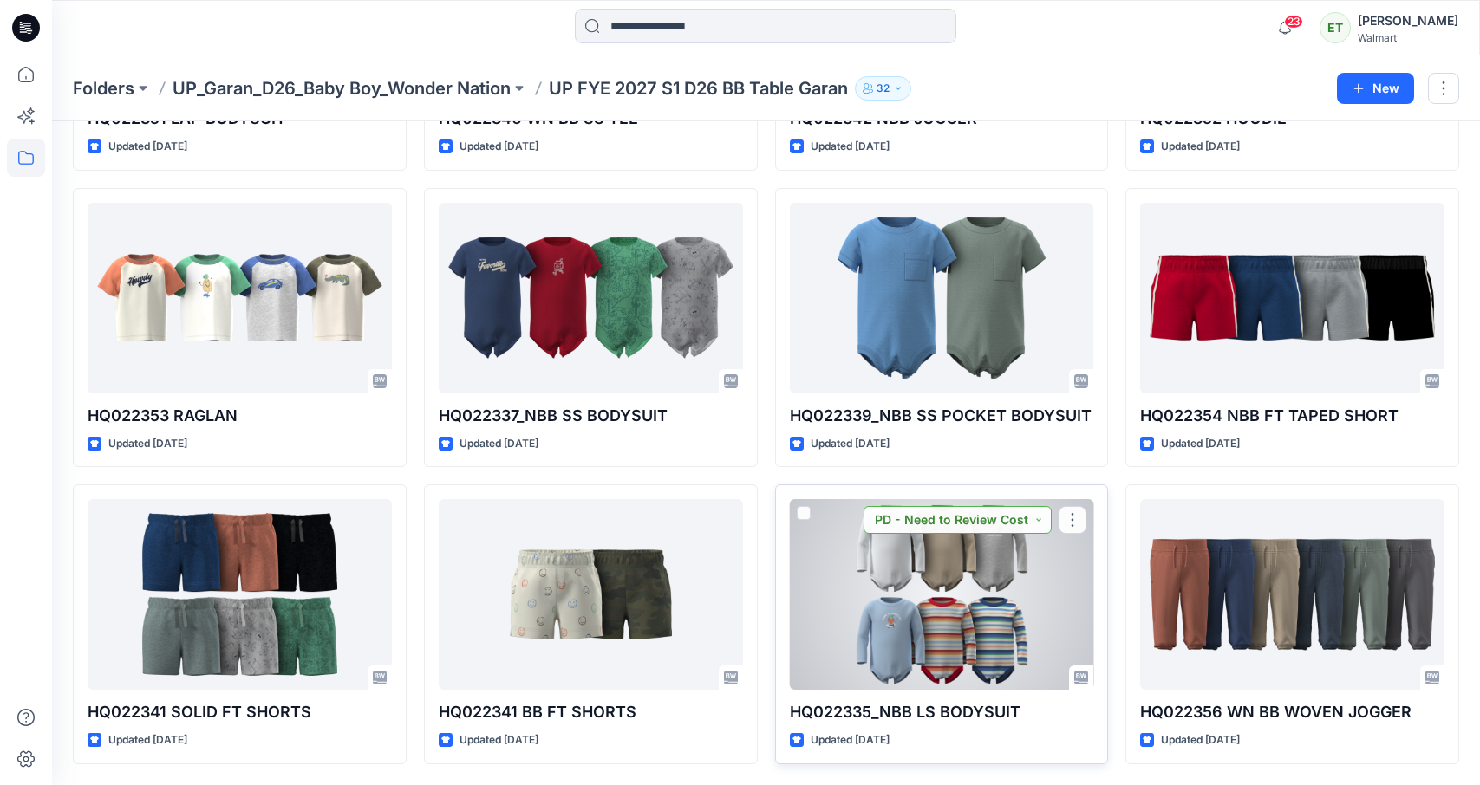
click at [905, 526] on button "PD - Need to Review Cost" at bounding box center [957, 520] width 188 height 28
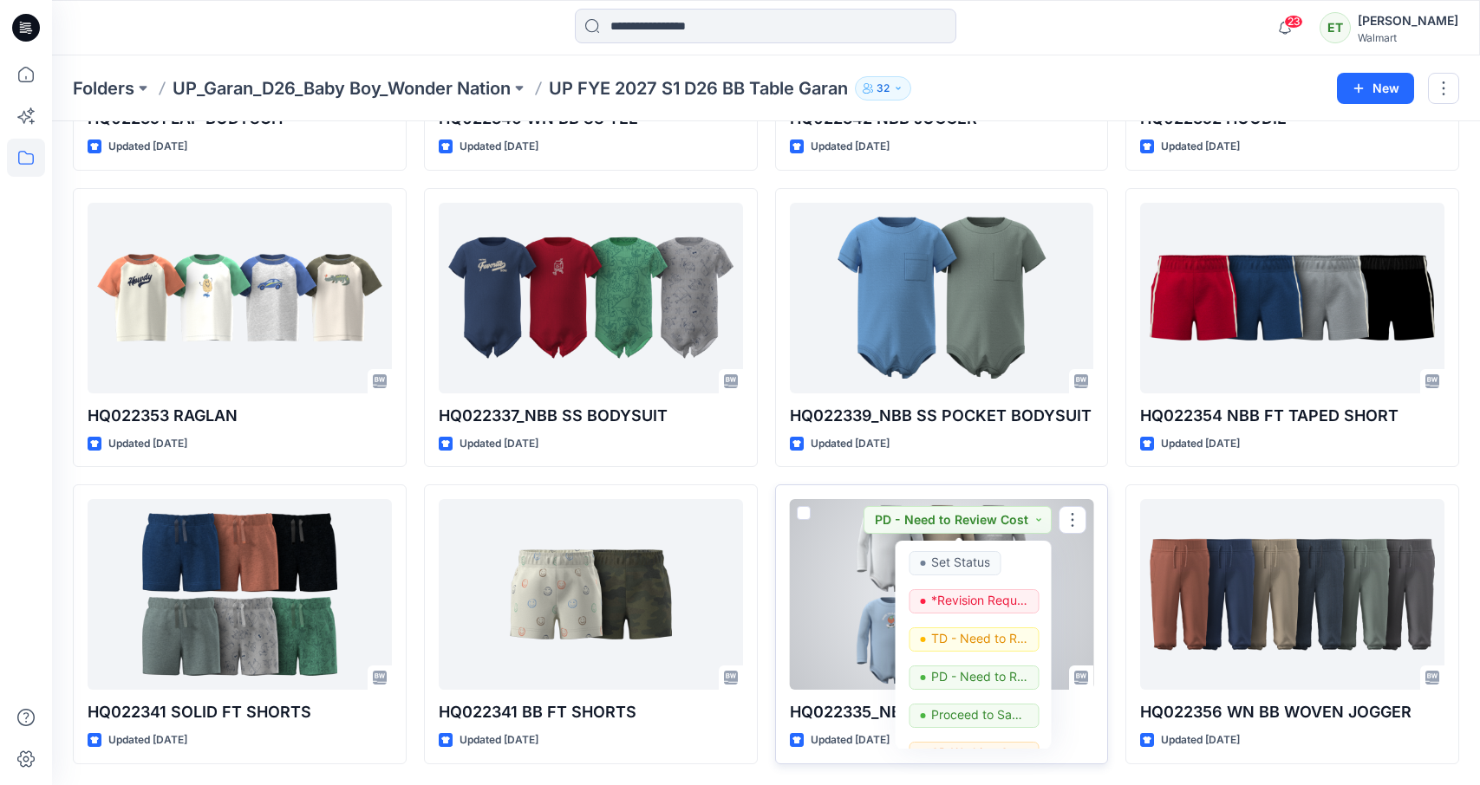
click at [821, 633] on div at bounding box center [942, 594] width 304 height 191
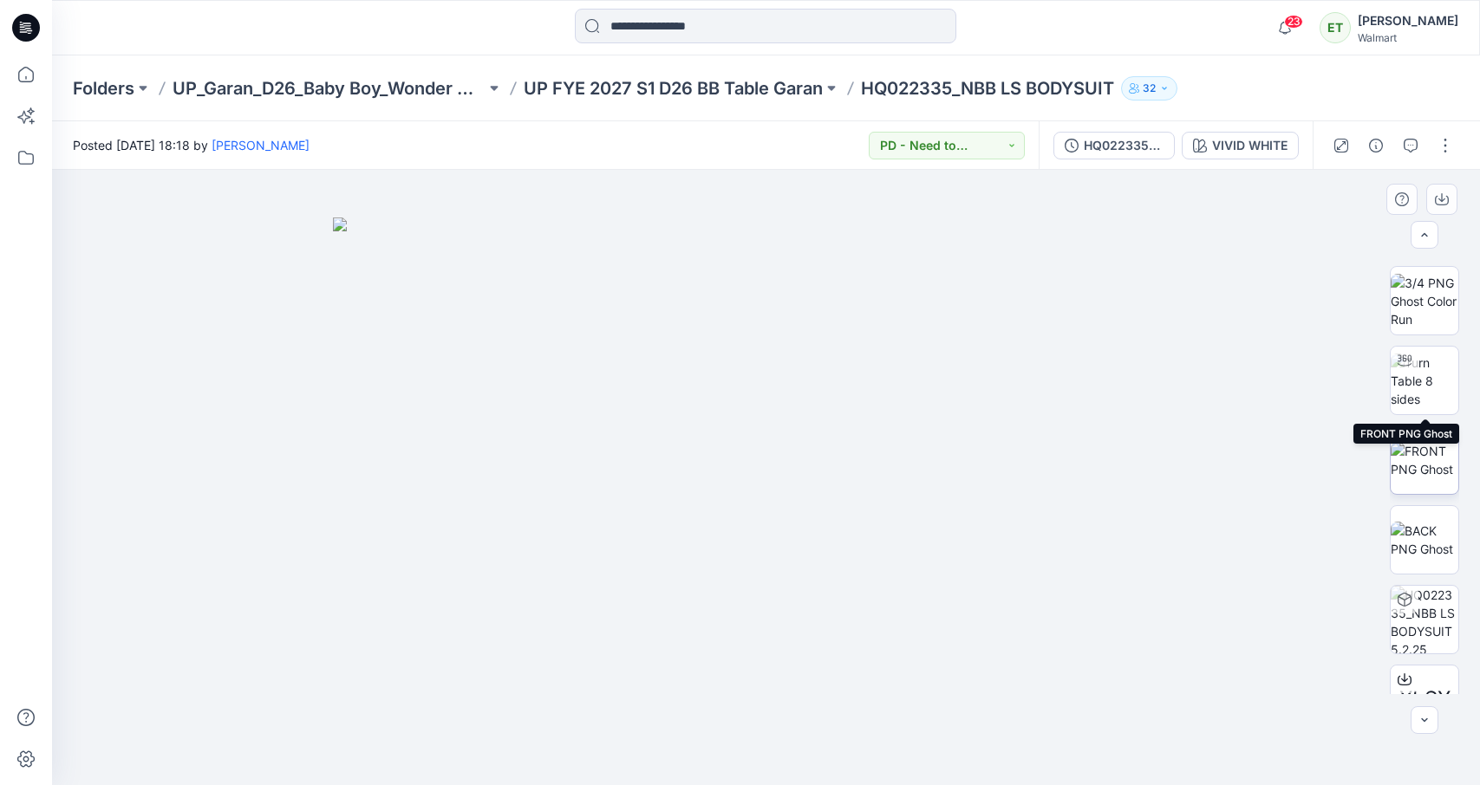
scroll to position [194, 0]
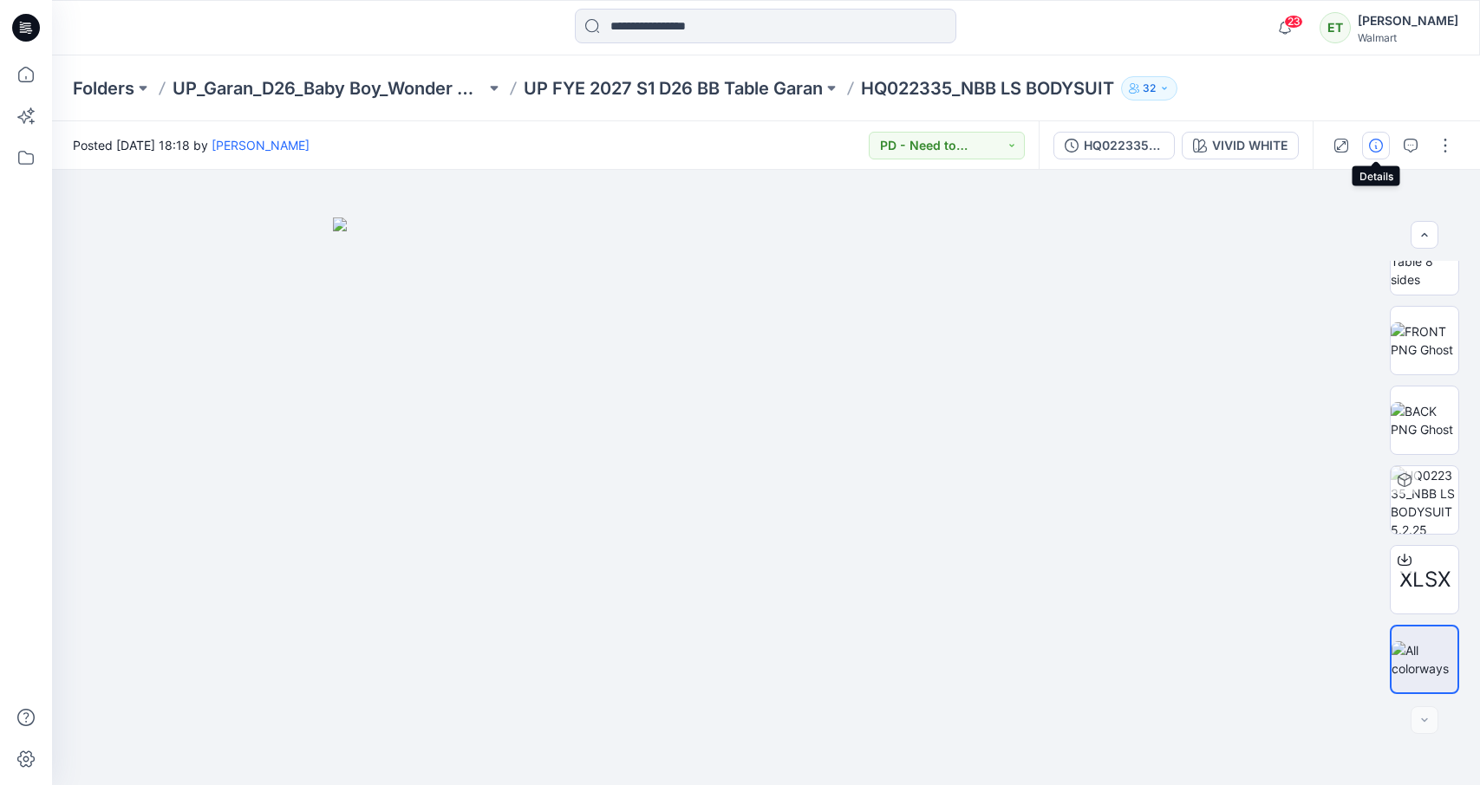
click at [1369, 134] on button "button" at bounding box center [1376, 146] width 28 height 28
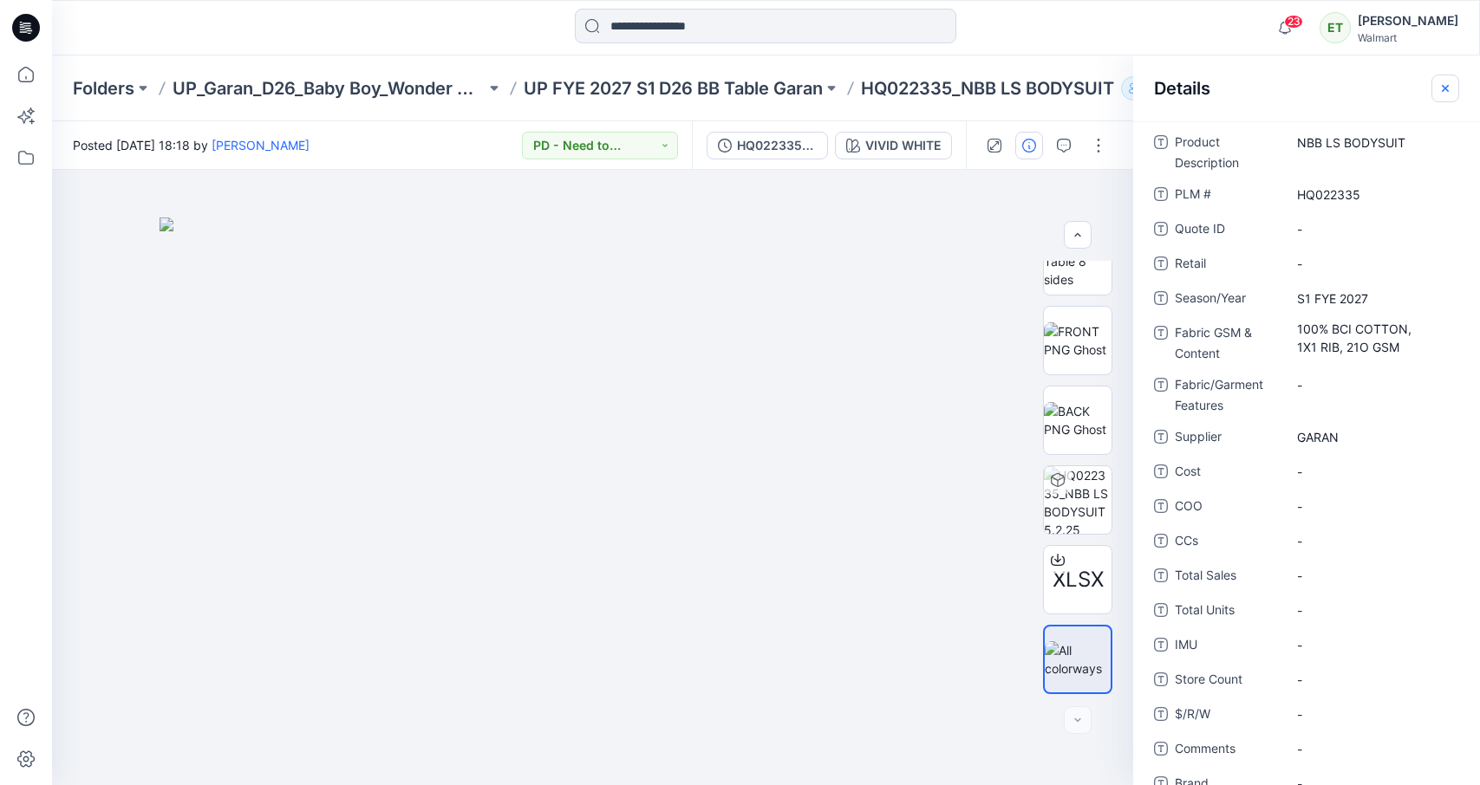
click at [1395, 85] on icon "button" at bounding box center [1444, 87] width 7 height 7
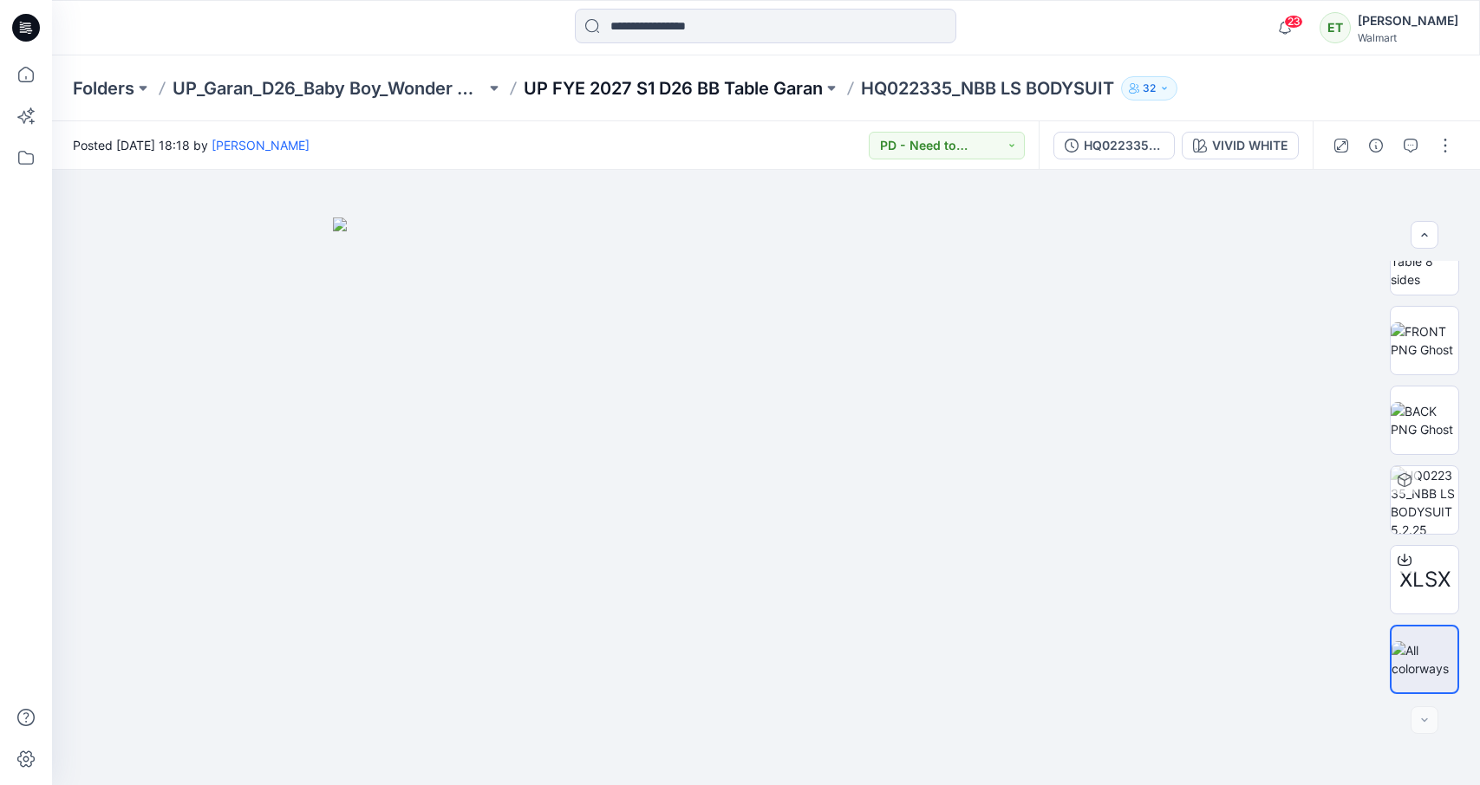
click at [763, 88] on p "UP FYE 2027 S1 D26 BB Table Garan" at bounding box center [673, 88] width 299 height 24
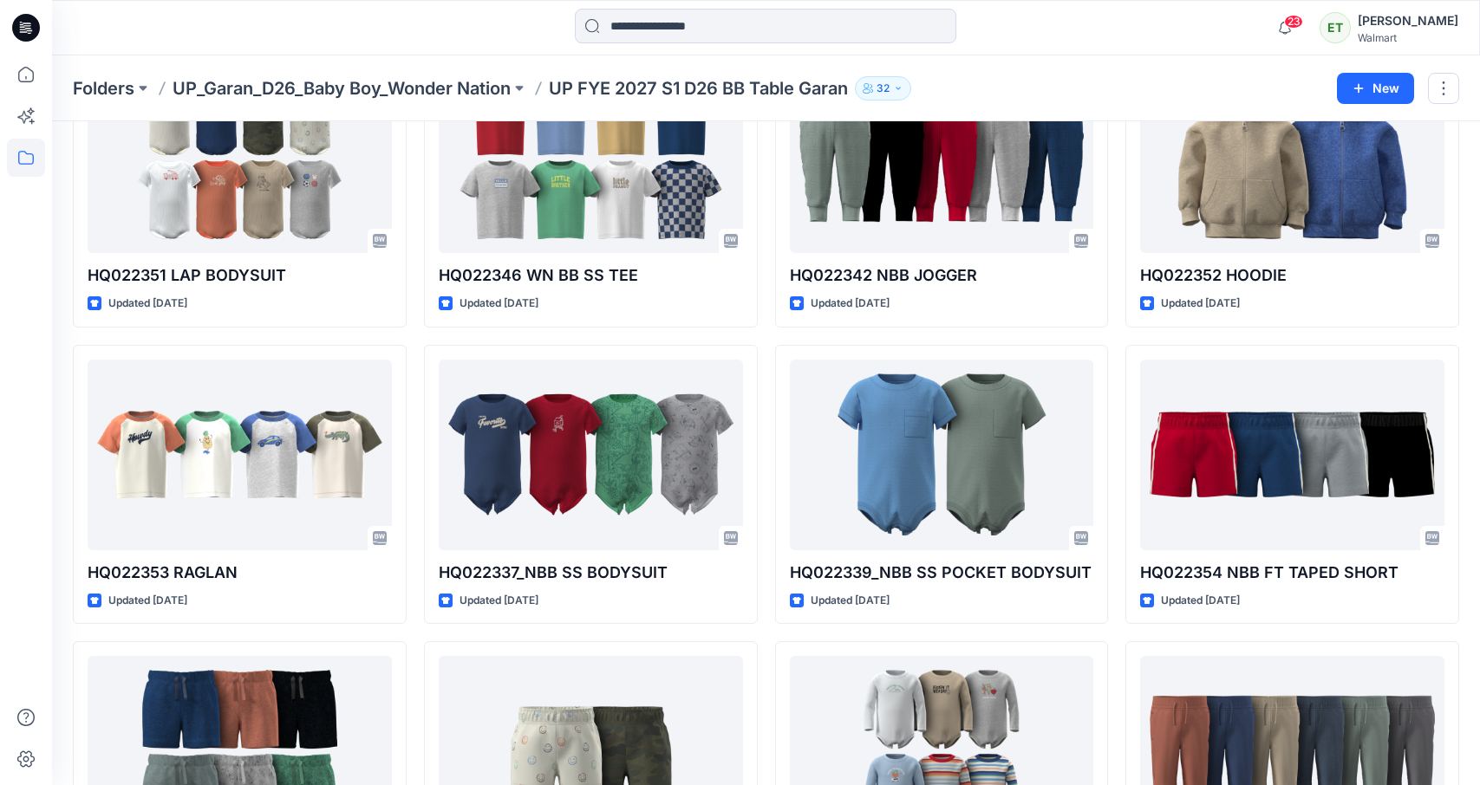
scroll to position [897, 0]
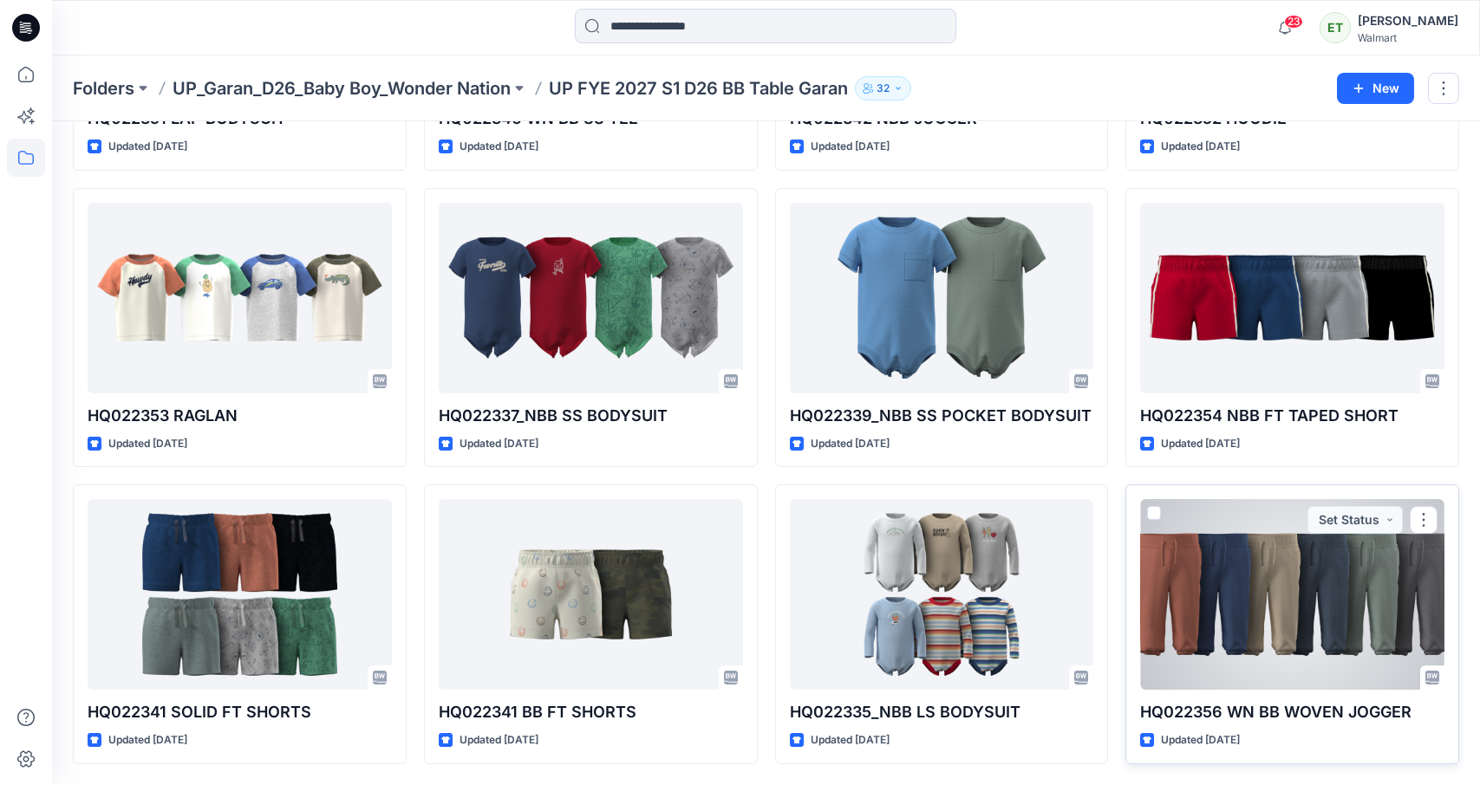
click at [1270, 598] on div at bounding box center [1292, 594] width 304 height 191
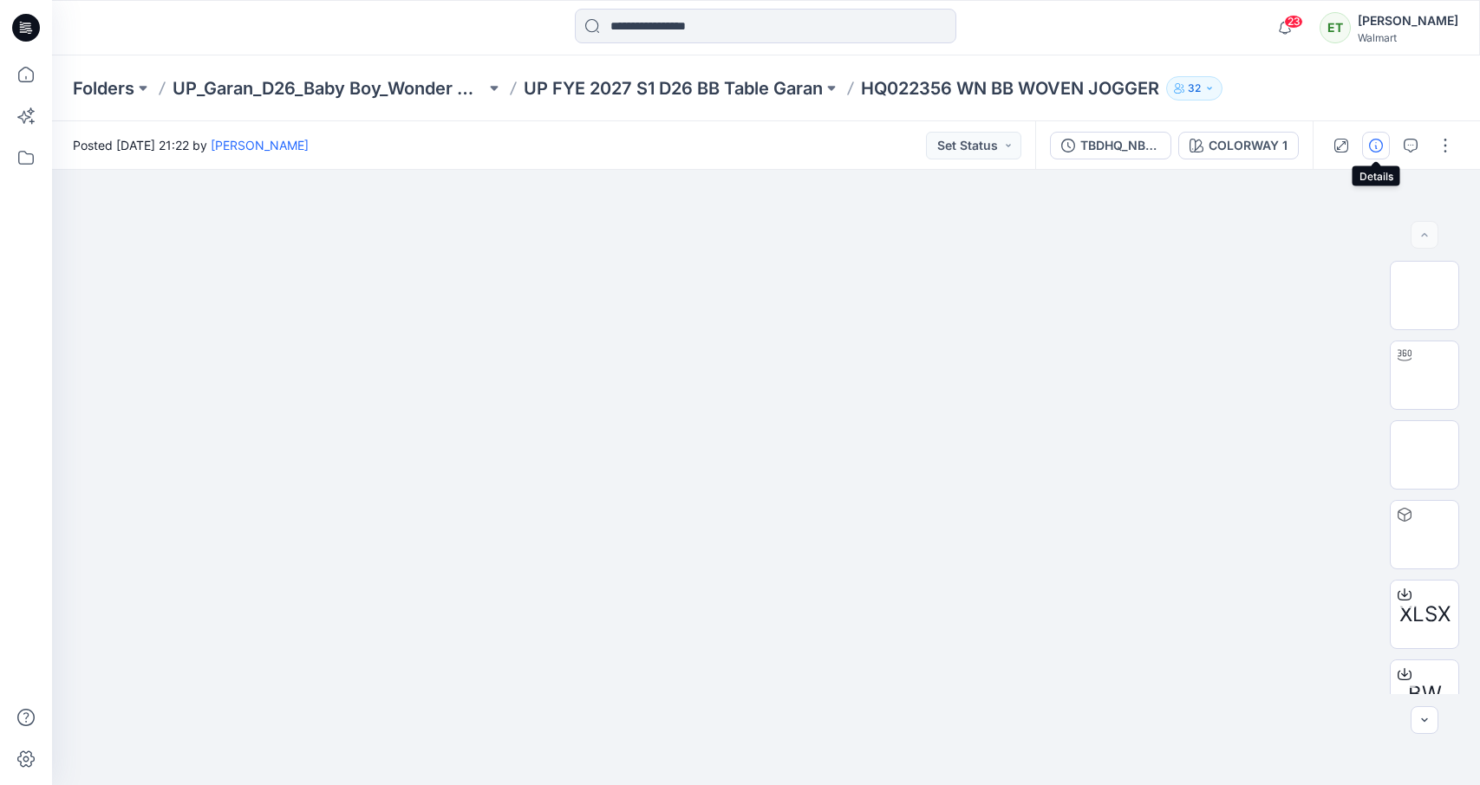
click at [1382, 143] on icon "button" at bounding box center [1376, 146] width 14 height 14
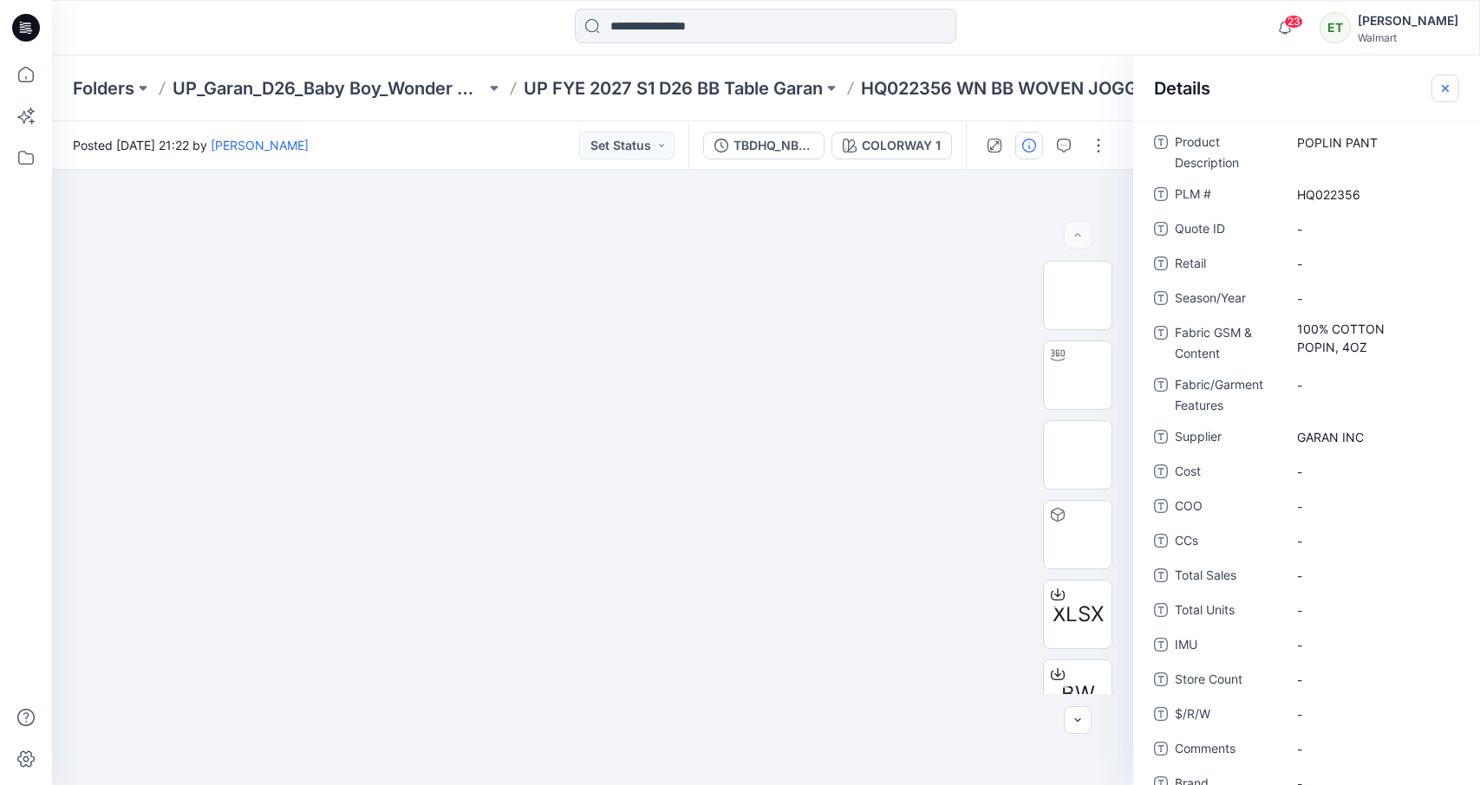
click at [1395, 84] on button "button" at bounding box center [1445, 89] width 28 height 28
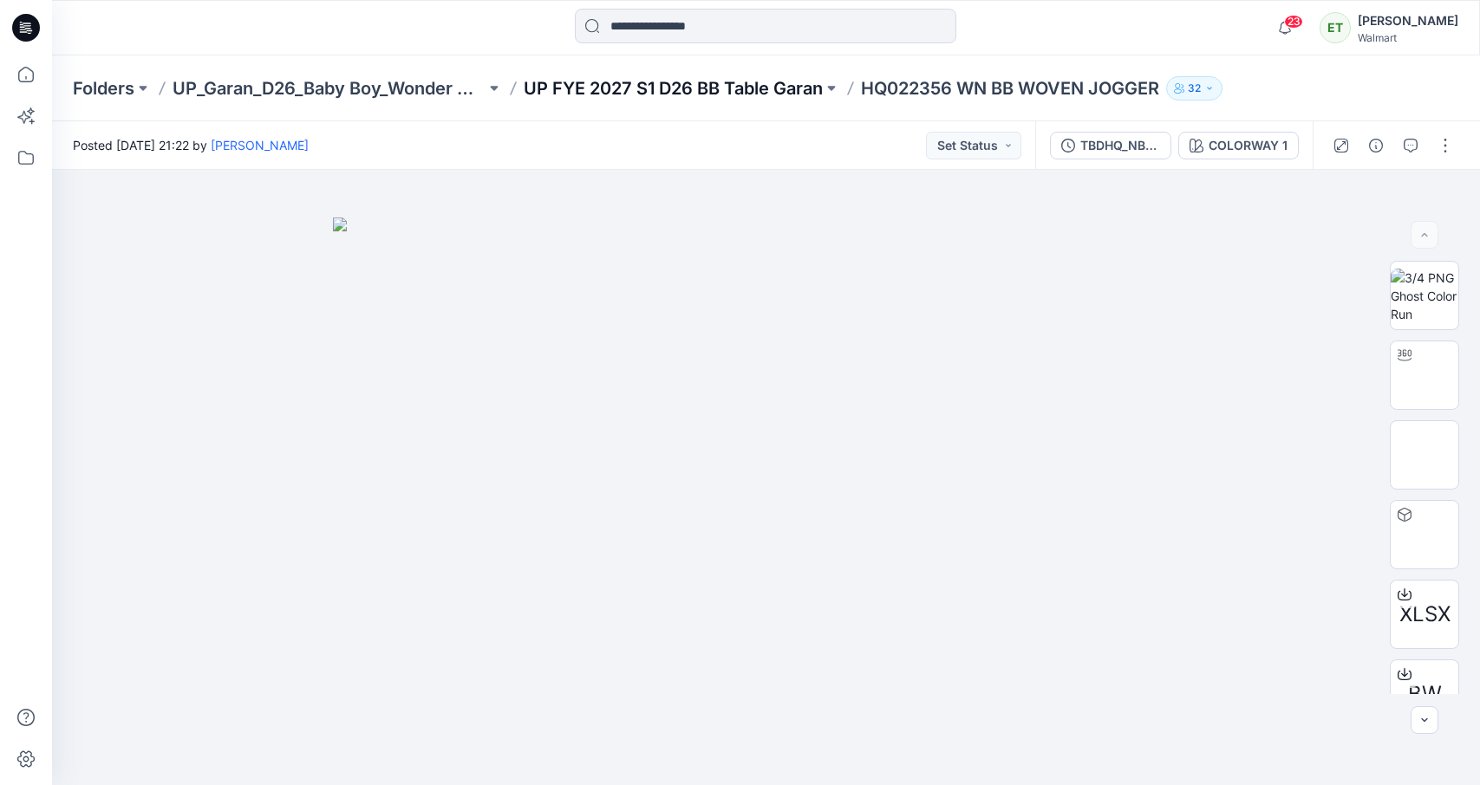
click at [738, 79] on p "UP FYE 2027 S1 D26 BB Table Garan" at bounding box center [673, 88] width 299 height 24
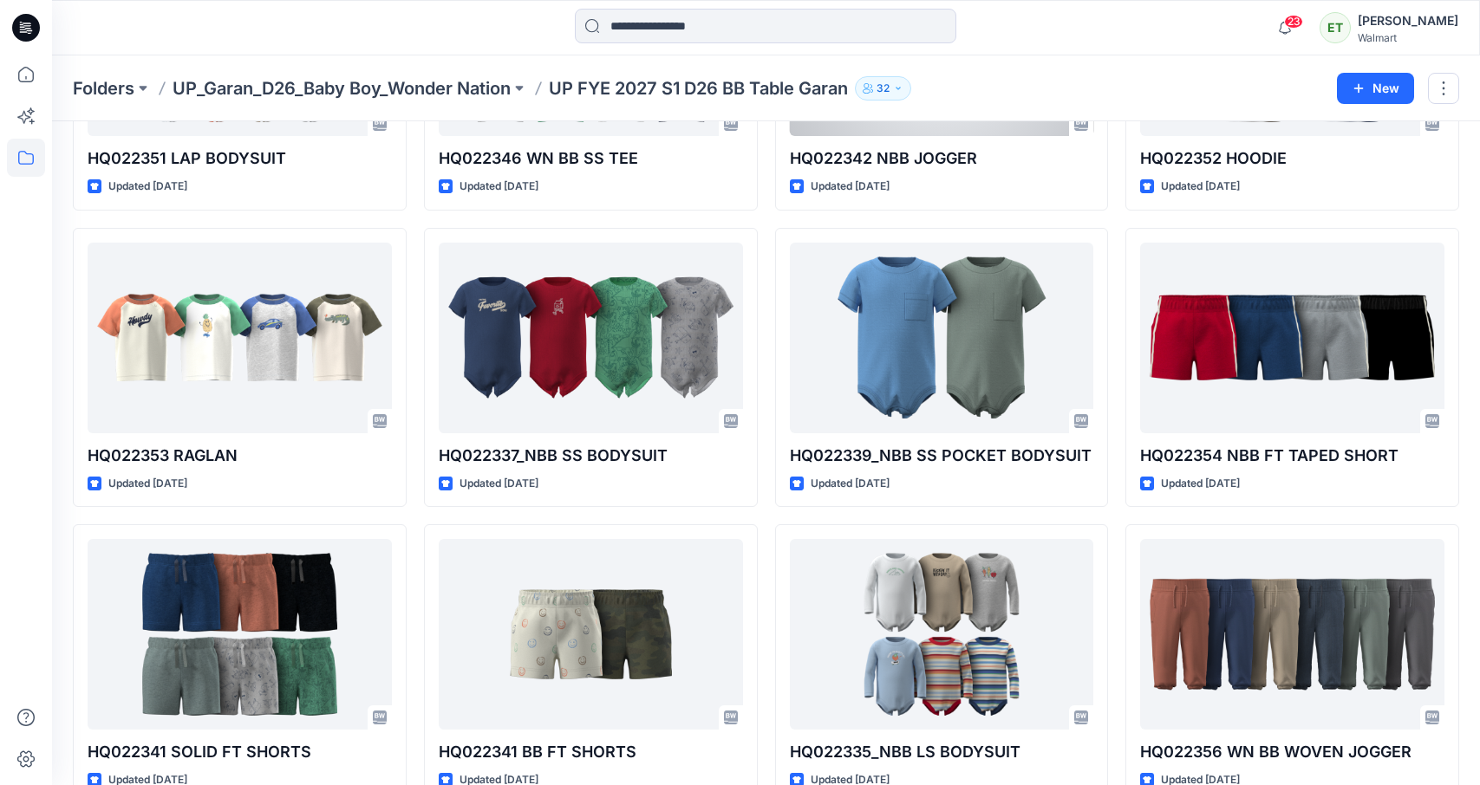
scroll to position [897, 0]
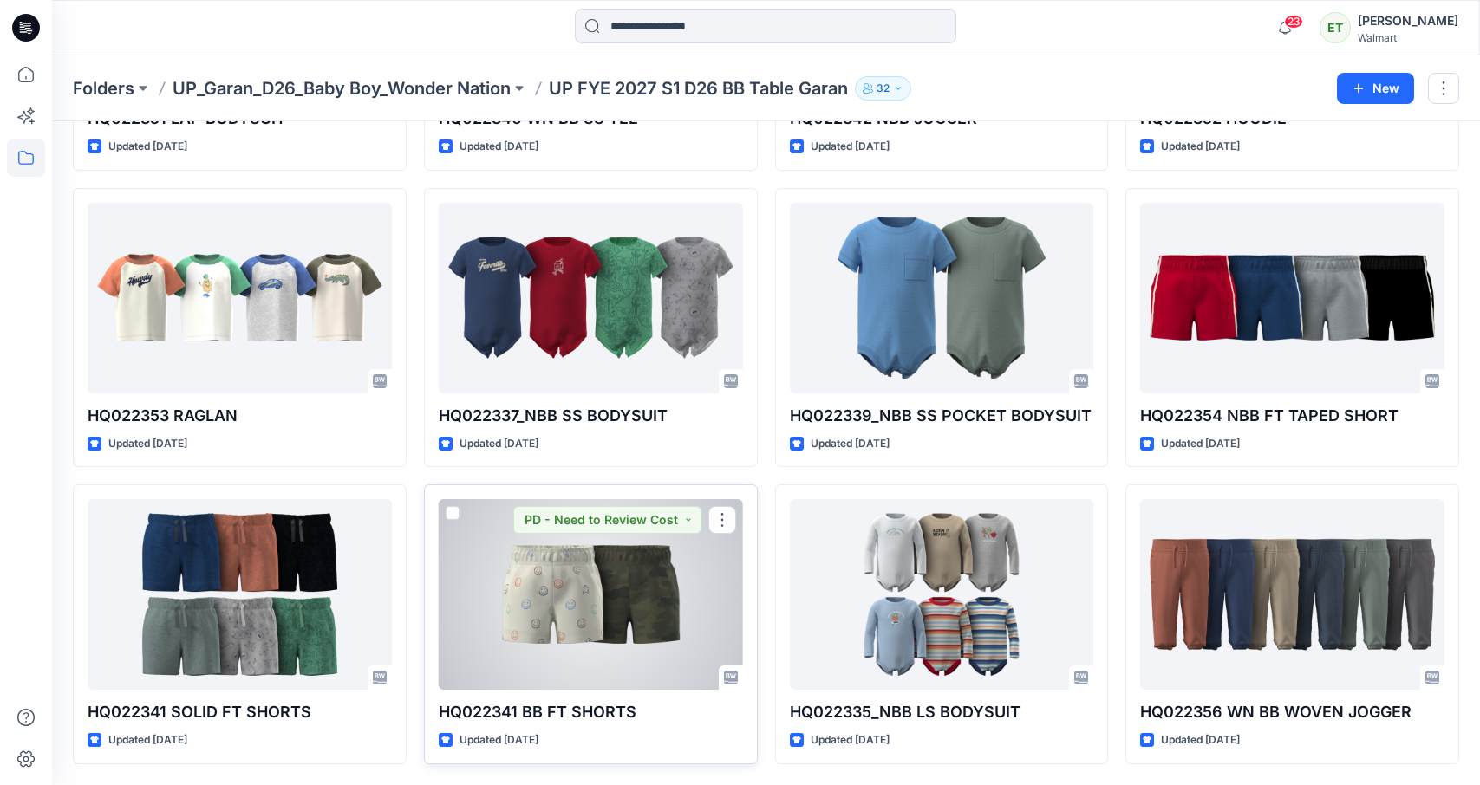
click at [694, 575] on div at bounding box center [591, 594] width 304 height 191
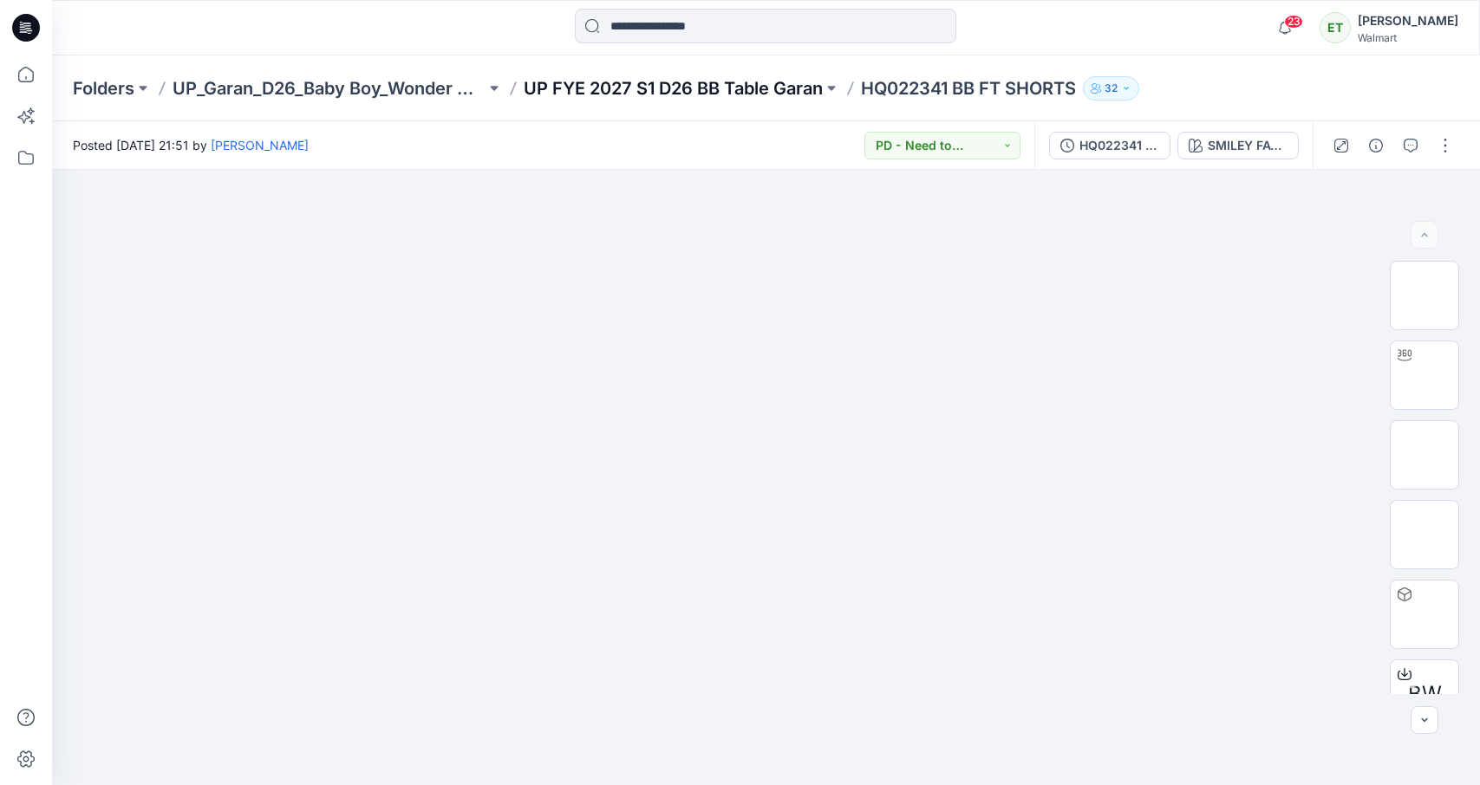
click at [620, 91] on p "UP FYE 2027 S1 D26 BB Table Garan" at bounding box center [673, 88] width 299 height 24
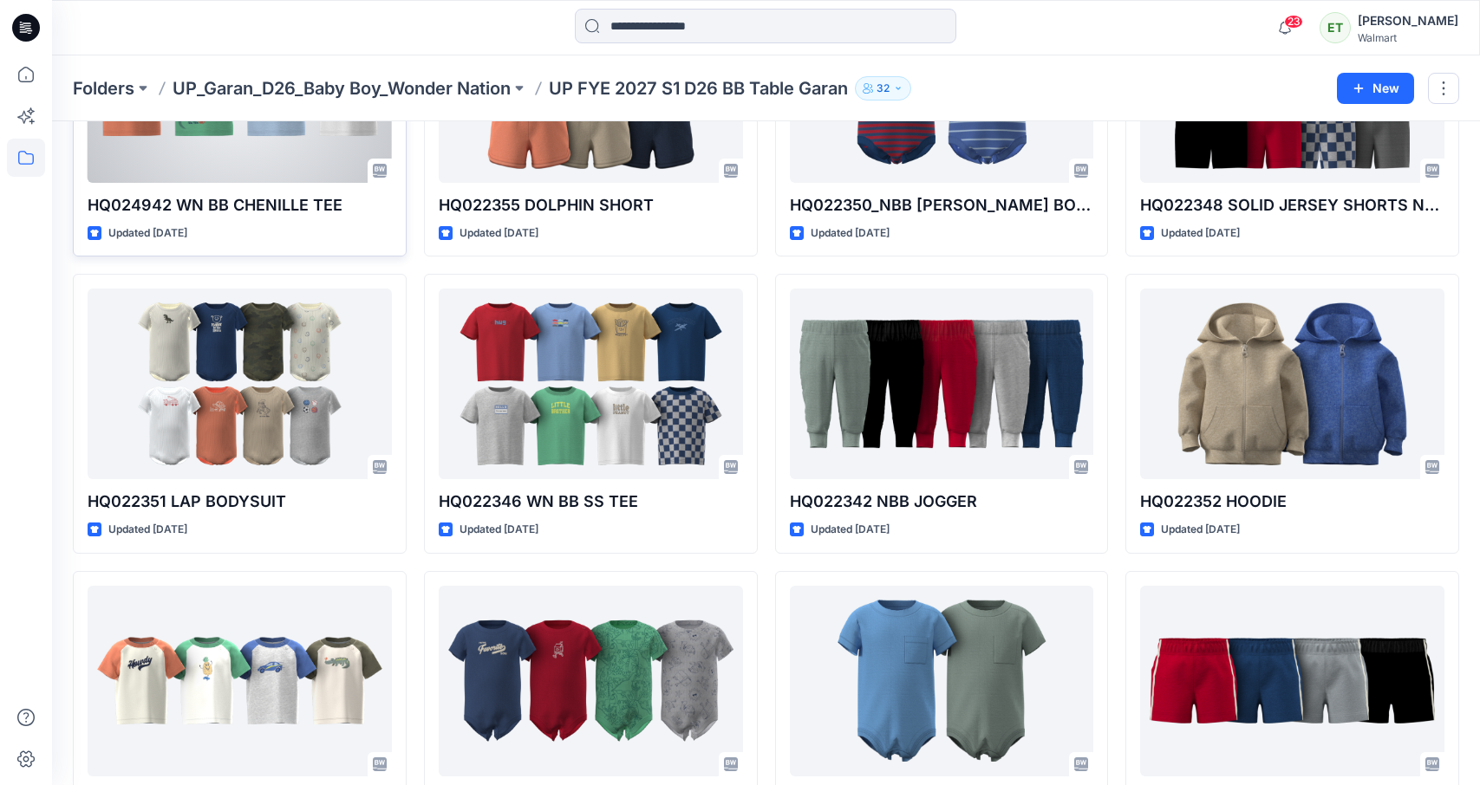
scroll to position [897, 0]
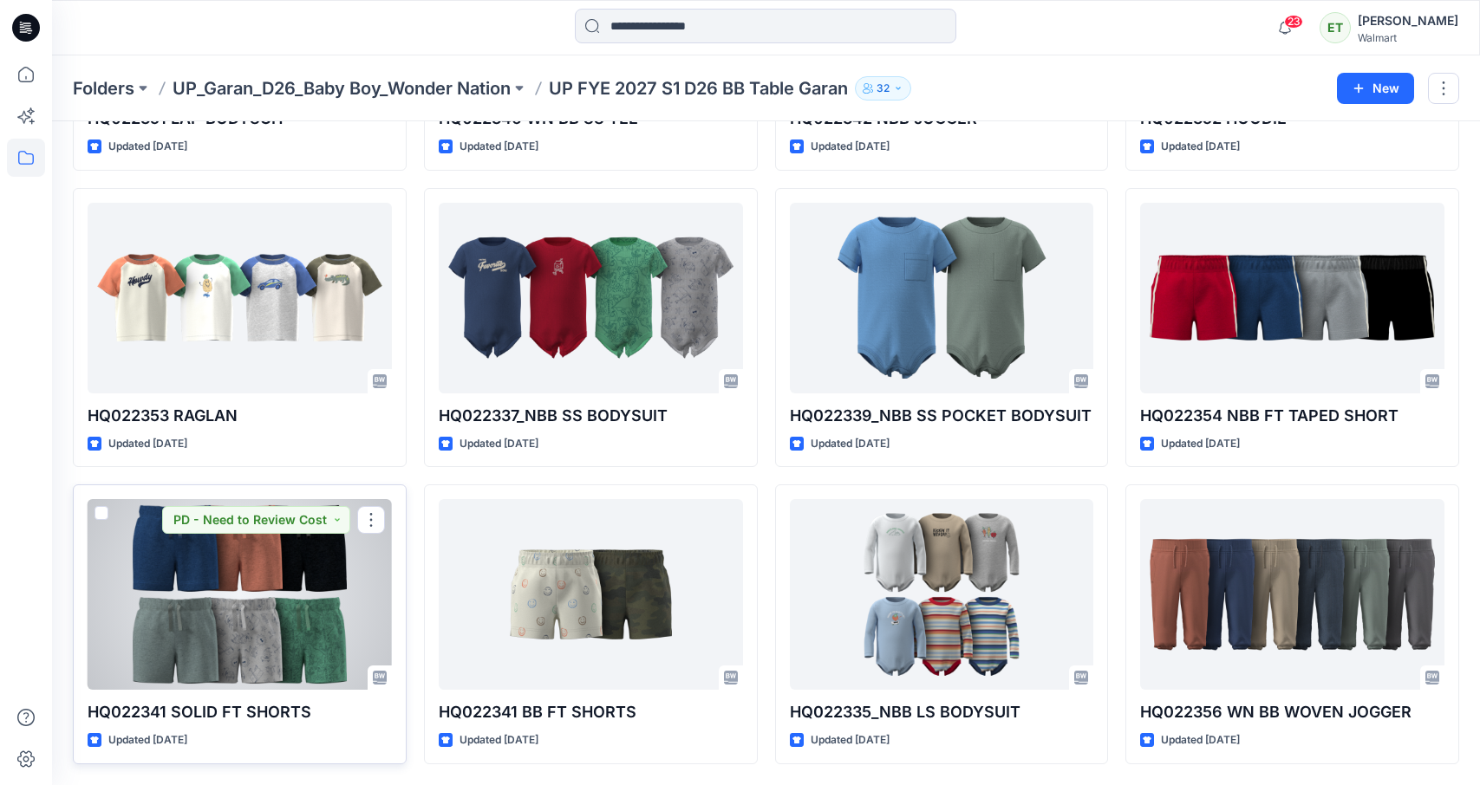
click at [267, 609] on div at bounding box center [240, 594] width 304 height 191
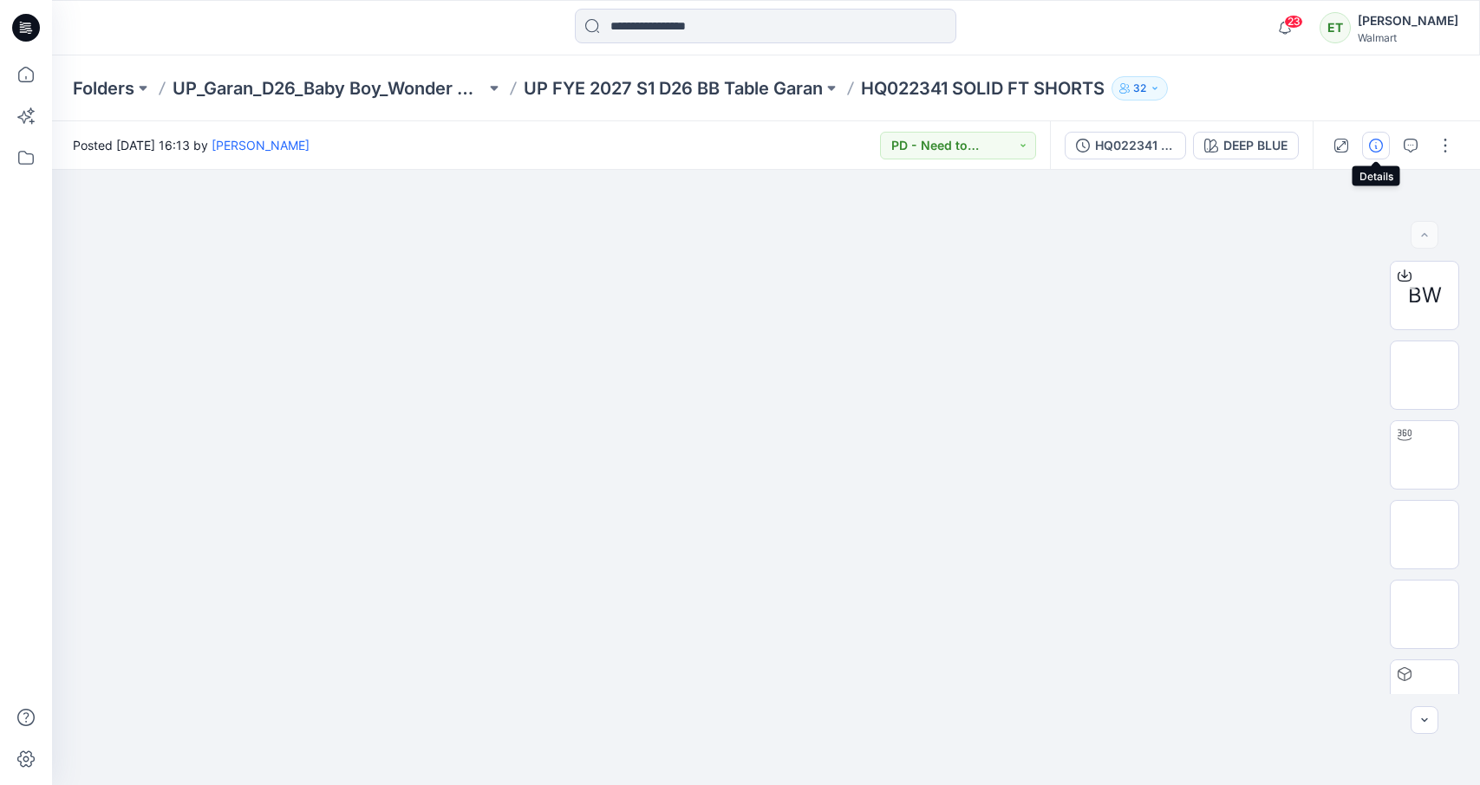
click at [1379, 153] on button "button" at bounding box center [1376, 146] width 28 height 28
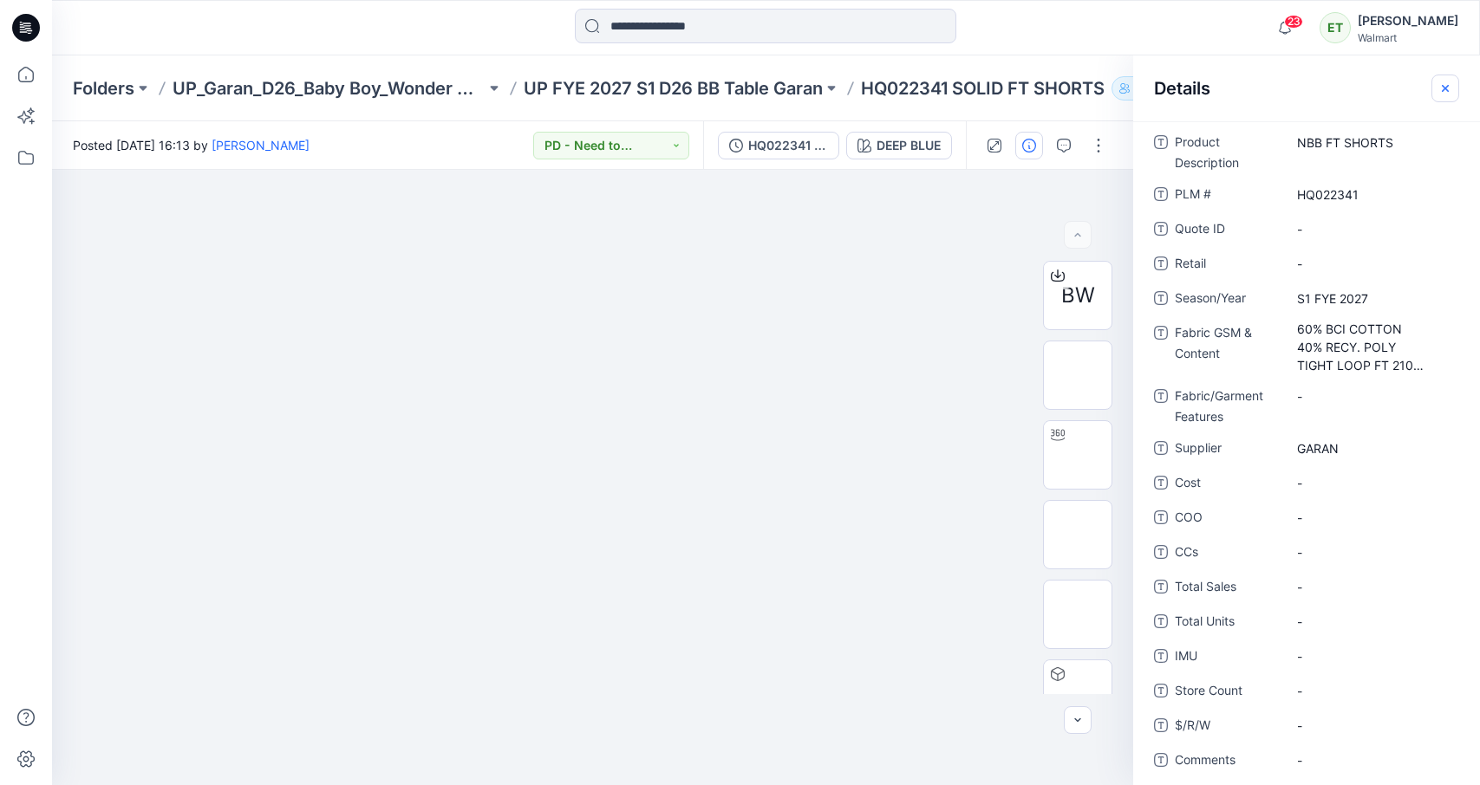
click at [1395, 84] on icon "button" at bounding box center [1445, 88] width 14 height 14
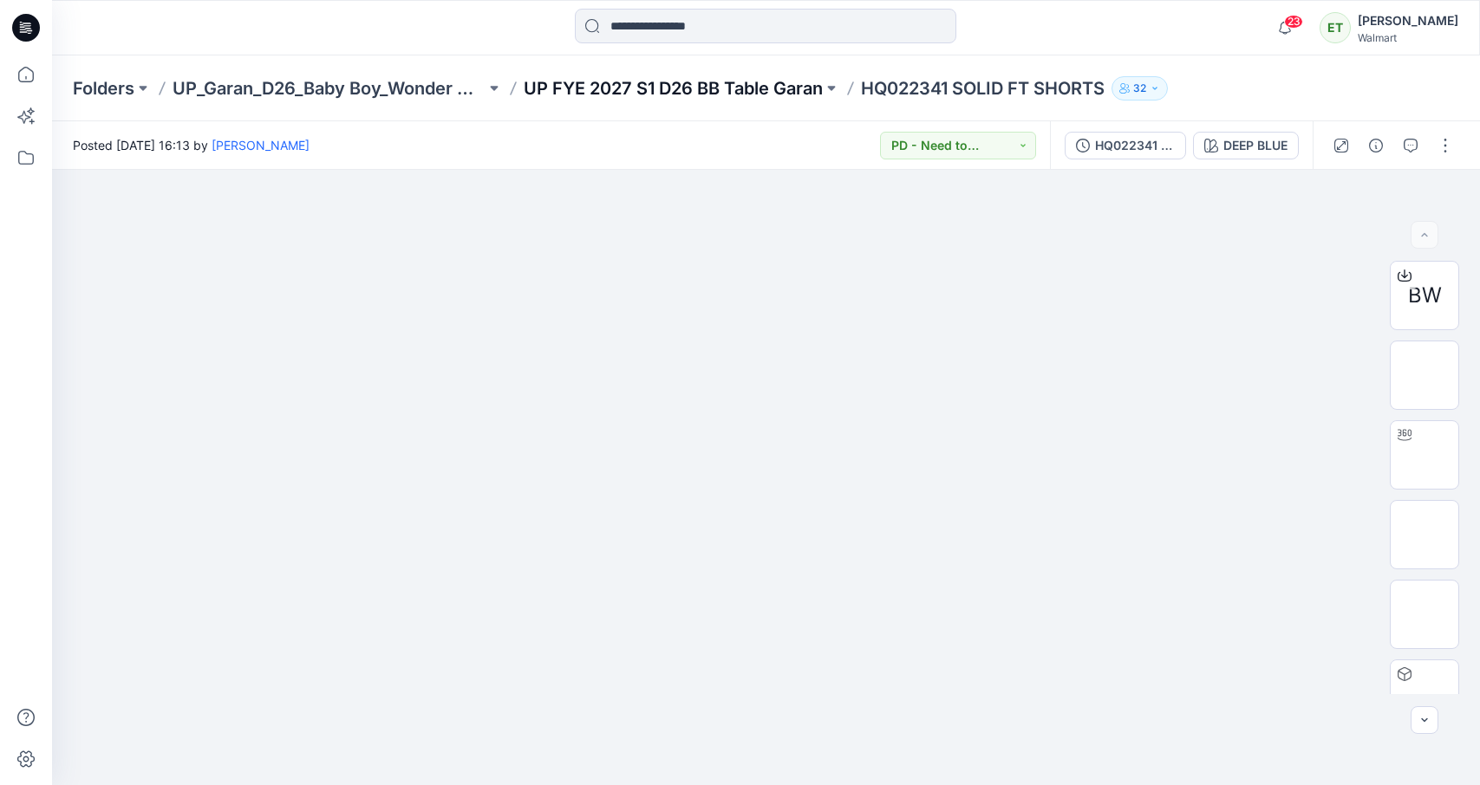
click at [740, 78] on p "UP FYE 2027 S1 D26 BB Table Garan" at bounding box center [673, 88] width 299 height 24
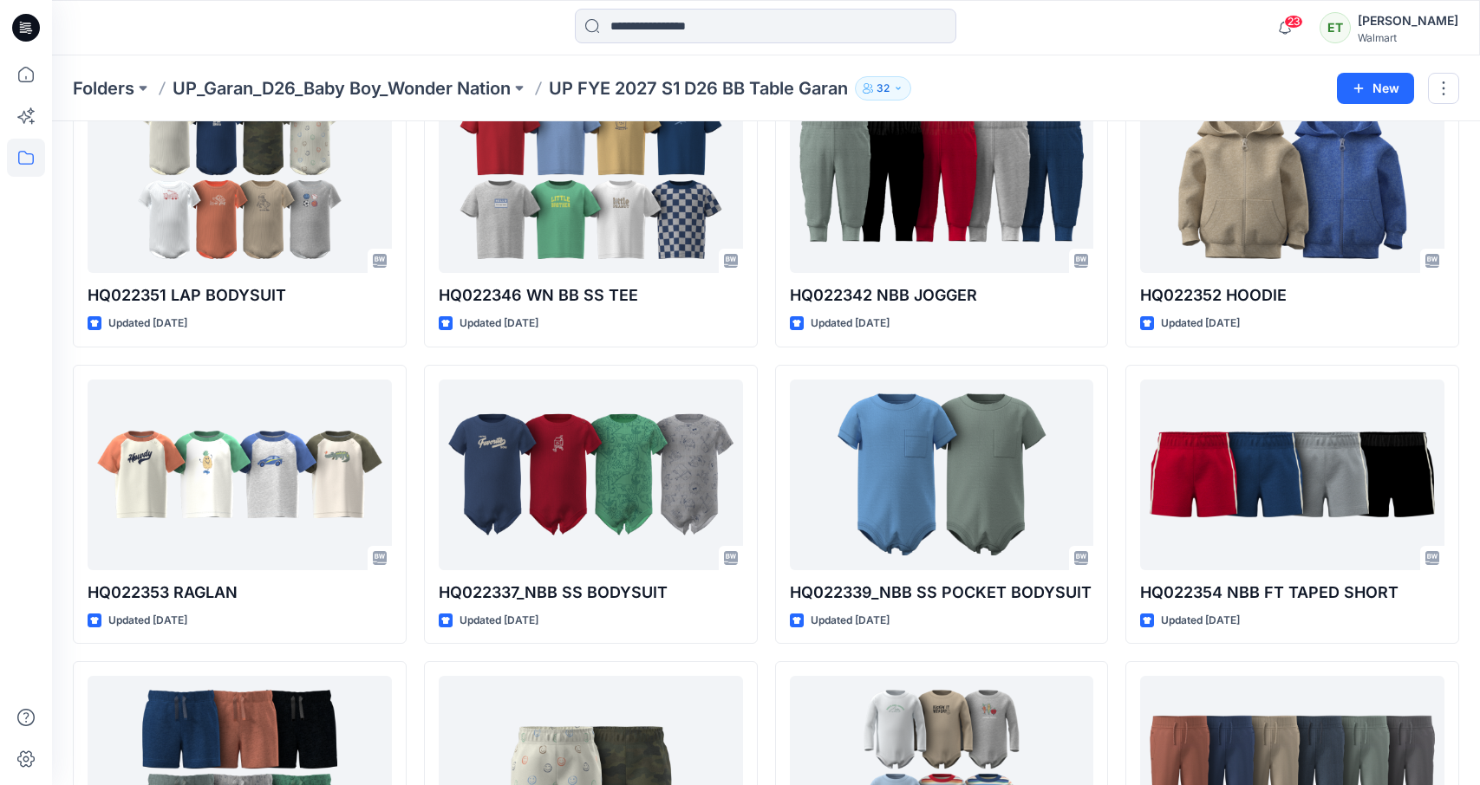
scroll to position [897, 0]
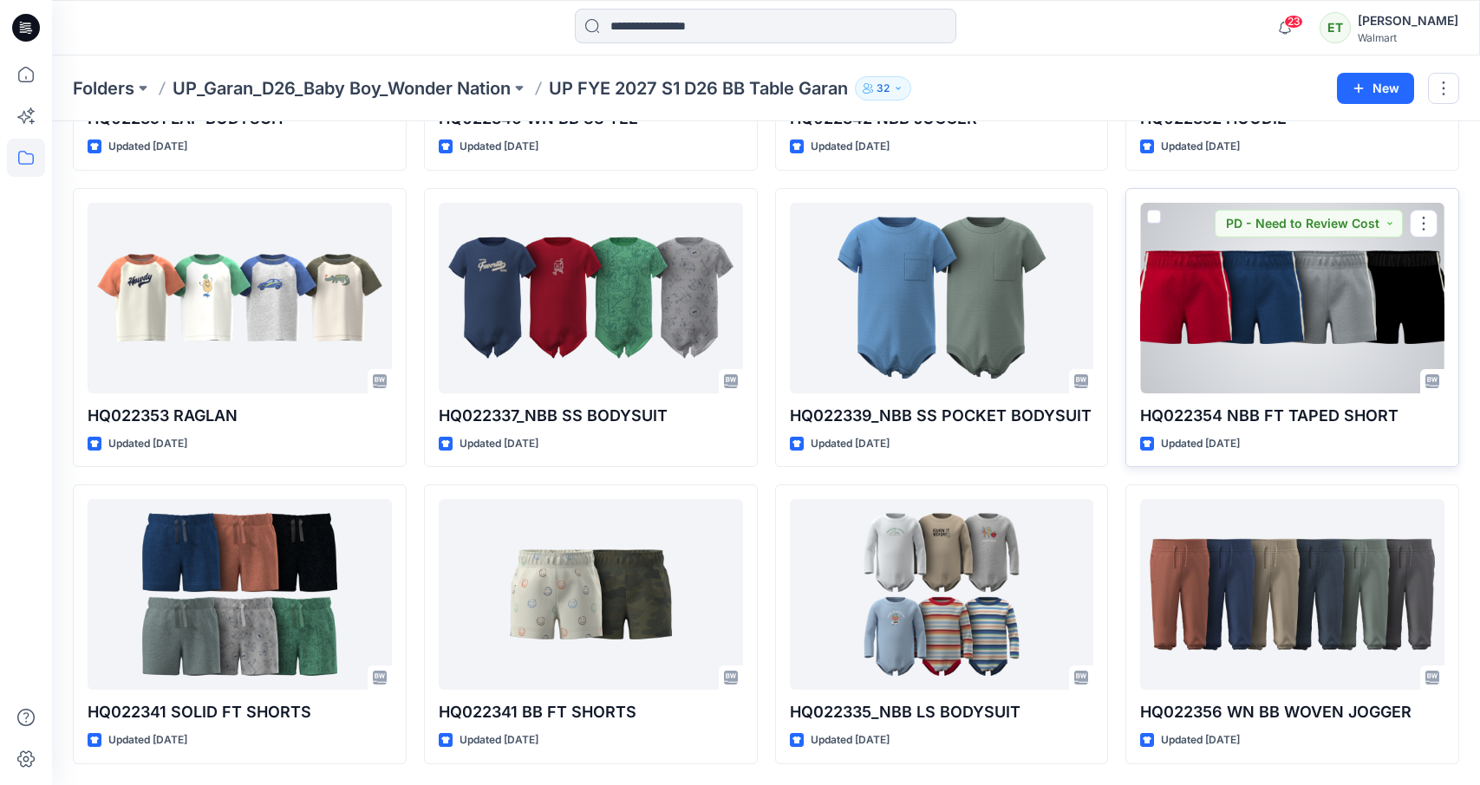
click at [1382, 330] on div at bounding box center [1292, 298] width 304 height 191
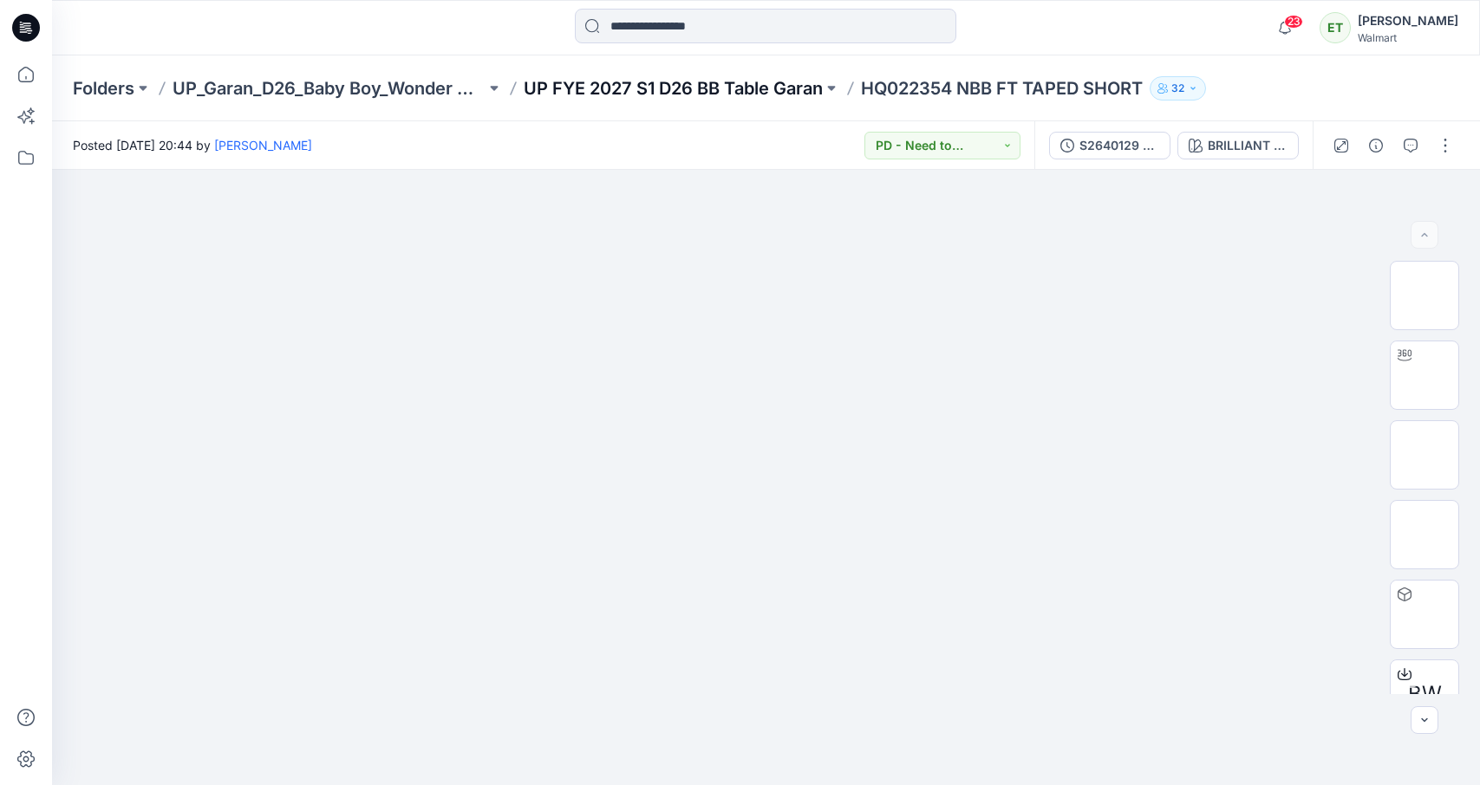
click at [794, 79] on p "UP FYE 2027 S1 D26 BB Table Garan" at bounding box center [673, 88] width 299 height 24
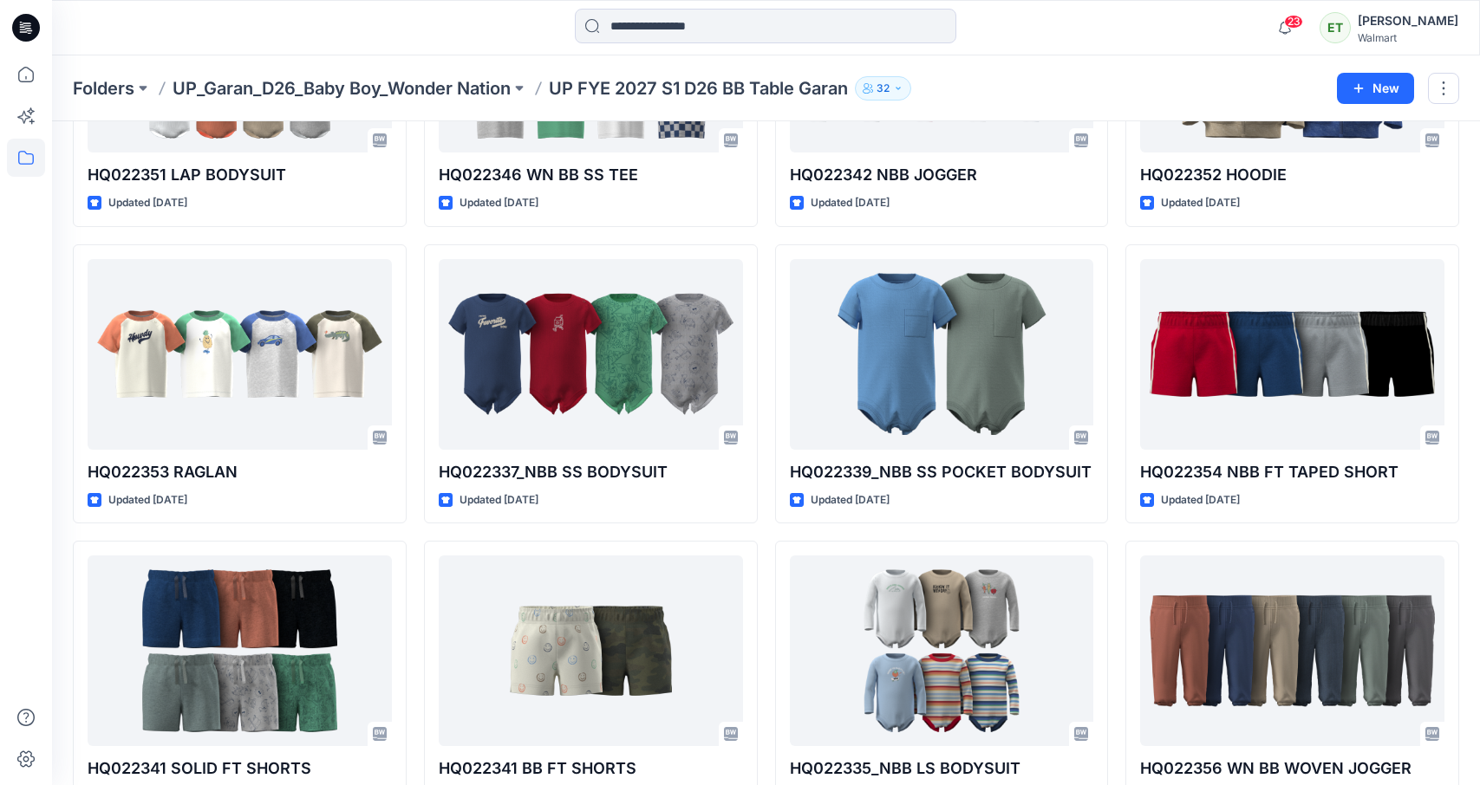
scroll to position [897, 0]
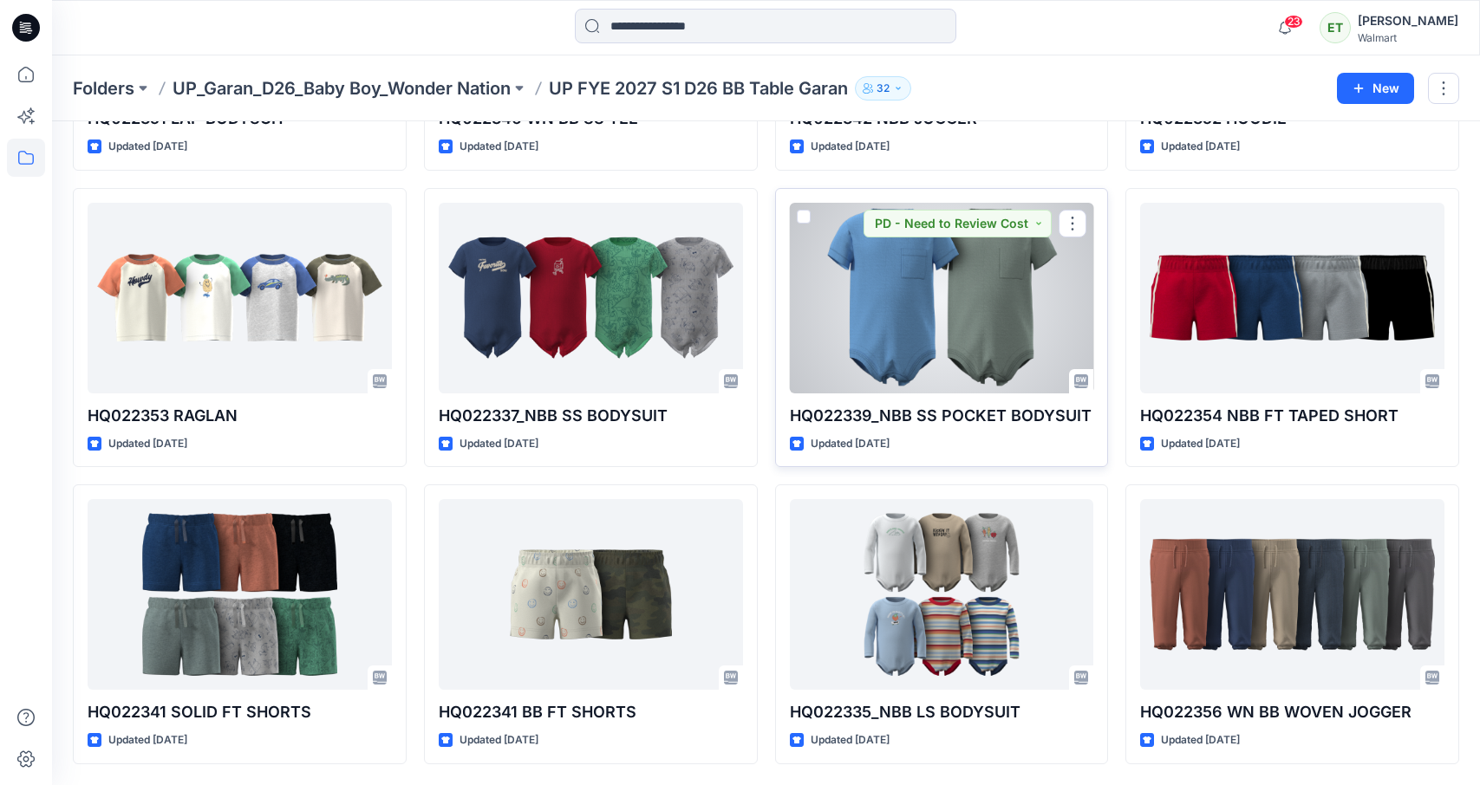
click at [957, 305] on div at bounding box center [942, 298] width 304 height 191
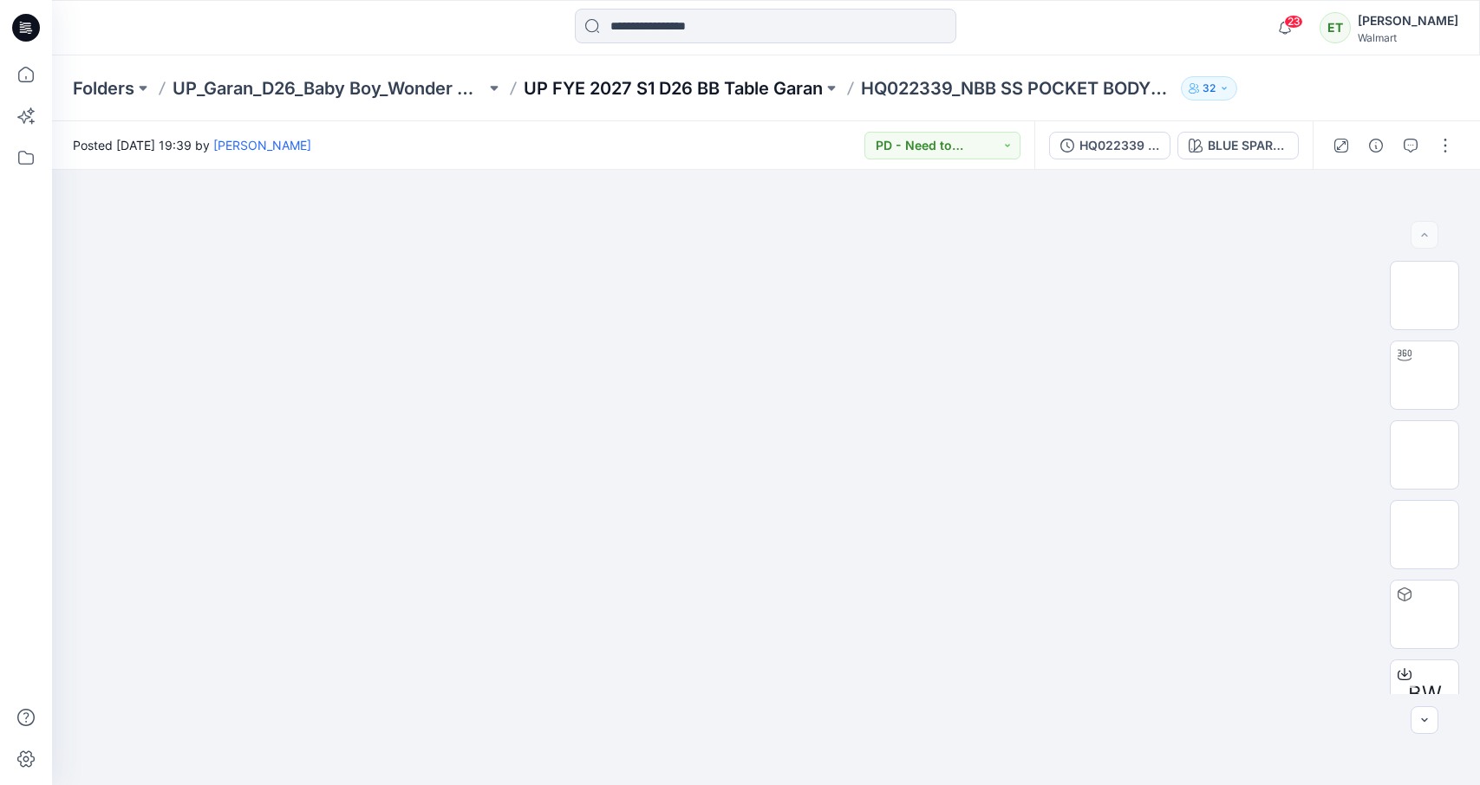
click at [753, 90] on p "UP FYE 2027 S1 D26 BB Table Garan" at bounding box center [673, 88] width 299 height 24
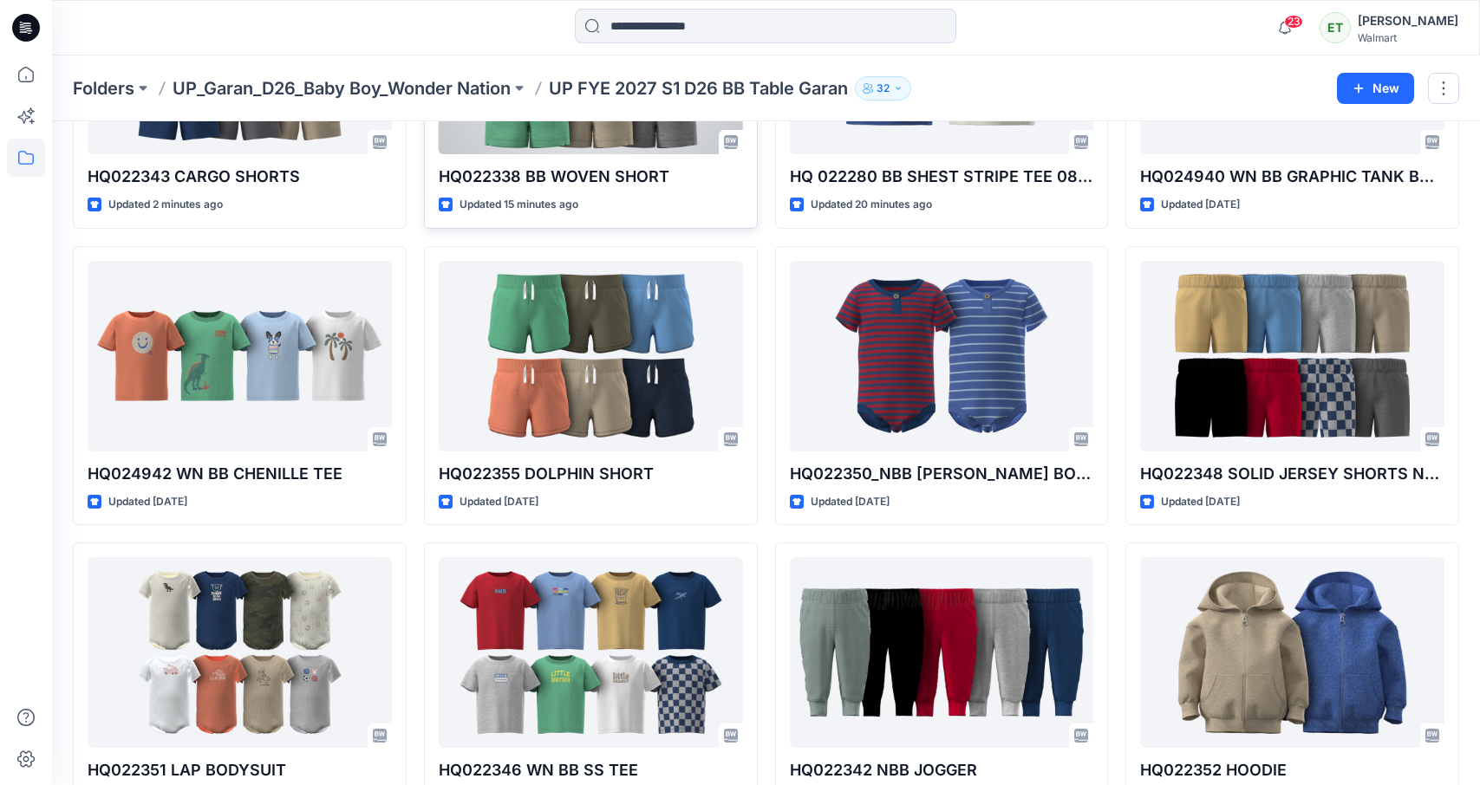
scroll to position [897, 0]
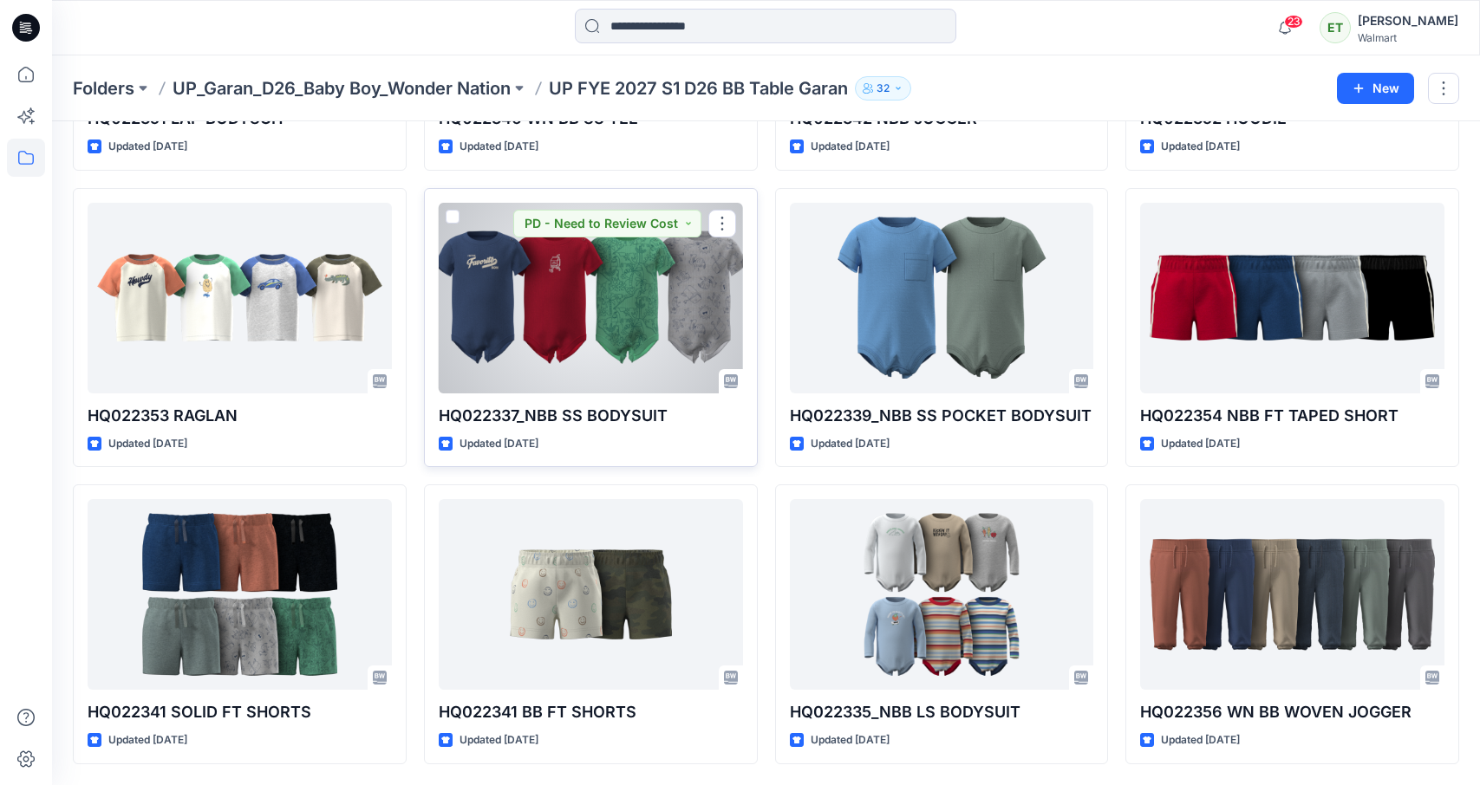
click at [630, 288] on div at bounding box center [591, 298] width 304 height 191
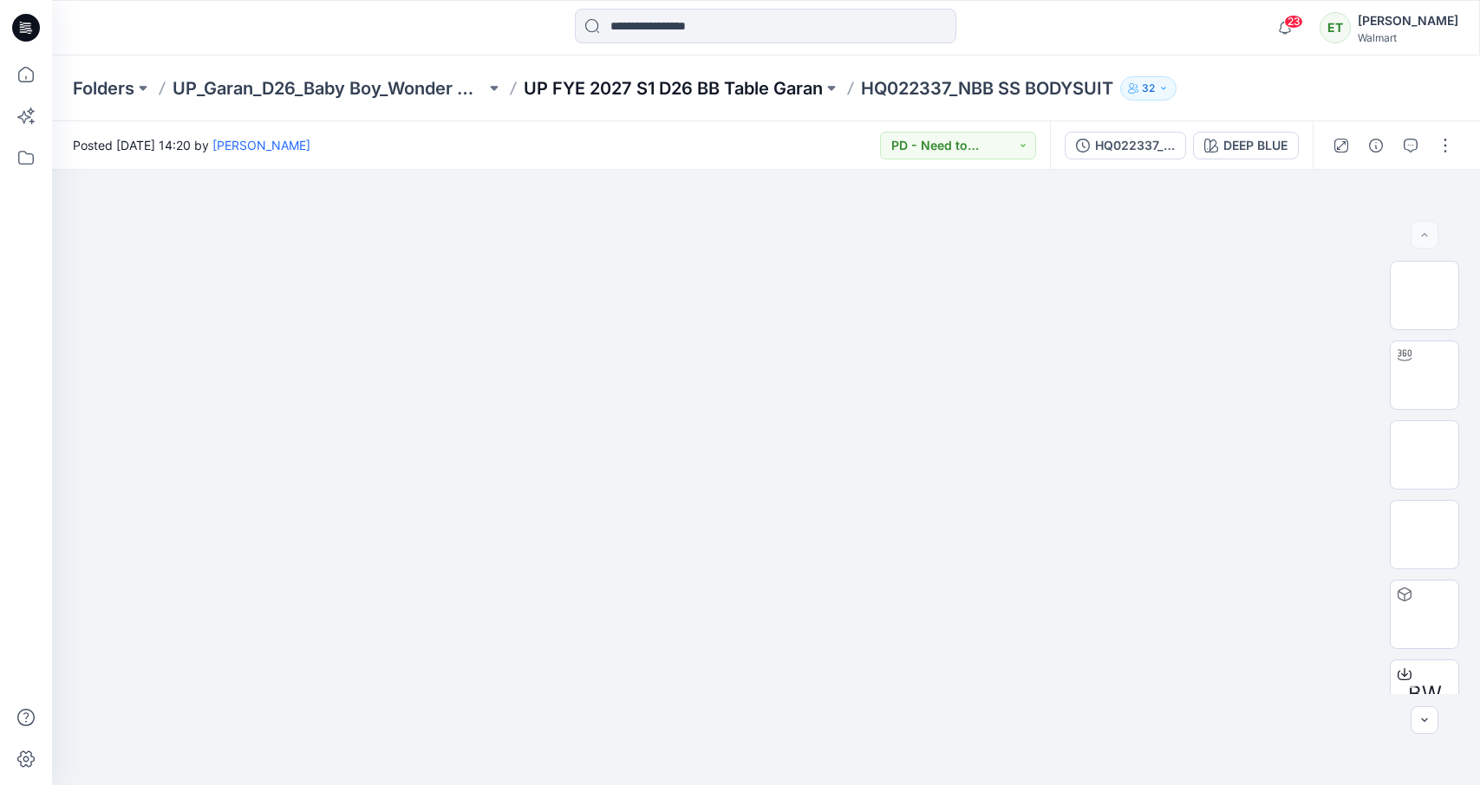
click at [658, 86] on p "UP FYE 2027 S1 D26 BB Table Garan" at bounding box center [673, 88] width 299 height 24
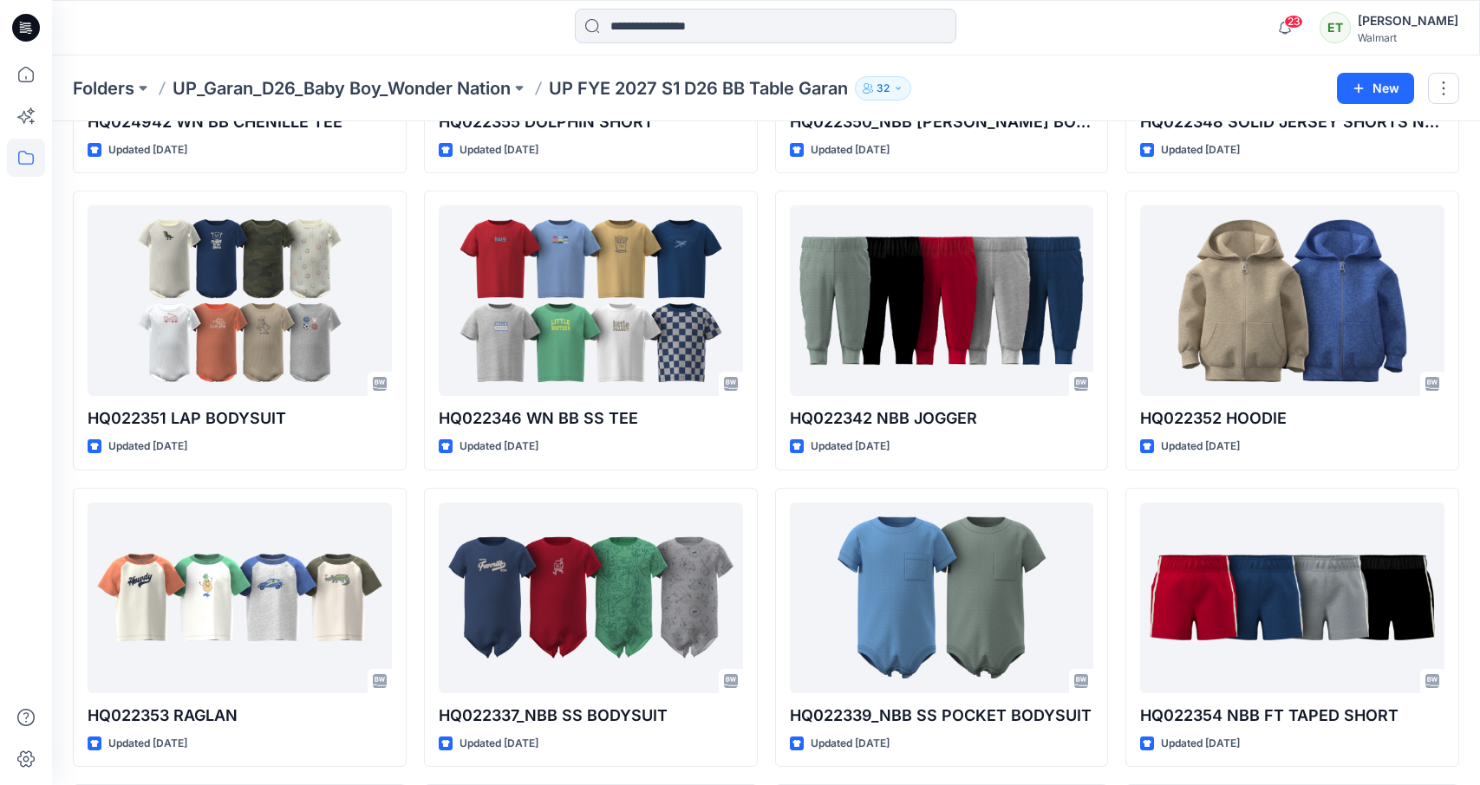
scroll to position [897, 0]
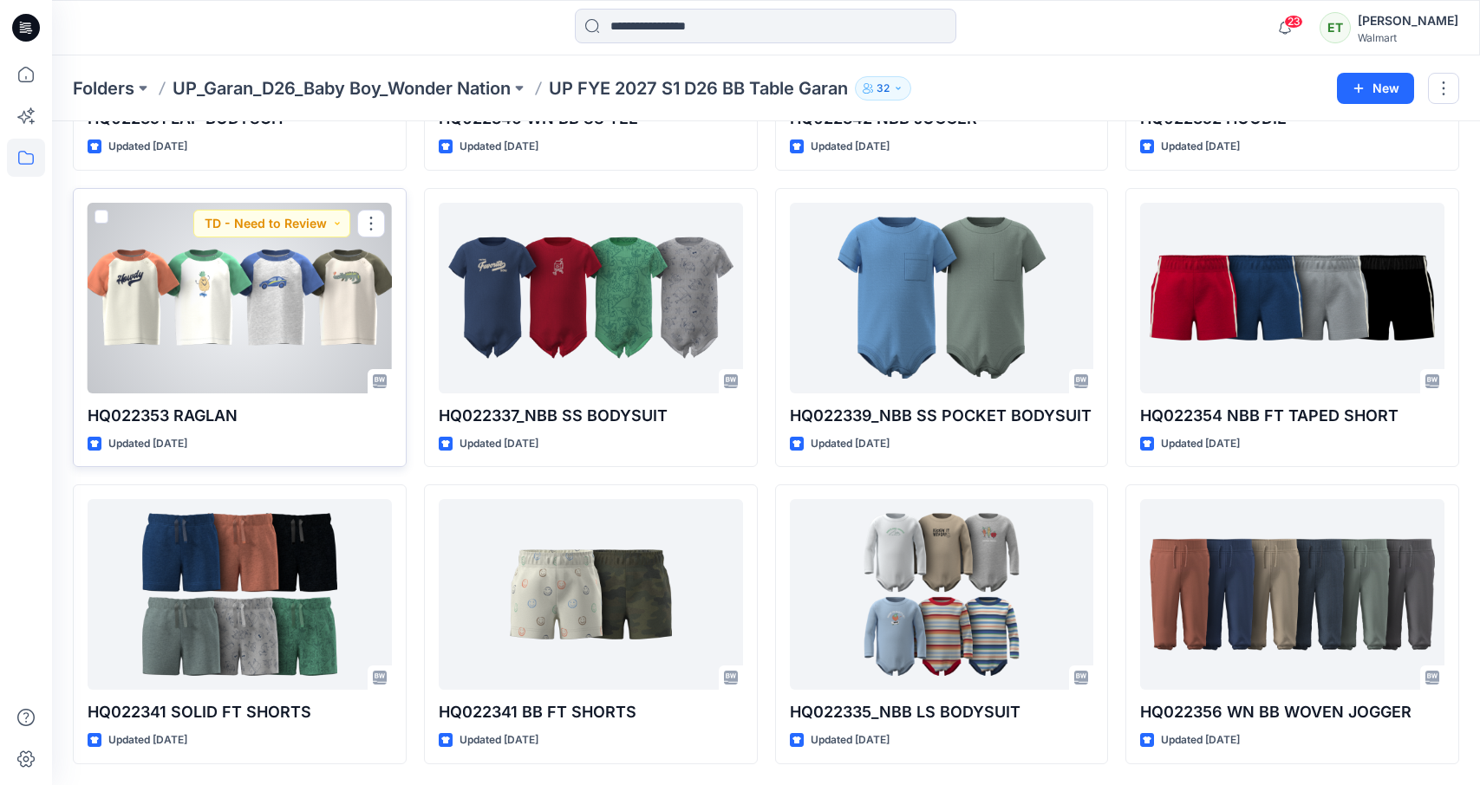
click at [276, 325] on div at bounding box center [240, 298] width 304 height 191
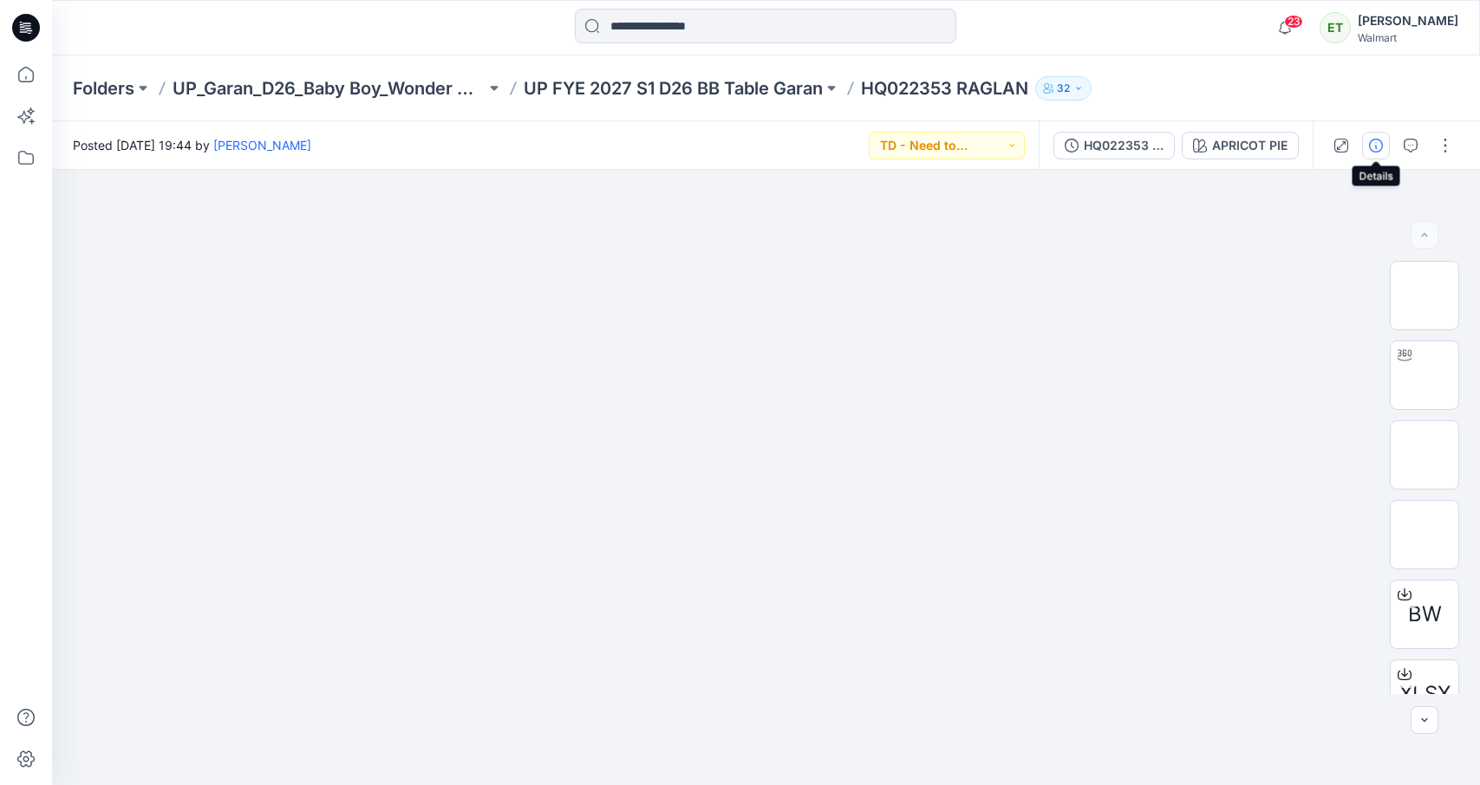
click at [1367, 153] on button "button" at bounding box center [1376, 146] width 28 height 28
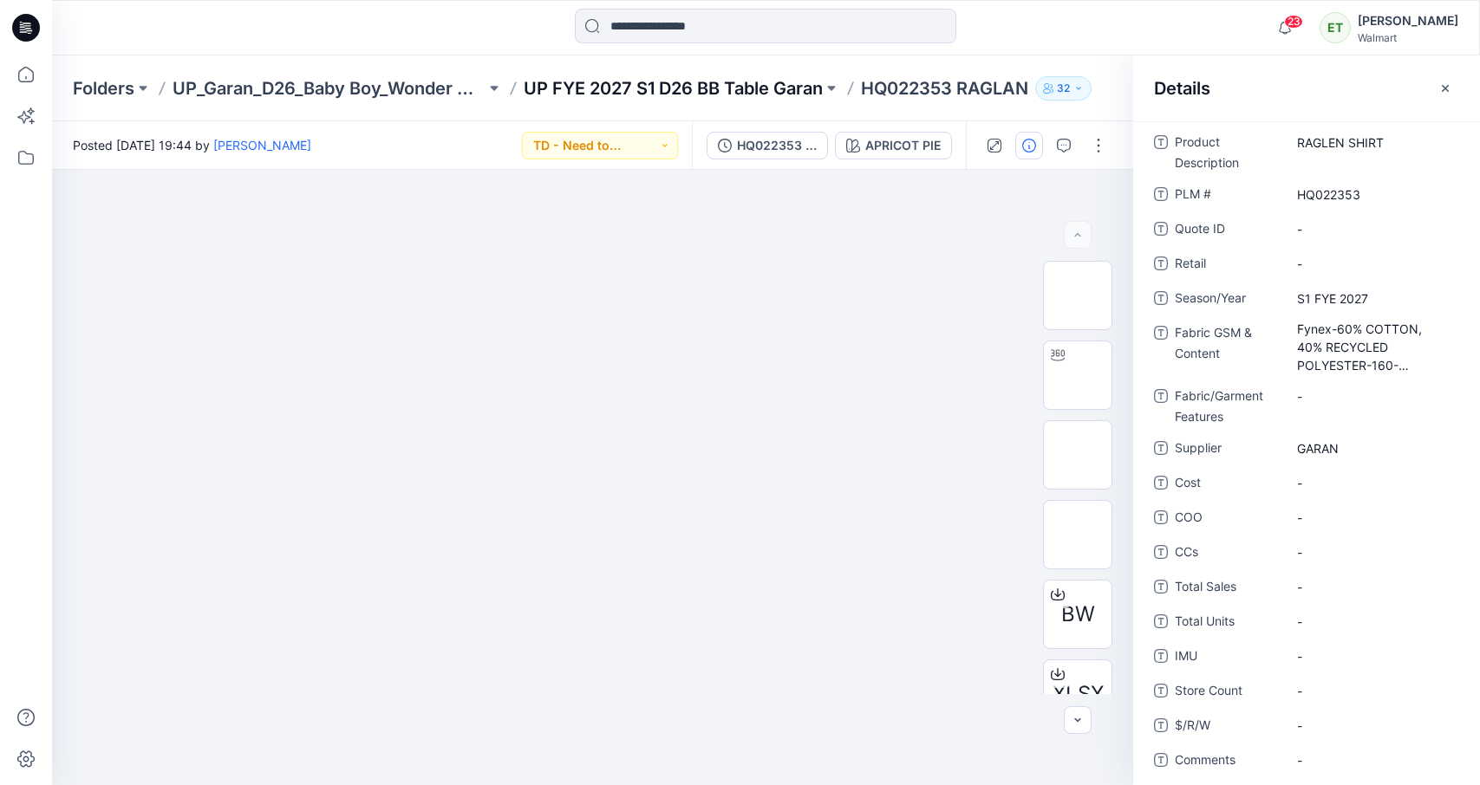
click at [720, 94] on p "UP FYE 2027 S1 D26 BB Table Garan" at bounding box center [673, 88] width 299 height 24
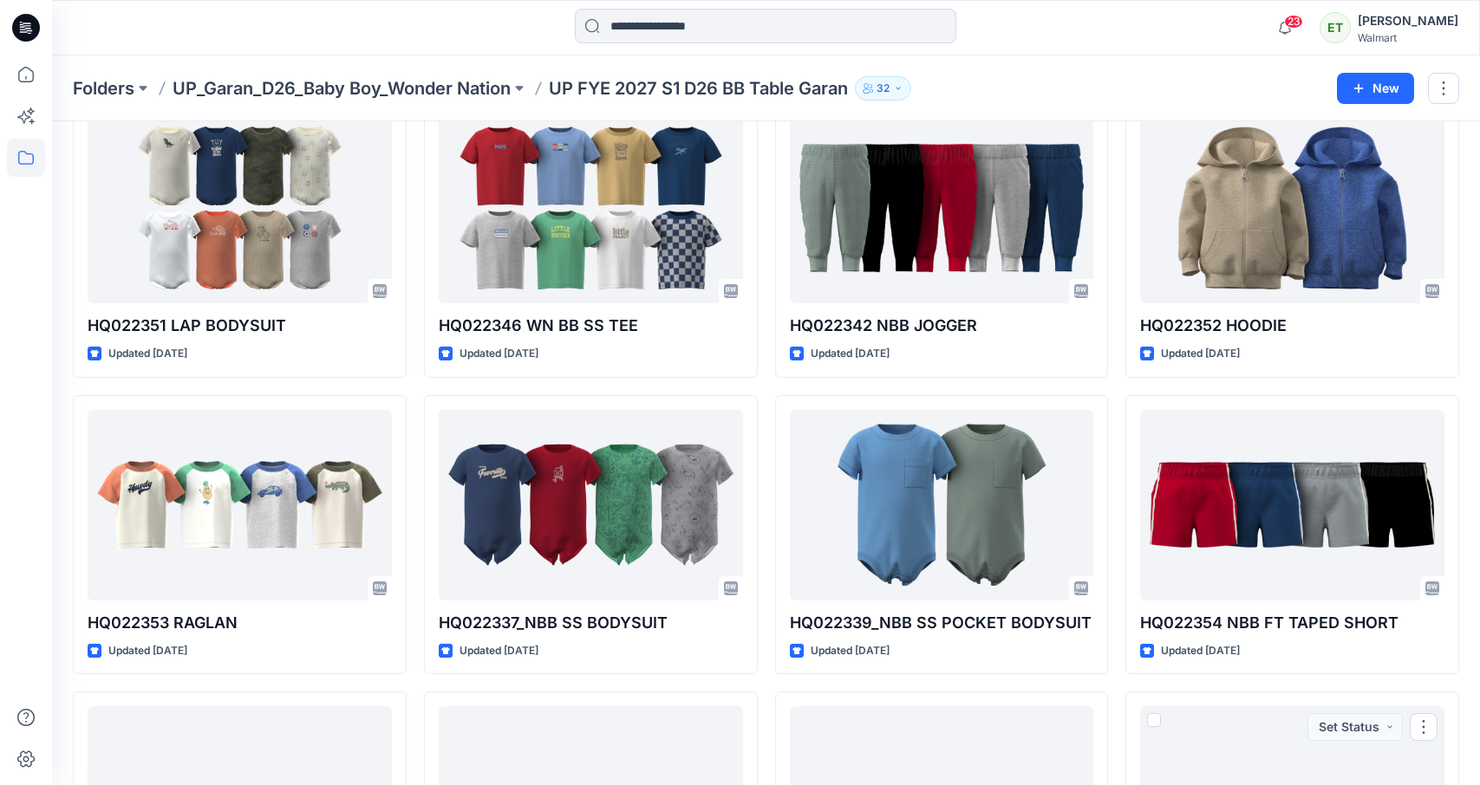
scroll to position [592, 0]
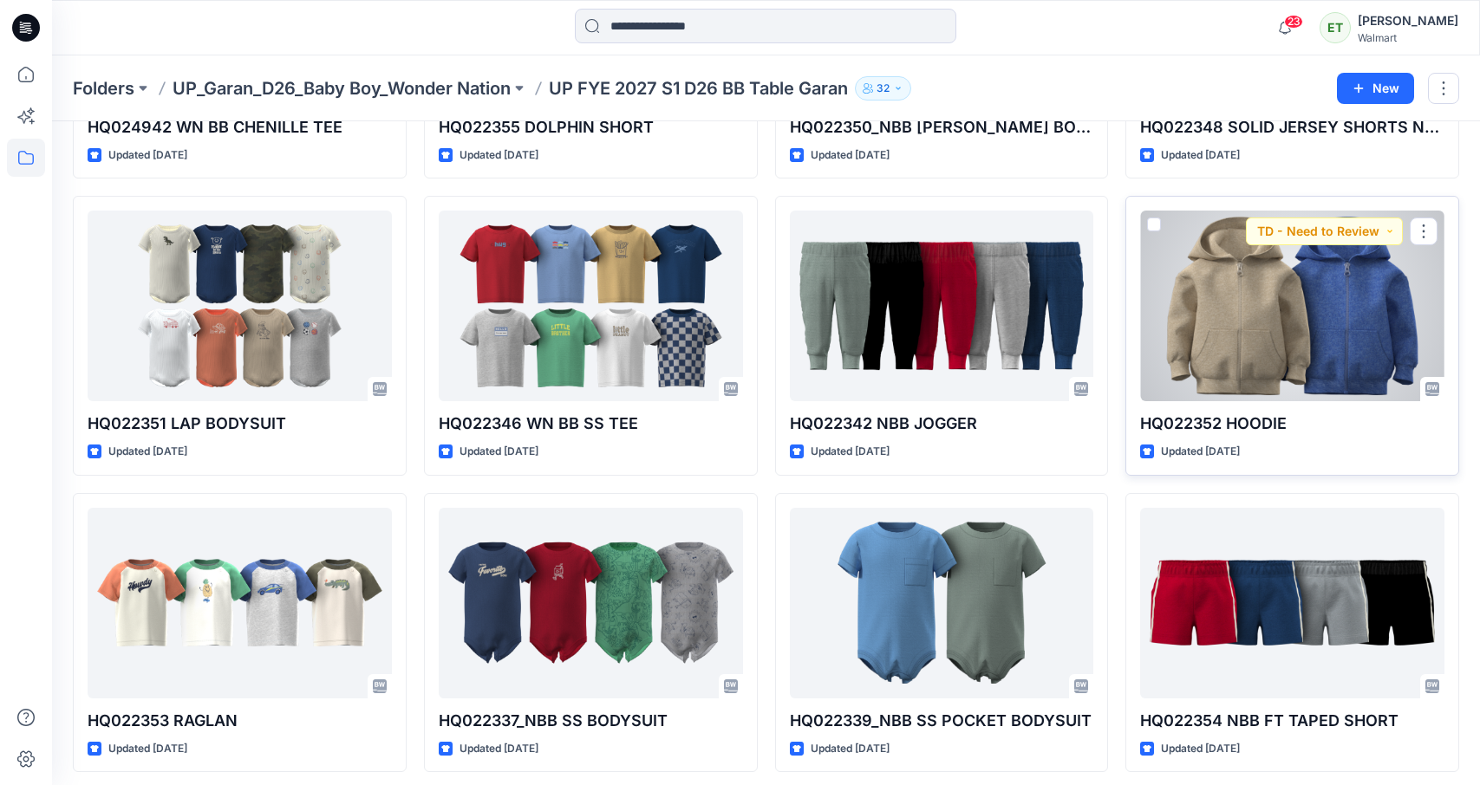
click at [1269, 381] on div at bounding box center [1292, 306] width 304 height 191
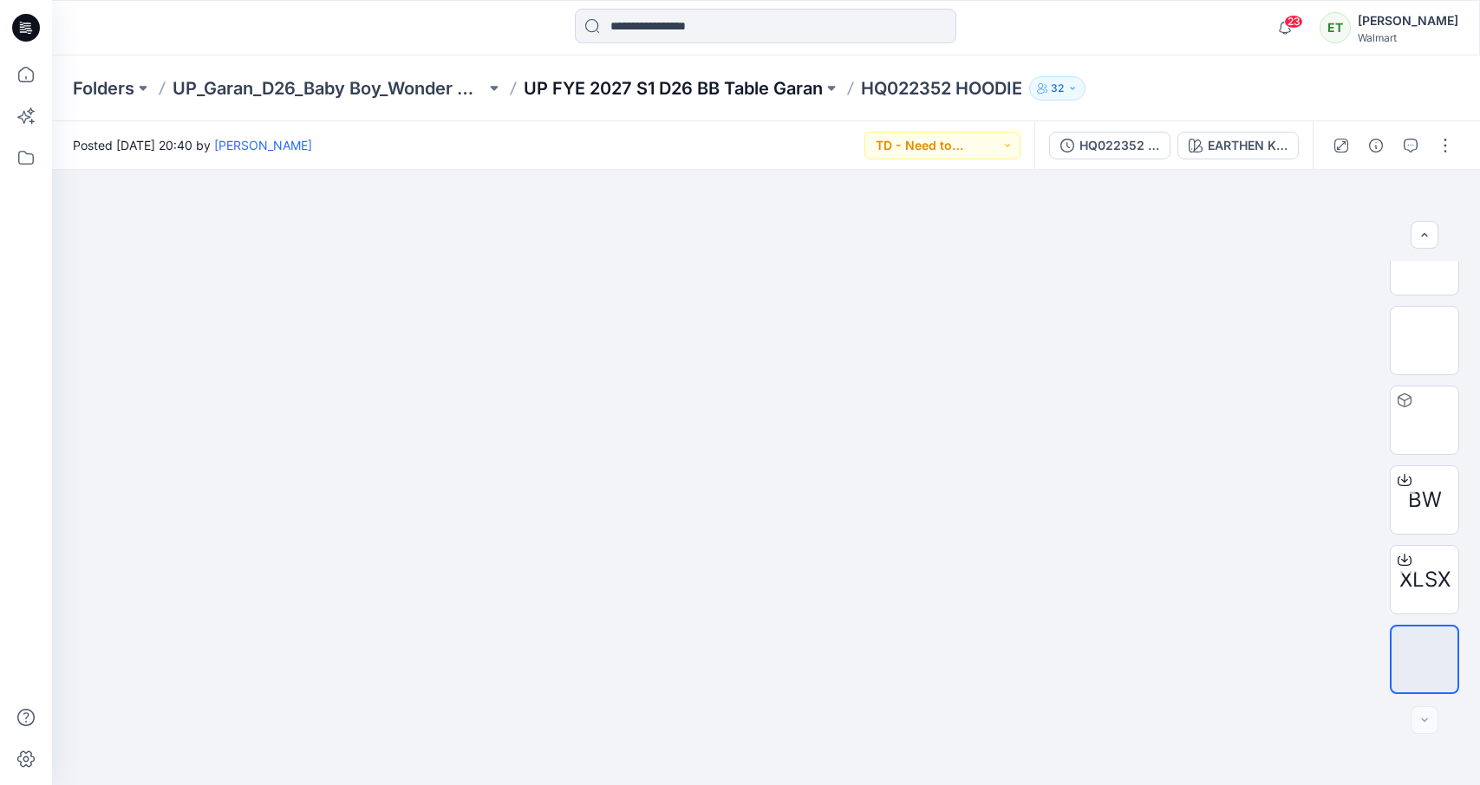
click at [719, 88] on p "UP FYE 2027 S1 D26 BB Table Garan" at bounding box center [673, 88] width 299 height 24
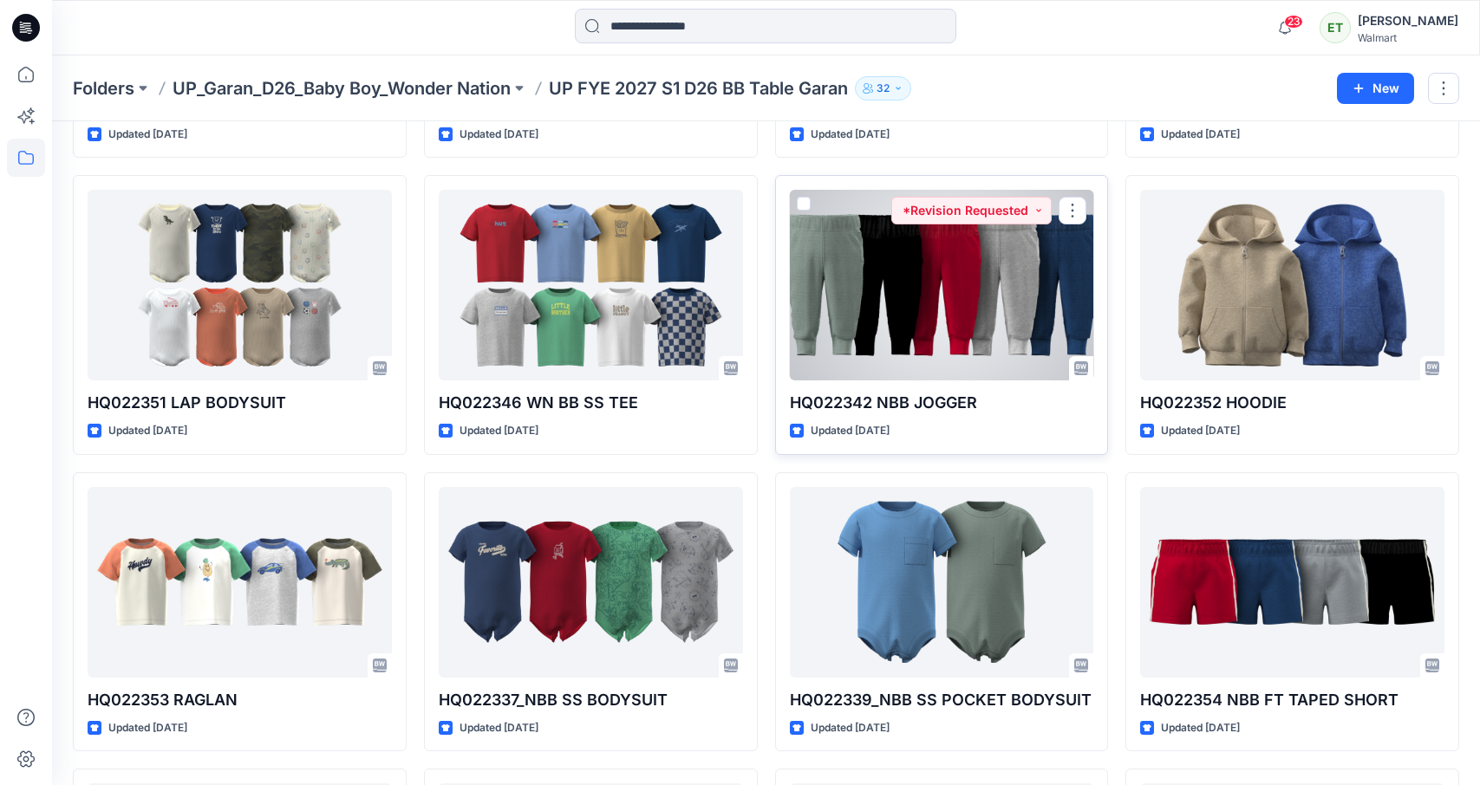
click at [1029, 393] on p "HQ022342 NBB JOGGER" at bounding box center [942, 403] width 304 height 24
click at [1017, 356] on div at bounding box center [942, 285] width 304 height 191
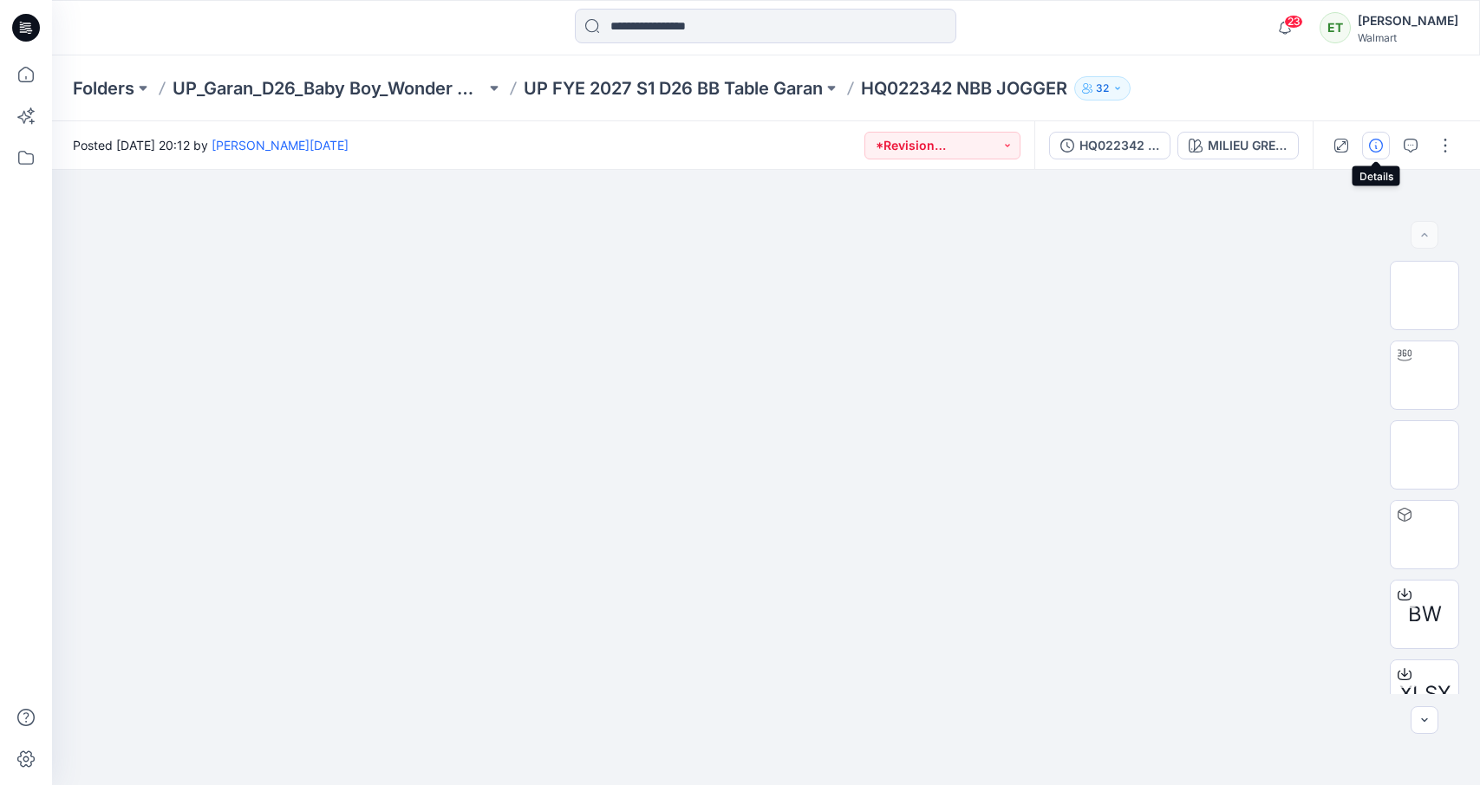
click at [1369, 150] on icon "button" at bounding box center [1376, 146] width 14 height 14
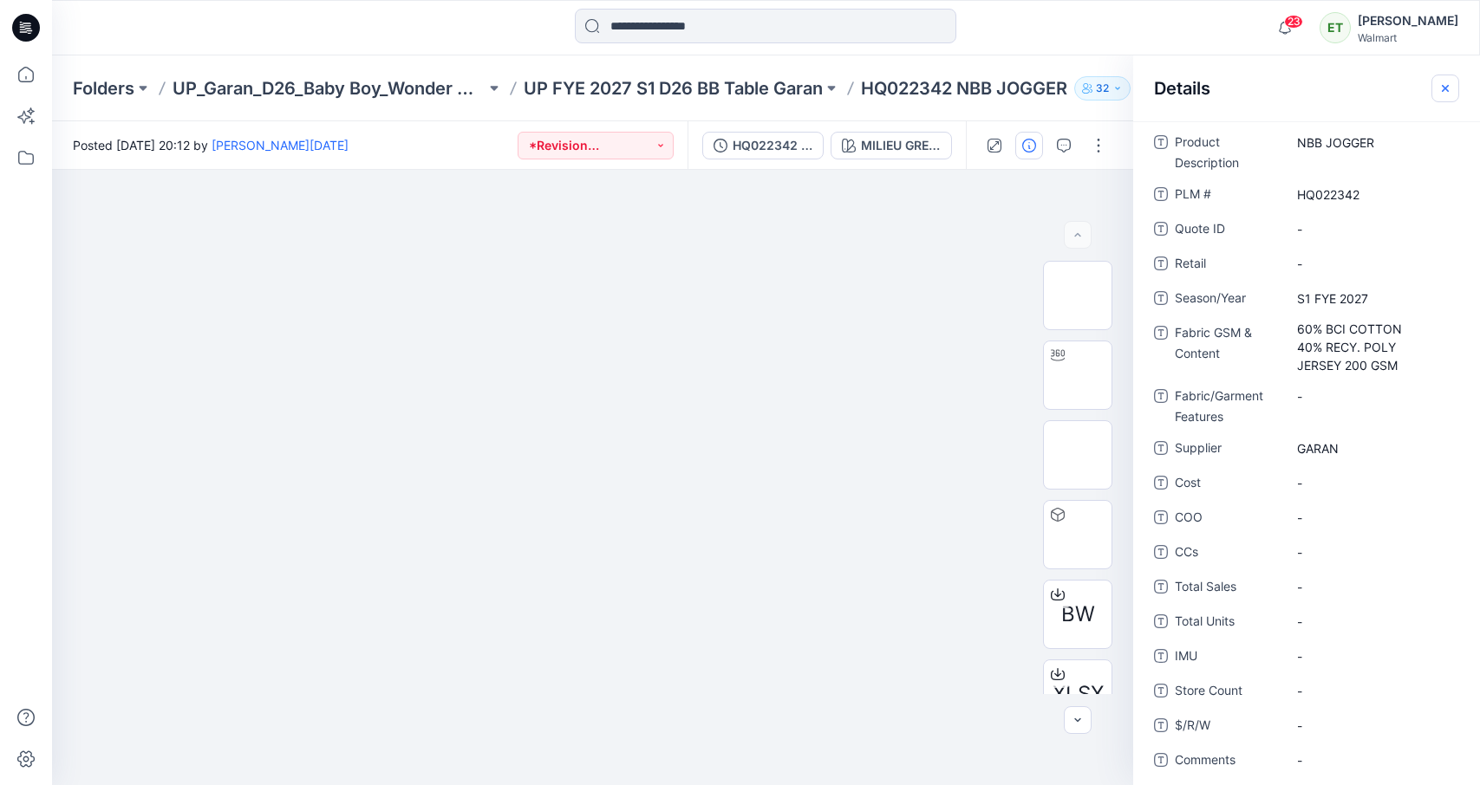
click at [1395, 83] on button "button" at bounding box center [1445, 89] width 28 height 28
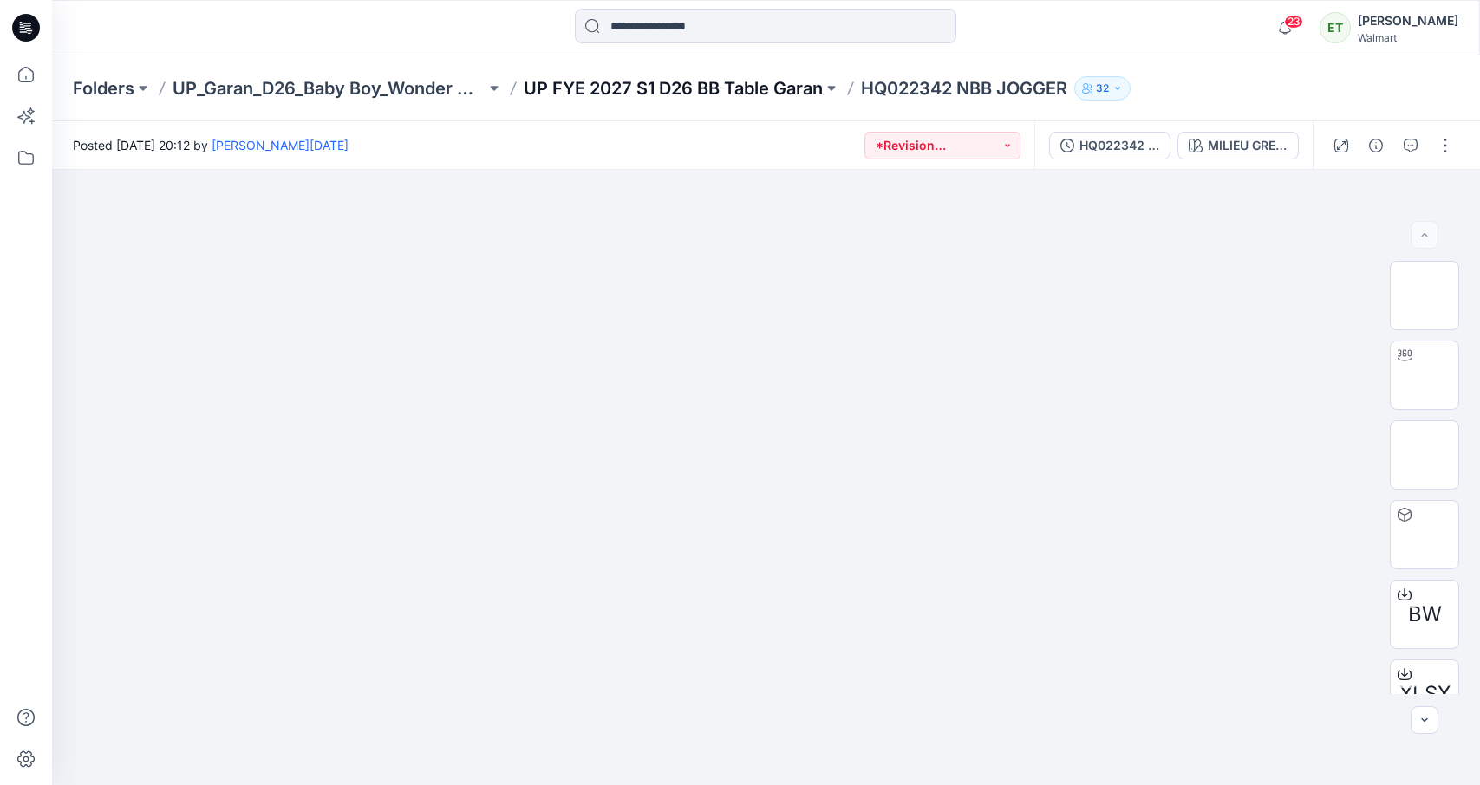
click at [726, 87] on p "UP FYE 2027 S1 D26 BB Table Garan" at bounding box center [673, 88] width 299 height 24
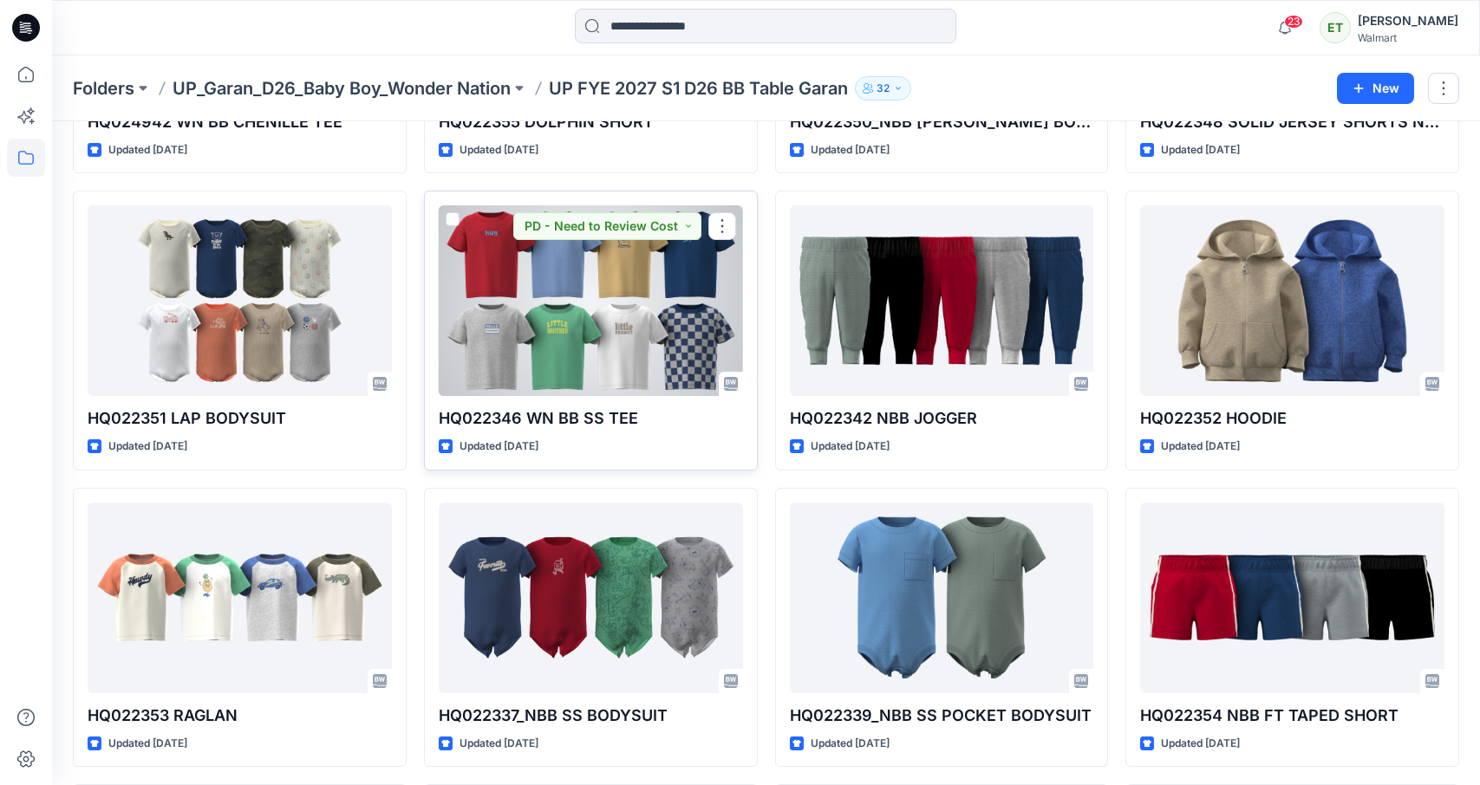
click at [612, 279] on div at bounding box center [591, 300] width 304 height 191
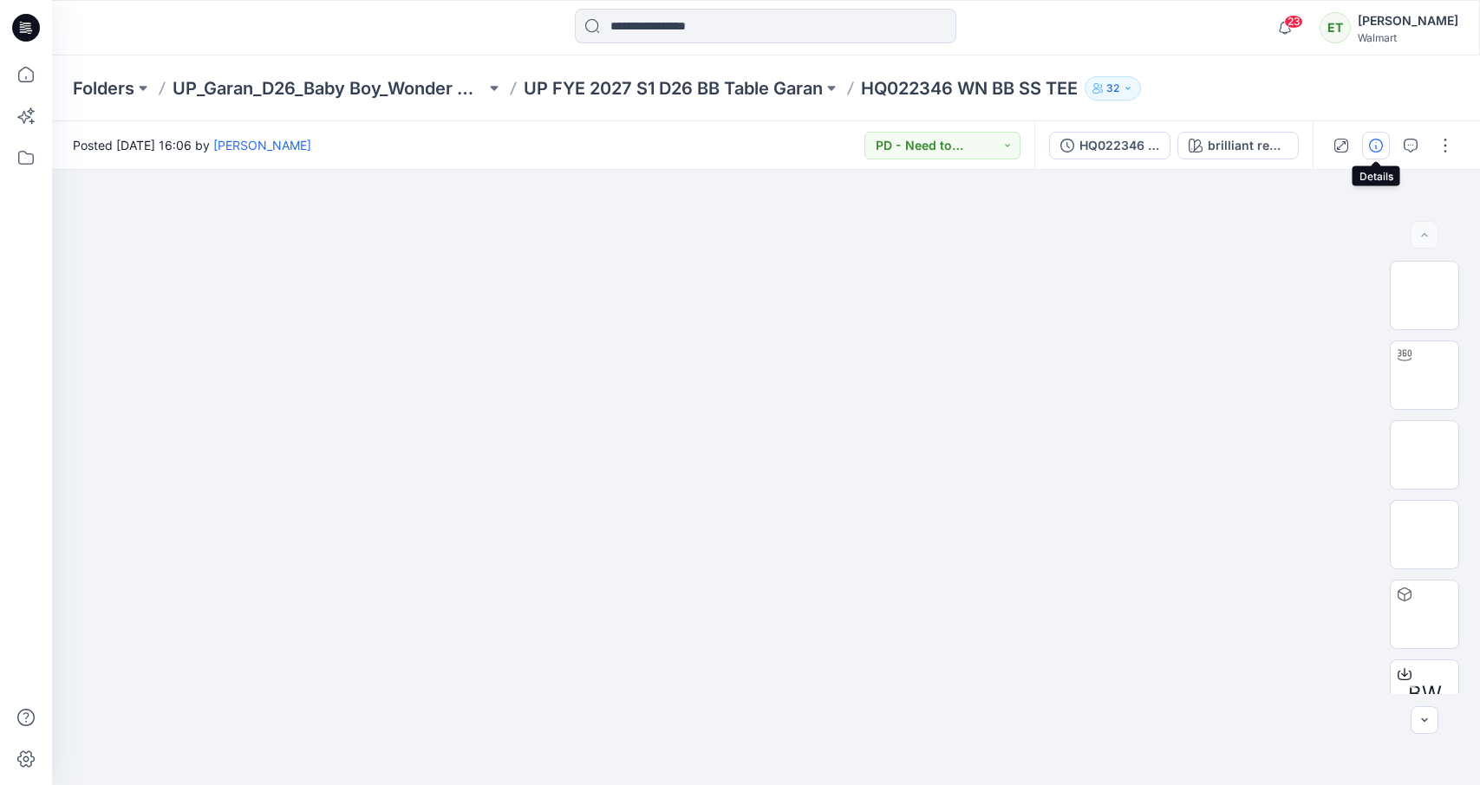
click at [1369, 144] on icon "button" at bounding box center [1376, 146] width 14 height 14
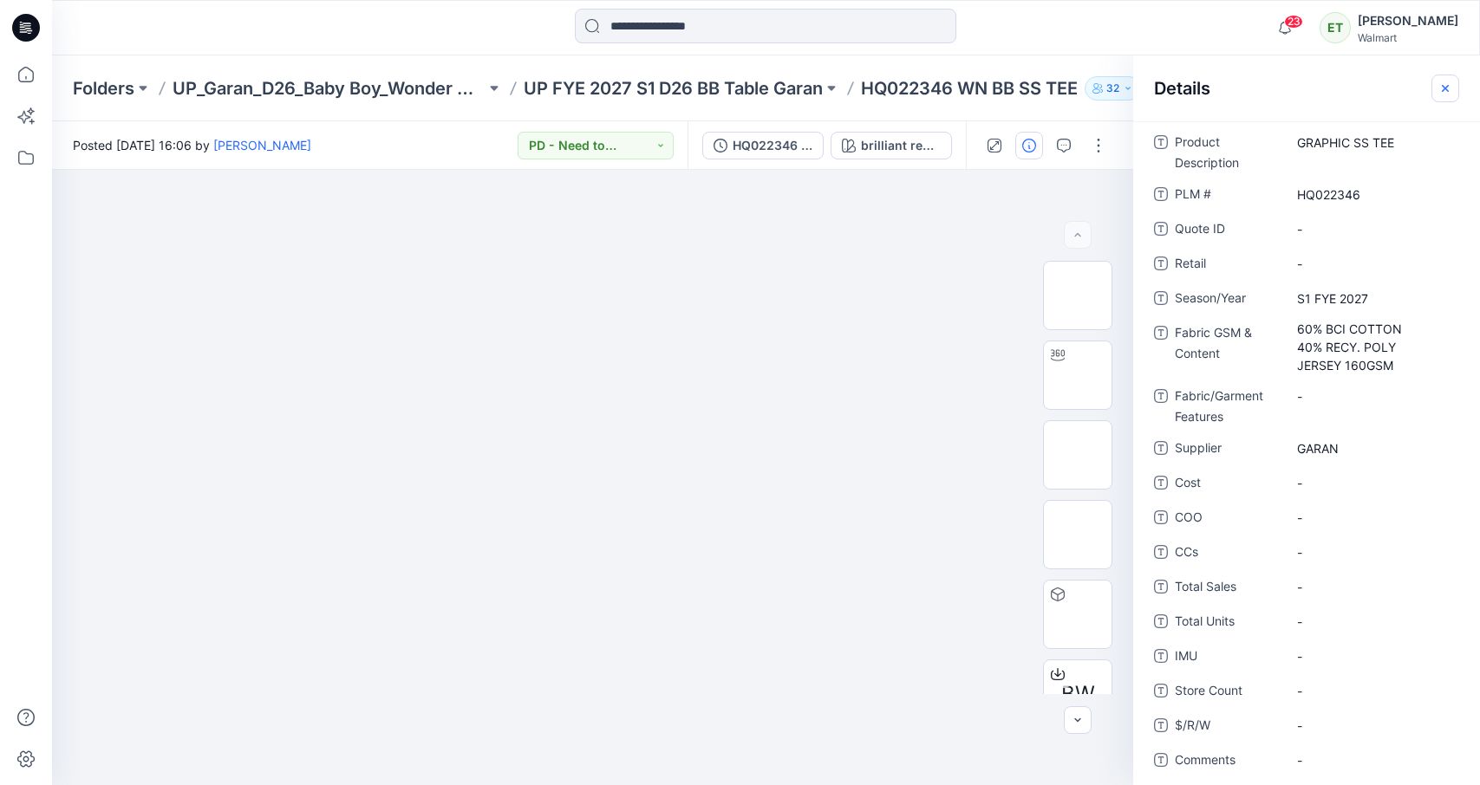
click at [1395, 78] on button "button" at bounding box center [1445, 89] width 28 height 28
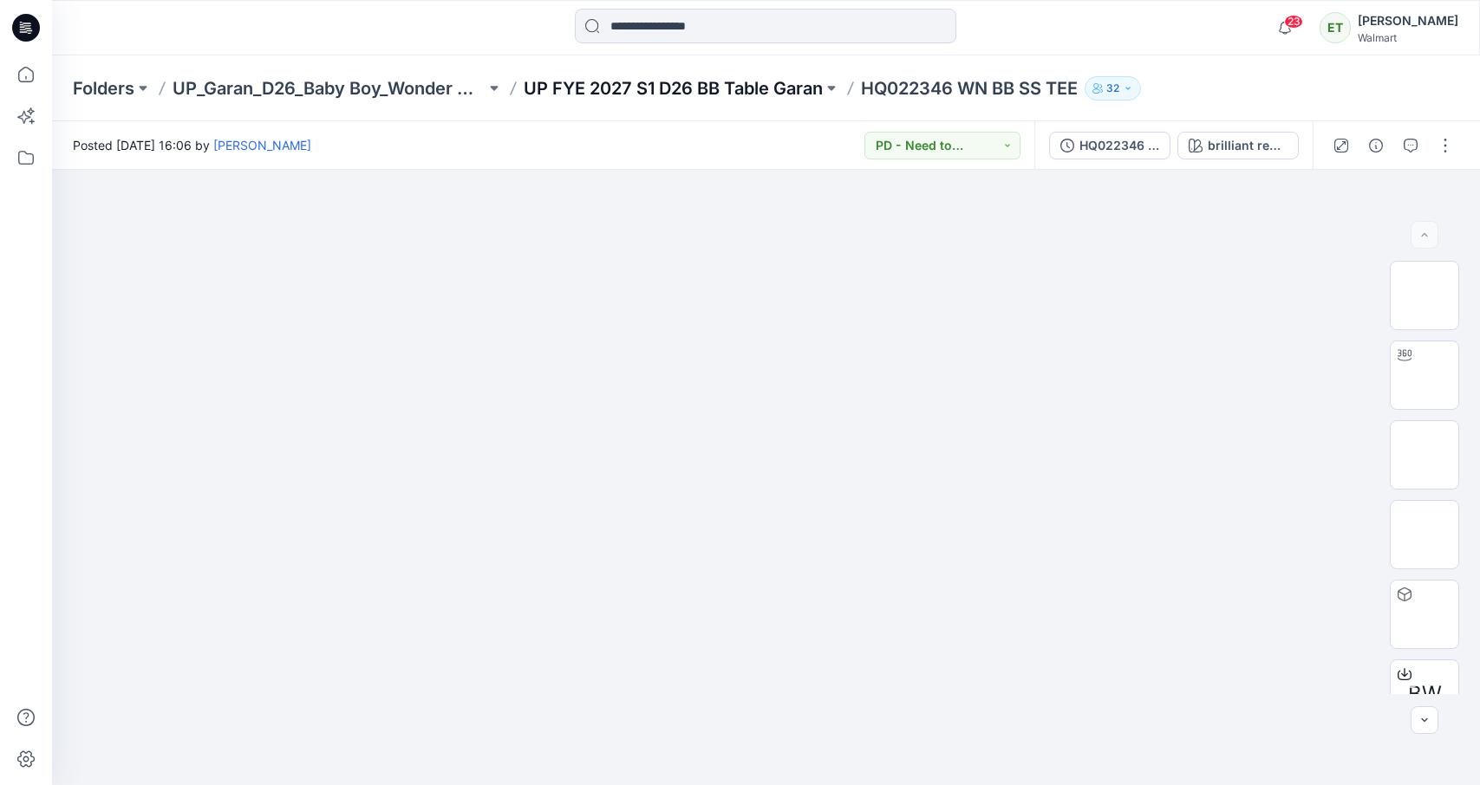
click at [705, 90] on p "UP FYE 2027 S1 D26 BB Table Garan" at bounding box center [673, 88] width 299 height 24
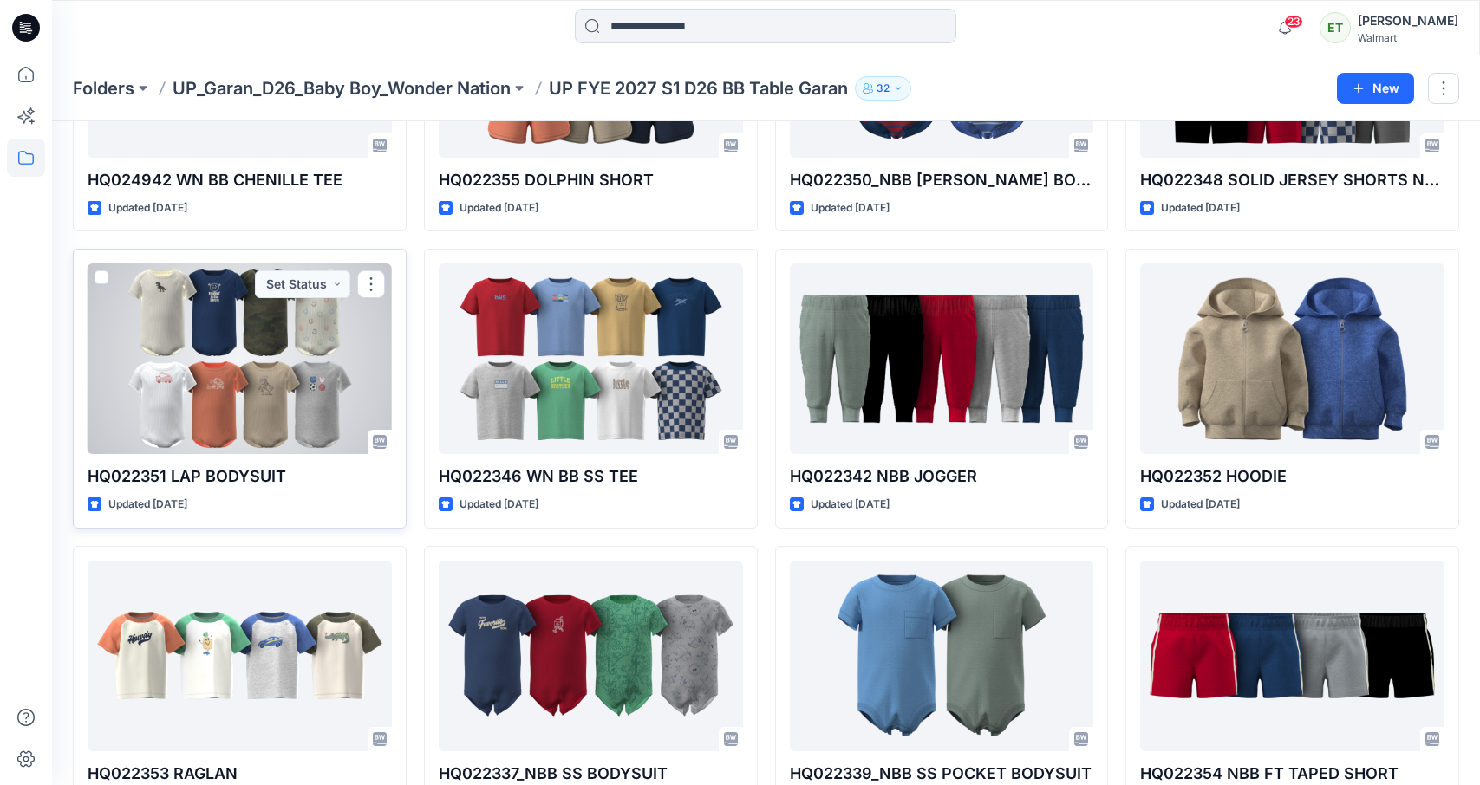
click at [277, 437] on div at bounding box center [240, 358] width 304 height 191
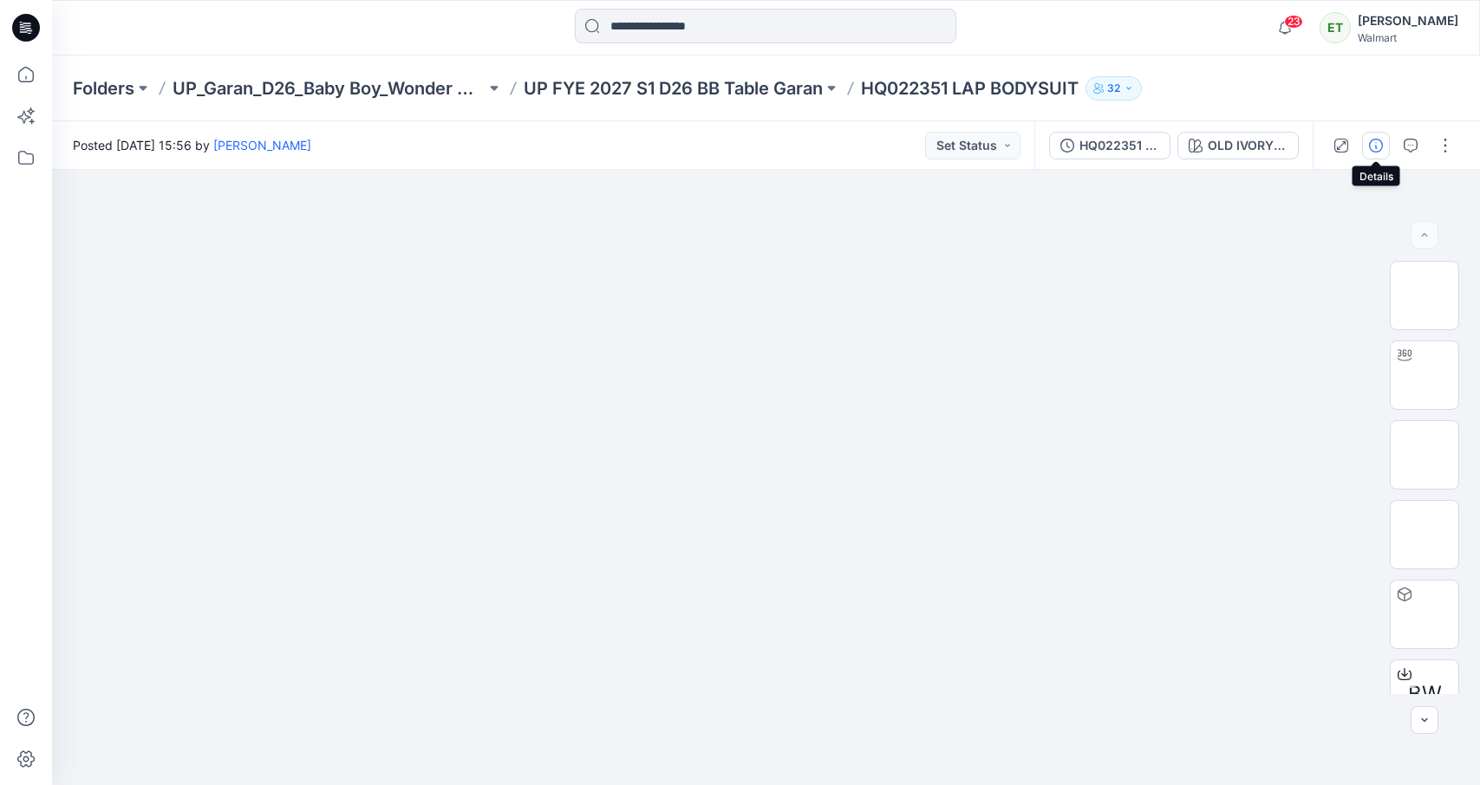
click at [1370, 139] on icon "button" at bounding box center [1376, 146] width 14 height 14
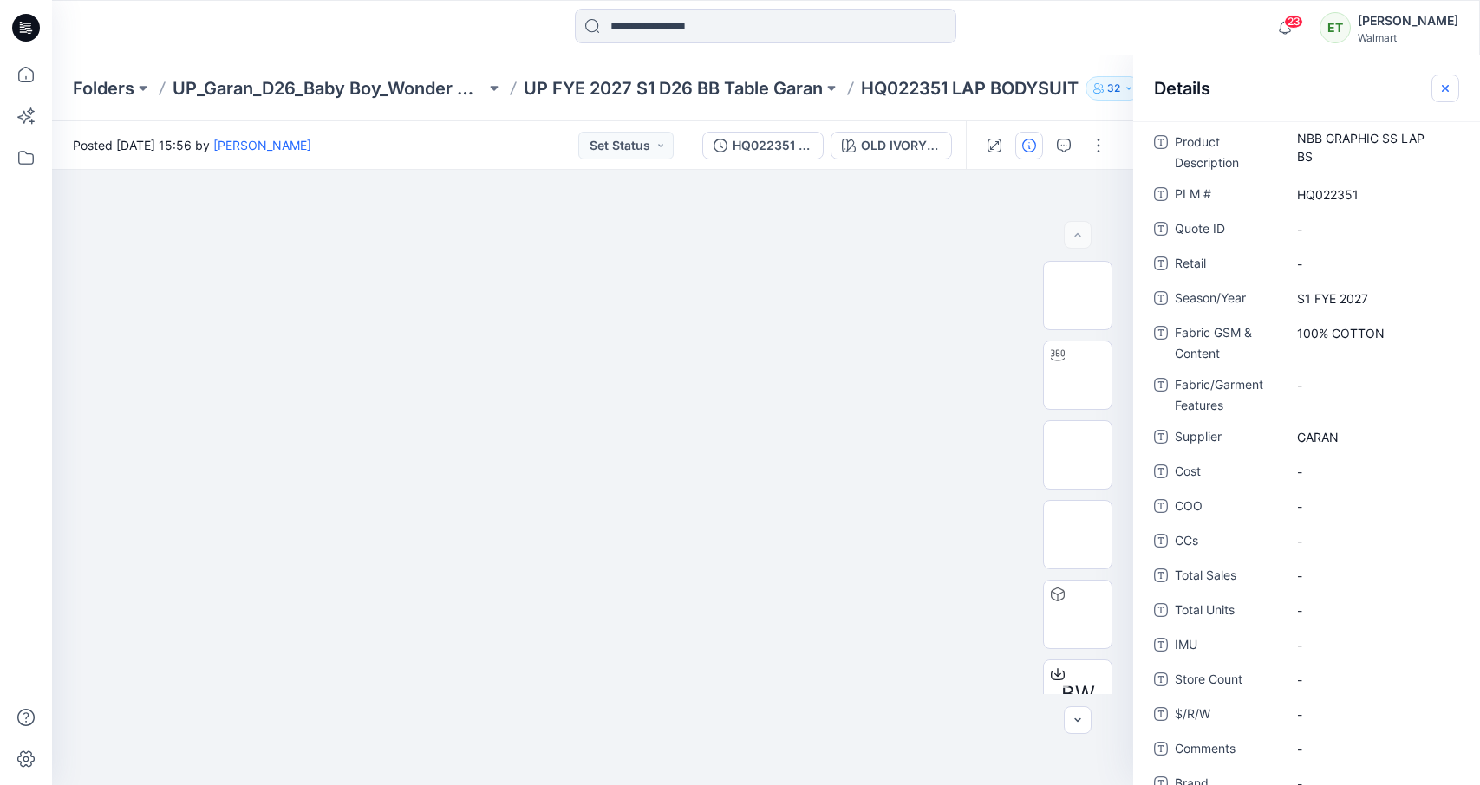
click at [1395, 83] on icon "button" at bounding box center [1445, 88] width 14 height 14
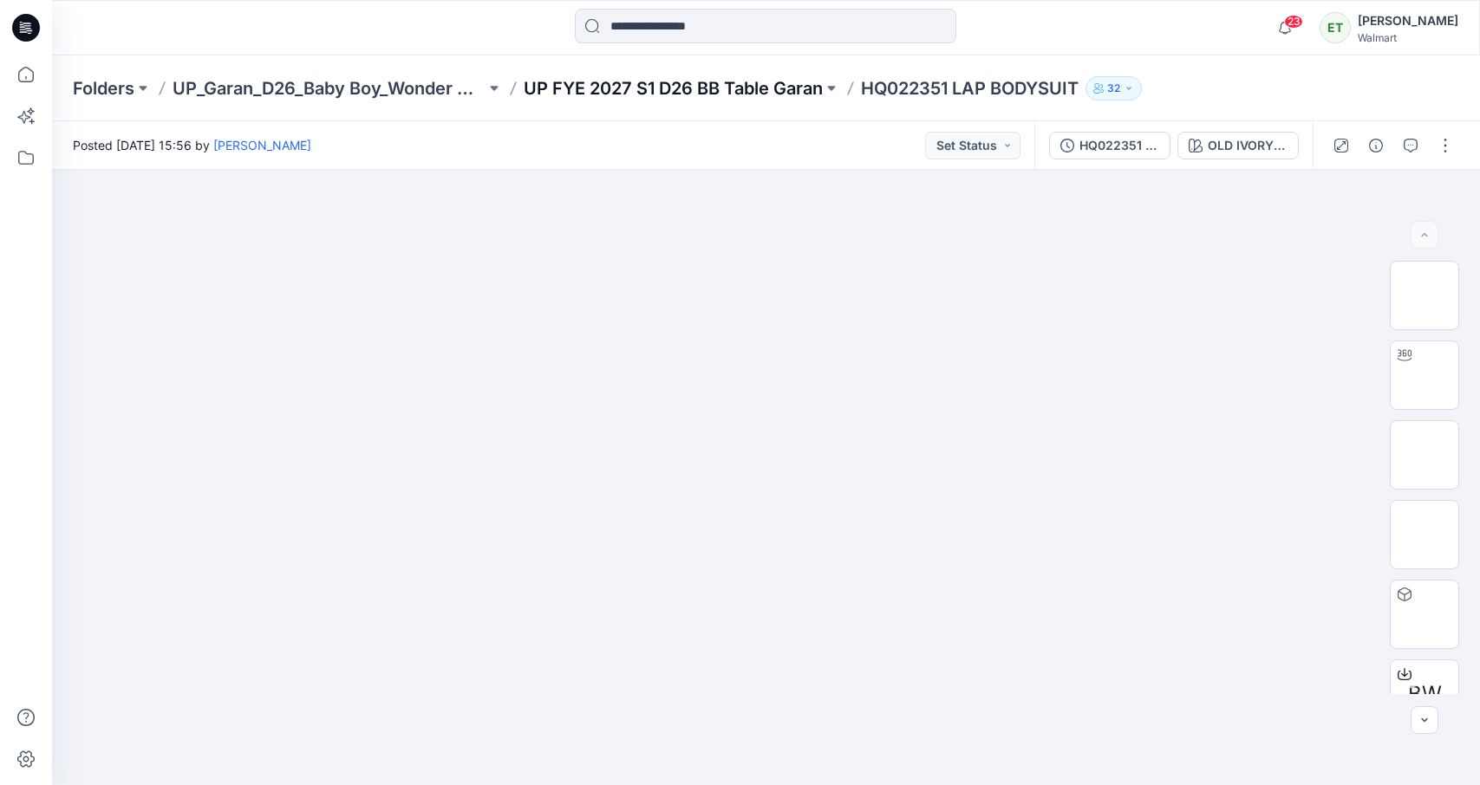
click at [694, 91] on p "UP FYE 2027 S1 D26 BB Table Garan" at bounding box center [673, 88] width 299 height 24
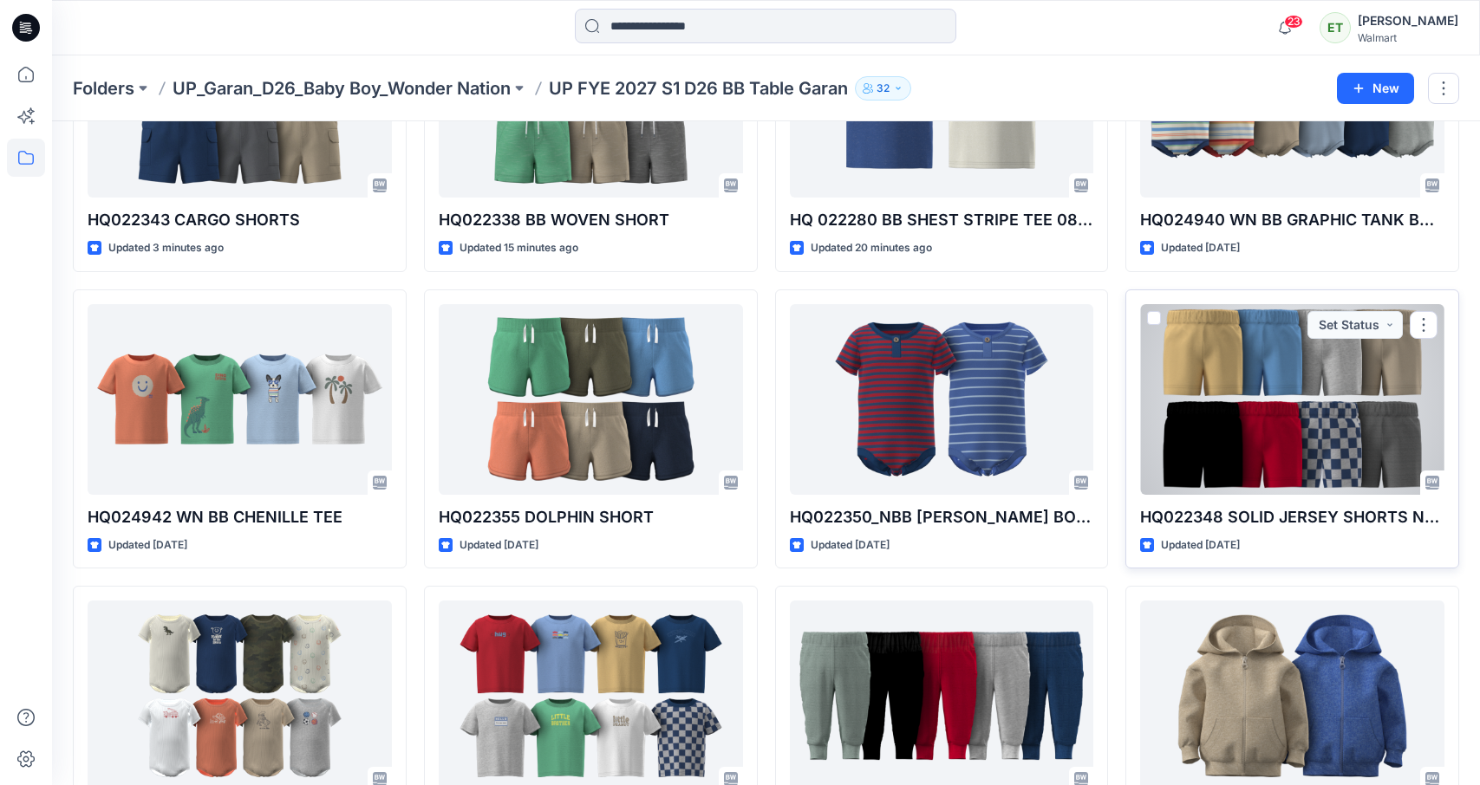
click at [1273, 411] on div at bounding box center [1292, 399] width 304 height 191
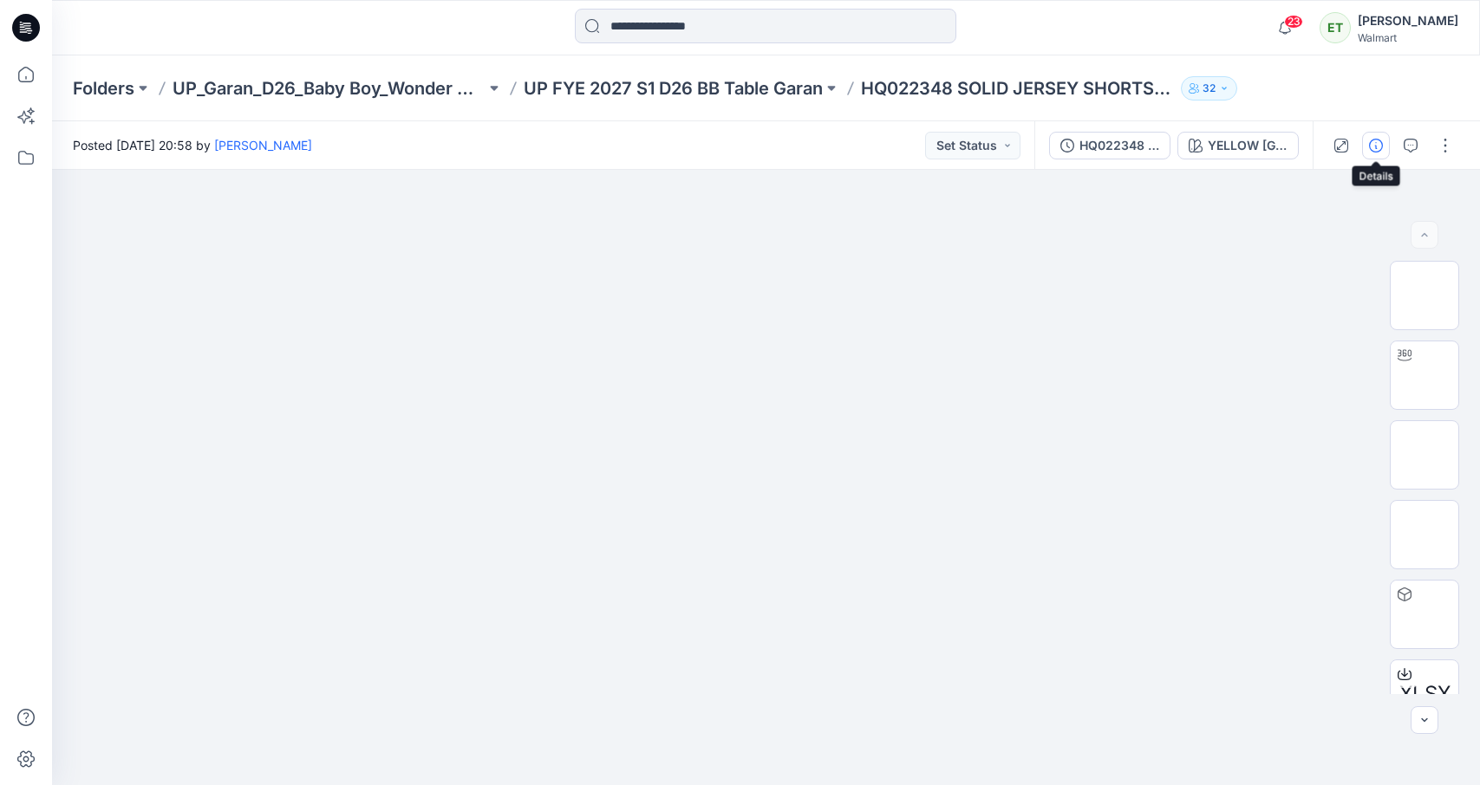
click at [1374, 141] on icon "button" at bounding box center [1376, 146] width 14 height 14
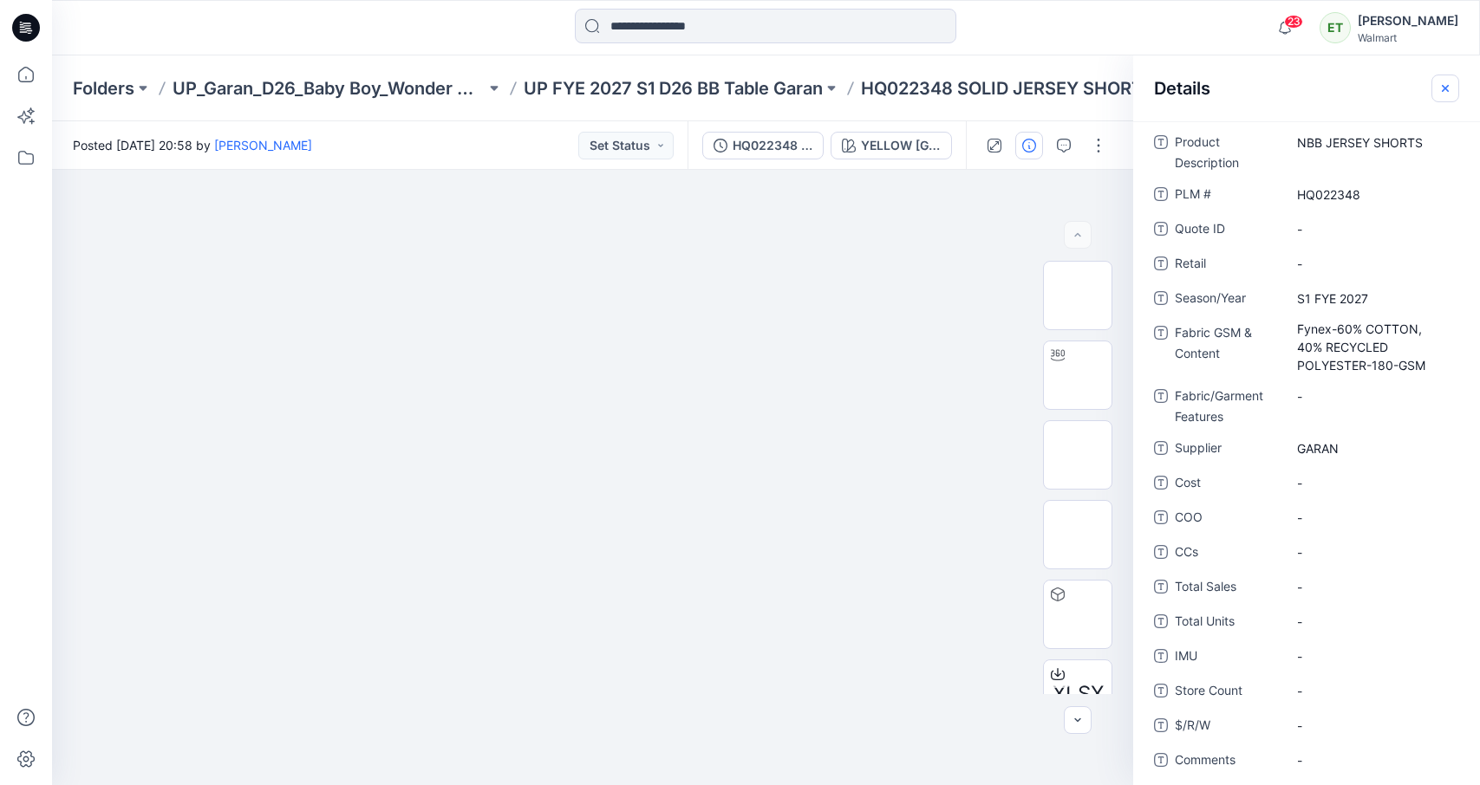
click at [1395, 93] on icon "button" at bounding box center [1445, 88] width 14 height 14
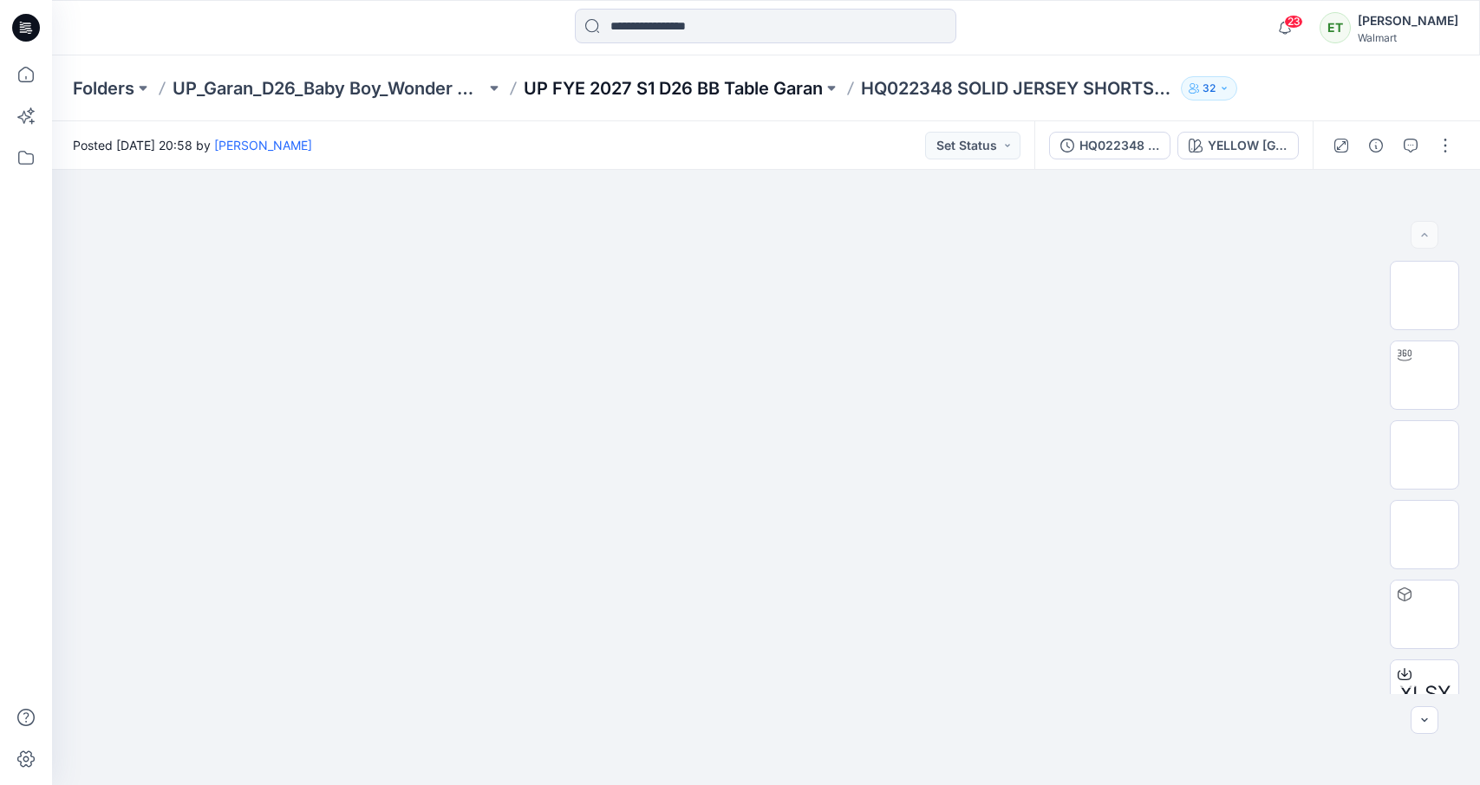
click at [722, 89] on p "UP FYE 2027 S1 D26 BB Table Garan" at bounding box center [673, 88] width 299 height 24
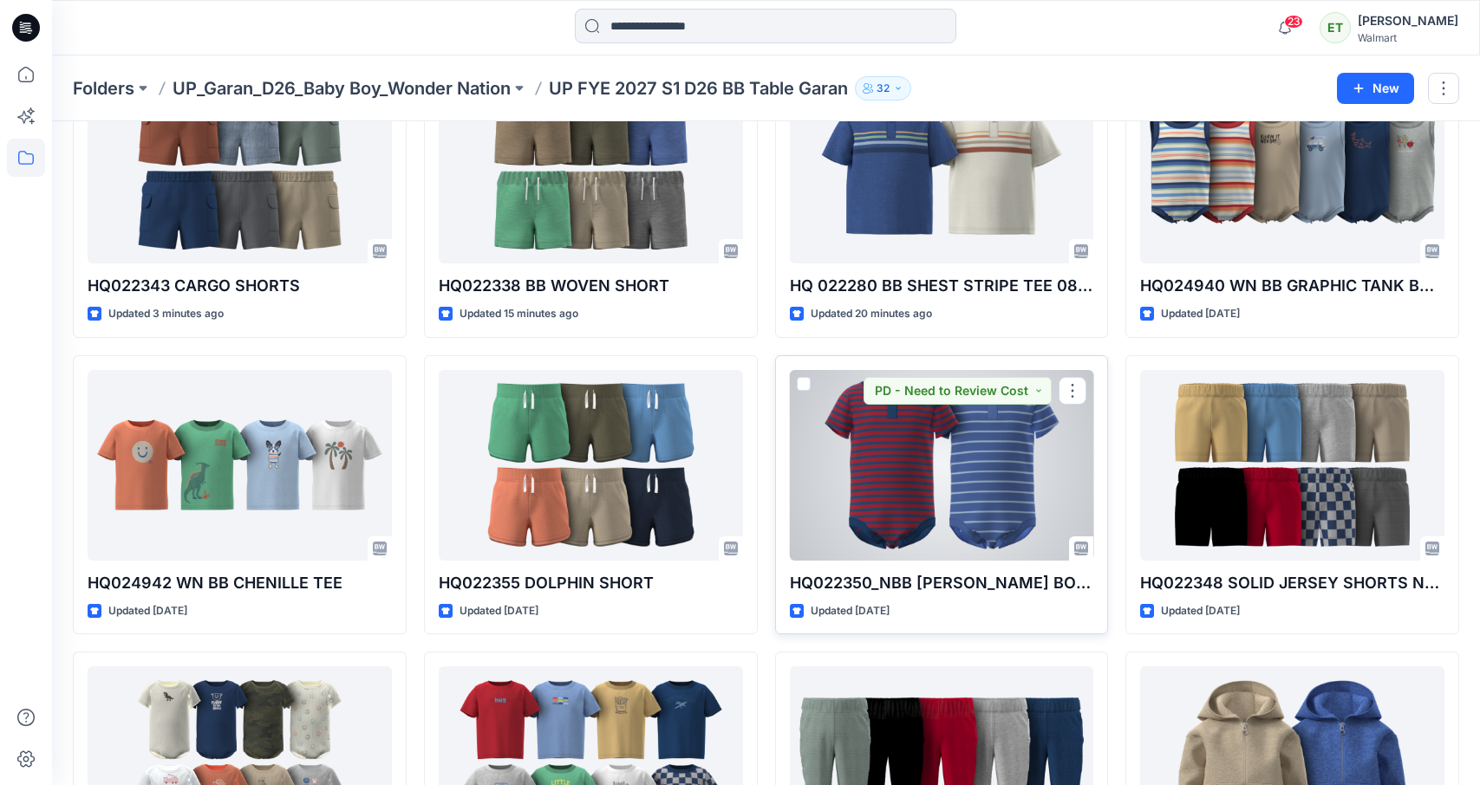
click at [897, 431] on div at bounding box center [942, 465] width 304 height 191
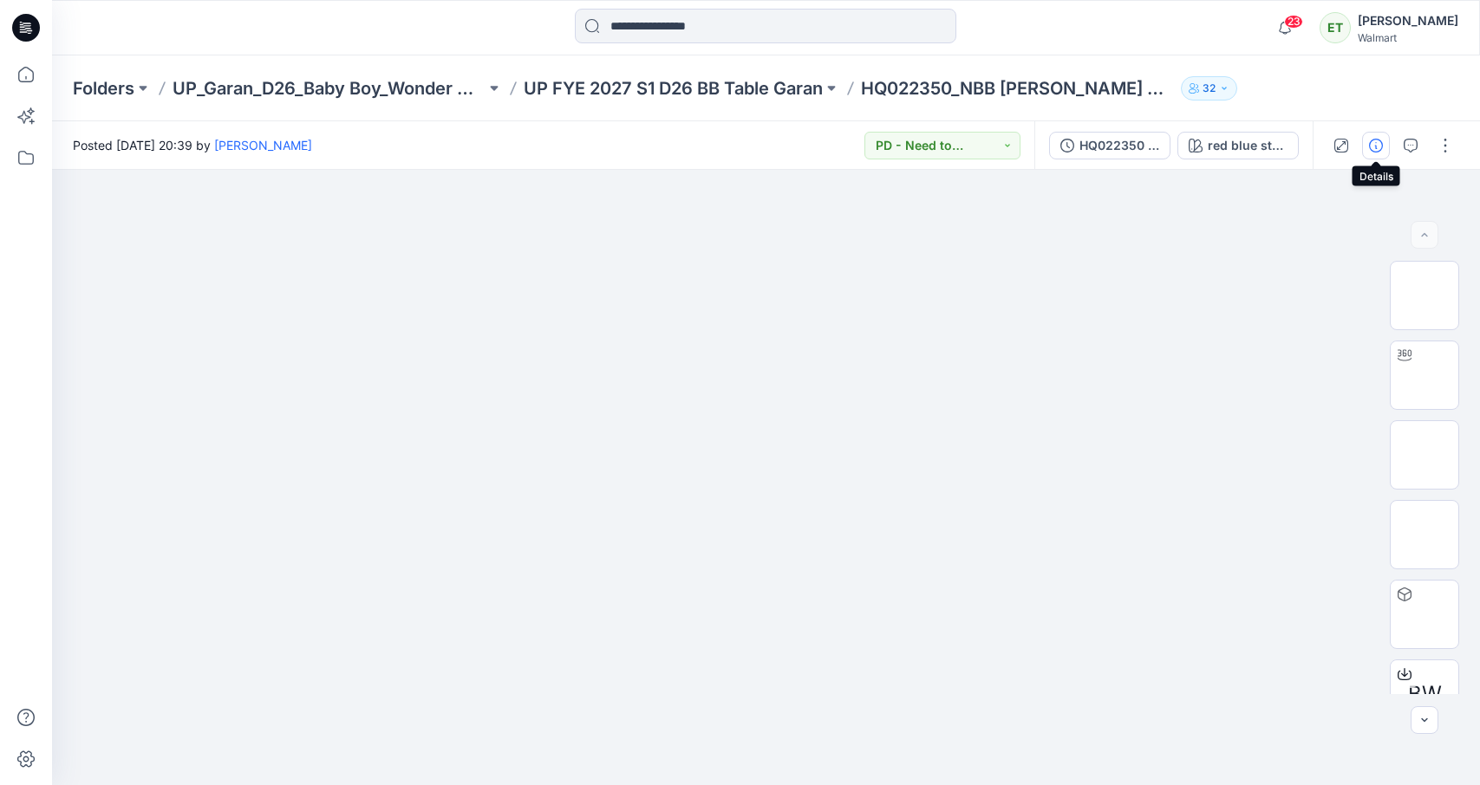
click at [1375, 142] on icon "button" at bounding box center [1376, 146] width 14 height 14
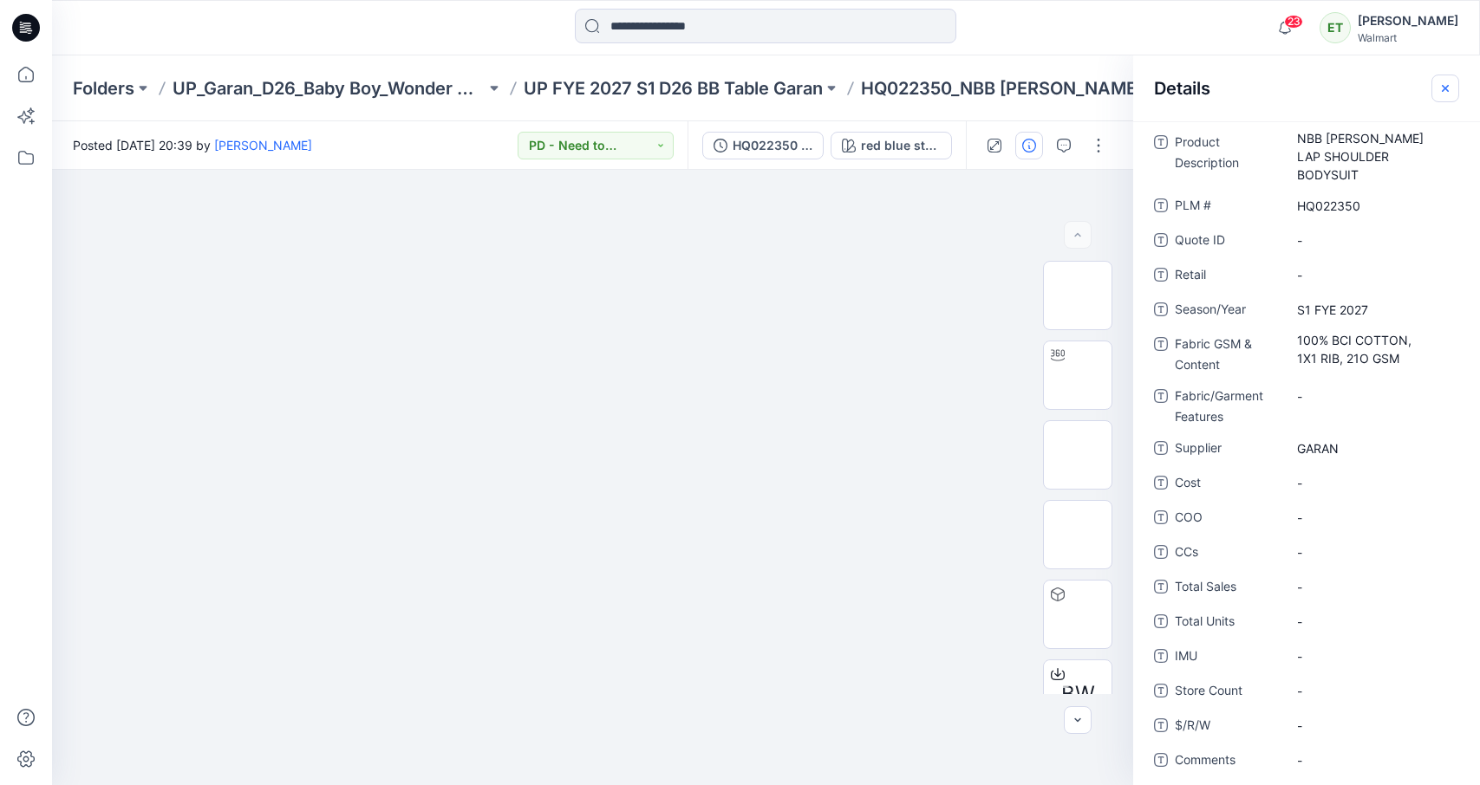
click at [1395, 82] on icon "button" at bounding box center [1445, 88] width 14 height 14
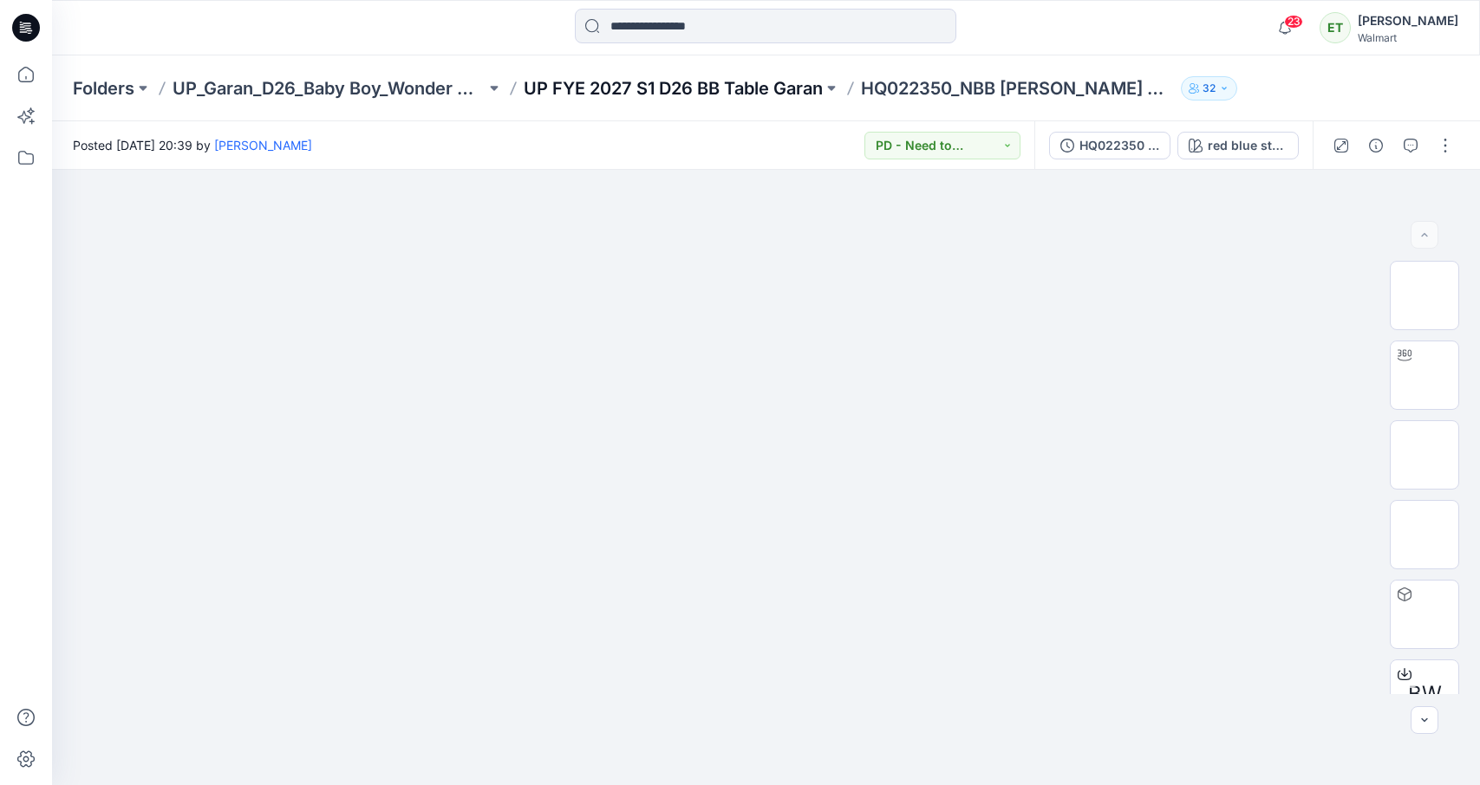
click at [701, 80] on p "UP FYE 2027 S1 D26 BB Table Garan" at bounding box center [673, 88] width 299 height 24
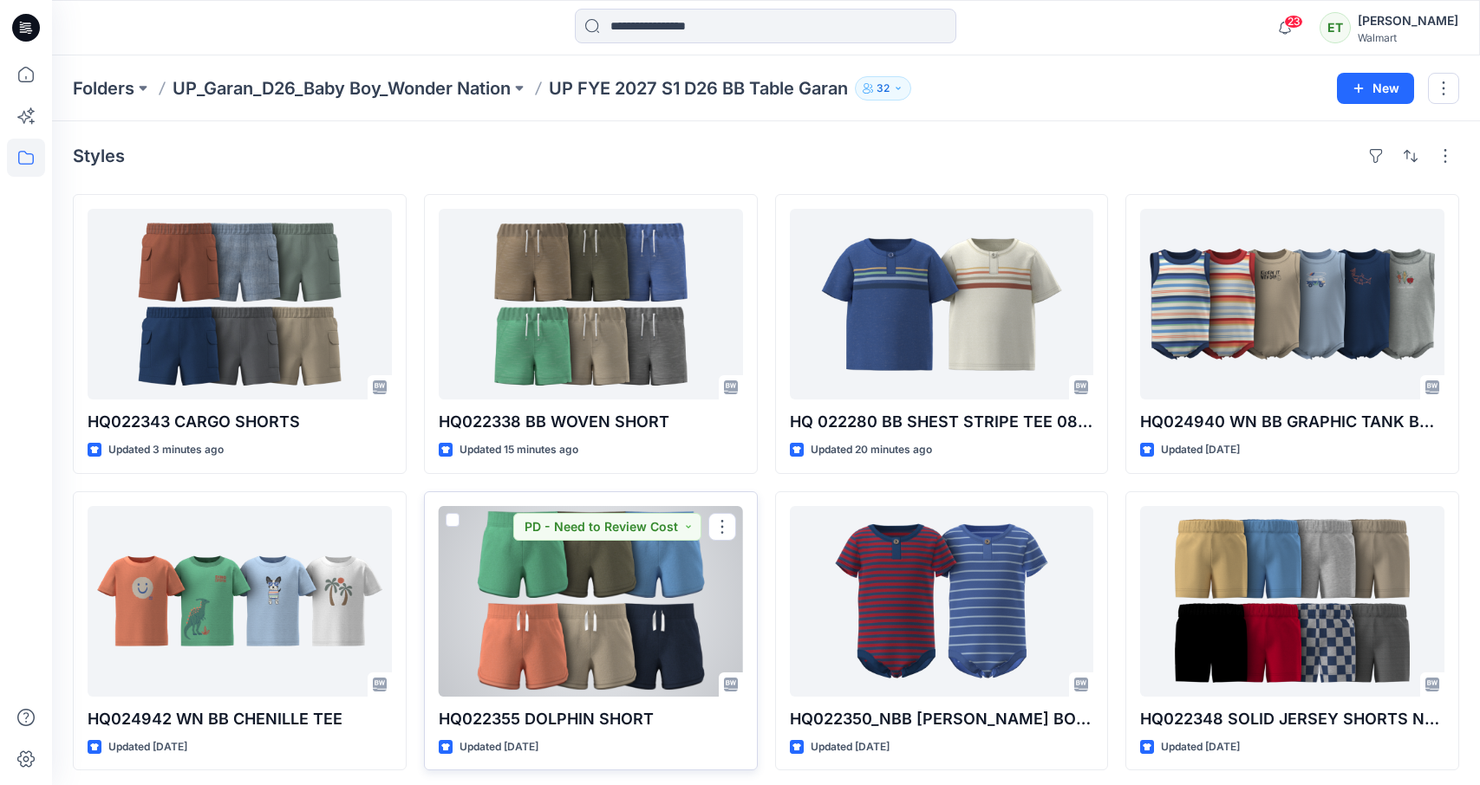
click at [647, 622] on div at bounding box center [591, 601] width 304 height 191
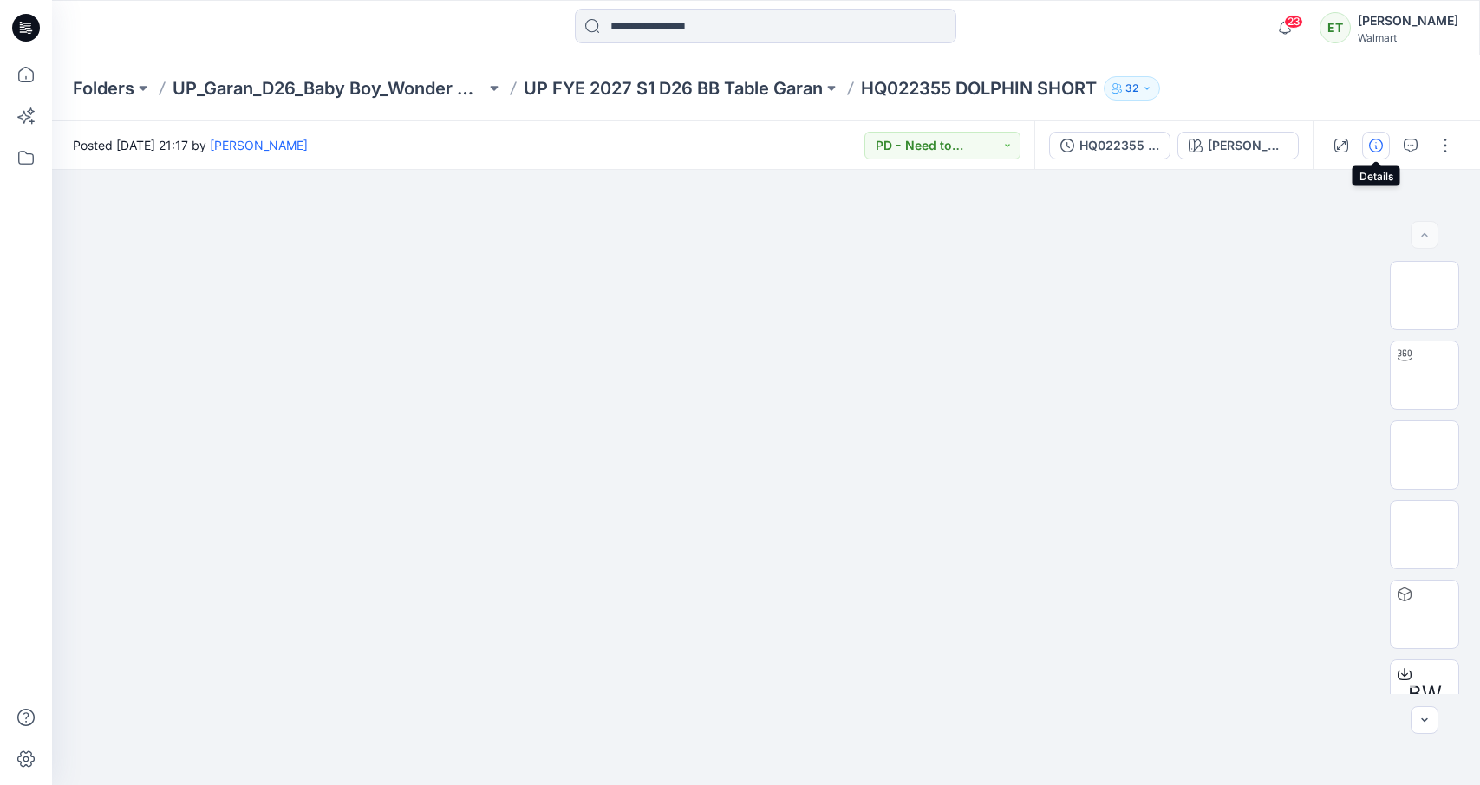
click at [1374, 140] on icon "button" at bounding box center [1376, 146] width 14 height 14
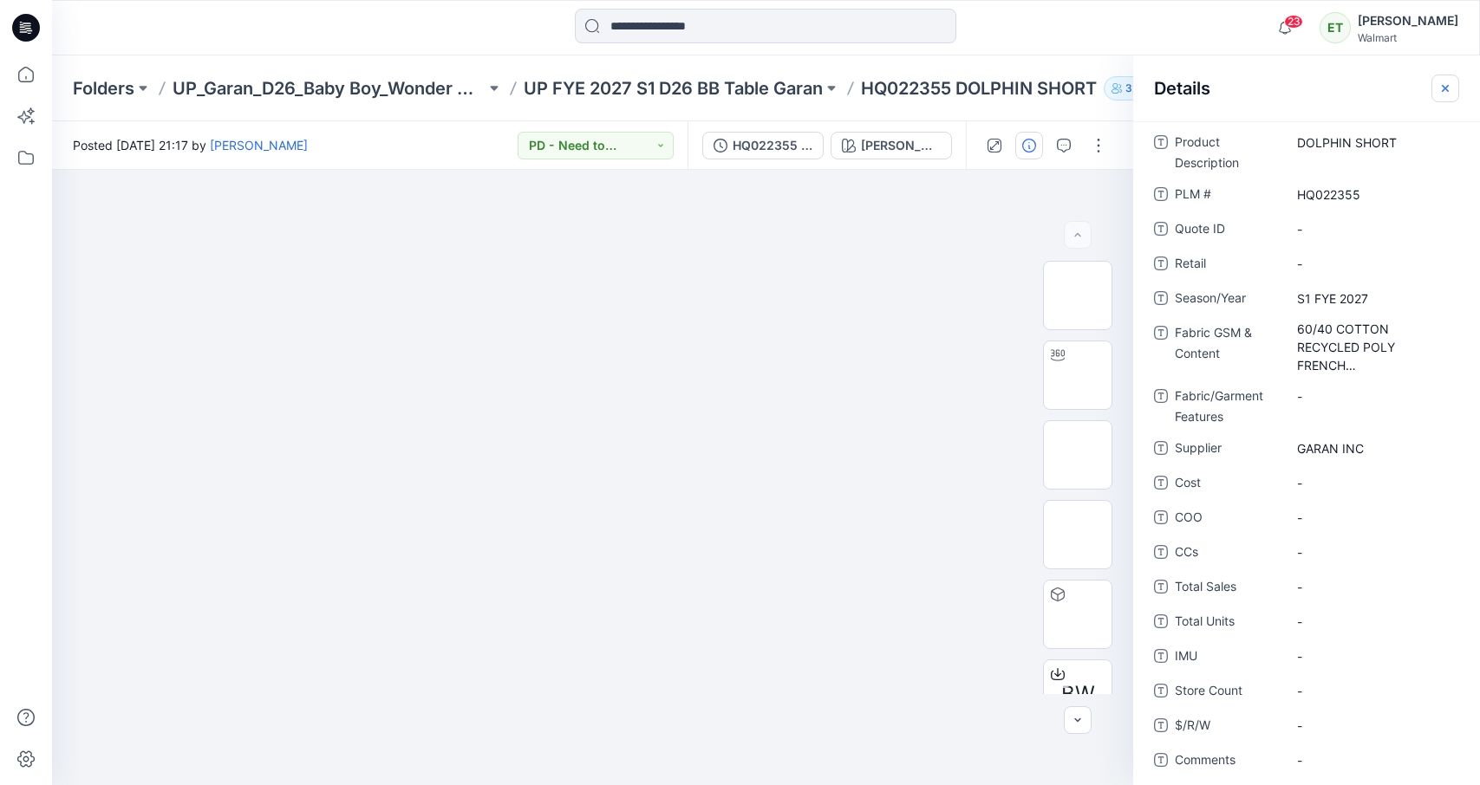
click at [1395, 87] on icon "button" at bounding box center [1445, 88] width 14 height 14
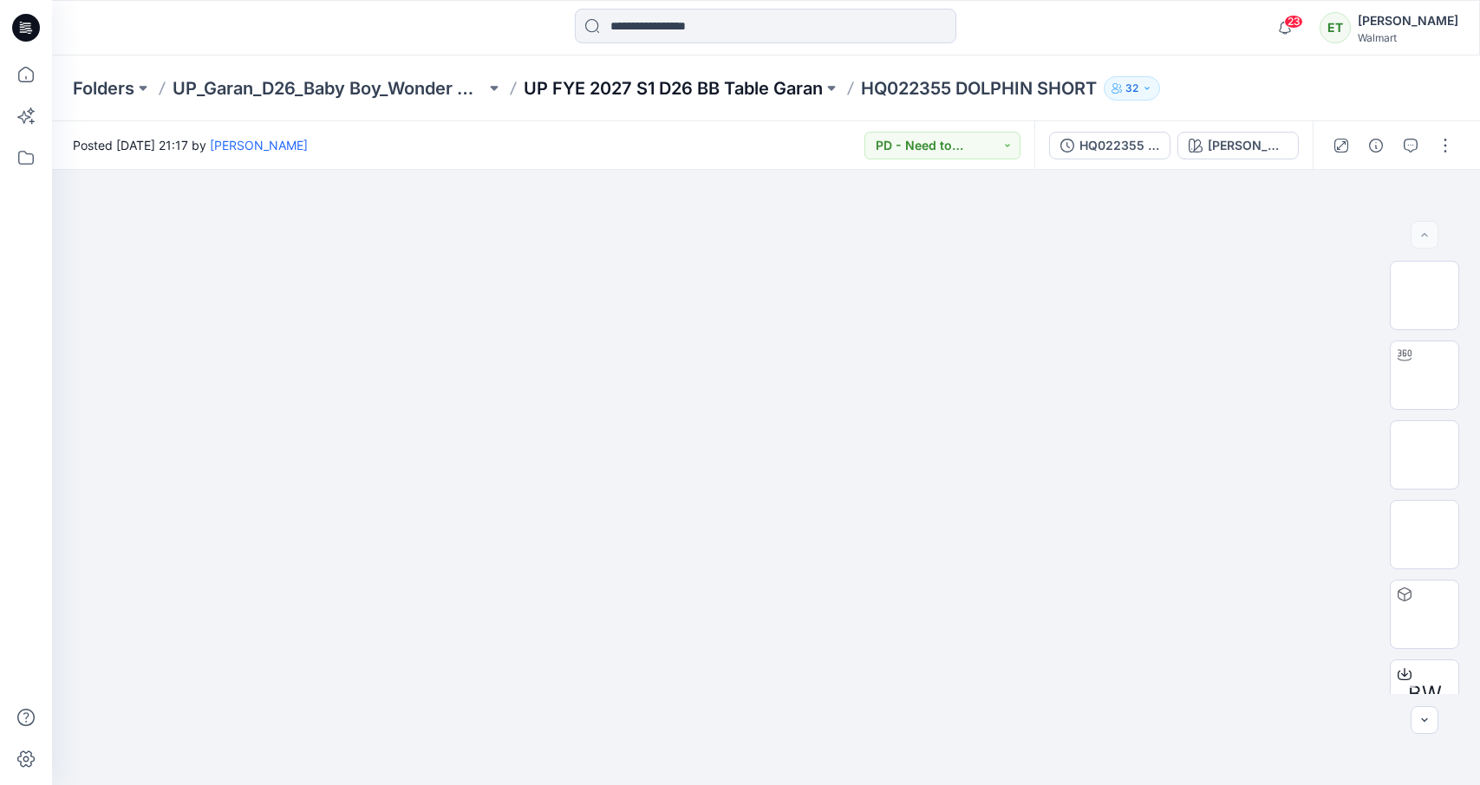
click at [654, 81] on p "UP FYE 2027 S1 D26 BB Table Garan" at bounding box center [673, 88] width 299 height 24
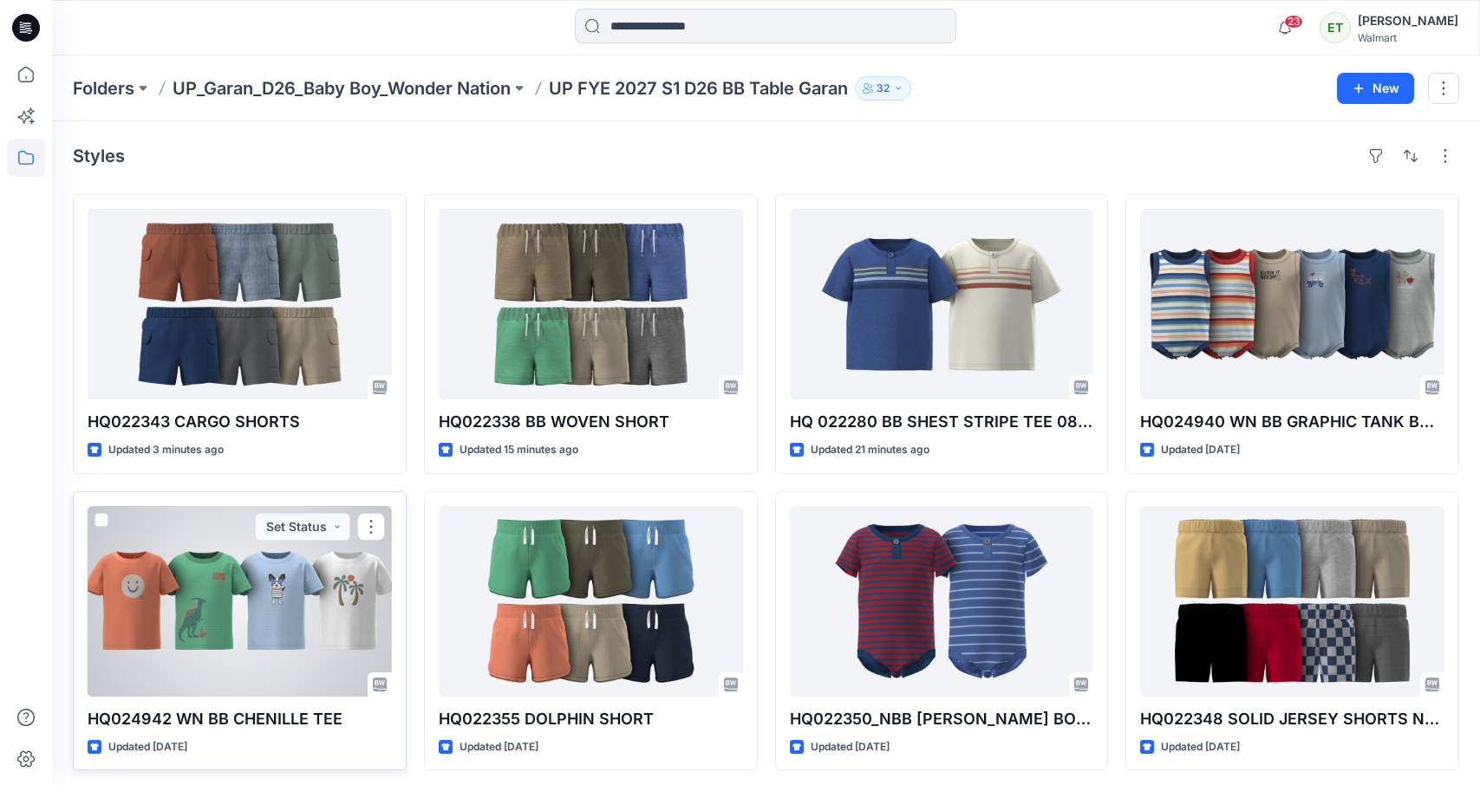
click at [297, 563] on div at bounding box center [240, 601] width 304 height 191
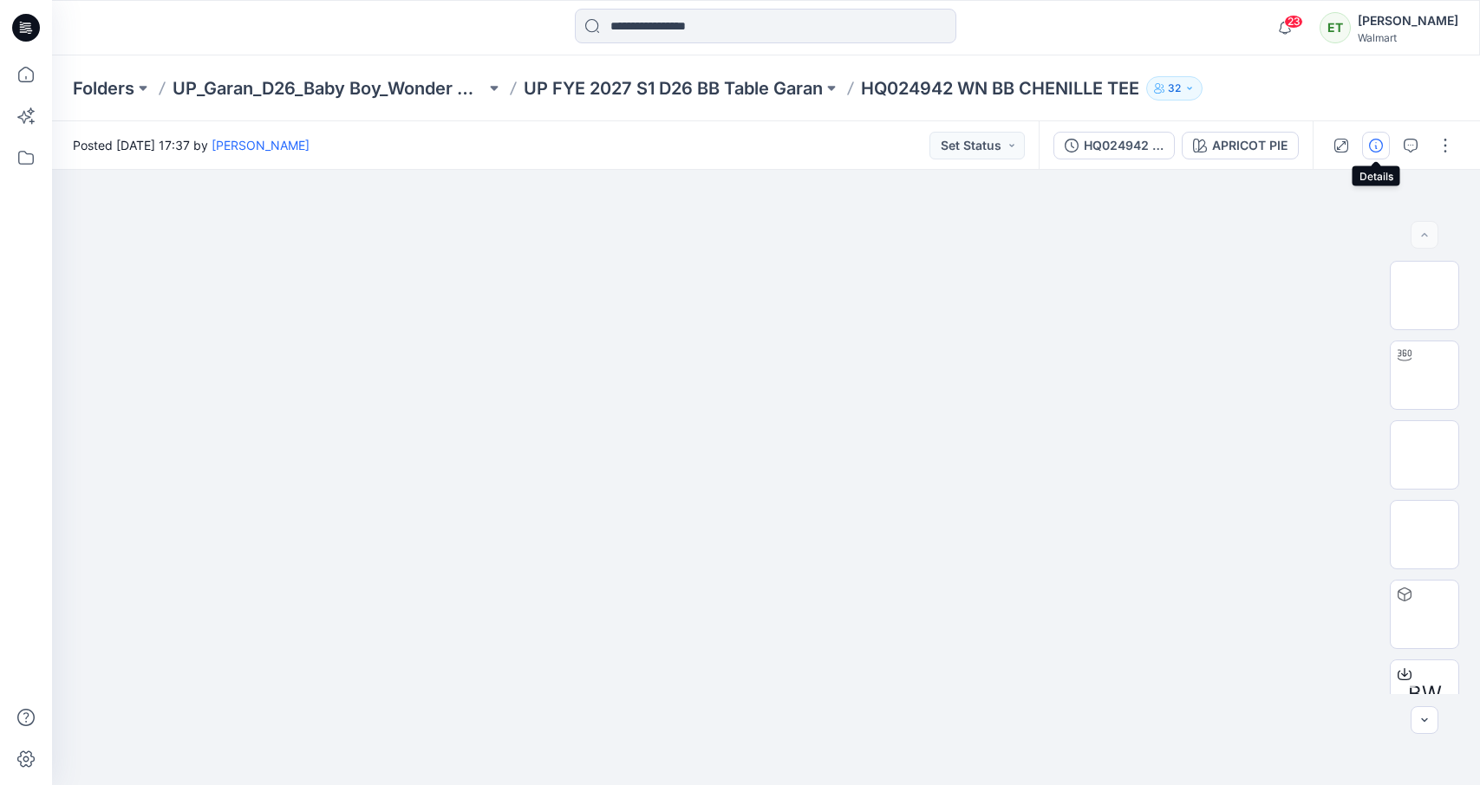
click at [1369, 150] on icon "button" at bounding box center [1376, 146] width 14 height 14
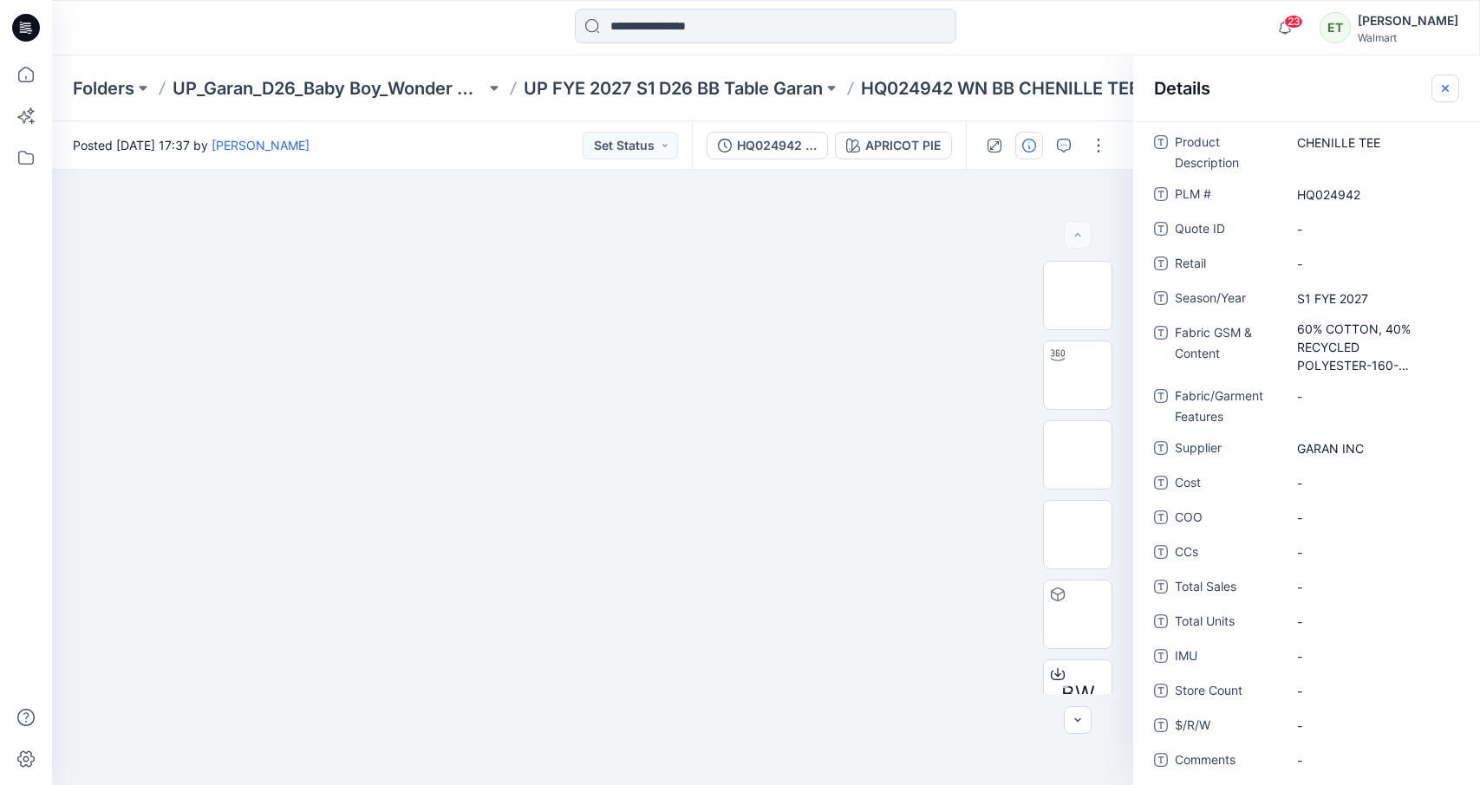
click at [1395, 93] on icon "button" at bounding box center [1445, 88] width 14 height 14
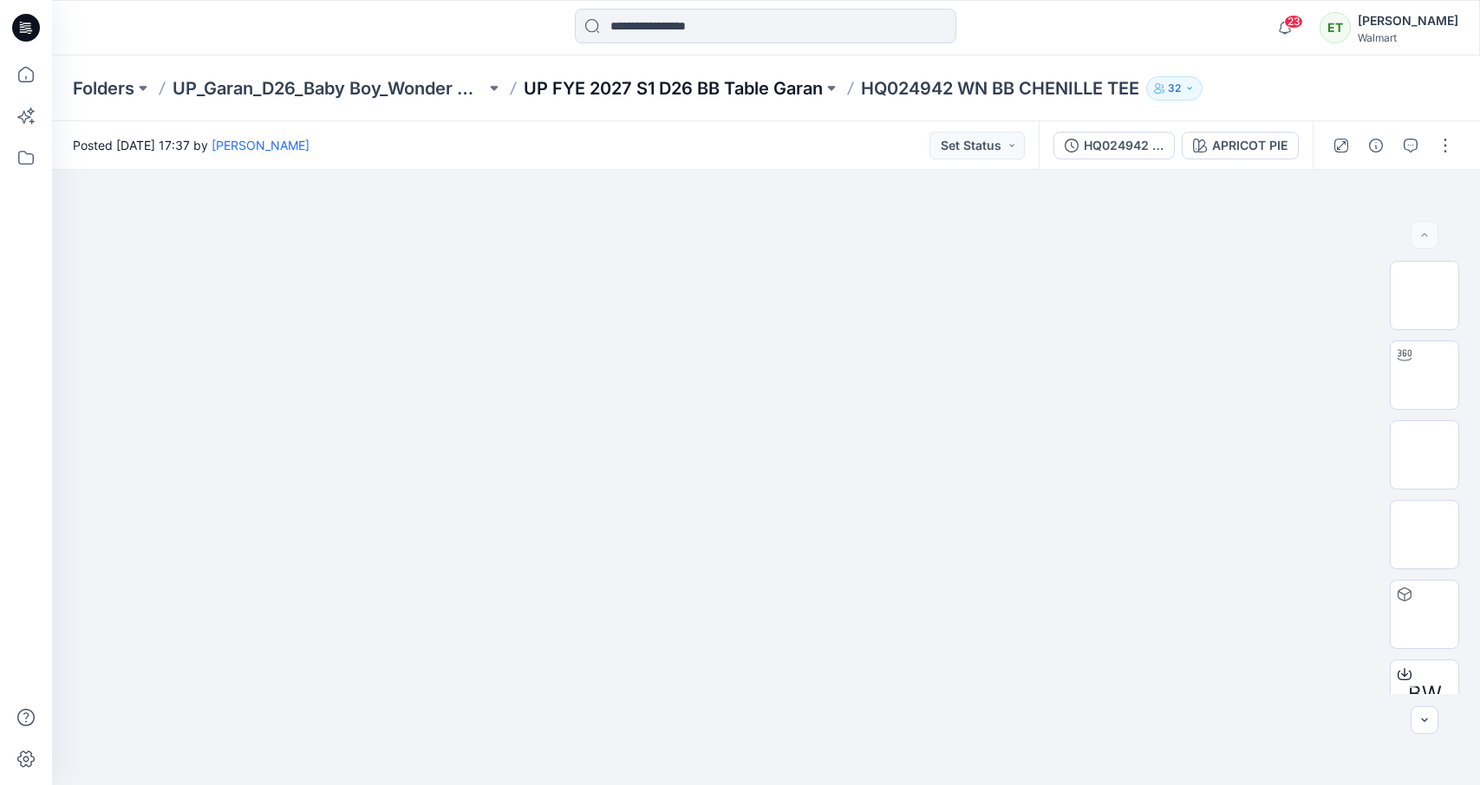
click at [727, 95] on p "UP FYE 2027 S1 D26 BB Table Garan" at bounding box center [673, 88] width 299 height 24
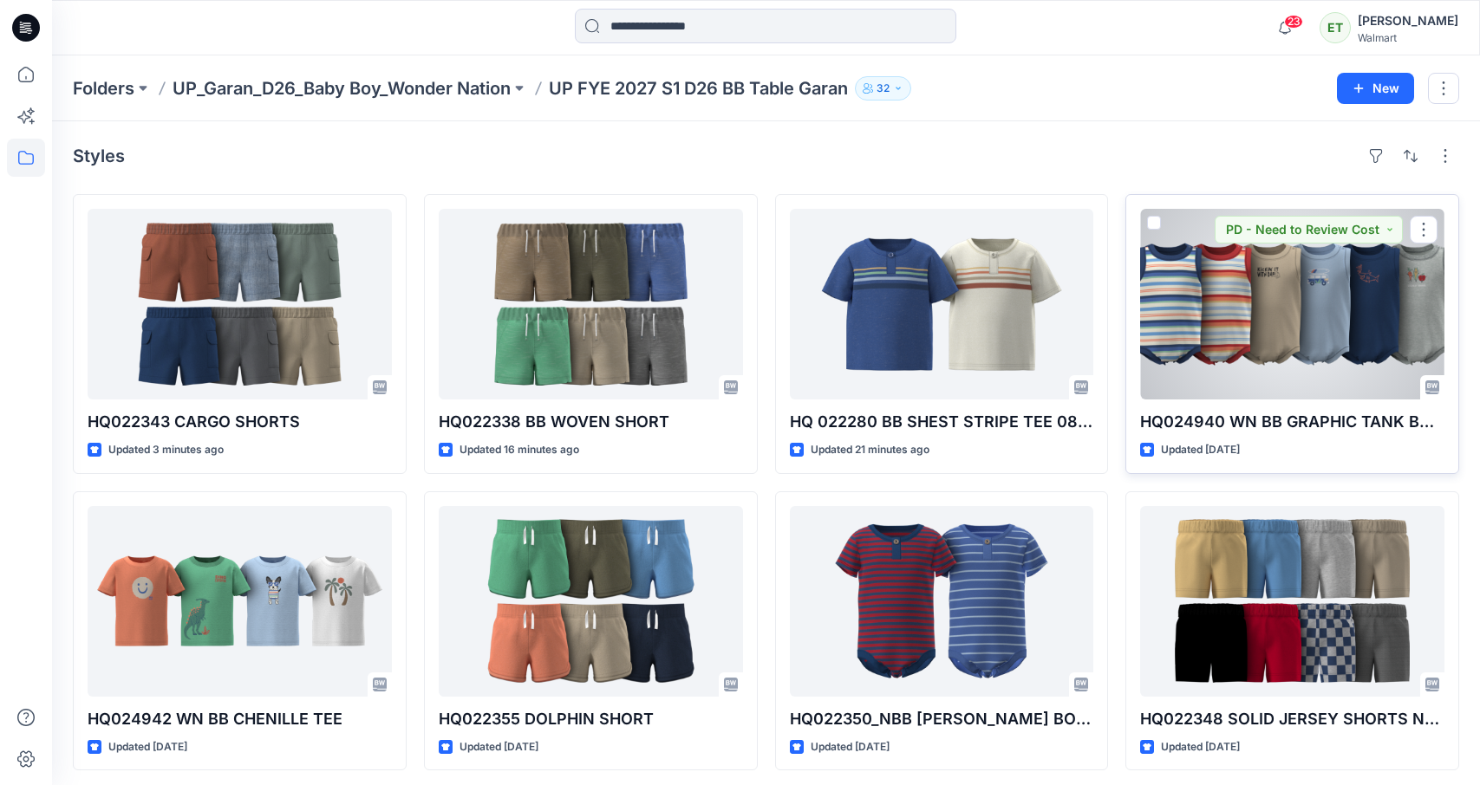
click at [1247, 321] on div at bounding box center [1292, 304] width 304 height 191
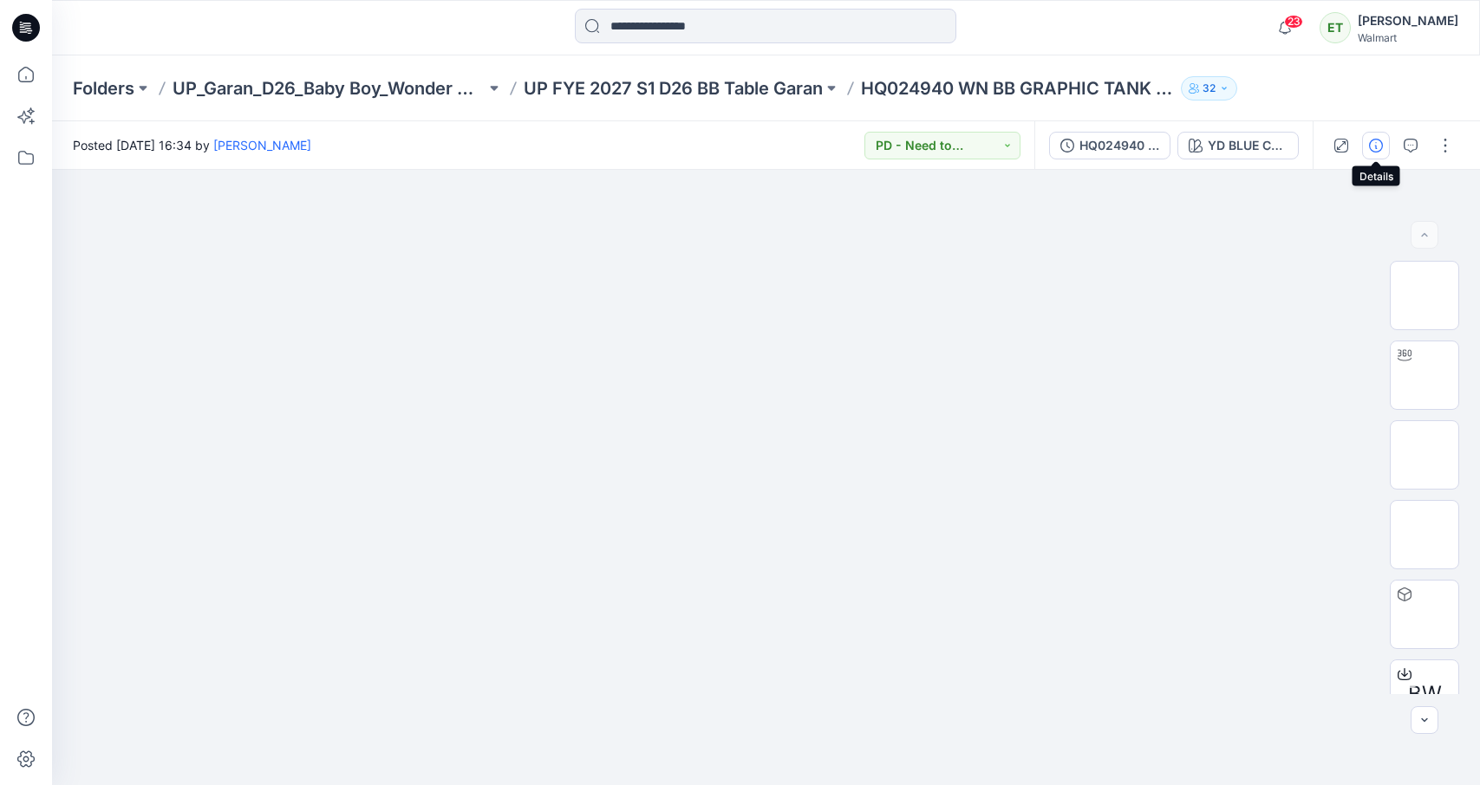
click at [1372, 153] on button "button" at bounding box center [1376, 146] width 28 height 28
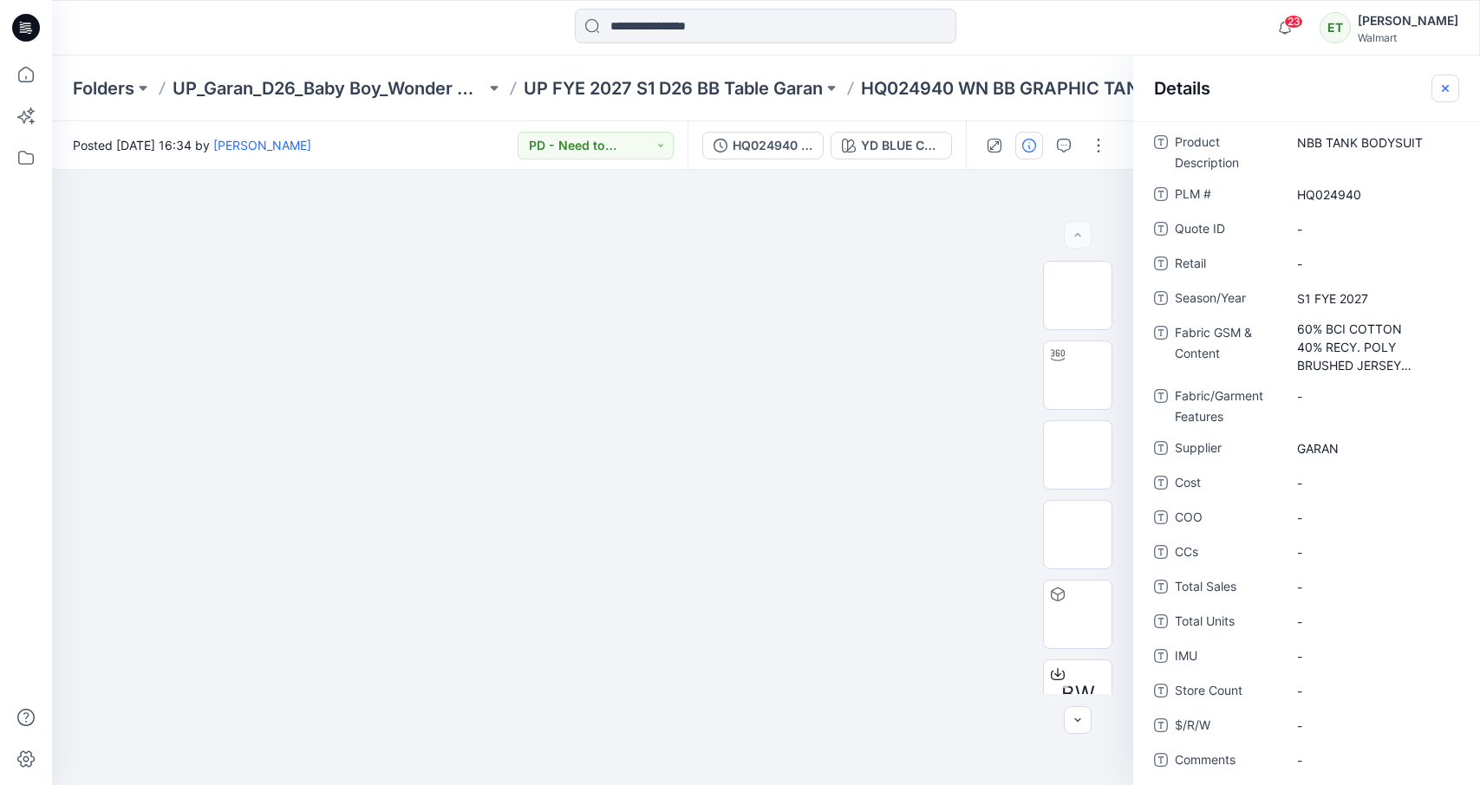
click at [1395, 86] on icon "button" at bounding box center [1445, 88] width 14 height 14
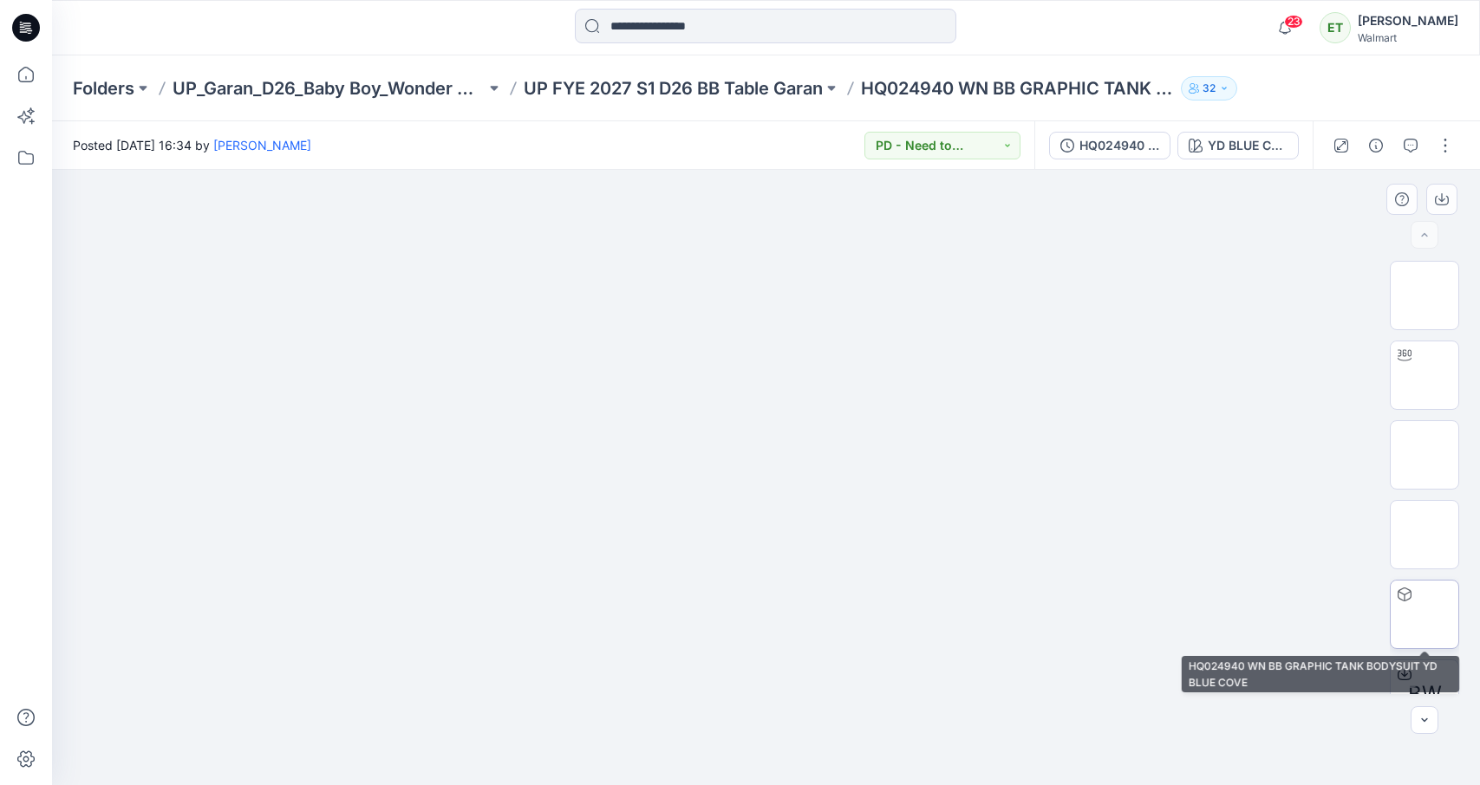
scroll to position [194, 0]
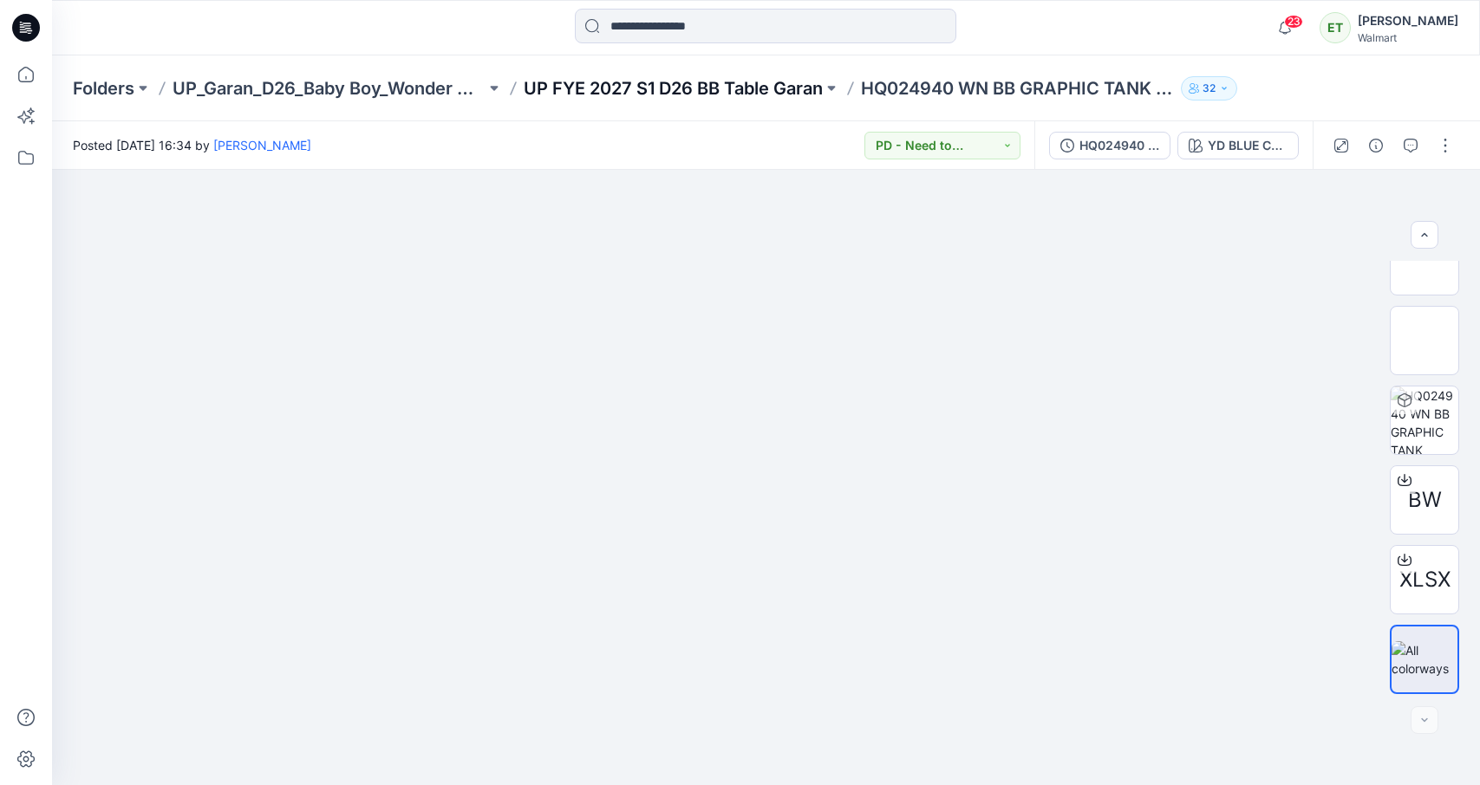
click at [745, 95] on p "UP FYE 2027 S1 D26 BB Table Garan" at bounding box center [673, 88] width 299 height 24
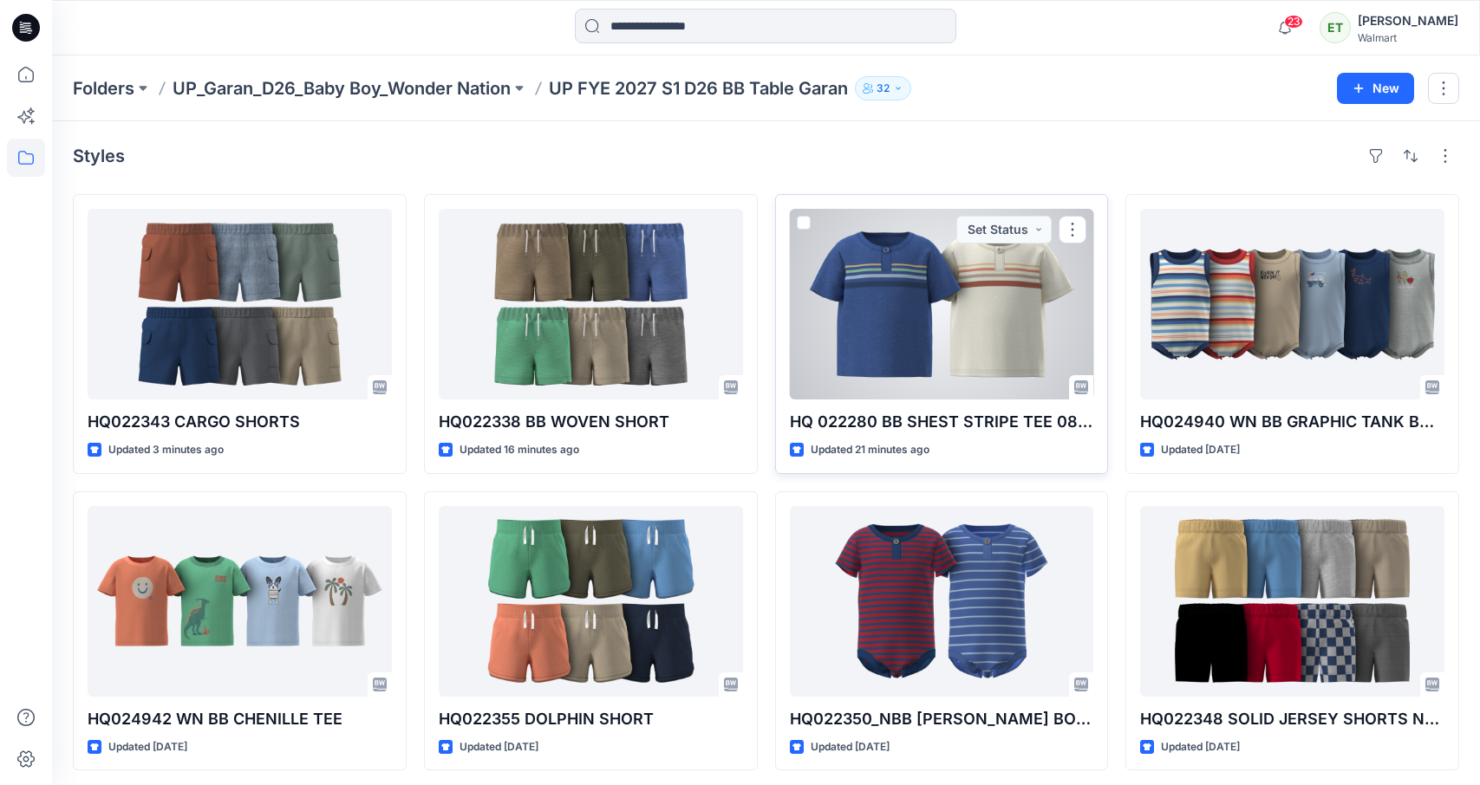
click at [874, 253] on div at bounding box center [942, 304] width 304 height 191
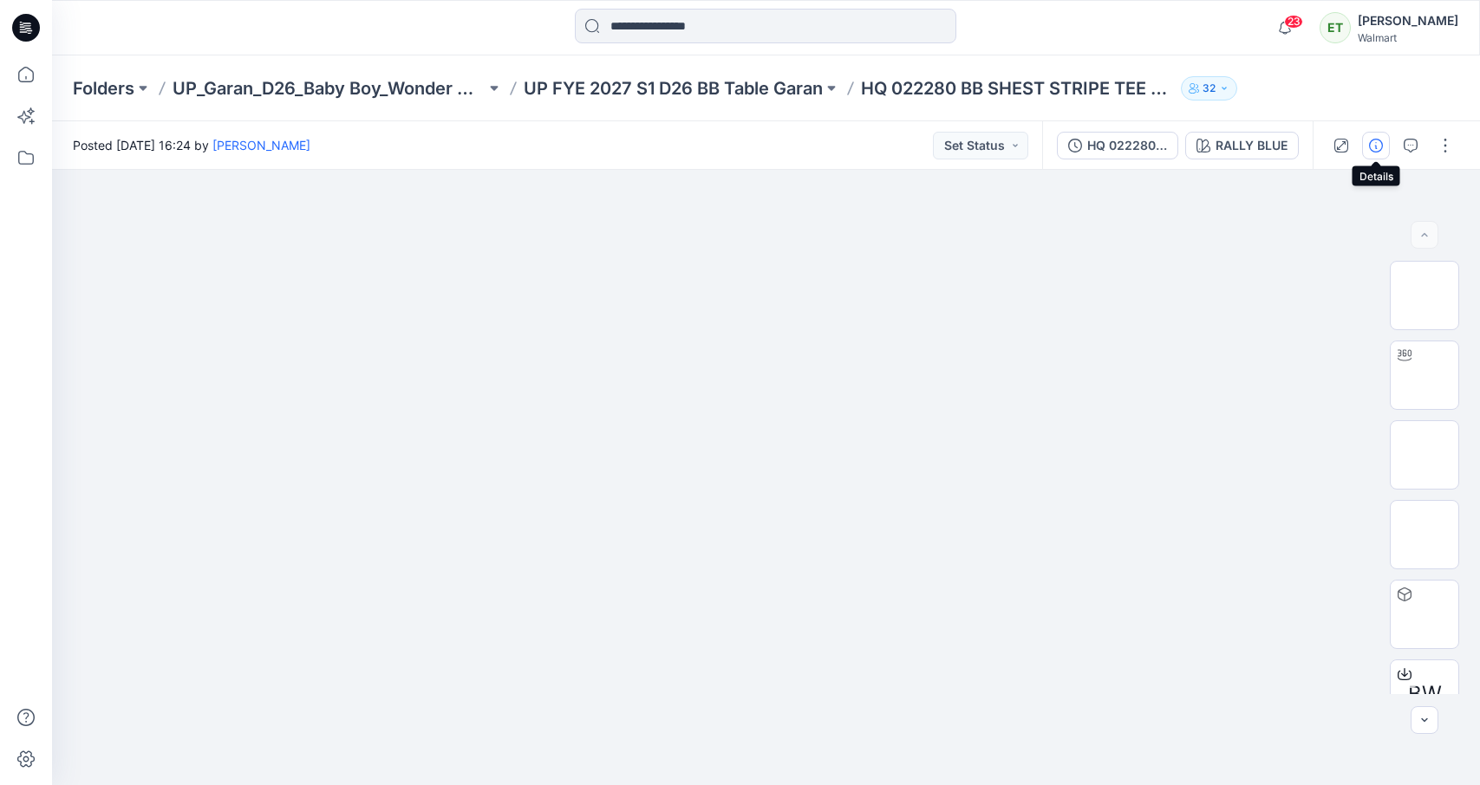
click at [1372, 133] on button "button" at bounding box center [1376, 146] width 28 height 28
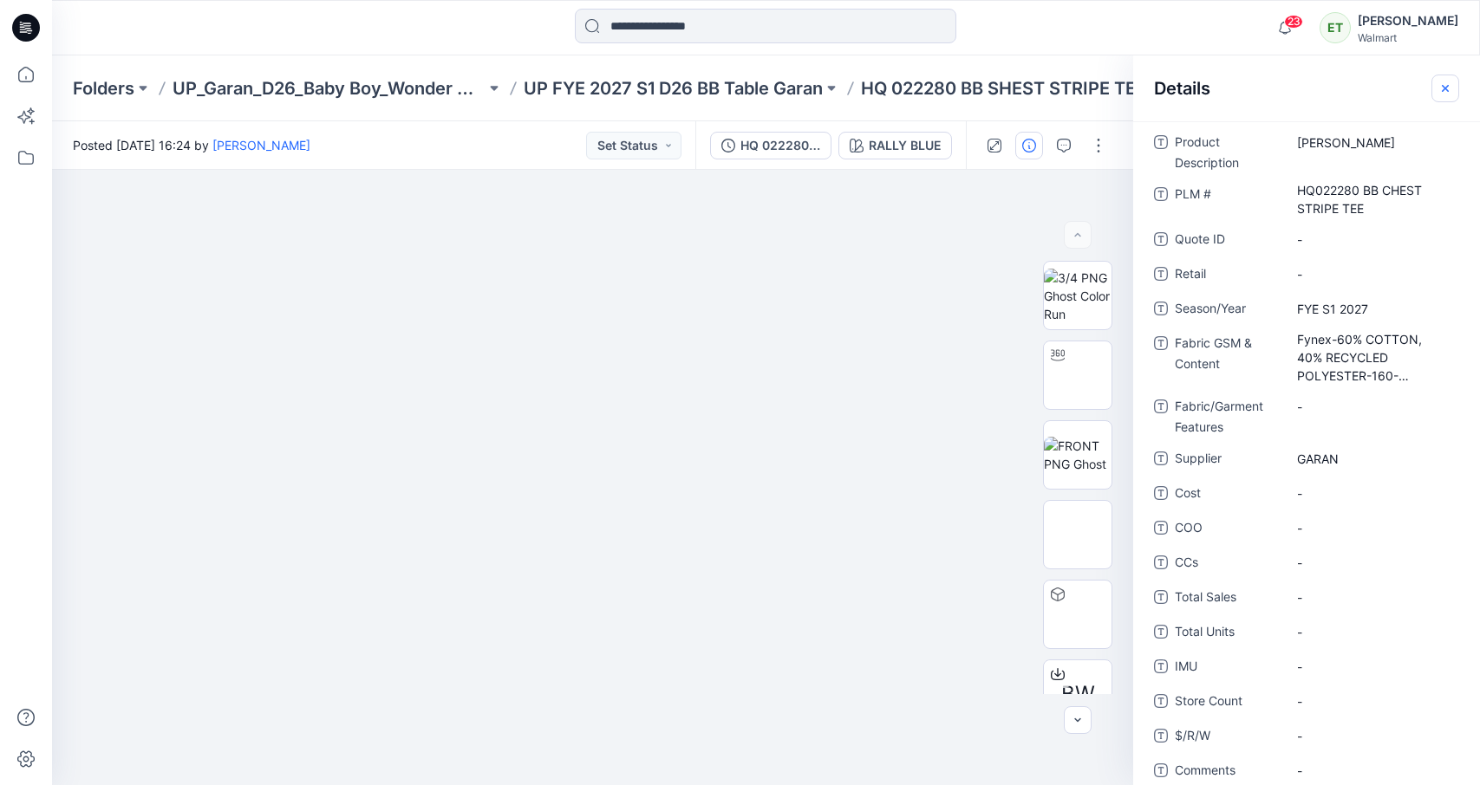
click at [1395, 86] on icon "button" at bounding box center [1445, 88] width 14 height 14
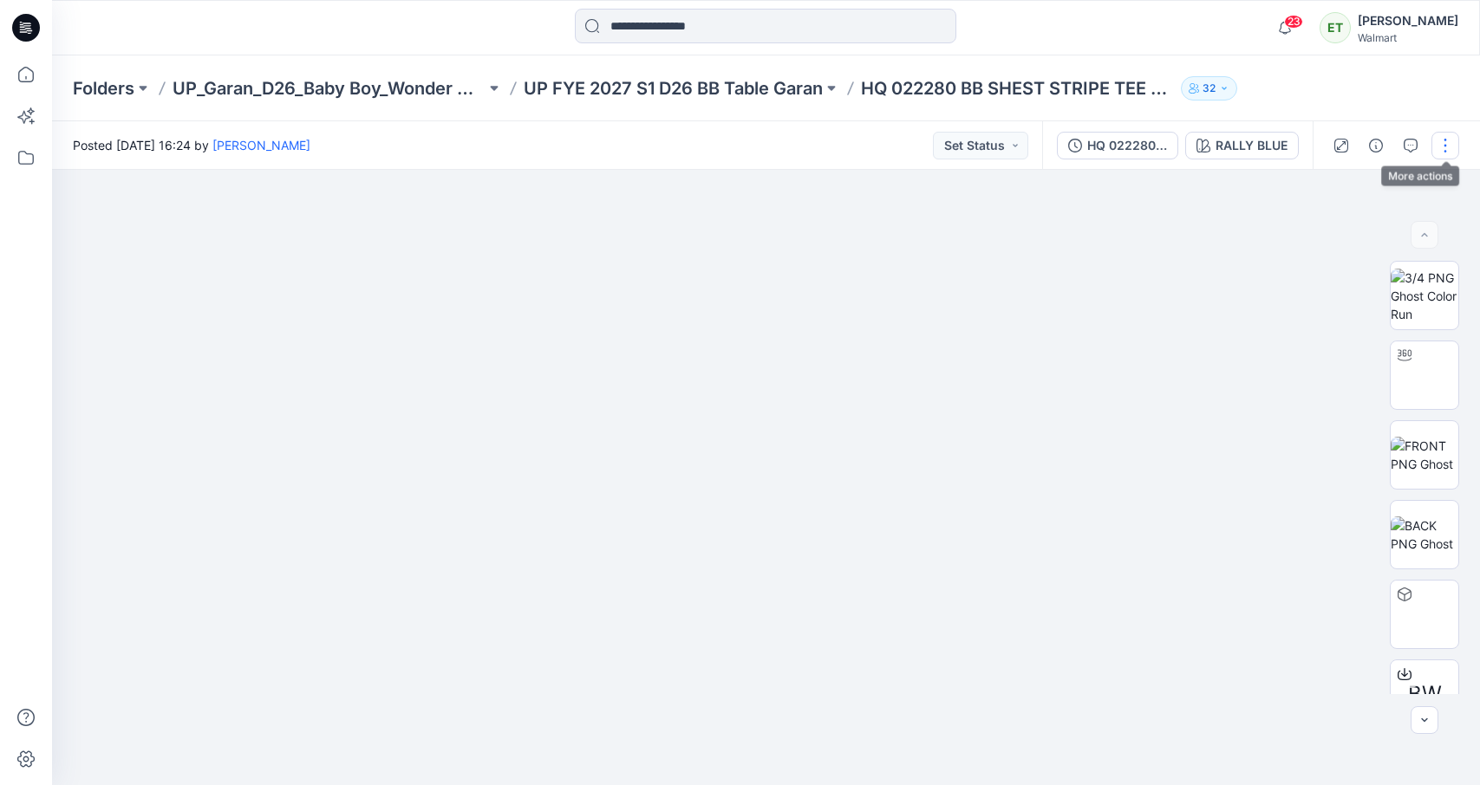
click at [1395, 135] on button "button" at bounding box center [1445, 146] width 28 height 28
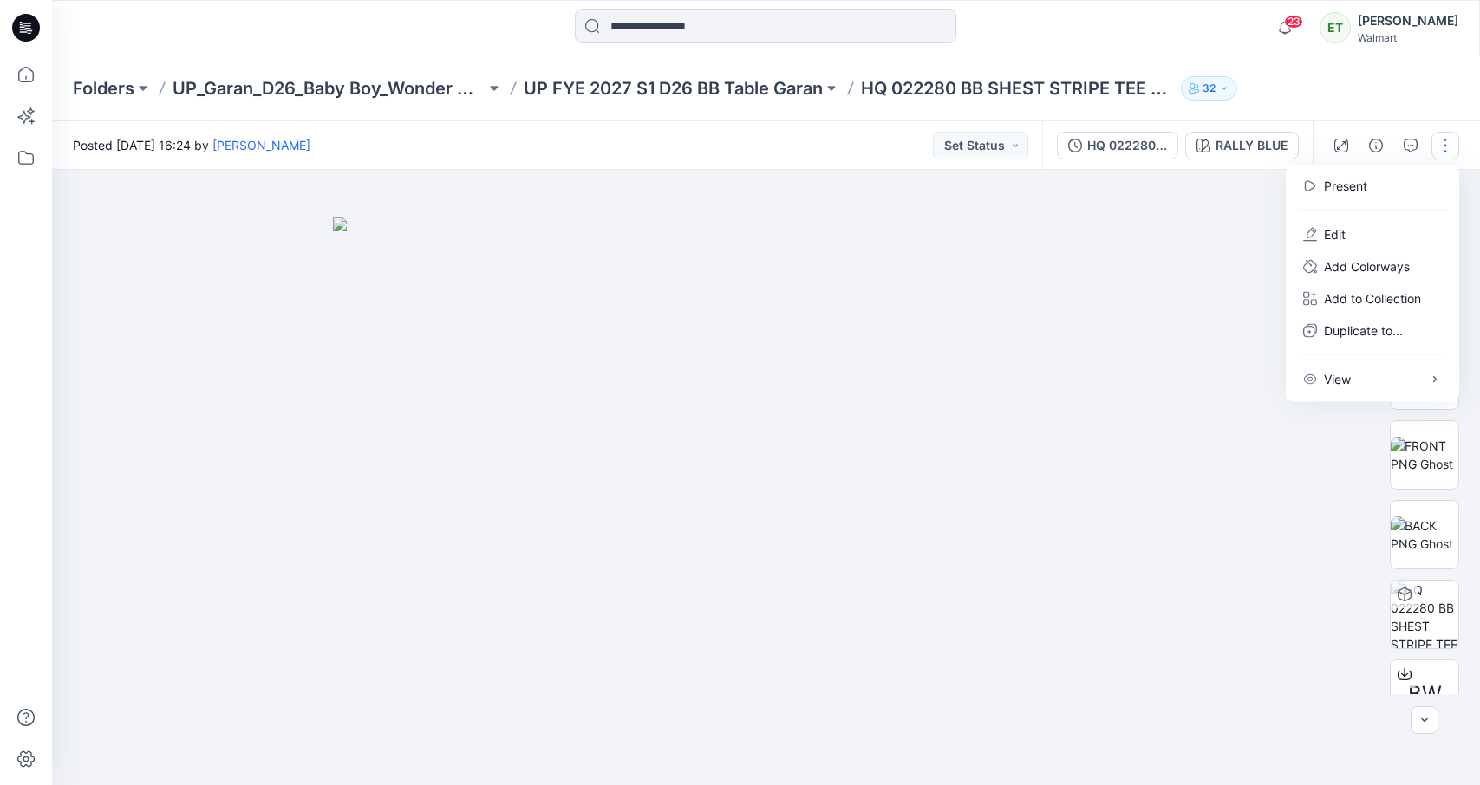
click at [1246, 240] on div at bounding box center [766, 477] width 1428 height 615
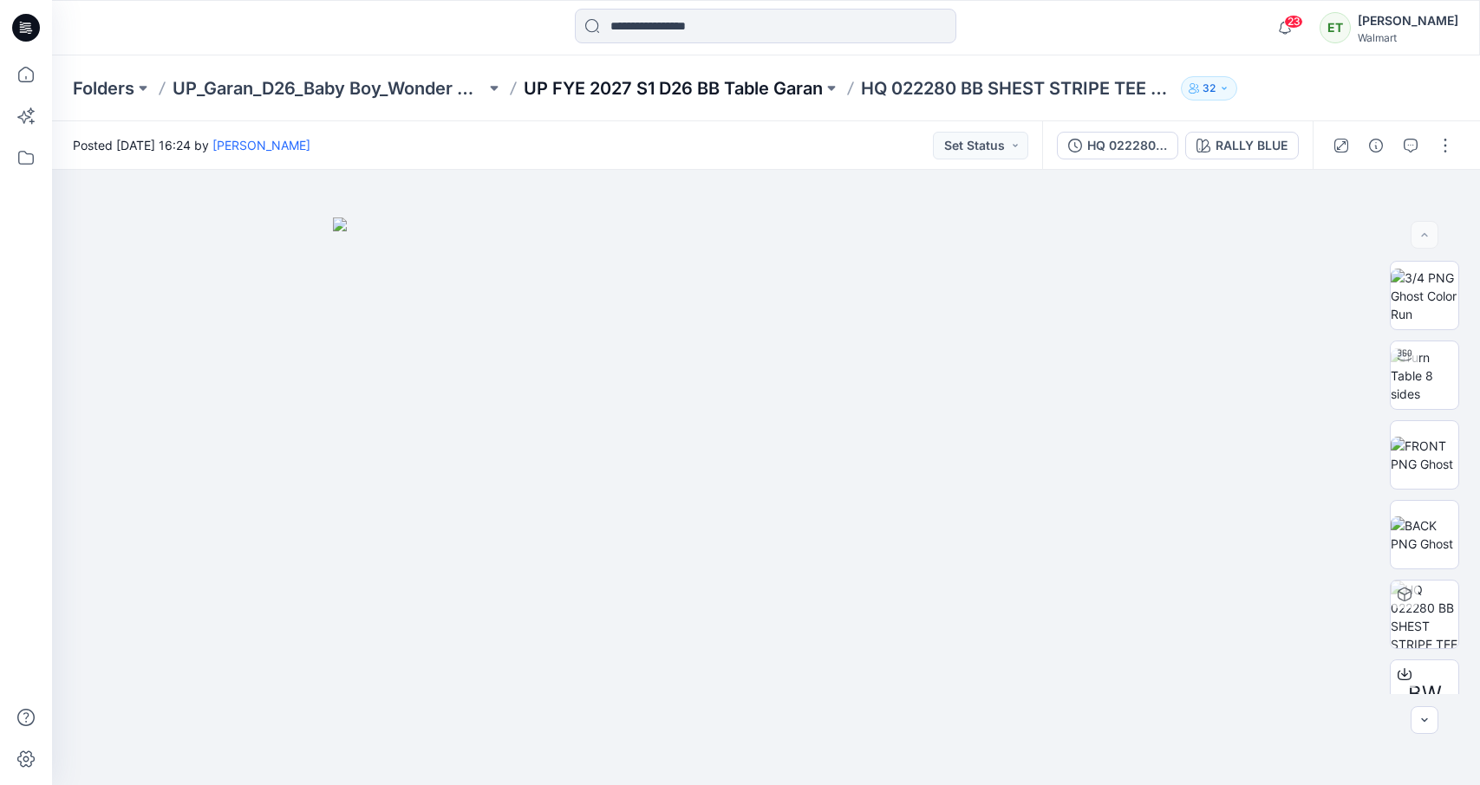
click at [770, 87] on p "UP FYE 2027 S1 D26 BB Table Garan" at bounding box center [673, 88] width 299 height 24
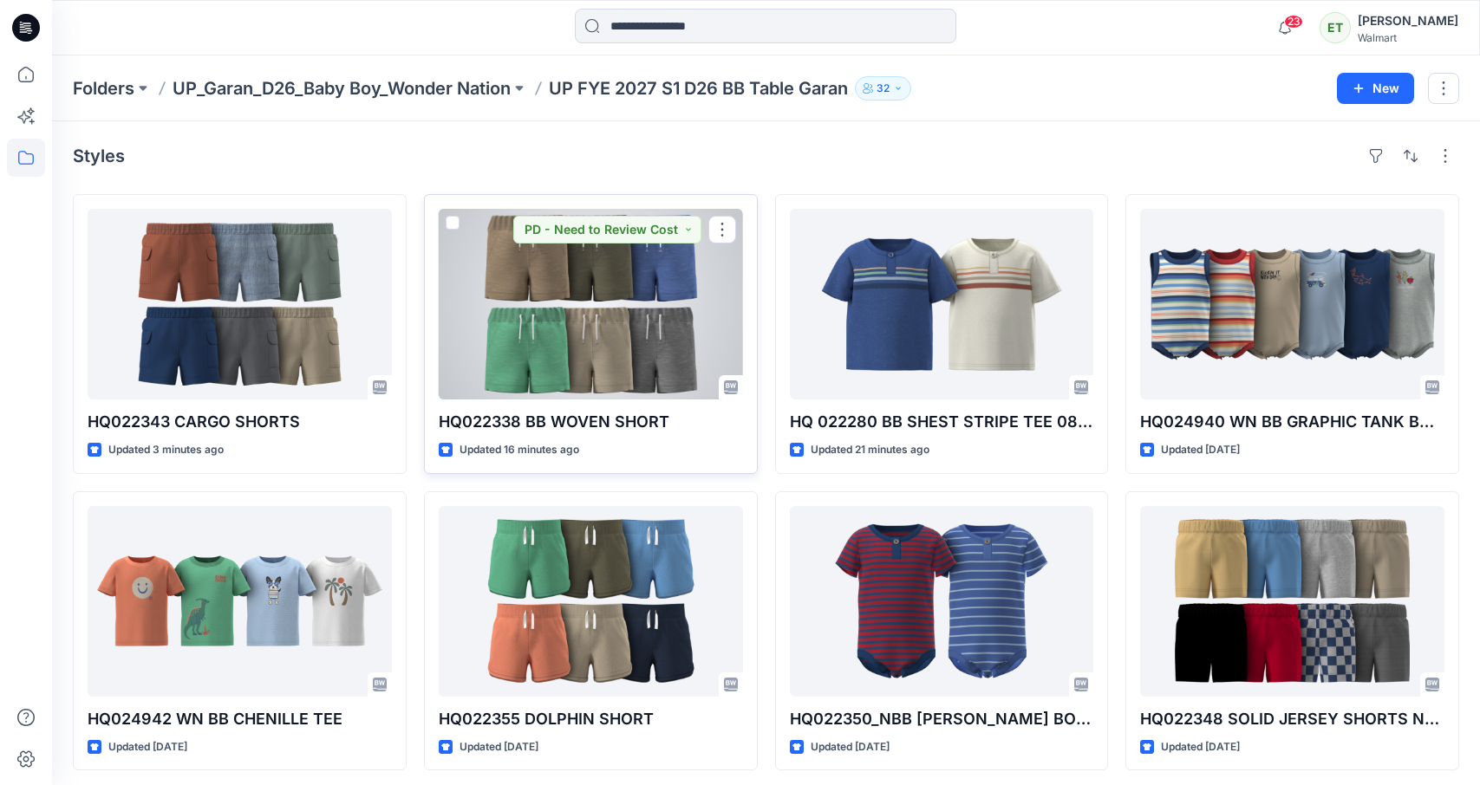
click at [643, 319] on div at bounding box center [591, 304] width 304 height 191
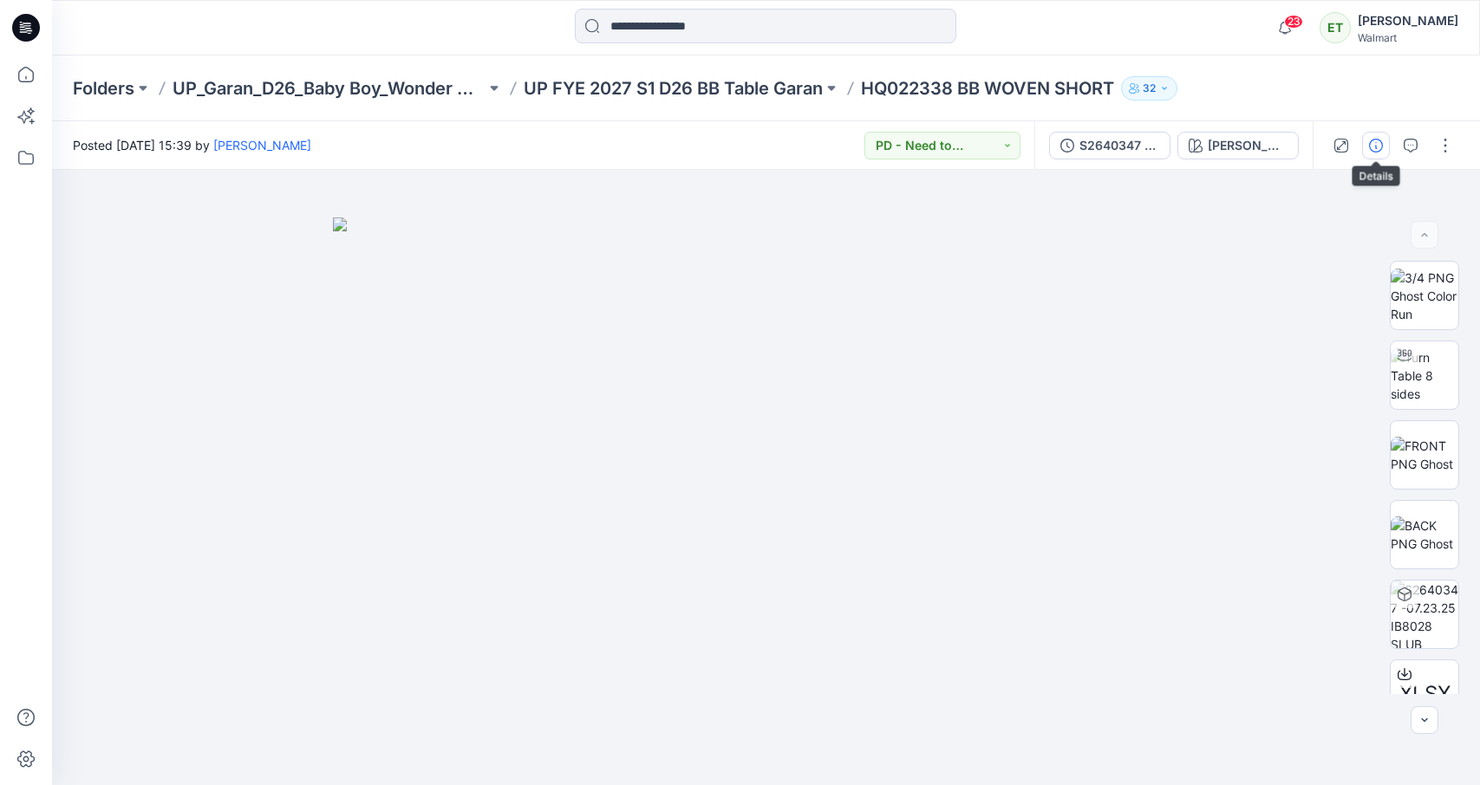
click at [1376, 143] on icon "button" at bounding box center [1376, 146] width 14 height 14
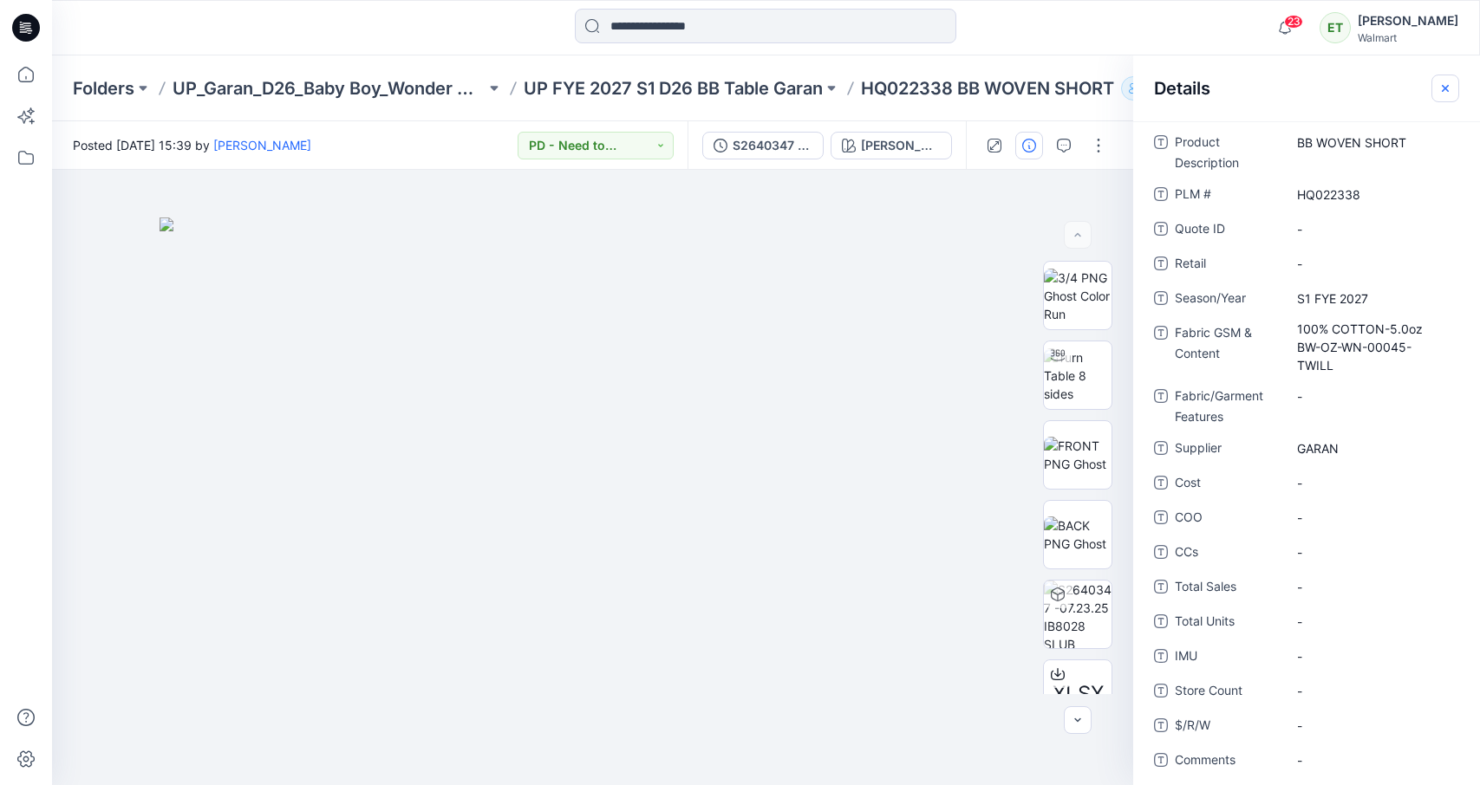
click at [1395, 87] on icon "button" at bounding box center [1445, 88] width 14 height 14
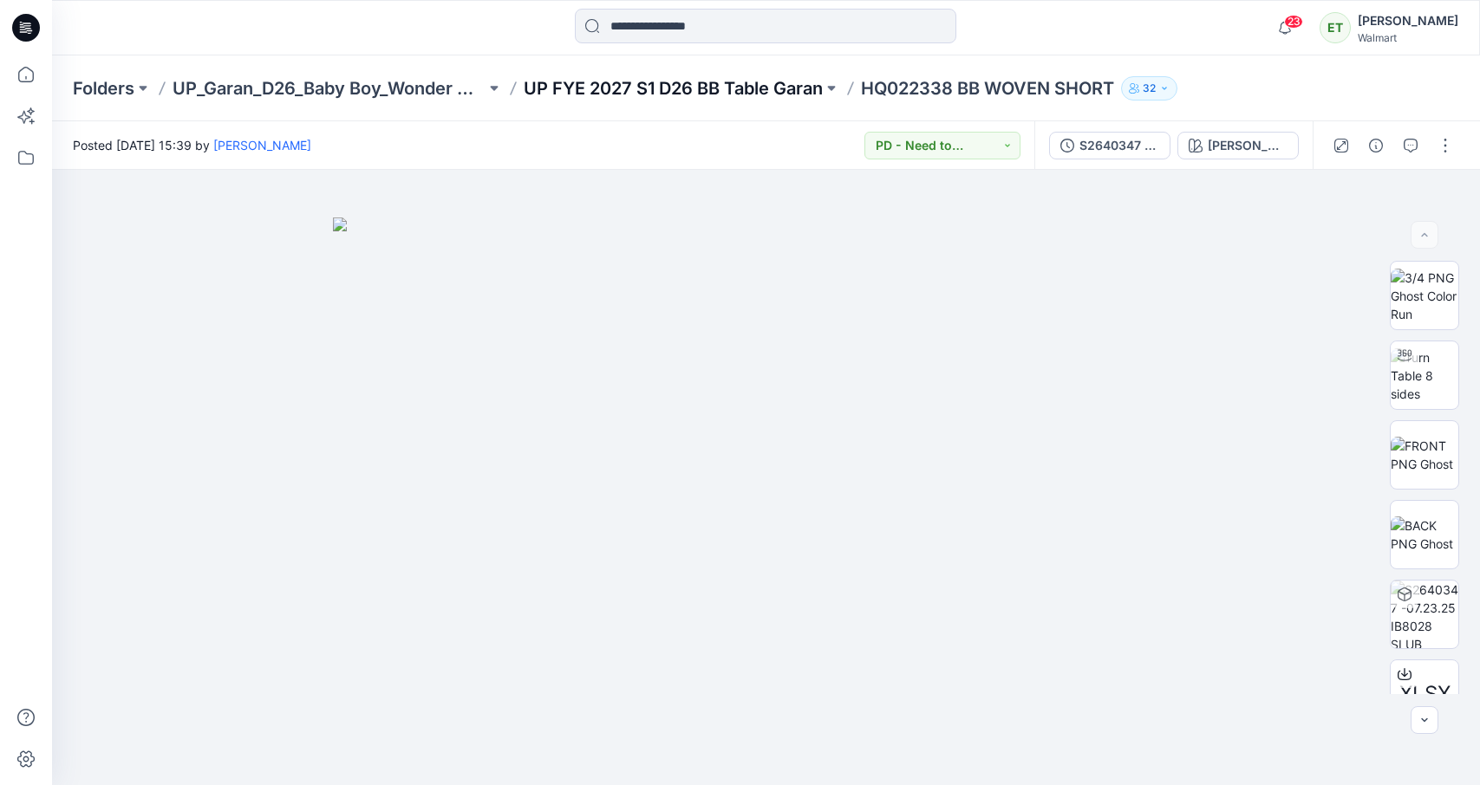
click at [793, 84] on p "UP FYE 2027 S1 D26 BB Table Garan" at bounding box center [673, 88] width 299 height 24
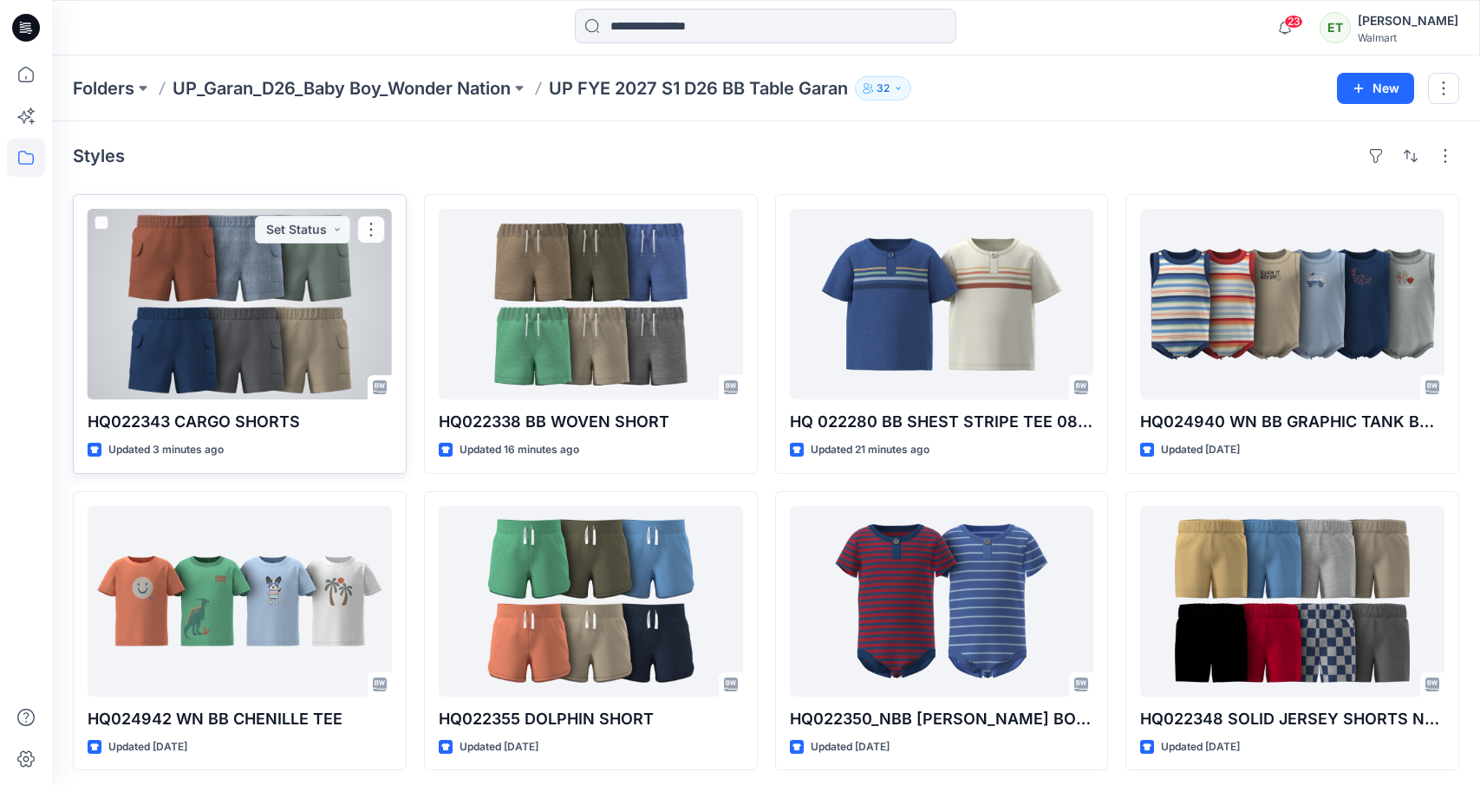
click at [321, 281] on div at bounding box center [240, 304] width 304 height 191
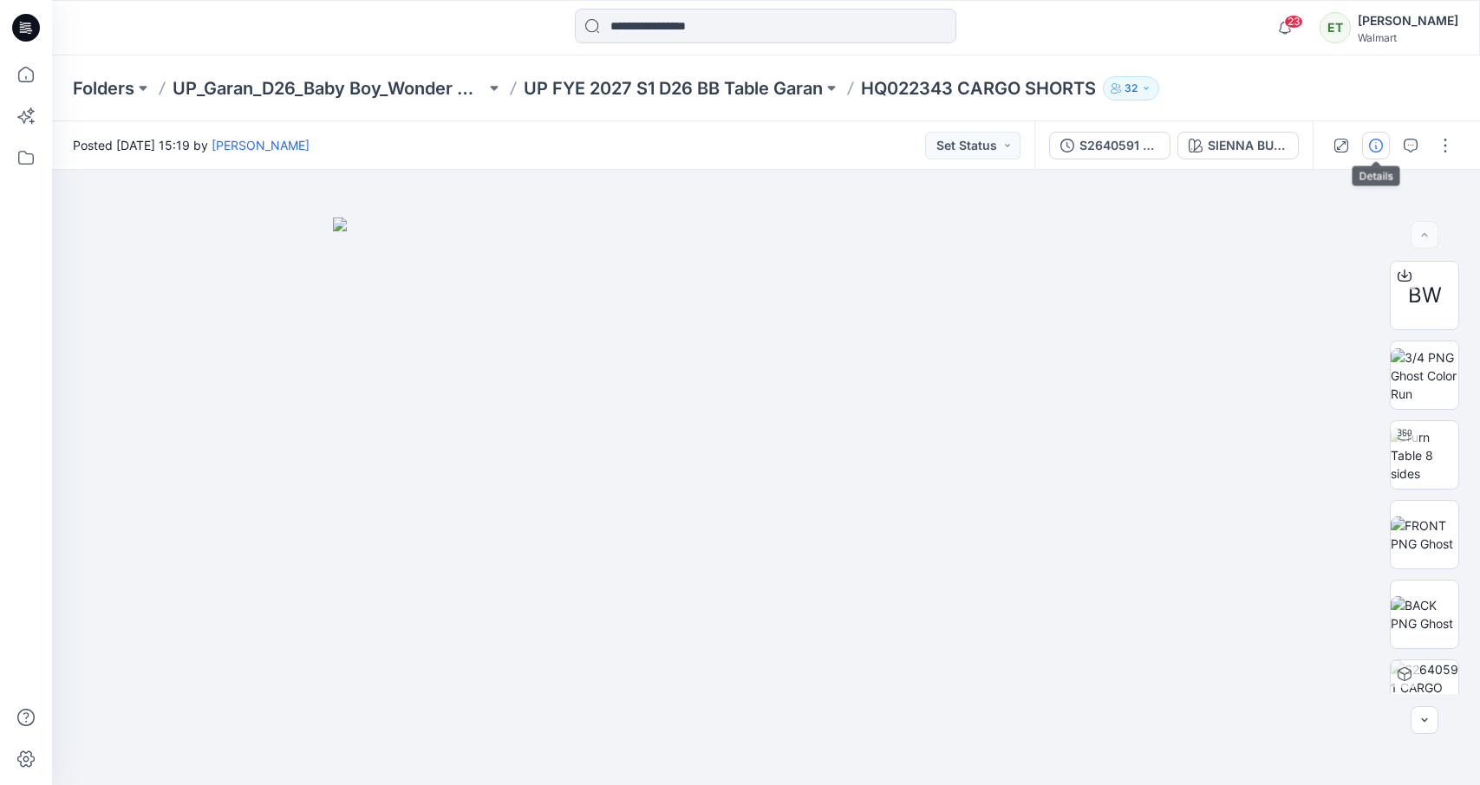
click at [1382, 142] on icon "button" at bounding box center [1376, 146] width 14 height 14
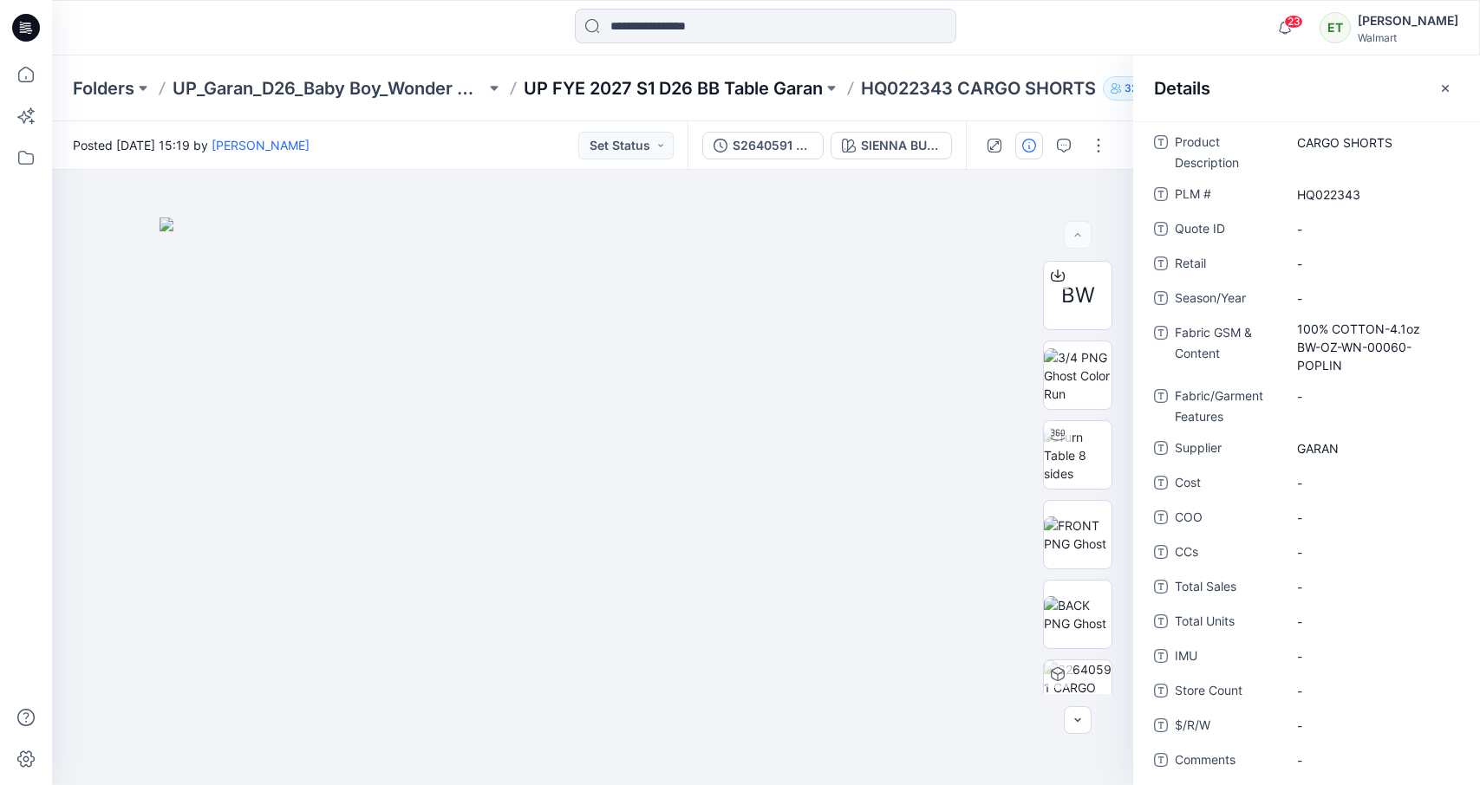
click at [721, 88] on p "UP FYE 2027 S1 D26 BB Table Garan" at bounding box center [673, 88] width 299 height 24
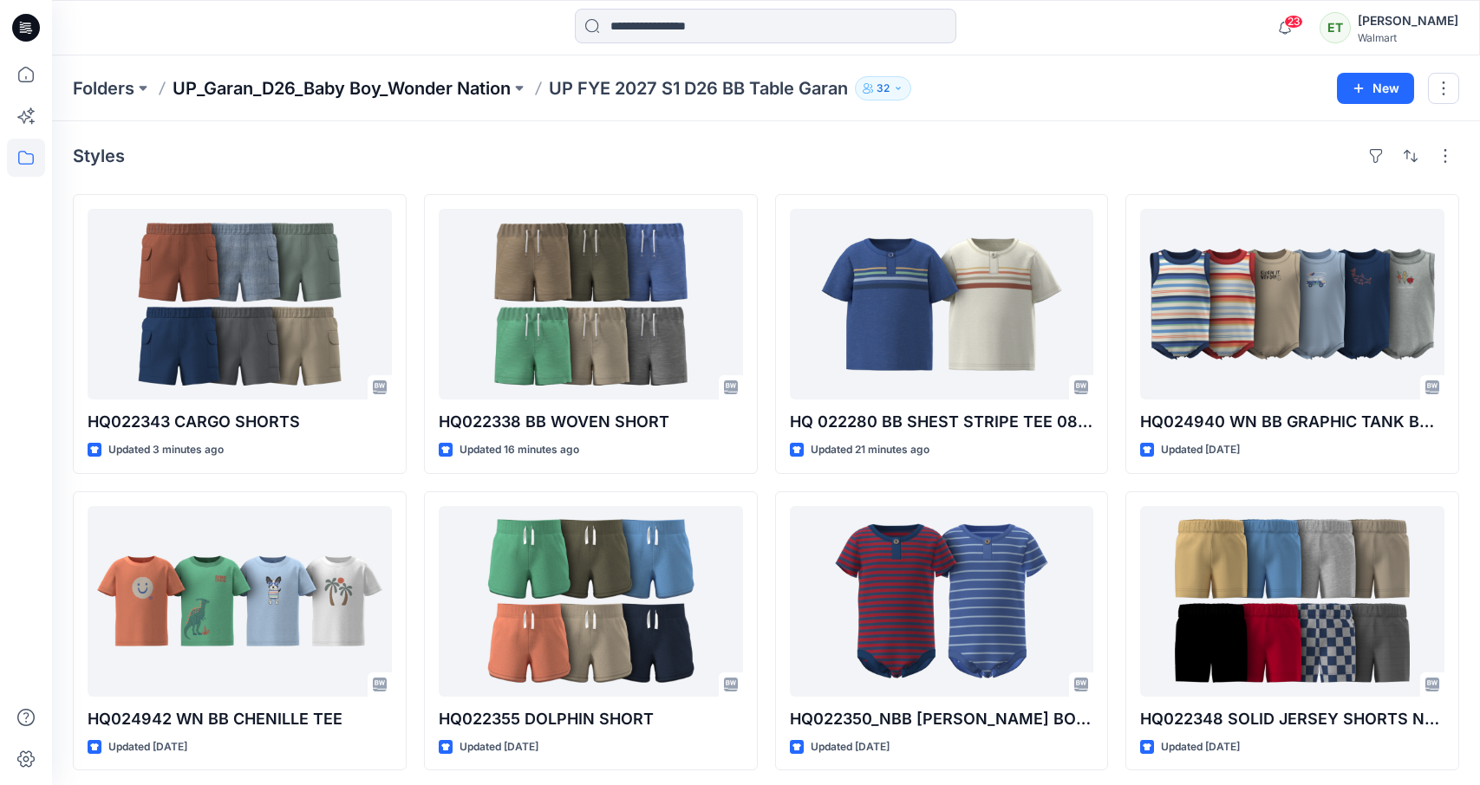
click at [483, 78] on p "UP_Garan_D26_Baby Boy_Wonder Nation" at bounding box center [341, 88] width 338 height 24
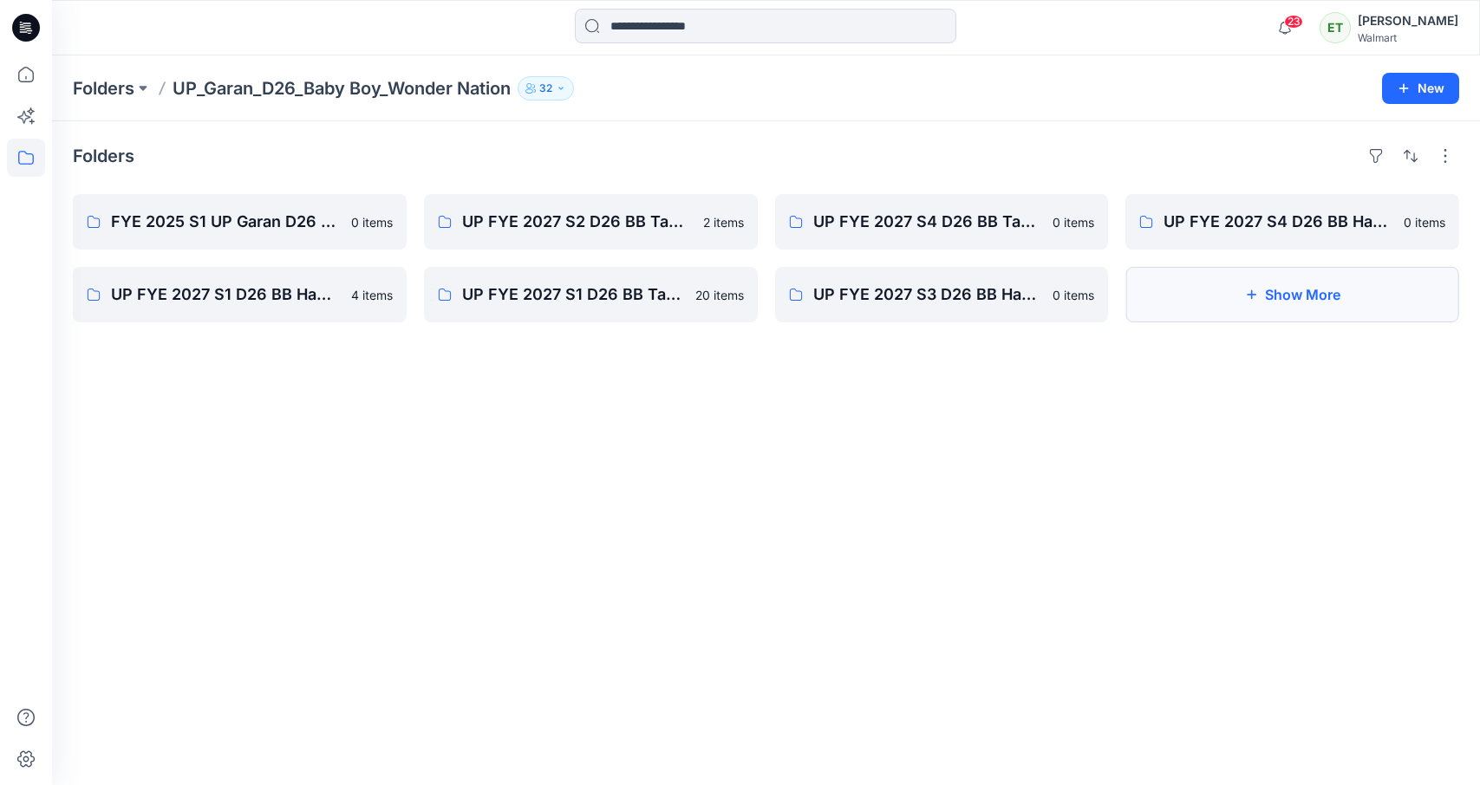
click at [1270, 270] on button "Show More" at bounding box center [1292, 294] width 334 height 55
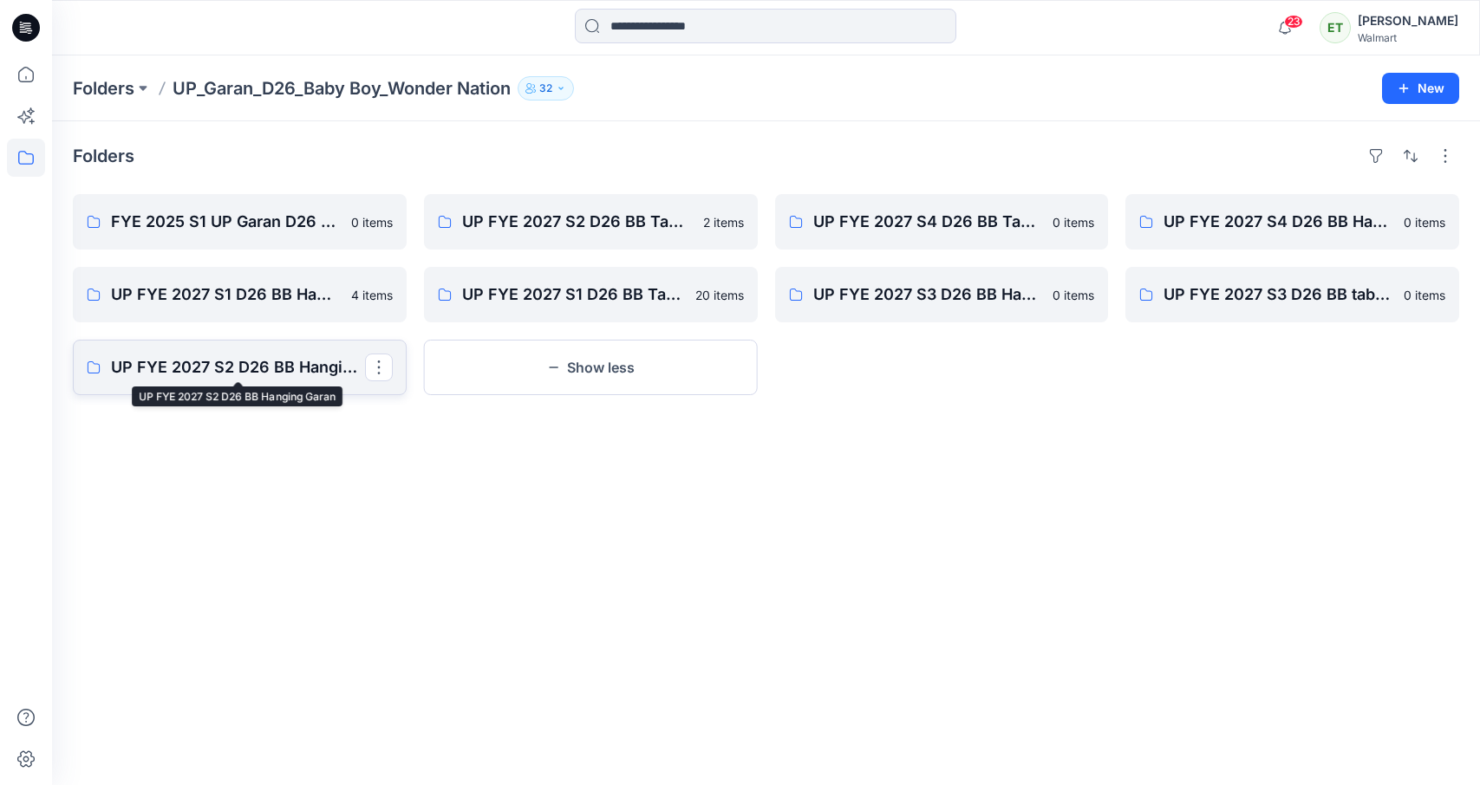
click at [283, 361] on p "UP FYE 2027 S2 D26 BB Hanging Garan" at bounding box center [238, 367] width 254 height 24
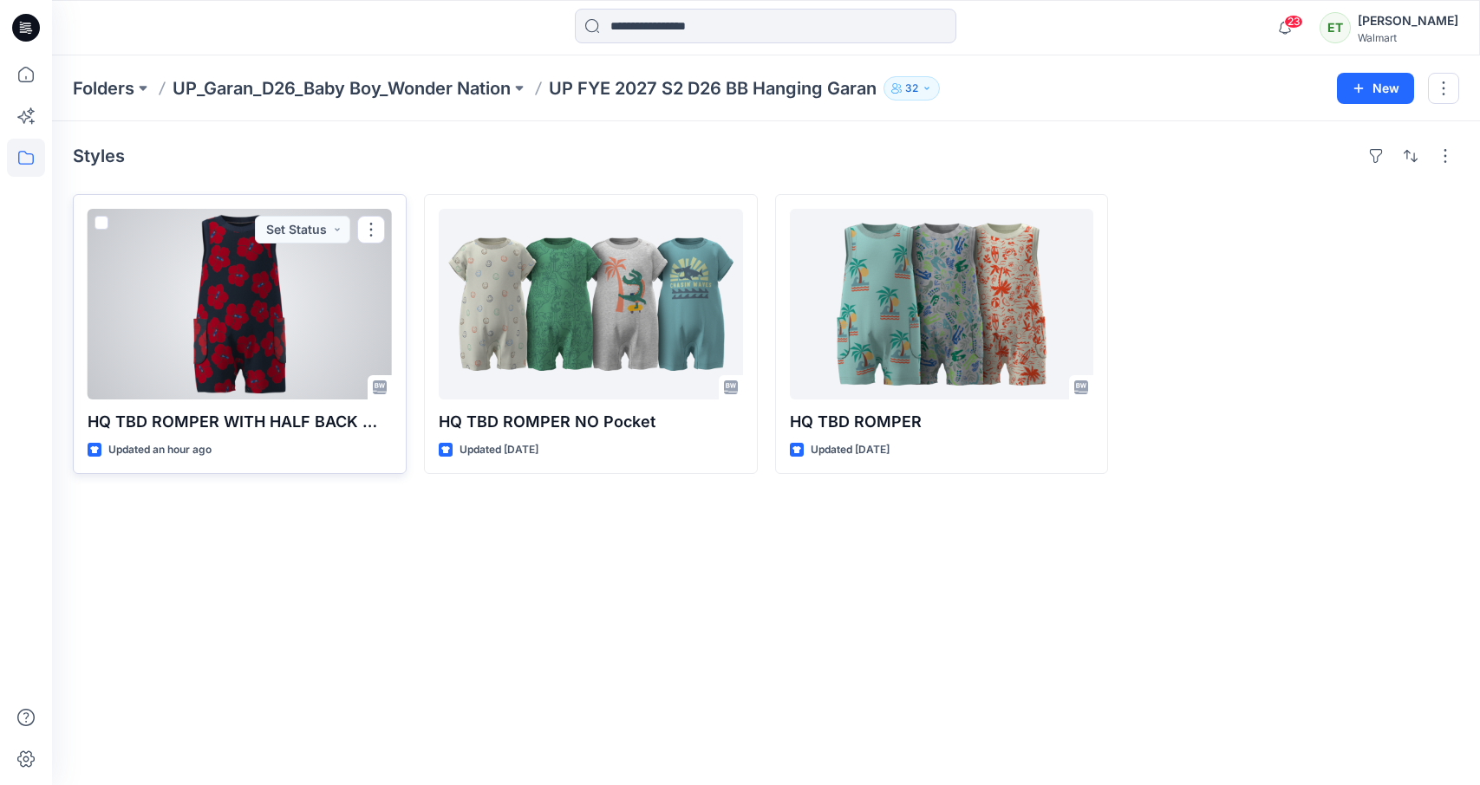
click at [364, 332] on div at bounding box center [240, 304] width 304 height 191
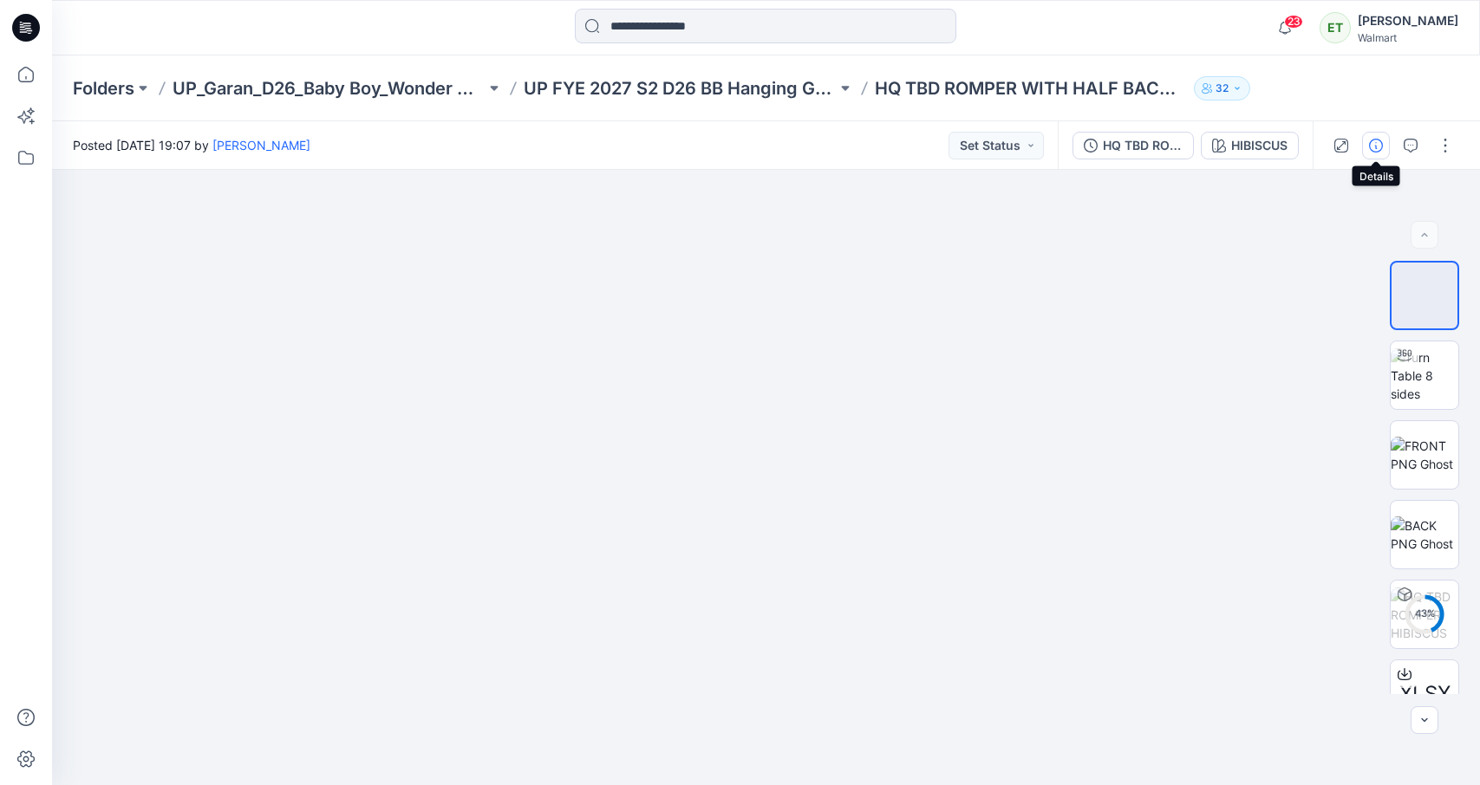
click at [1374, 137] on button "button" at bounding box center [1376, 146] width 28 height 28
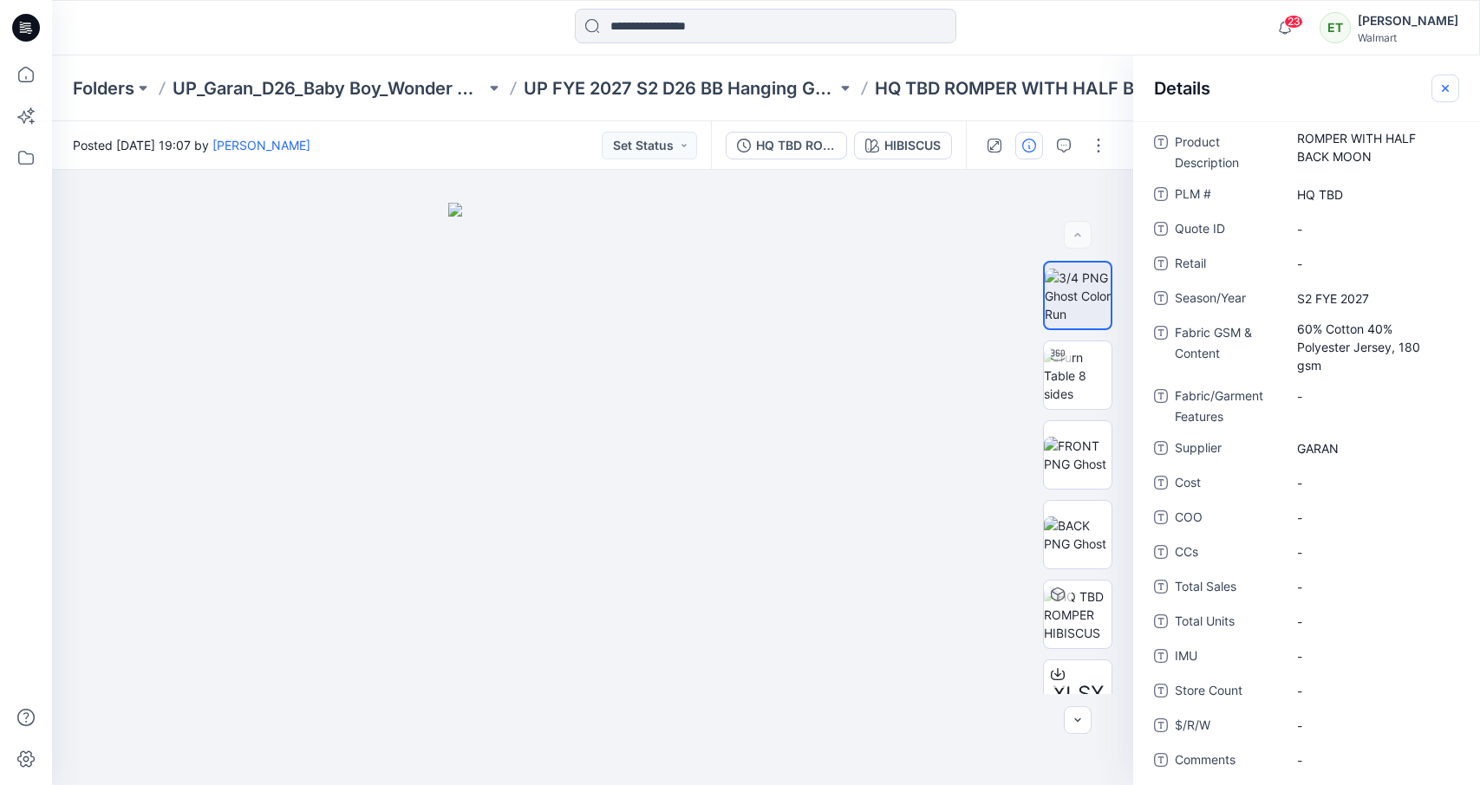
click at [1395, 92] on button "button" at bounding box center [1445, 89] width 28 height 28
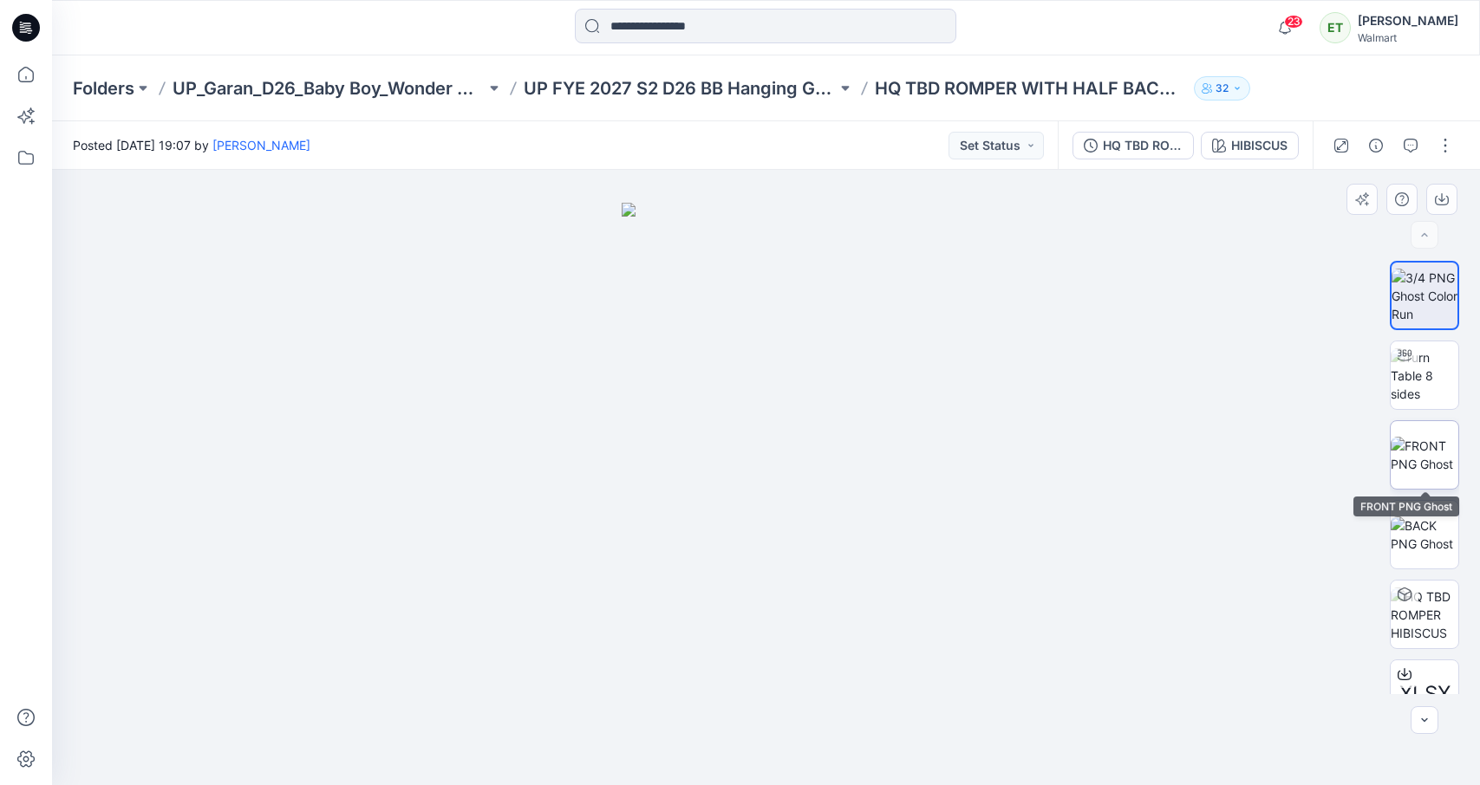
scroll to position [114, 0]
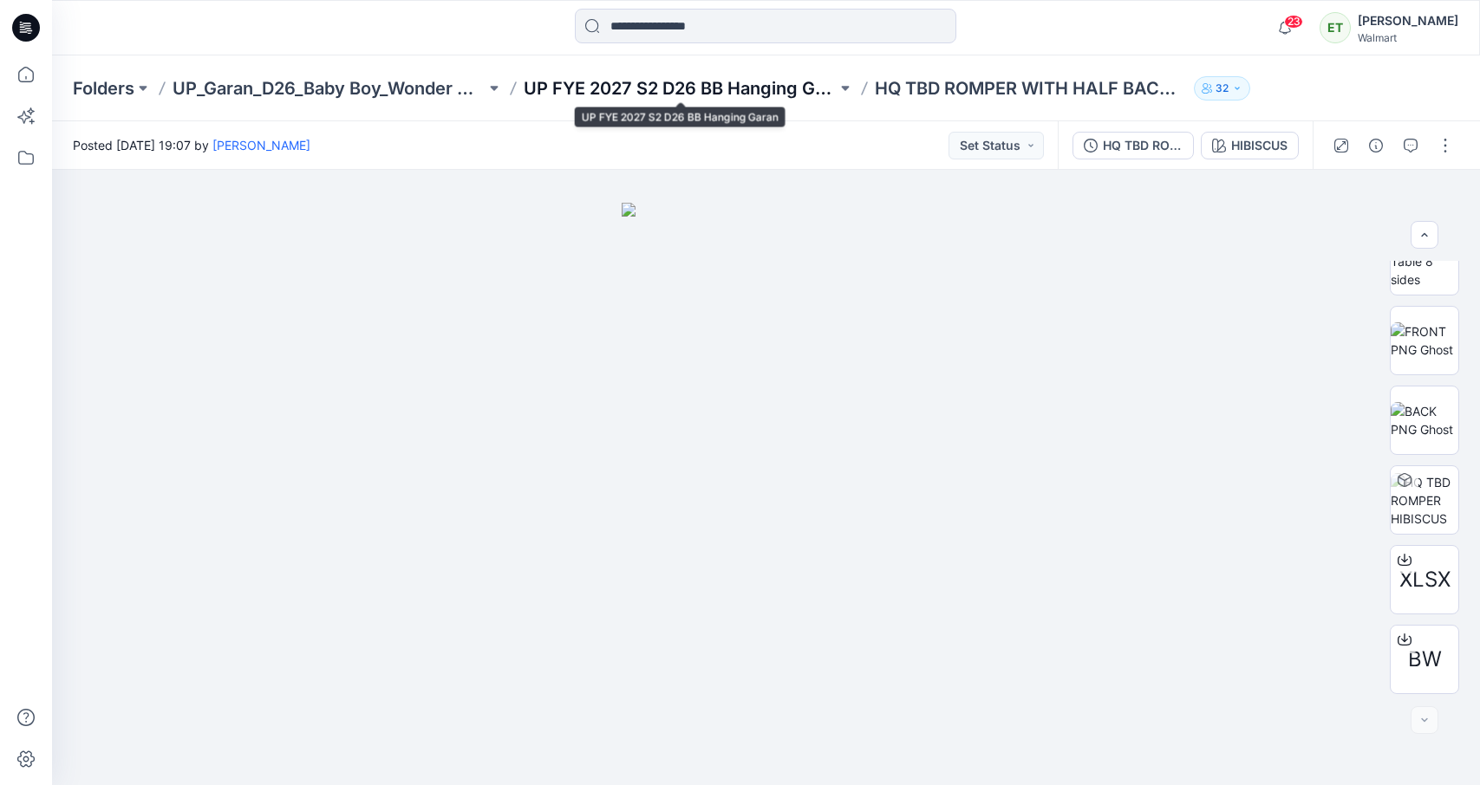
click at [745, 85] on p "UP FYE 2027 S2 D26 BB Hanging Garan" at bounding box center [680, 88] width 313 height 24
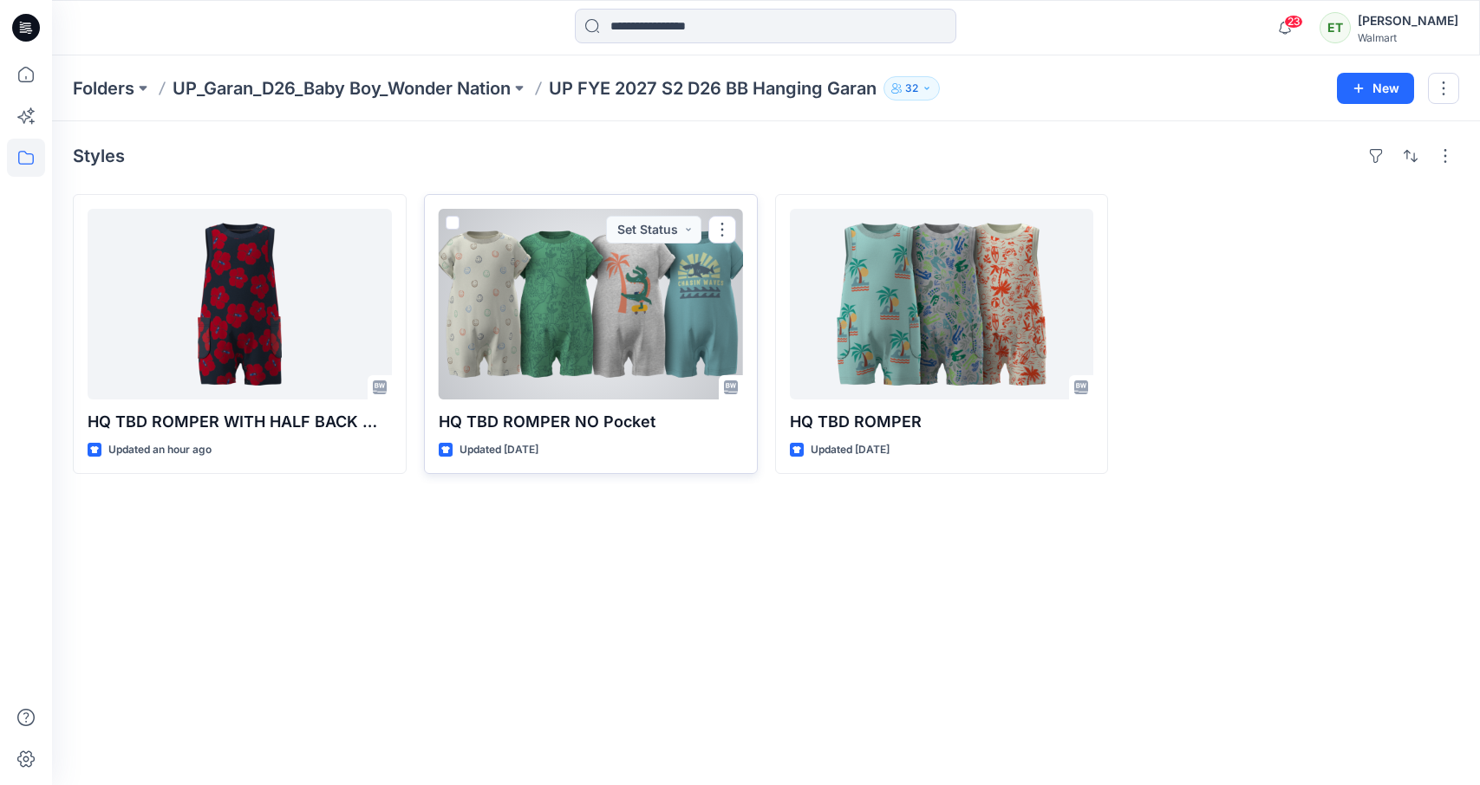
click at [556, 367] on div at bounding box center [591, 304] width 304 height 191
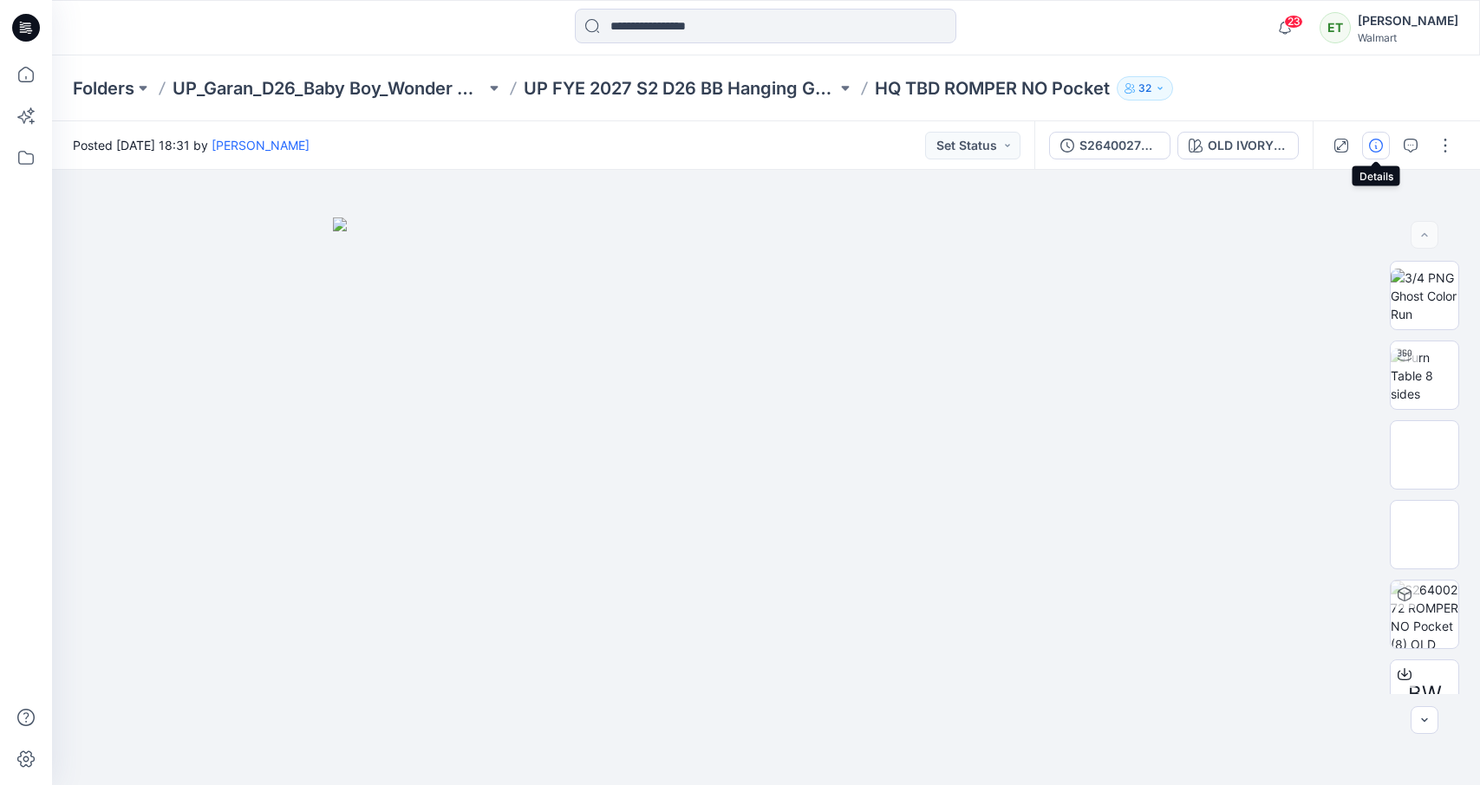
click at [1376, 146] on icon "button" at bounding box center [1376, 146] width 14 height 14
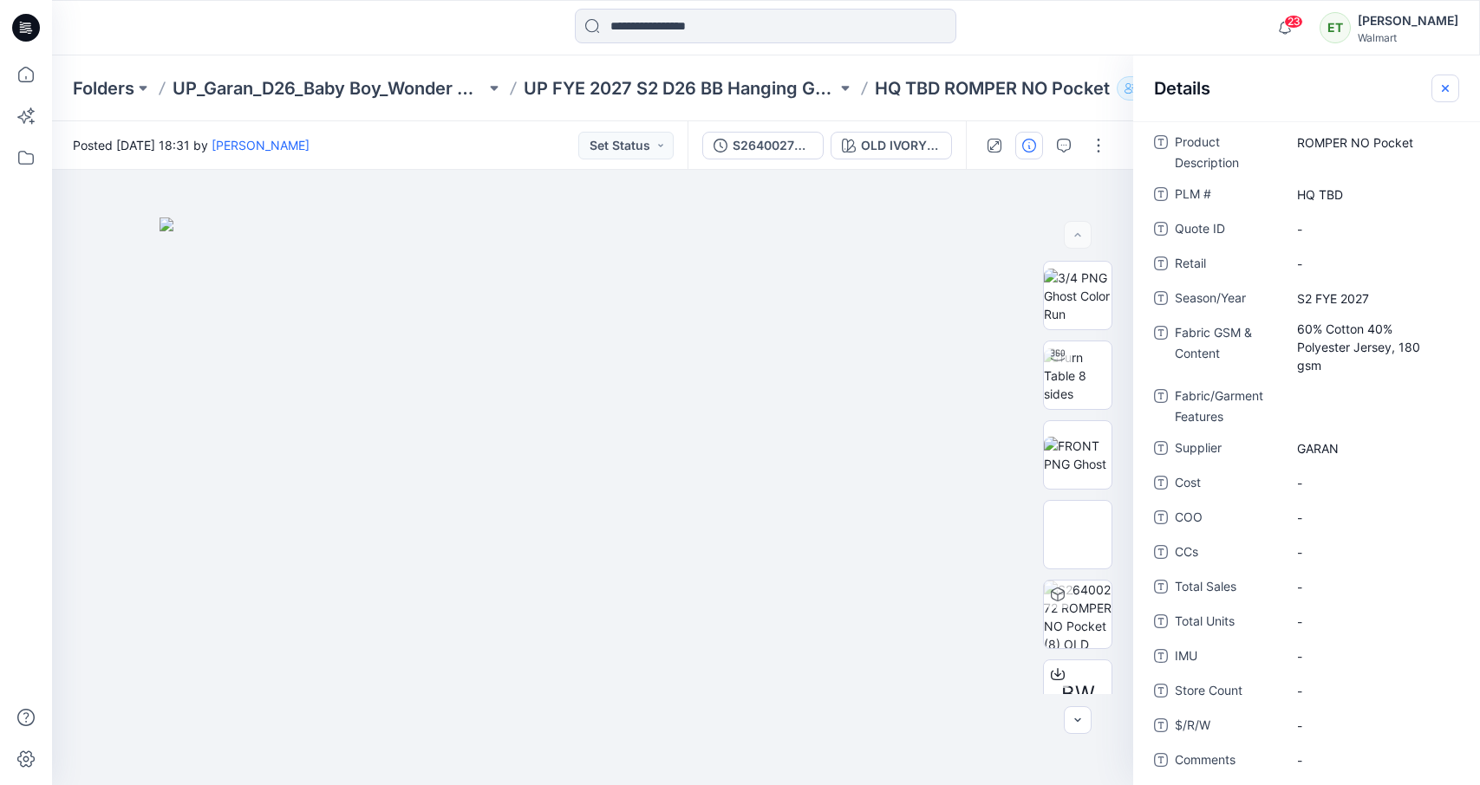
click at [1395, 75] on button "button" at bounding box center [1445, 89] width 28 height 28
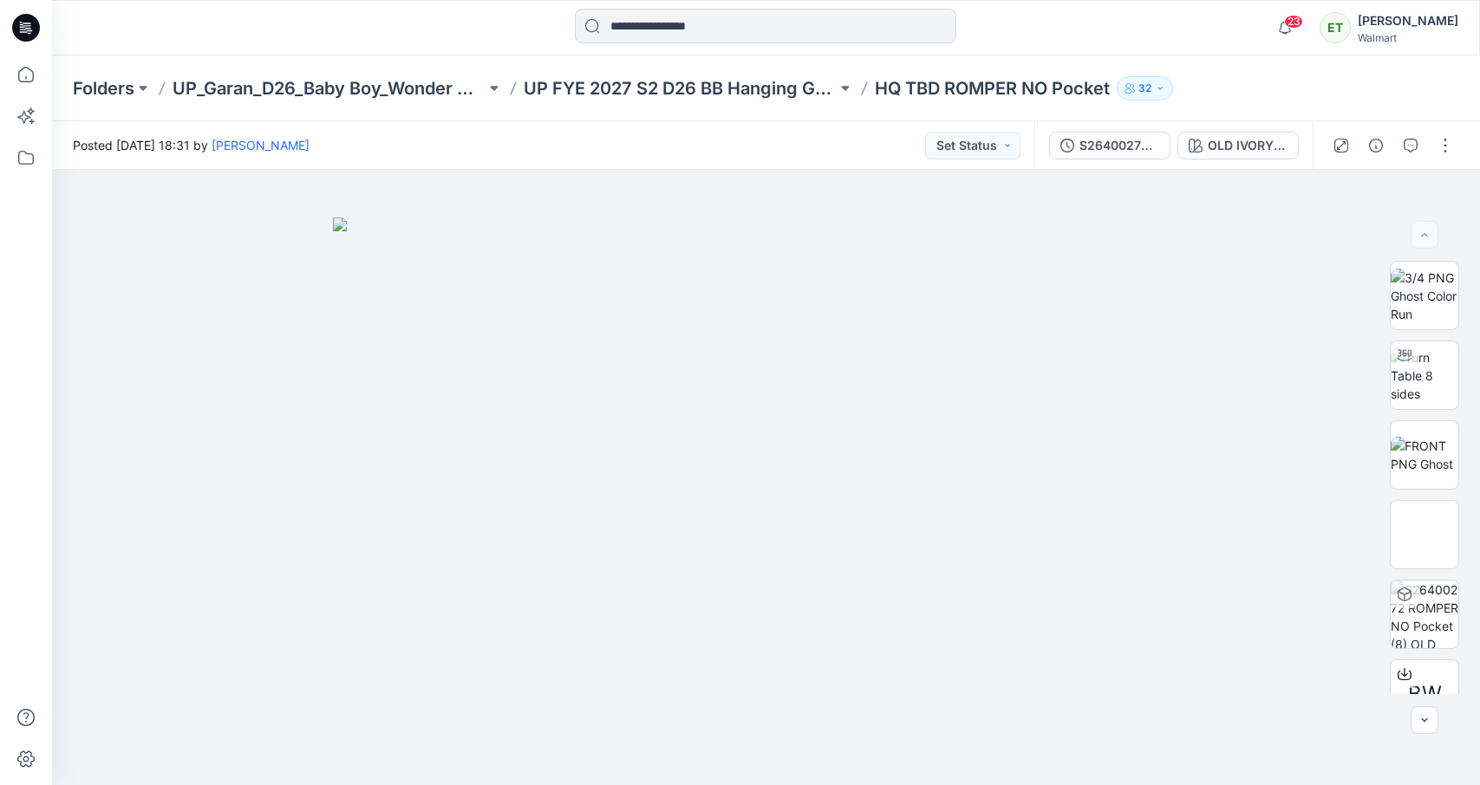
click at [693, 103] on div "Folders UP_Garan_D26_Baby Boy_Wonder Nation UP FYE 2027 S2 D26 BB Hanging Garan…" at bounding box center [766, 88] width 1428 height 66
click at [698, 99] on p "UP FYE 2027 S2 D26 BB Hanging Garan" at bounding box center [680, 88] width 313 height 24
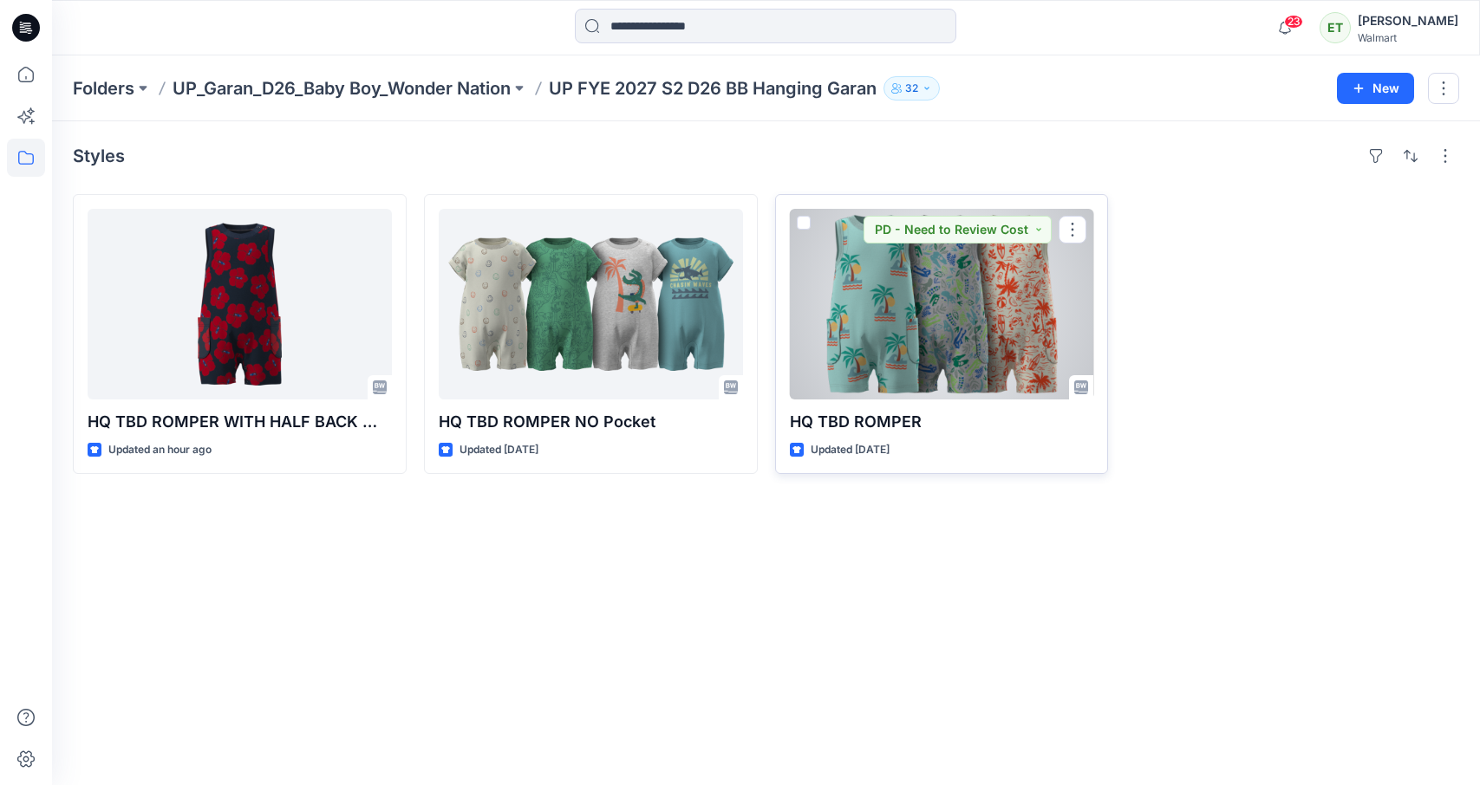
click at [918, 310] on div at bounding box center [942, 304] width 304 height 191
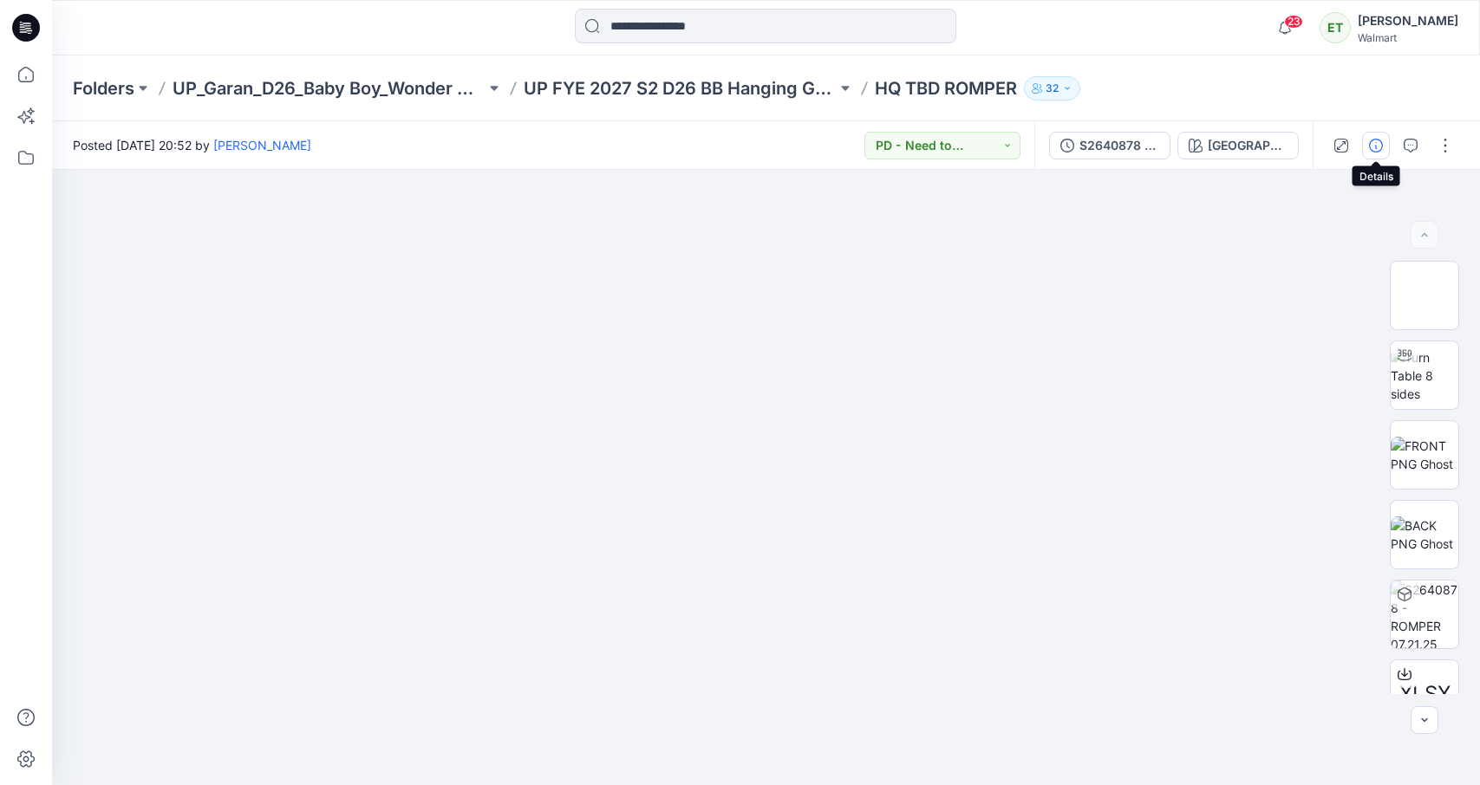
click at [1389, 152] on button "button" at bounding box center [1376, 146] width 28 height 28
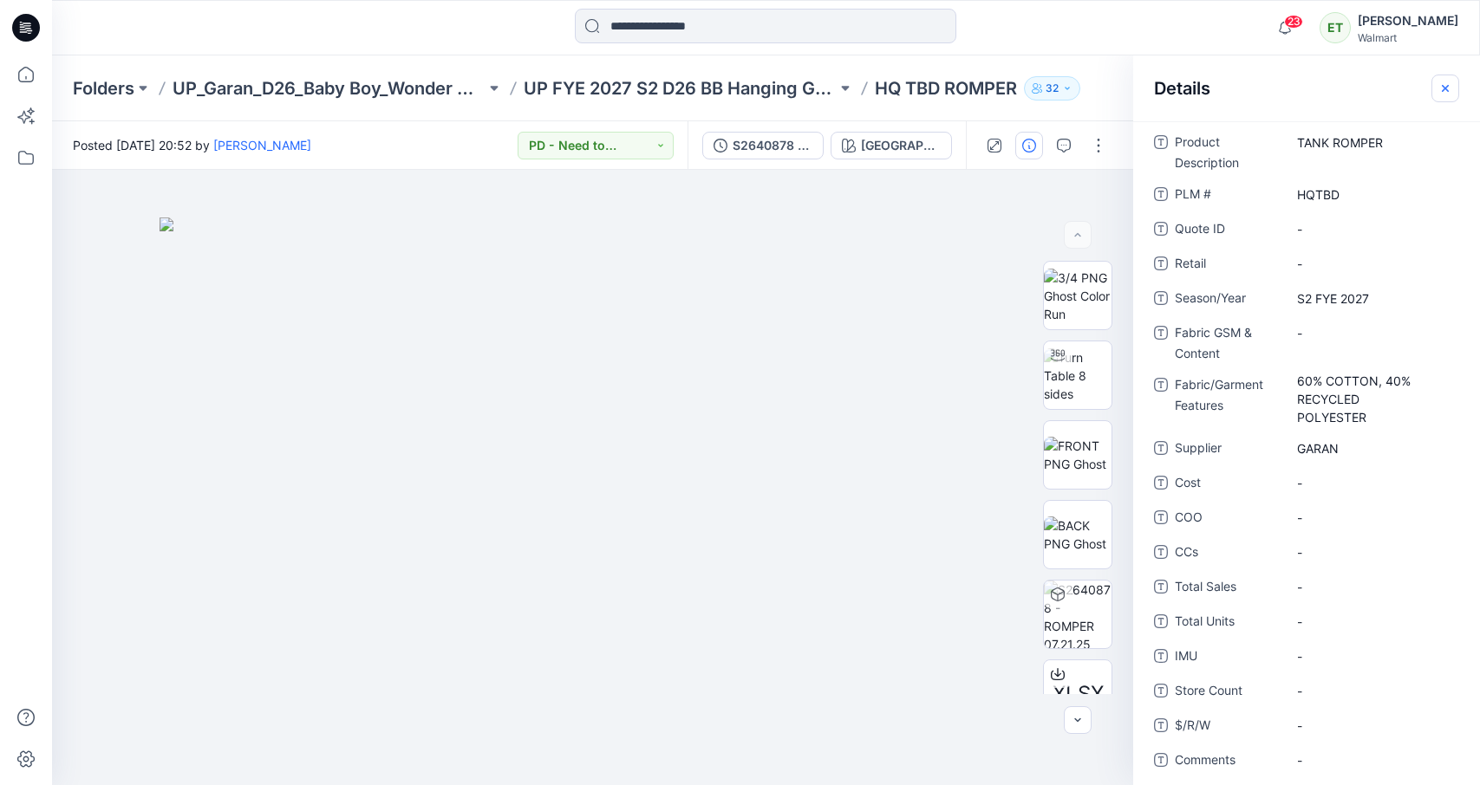
click at [1395, 94] on button "button" at bounding box center [1445, 89] width 28 height 28
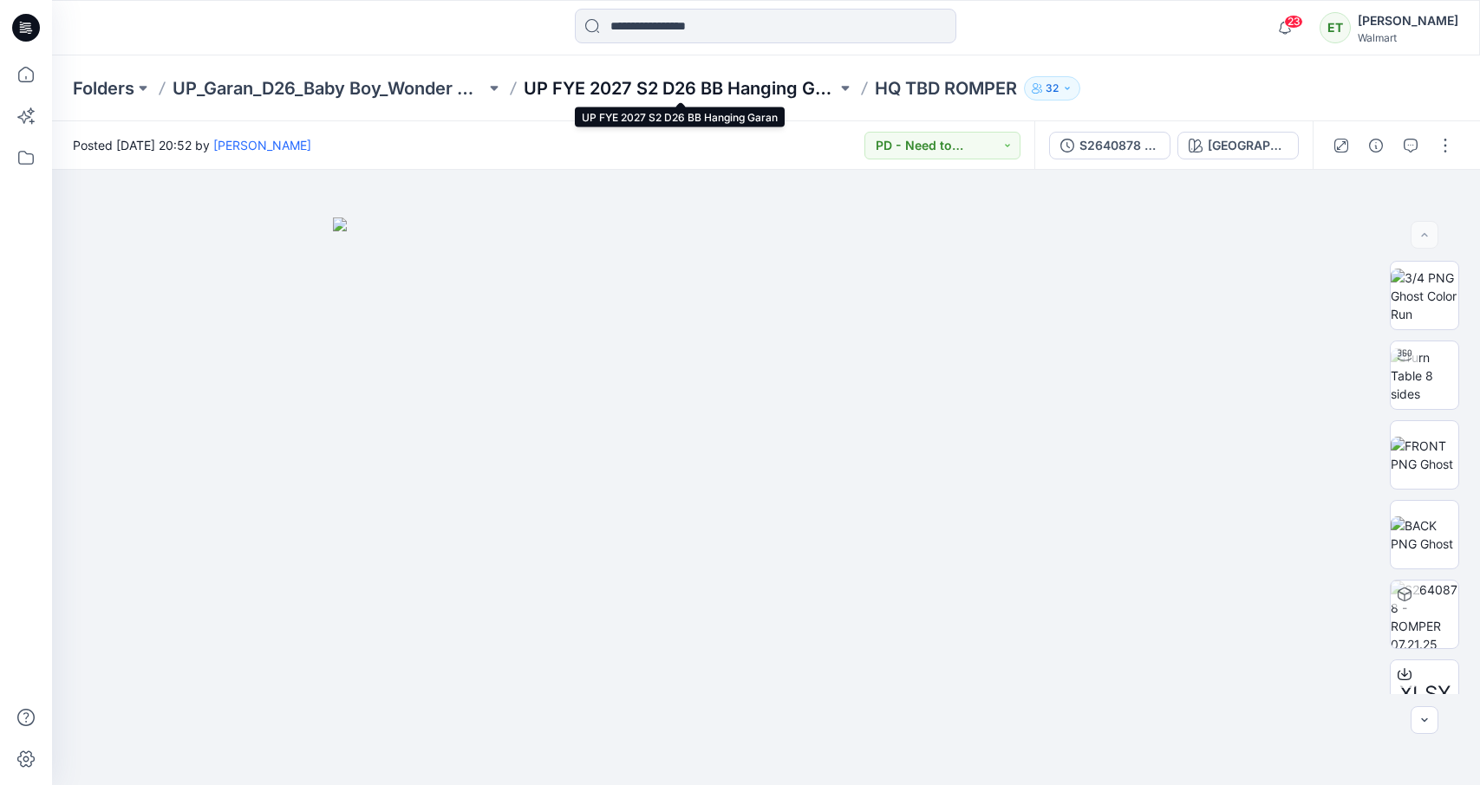
click at [721, 81] on p "UP FYE 2027 S2 D26 BB Hanging Garan" at bounding box center [680, 88] width 313 height 24
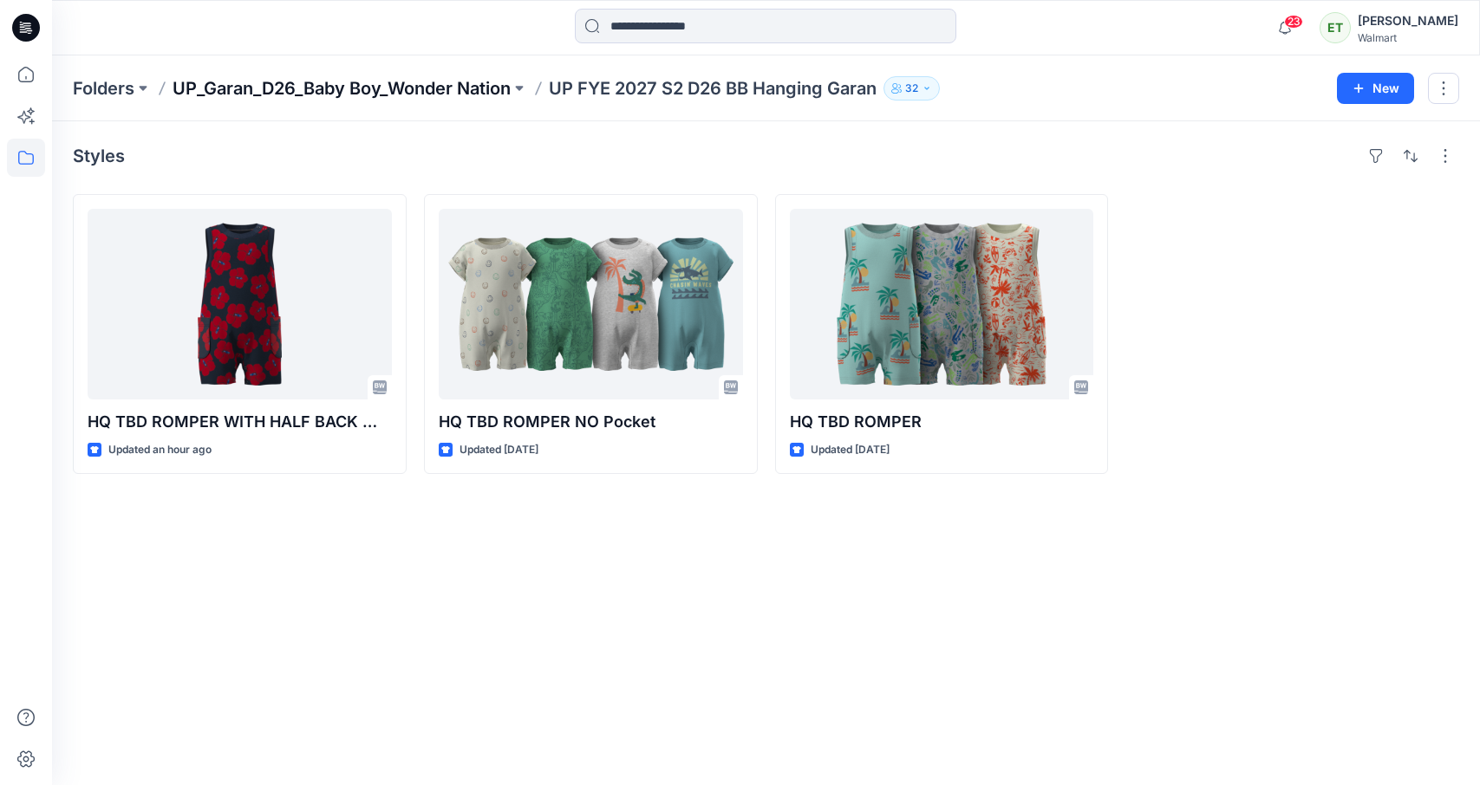
click at [447, 90] on p "UP_Garan_D26_Baby Boy_Wonder Nation" at bounding box center [341, 88] width 338 height 24
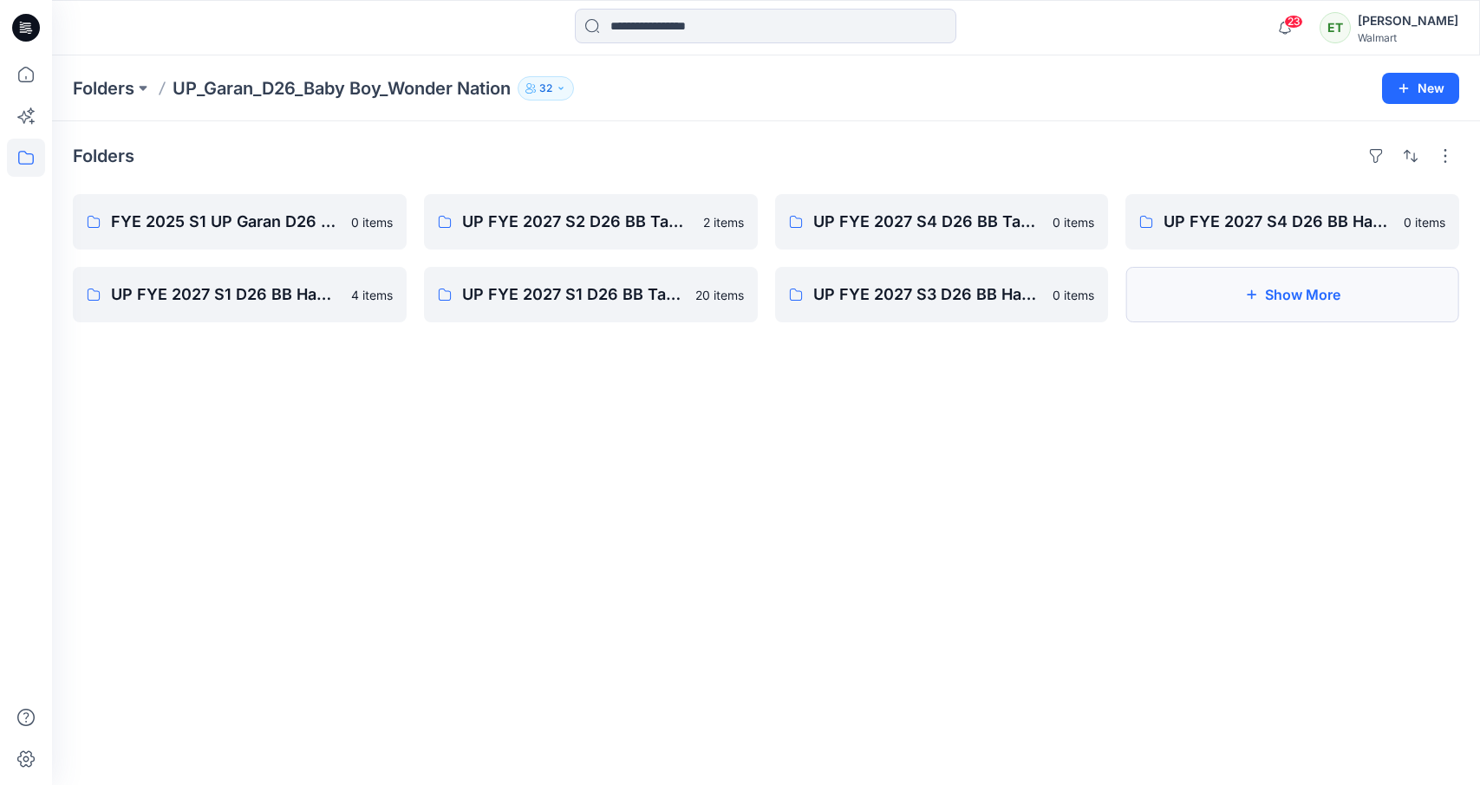
click at [1172, 283] on button "Show More" at bounding box center [1292, 294] width 334 height 55
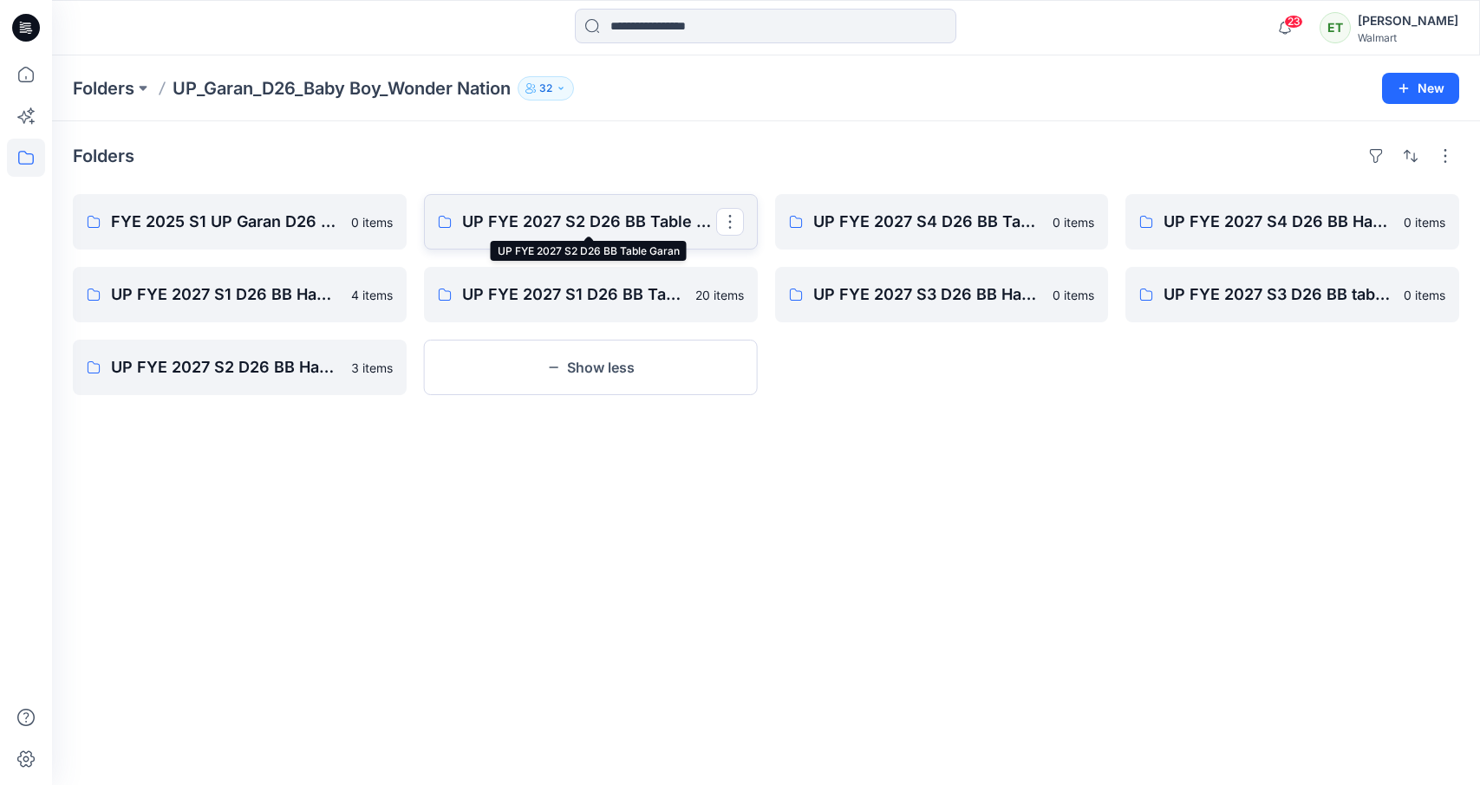
click at [582, 231] on p "UP FYE 2027 S2 D26 BB Table Garan" at bounding box center [589, 222] width 254 height 24
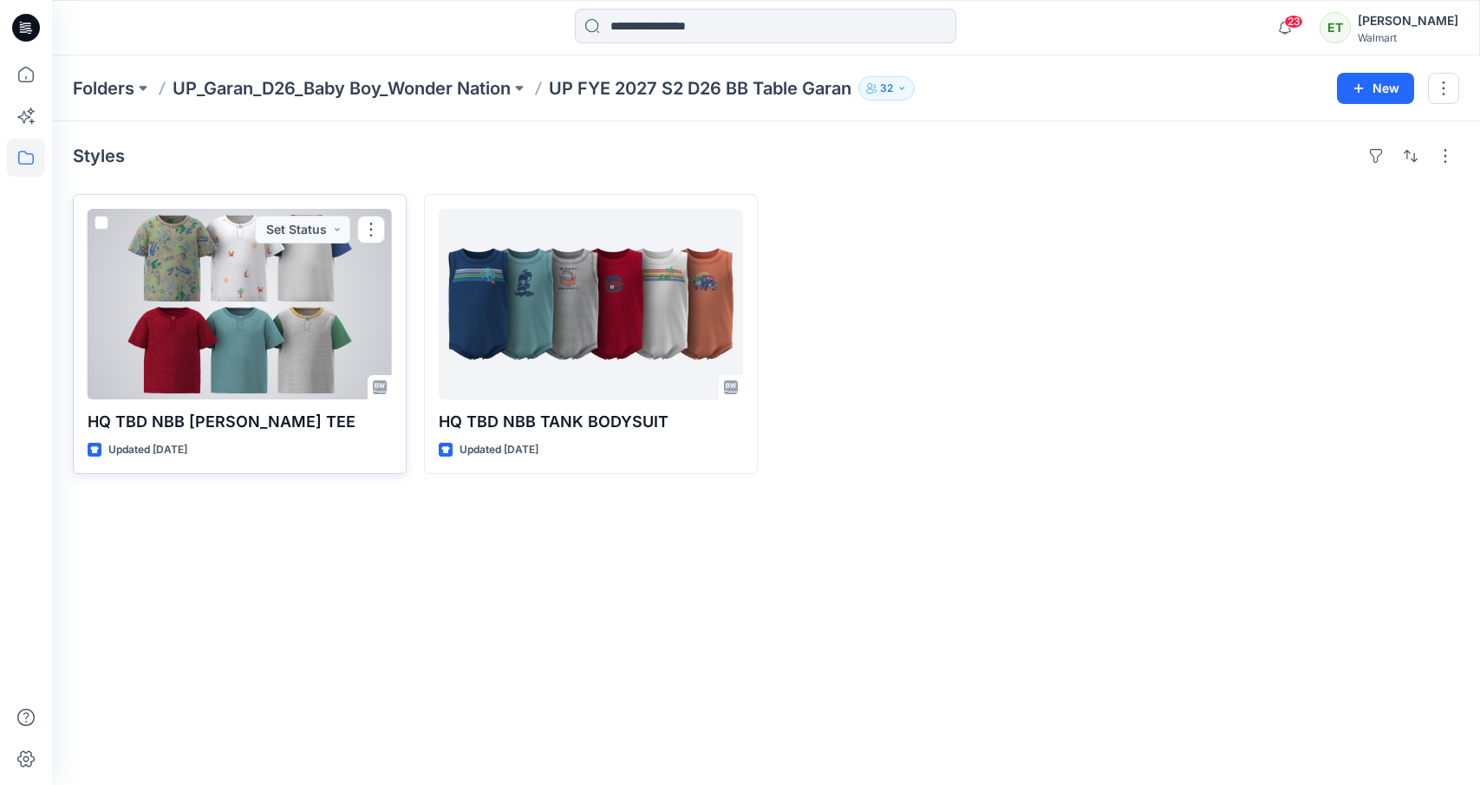
click at [344, 263] on div at bounding box center [240, 304] width 304 height 191
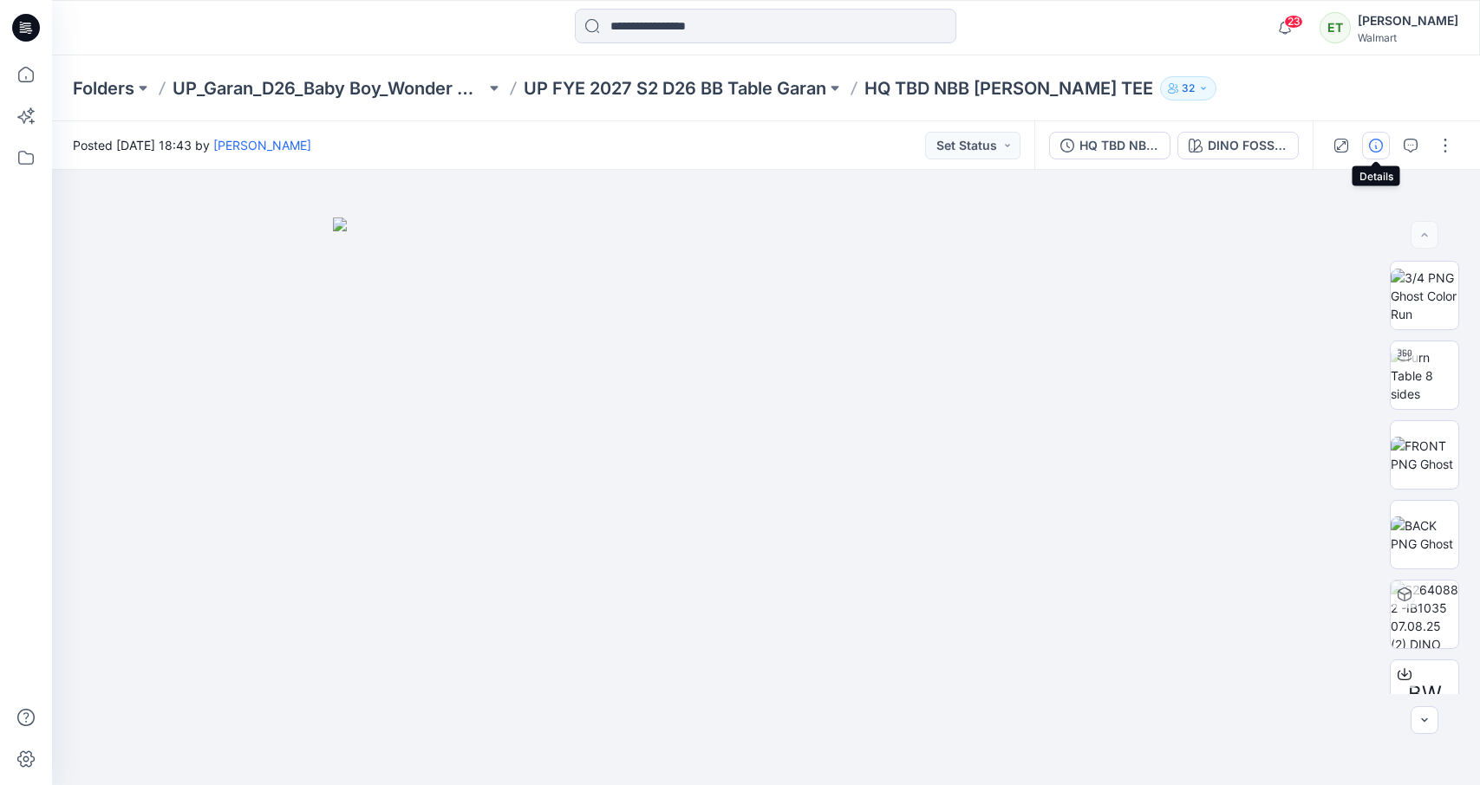
click at [1370, 147] on icon "button" at bounding box center [1376, 146] width 14 height 14
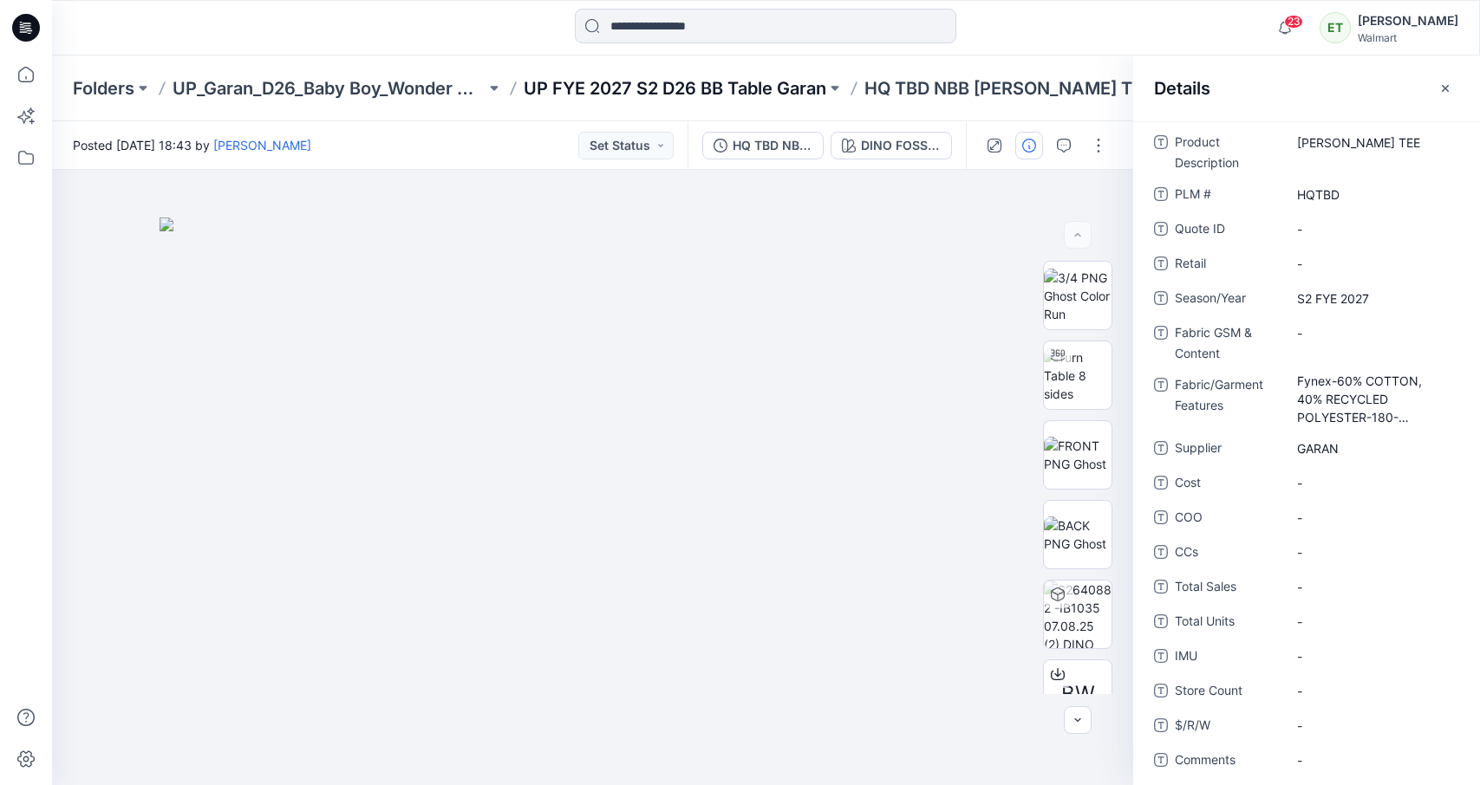
click at [732, 85] on p "UP FYE 2027 S2 D26 BB Table Garan" at bounding box center [675, 88] width 302 height 24
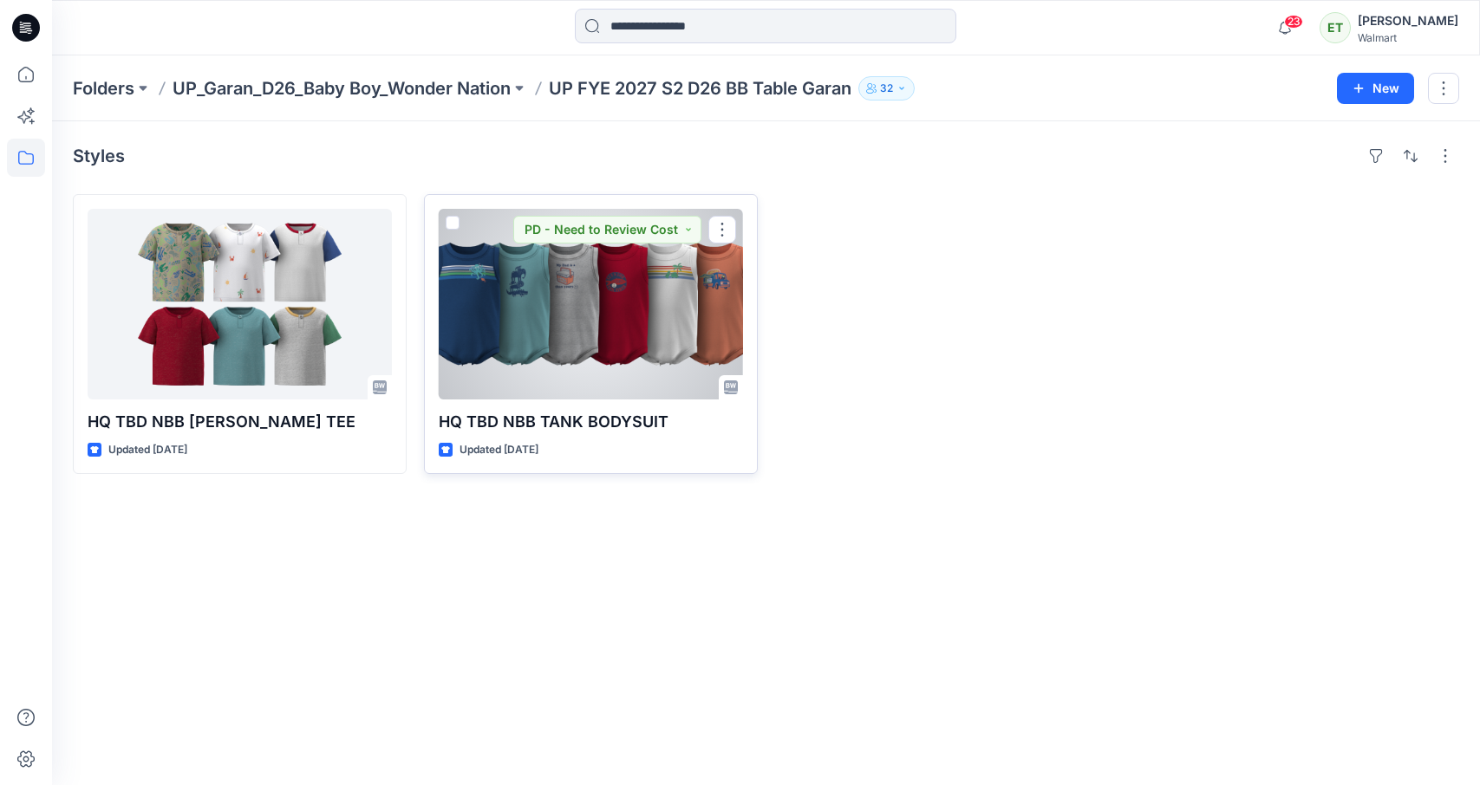
click at [545, 315] on div at bounding box center [591, 304] width 304 height 191
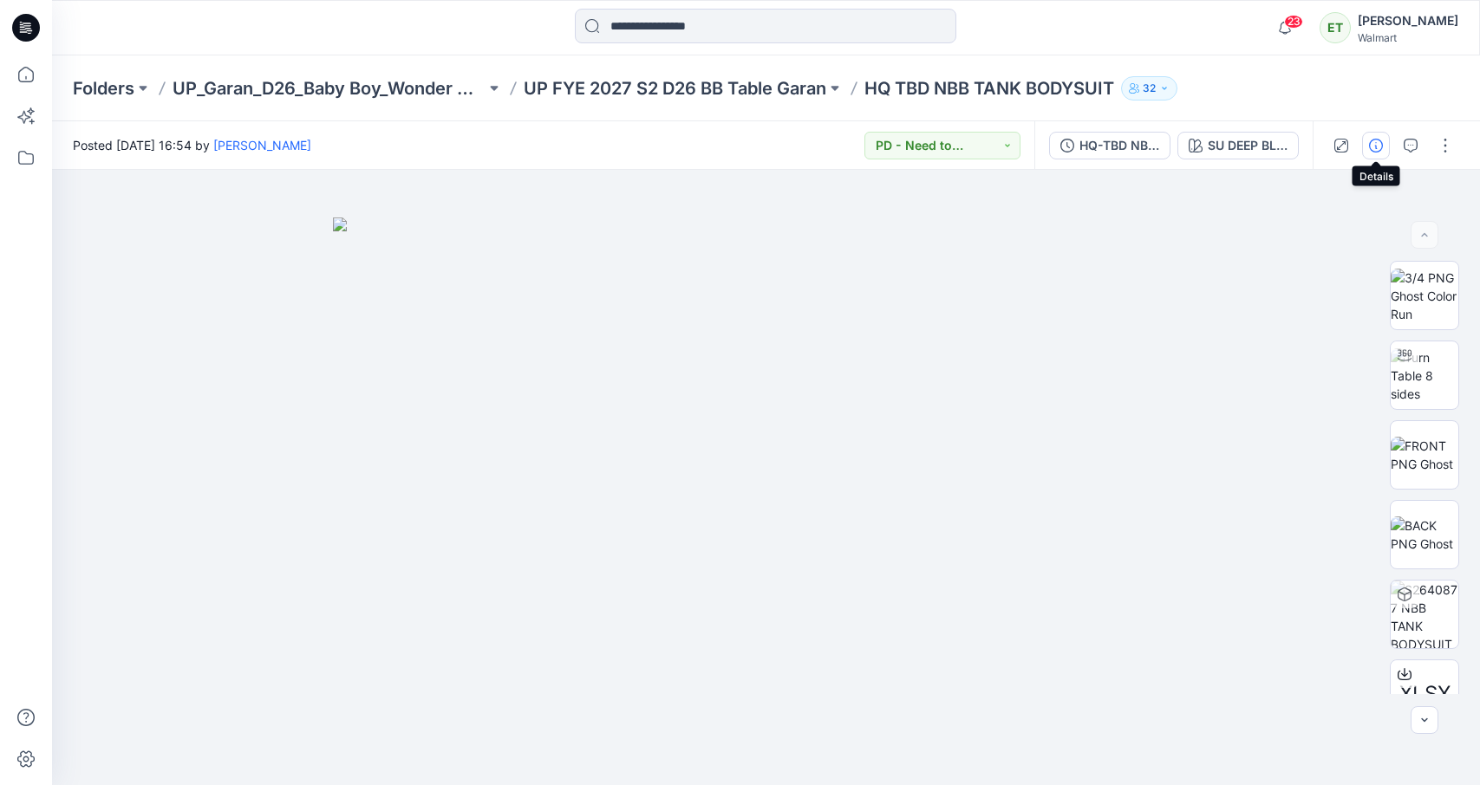
click at [1384, 152] on button "button" at bounding box center [1376, 146] width 28 height 28
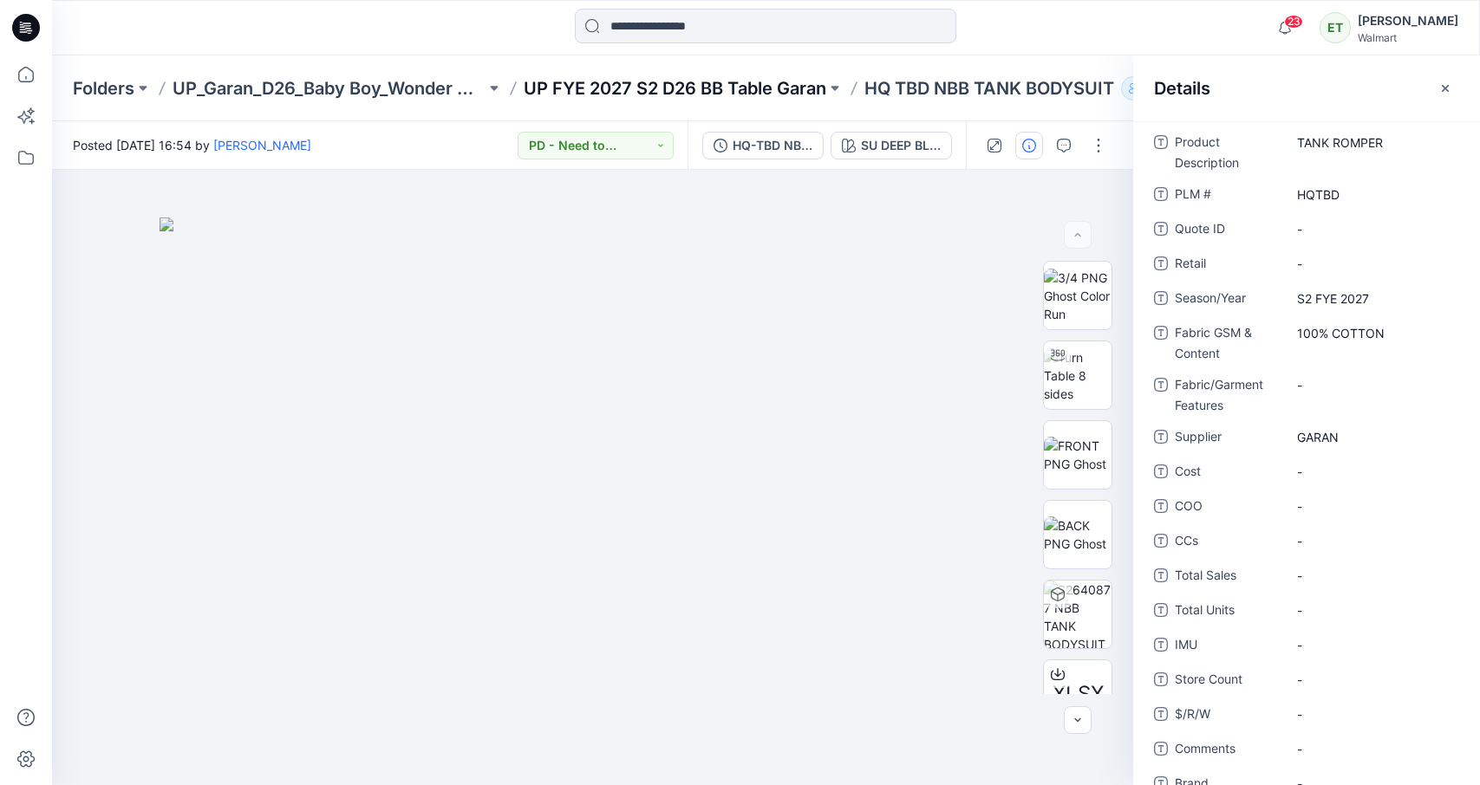
click at [723, 94] on p "UP FYE 2027 S2 D26 BB Table Garan" at bounding box center [675, 88] width 302 height 24
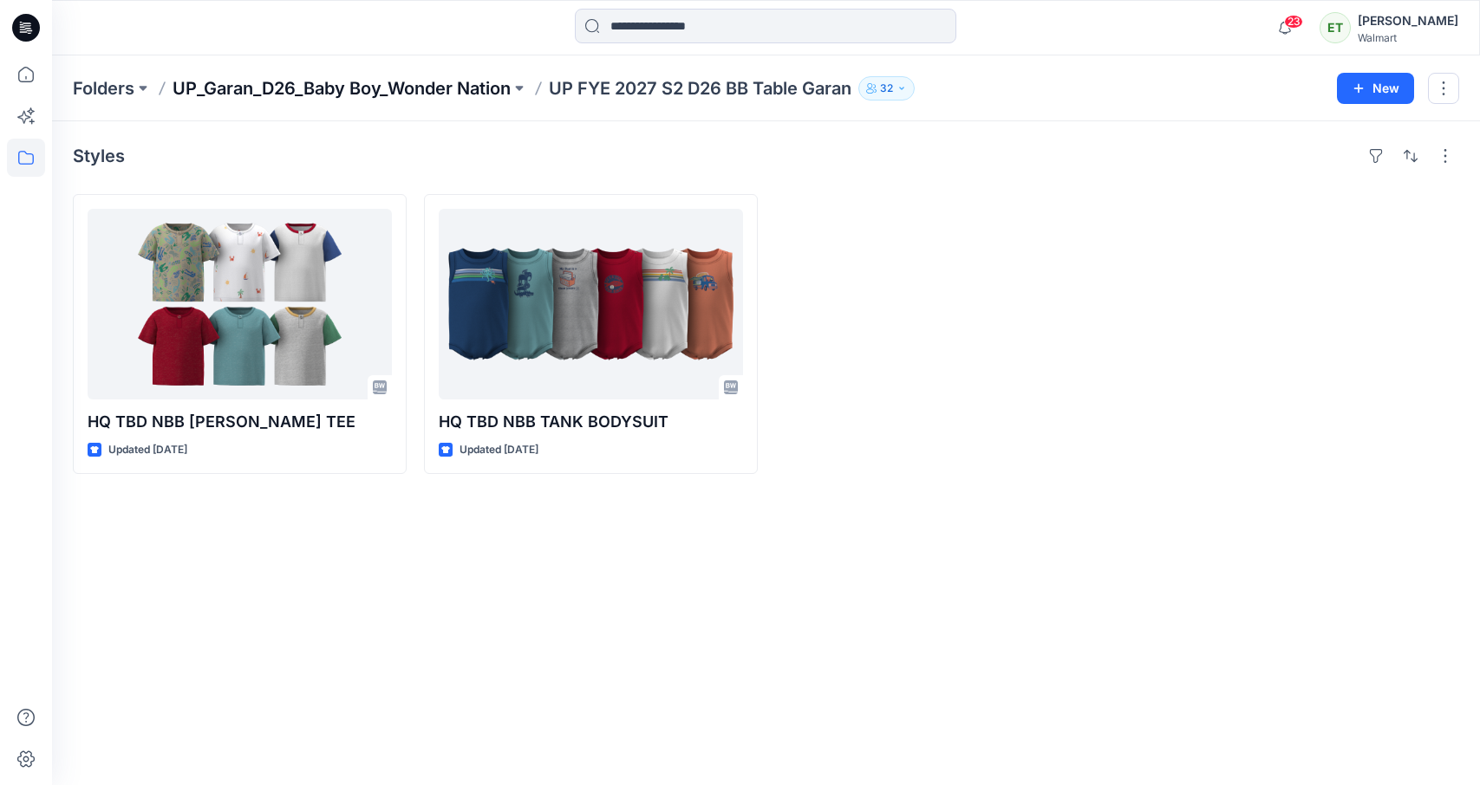
click at [404, 83] on p "UP_Garan_D26_Baby Boy_Wonder Nation" at bounding box center [341, 88] width 338 height 24
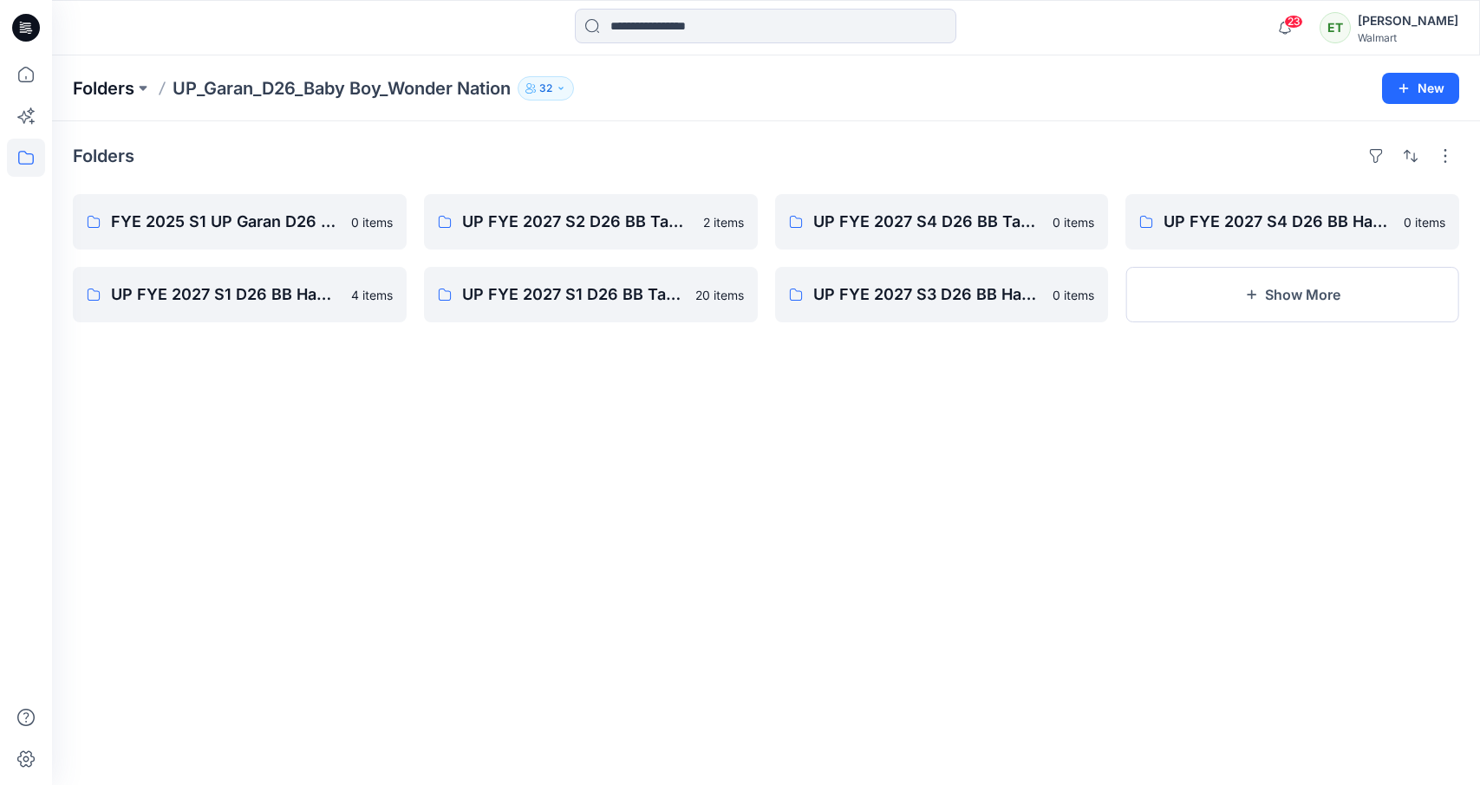
click at [107, 86] on p "Folders" at bounding box center [104, 88] width 62 height 24
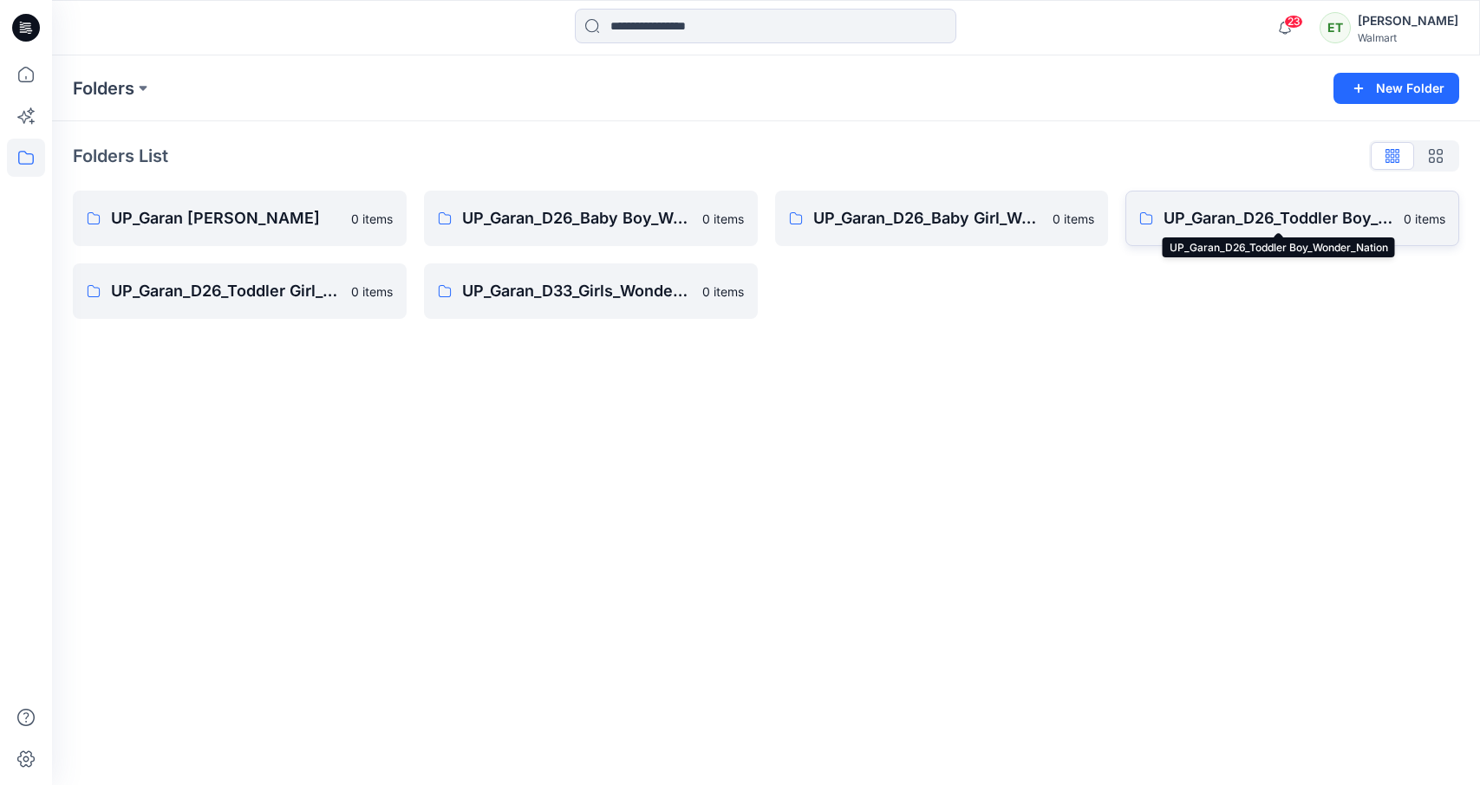
click at [1268, 218] on p "UP_Garan_D26_Toddler Boy_Wonder_Nation" at bounding box center [1278, 218] width 230 height 24
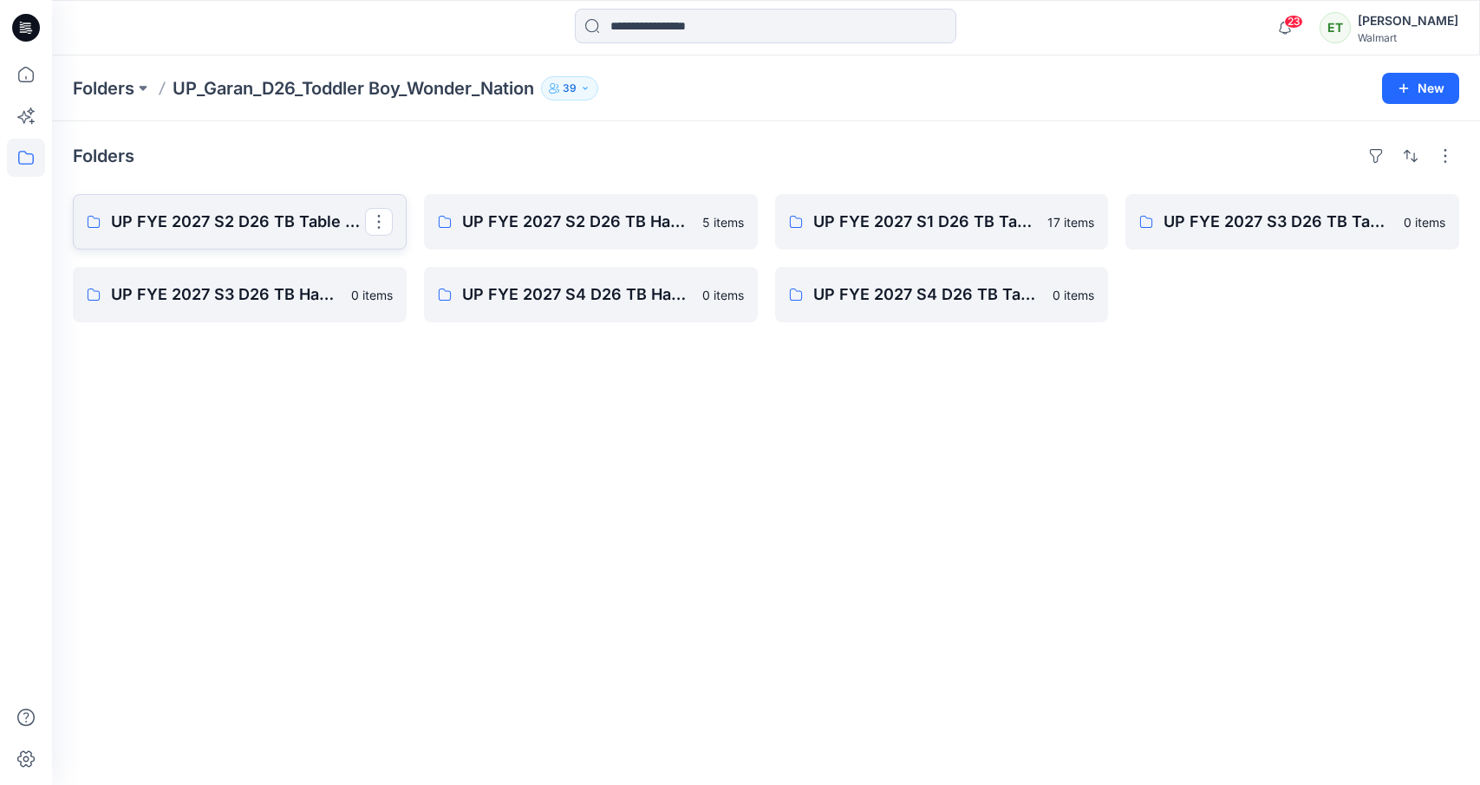
click at [268, 240] on link "UP FYE 2027 S2 D26 TB Table Garan" at bounding box center [240, 221] width 334 height 55
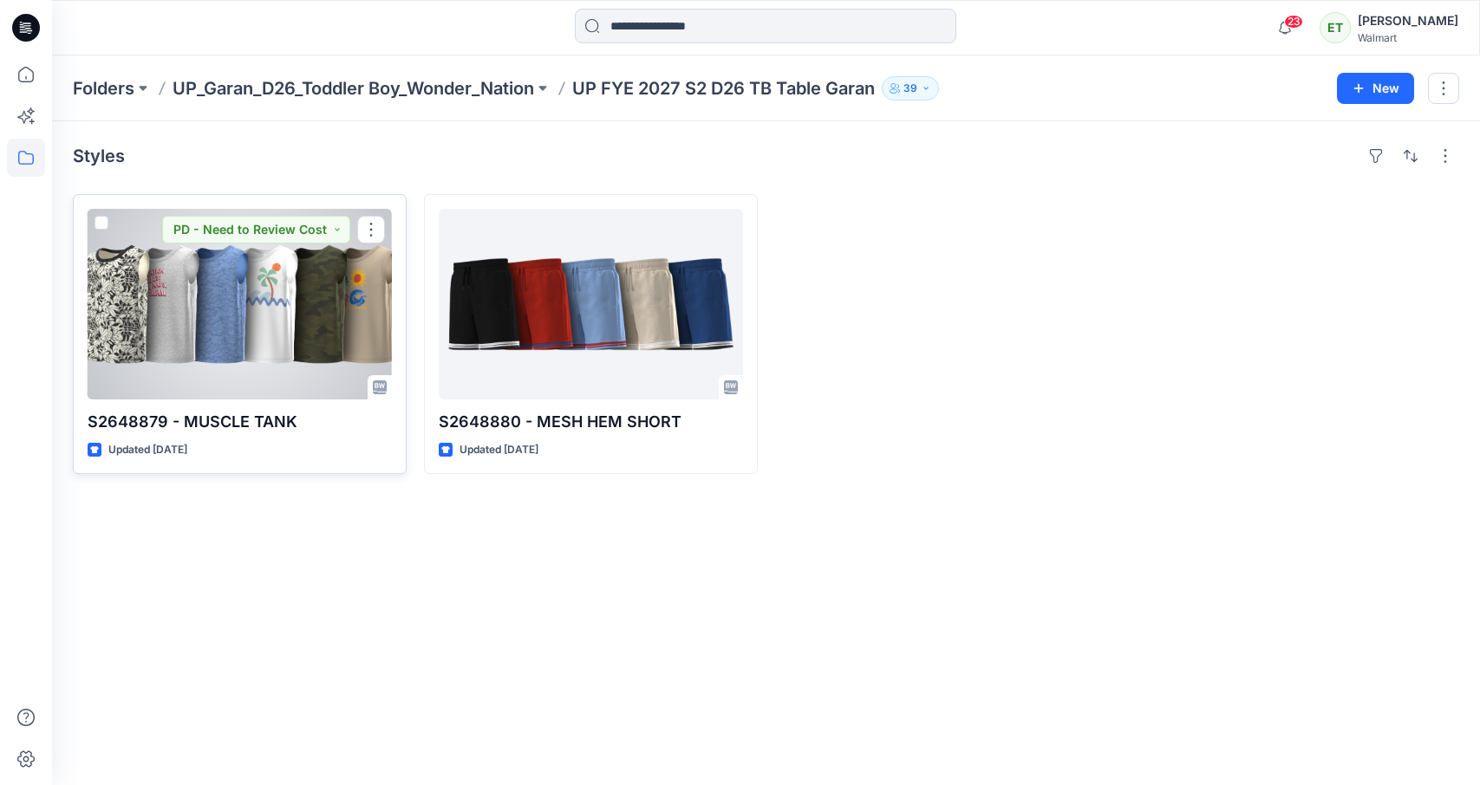
click at [348, 341] on div at bounding box center [240, 304] width 304 height 191
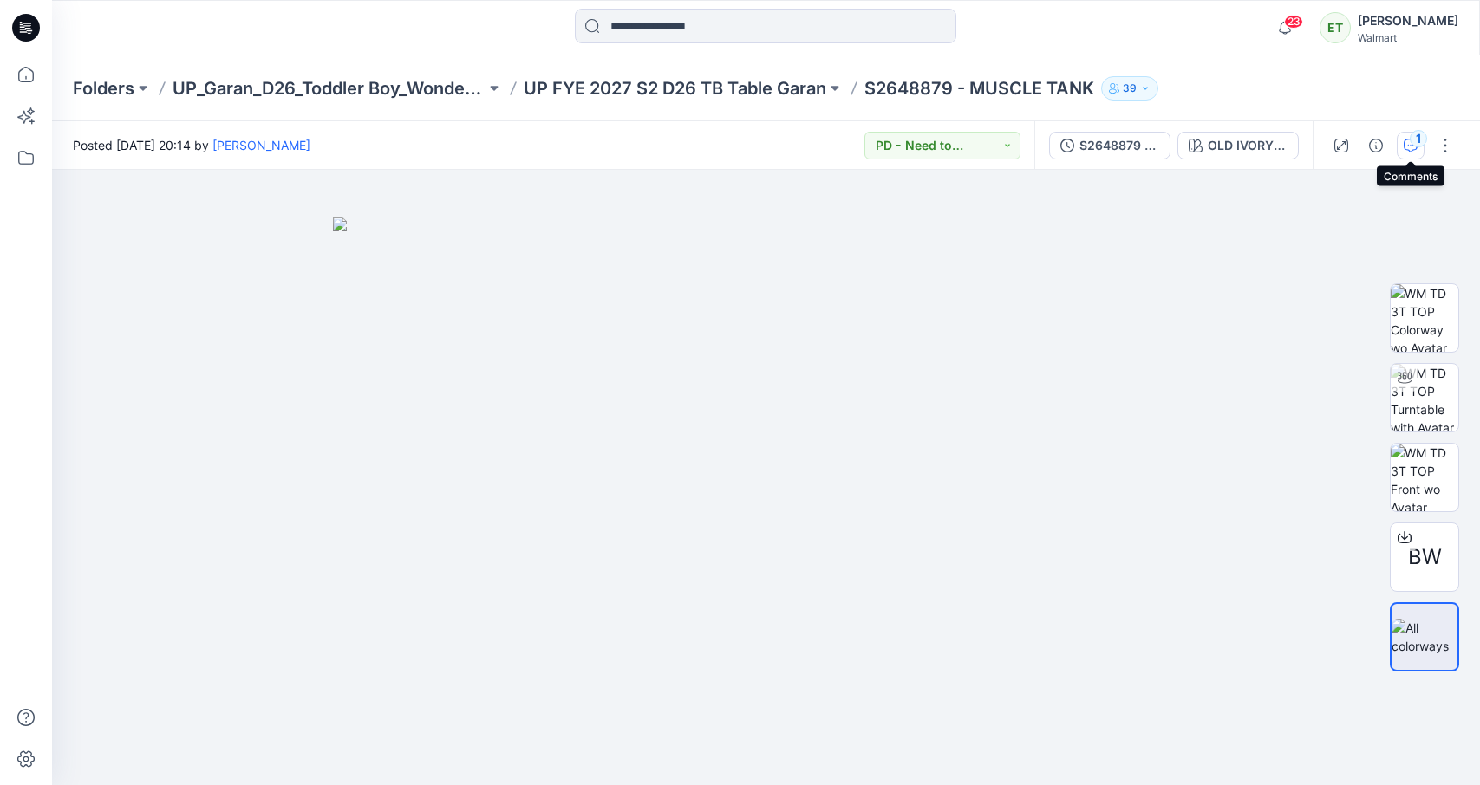
click at [1395, 150] on icon "button" at bounding box center [1410, 146] width 14 height 14
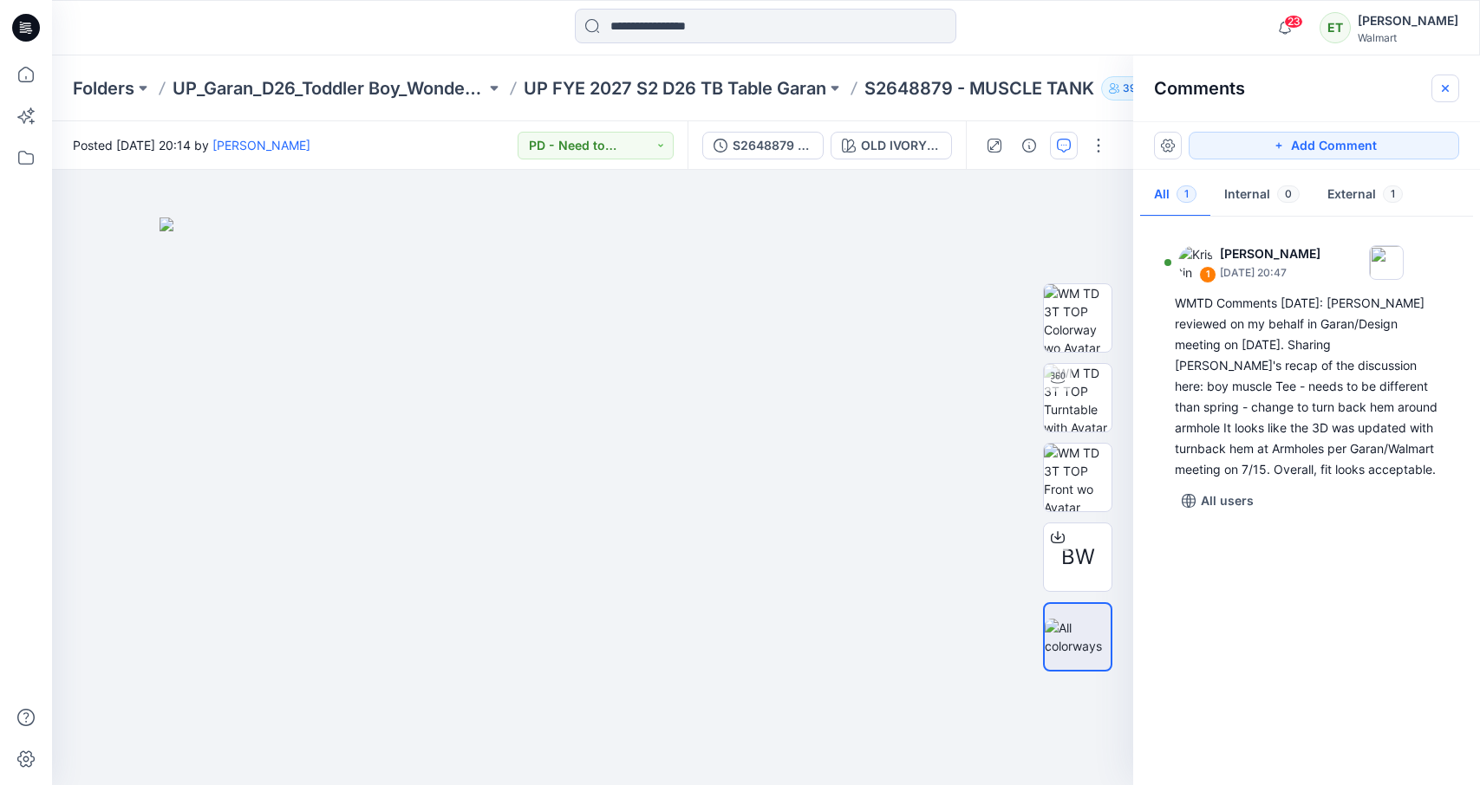
click at [1395, 84] on icon "button" at bounding box center [1445, 88] width 14 height 14
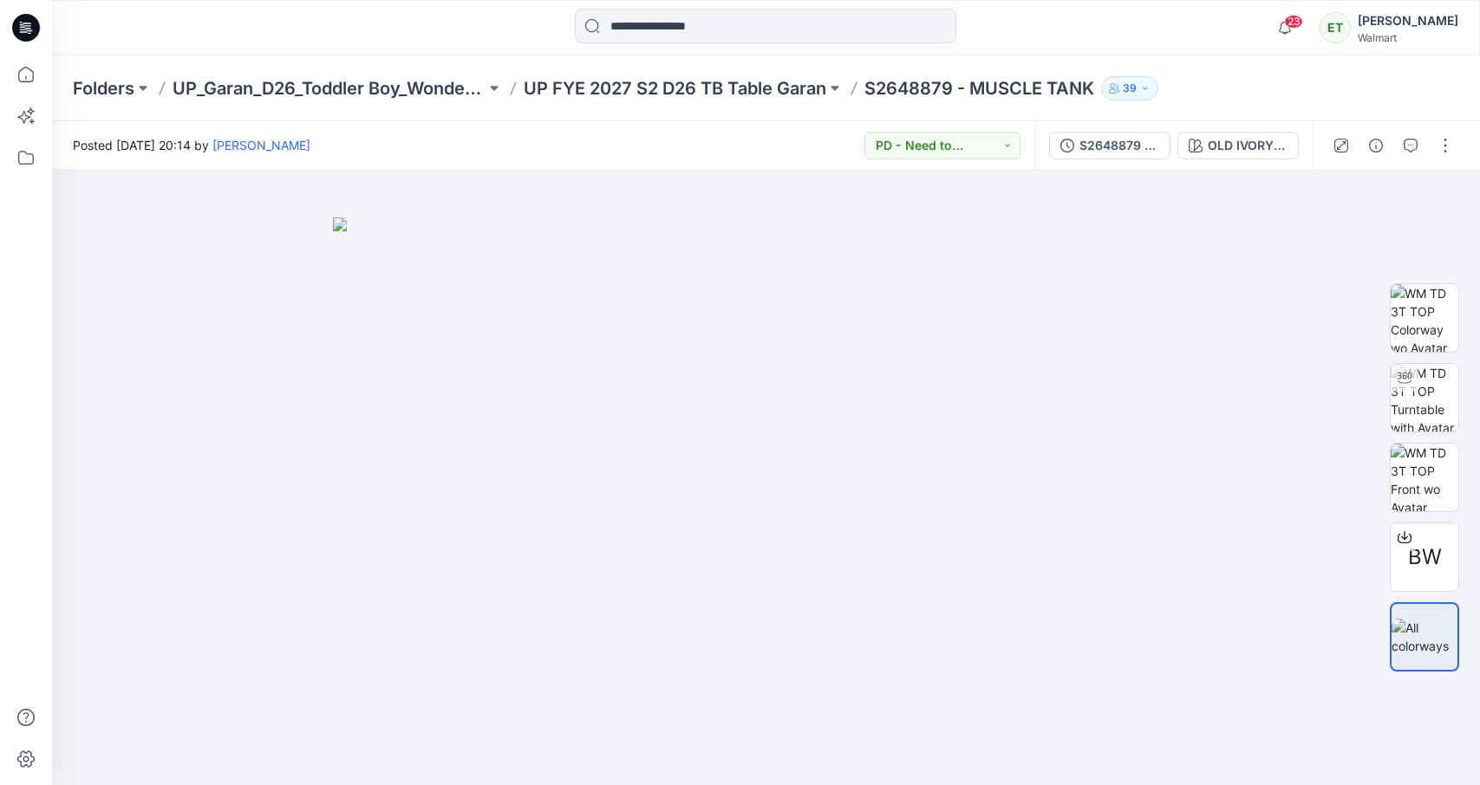
click at [1262, 55] on div "23 Notifications Your HQ024943 ROMPER NO Pocket style has been moved to UP FYE …" at bounding box center [766, 27] width 1428 height 55
click at [708, 97] on p "UP FYE 2027 S2 D26 TB Table Garan" at bounding box center [675, 88] width 302 height 24
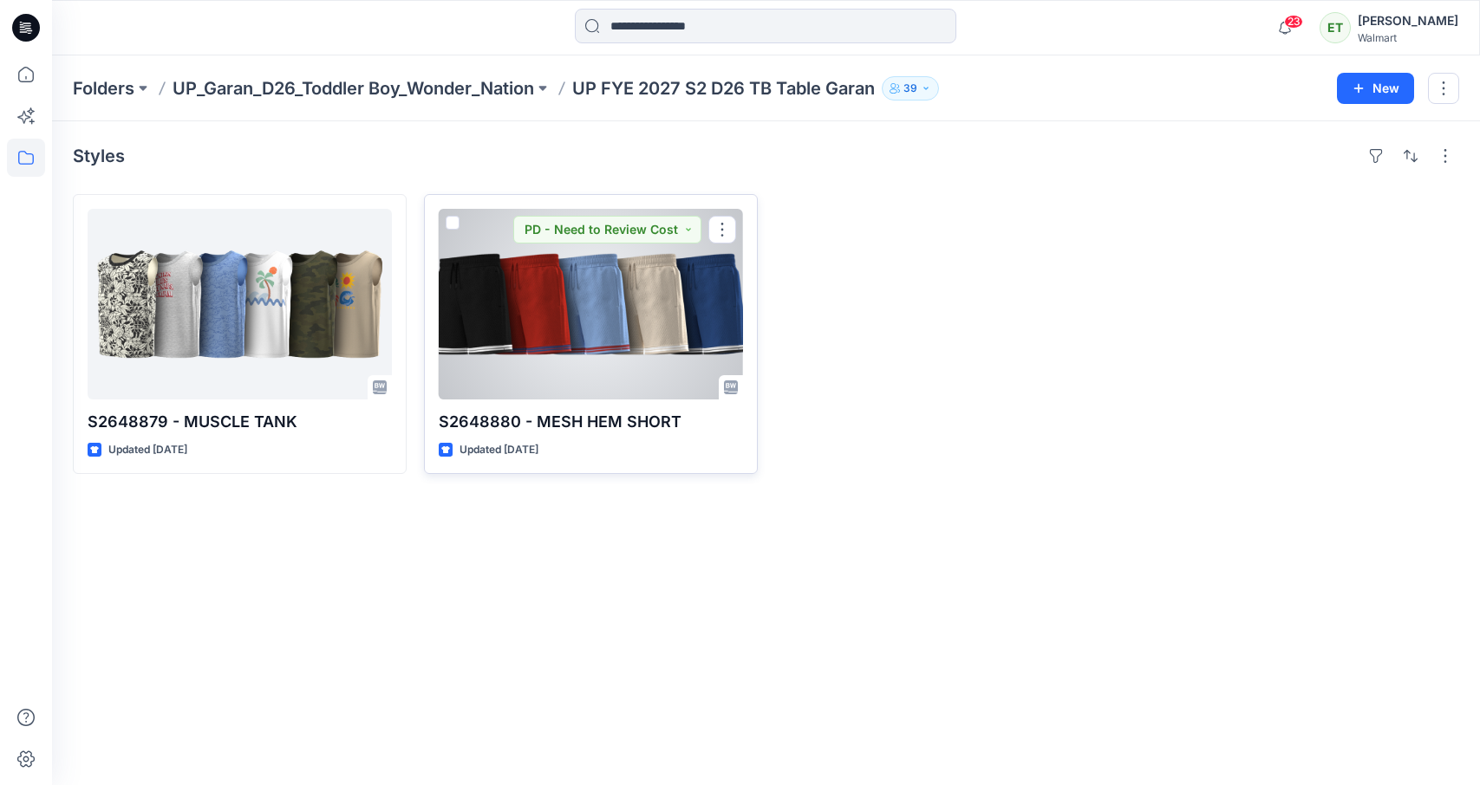
click at [517, 333] on div at bounding box center [591, 304] width 304 height 191
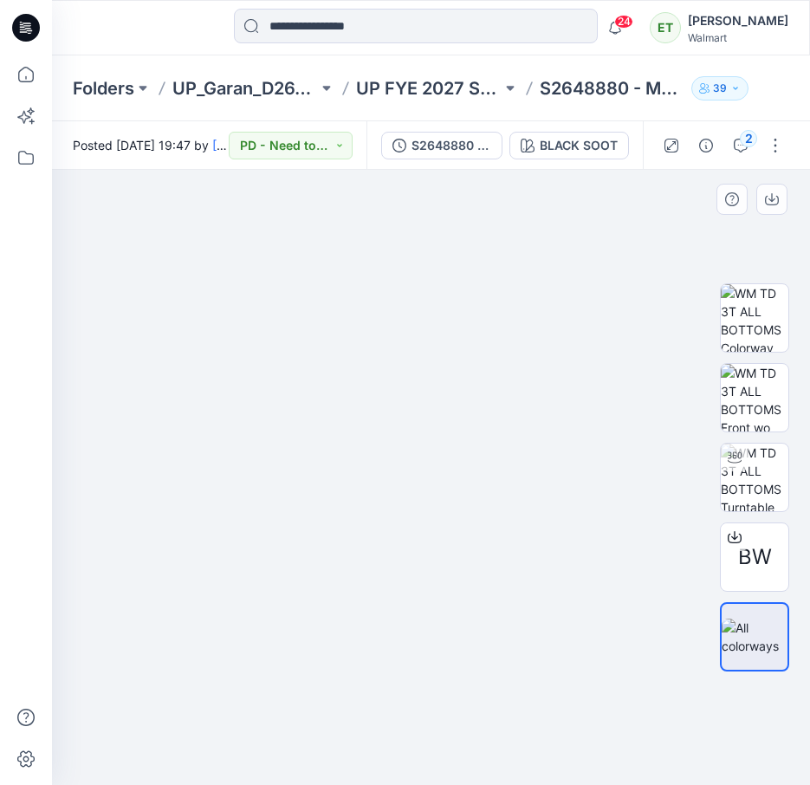
click at [55, 215] on div at bounding box center [431, 477] width 758 height 615
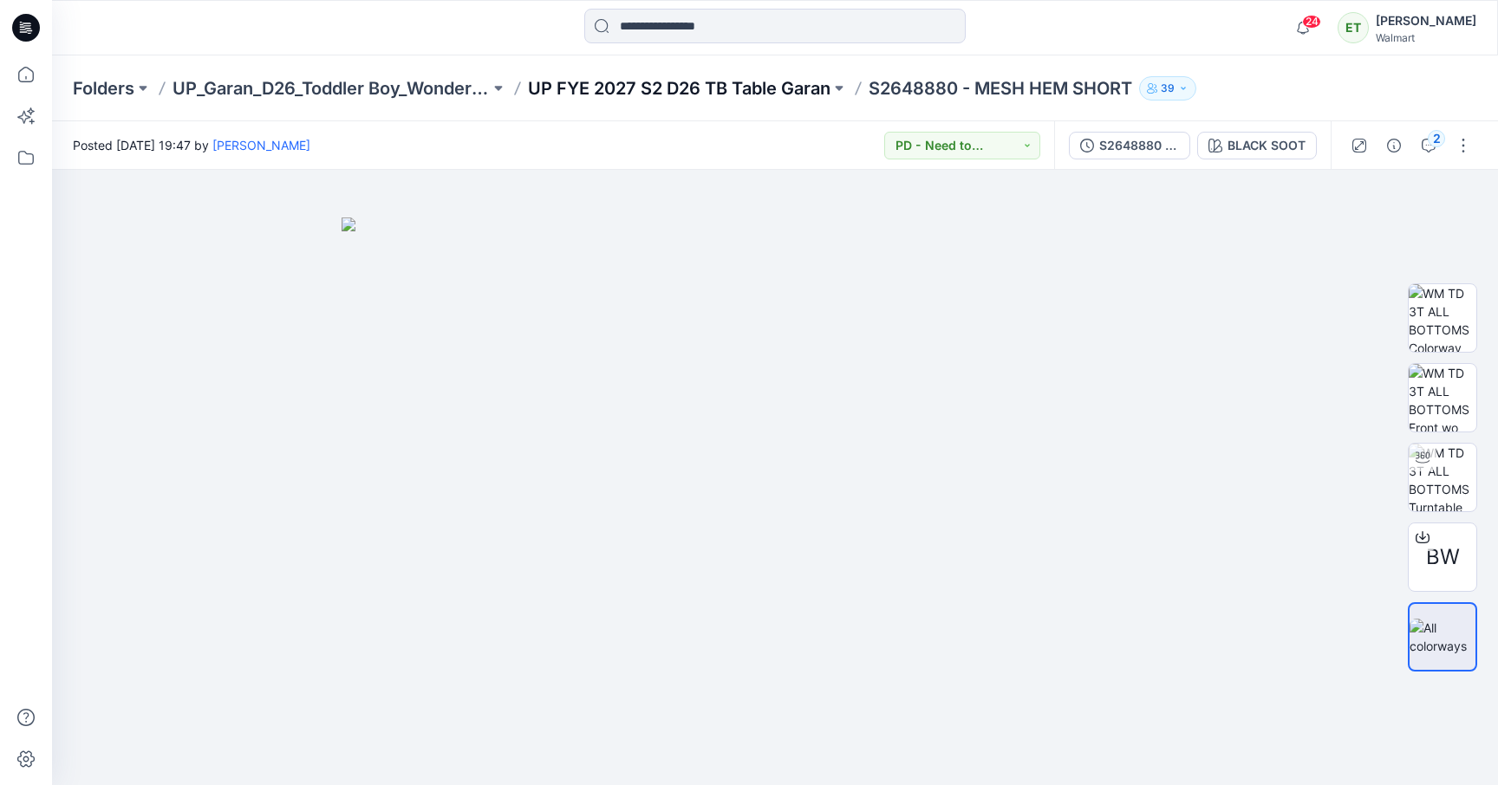
click at [637, 79] on p "UP FYE 2027 S2 D26 TB Table Garan" at bounding box center [679, 88] width 302 height 24
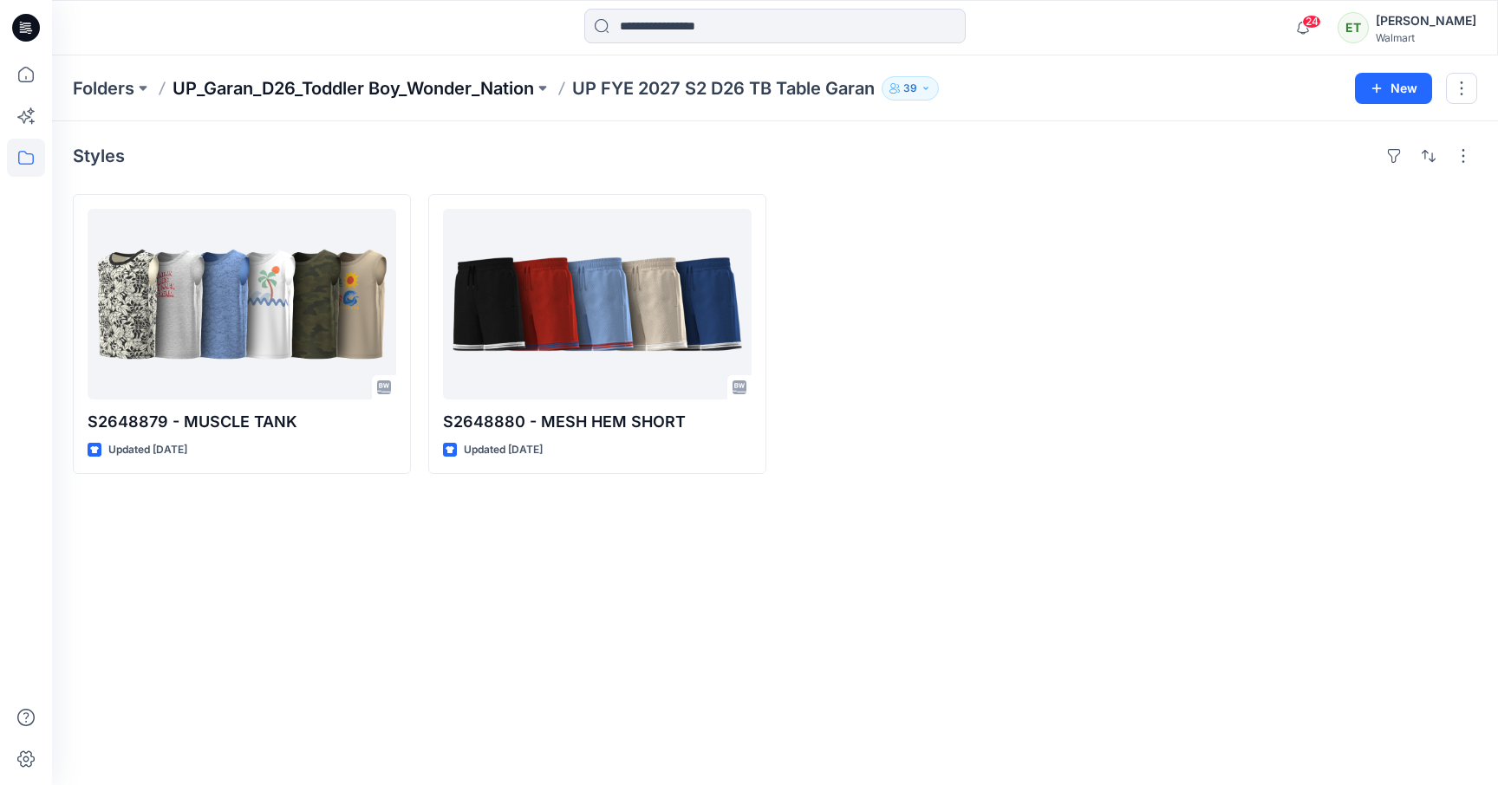
click at [488, 82] on p "UP_Garan_D26_Toddler Boy_Wonder_Nation" at bounding box center [352, 88] width 361 height 24
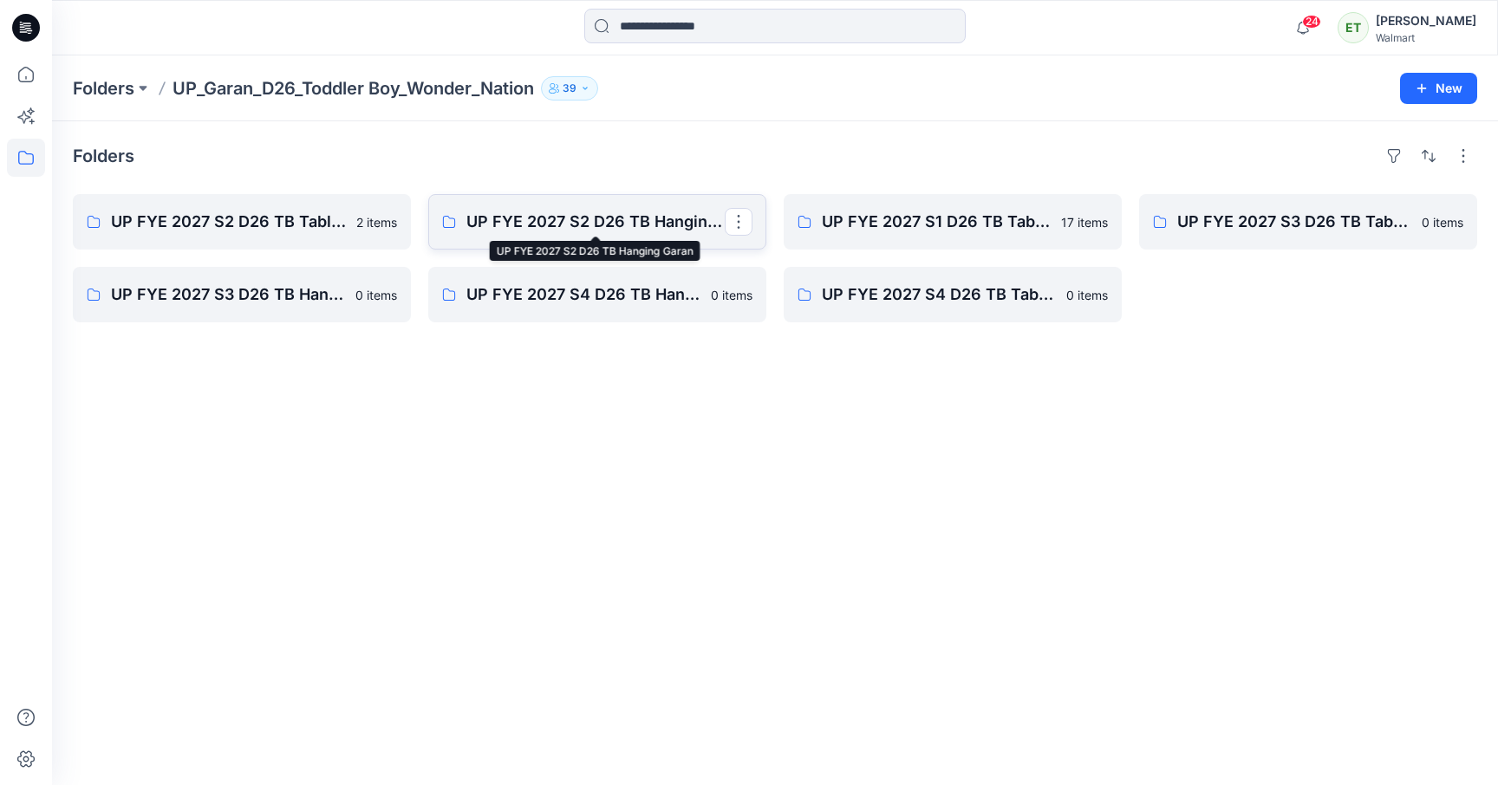
click at [645, 212] on p "UP FYE 2027 S2 D26 TB Hanging Garan" at bounding box center [595, 222] width 258 height 24
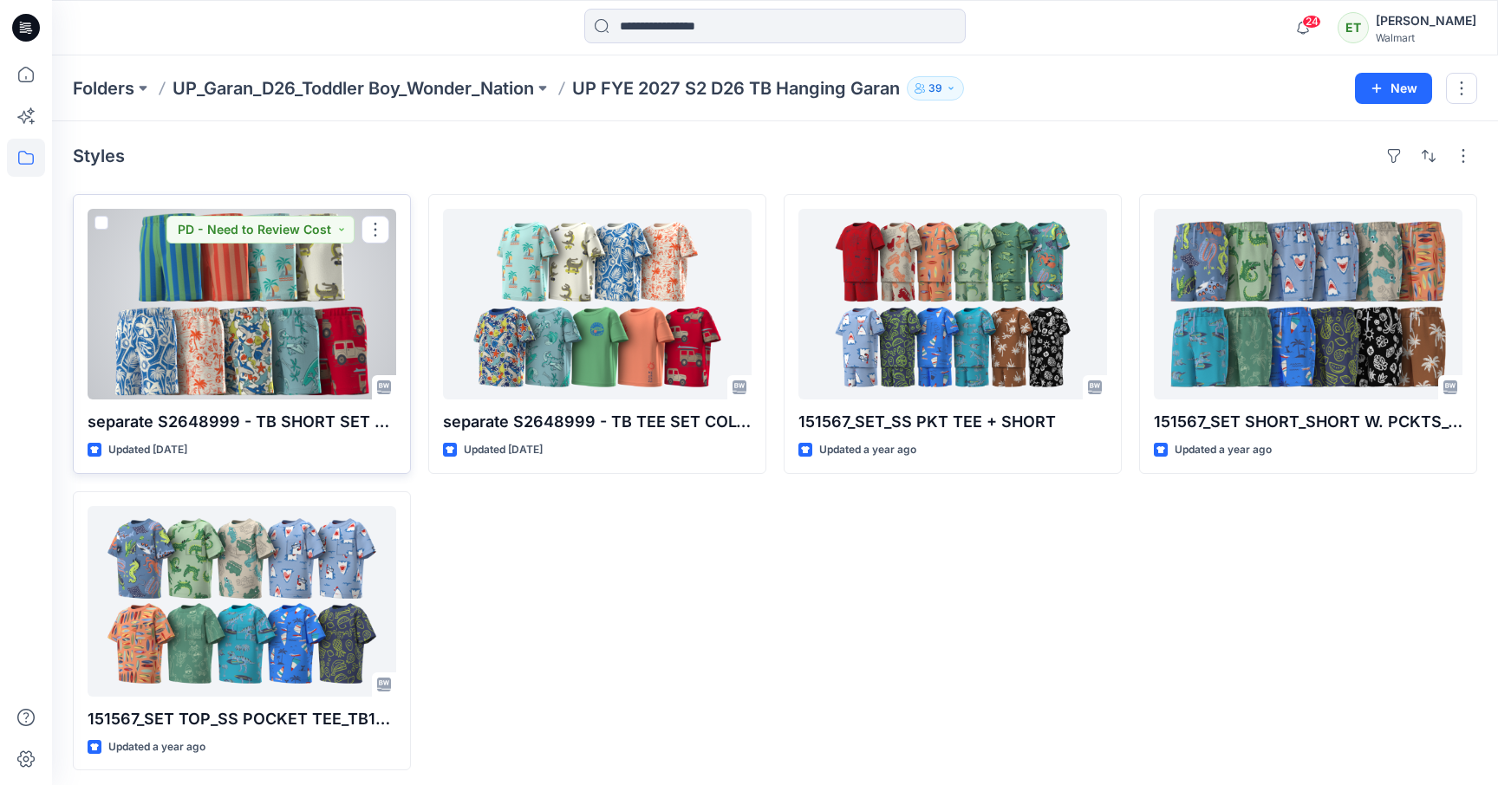
click at [284, 351] on div at bounding box center [242, 304] width 309 height 191
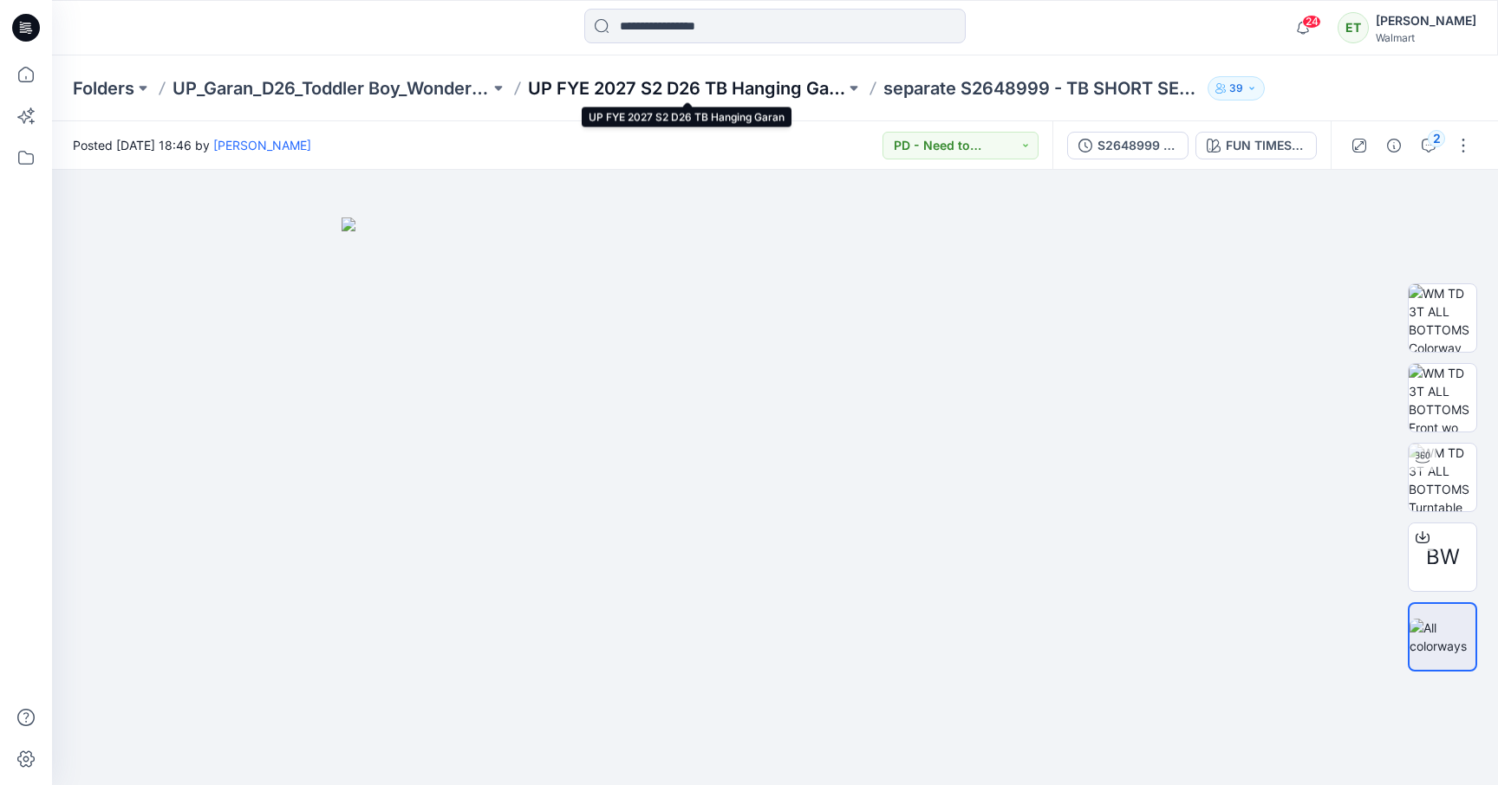
click at [740, 86] on p "UP FYE 2027 S2 D26 TB Hanging Garan" at bounding box center [686, 88] width 317 height 24
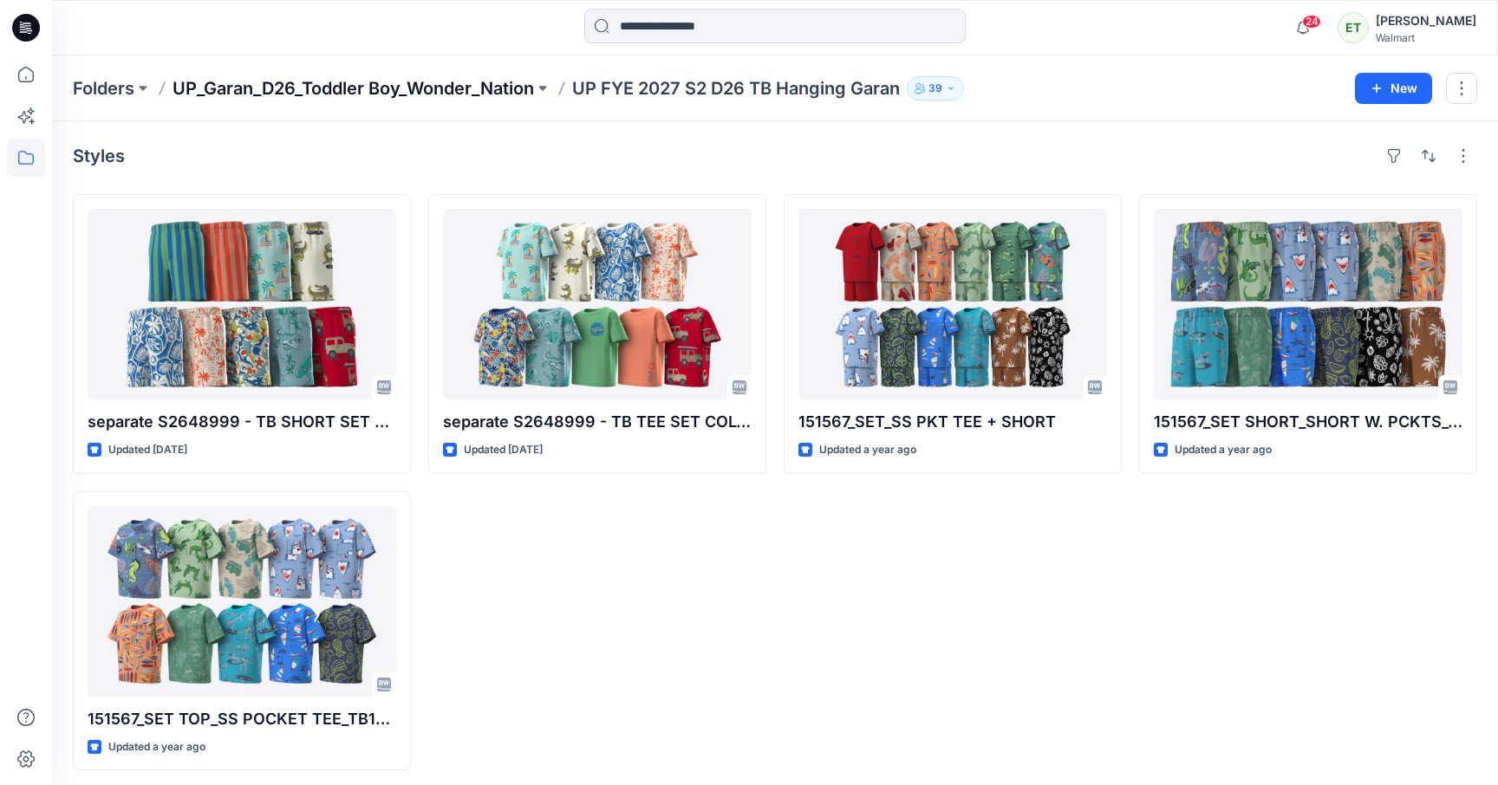
click at [465, 79] on p "UP_Garan_D26_Toddler Boy_Wonder_Nation" at bounding box center [352, 88] width 361 height 24
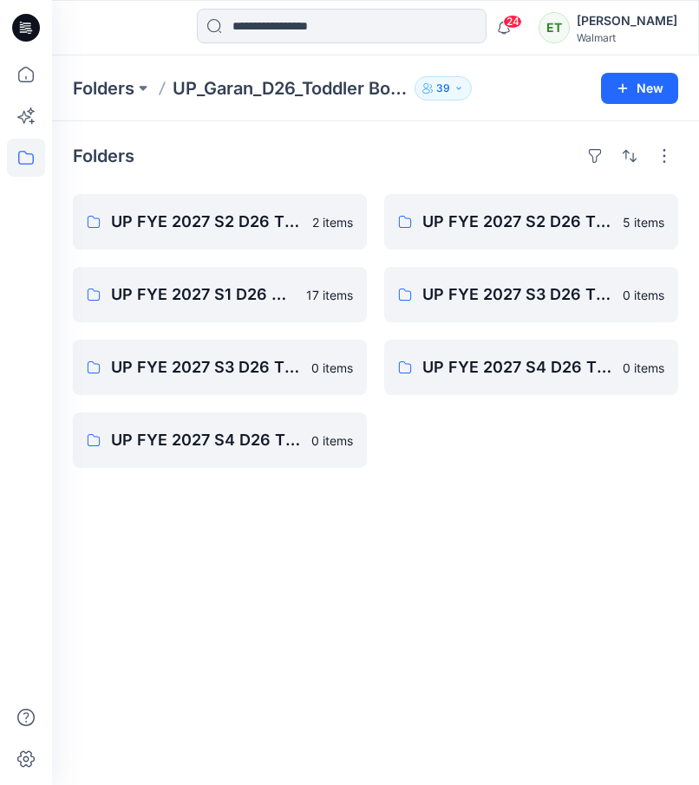
click at [569, 541] on div "Folders UP FYE 2027 S2 D26 TB Table Garan 2 items UP FYE 2027 S1 D26 TB Table G…" at bounding box center [375, 453] width 647 height 664
click at [537, 168] on div "Folders" at bounding box center [375, 156] width 605 height 28
click at [232, 236] on link "UP FYE 2027 S2 D26 TB Table Garan" at bounding box center [220, 221] width 294 height 55
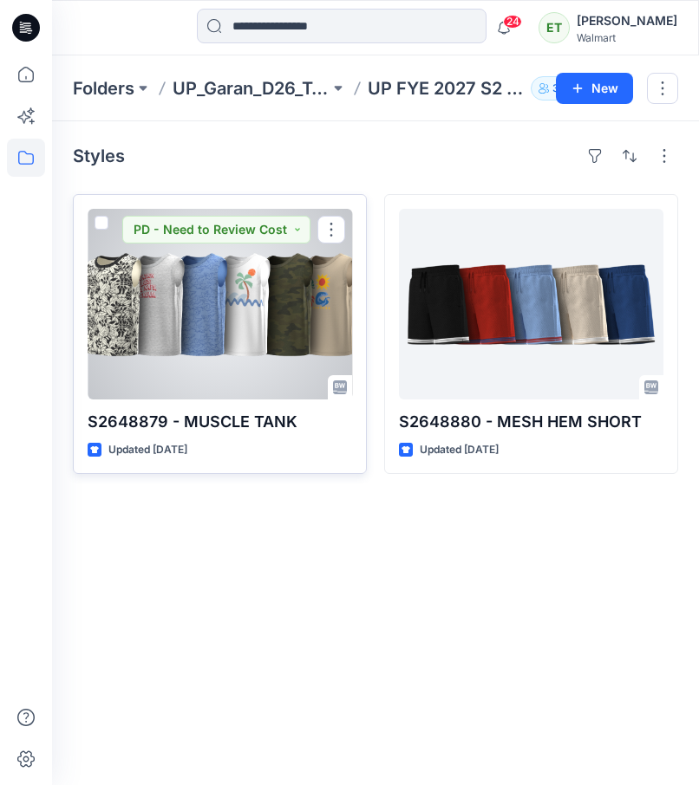
click at [265, 275] on div at bounding box center [220, 304] width 264 height 191
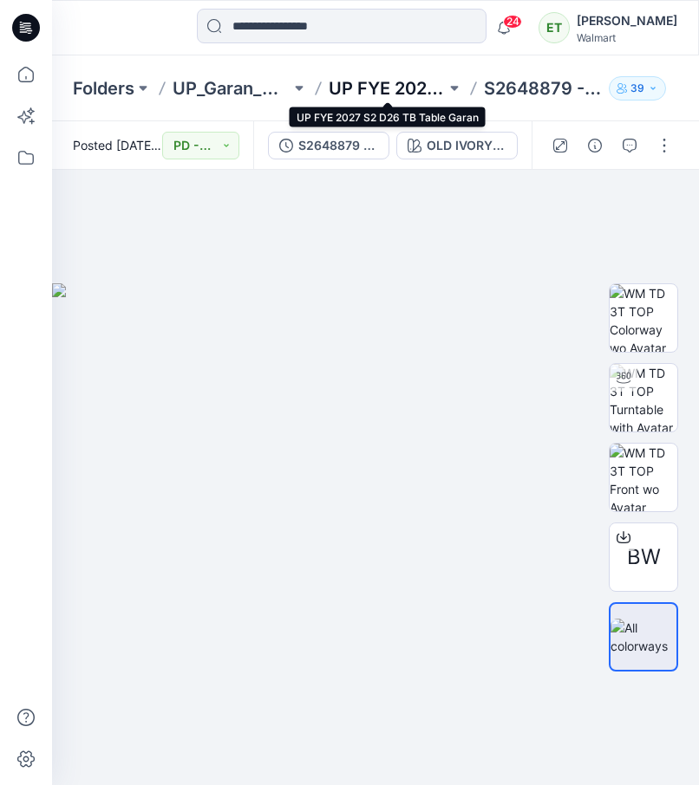
click at [406, 78] on p "UP FYE 2027 S2 D26 TB Table Garan" at bounding box center [387, 88] width 118 height 24
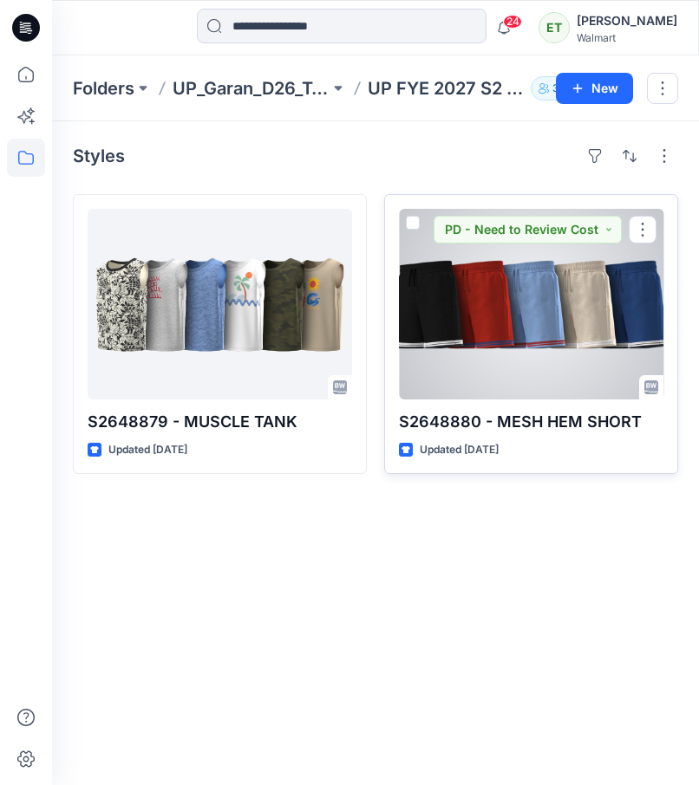
click at [469, 305] on div at bounding box center [531, 304] width 264 height 191
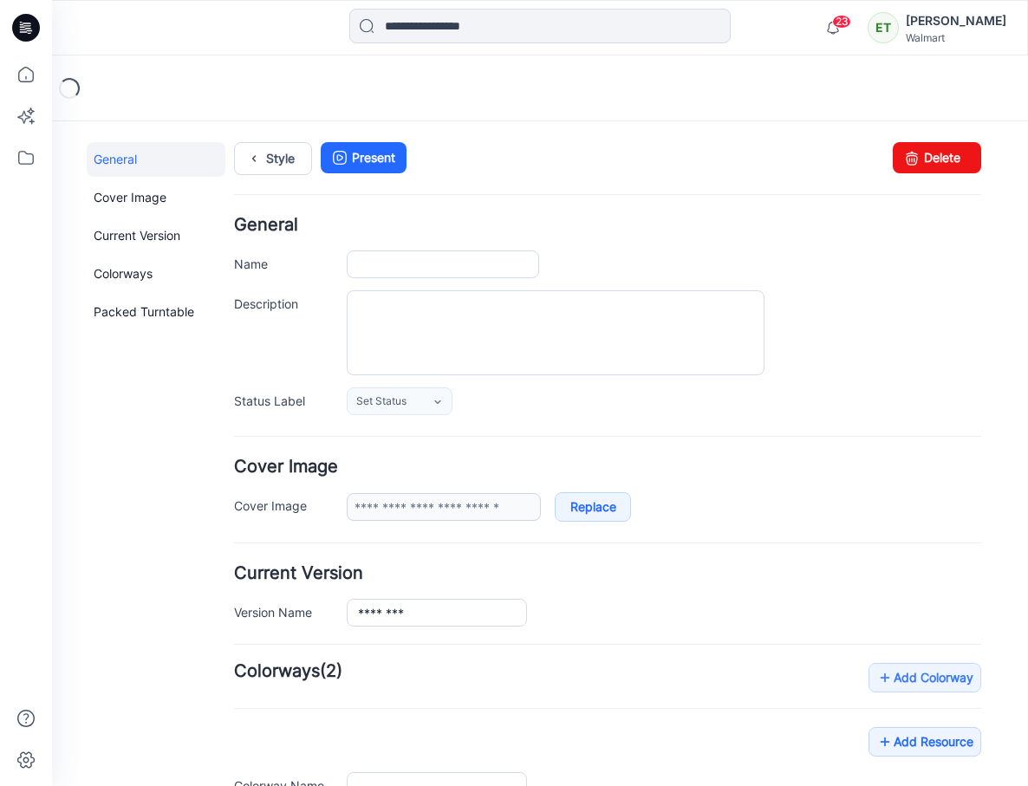
type input "********"
type input "**********"
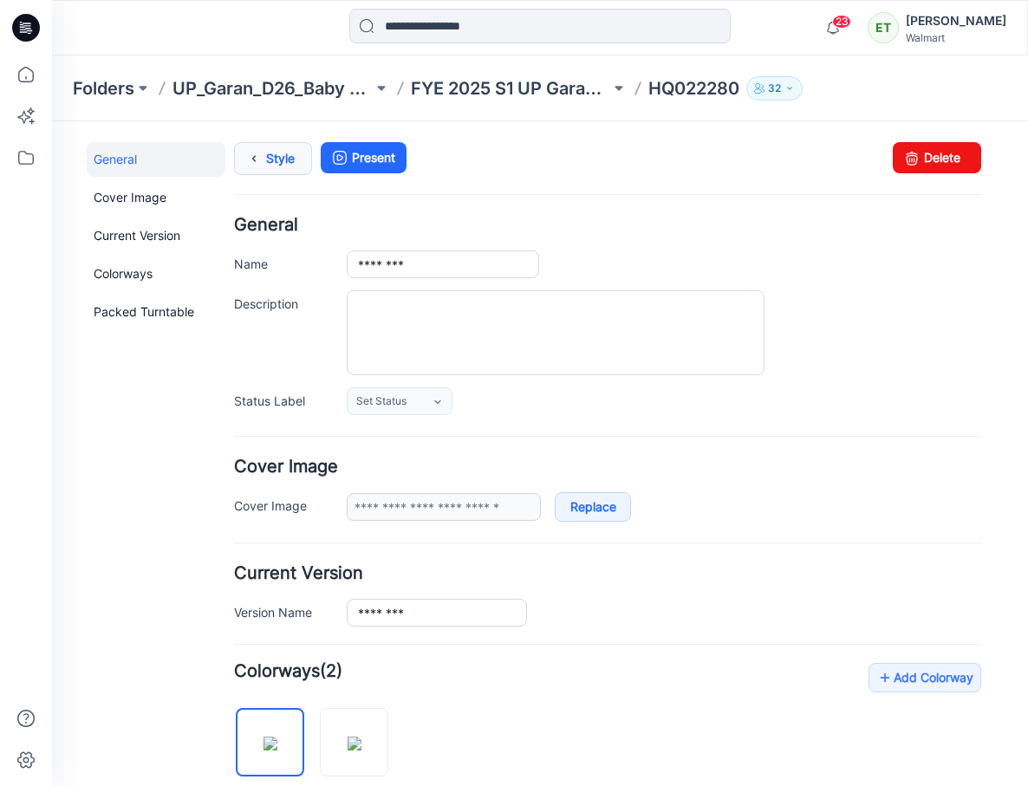
click at [279, 147] on link "Style" at bounding box center [273, 158] width 78 height 33
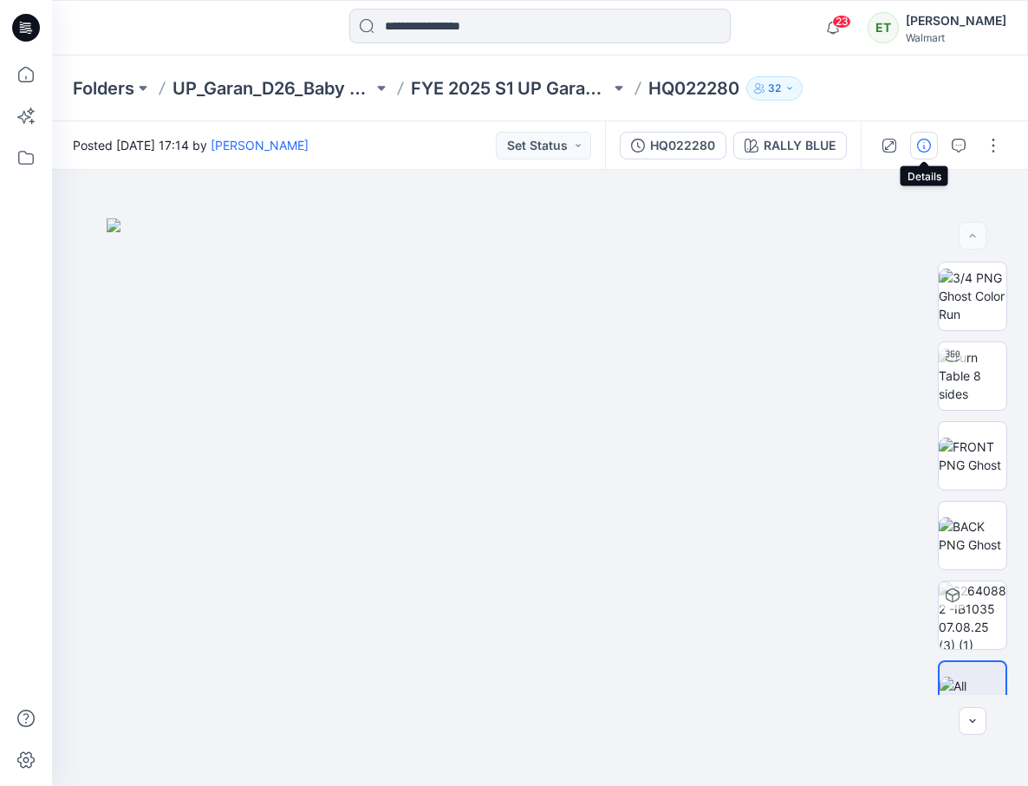
click at [932, 137] on button "button" at bounding box center [924, 146] width 28 height 28
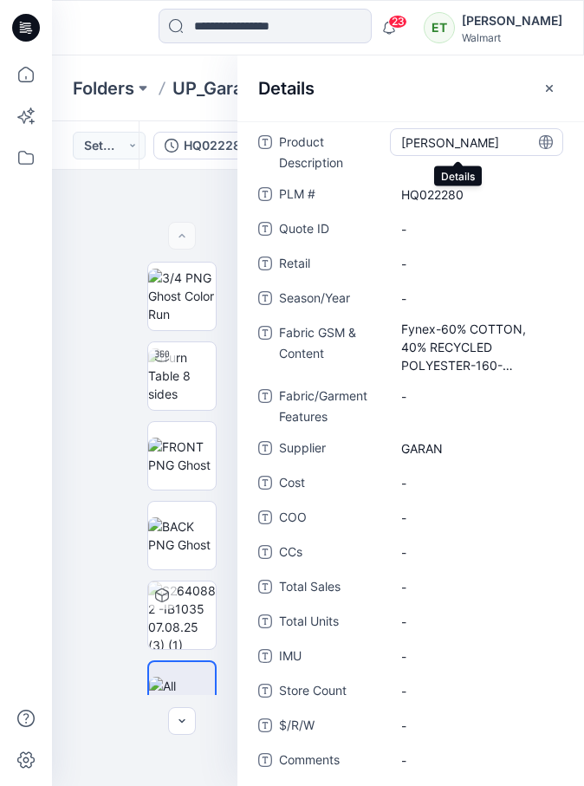
click at [474, 138] on Description "[PERSON_NAME]" at bounding box center [476, 142] width 151 height 18
drag, startPoint x: 472, startPoint y: 140, endPoint x: 392, endPoint y: 148, distance: 81.1
click at [392, 148] on textarea "*********" at bounding box center [476, 142] width 173 height 28
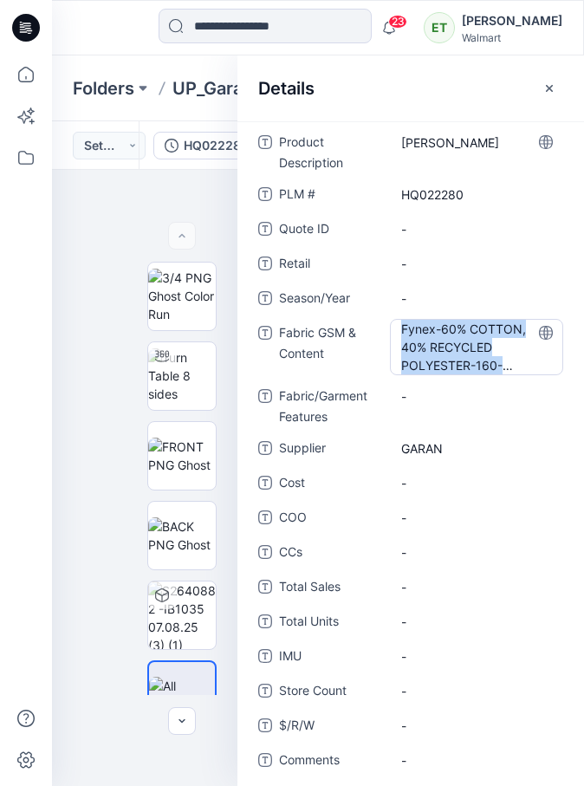
drag, startPoint x: 404, startPoint y: 329, endPoint x: 505, endPoint y: 366, distance: 107.7
click at [505, 366] on Content "Fynex-60% COTTON, 40% RECYCLED POLYESTER-160-GSM-KN-00331-[GEOGRAPHIC_DATA]" at bounding box center [476, 347] width 151 height 55
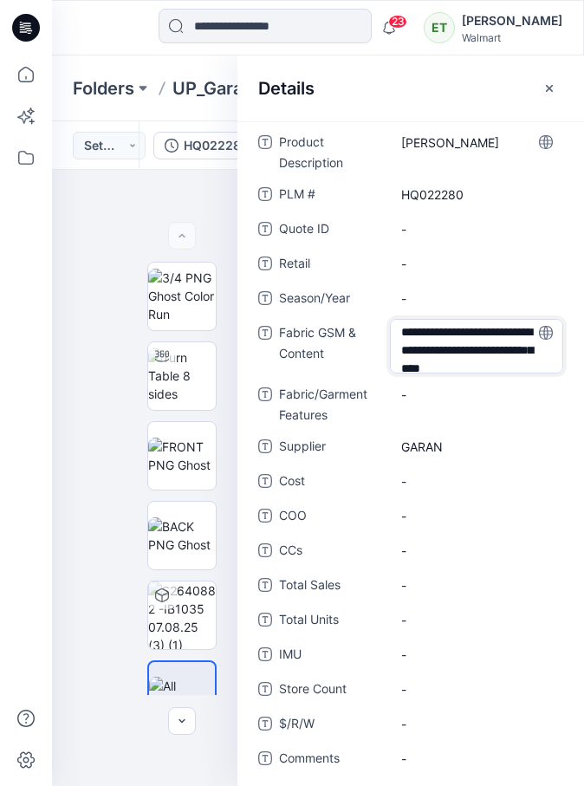
click at [538, 367] on textarea "**********" at bounding box center [476, 346] width 173 height 55
click at [507, 360] on textarea "**********" at bounding box center [476, 346] width 173 height 55
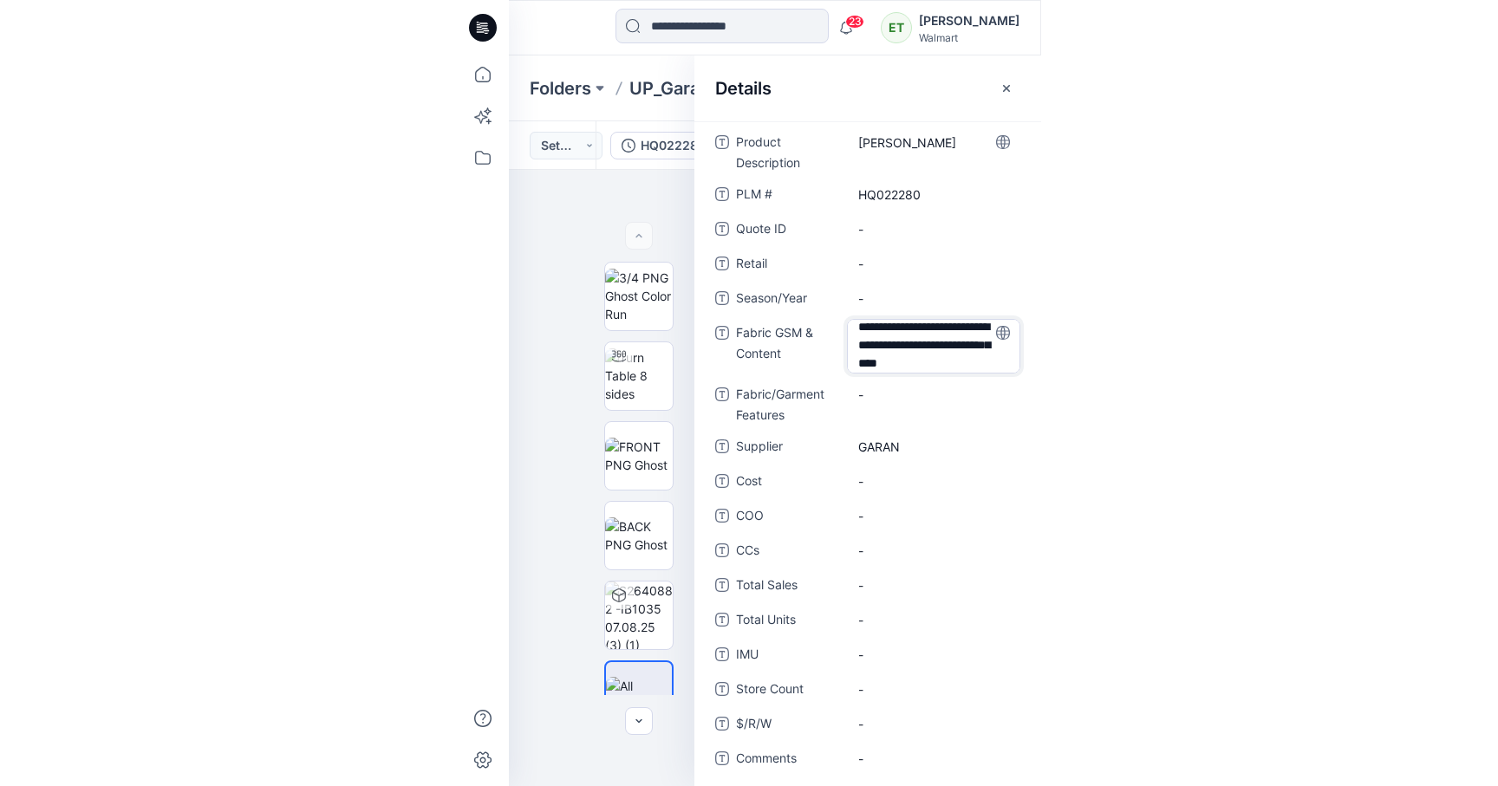
scroll to position [0, 0]
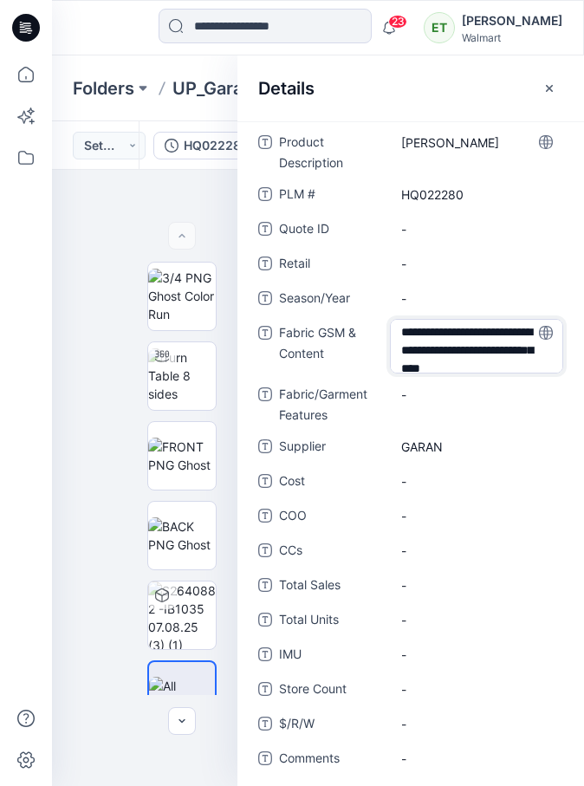
drag, startPoint x: 520, startPoint y: 360, endPoint x: 354, endPoint y: 300, distance: 176.8
click at [354, 300] on div "**********" at bounding box center [410, 529] width 305 height 803
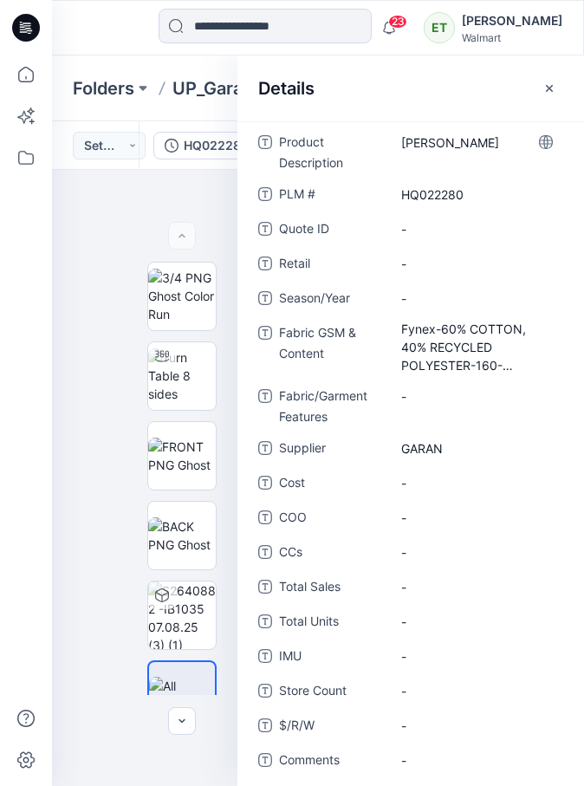
click at [136, 58] on div "Folders UP_Garan_D26_Baby Boy_Wonder Nation FYE 2025 S1 UP Garan D26 Baby Boy H…" at bounding box center [318, 88] width 532 height 66
click at [549, 81] on icon "button" at bounding box center [550, 88] width 14 height 14
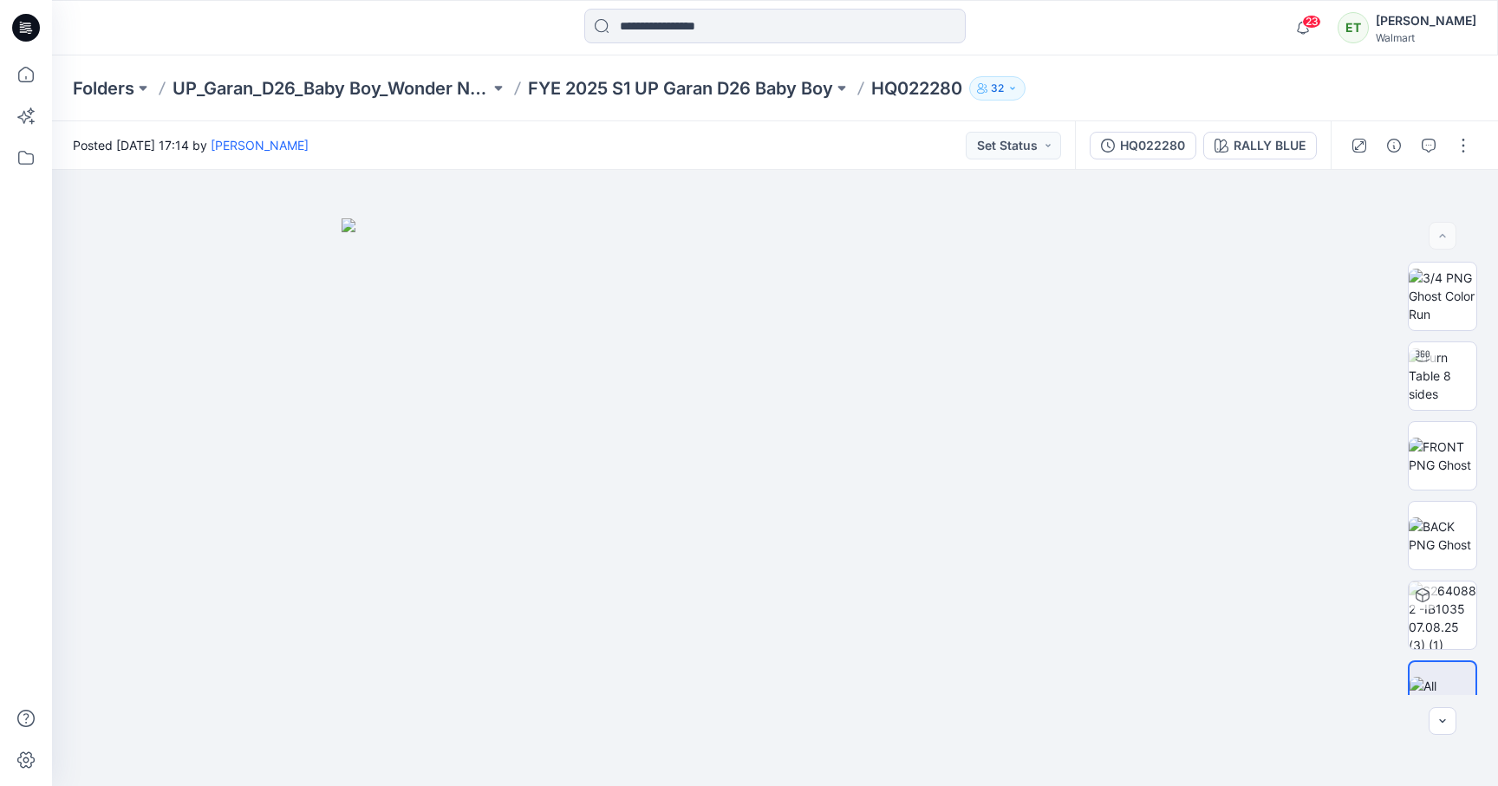
click at [1027, 149] on button "button" at bounding box center [1463, 146] width 28 height 28
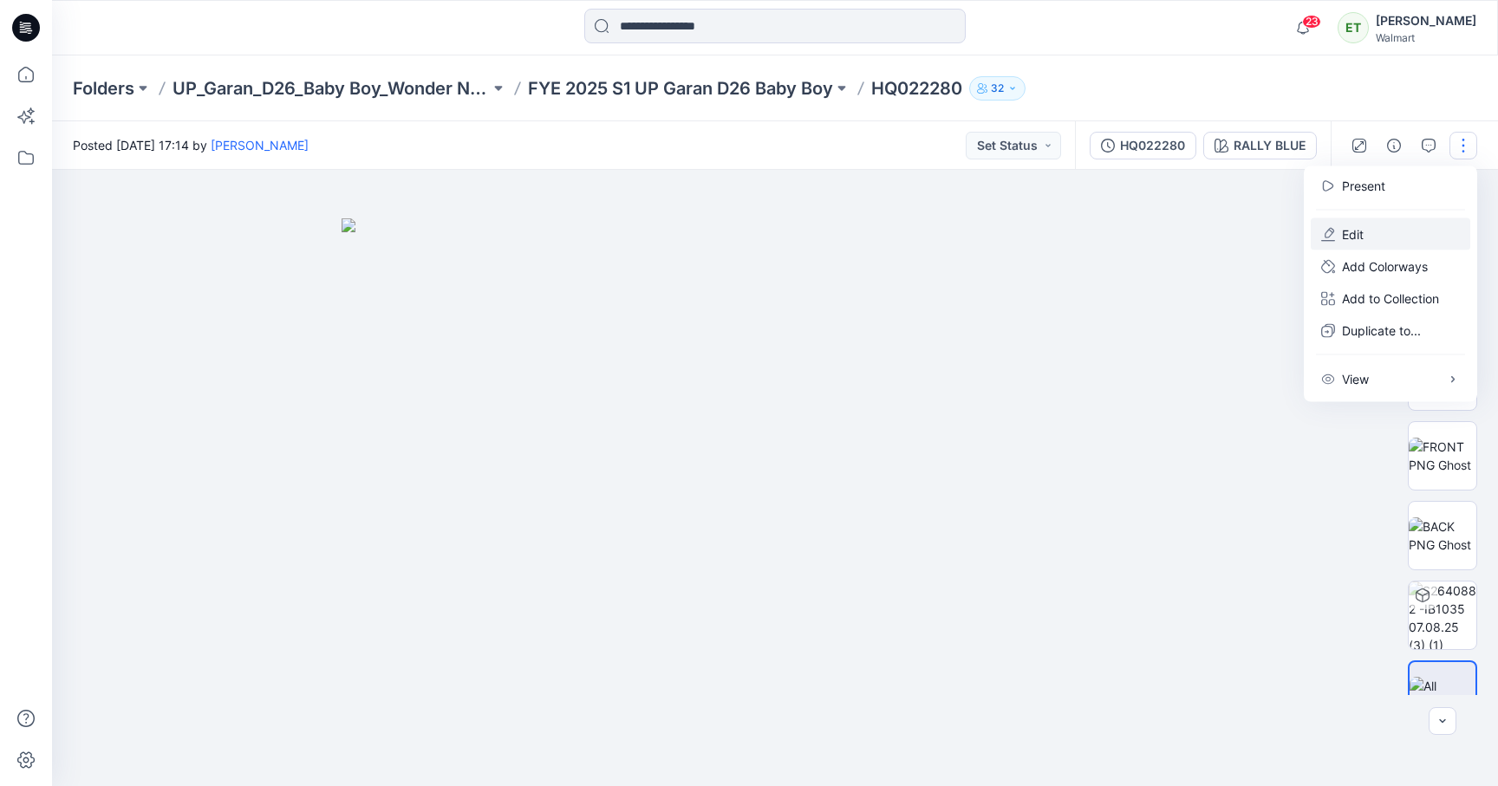
click at [1027, 233] on button "Edit" at bounding box center [1390, 234] width 159 height 32
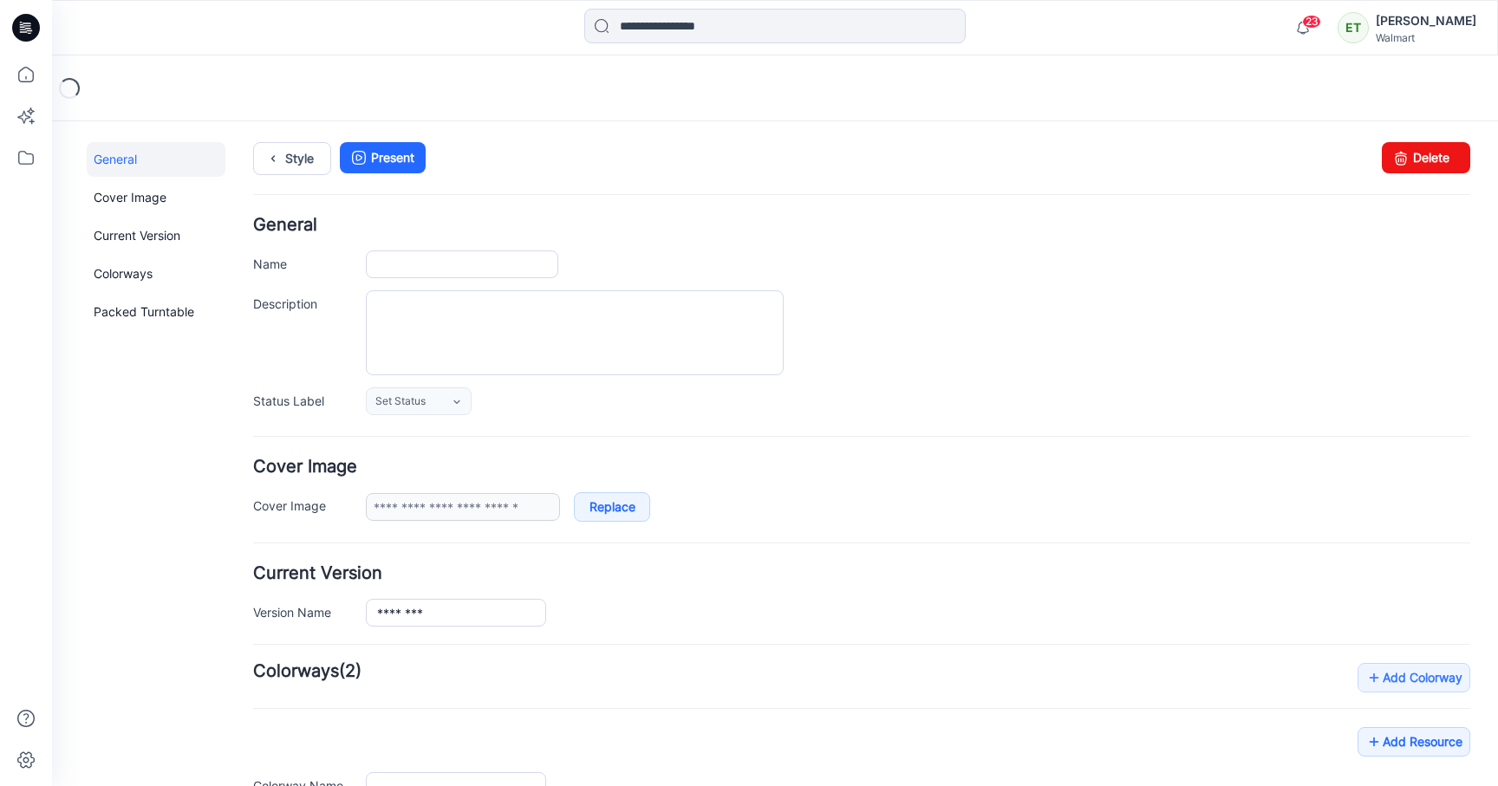
type input "********"
type input "**********"
click at [1453, 157] on link "Delete" at bounding box center [1426, 157] width 88 height 31
